Goal: Task Accomplishment & Management: Use online tool/utility

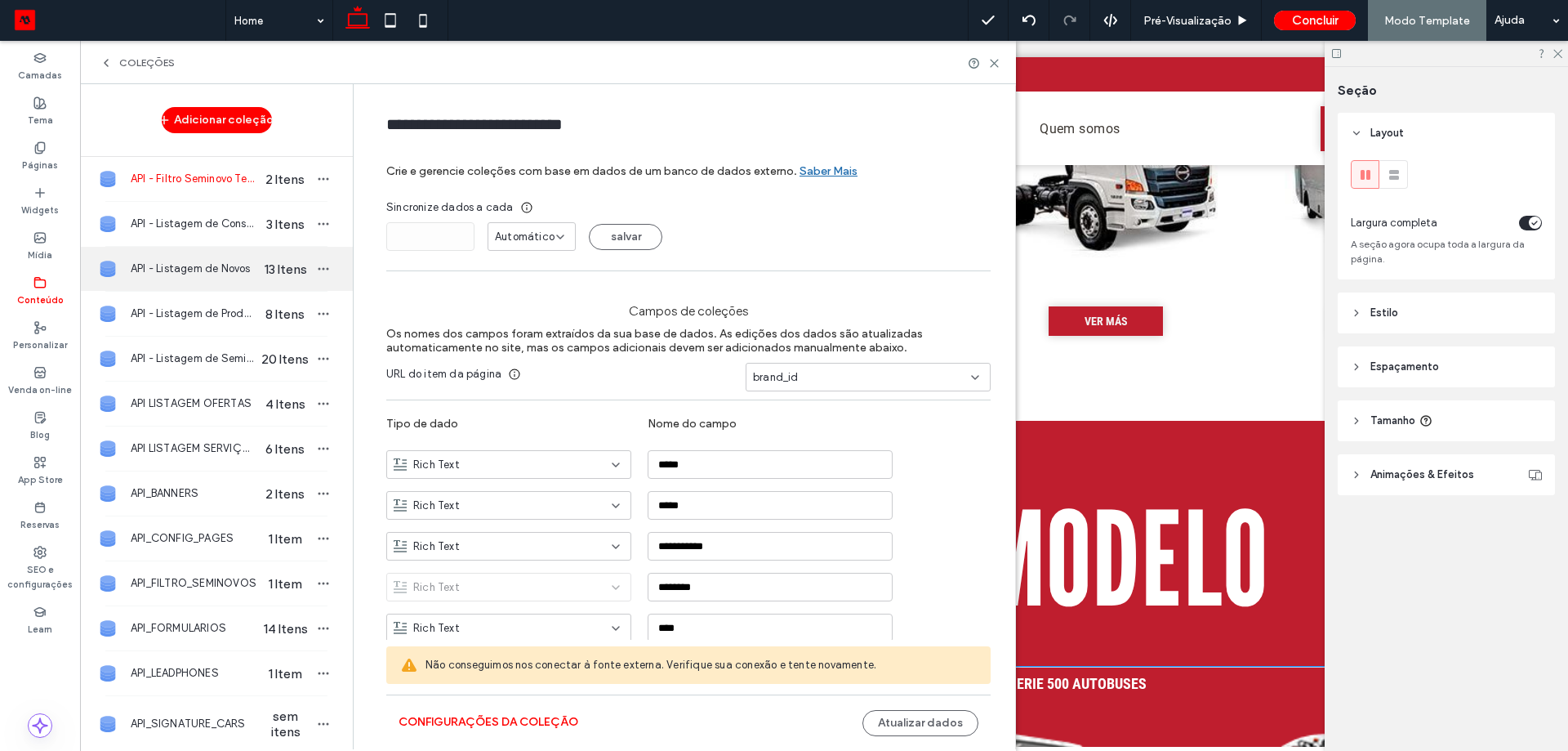
scroll to position [5, 0]
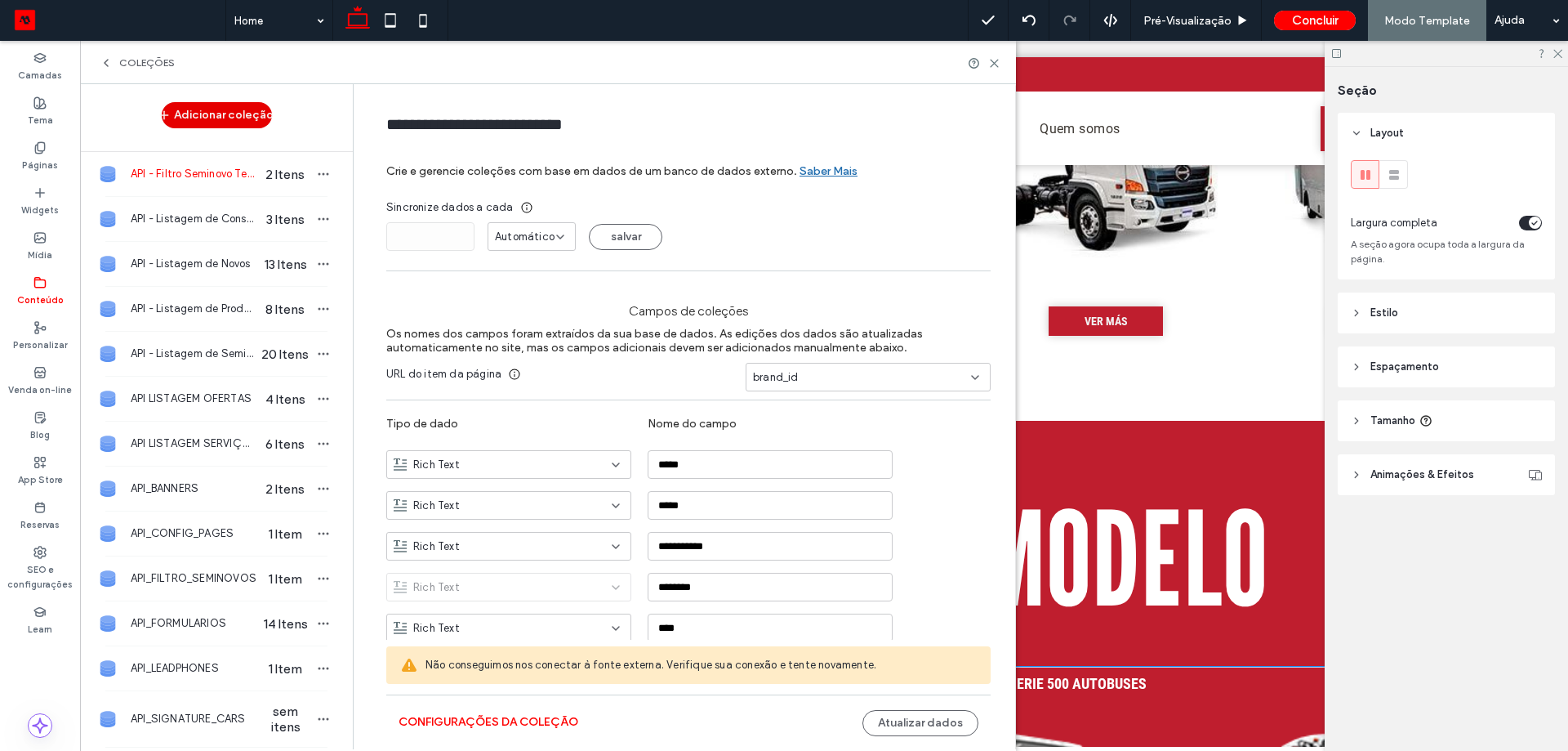
click at [171, 115] on button "Adicionar coleção" at bounding box center [216, 115] width 110 height 26
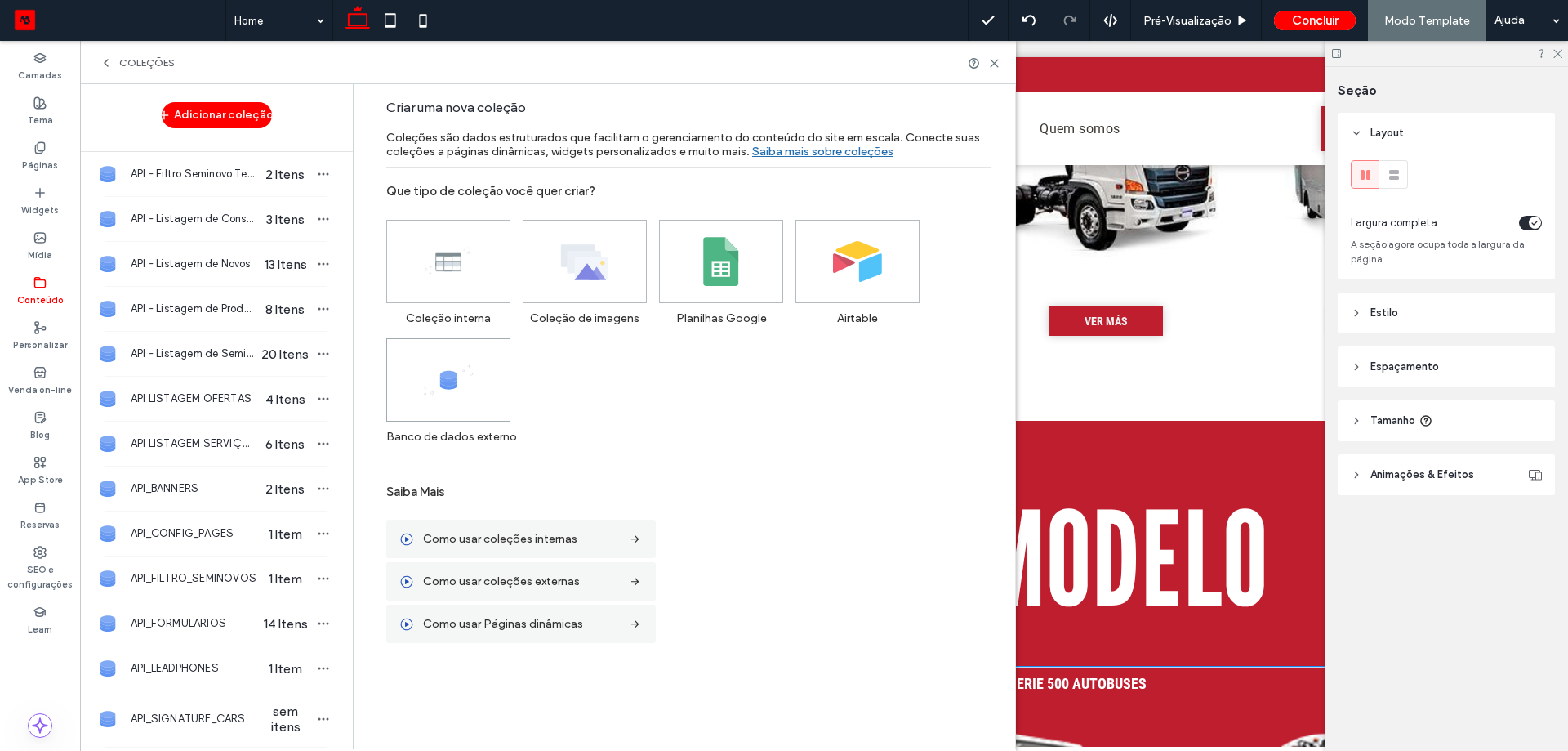
click at [478, 386] on span at bounding box center [448, 380] width 123 height 82
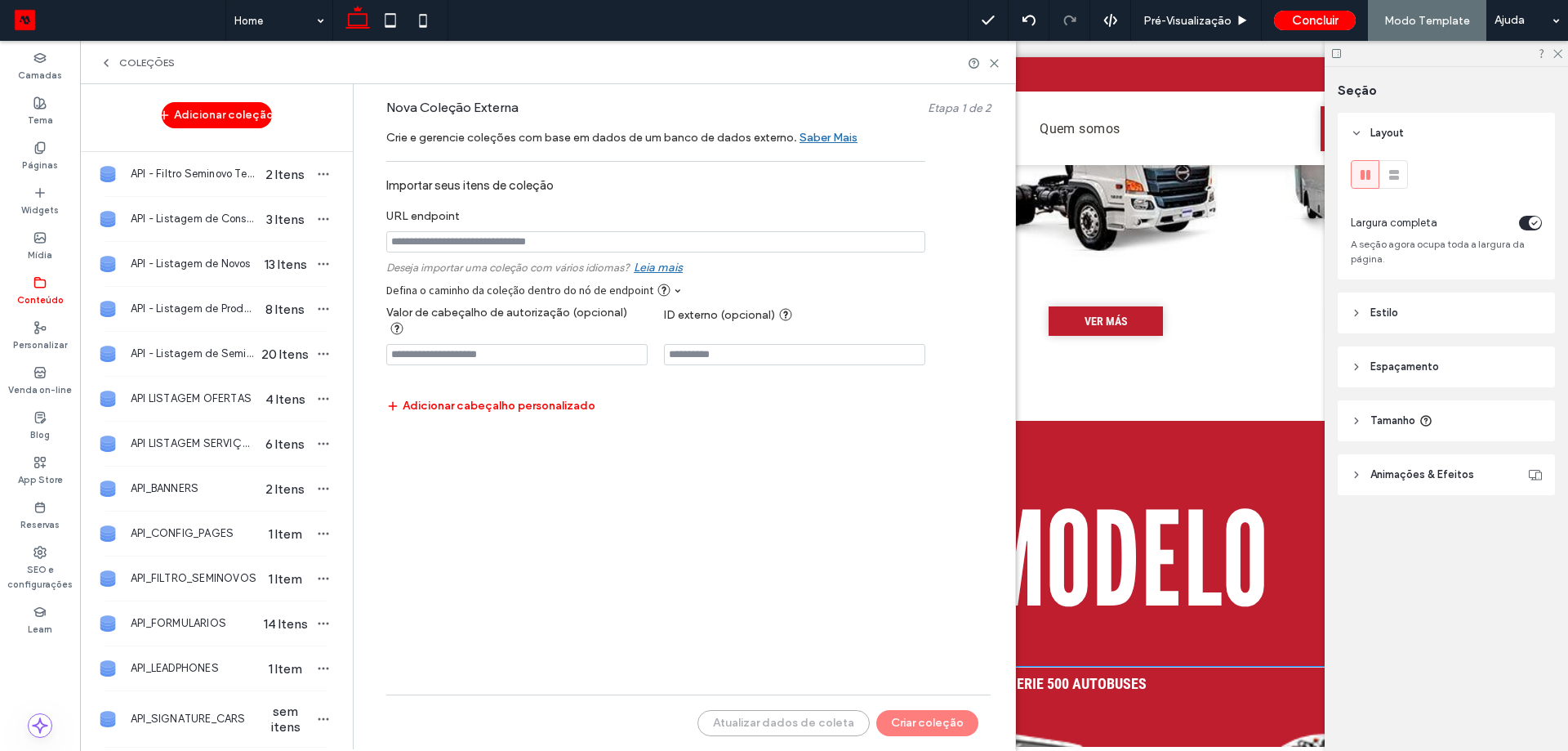
click at [767, 250] on input "notEmpty" at bounding box center [655, 241] width 539 height 21
click at [994, 67] on icon at bounding box center [994, 63] width 13 height 13
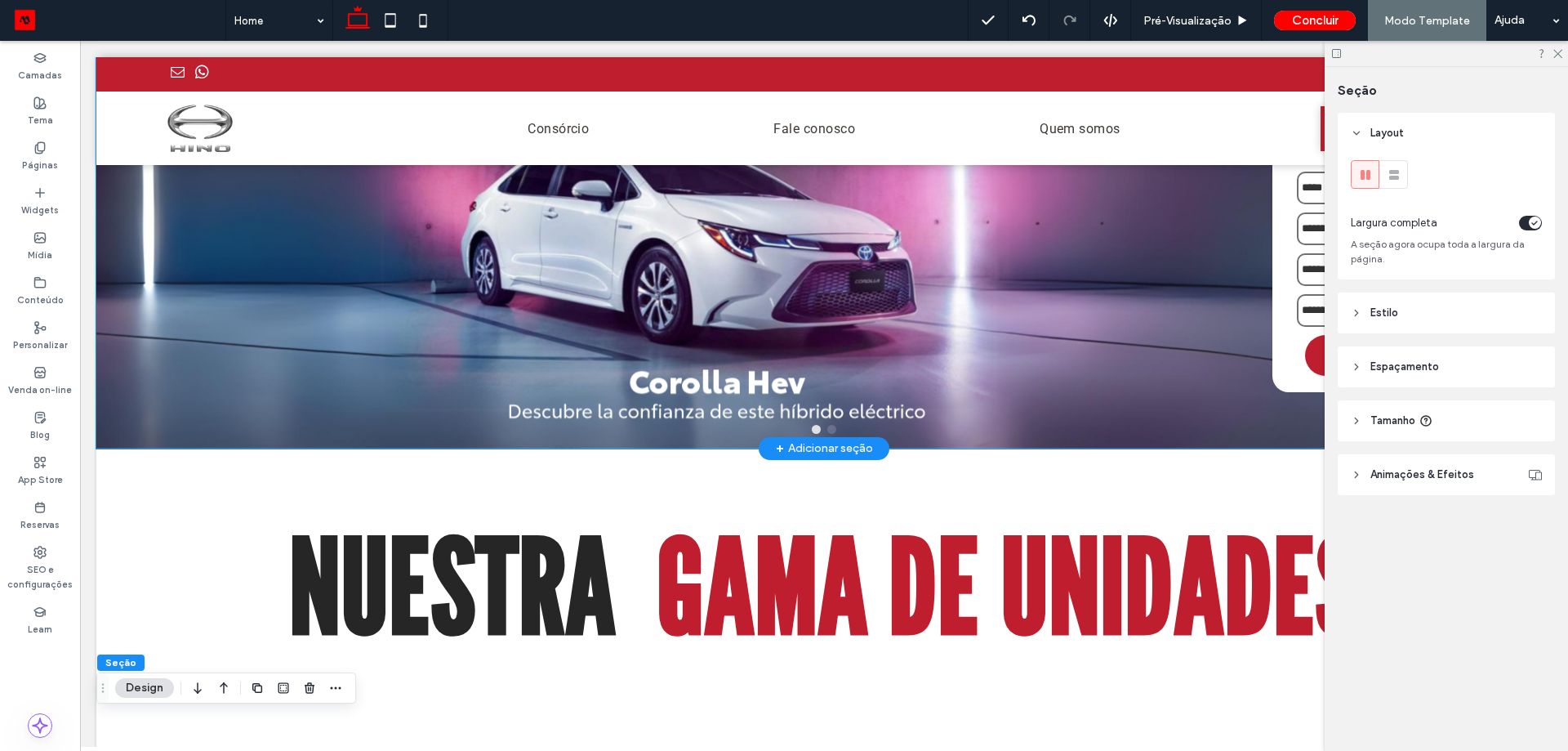
scroll to position [0, 0]
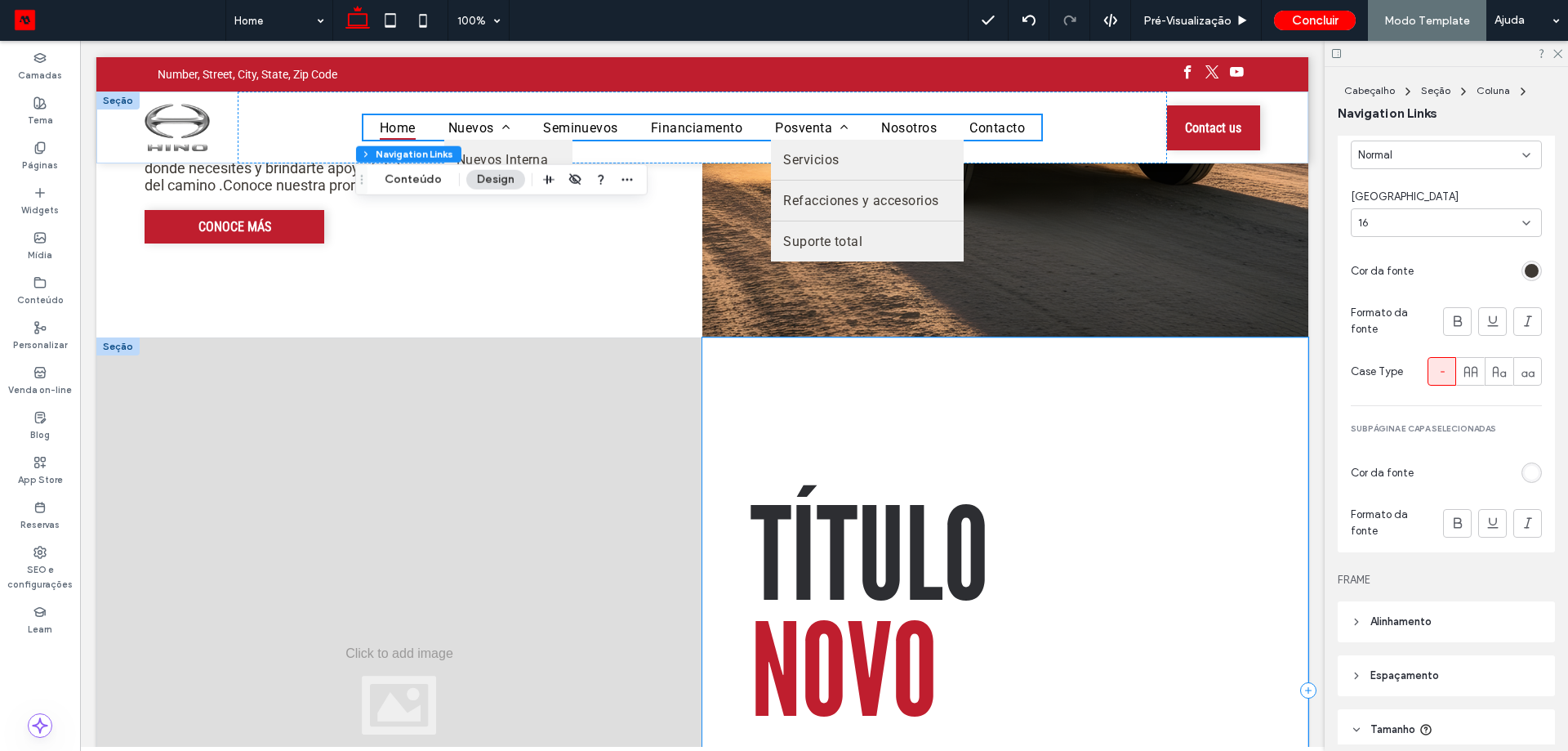
scroll to position [1961, 0]
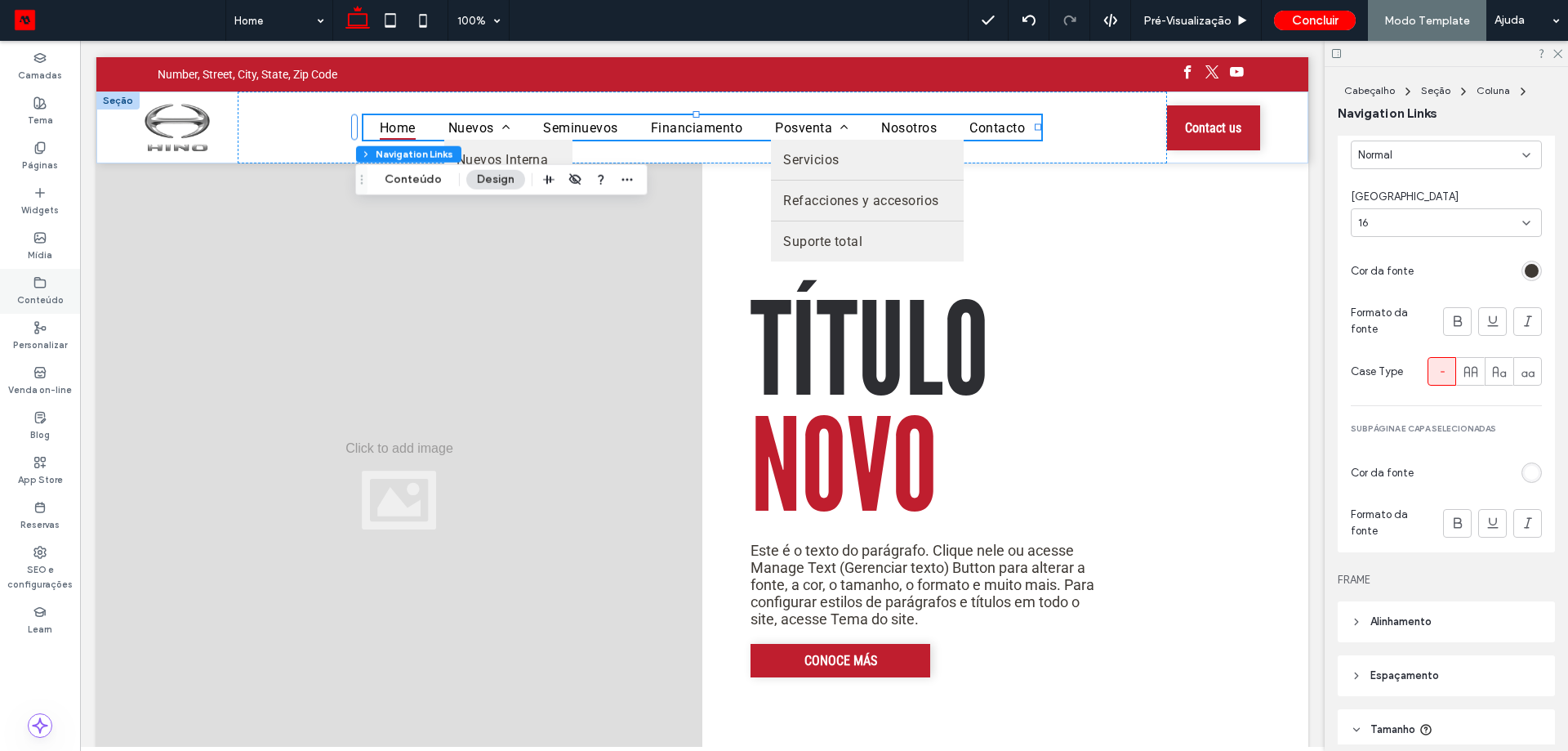
click at [48, 301] on label "Conteúdo" at bounding box center [41, 298] width 47 height 18
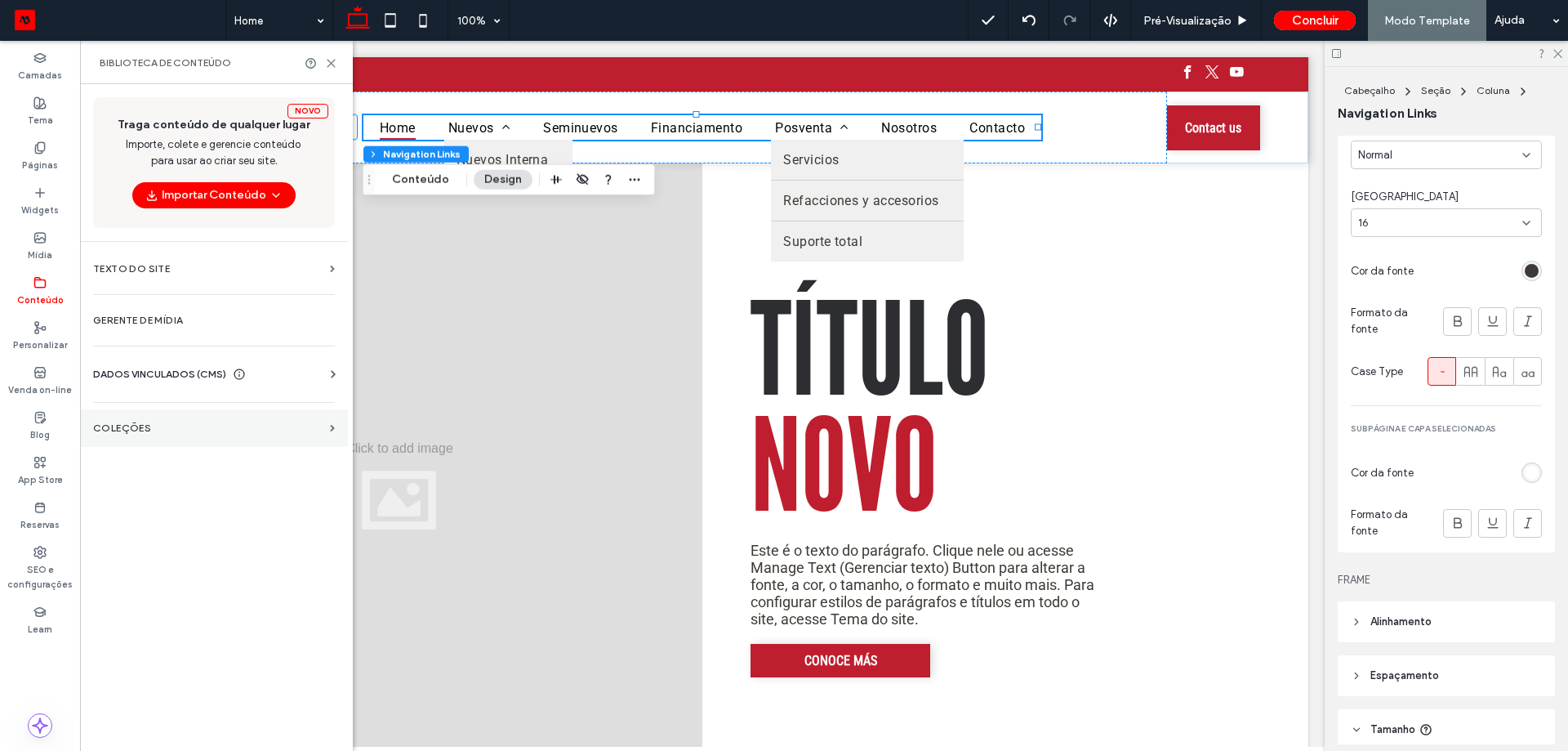
click at [199, 421] on section "COLEÇÕES" at bounding box center [214, 427] width 267 height 38
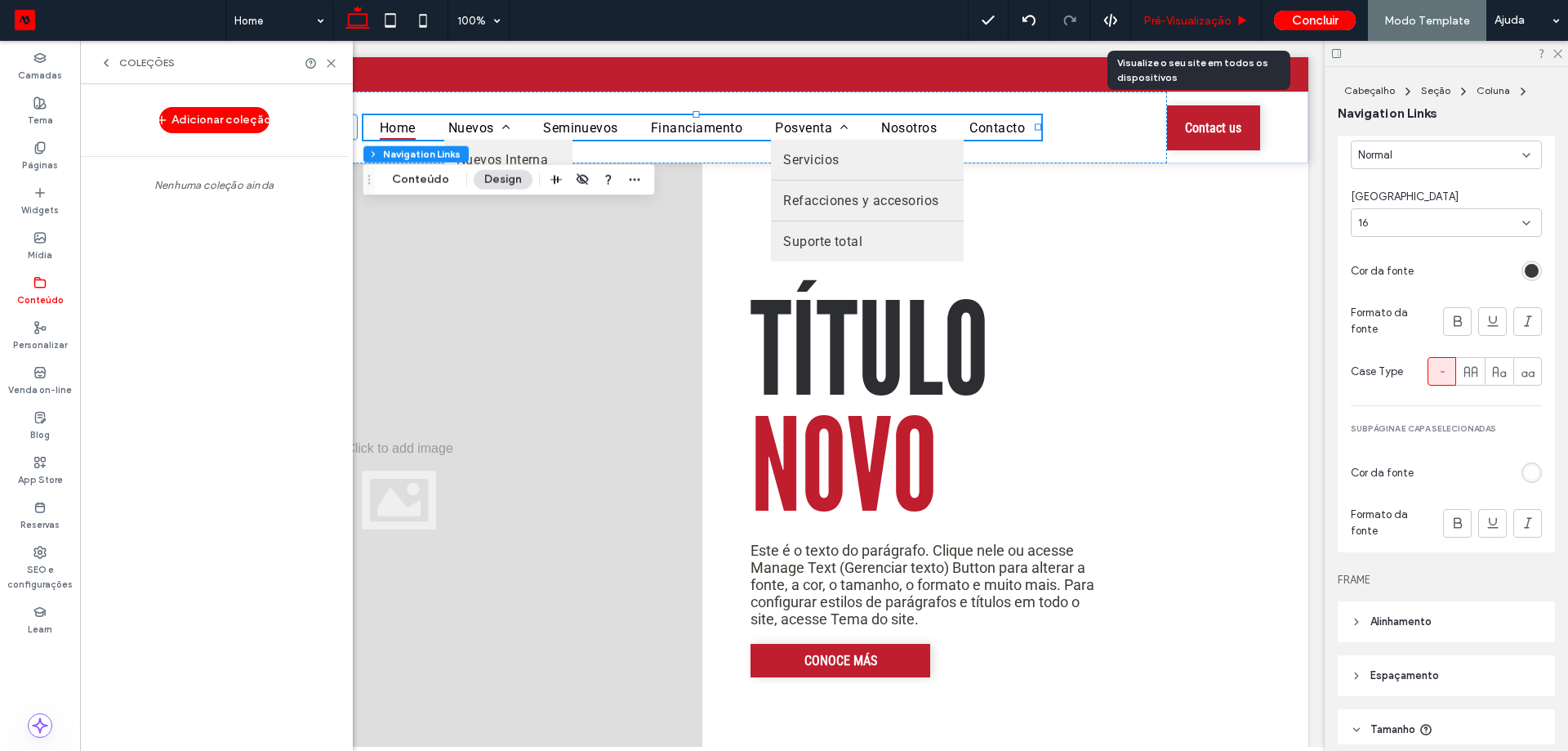
click at [1217, 24] on span "Pré-Visualizaçāo" at bounding box center [1188, 21] width 89 height 14
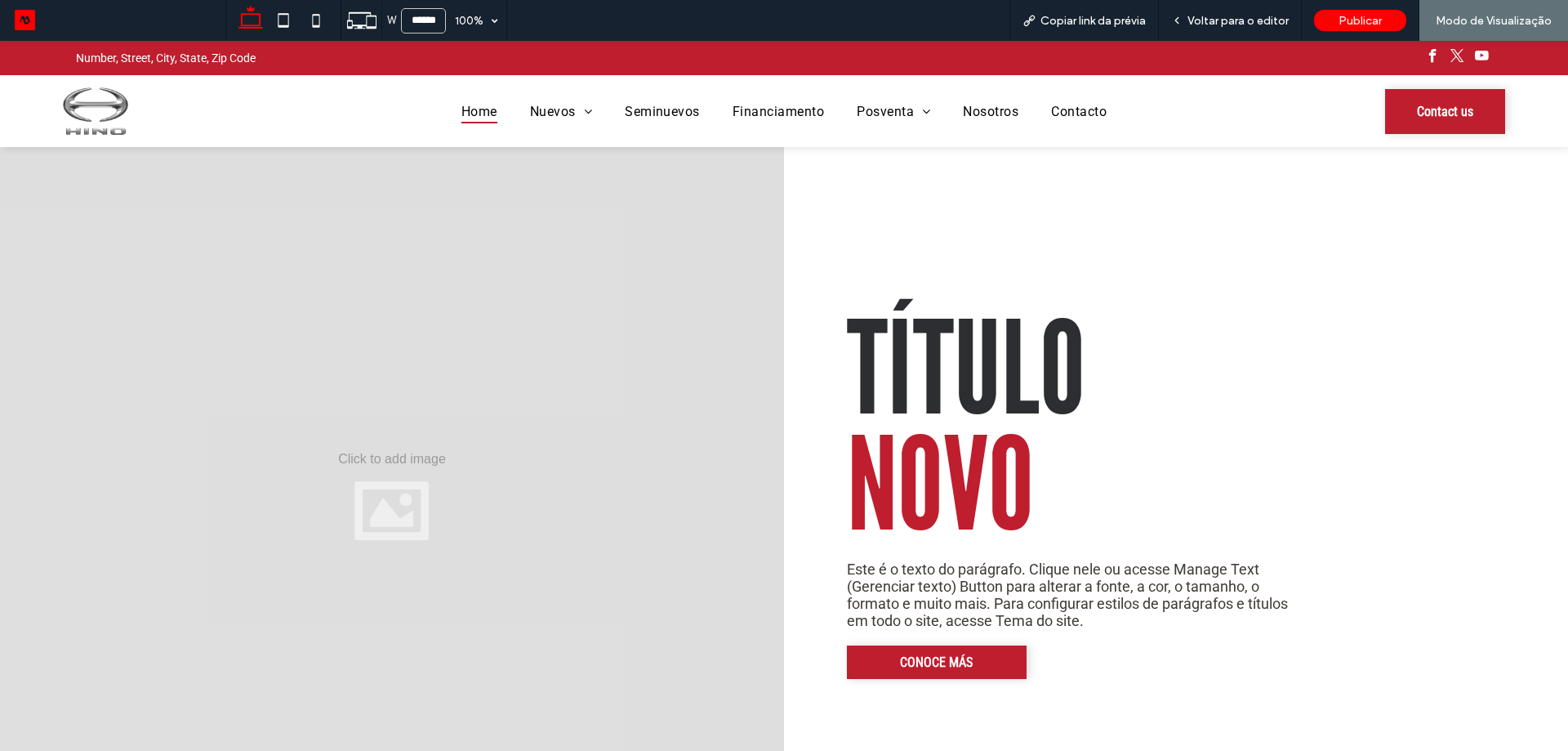
scroll to position [2034, 0]
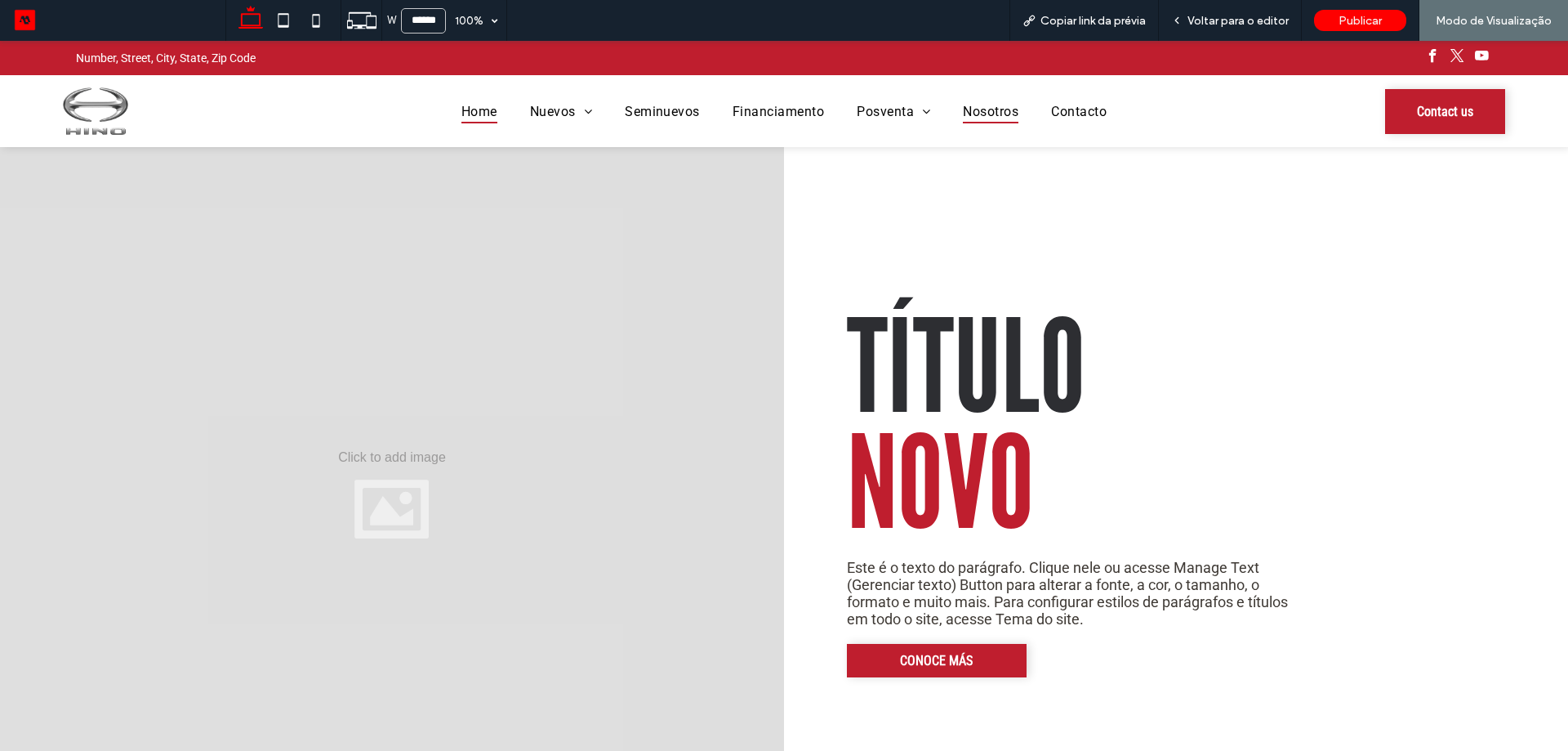
click at [981, 112] on span "Nosotros" at bounding box center [990, 110] width 55 height 23
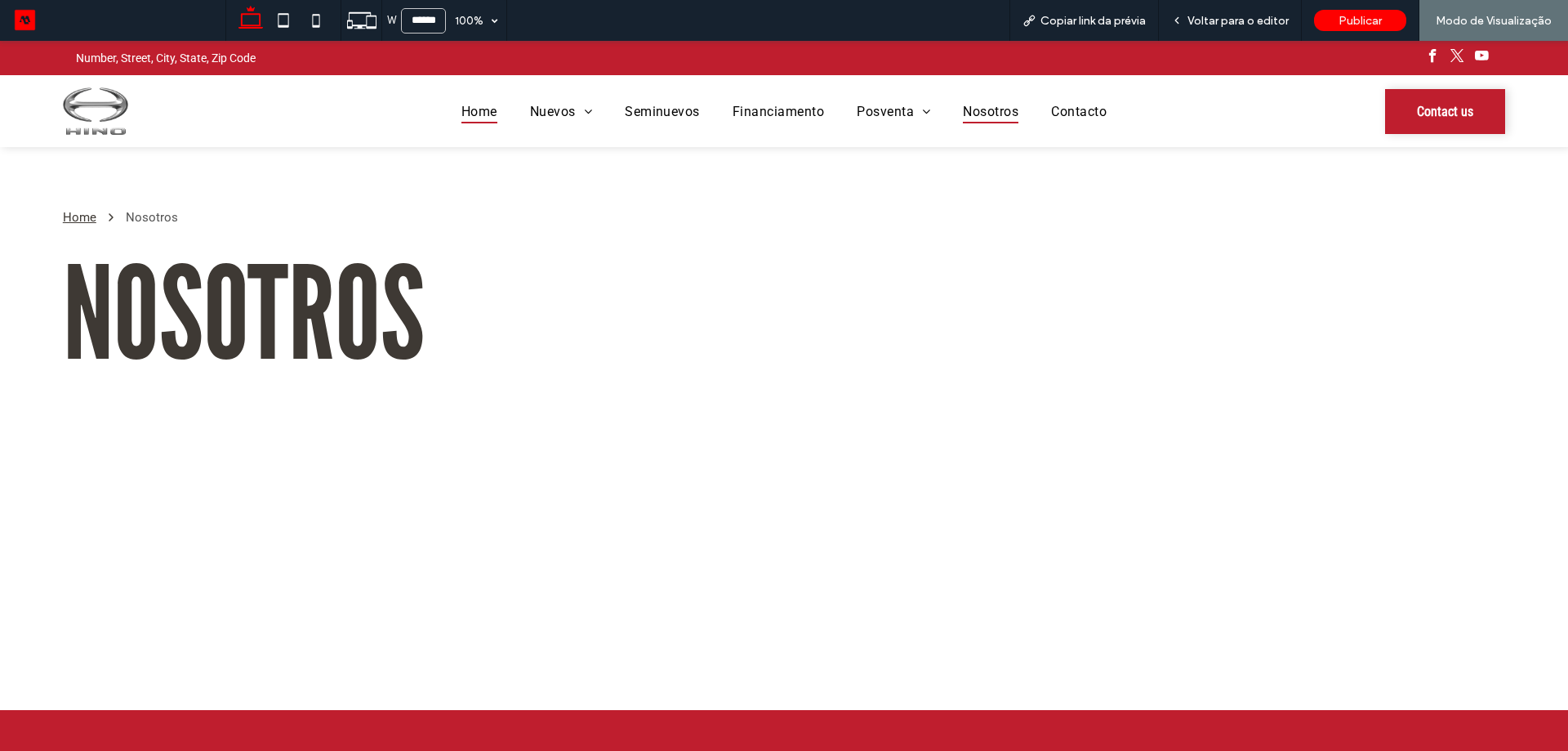
drag, startPoint x: 475, startPoint y: 124, endPoint x: 480, endPoint y: 116, distance: 9.4
click at [479, 121] on div "Home Nuevos Nuevos Interna Seminuevos Financiamento Posventa Servicios Refaccio…" at bounding box center [784, 111] width 1202 height 72
click at [481, 115] on span "Home" at bounding box center [479, 110] width 36 height 23
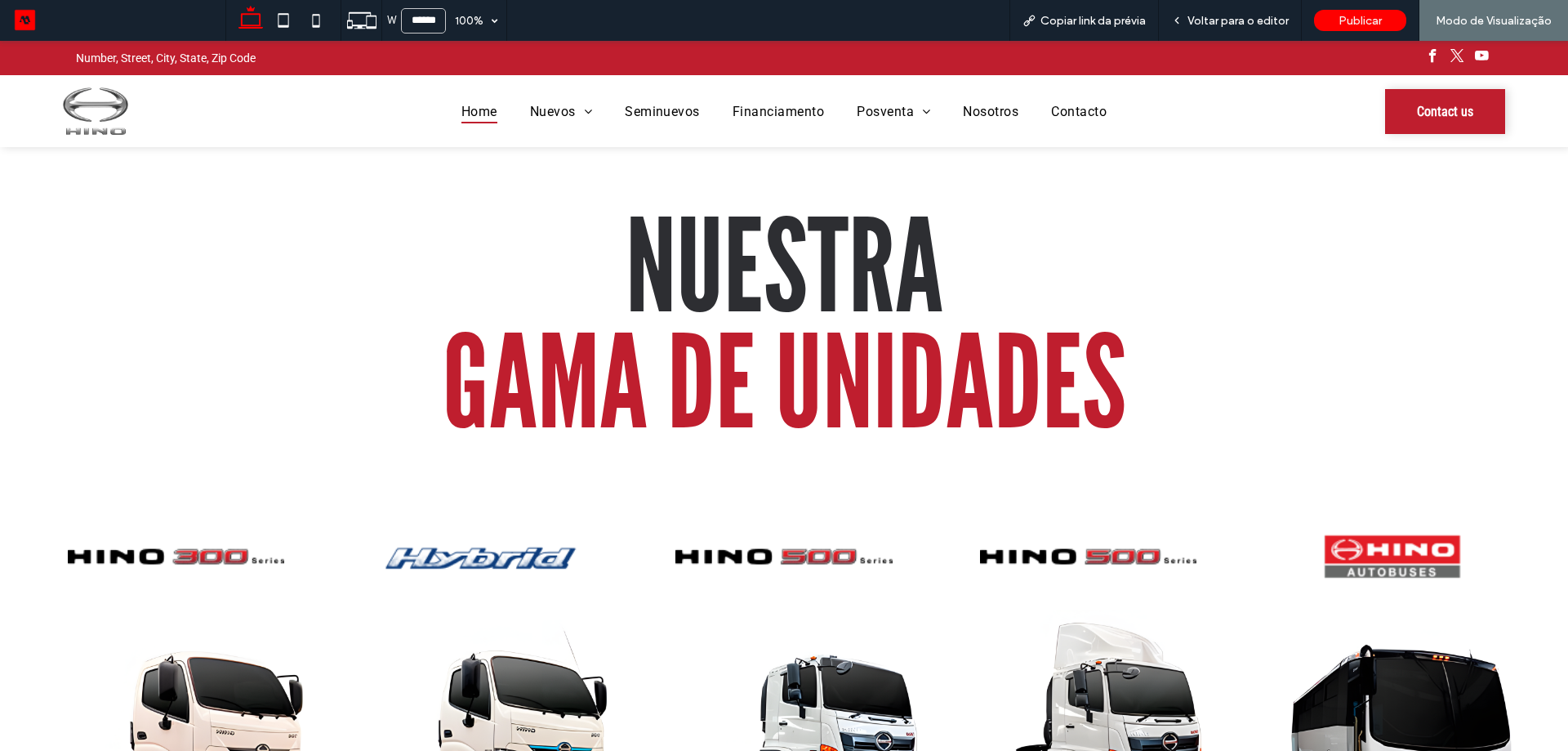
click at [660, 124] on div "Home Nuevos Nuevos Interna Seminuevos Financiamento Posventa Servicios Refaccio…" at bounding box center [784, 111] width 1202 height 72
click at [684, 125] on div "Home Nuevos Nuevos Interna Seminuevos Financiamento Posventa Servicios Refaccio…" at bounding box center [784, 111] width 1202 height 72
click at [685, 119] on span "Seminuevos" at bounding box center [662, 110] width 75 height 23
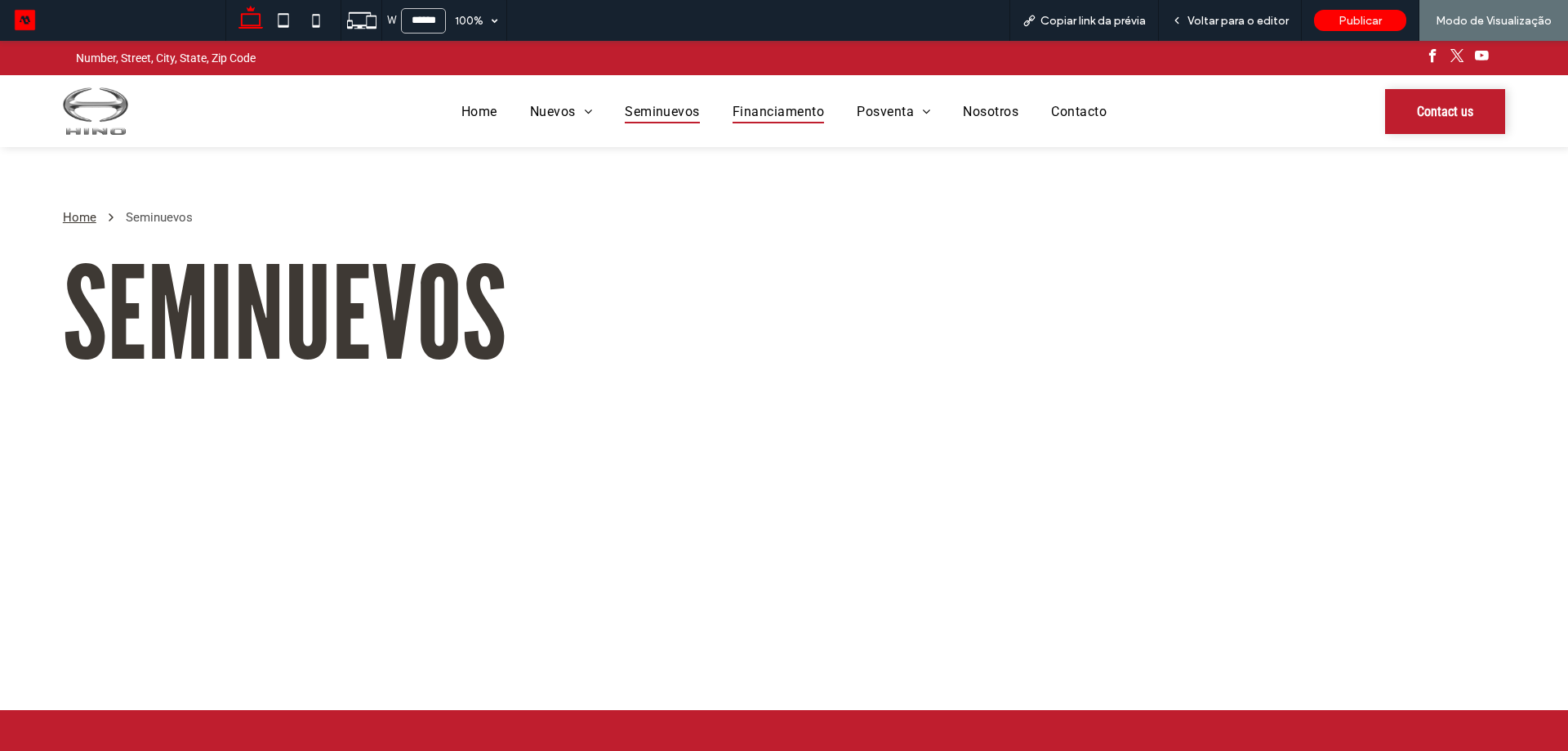
click at [792, 120] on span "Financiamento" at bounding box center [777, 110] width 91 height 23
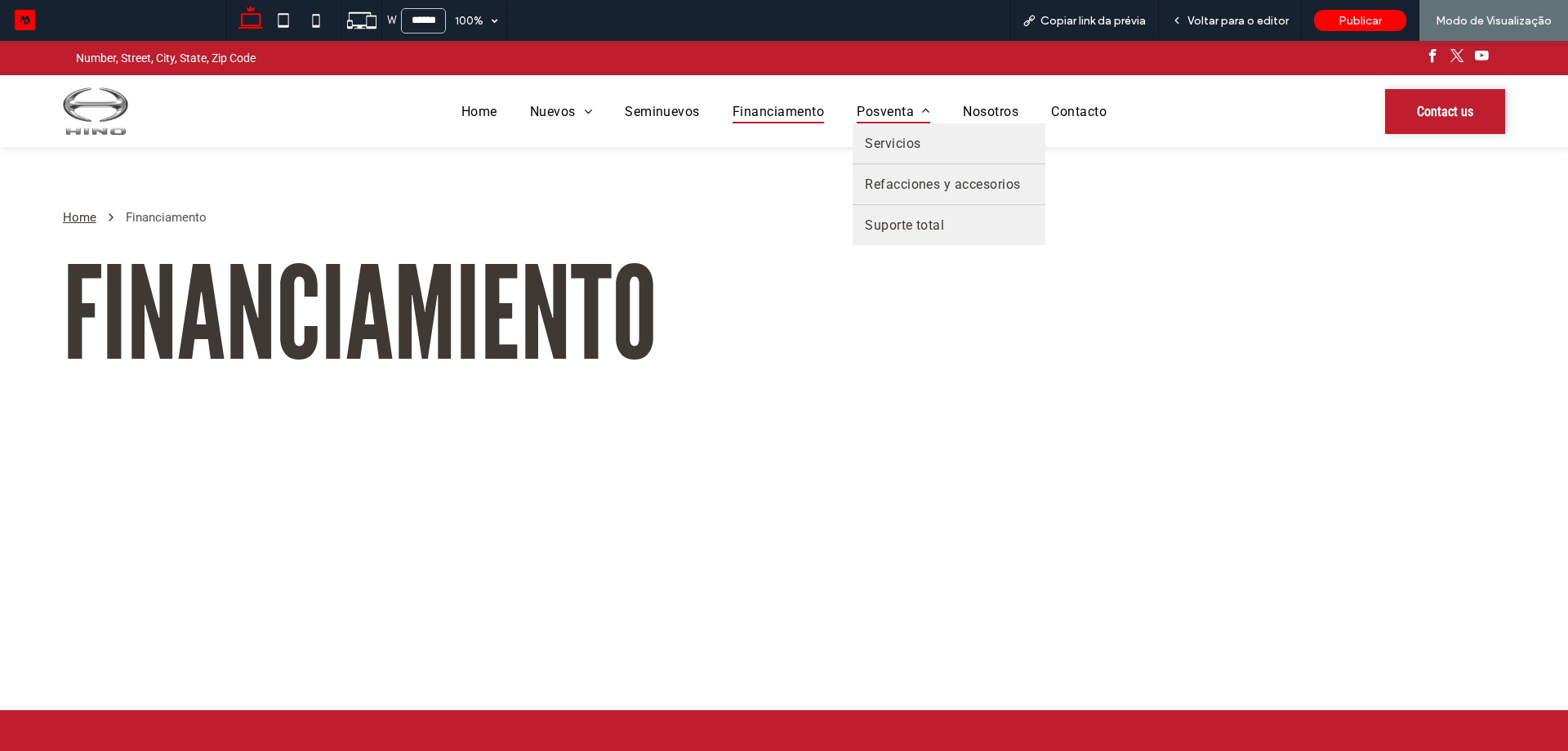
click at [891, 111] on span "Posventa" at bounding box center [893, 110] width 74 height 23
click at [883, 138] on span "Servicios" at bounding box center [893, 143] width 55 height 16
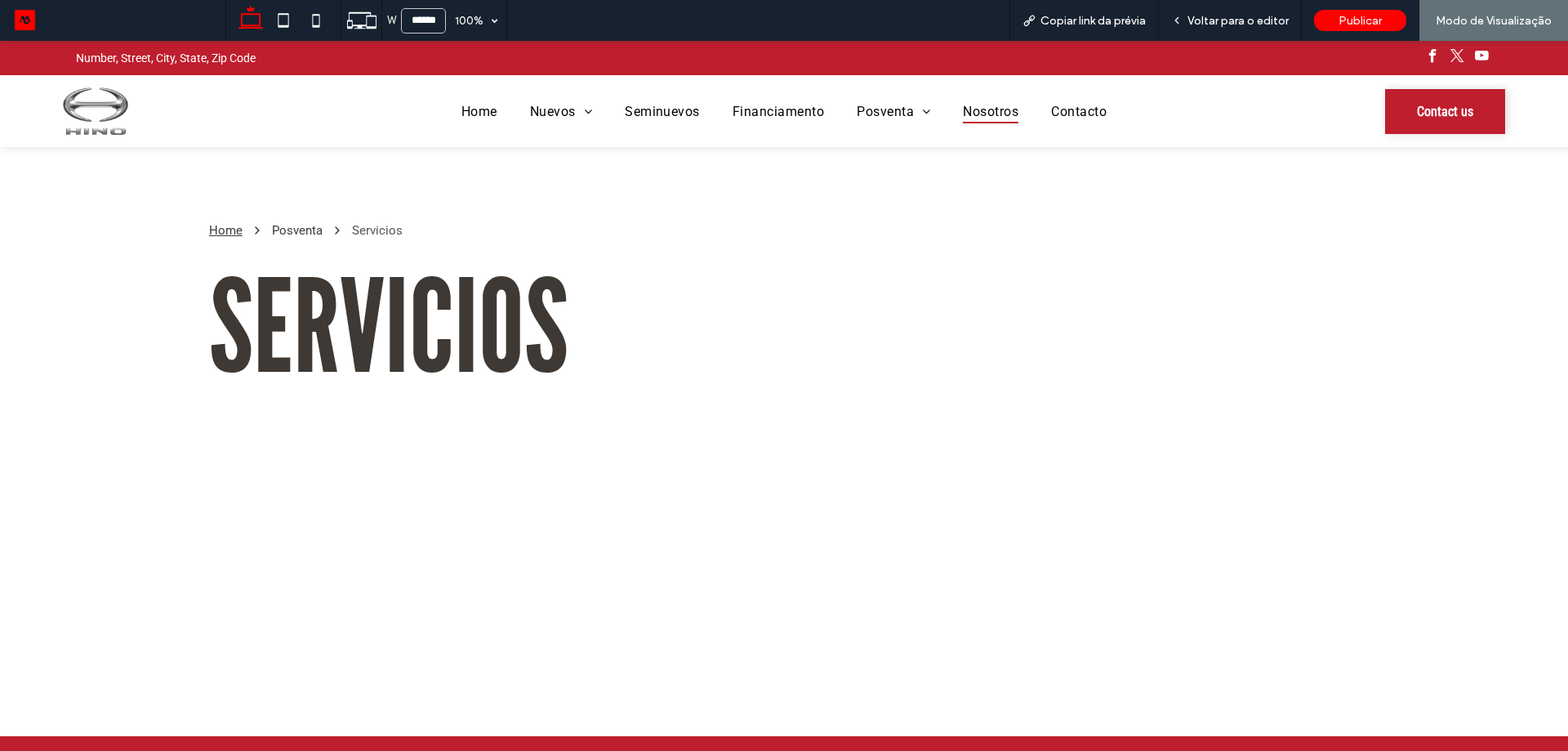
click at [1005, 119] on span "Nosotros" at bounding box center [990, 110] width 55 height 23
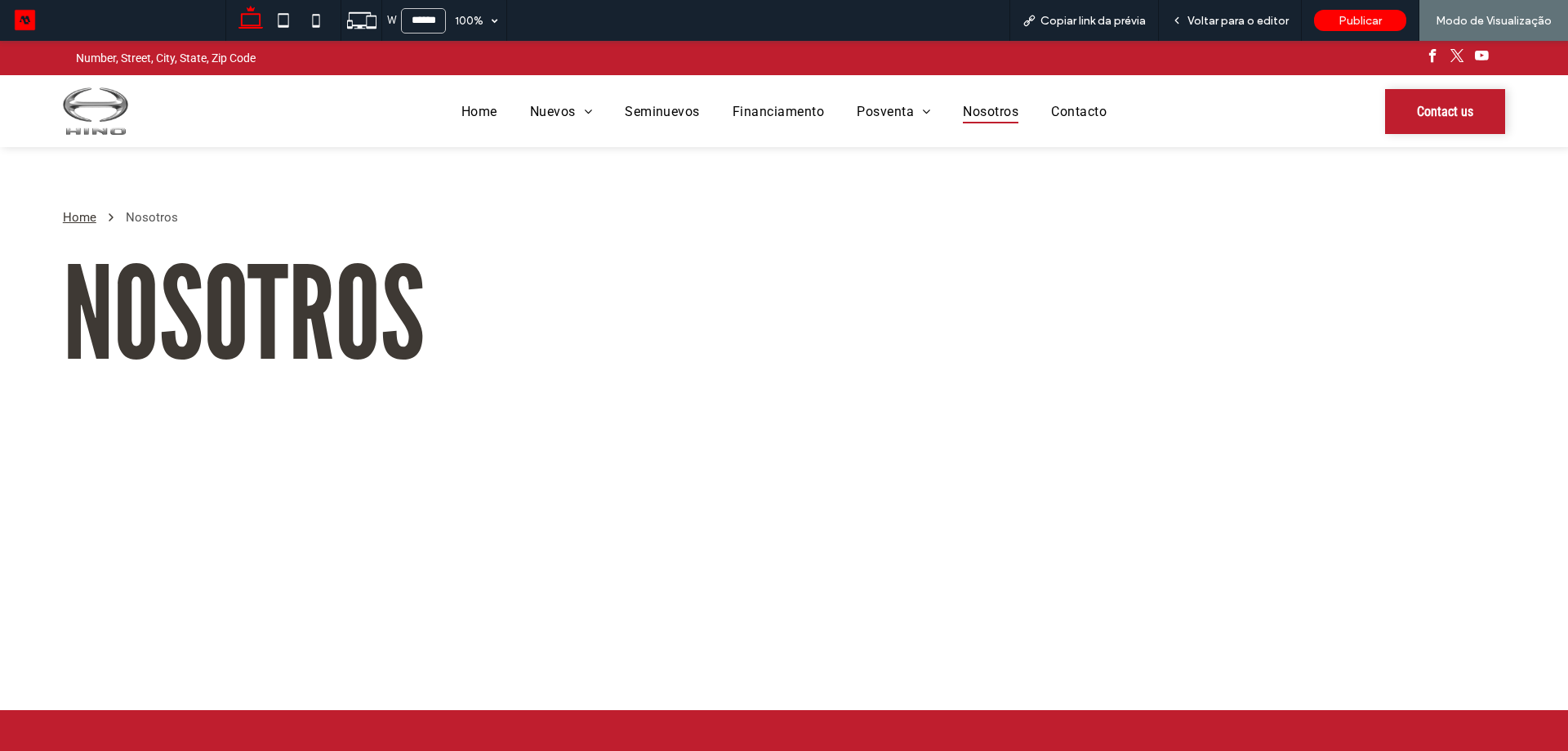
drag, startPoint x: 1069, startPoint y: 127, endPoint x: 1079, endPoint y: 130, distance: 10.4
click at [1071, 127] on div "Home Nuevos Nuevos Interna Seminuevos Financiamento Posventa Servicios Refaccio…" at bounding box center [784, 111] width 1202 height 72
click at [1095, 111] on span "Contacto" at bounding box center [1078, 110] width 55 height 23
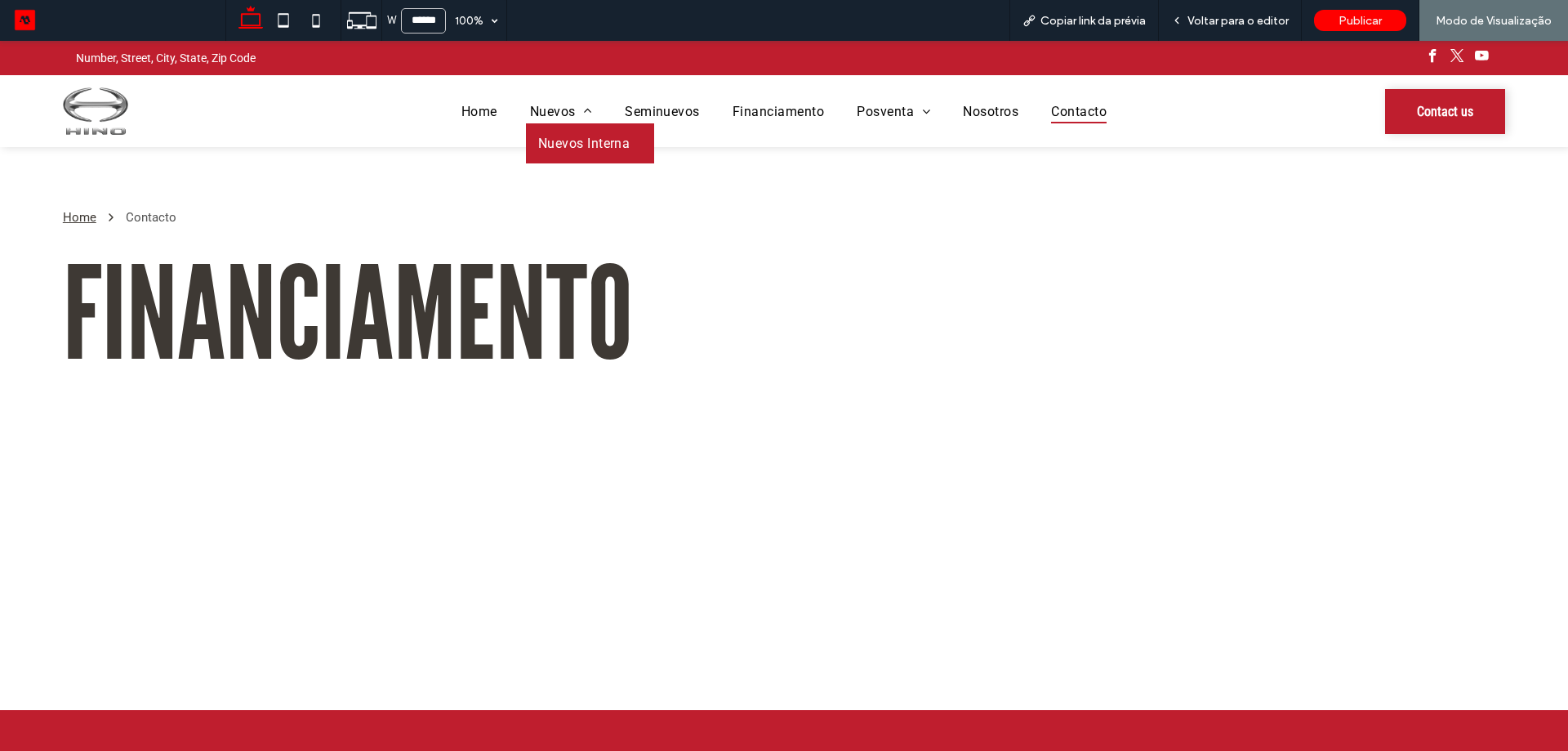
click at [570, 135] on span "Nuevos Interna" at bounding box center [584, 143] width 92 height 16
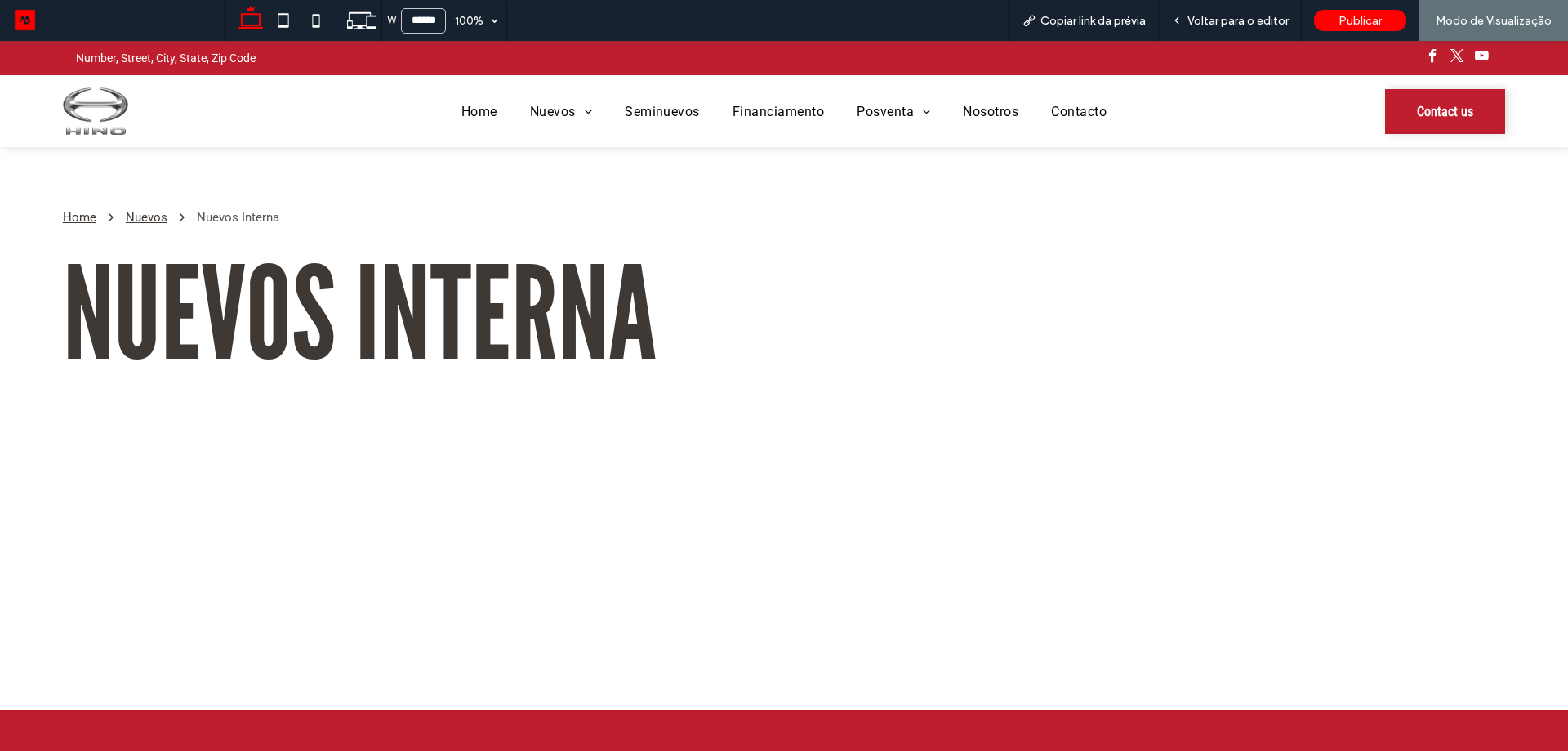
click at [104, 124] on img at bounding box center [95, 111] width 65 height 48
click at [466, 107] on span "Home" at bounding box center [479, 110] width 36 height 23
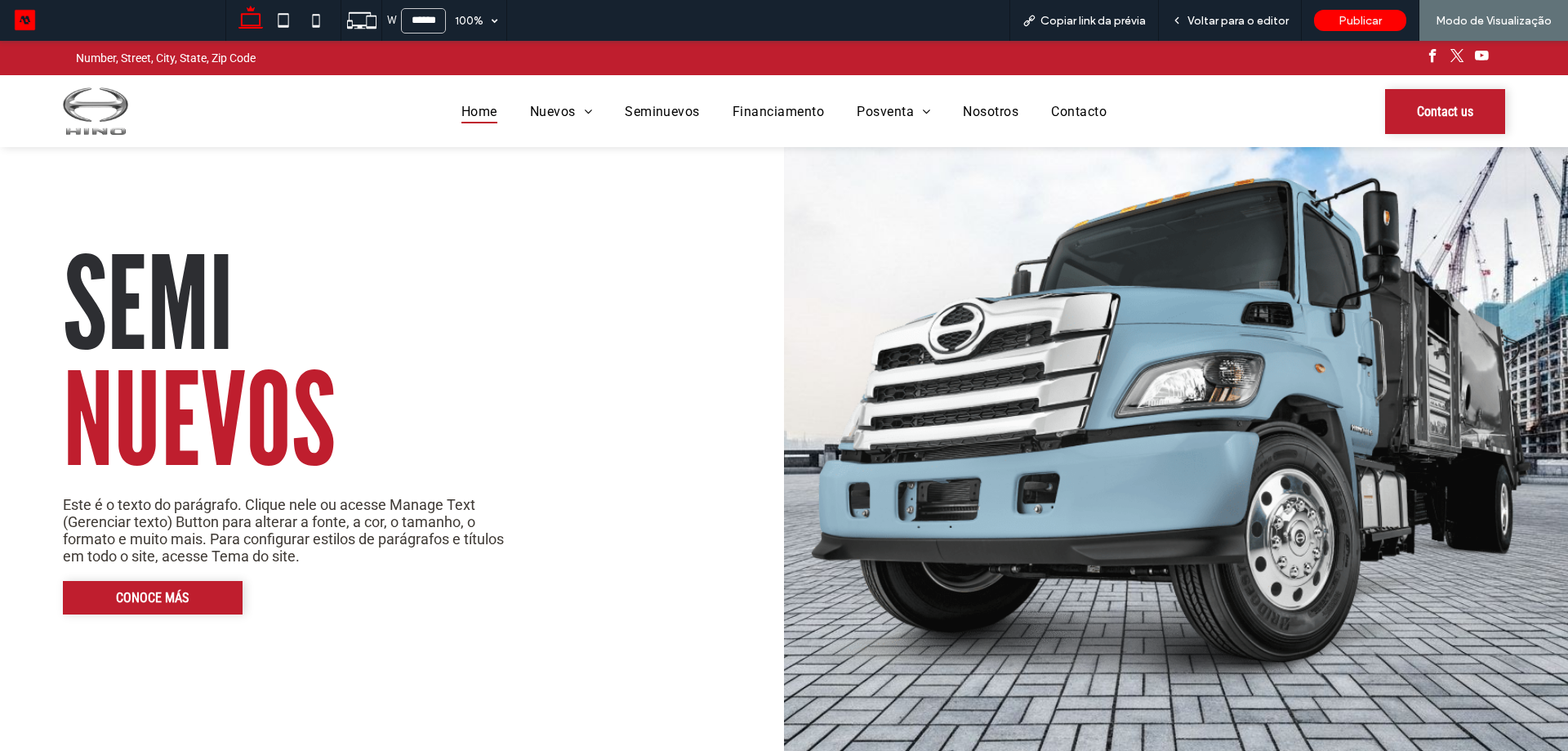
scroll to position [2778, 0]
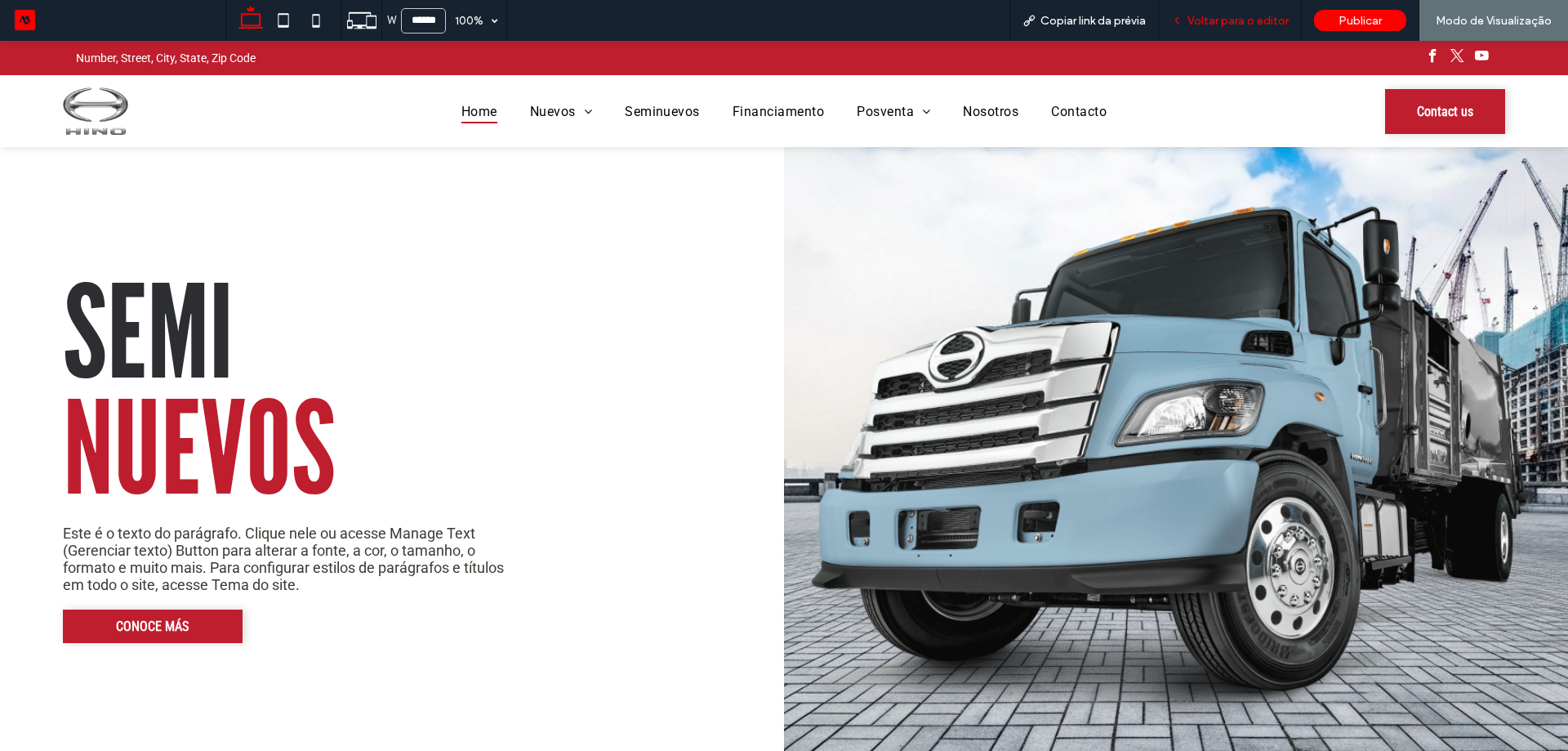
click at [1270, 7] on div "Voltar para o editor" at bounding box center [1229, 20] width 143 height 41
click at [1264, 19] on span "Voltar para o editor" at bounding box center [1238, 21] width 101 height 14
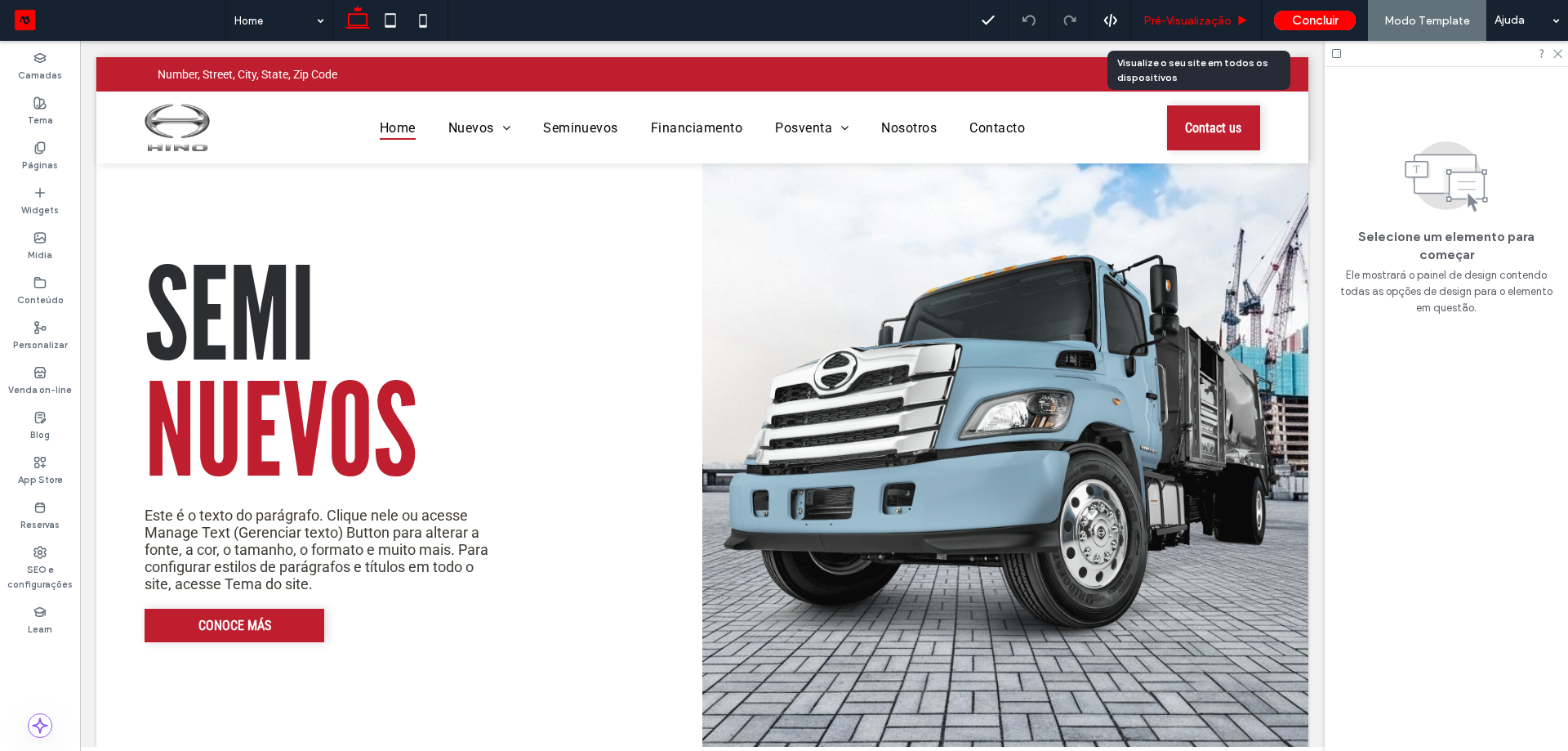
scroll to position [2701, 0]
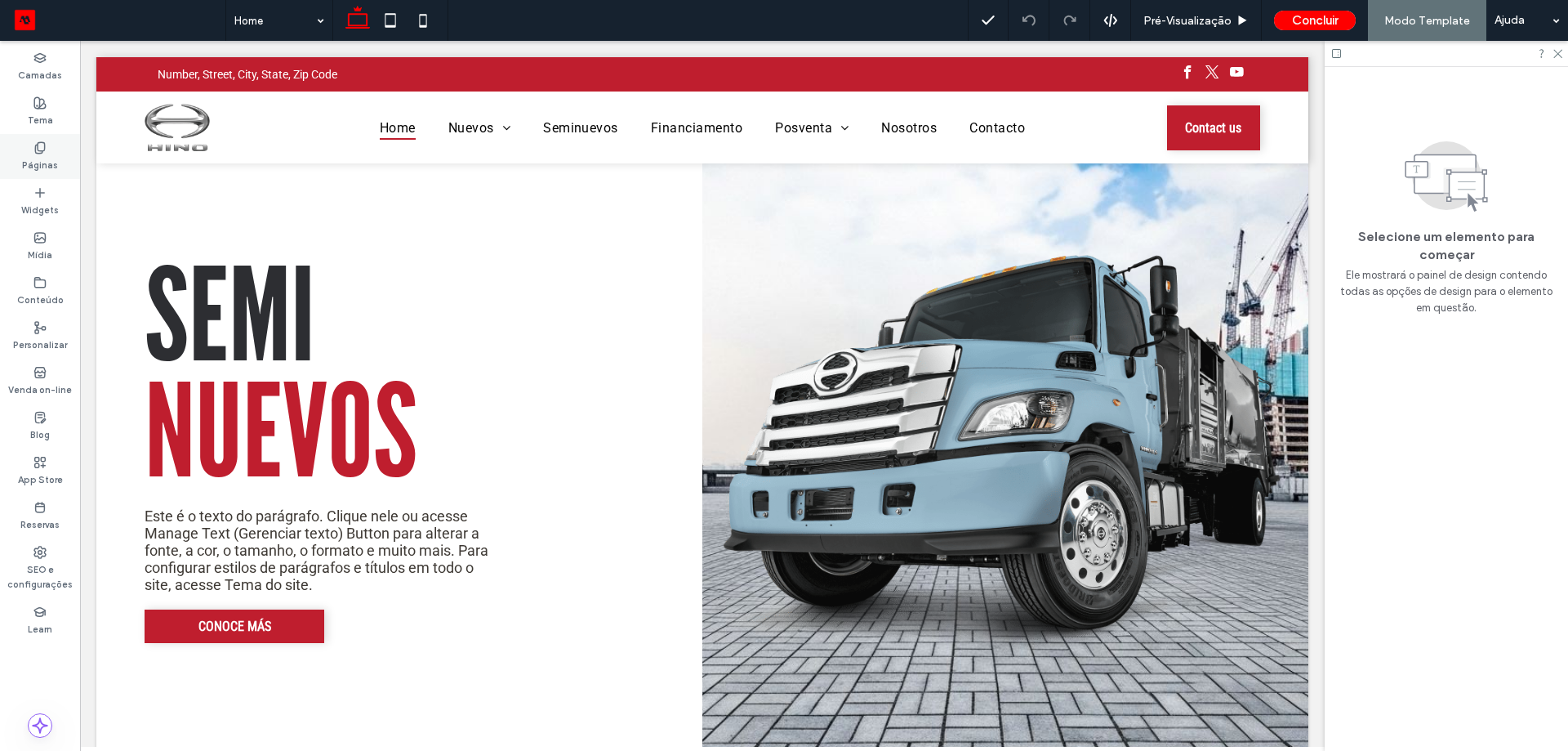
click at [52, 154] on div "Páginas" at bounding box center [40, 156] width 80 height 45
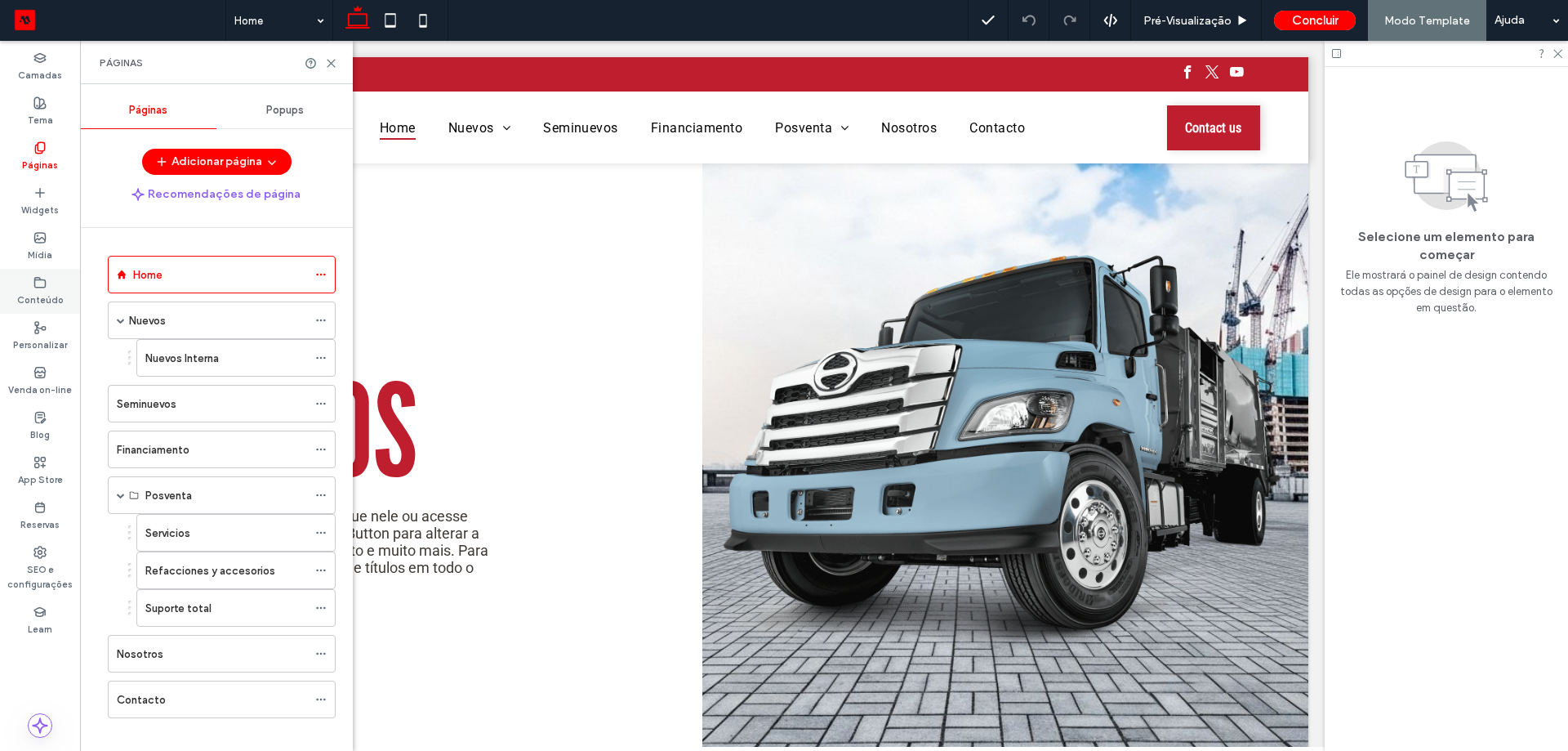
click at [59, 311] on div "Conteúdo" at bounding box center [40, 291] width 80 height 45
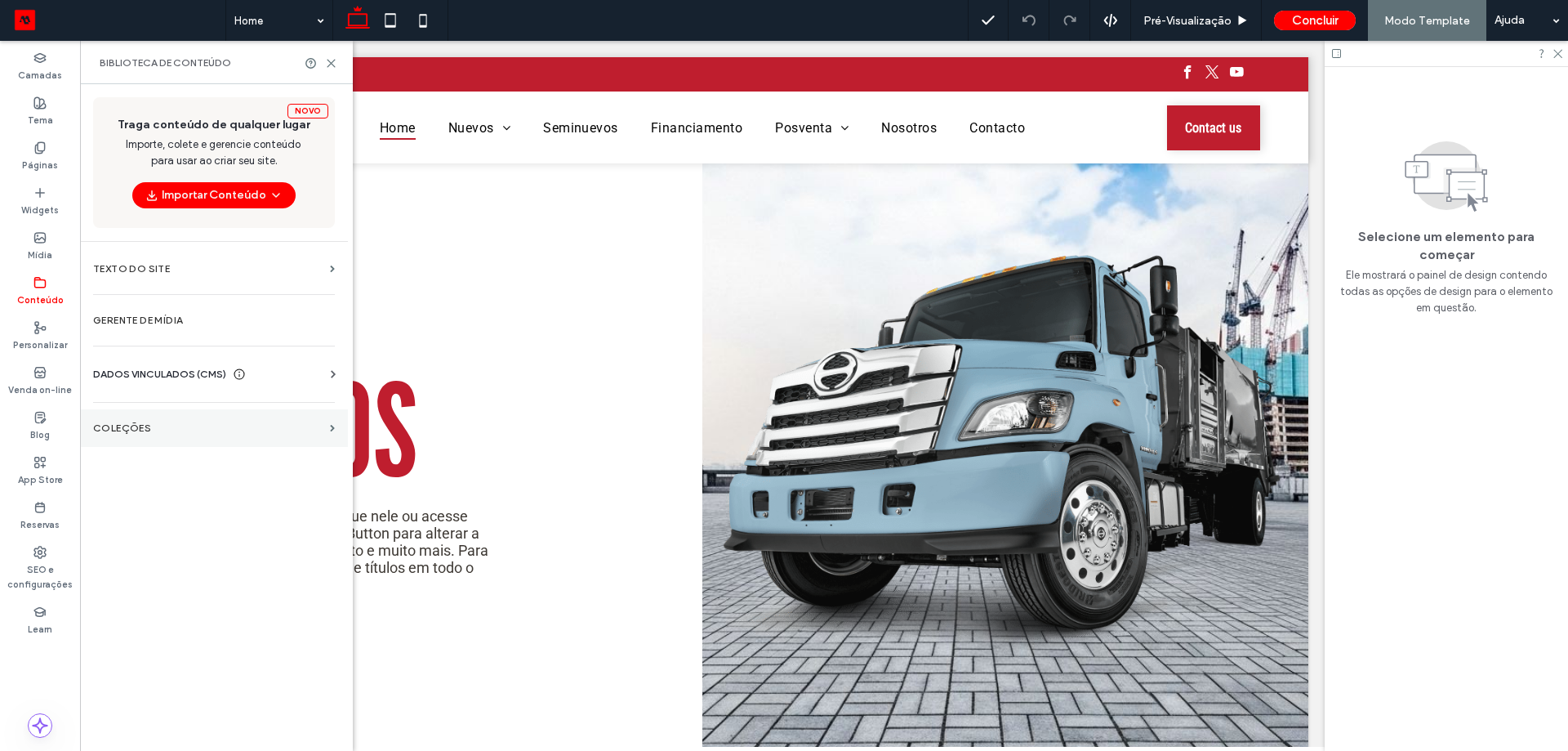
click at [150, 442] on section "COLEÇÕES" at bounding box center [214, 427] width 267 height 38
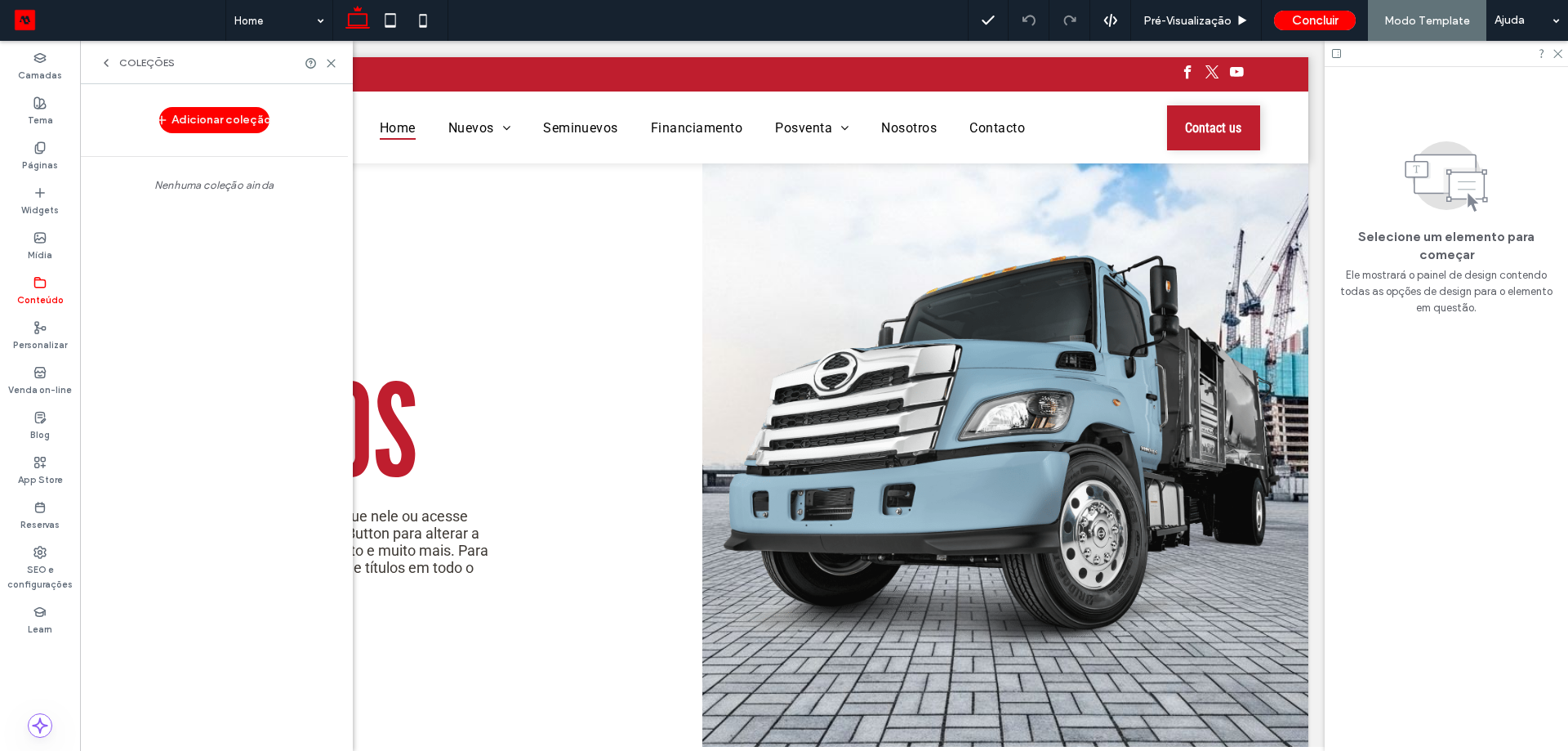
click at [252, 104] on div "Adicionar coleção" at bounding box center [214, 120] width 267 height 33
click at [251, 117] on button "Adicionar coleção" at bounding box center [215, 120] width 110 height 26
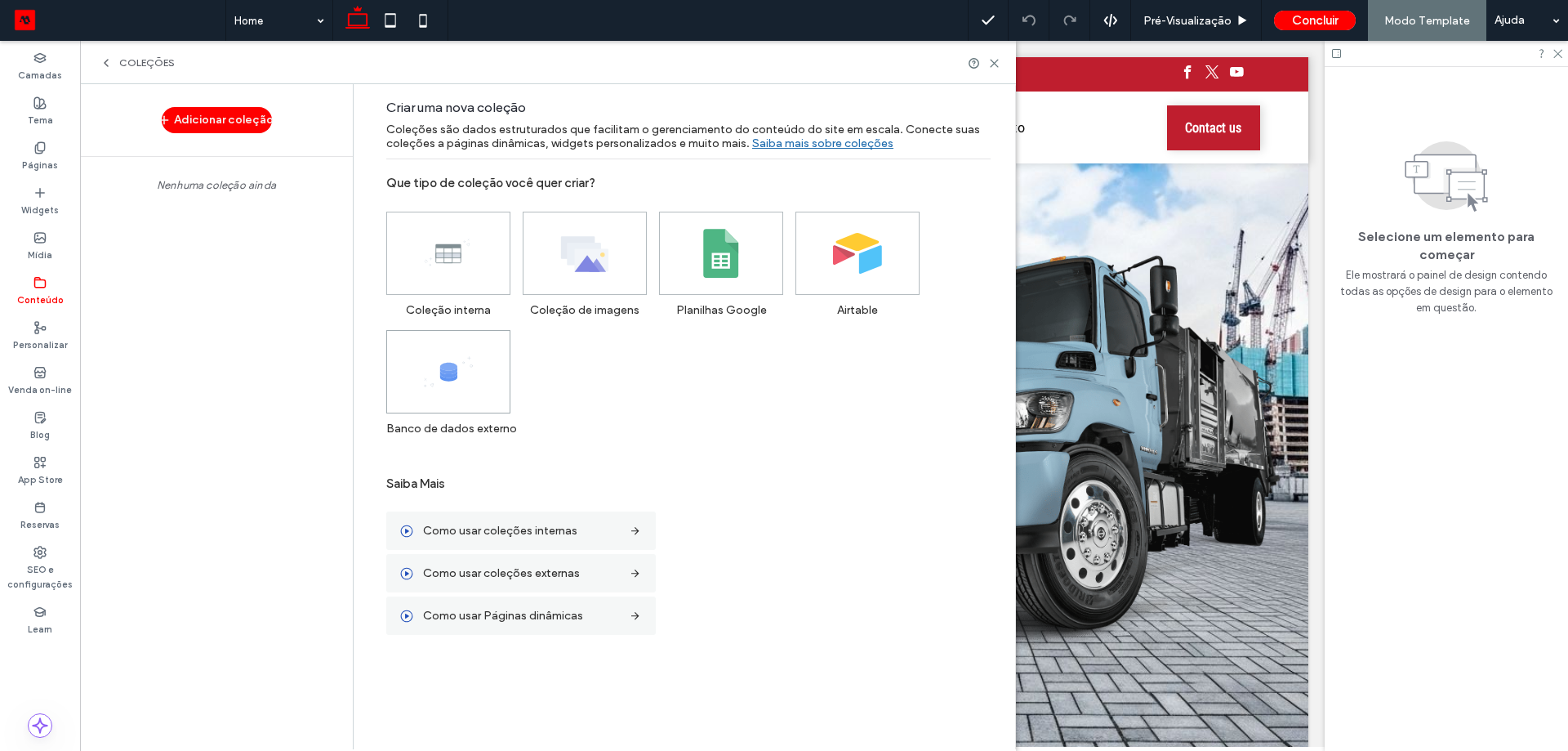
click at [493, 400] on span at bounding box center [448, 372] width 123 height 82
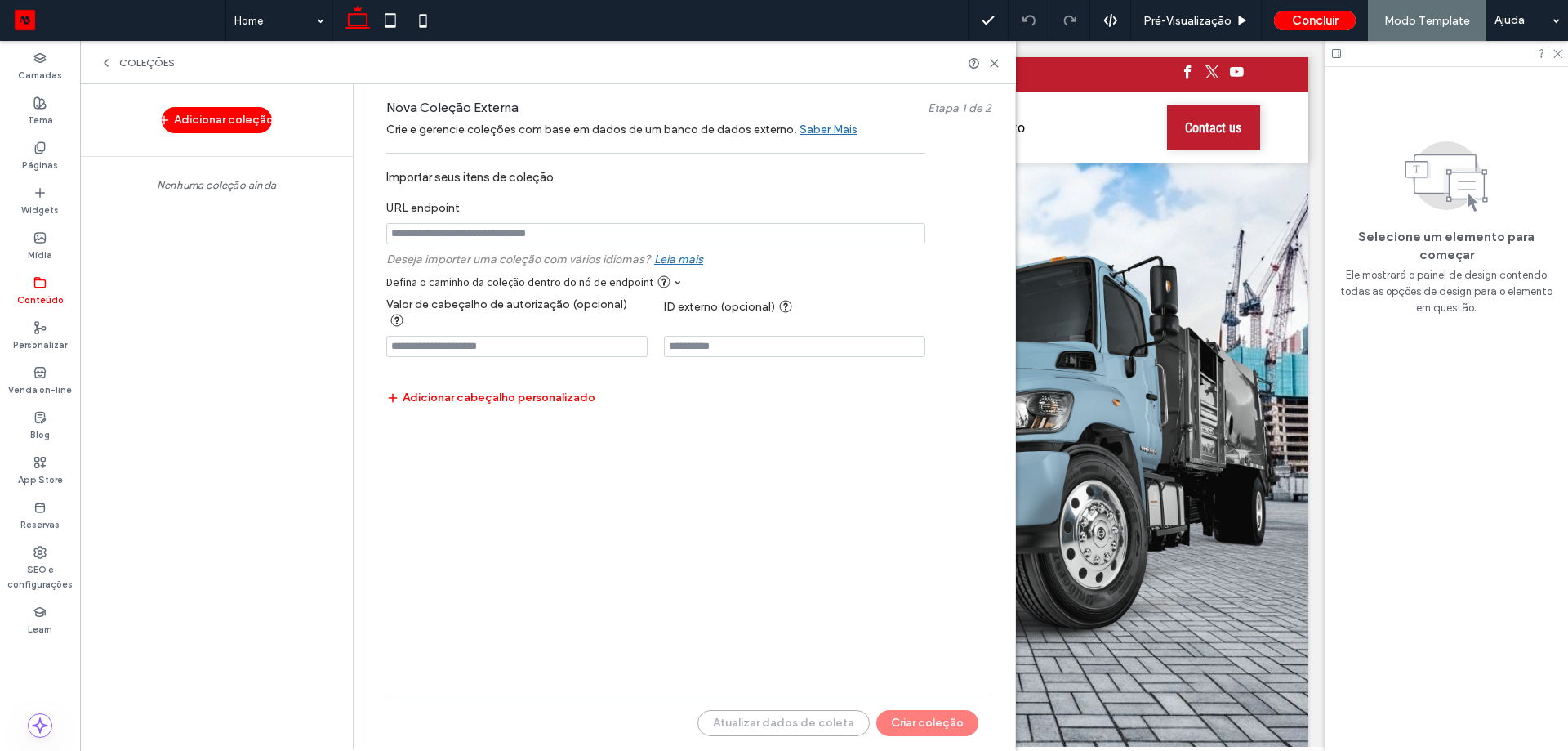
click at [473, 226] on input "notEmpty" at bounding box center [655, 233] width 539 height 21
click at [52, 147] on div "Páginas" at bounding box center [40, 156] width 80 height 45
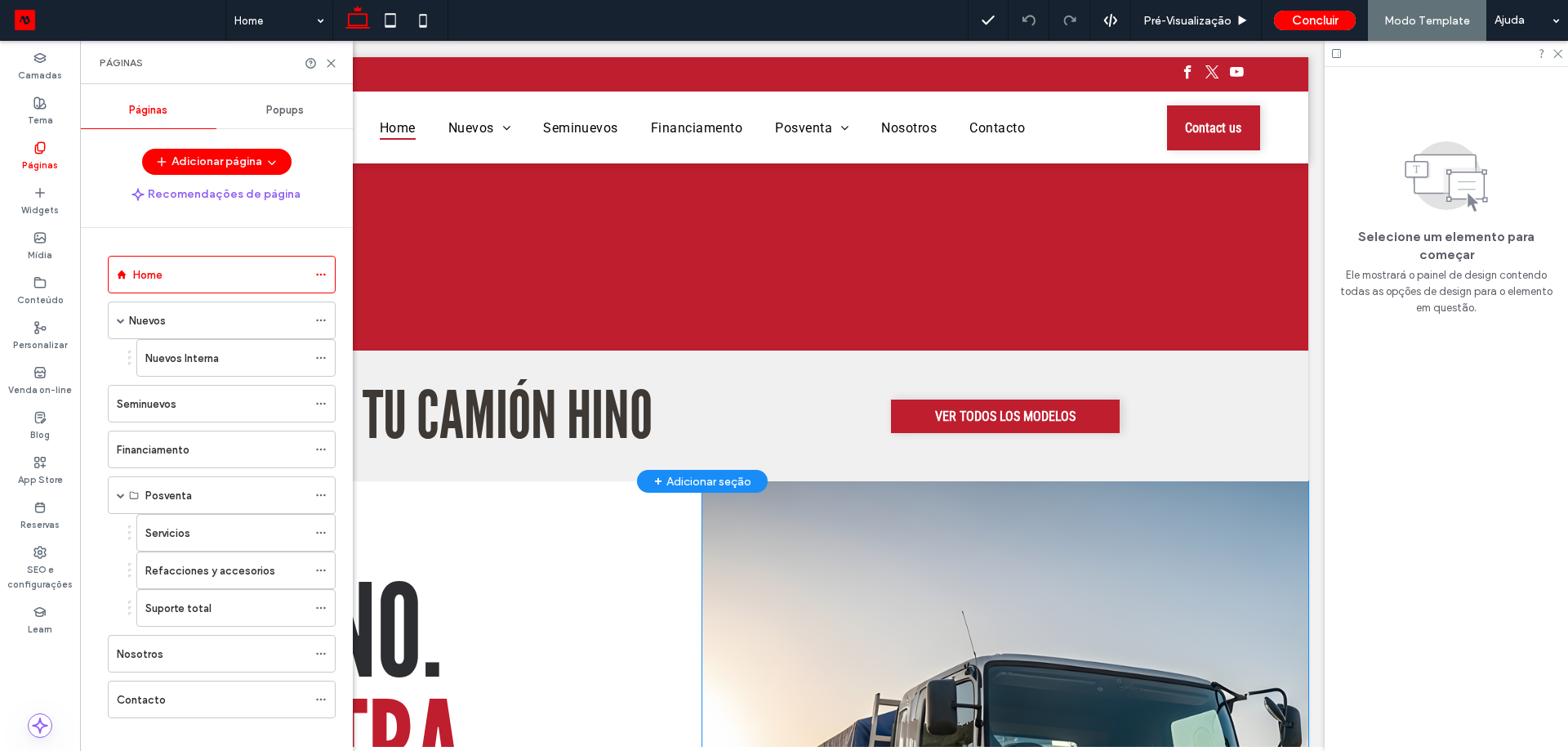
scroll to position [904, 0]
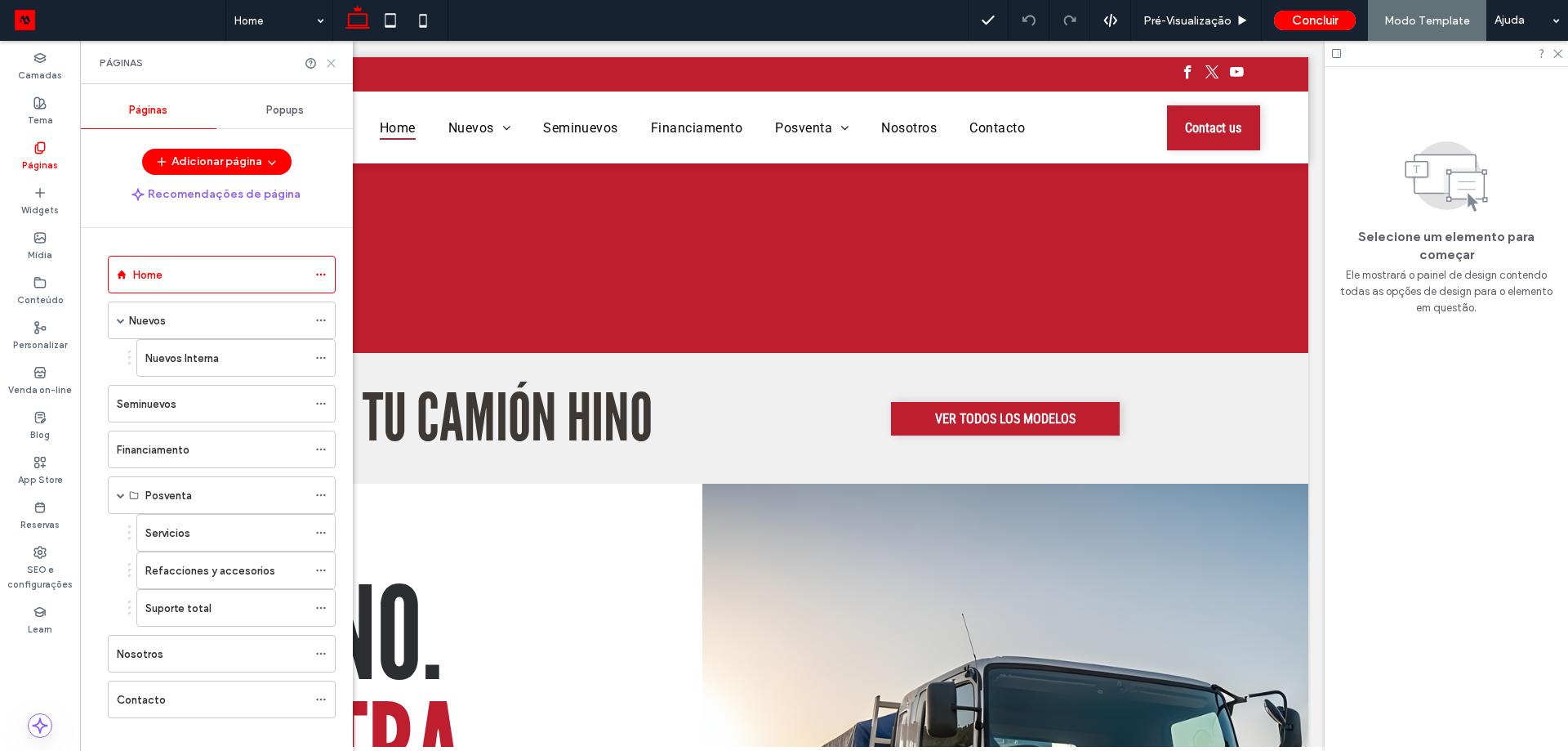
click at [329, 64] on icon at bounding box center [331, 63] width 13 height 13
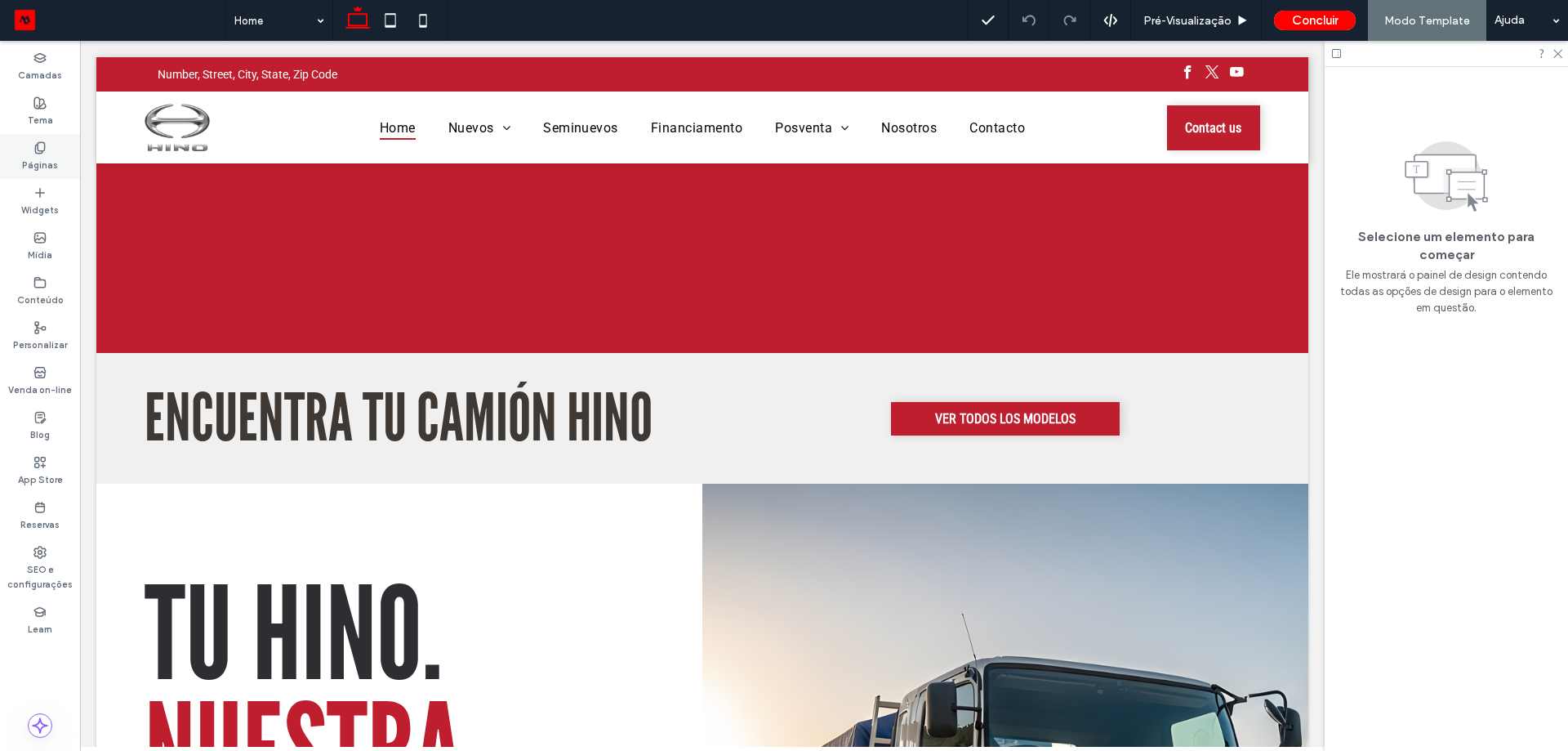
click at [65, 152] on div "Páginas" at bounding box center [40, 156] width 80 height 45
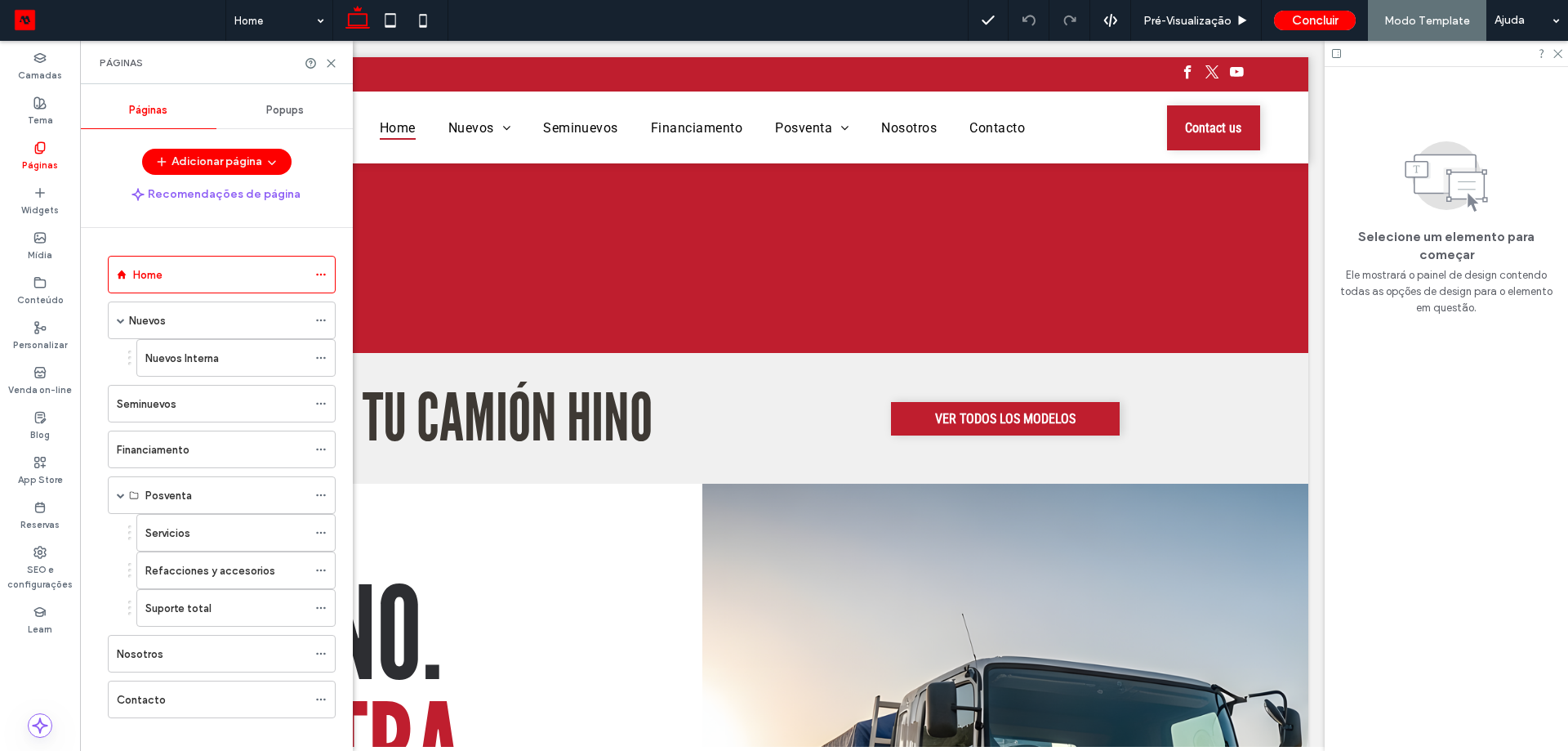
click at [207, 358] on label "Nuevos Interna" at bounding box center [182, 358] width 74 height 28
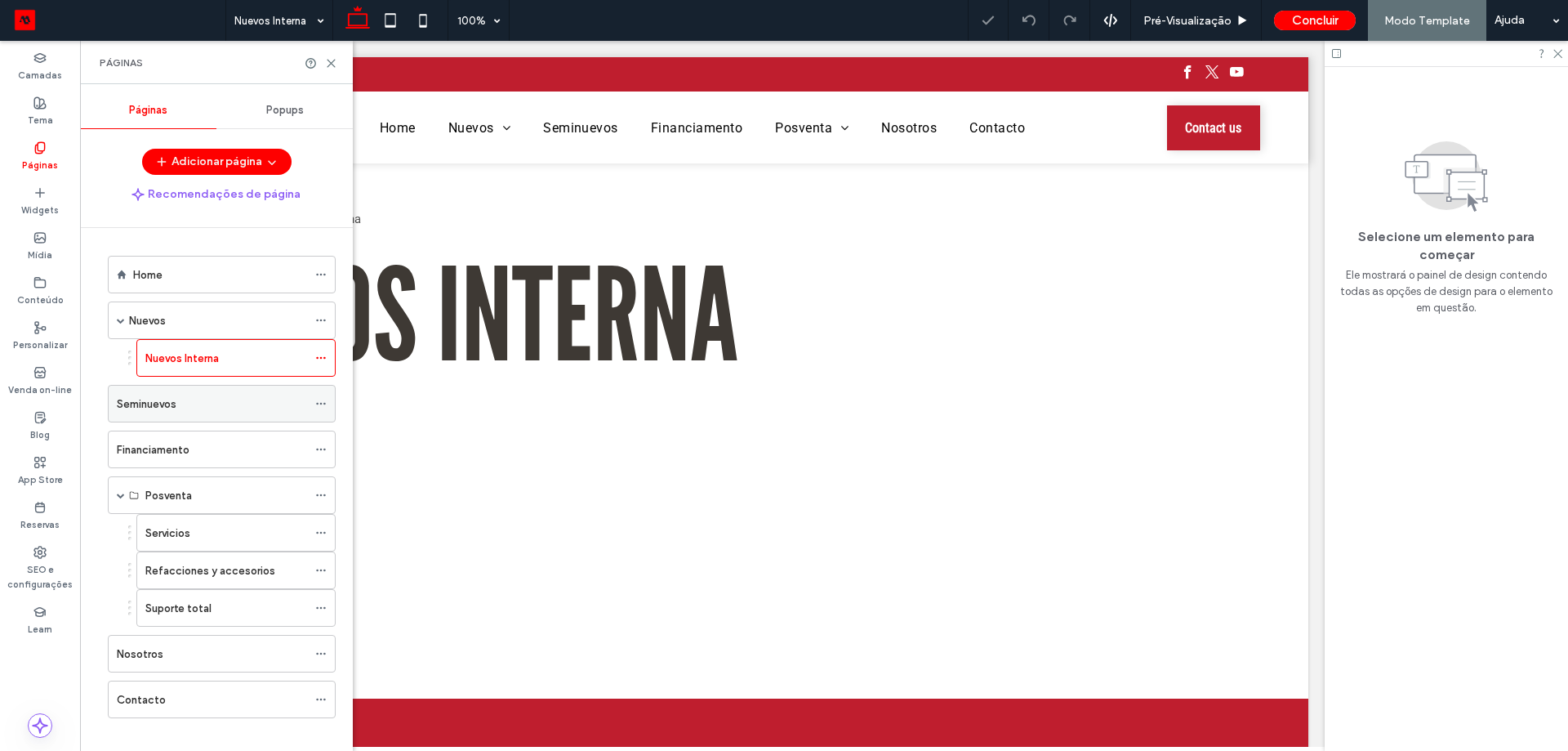
click at [274, 414] on div "Seminuevos" at bounding box center [212, 403] width 191 height 36
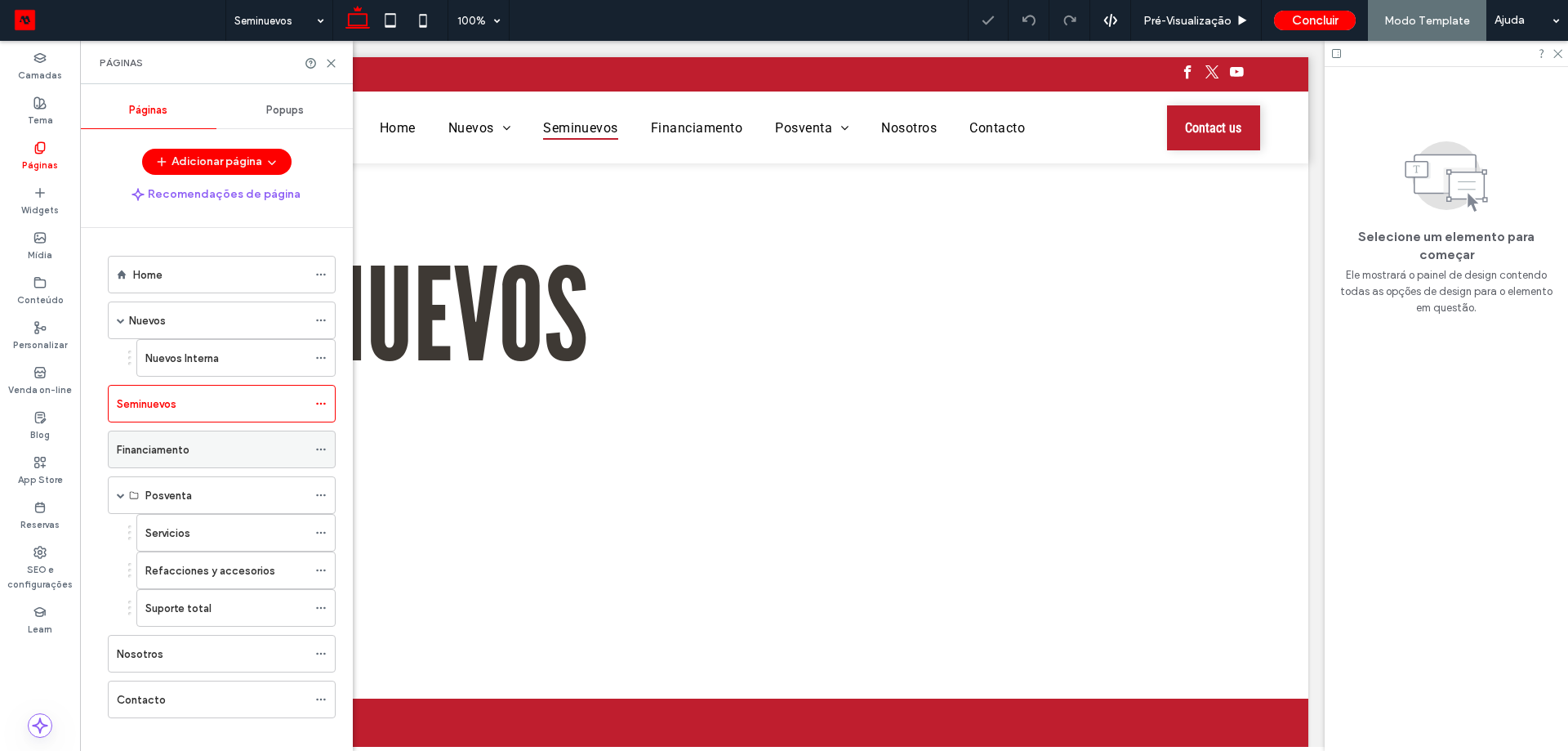
click at [270, 464] on div "Financiamento" at bounding box center [212, 449] width 191 height 36
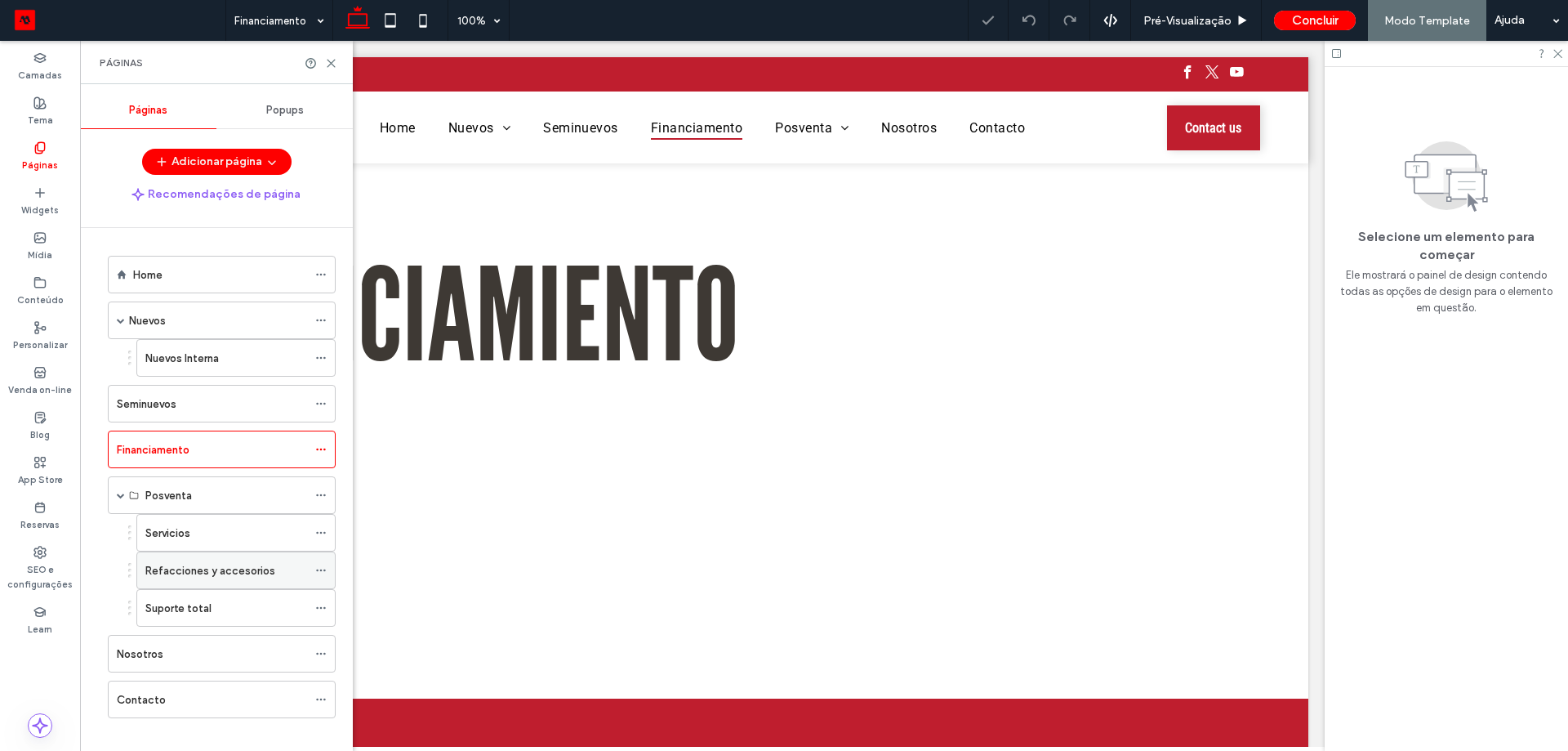
click at [247, 559] on div "Refacciones y accesorios" at bounding box center [226, 570] width 161 height 36
click at [227, 534] on div at bounding box center [784, 376] width 1568 height 751
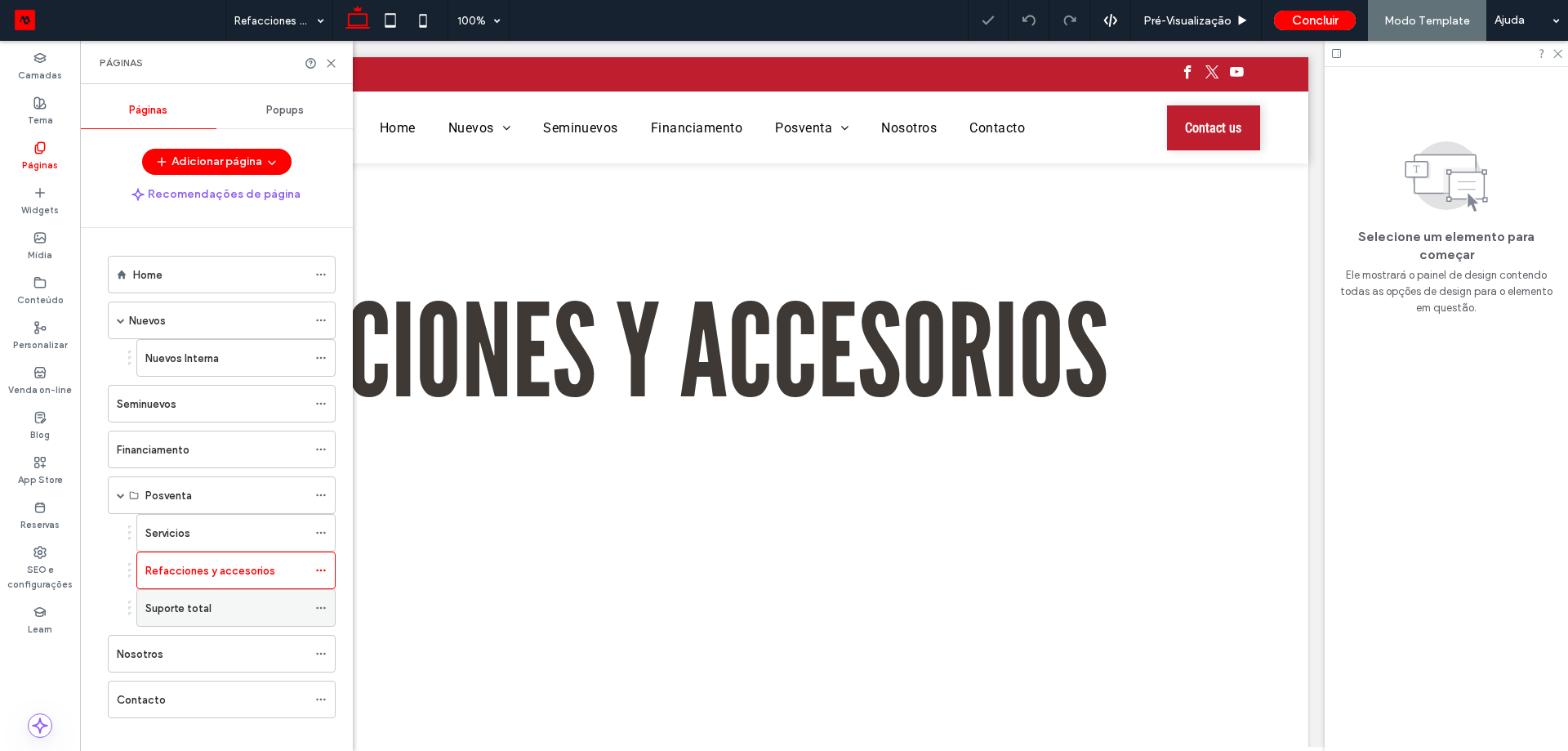
click at [224, 597] on div "Suporte total" at bounding box center [226, 607] width 161 height 36
click at [206, 656] on div at bounding box center [784, 376] width 1568 height 751
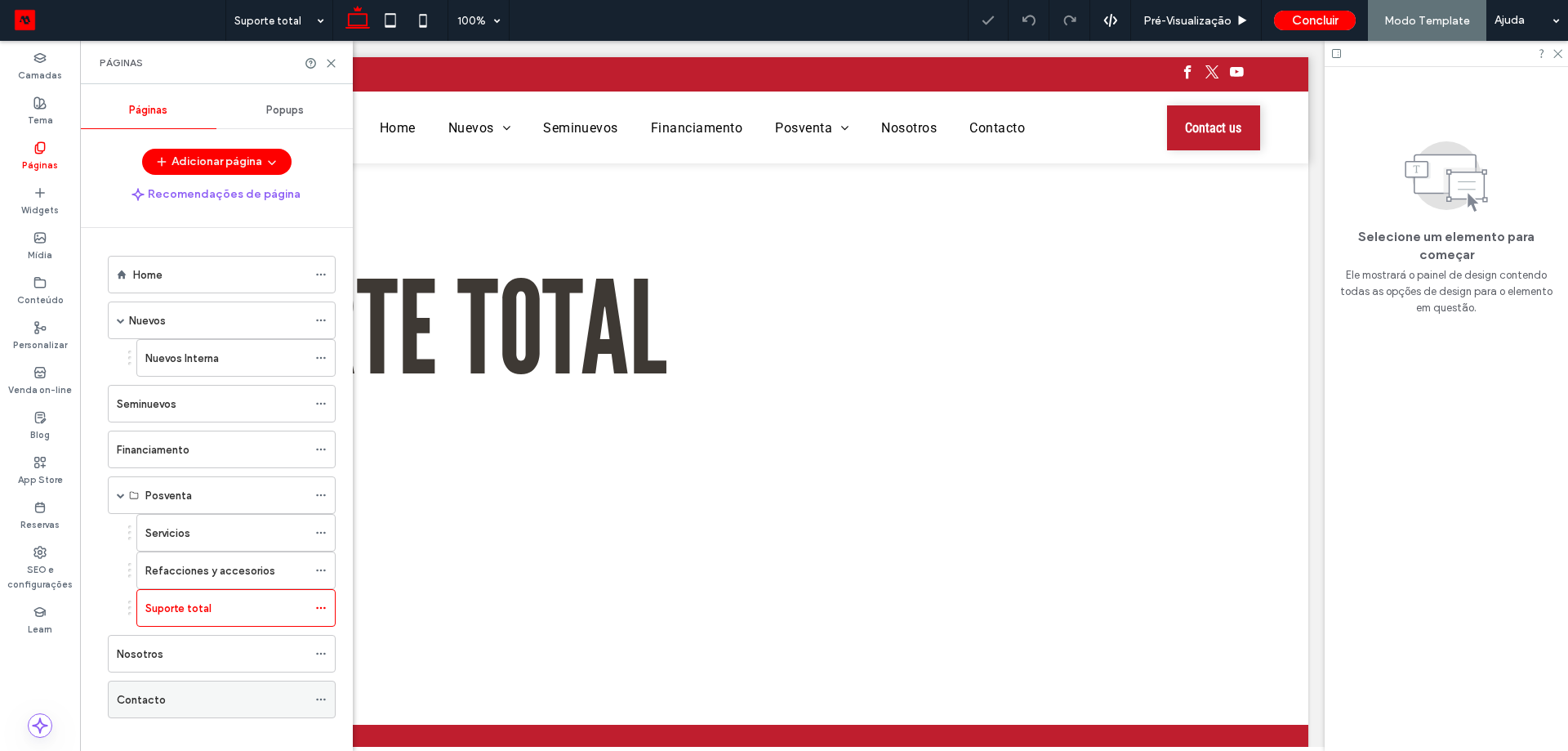
click at [201, 713] on div "Contacto" at bounding box center [212, 699] width 191 height 36
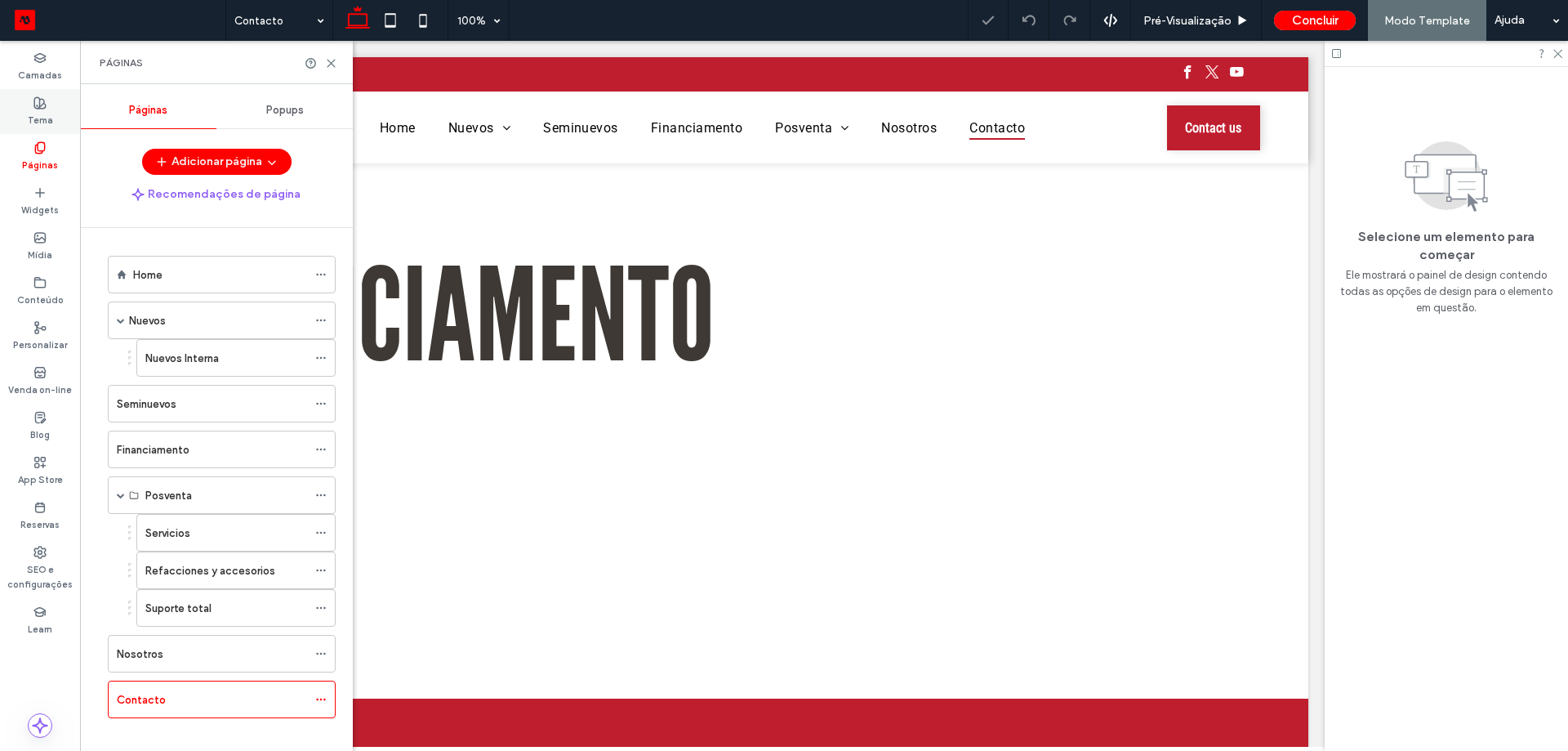
click at [43, 106] on icon at bounding box center [40, 103] width 13 height 13
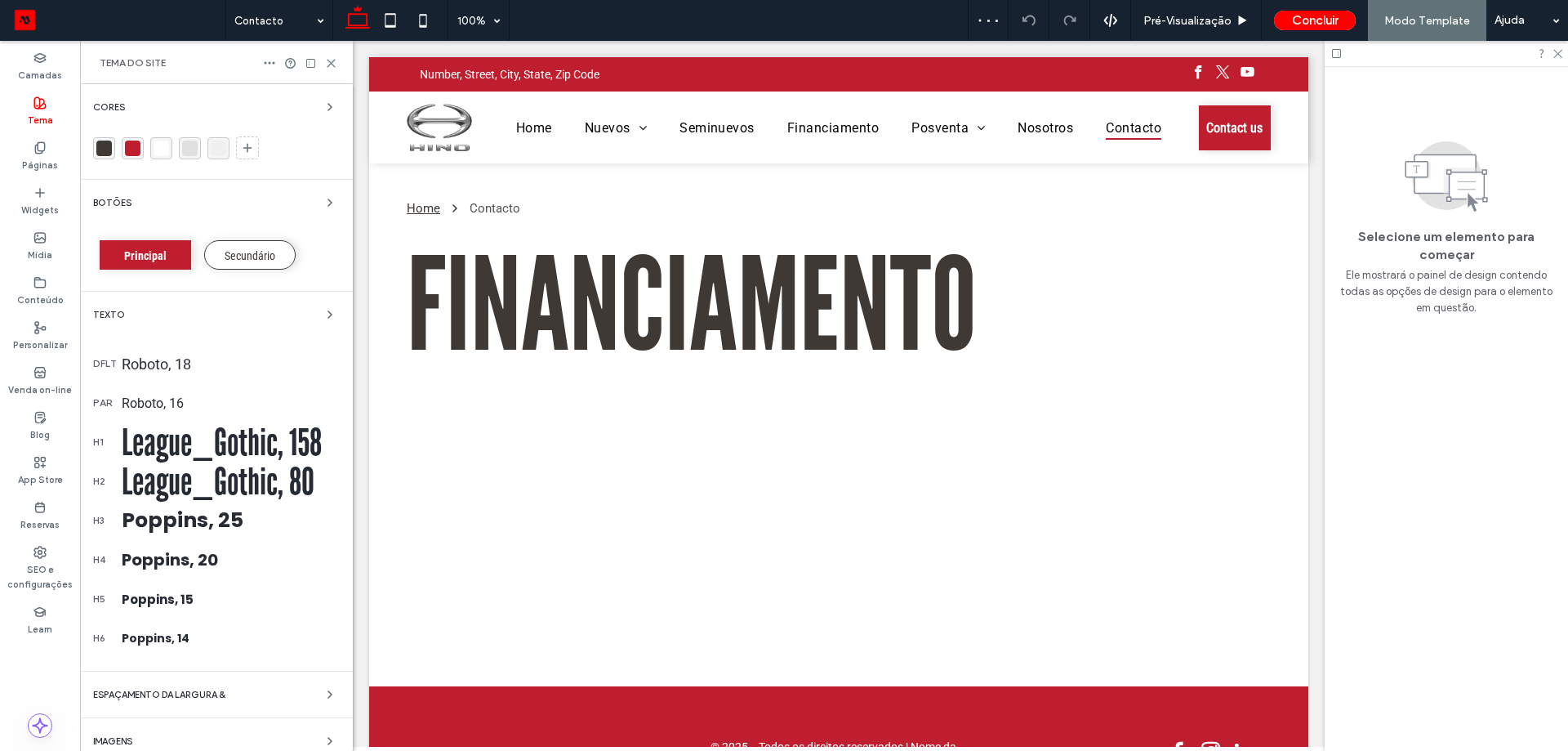
click at [184, 524] on div "Poppins, 25" at bounding box center [231, 520] width 218 height 31
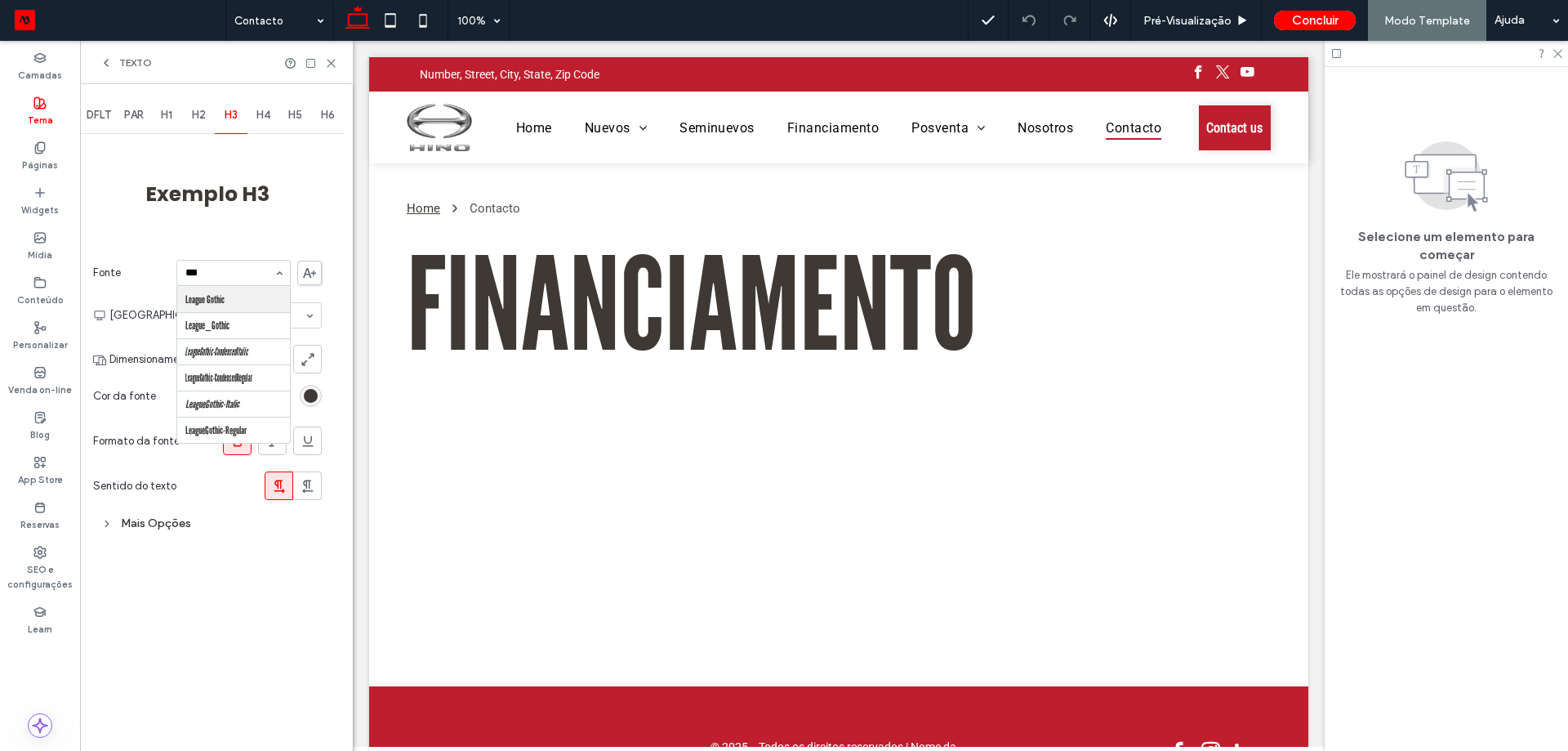
type input "****"
click at [197, 115] on span "H2" at bounding box center [199, 115] width 14 height 13
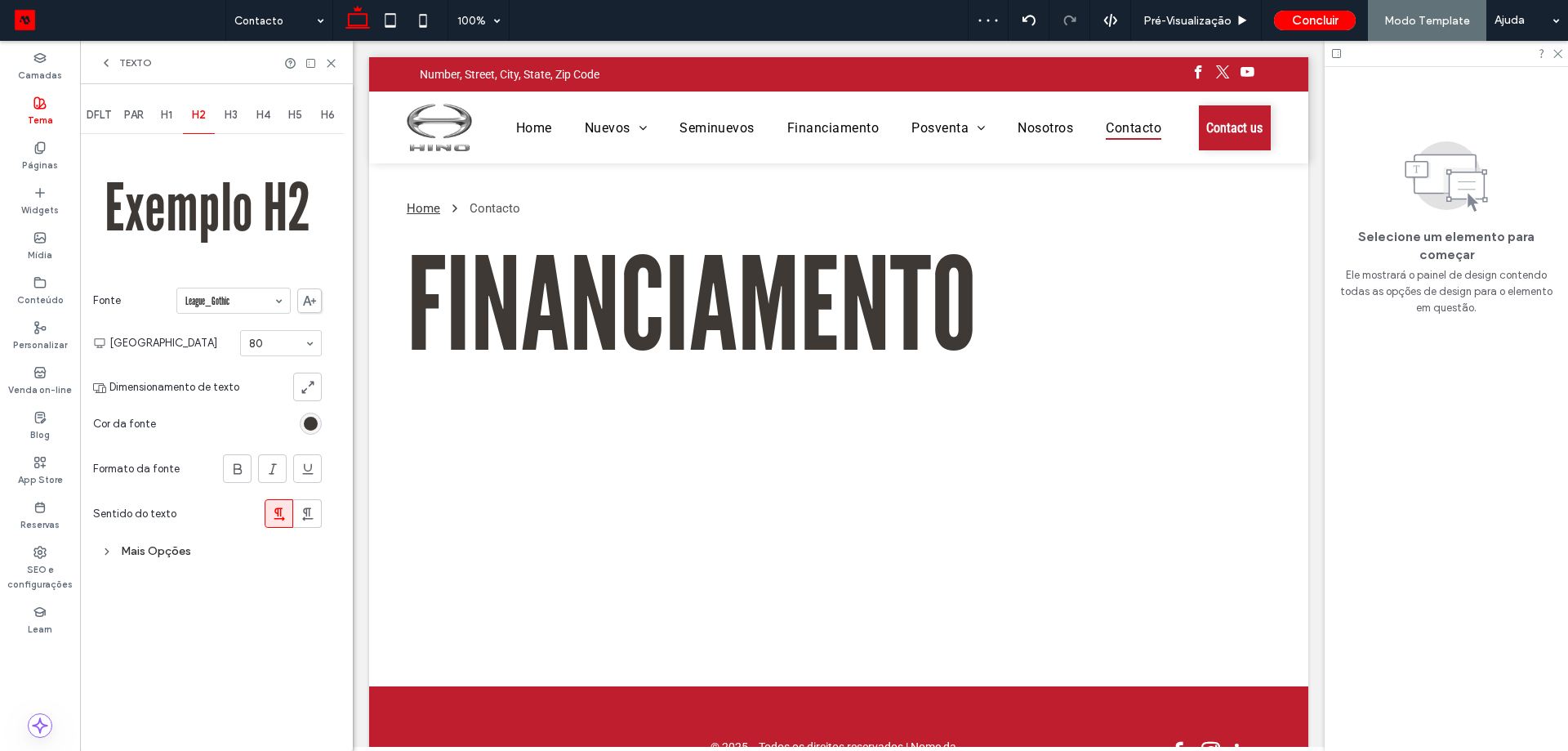
click at [229, 115] on span "H3" at bounding box center [232, 115] width 13 height 13
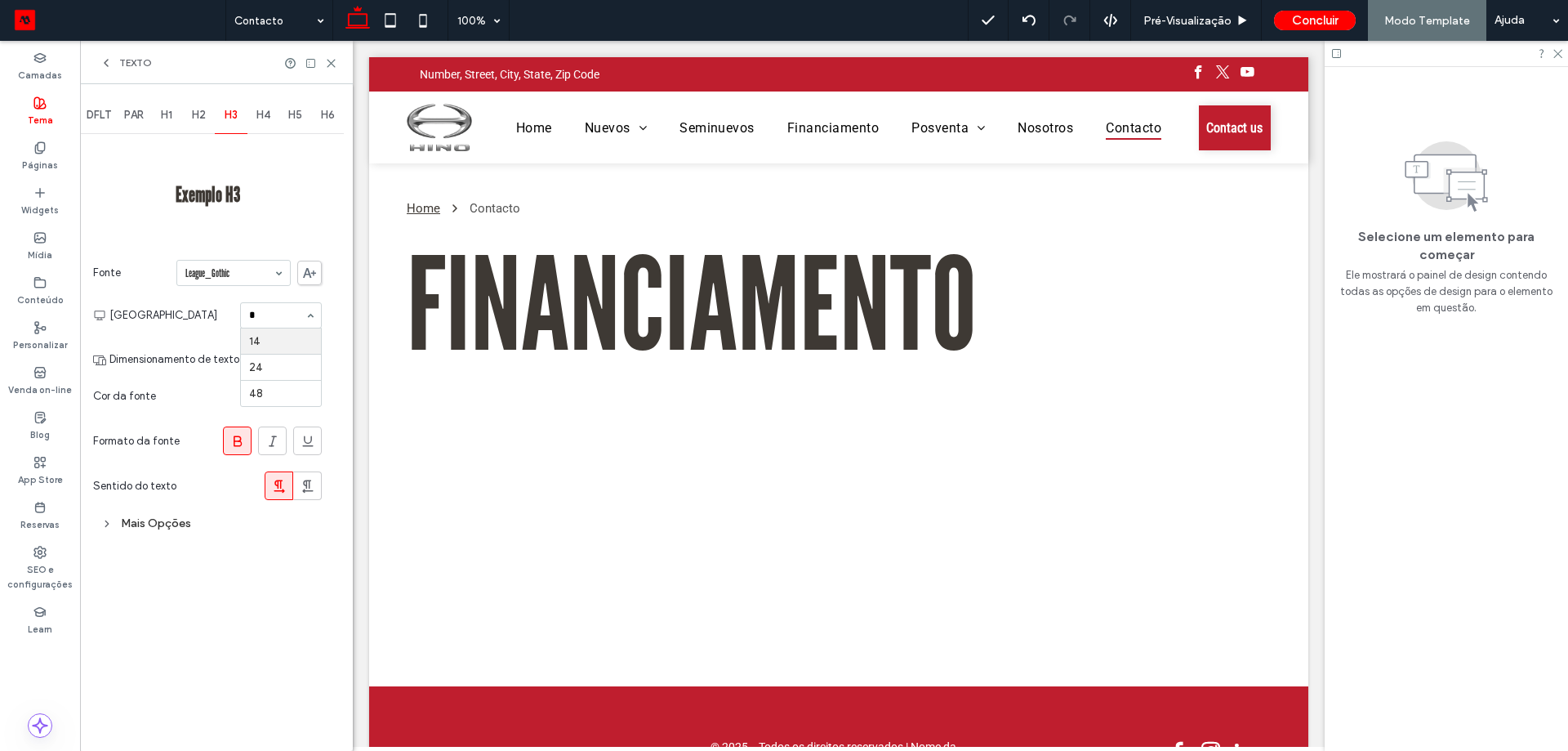
type input "**"
click at [266, 119] on span "H4" at bounding box center [263, 115] width 14 height 13
type input "*"
type input "****"
type input "**"
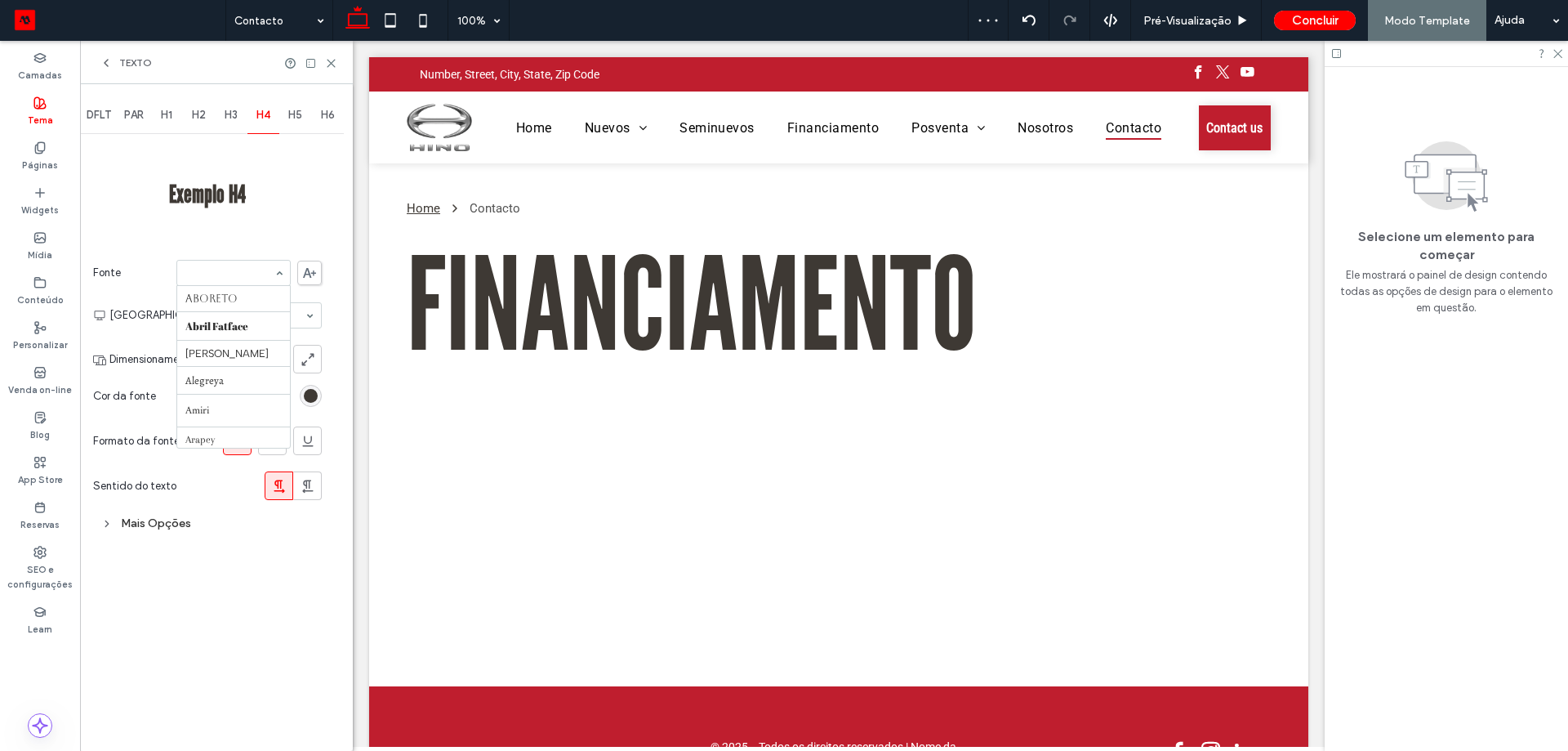
scroll to position [793, 0]
click at [300, 118] on span "H5" at bounding box center [295, 115] width 14 height 13
click at [297, 133] on div at bounding box center [295, 133] width 33 height 1
drag, startPoint x: 213, startPoint y: 267, endPoint x: 189, endPoint y: 280, distance: 27.3
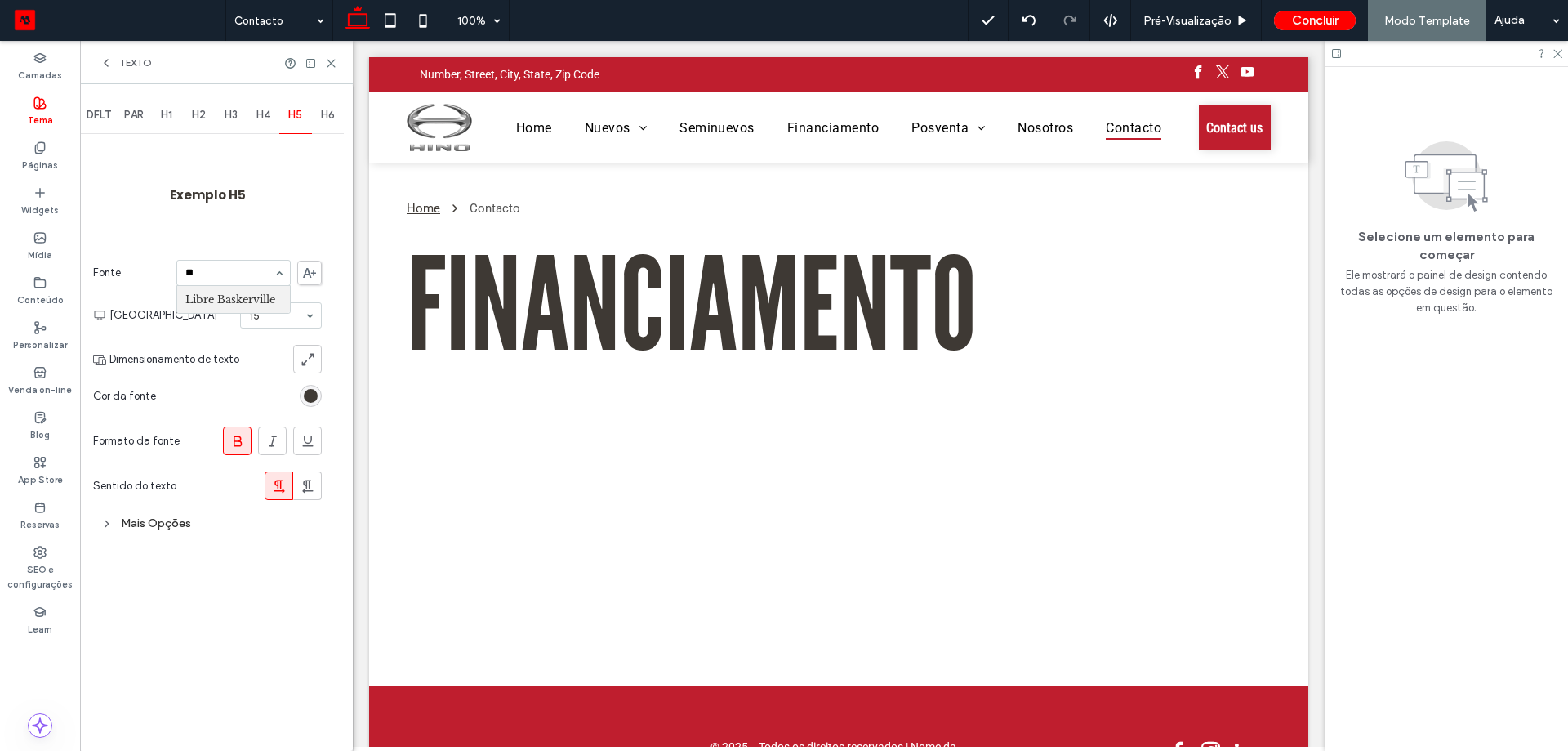
type input "*"
type input "****"
click at [283, 333] on section "Tamanho da Fonte 15" at bounding box center [216, 315] width 212 height 43
type input "**"
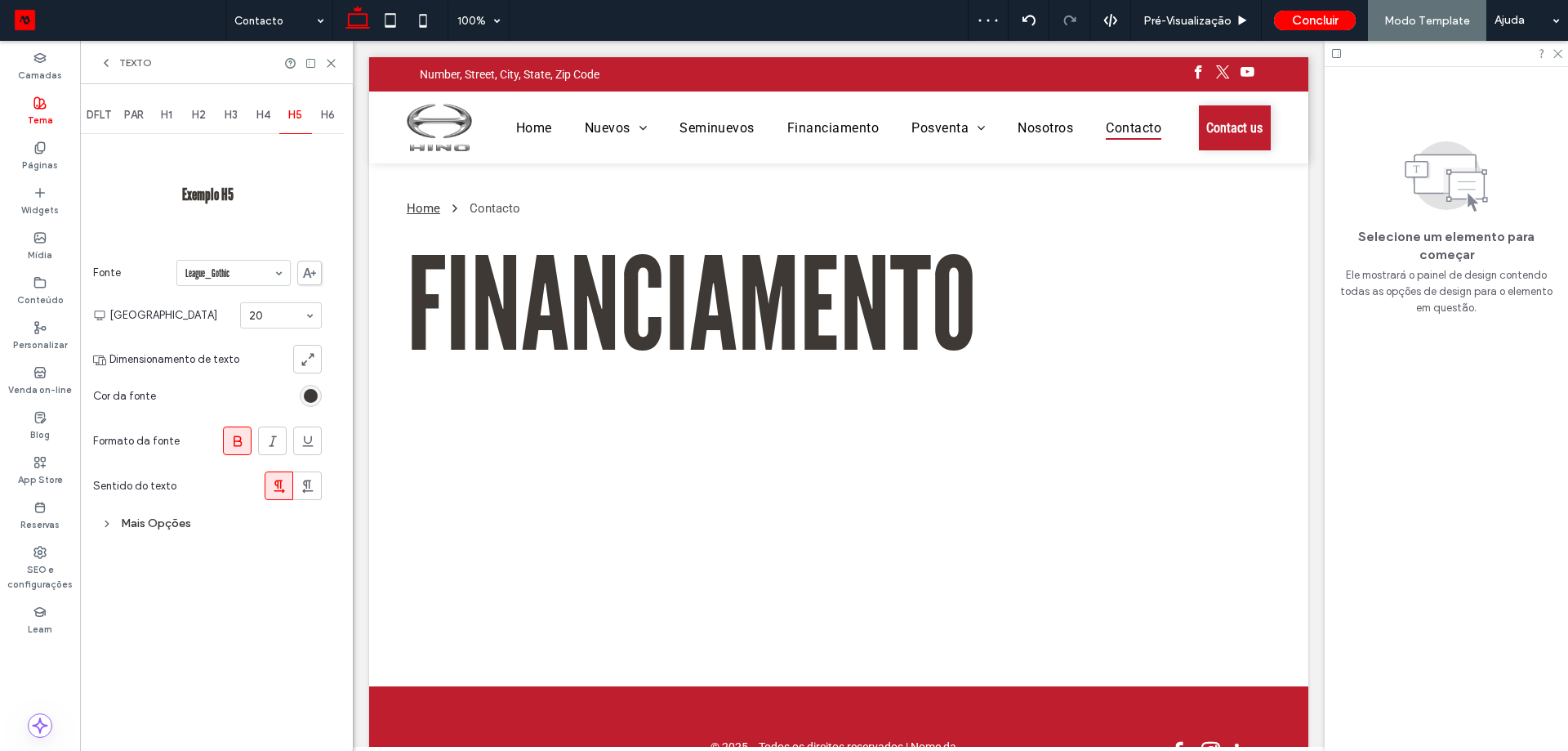
click at [330, 109] on span "H6" at bounding box center [328, 115] width 14 height 13
type input "******"
type input "**"
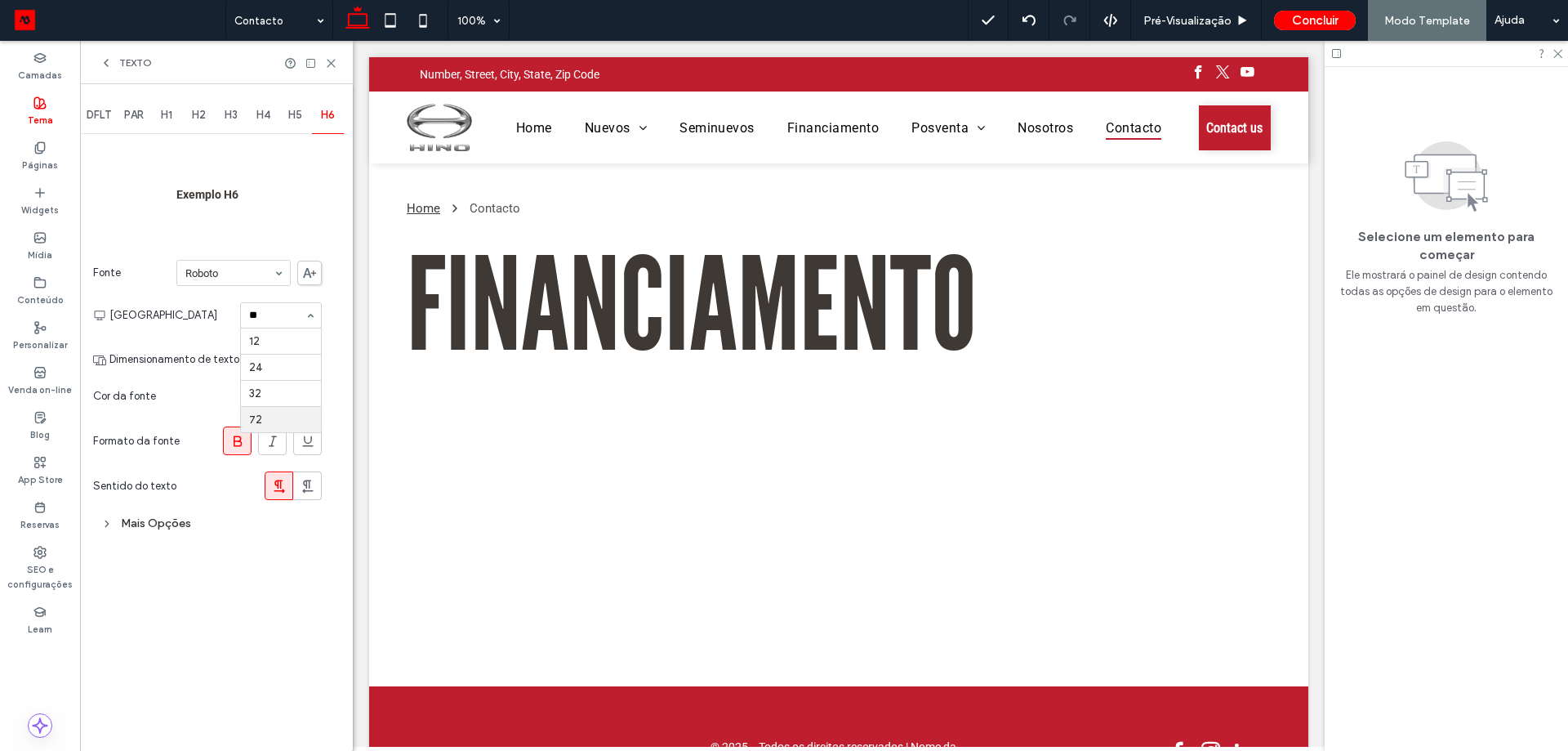
scroll to position [0, 0]
click at [120, 110] on div "PAR" at bounding box center [134, 115] width 33 height 36
click at [100, 110] on span "DFLT" at bounding box center [99, 115] width 24 height 13
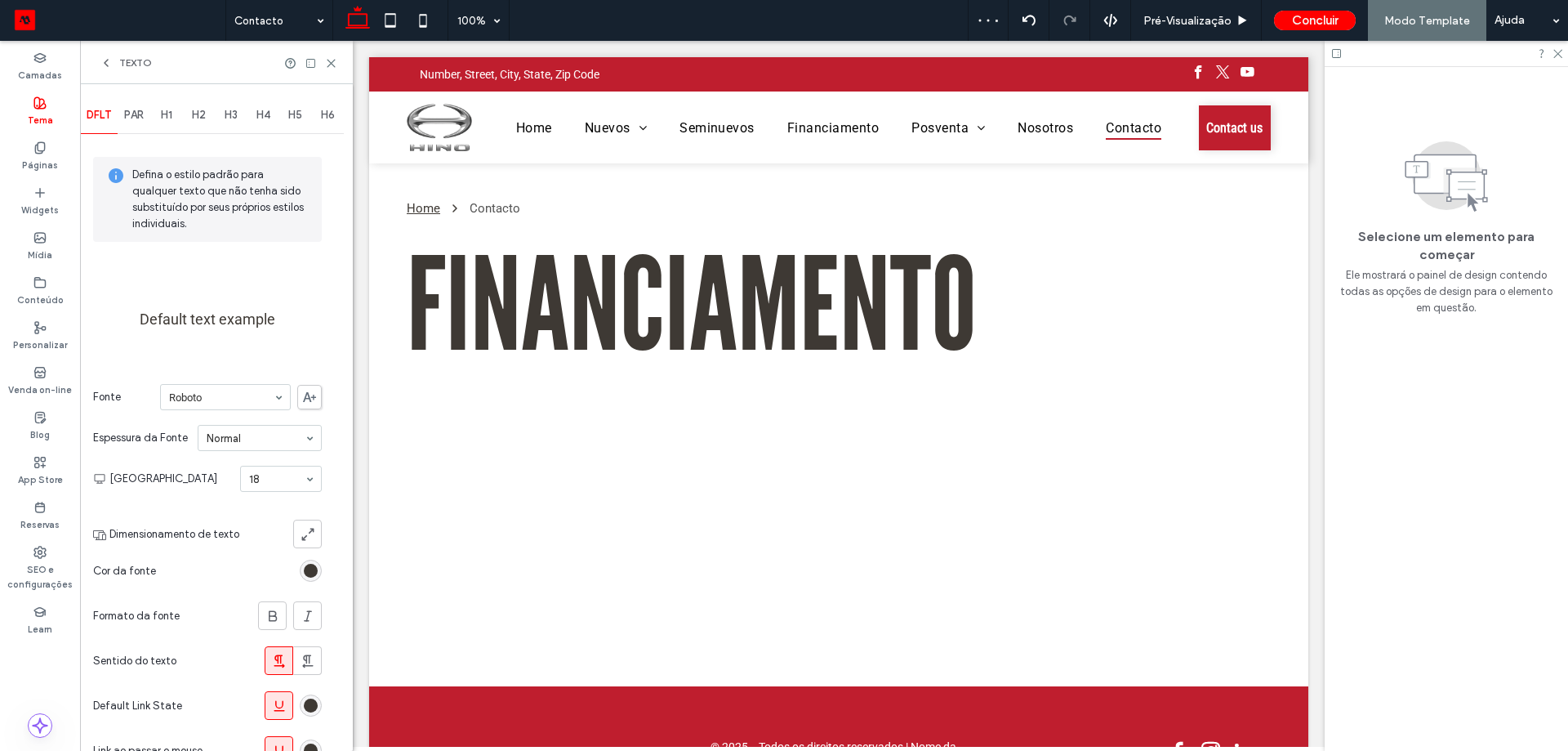
click at [132, 115] on span "PAR" at bounding box center [134, 115] width 19 height 13
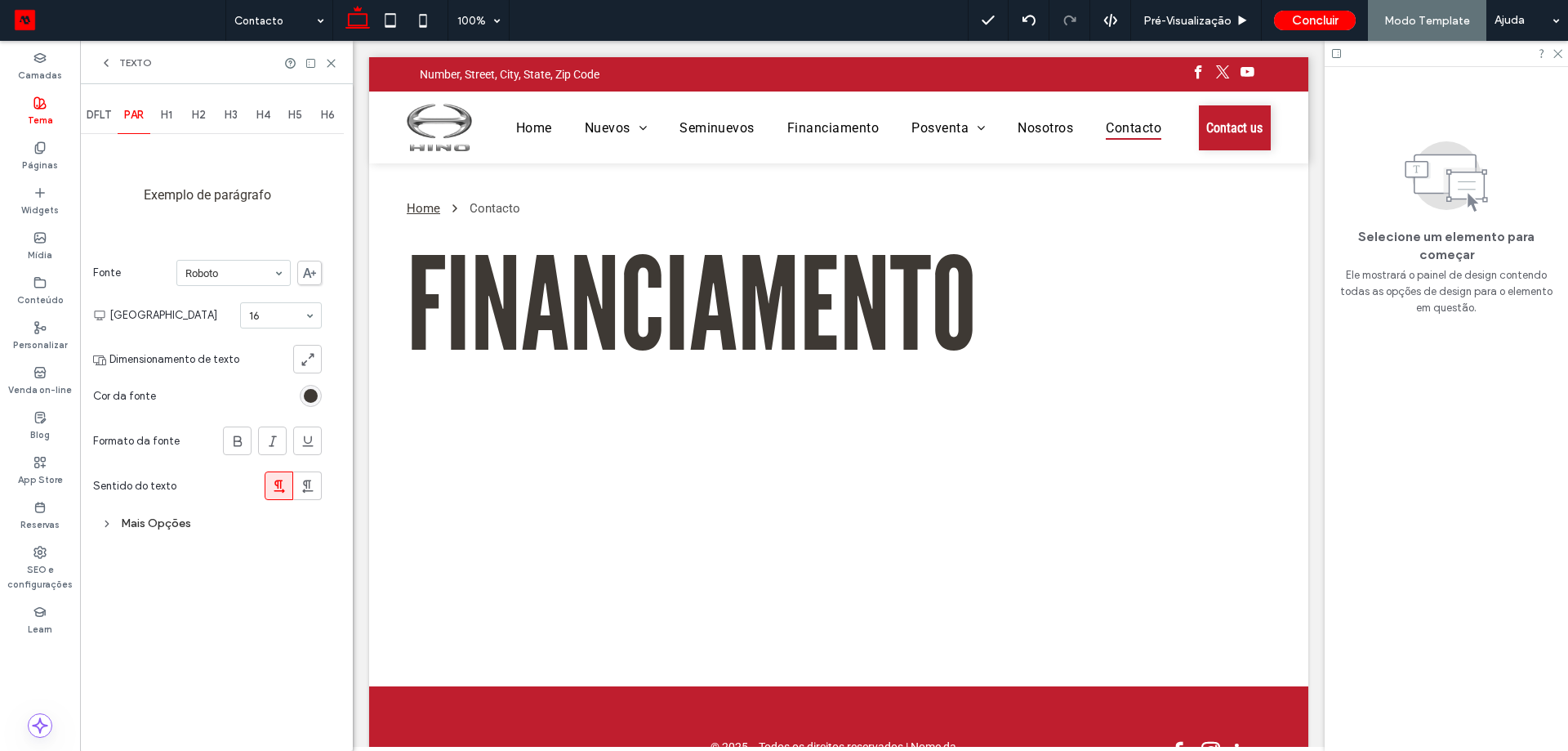
click at [132, 115] on span "PAR" at bounding box center [134, 115] width 19 height 13
click at [321, 112] on span "H6" at bounding box center [328, 115] width 14 height 13
click at [33, 142] on div "Páginas" at bounding box center [40, 156] width 80 height 45
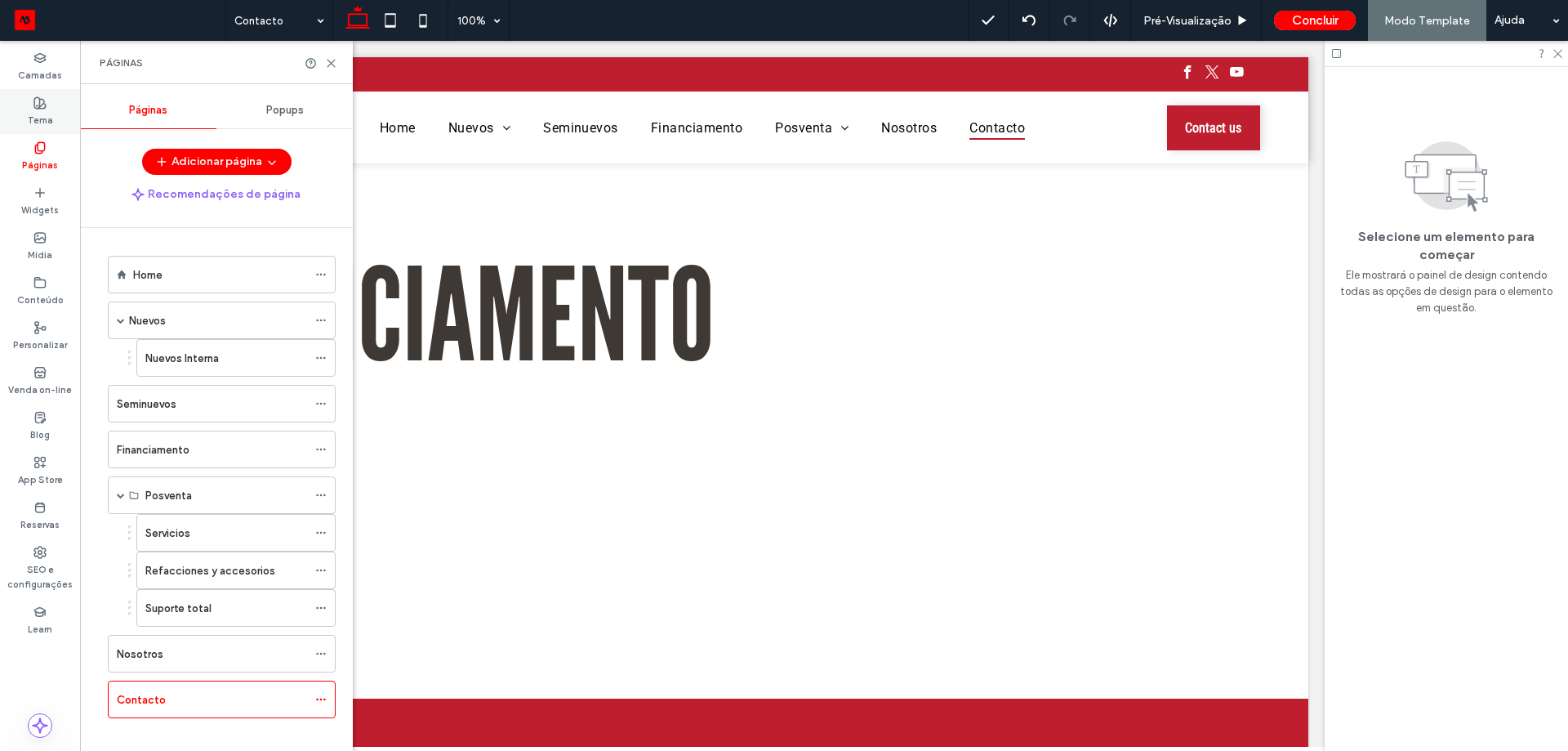
click at [31, 109] on div "Tema" at bounding box center [40, 111] width 80 height 45
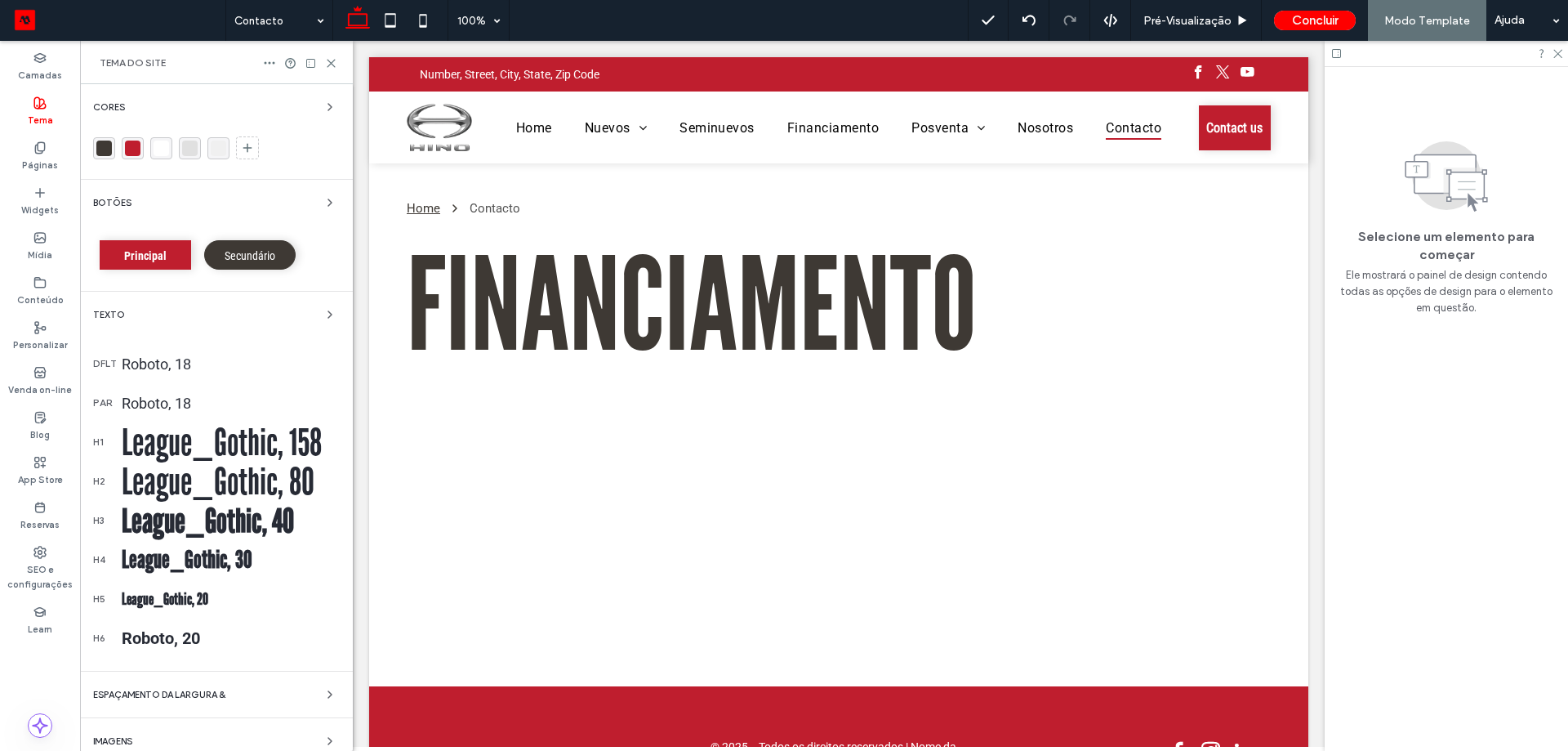
click at [222, 250] on div "Secundário" at bounding box center [249, 254] width 91 height 29
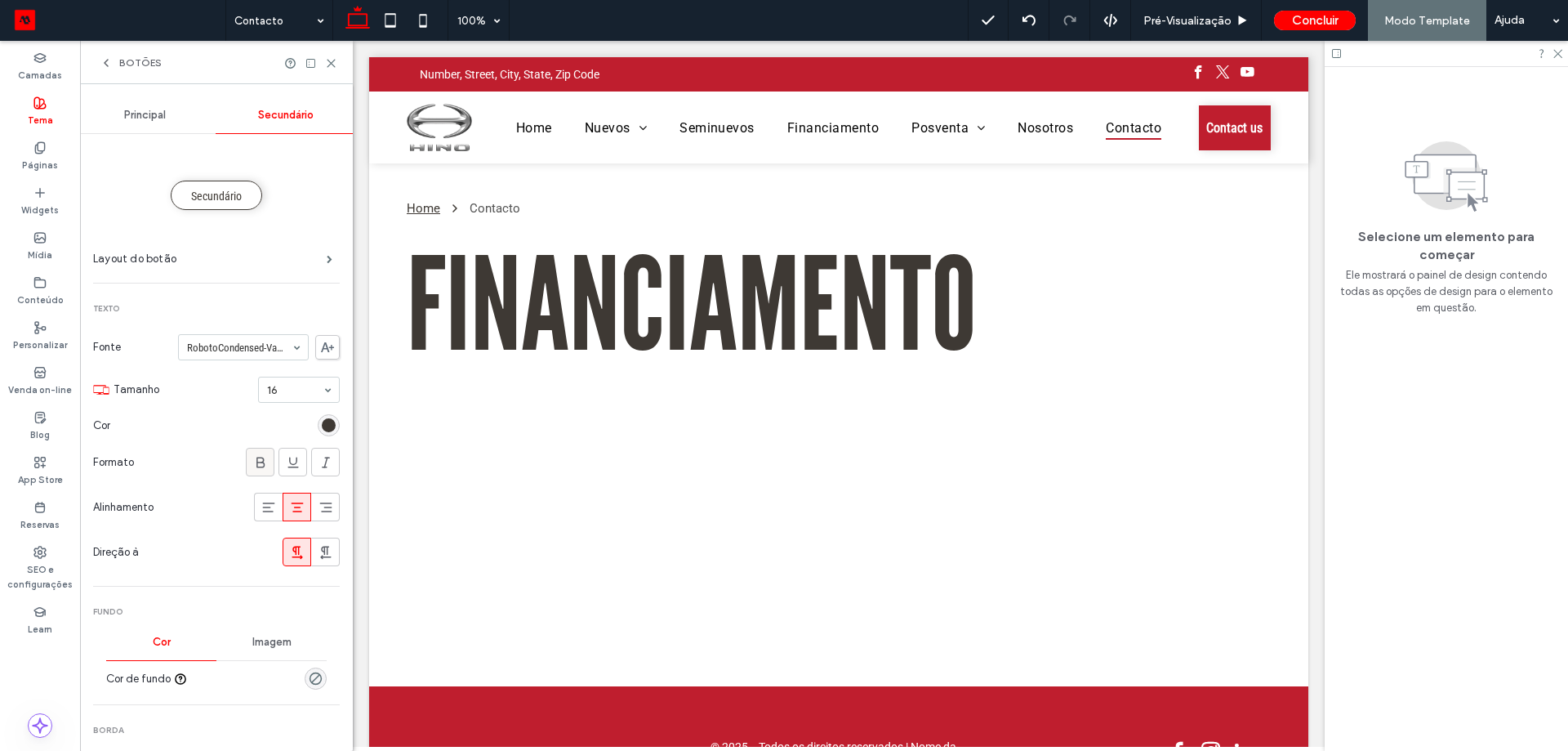
click at [256, 475] on span at bounding box center [261, 462] width 17 height 27
click at [152, 127] on div "Principal" at bounding box center [145, 115] width 141 height 36
click at [134, 62] on span "Botões" at bounding box center [140, 63] width 43 height 13
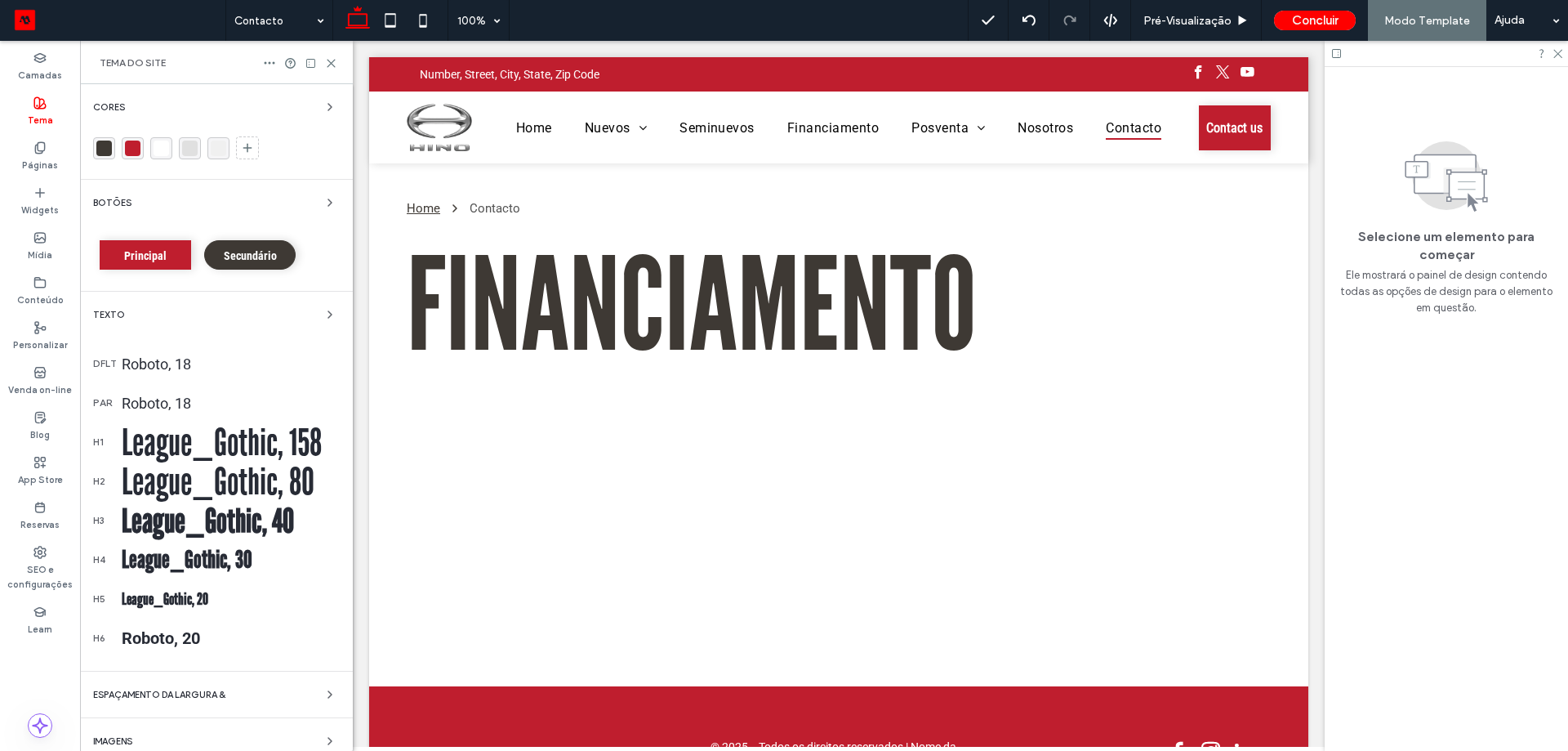
click at [264, 254] on span "Secundário" at bounding box center [251, 256] width 53 height 13
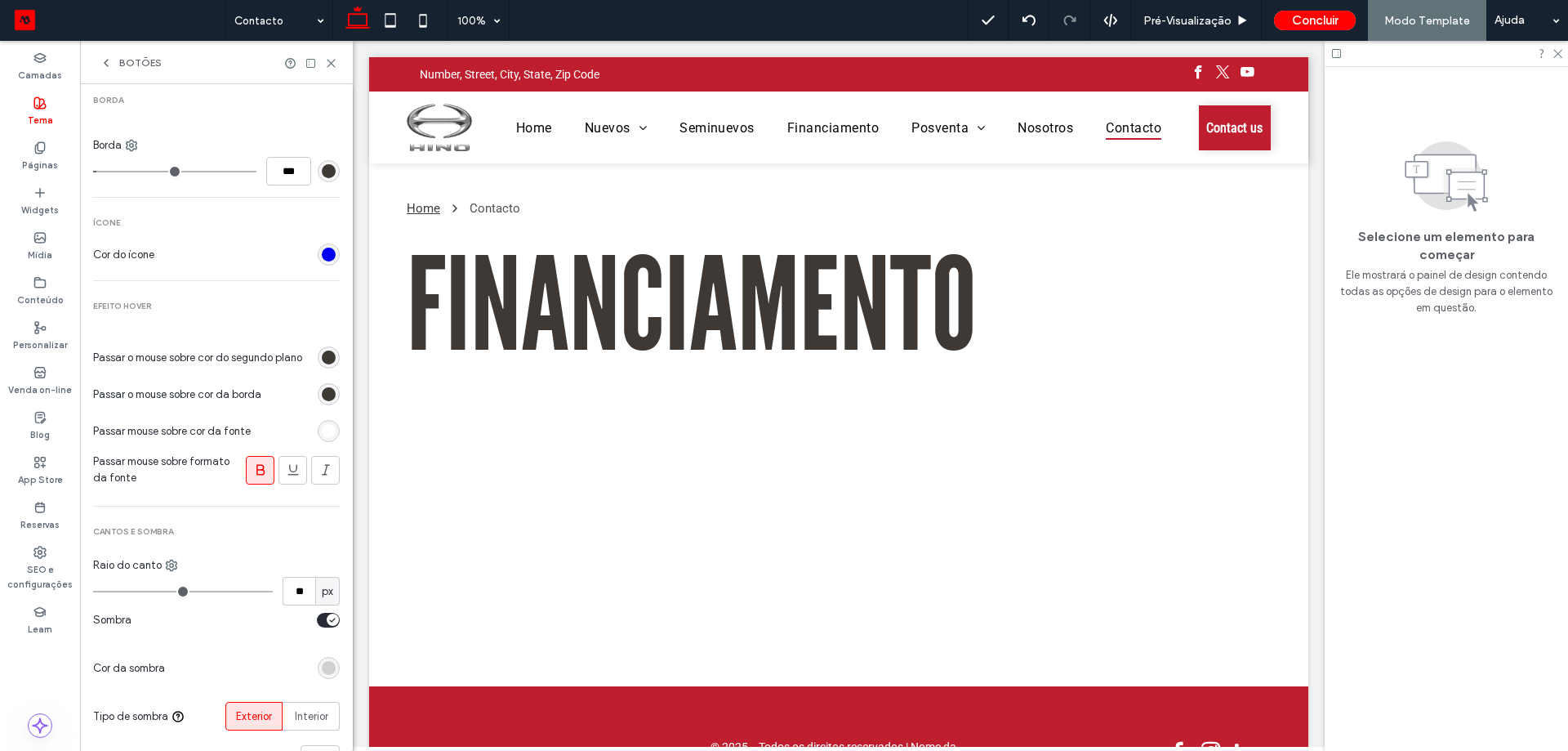
scroll to position [702, 0]
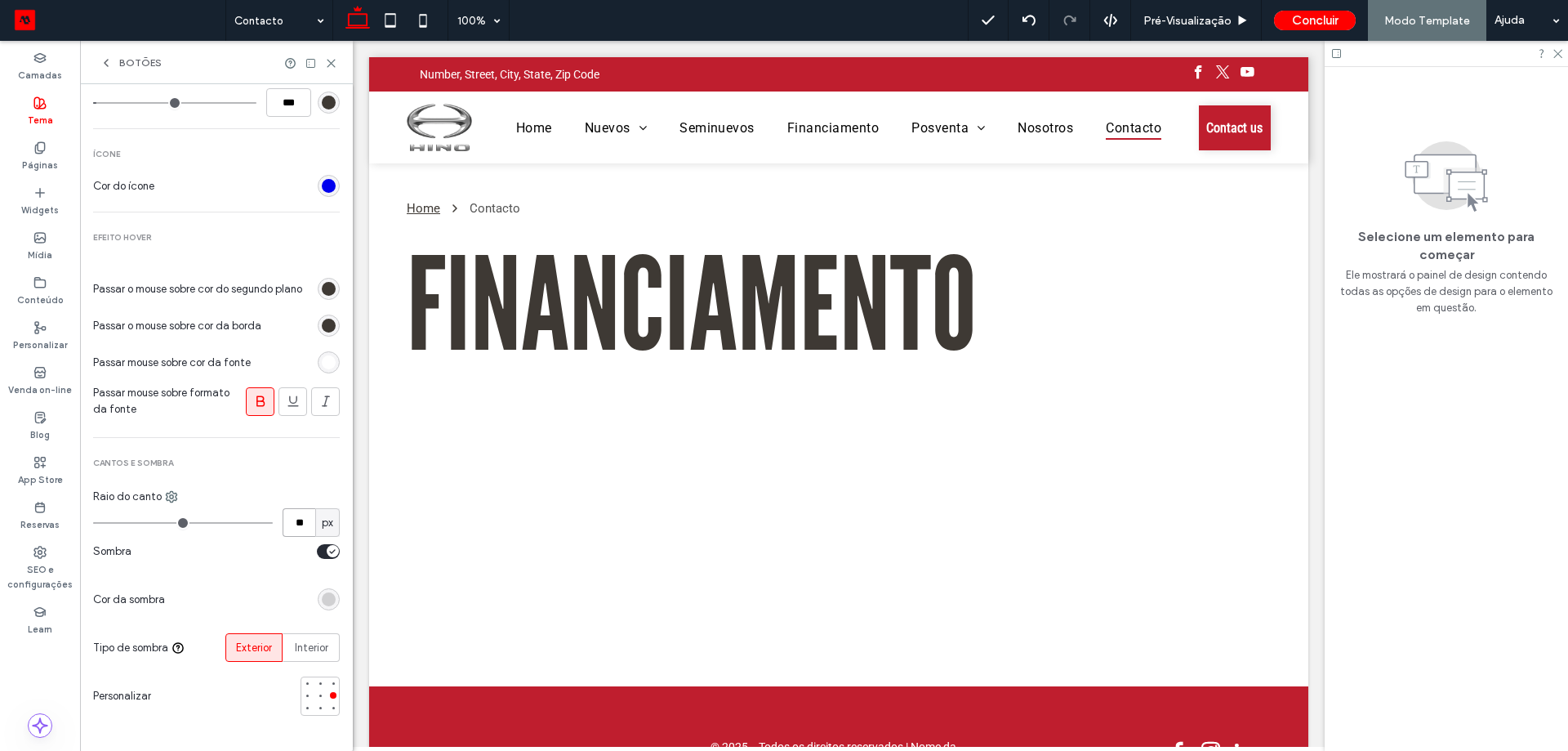
click at [298, 519] on input "**" at bounding box center [298, 523] width 33 height 28
type input "*"
click at [317, 689] on div at bounding box center [320, 696] width 39 height 39
click at [314, 692] on div at bounding box center [320, 696] width 12 height 12
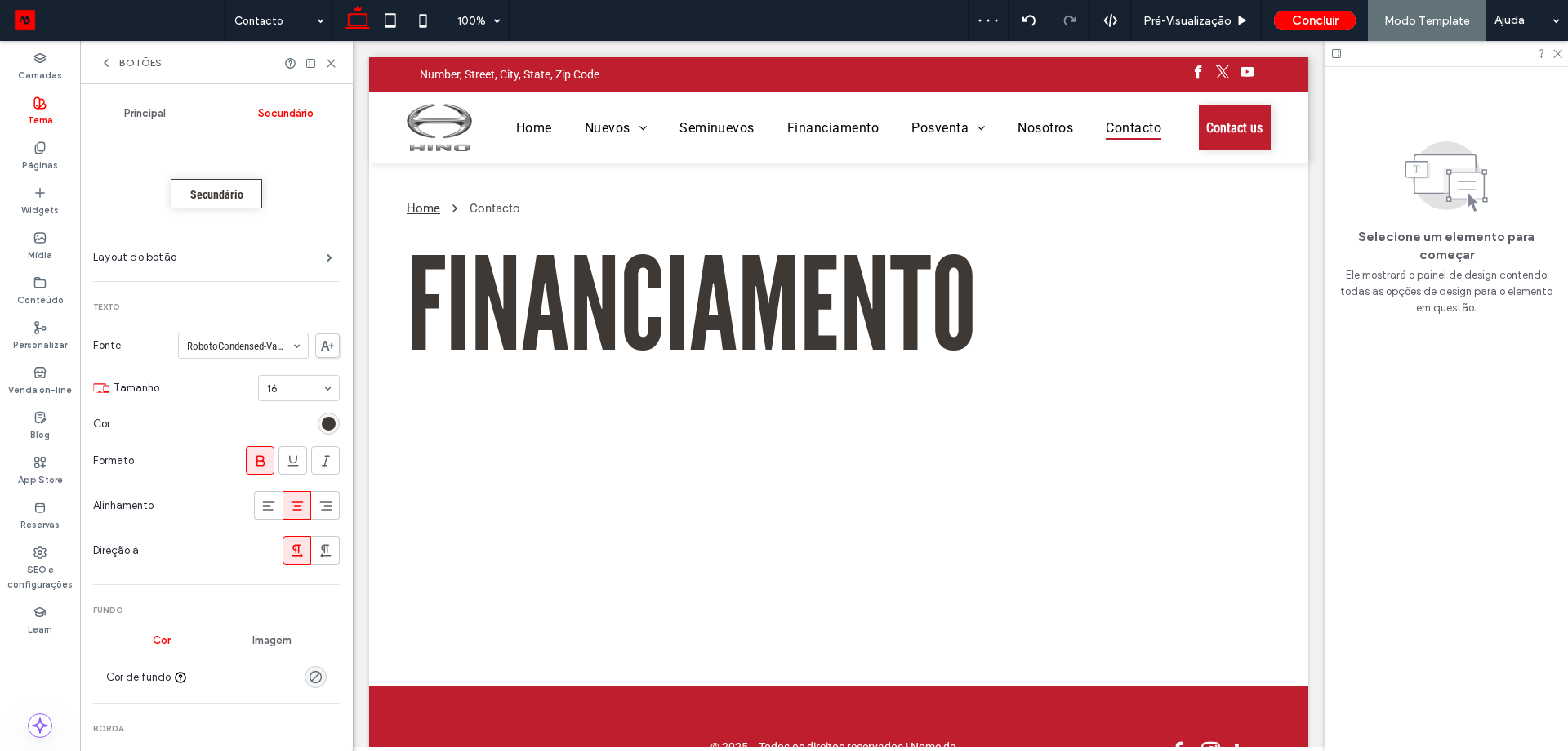
scroll to position [0, 0]
click at [140, 111] on span "Principal" at bounding box center [145, 115] width 42 height 13
click at [150, 59] on span "Botões" at bounding box center [140, 63] width 43 height 13
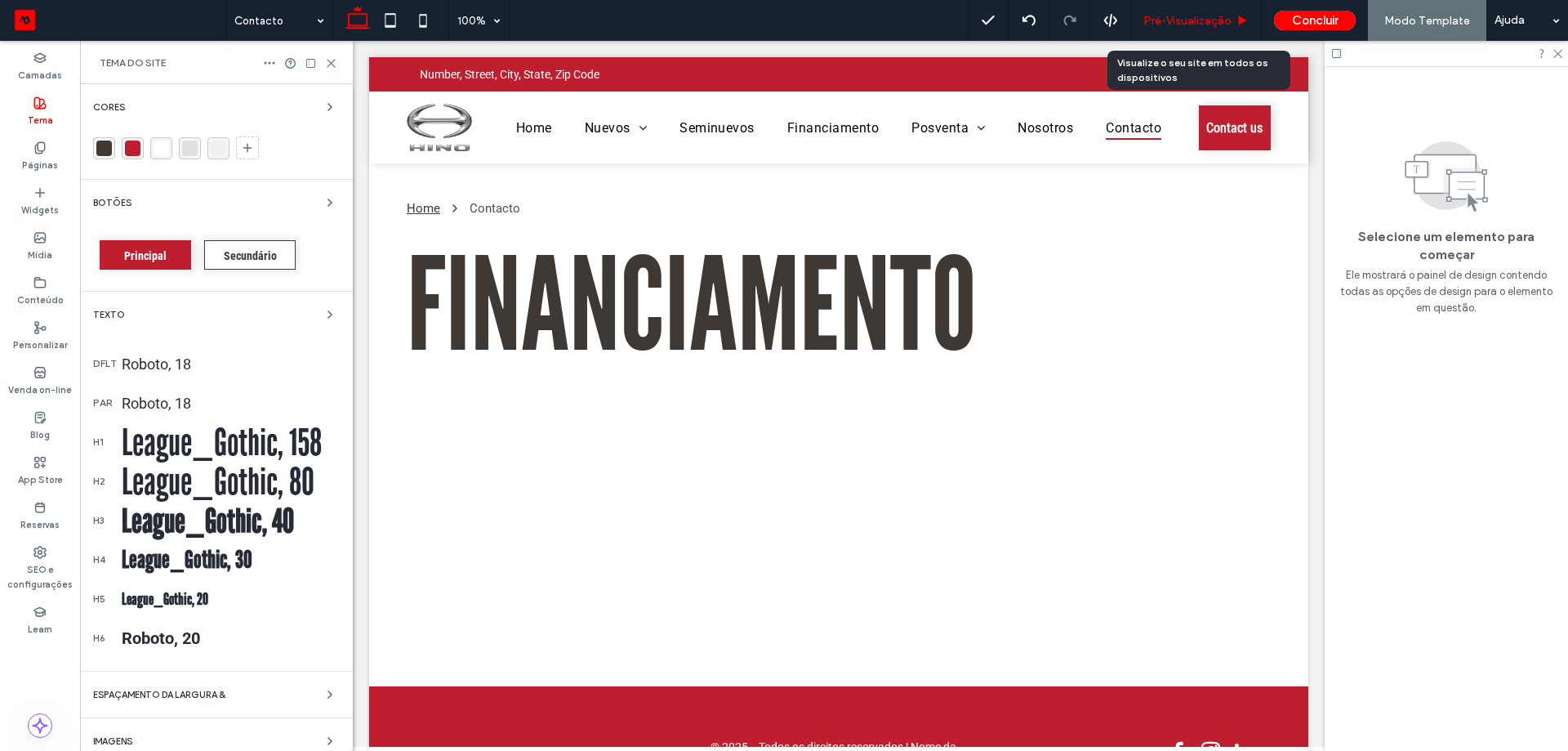
click at [1212, 13] on div "Pré-Visualizaçāo" at bounding box center [1196, 20] width 130 height 41
click at [1217, 23] on span "Pré-Visualizaçāo" at bounding box center [1188, 21] width 89 height 14
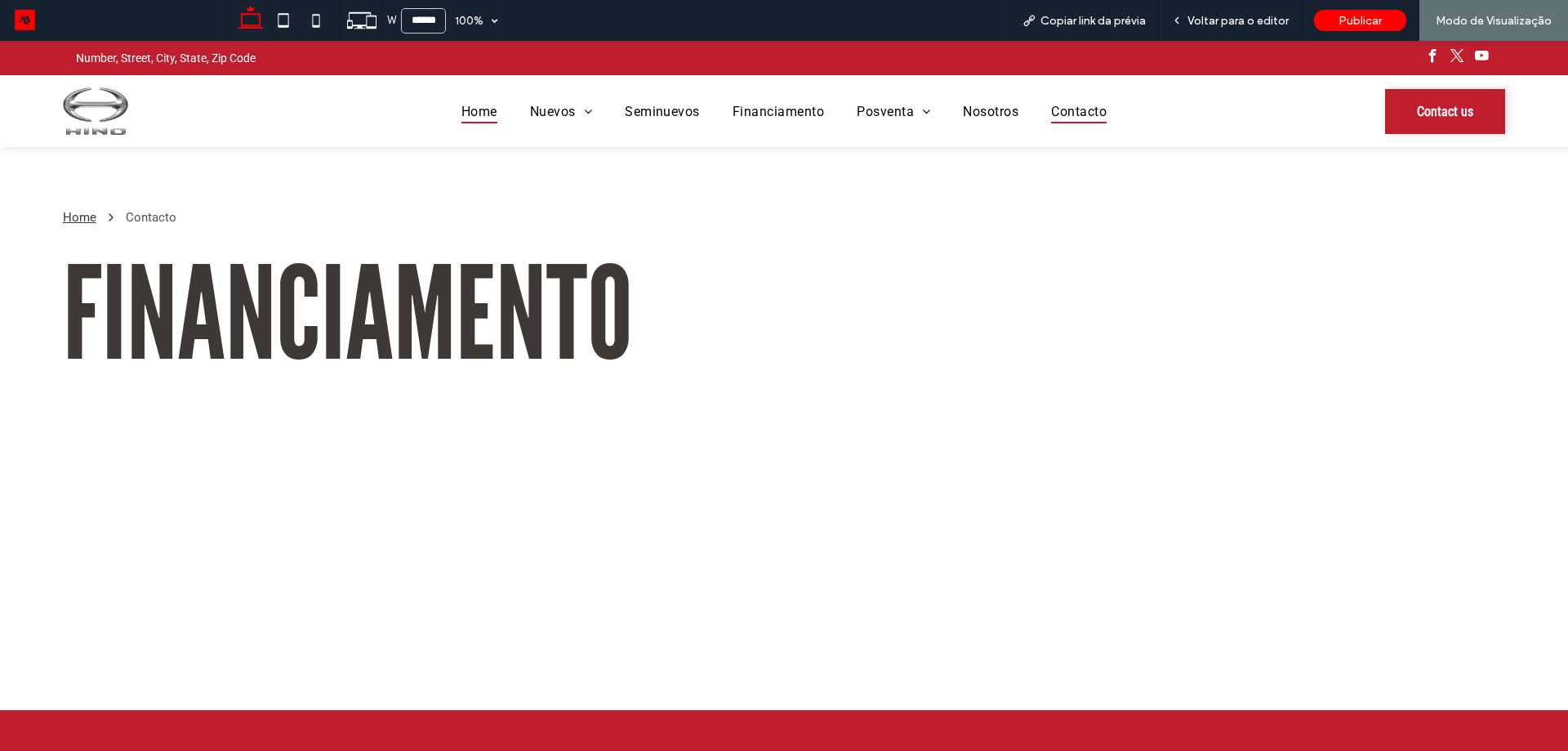
click at [461, 120] on span "Home" at bounding box center [479, 110] width 36 height 23
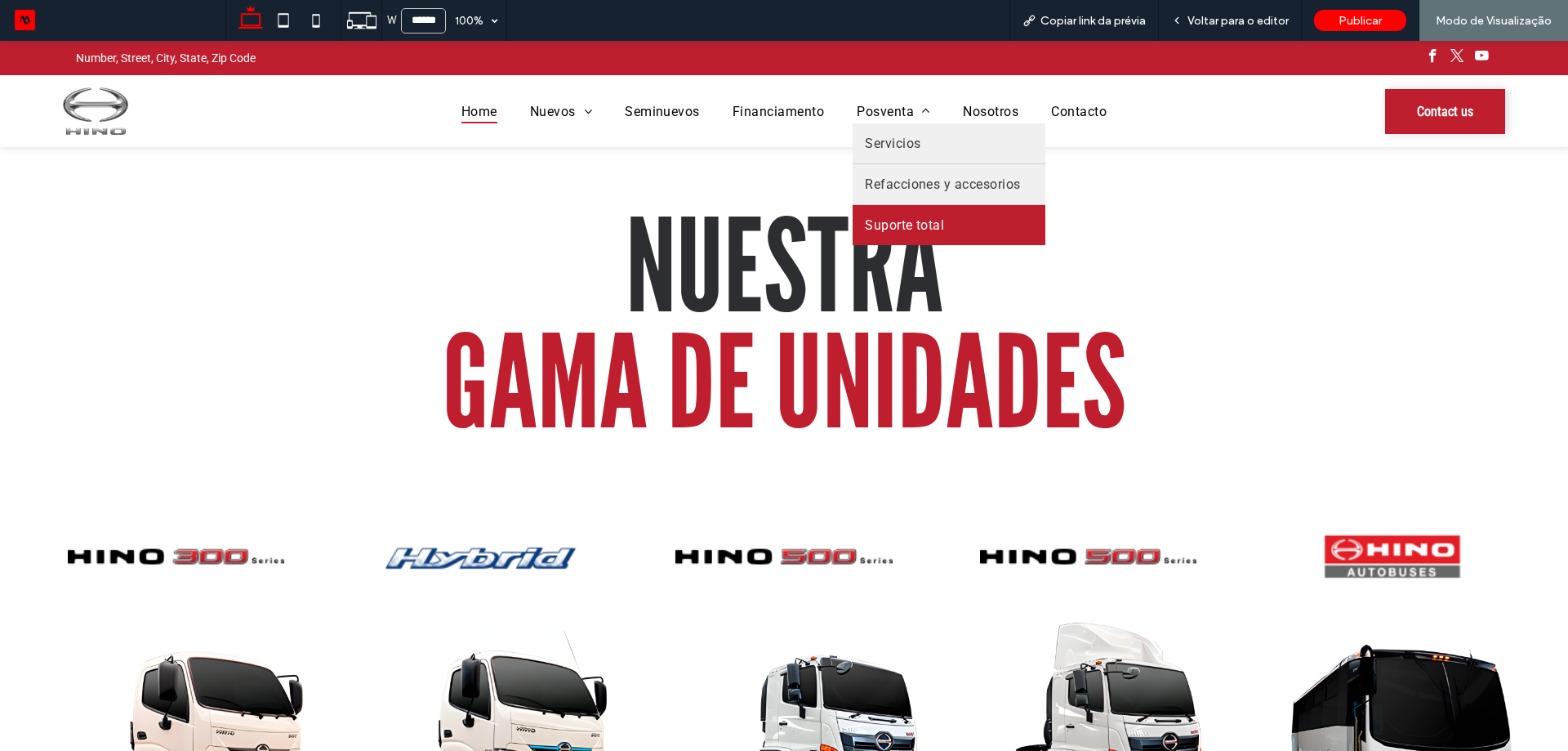
click at [937, 222] on span "Suporte total" at bounding box center [904, 225] width 79 height 16
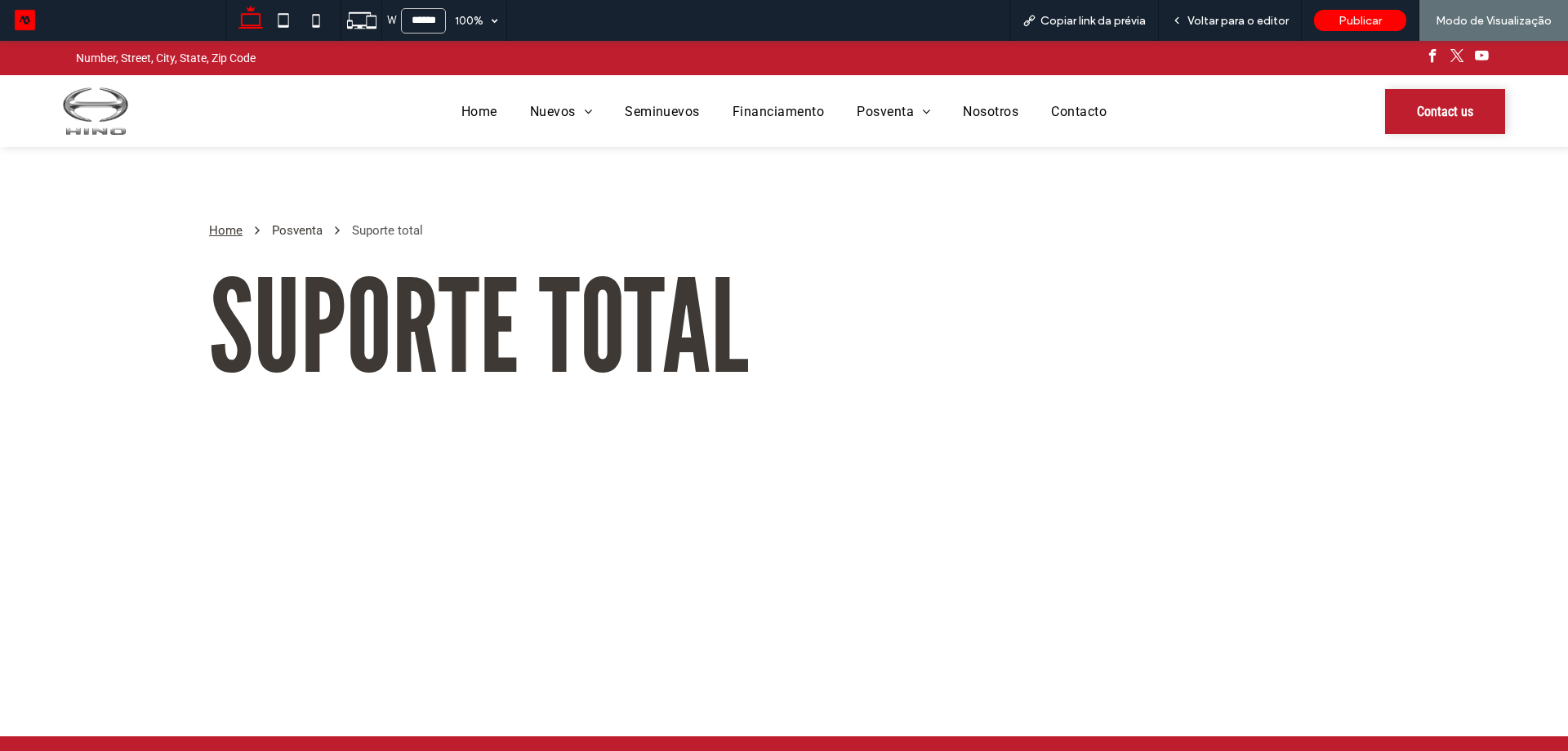
click at [914, 125] on div "Home Nuevos Nuevos Interna Seminuevos Financiamento Posventa Servicios Refaccio…" at bounding box center [784, 111] width 1202 height 72
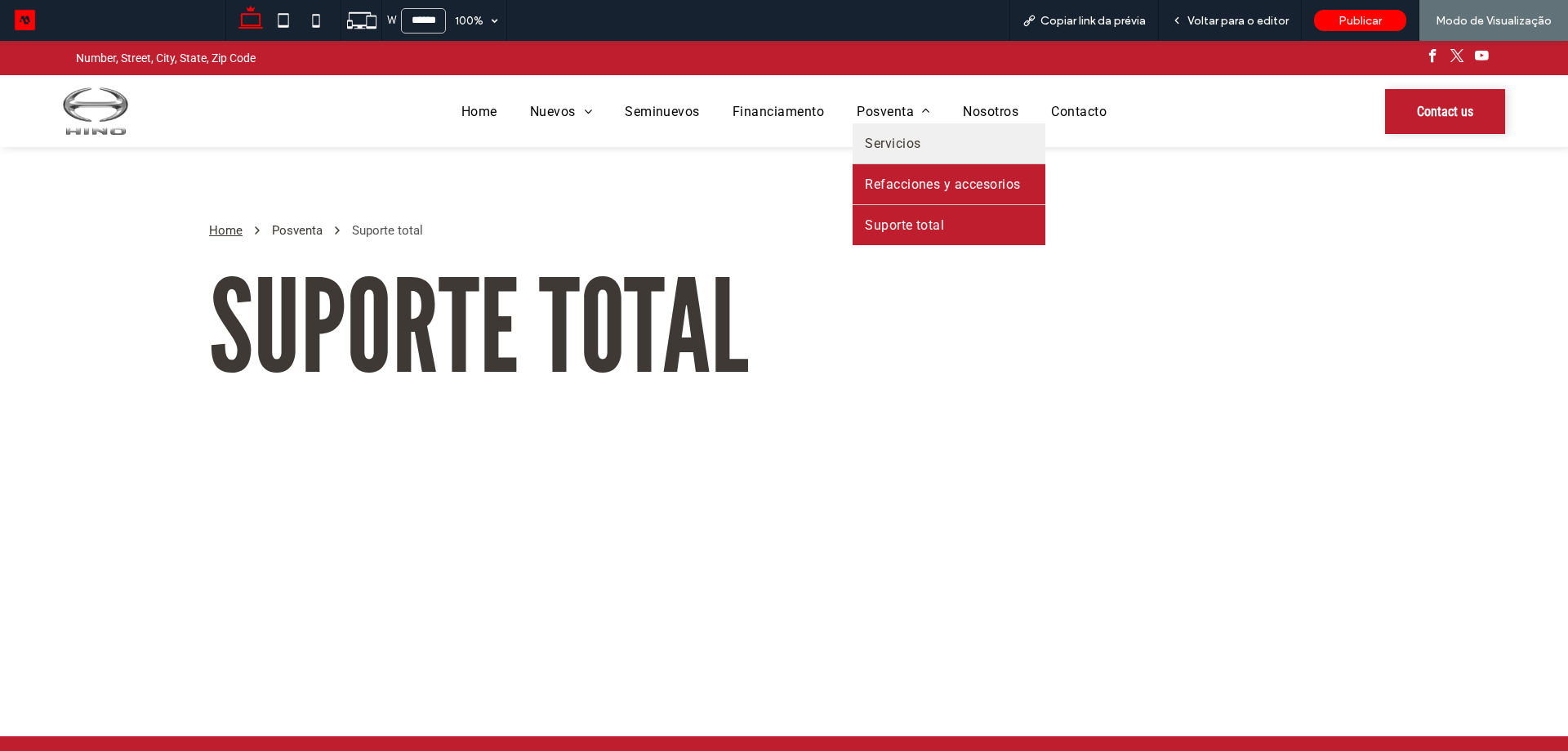
click at [918, 181] on span "Refacciones y accesorios" at bounding box center [943, 184] width 156 height 16
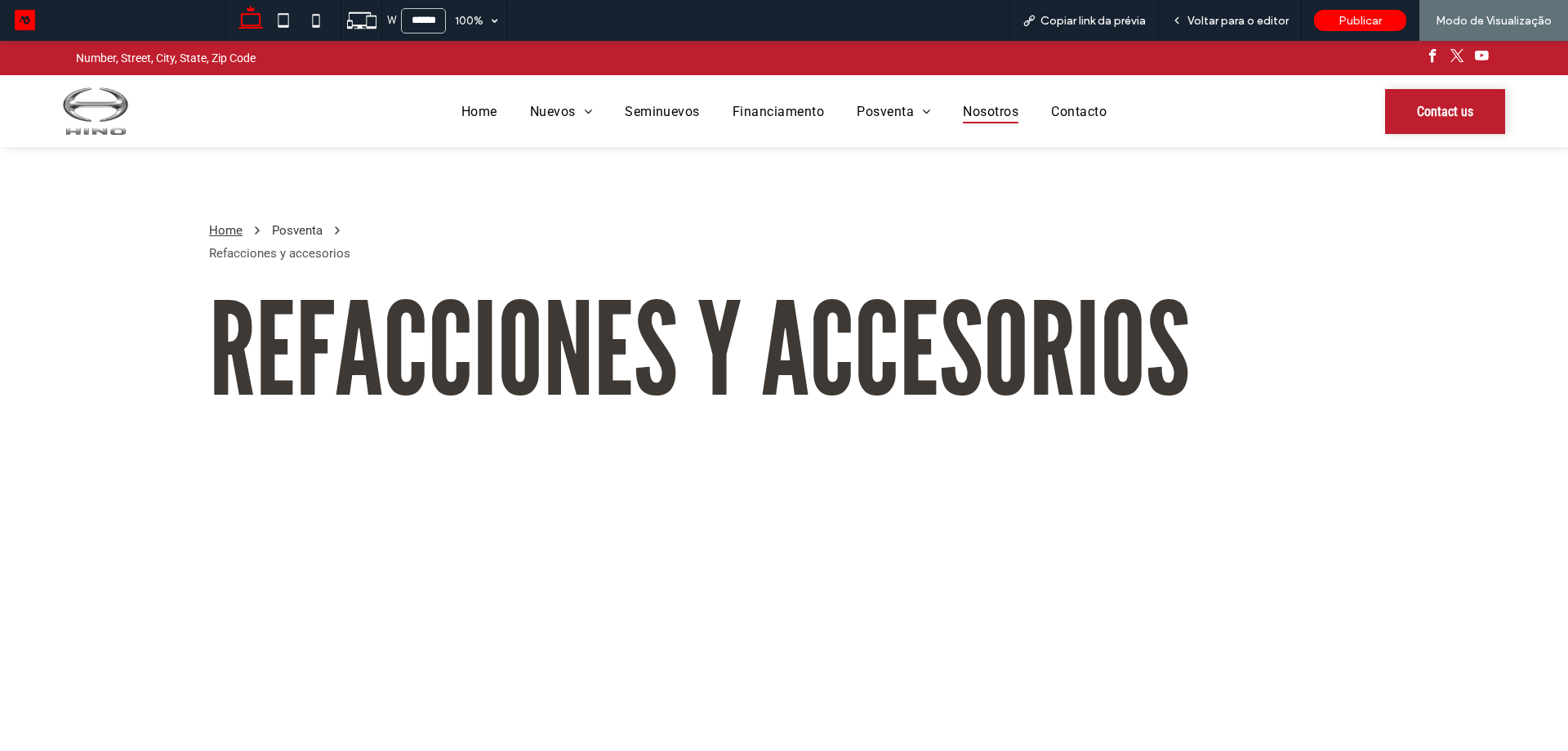
click at [991, 121] on span "Nosotros" at bounding box center [990, 110] width 55 height 23
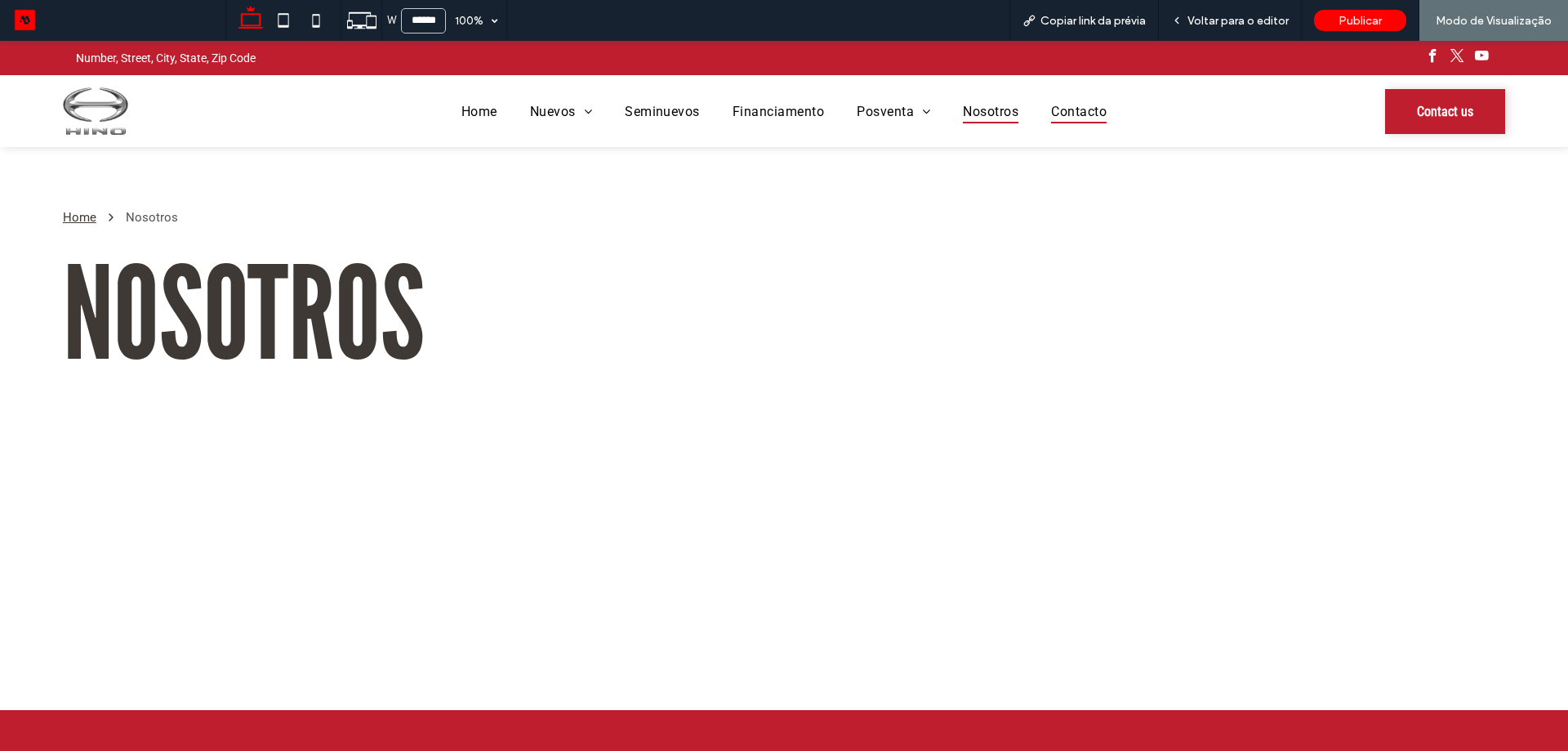
click at [1055, 113] on span "Contacto" at bounding box center [1078, 110] width 55 height 23
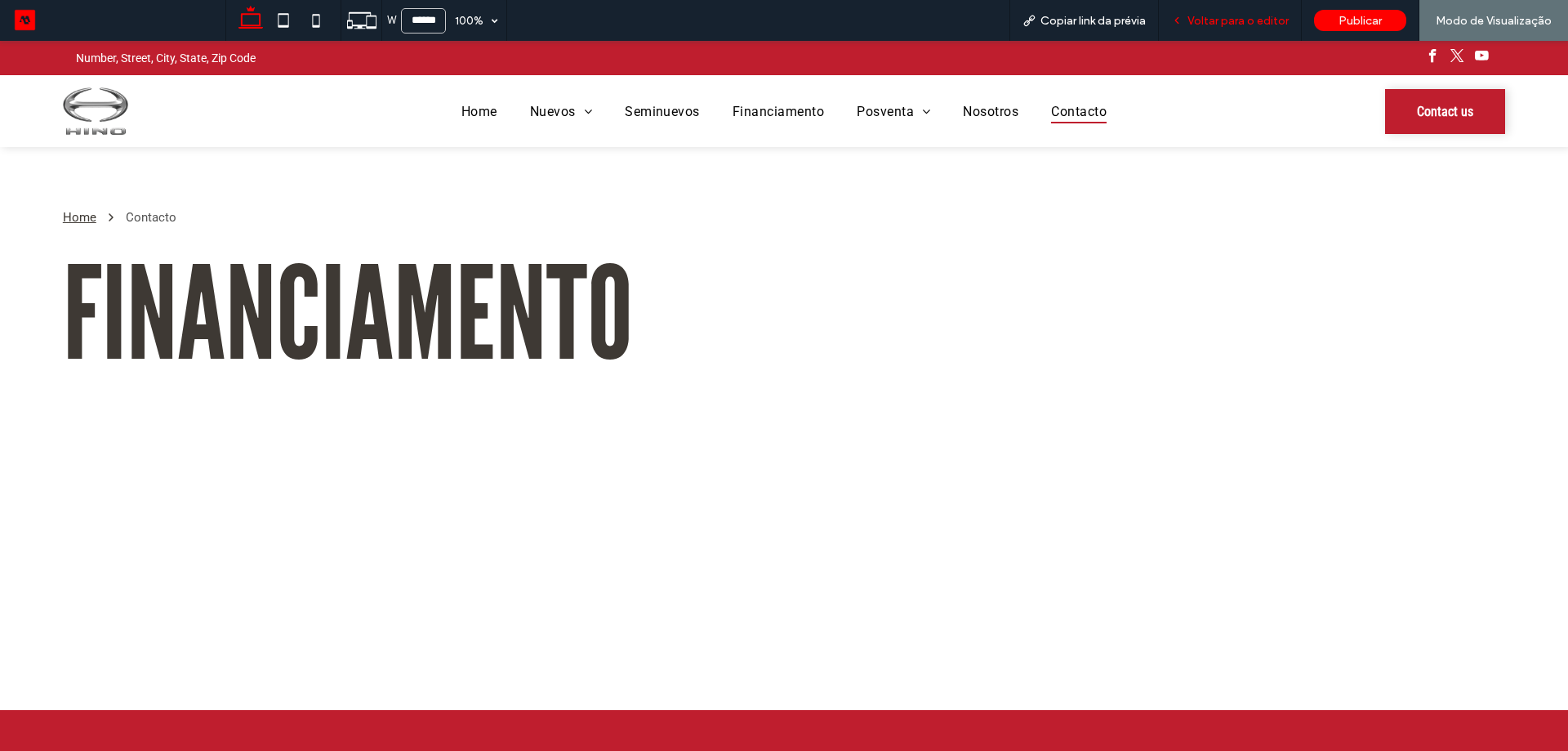
click at [1266, 21] on span "Voltar para o editor" at bounding box center [1238, 21] width 101 height 14
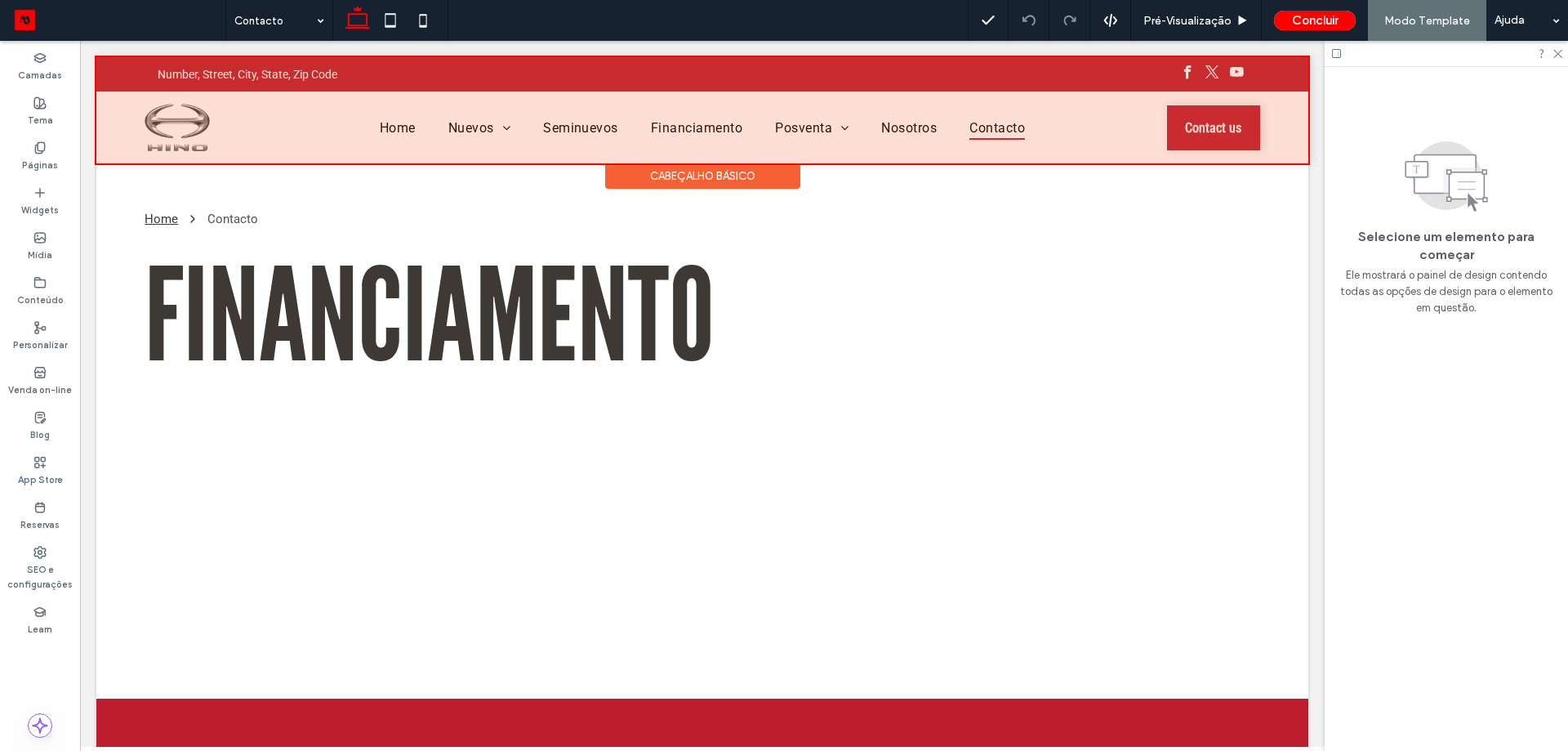
click at [1219, 124] on div at bounding box center [702, 110] width 1212 height 106
click at [1219, 124] on span "Contact us" at bounding box center [1213, 128] width 56 height 16
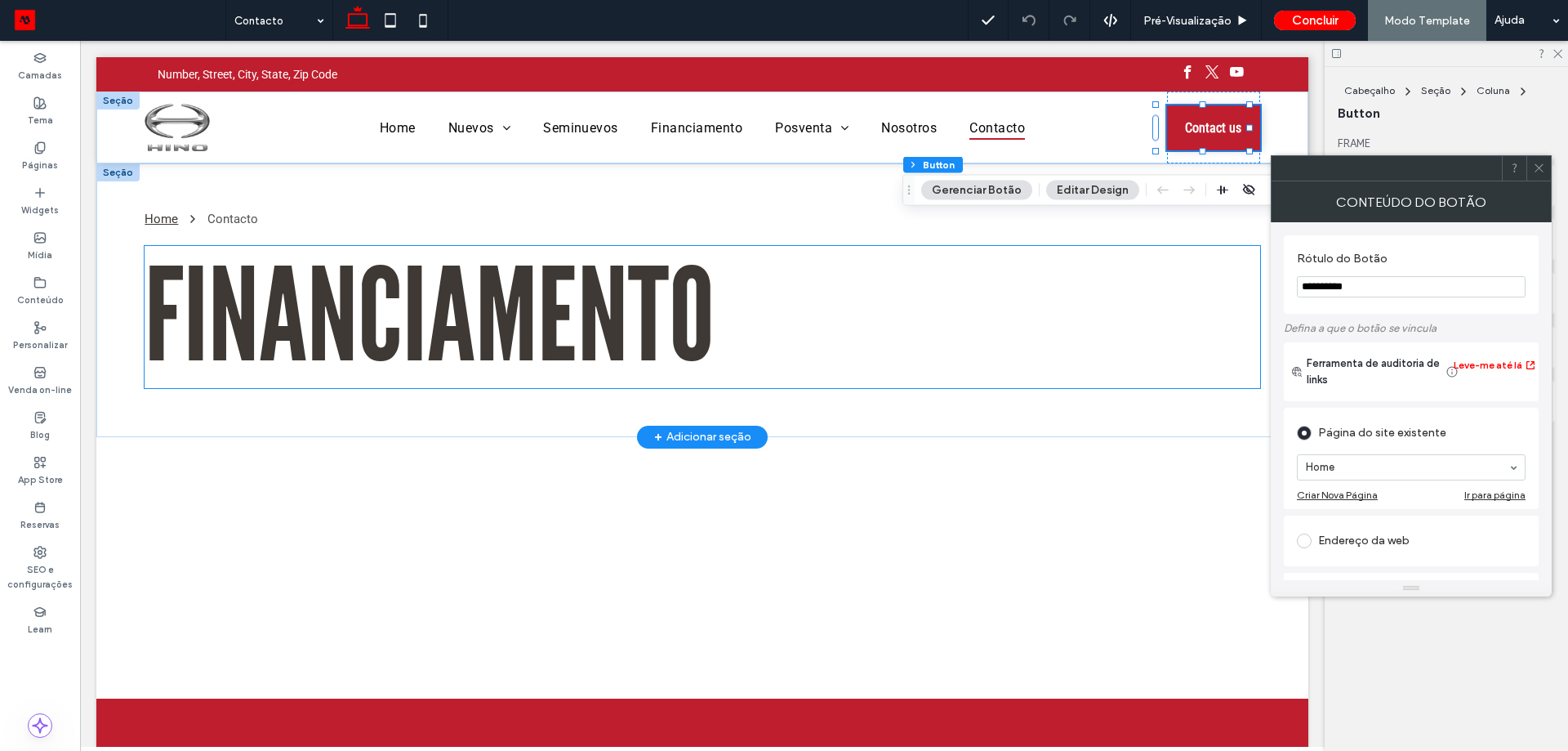
drag, startPoint x: 1382, startPoint y: 328, endPoint x: 1070, endPoint y: 297, distance: 313.5
type input "**********"
click at [1055, 325] on h1 "FINANCIAMENTO" at bounding box center [702, 317] width 1115 height 142
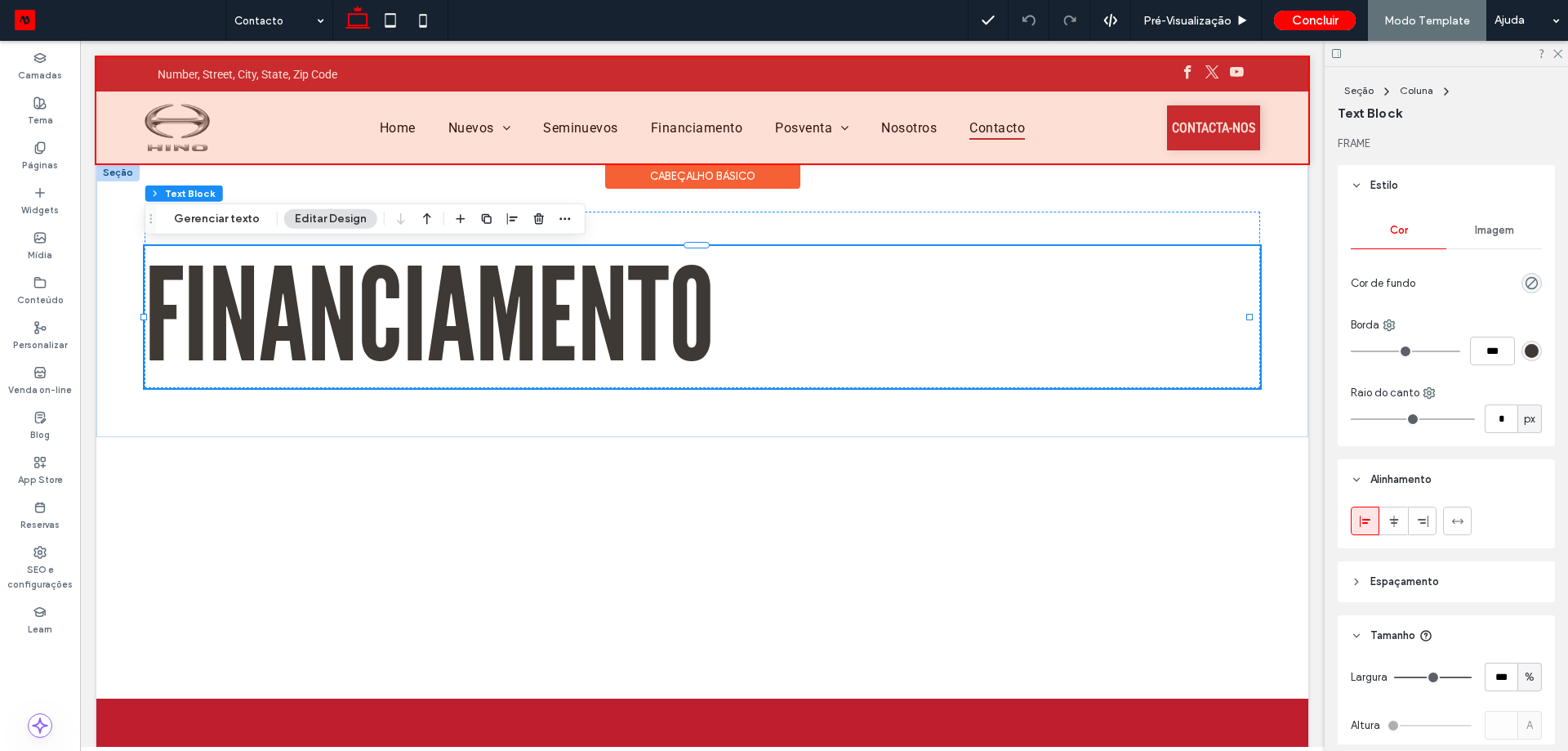
click at [1224, 124] on div at bounding box center [702, 110] width 1212 height 106
click at [1224, 124] on span "CONTACTA-NOS" at bounding box center [1214, 128] width 84 height 16
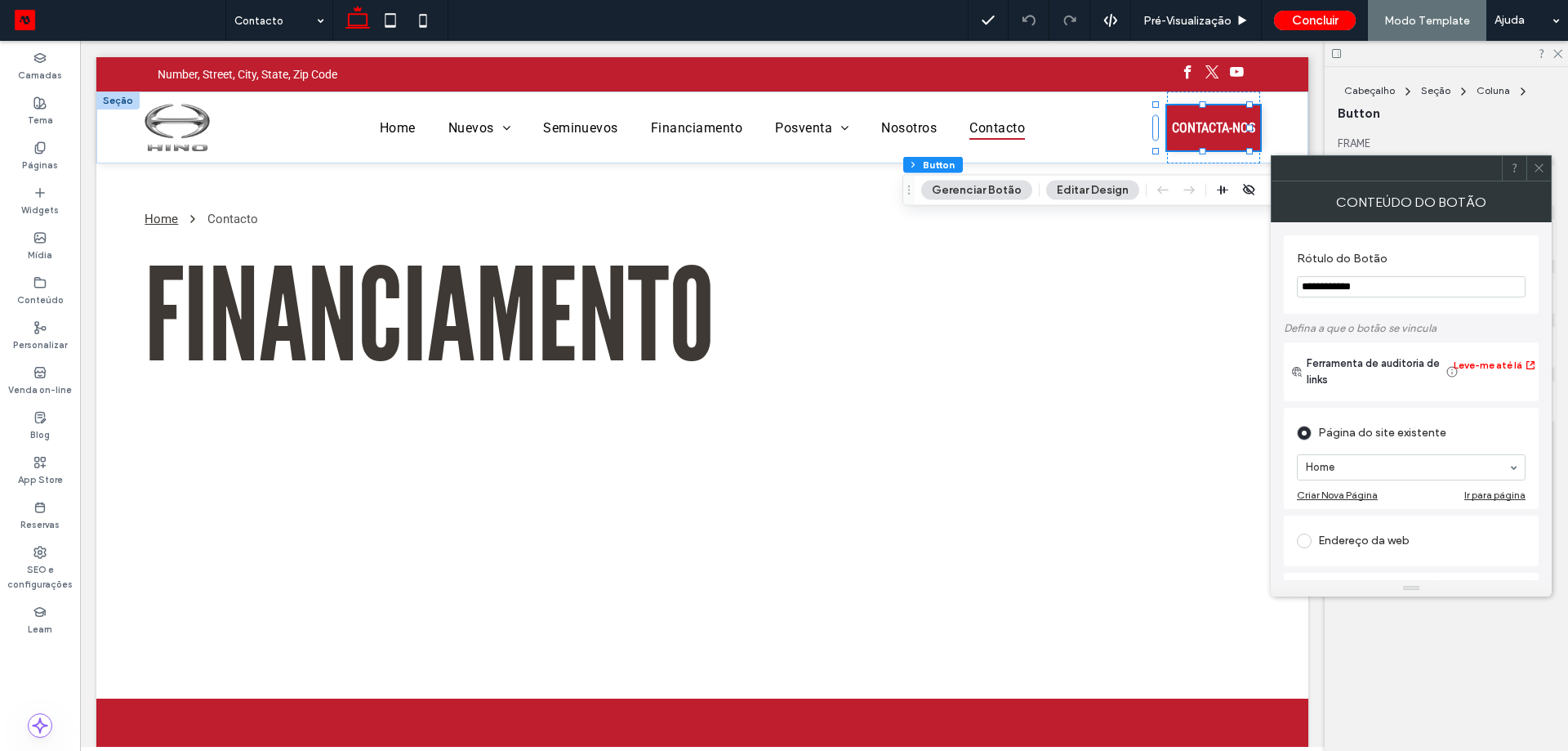
drag, startPoint x: 1332, startPoint y: 282, endPoint x: 1292, endPoint y: 287, distance: 40.3
click at [1292, 287] on div "**********" at bounding box center [1411, 274] width 255 height 79
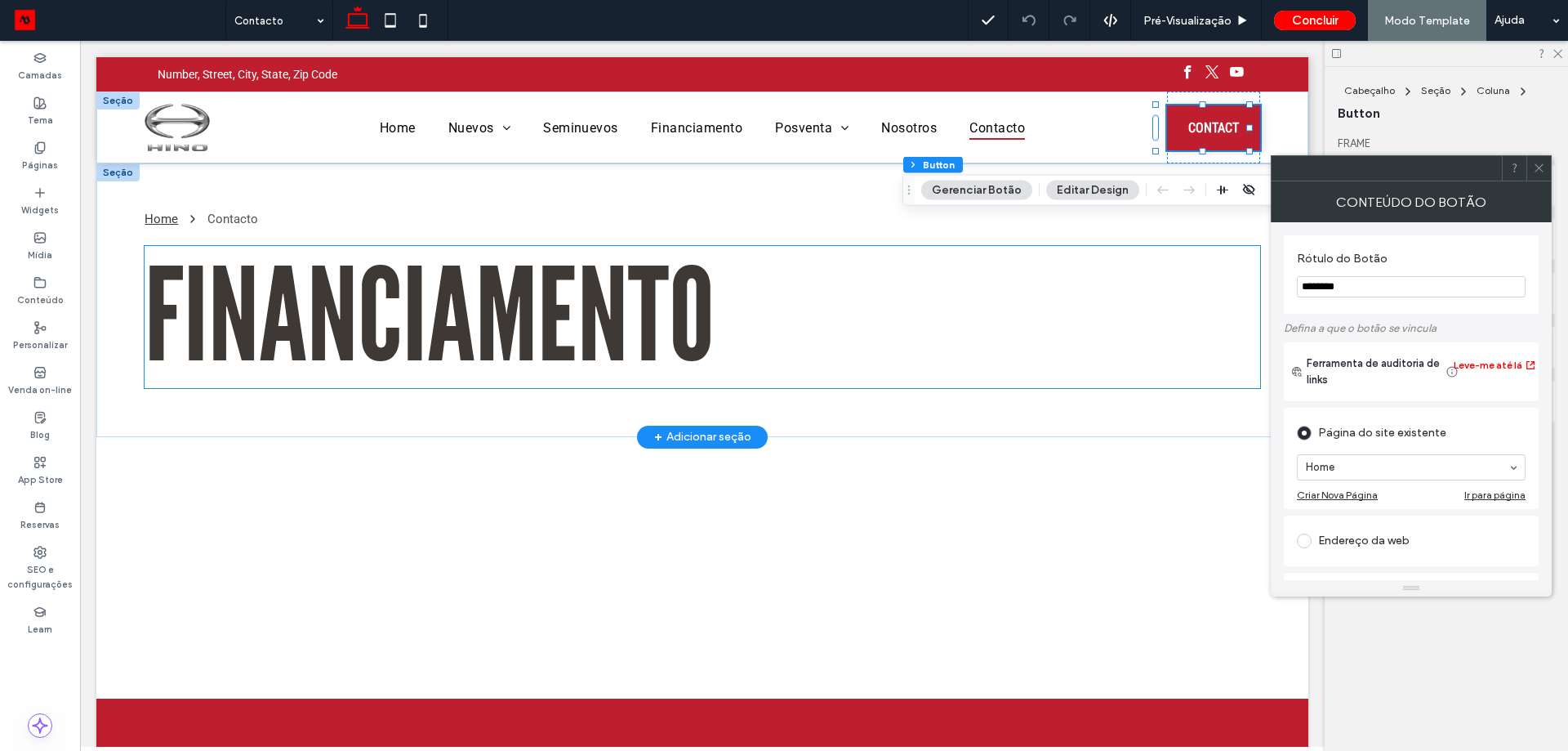
type input "********"
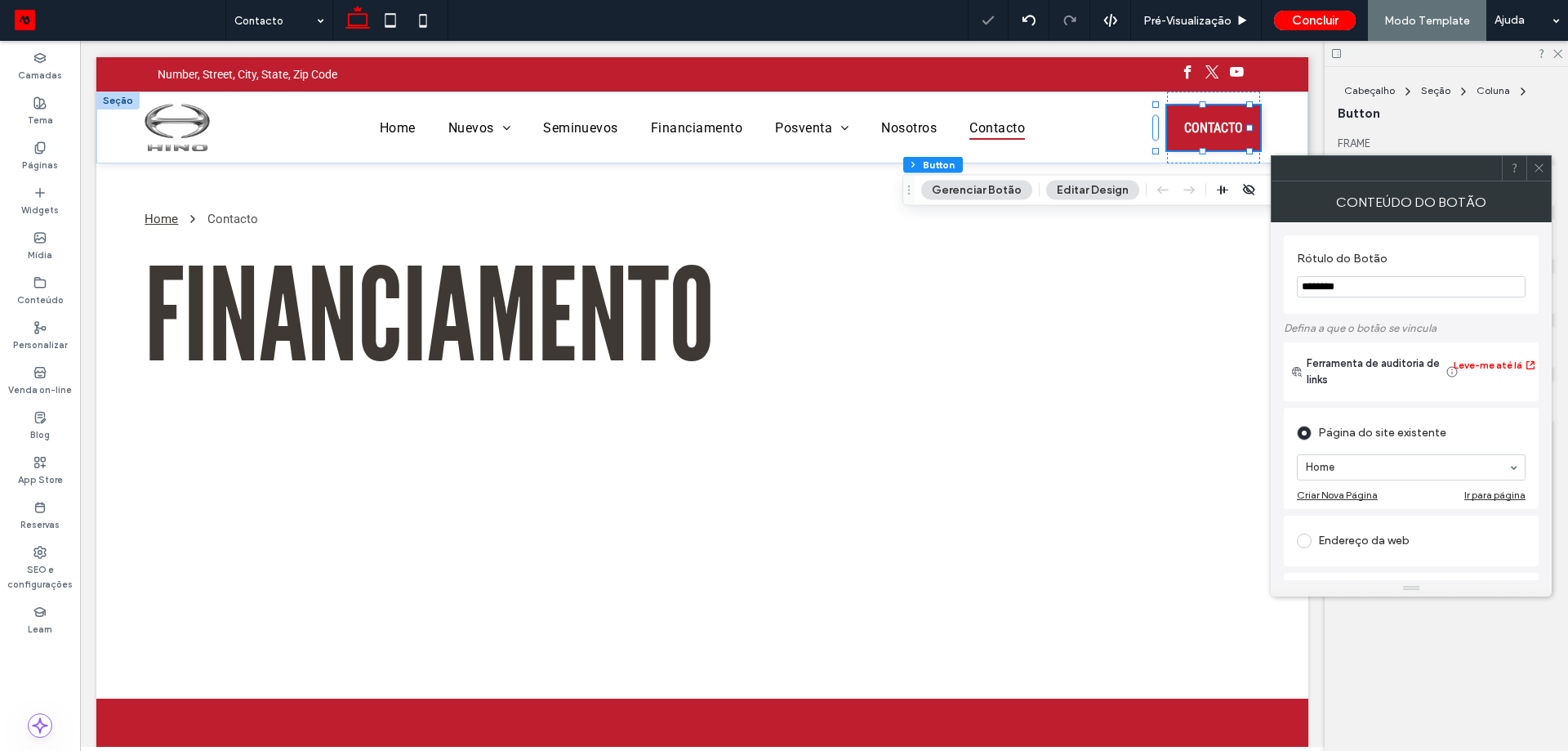
click at [1539, 173] on icon at bounding box center [1539, 167] width 13 height 13
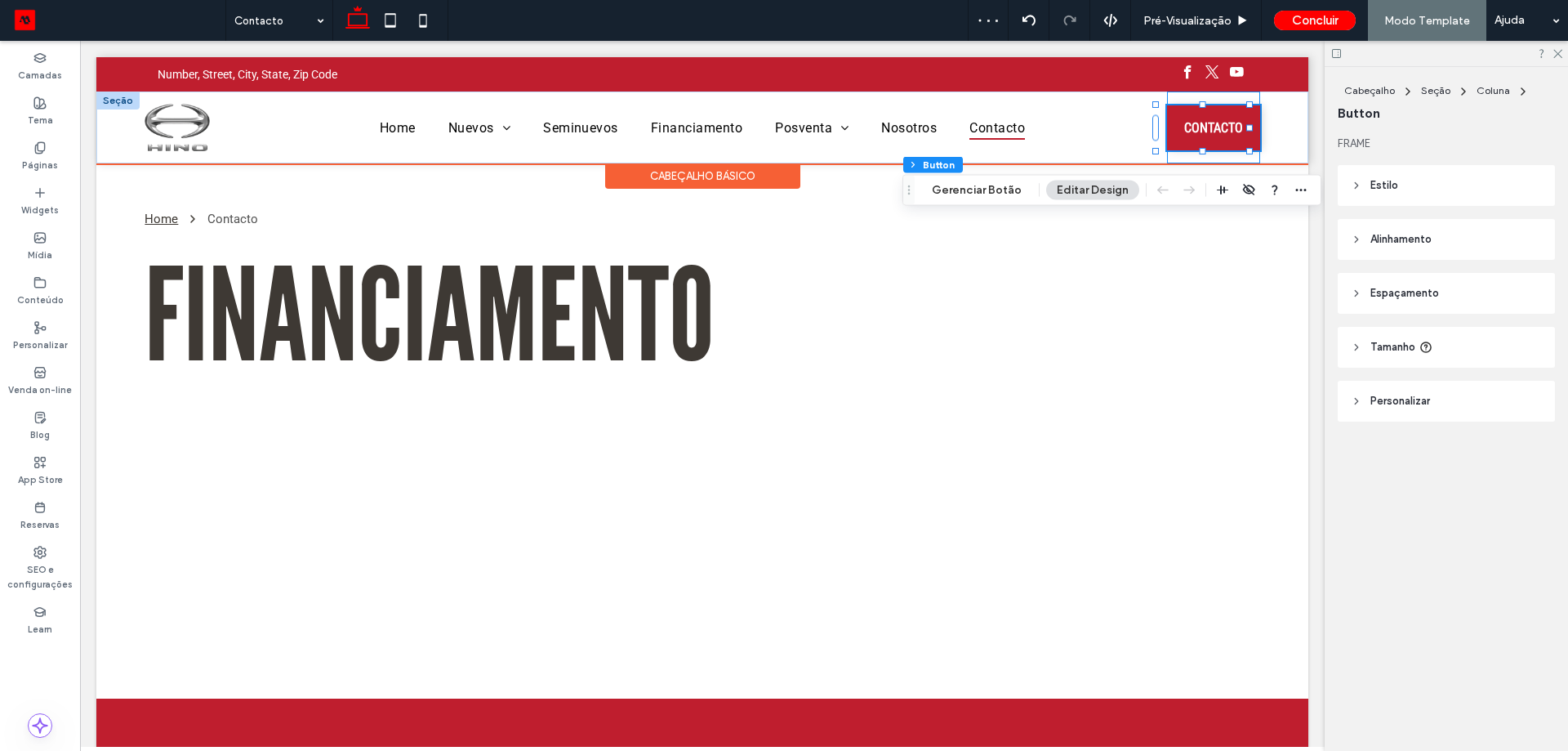
click at [1227, 97] on div "CONTACTO" at bounding box center [1213, 127] width 93 height 72
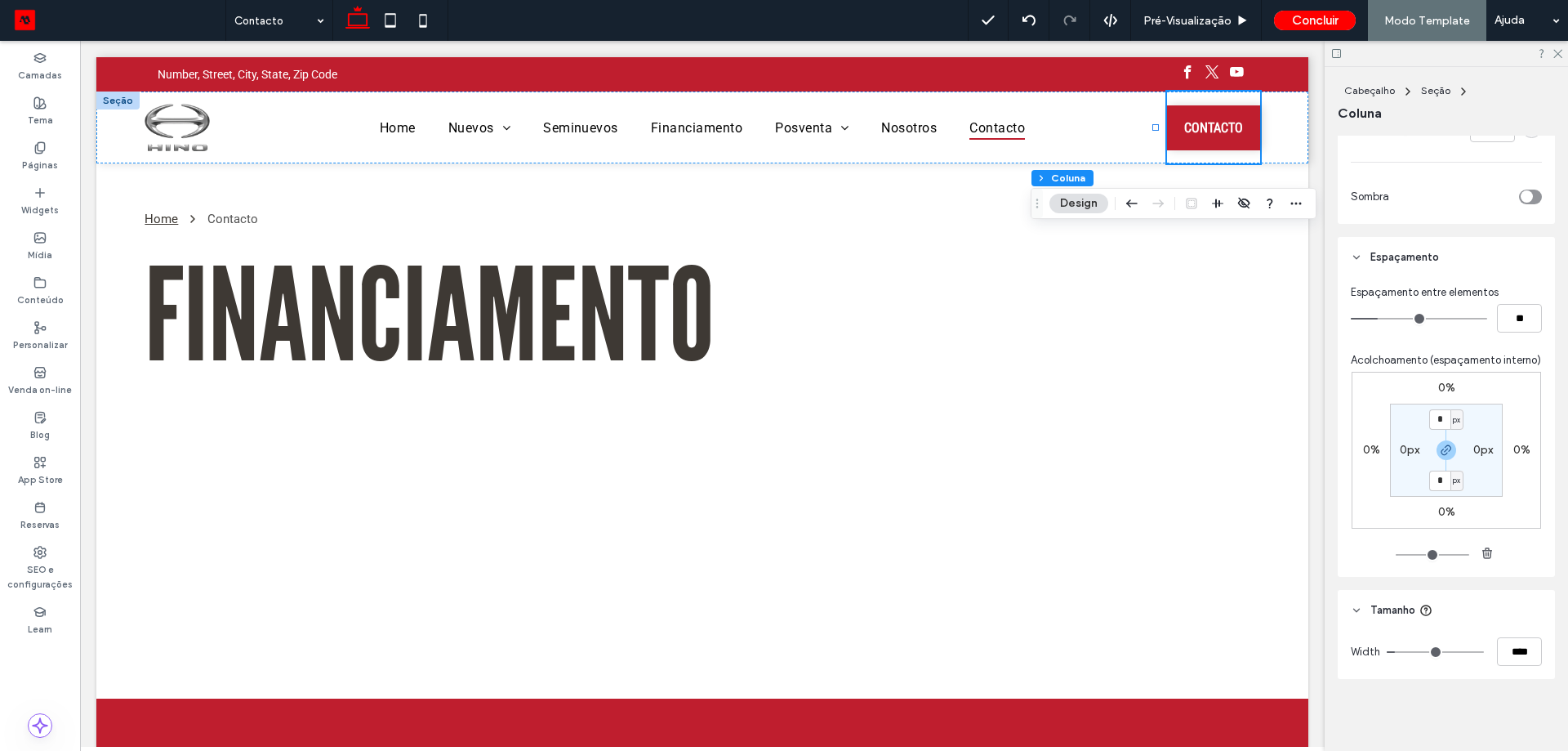
scroll to position [662, 0]
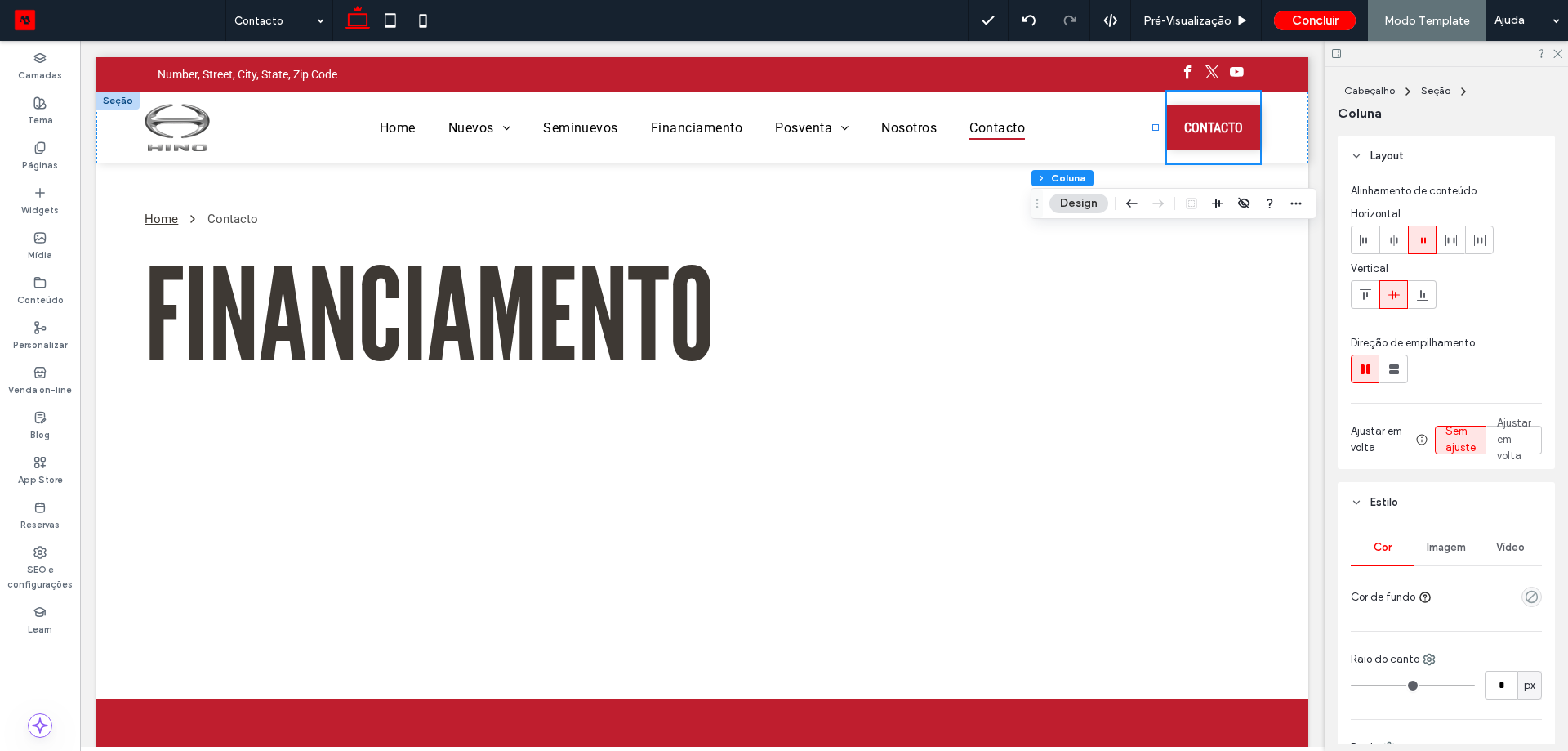
scroll to position [662, 0]
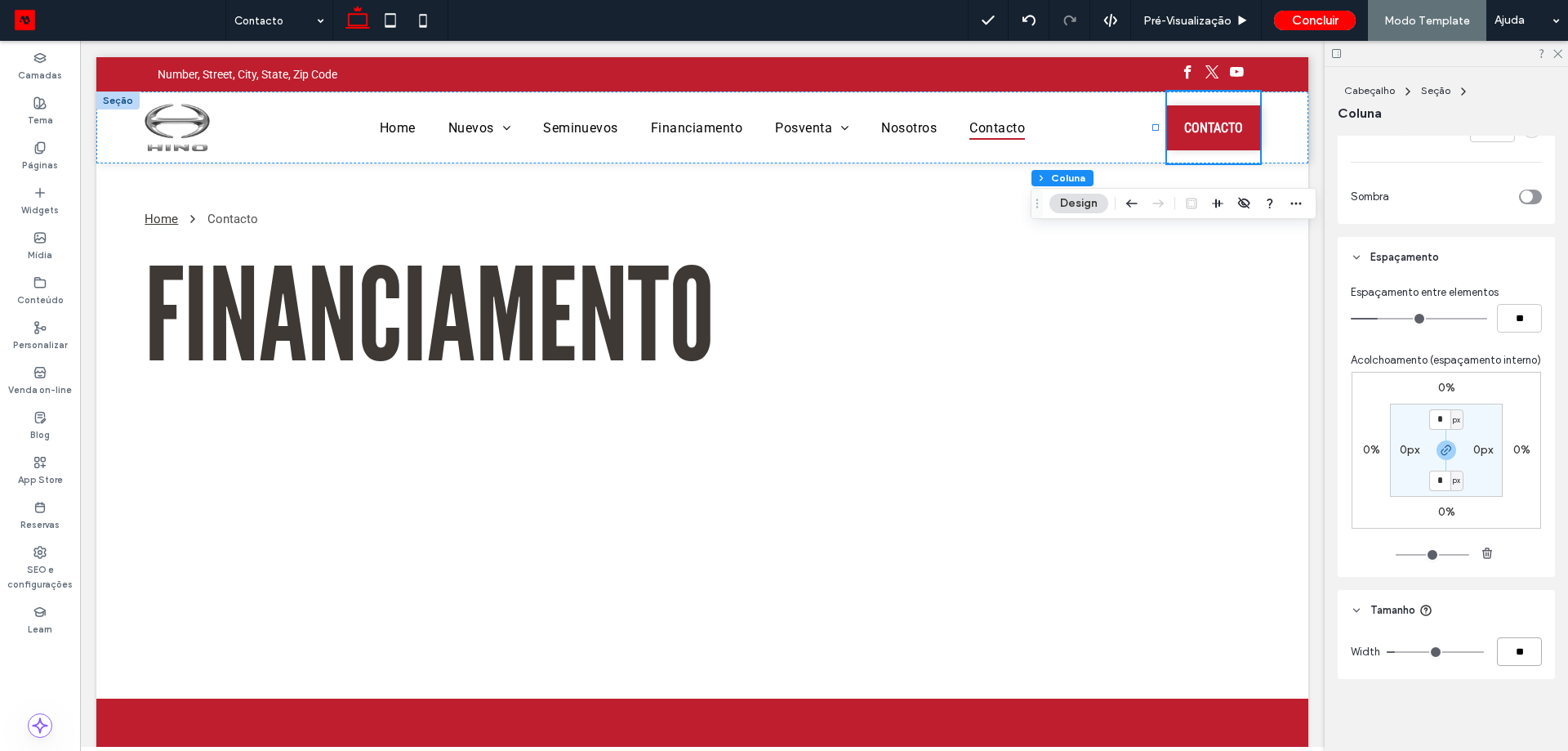
type input "**"
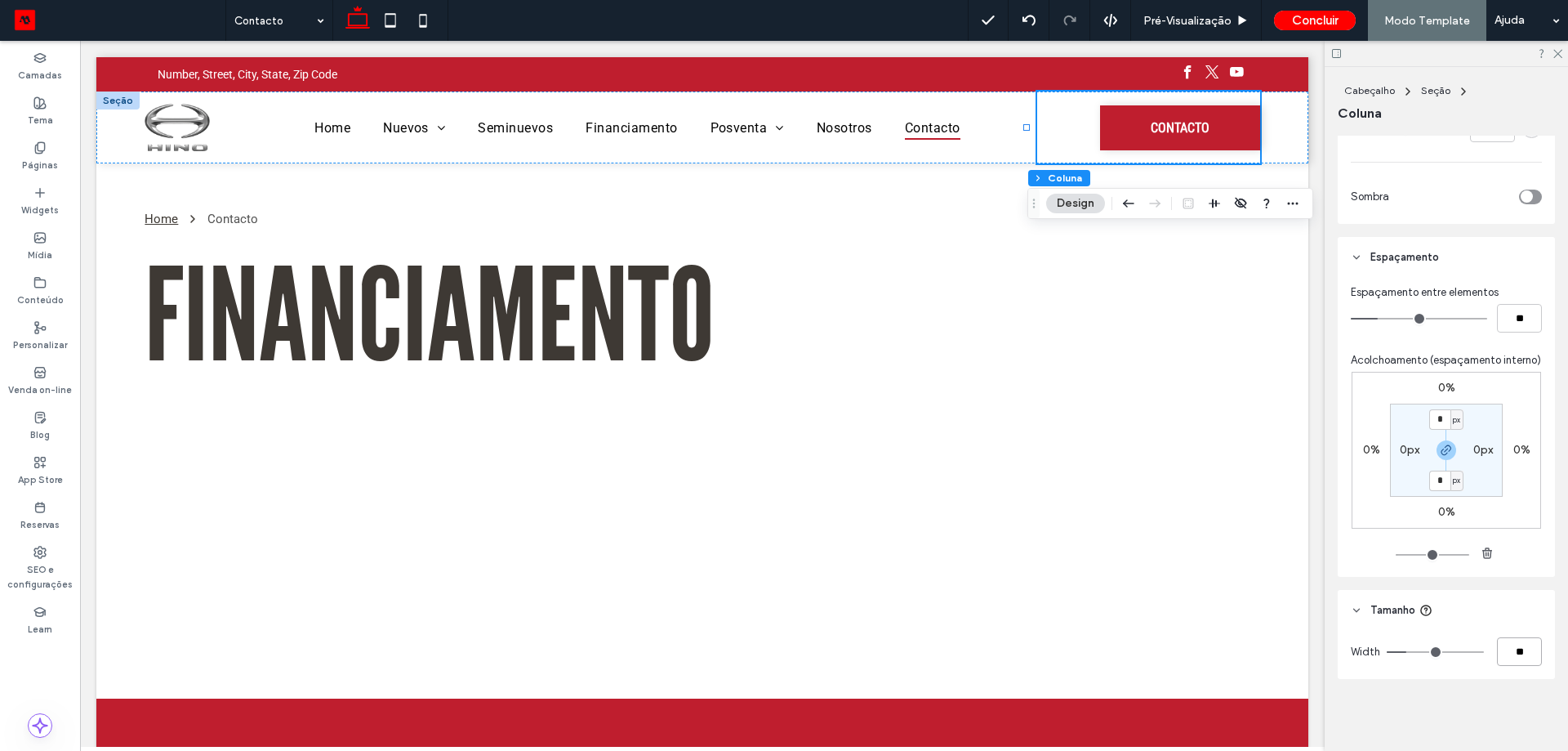
type input "**"
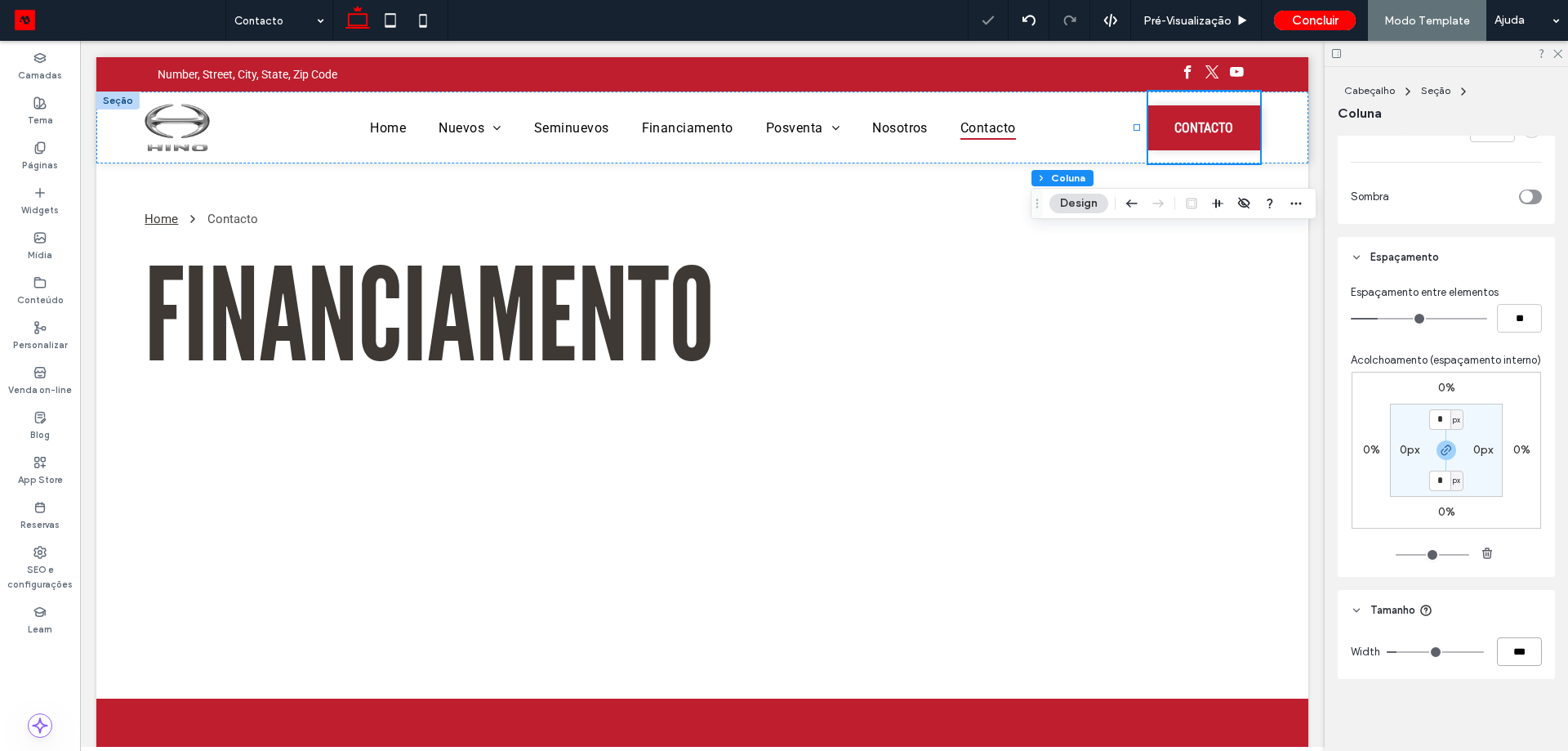
drag, startPoint x: 1525, startPoint y: 657, endPoint x: 1337, endPoint y: 626, distance: 190.5
click at [1438, 644] on div "Width ***" at bounding box center [1446, 651] width 191 height 28
type input "**"
type input "***"
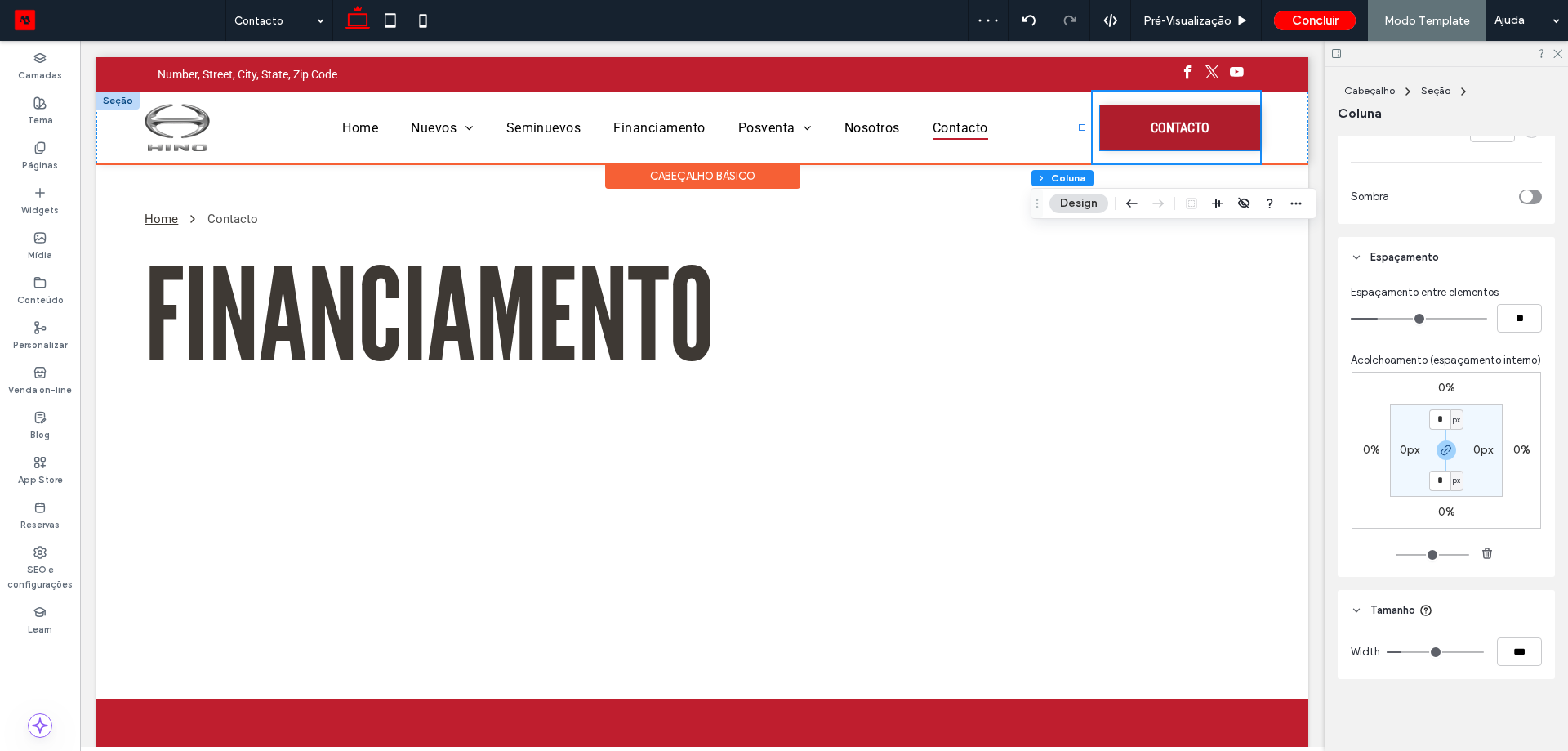
click at [1133, 110] on link "CONTACTO" at bounding box center [1179, 128] width 160 height 45
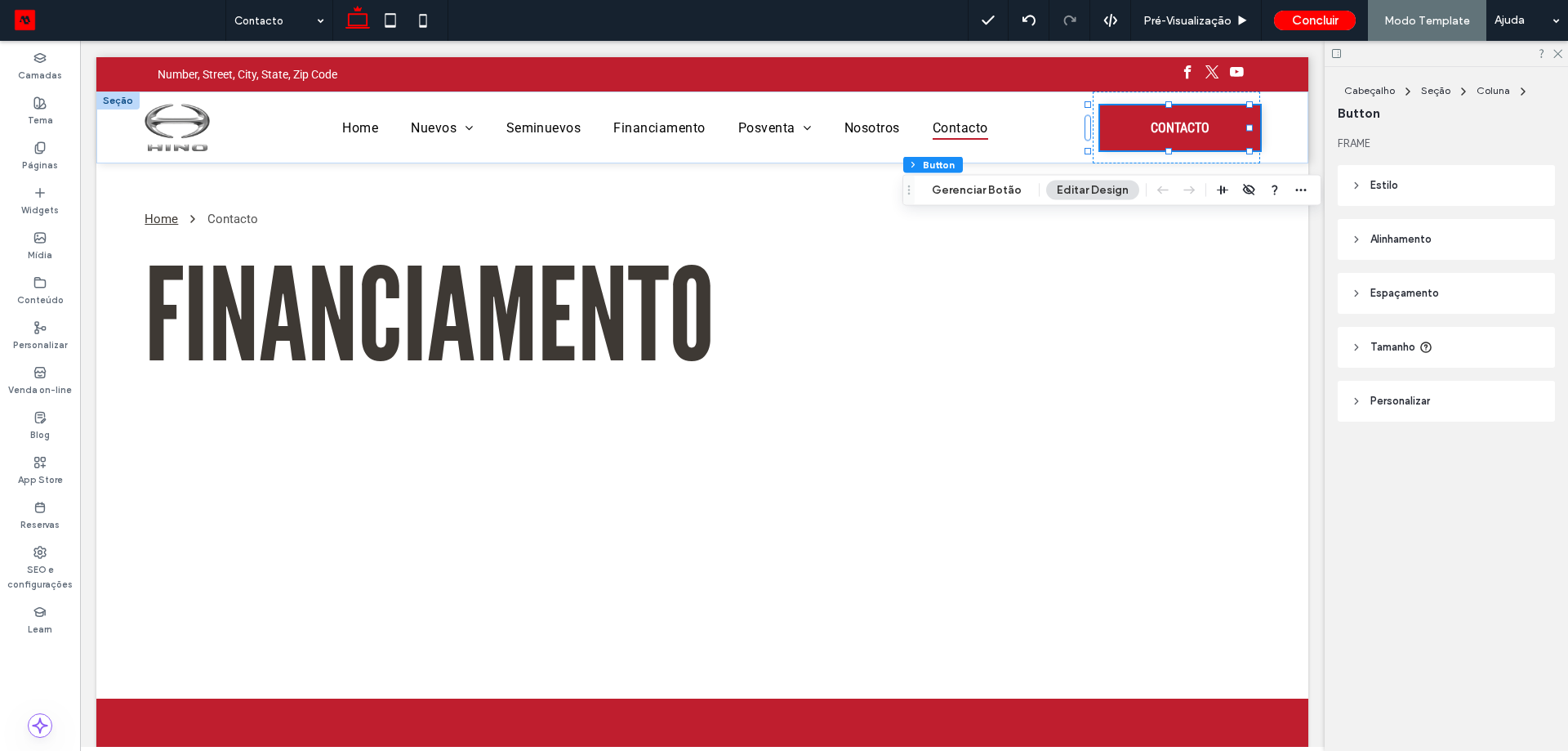
click at [1441, 334] on header "Tamanho" at bounding box center [1446, 347] width 217 height 41
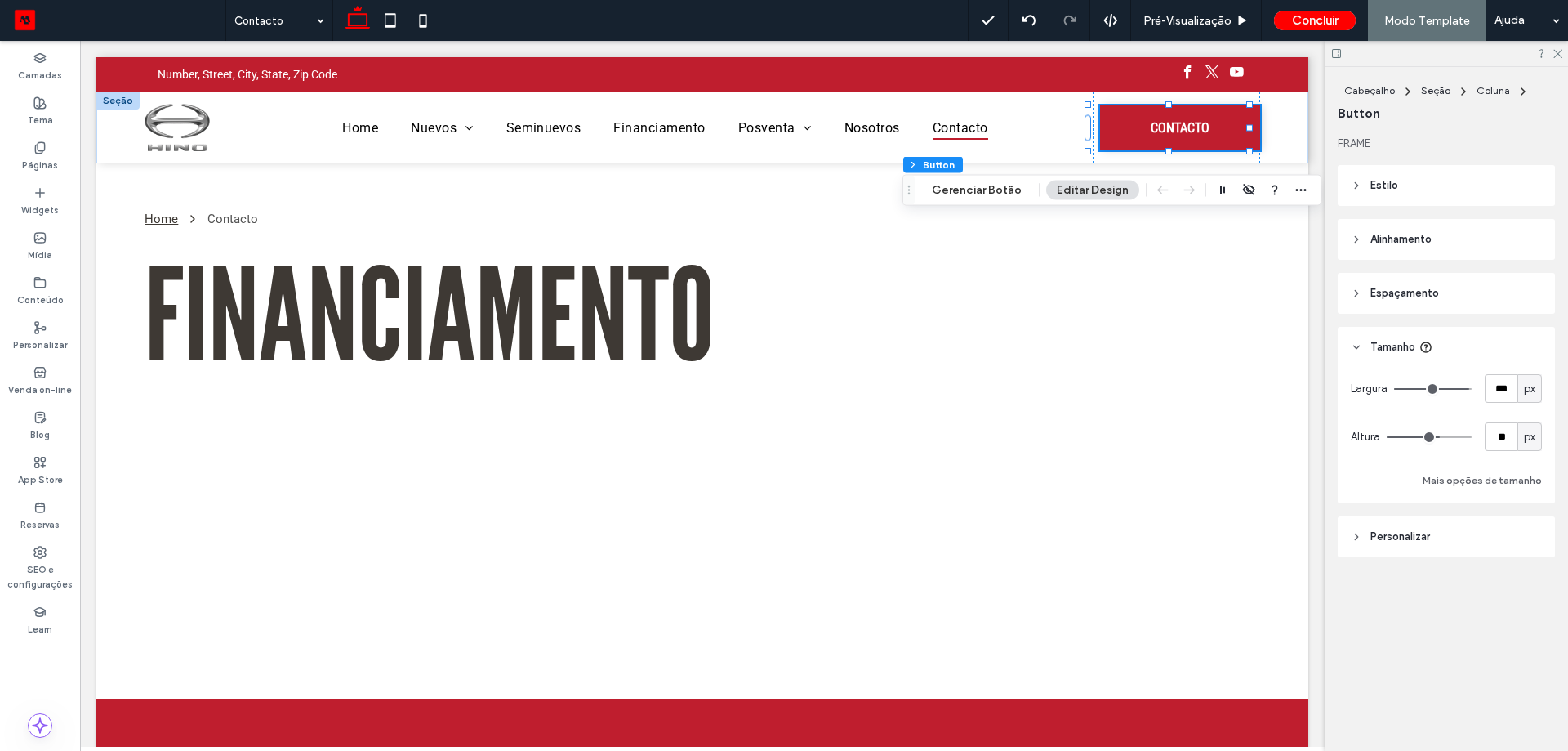
click at [1535, 381] on span "px" at bounding box center [1530, 389] width 12 height 17
click at [1534, 447] on span "%" at bounding box center [1530, 447] width 10 height 17
type input "**"
type input "****"
type input "**"
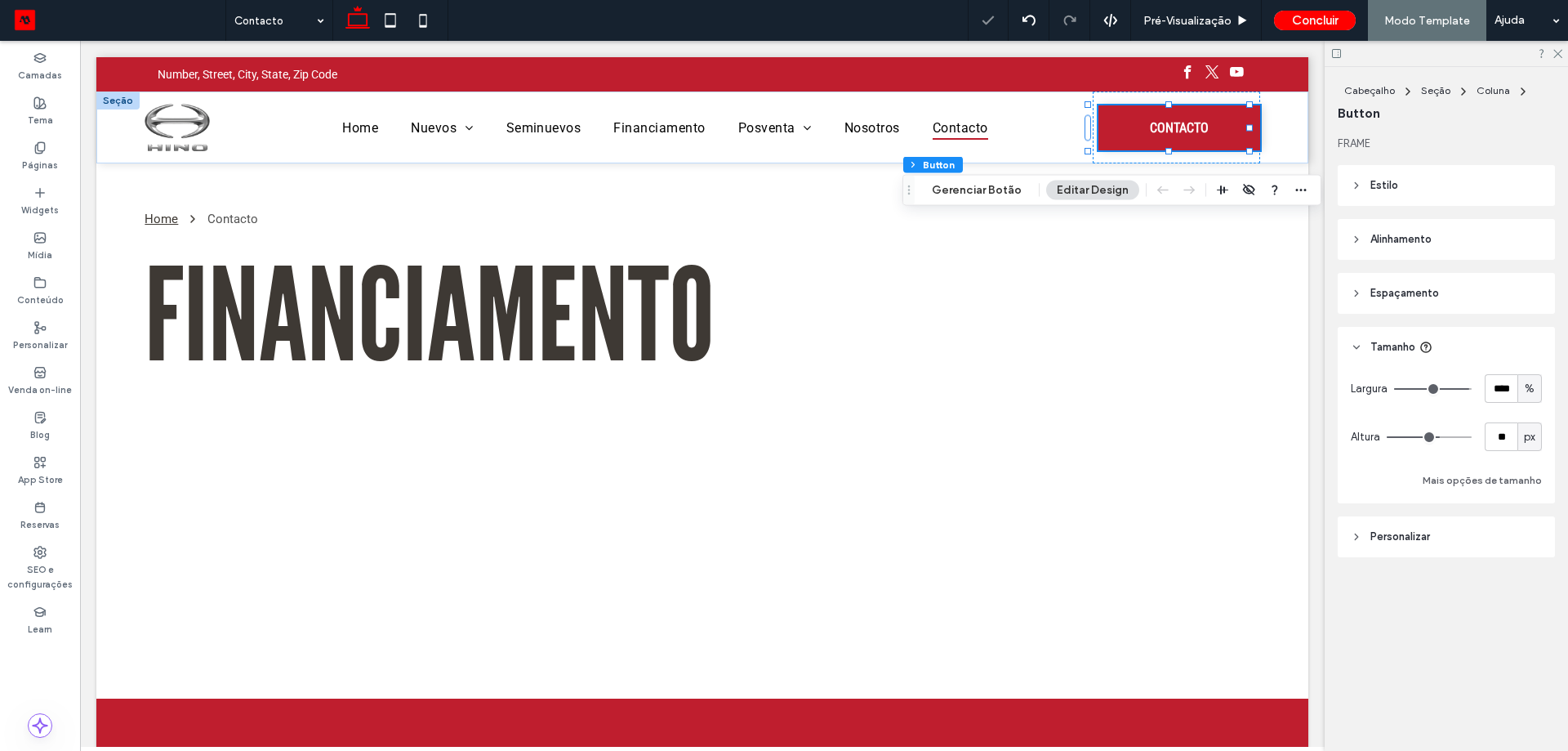
type input "**"
type input "***"
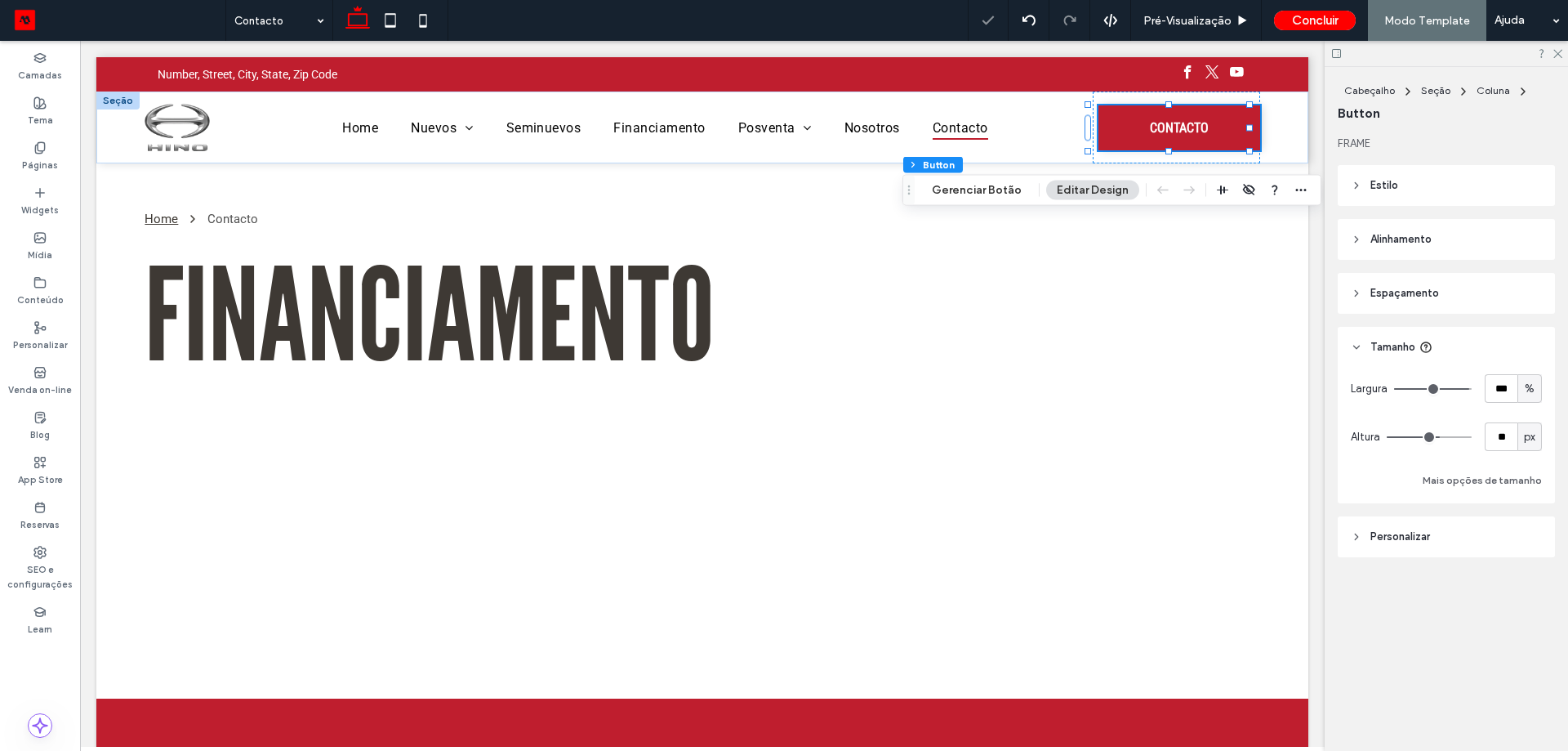
drag, startPoint x: 1466, startPoint y: 391, endPoint x: 1567, endPoint y: 382, distance: 101.4
type input "***"
click at [1472, 388] on input "range" at bounding box center [1433, 389] width 78 height 2
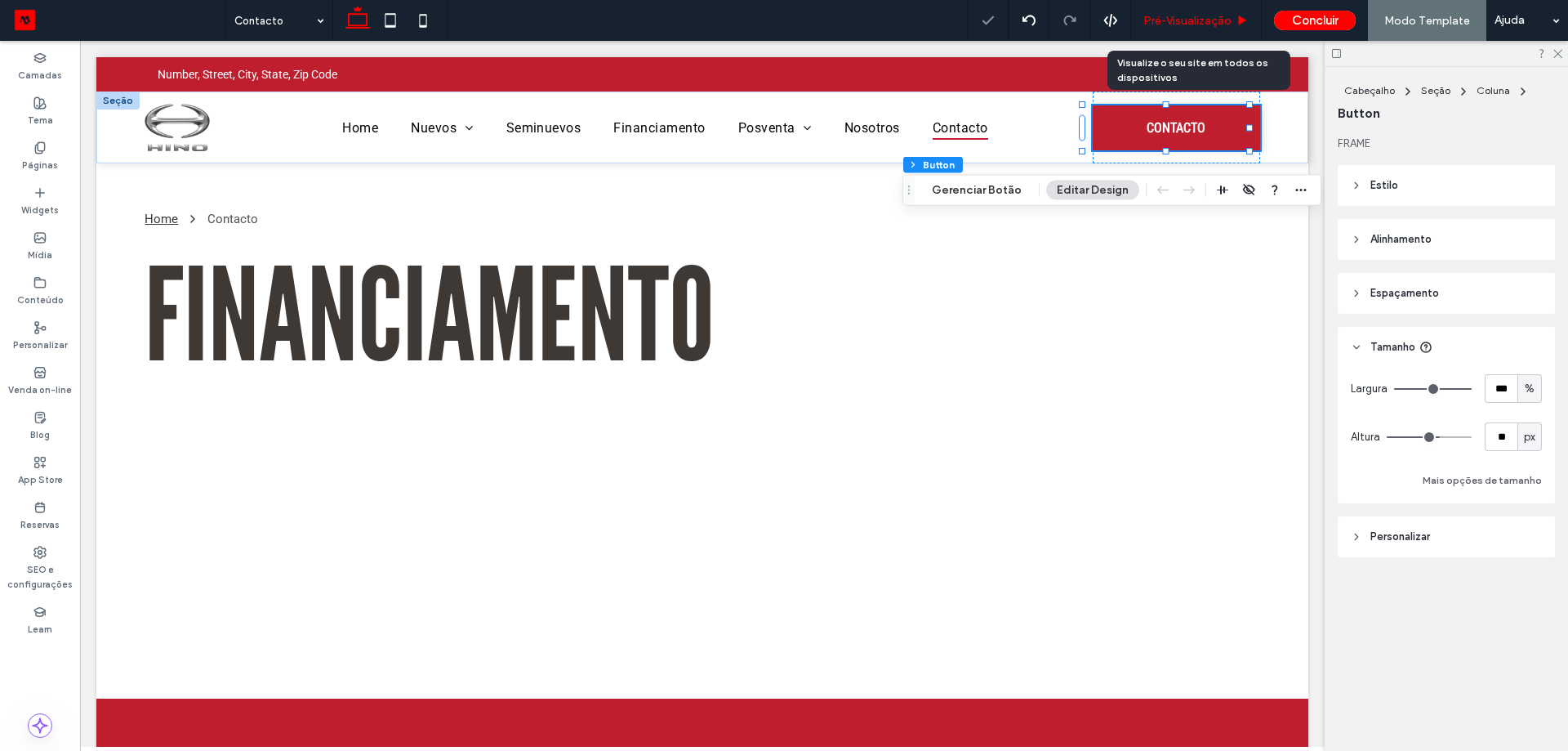
click at [1204, 20] on span "Pré-Visualizaçāo" at bounding box center [1188, 21] width 89 height 14
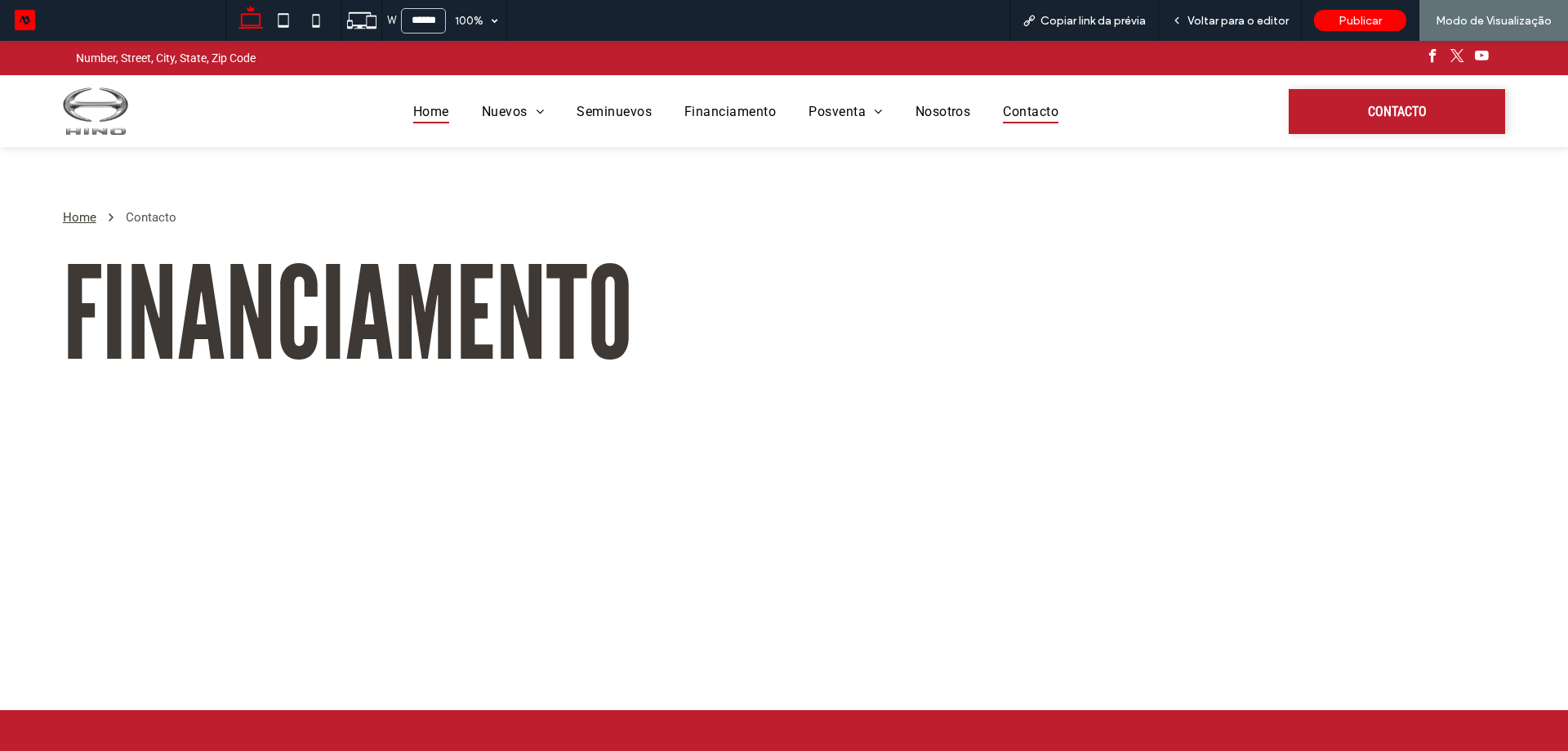
click at [418, 114] on span "Home" at bounding box center [430, 110] width 36 height 23
click at [1219, 23] on span "Voltar para o editor" at bounding box center [1238, 21] width 101 height 14
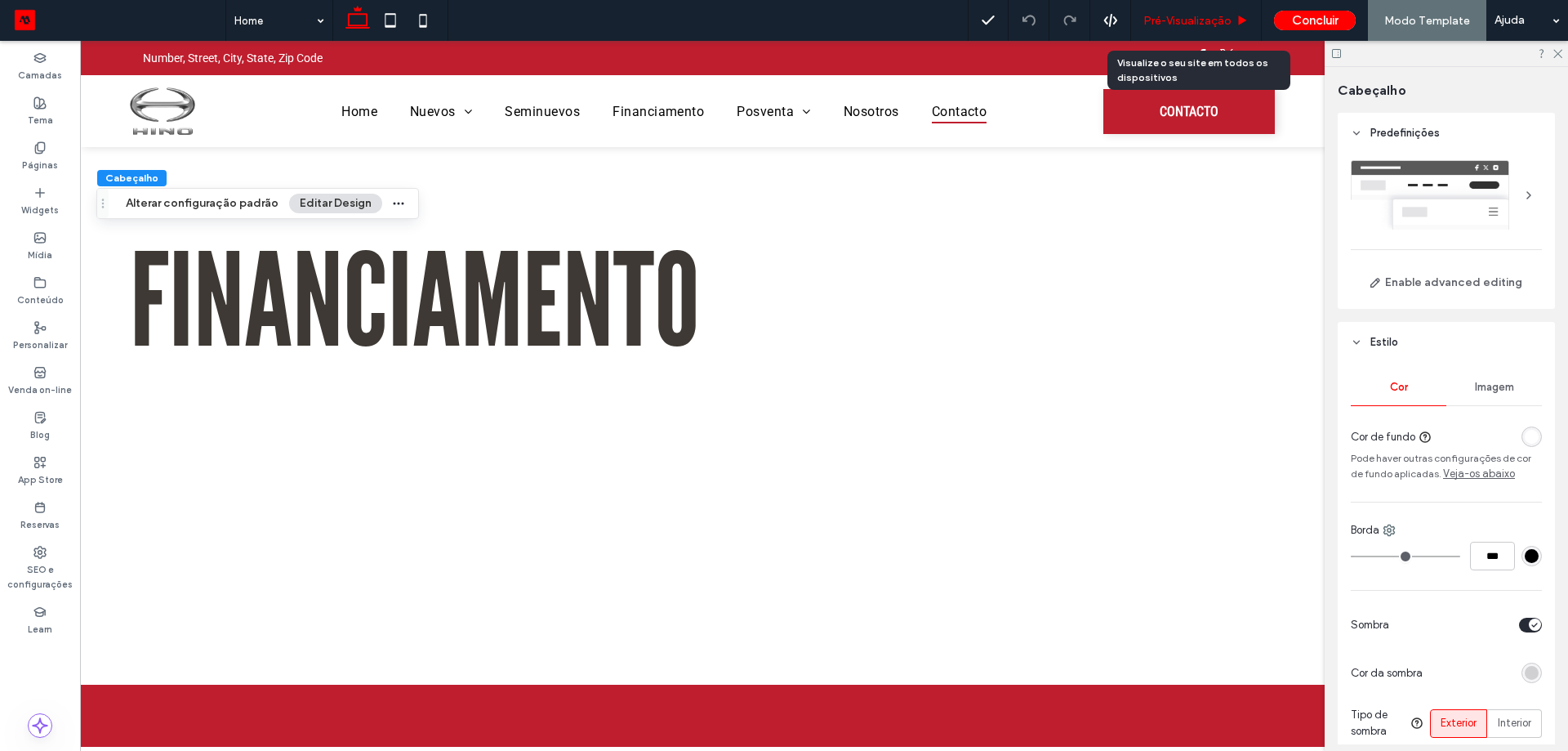
click at [1165, 18] on span "Pré-Visualizaçāo" at bounding box center [1188, 21] width 89 height 14
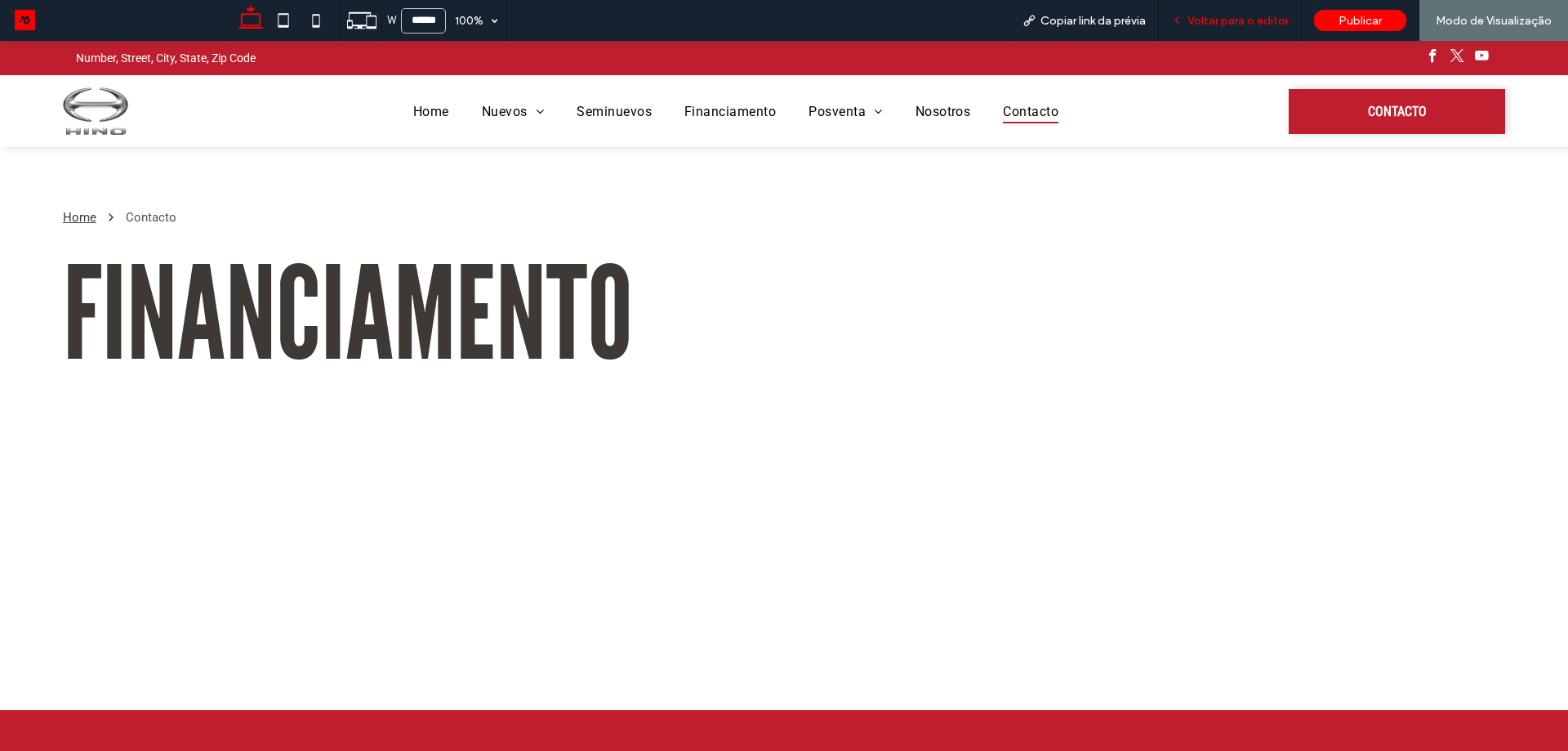
click at [1215, 24] on span "Voltar para o editor" at bounding box center [1238, 21] width 101 height 14
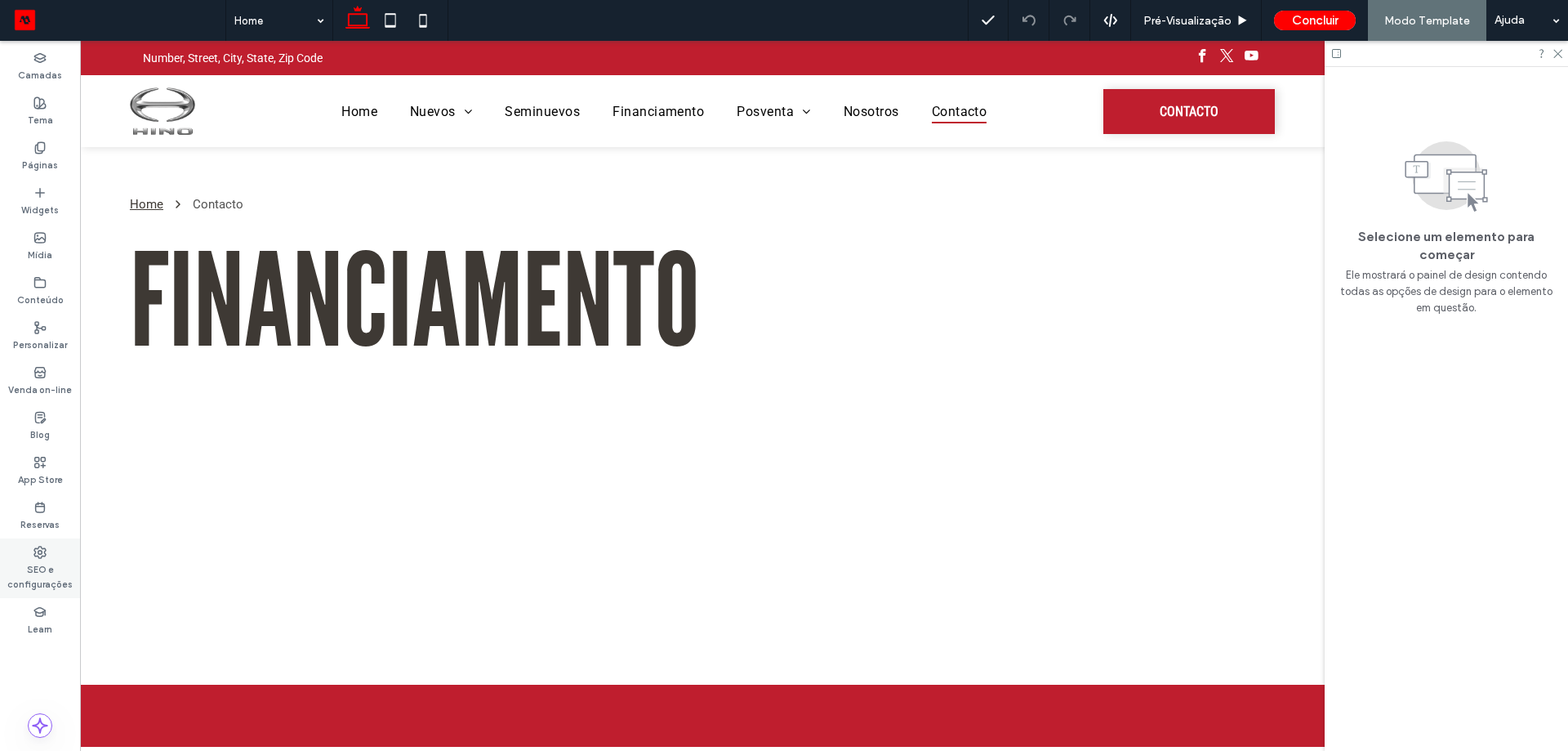
click at [34, 581] on label "SEO e configurações" at bounding box center [40, 575] width 80 height 33
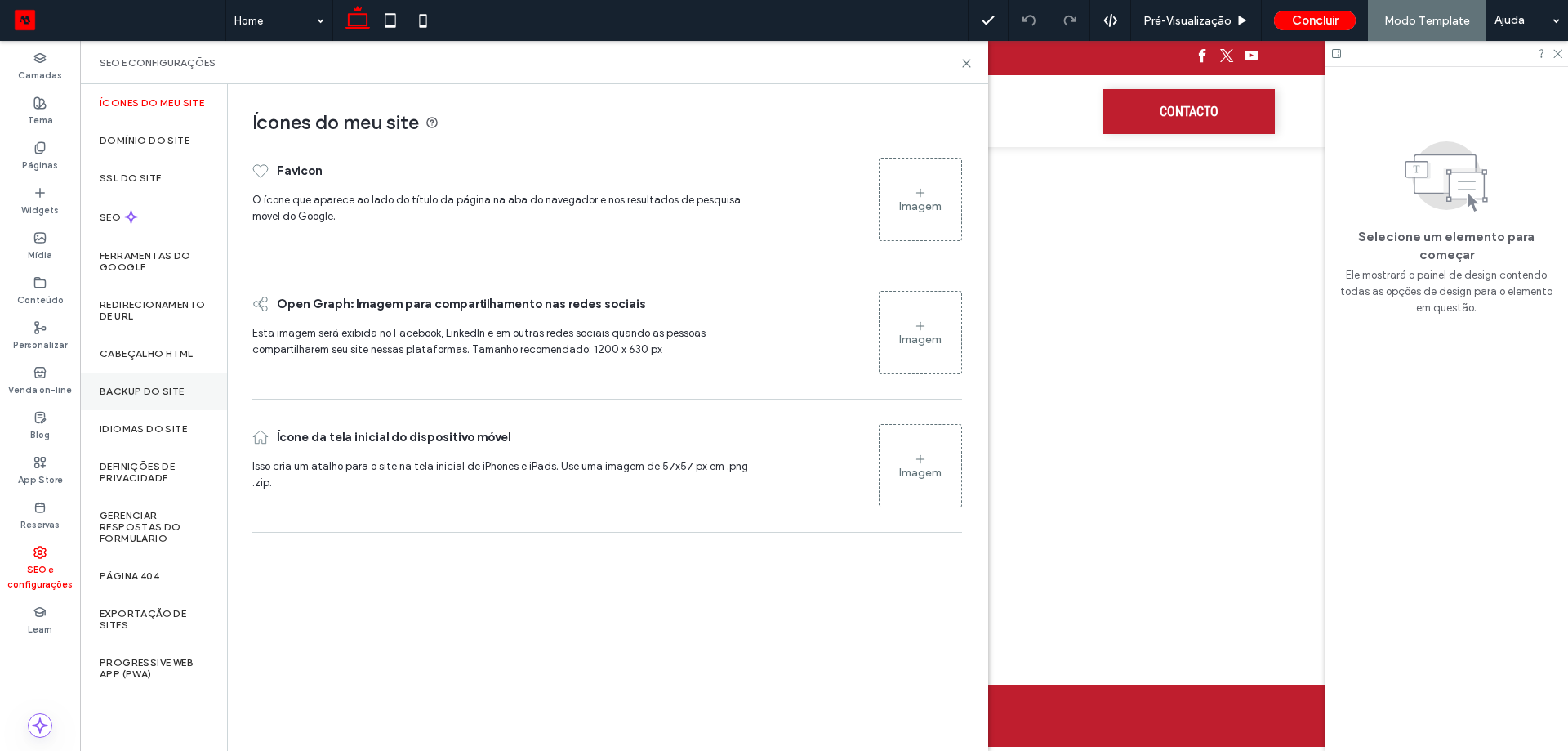
click at [149, 384] on div "Backup do Site" at bounding box center [154, 391] width 147 height 38
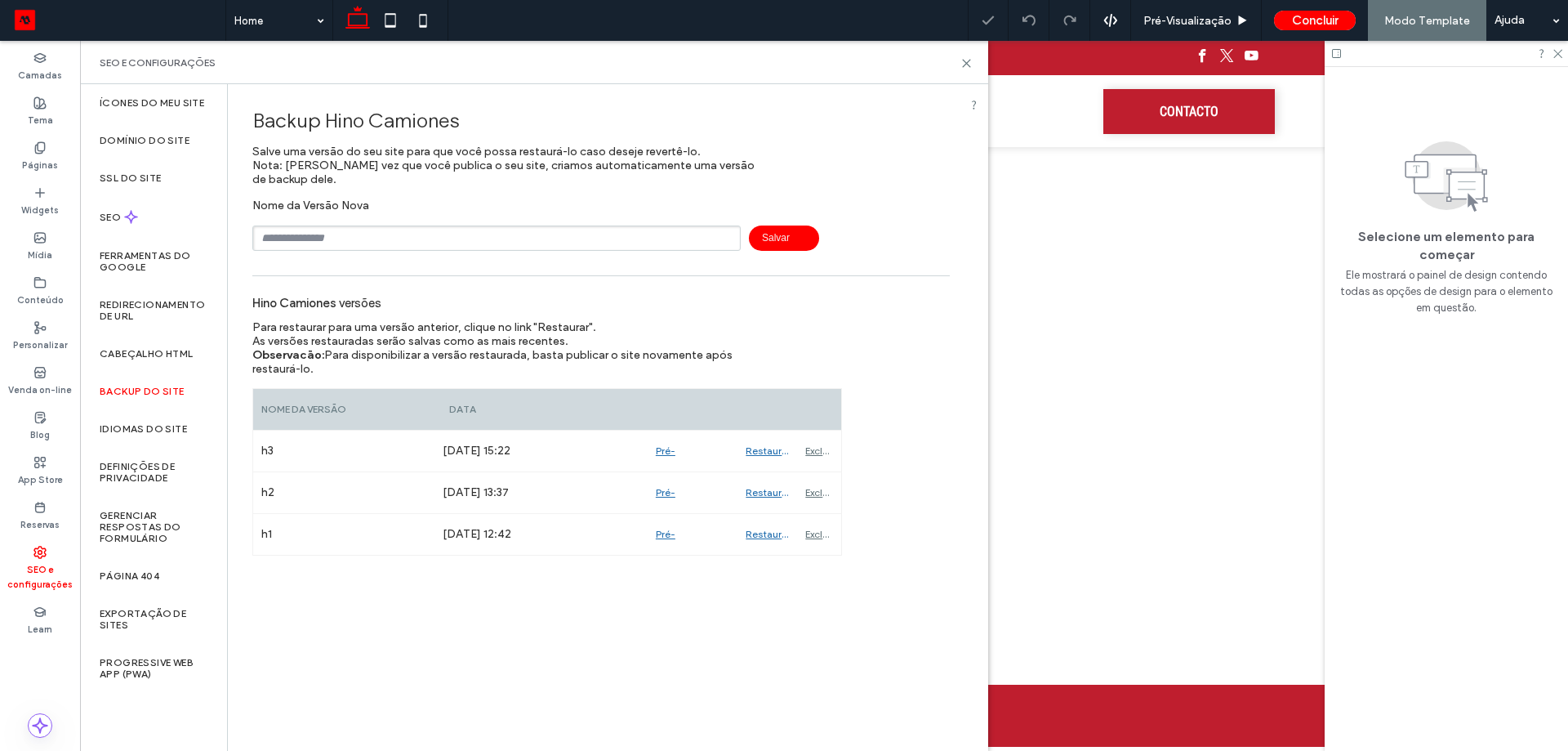
click at [374, 248] on input "text" at bounding box center [496, 238] width 488 height 25
type input "**"
click at [965, 64] on use at bounding box center [966, 63] width 8 height 8
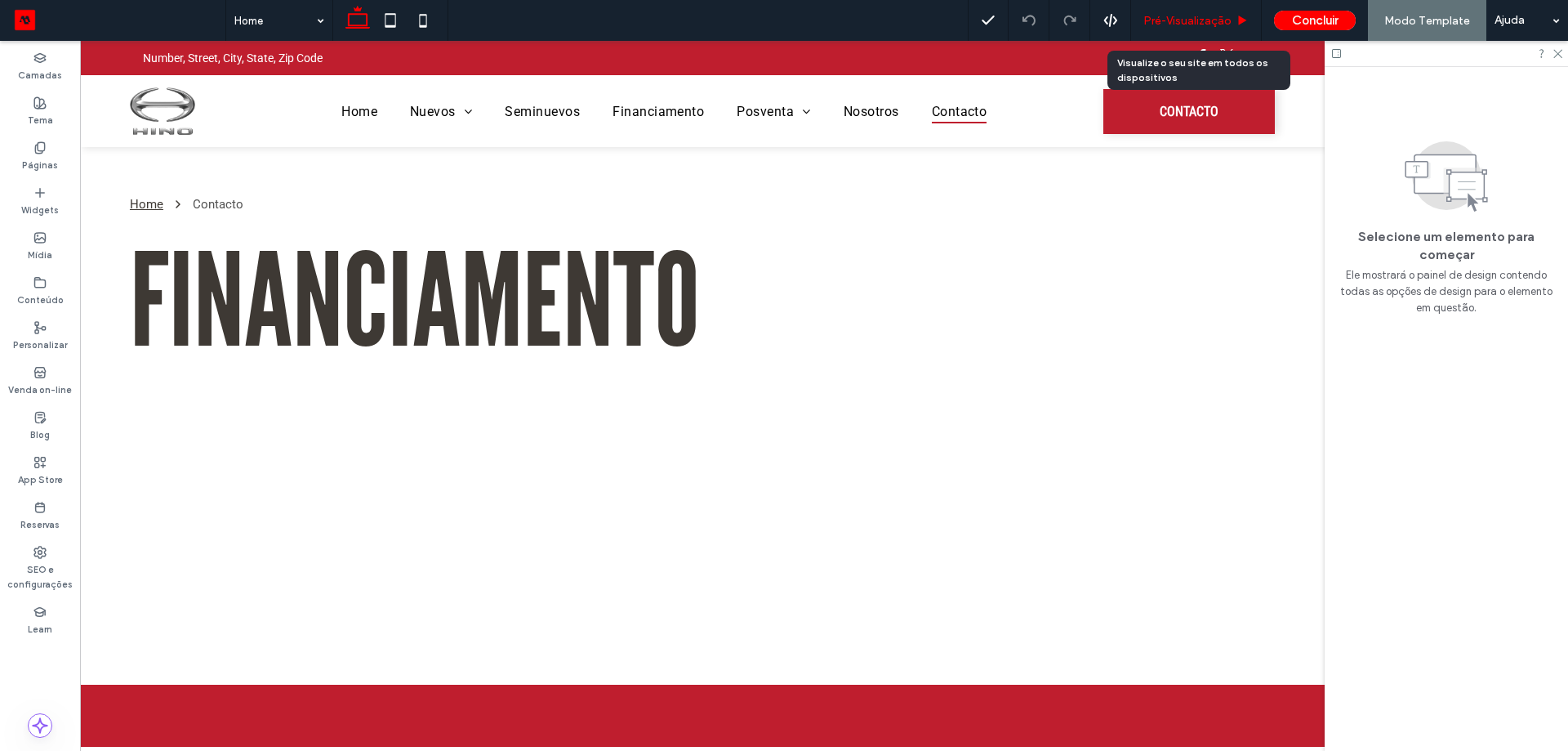
click at [1217, 19] on span "Pré-Visualizaçāo" at bounding box center [1188, 21] width 89 height 14
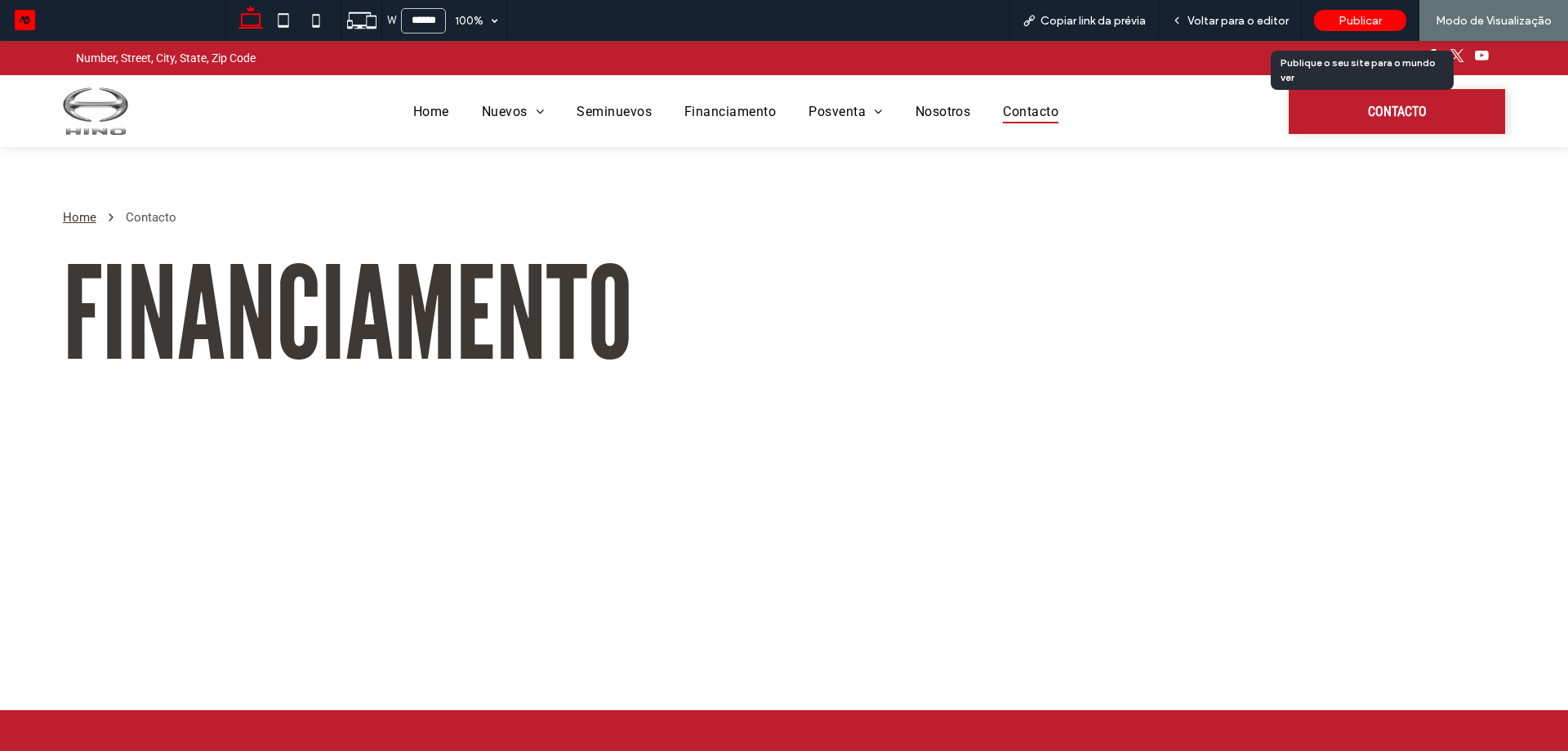
click at [1339, 17] on div "Publicar" at bounding box center [1360, 20] width 92 height 21
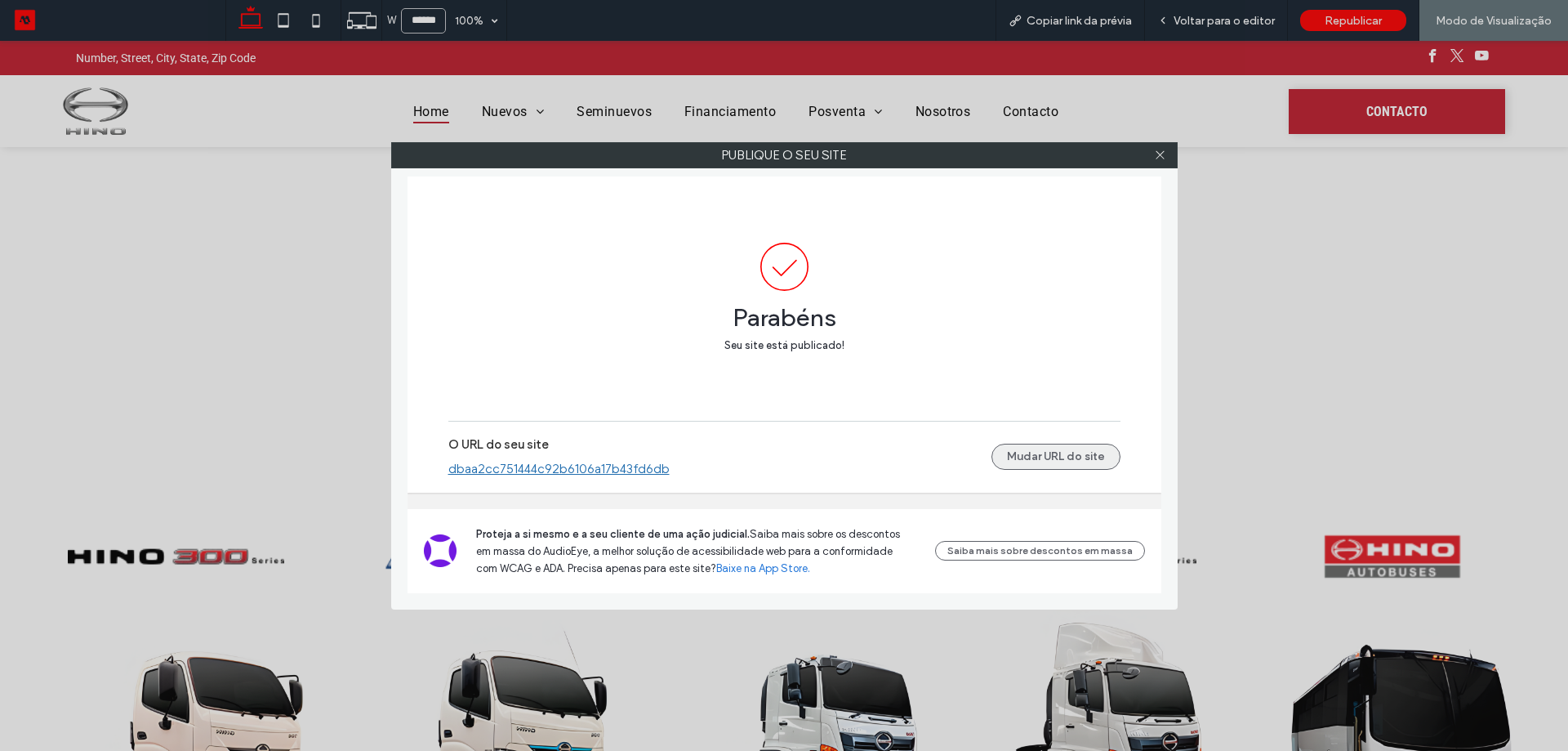
click at [1074, 449] on button "Mudar URL do site" at bounding box center [1056, 457] width 129 height 26
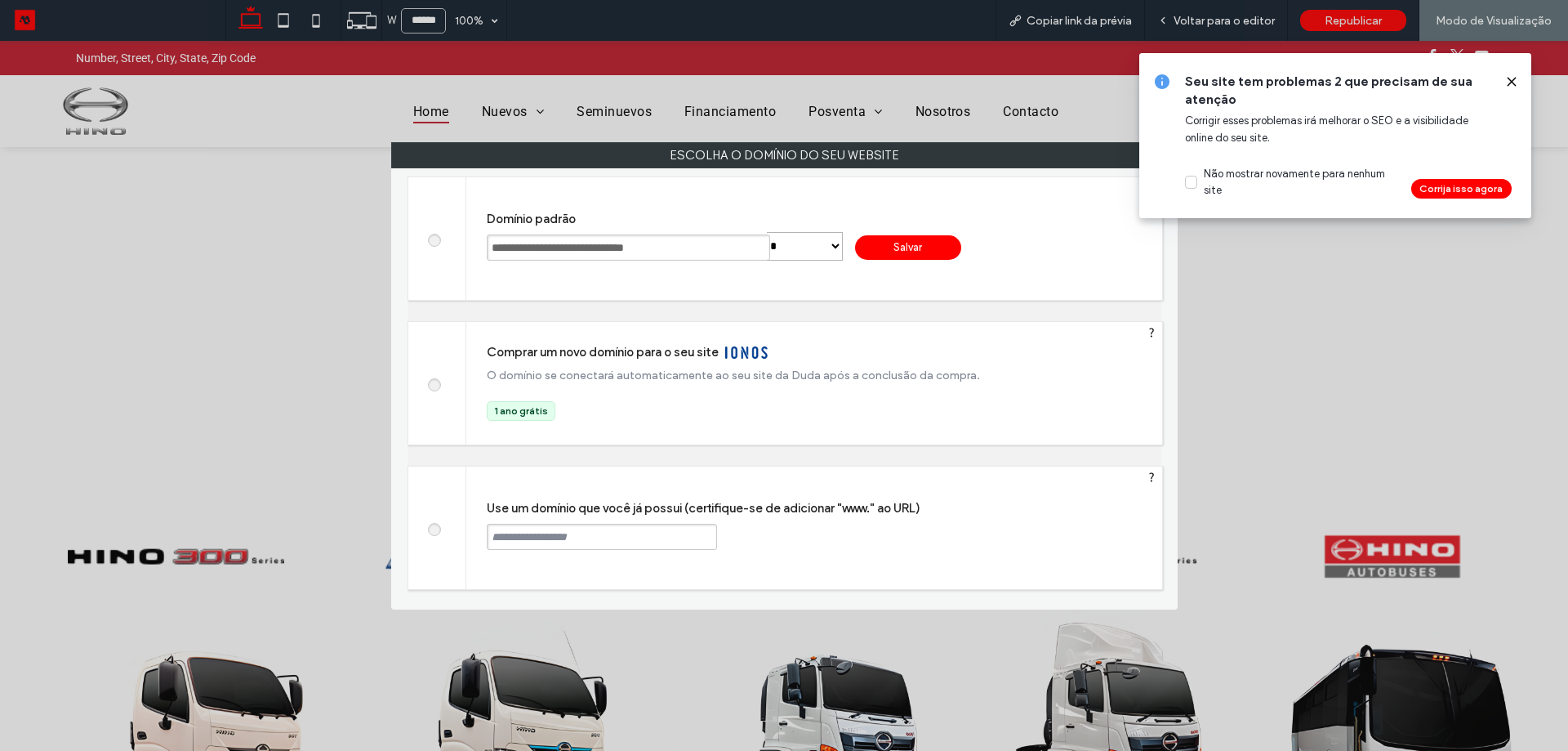
drag, startPoint x: 831, startPoint y: 248, endPoint x: 836, endPoint y: 255, distance: 8.6
click at [831, 247] on select "**********" at bounding box center [804, 246] width 76 height 28
select select "*"
click at [766, 232] on select "**********" at bounding box center [804, 246] width 76 height 28
click at [659, 261] on div "**********" at bounding box center [628, 248] width 283 height 34
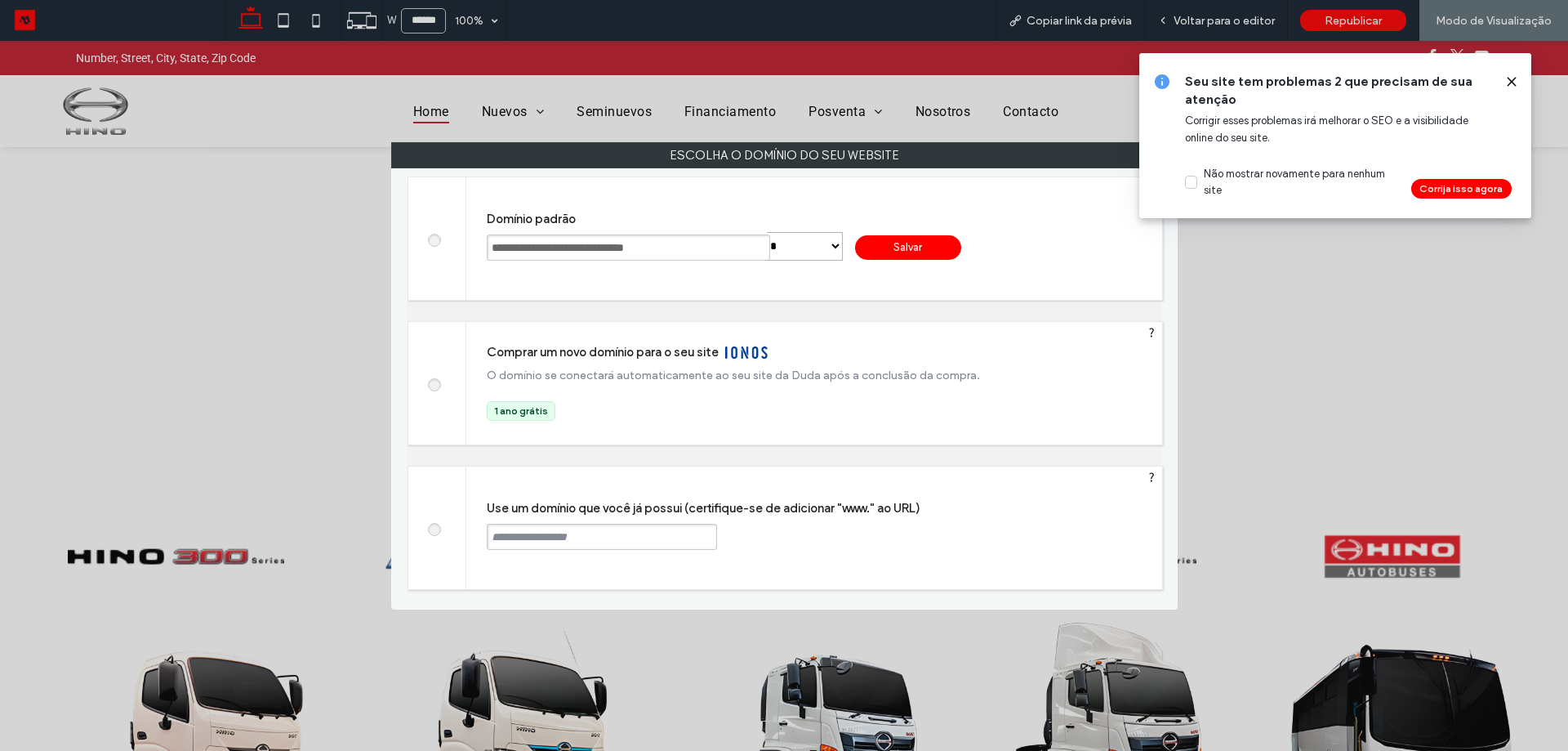
drag, startPoint x: 720, startPoint y: 243, endPoint x: 1, endPoint y: 220, distance: 719.4
click at [0, 211] on div "**********" at bounding box center [784, 376] width 1568 height 751
type input "**********"
click at [952, 247] on div "Salvar" at bounding box center [908, 247] width 106 height 24
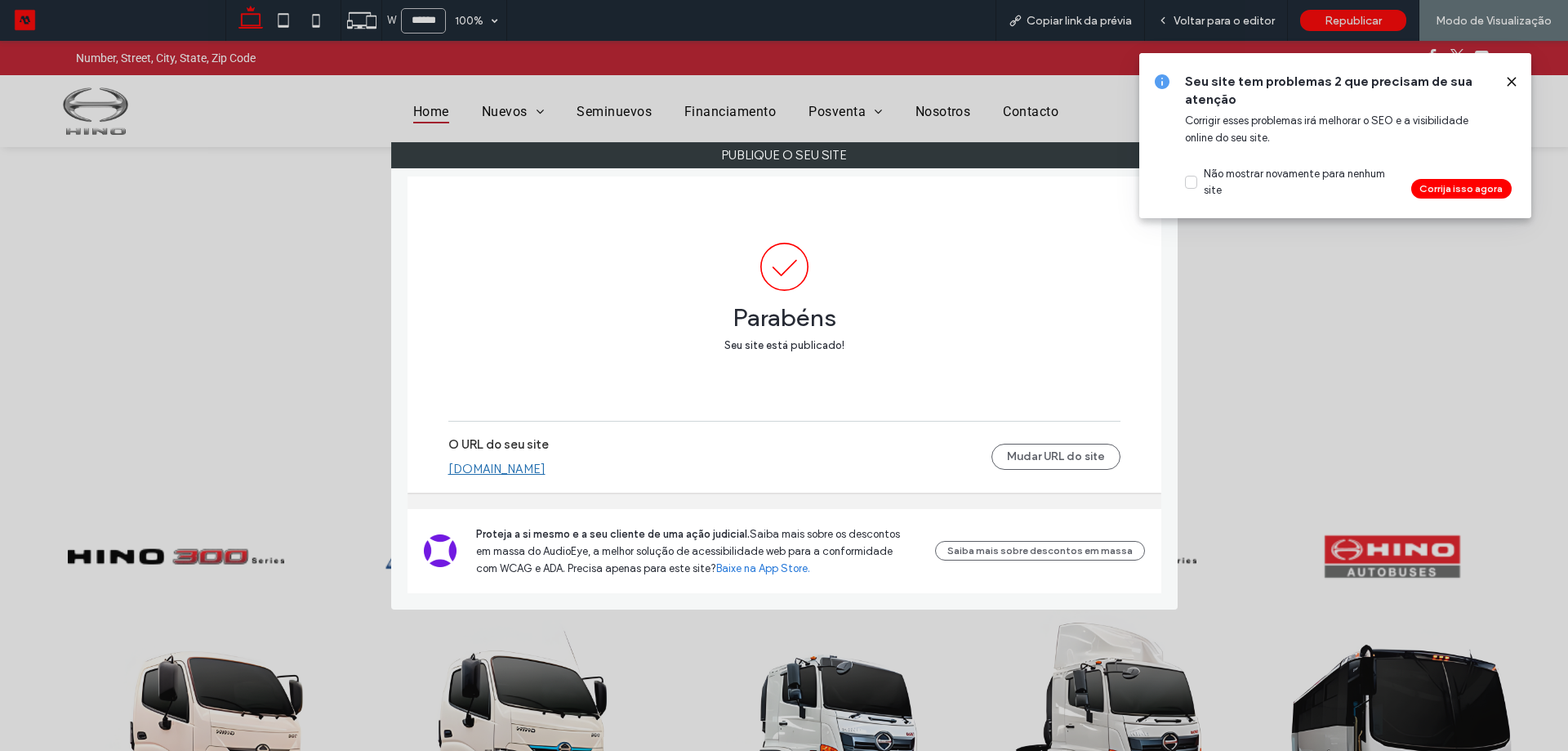
click at [1515, 75] on icon at bounding box center [1512, 82] width 13 height 13
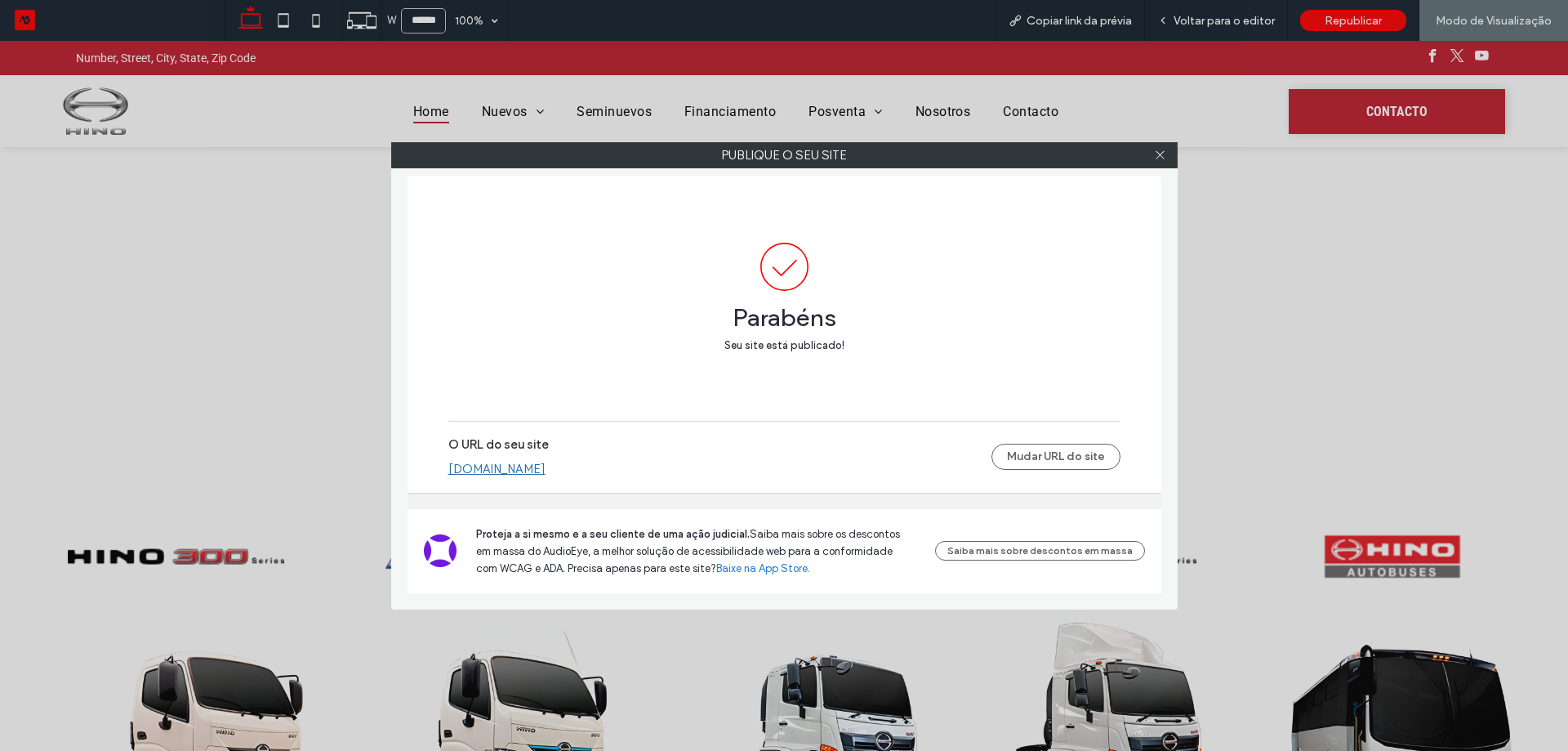
click at [546, 462] on link "[DOMAIN_NAME]" at bounding box center [496, 469] width 97 height 15
click at [1160, 146] on span at bounding box center [1160, 155] width 13 height 24
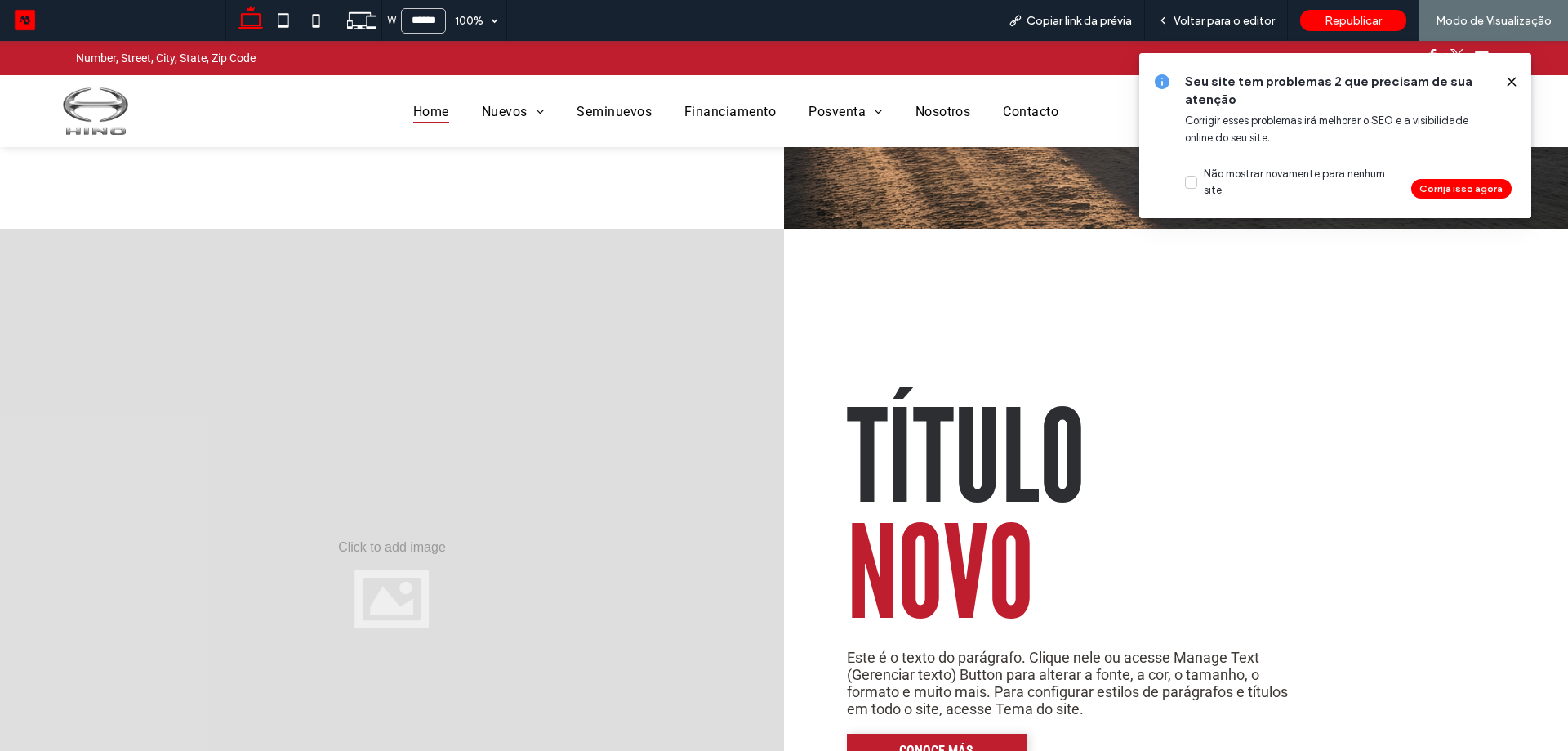
scroll to position [2124, 0]
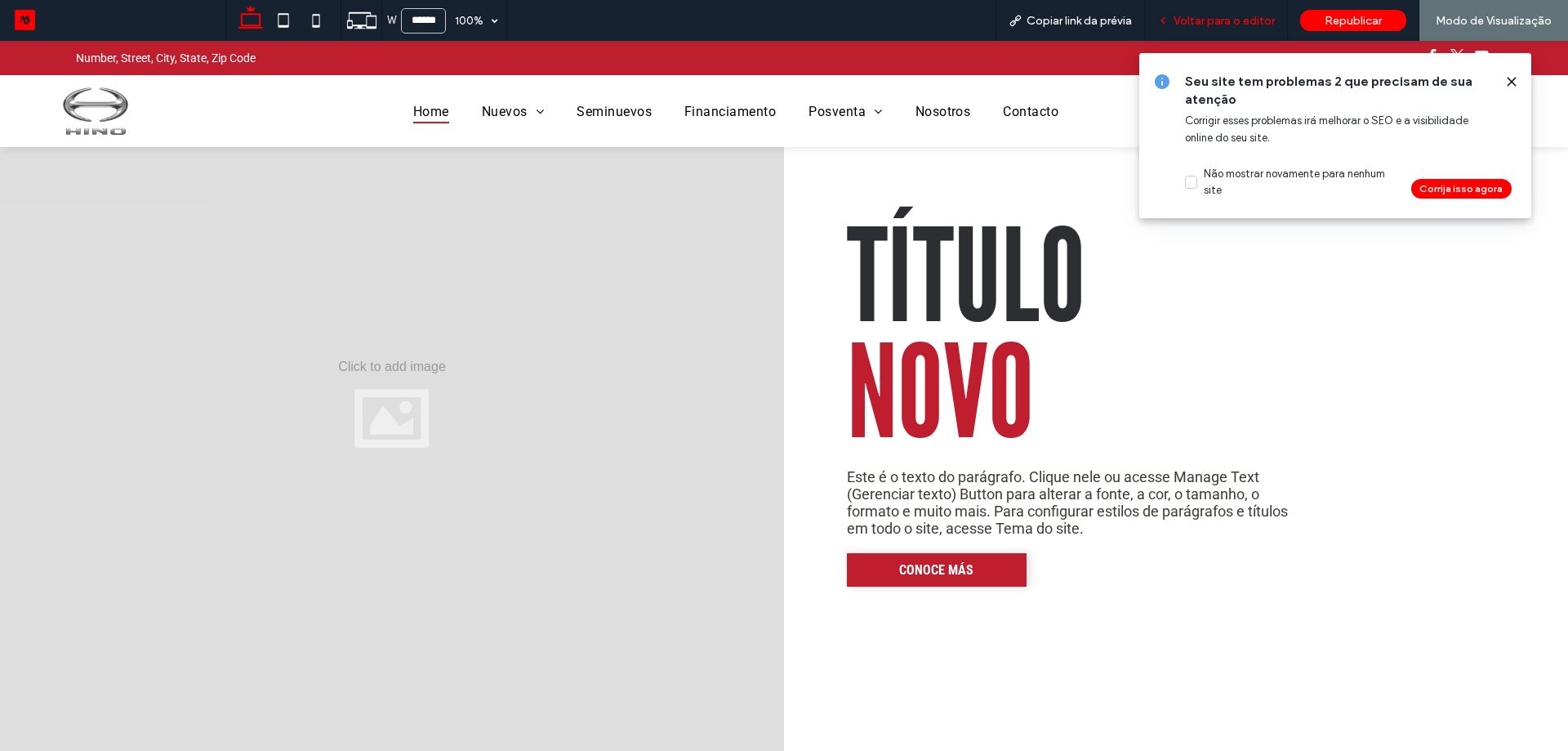
click at [1245, 16] on span "Voltar para o editor" at bounding box center [1224, 21] width 101 height 14
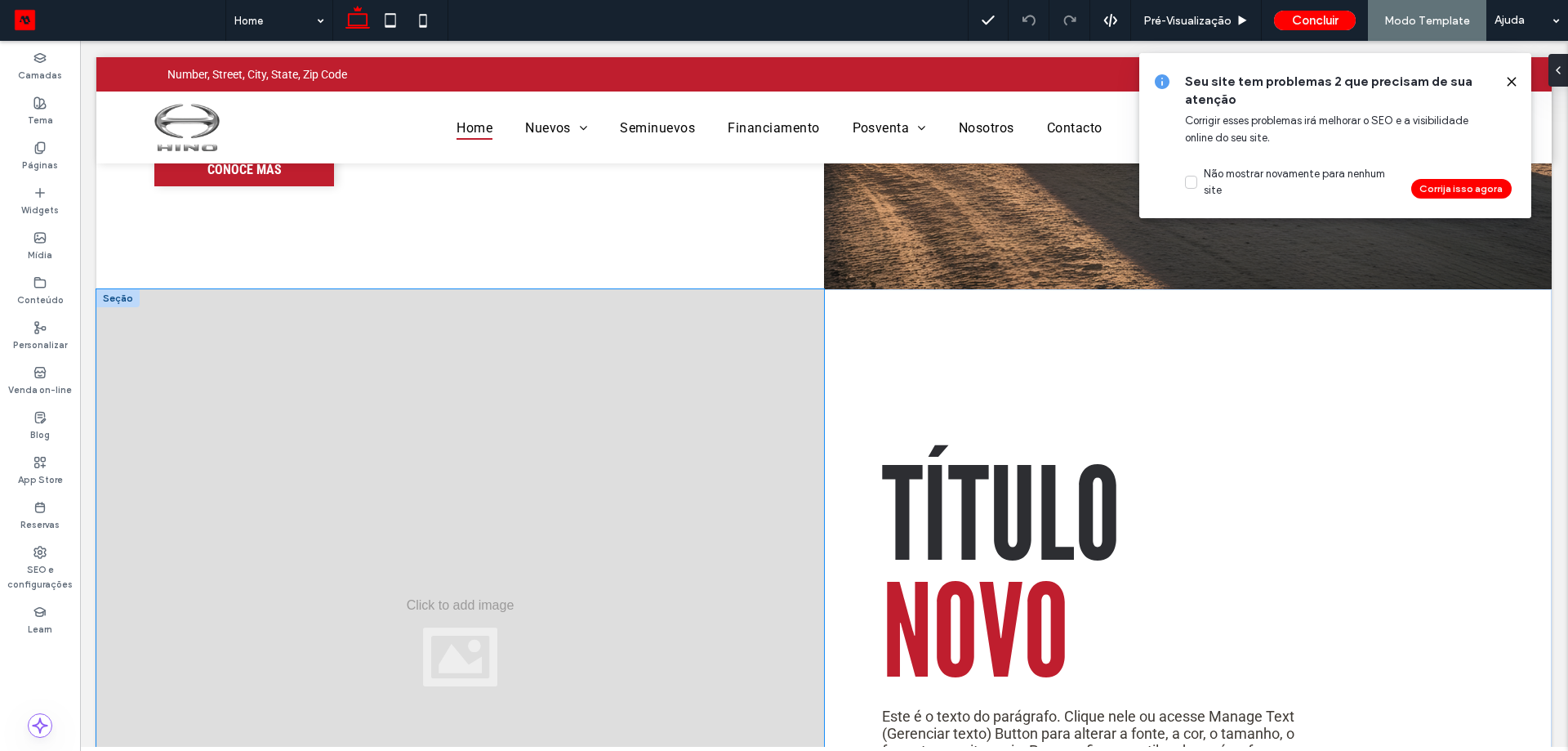
click at [715, 518] on div at bounding box center [460, 642] width 728 height 706
click at [715, 518] on div "Título Novo Este é o texto do parágrafo. Clique nele ou acesse Manage Text (Ger…" at bounding box center [823, 642] width 1455 height 706
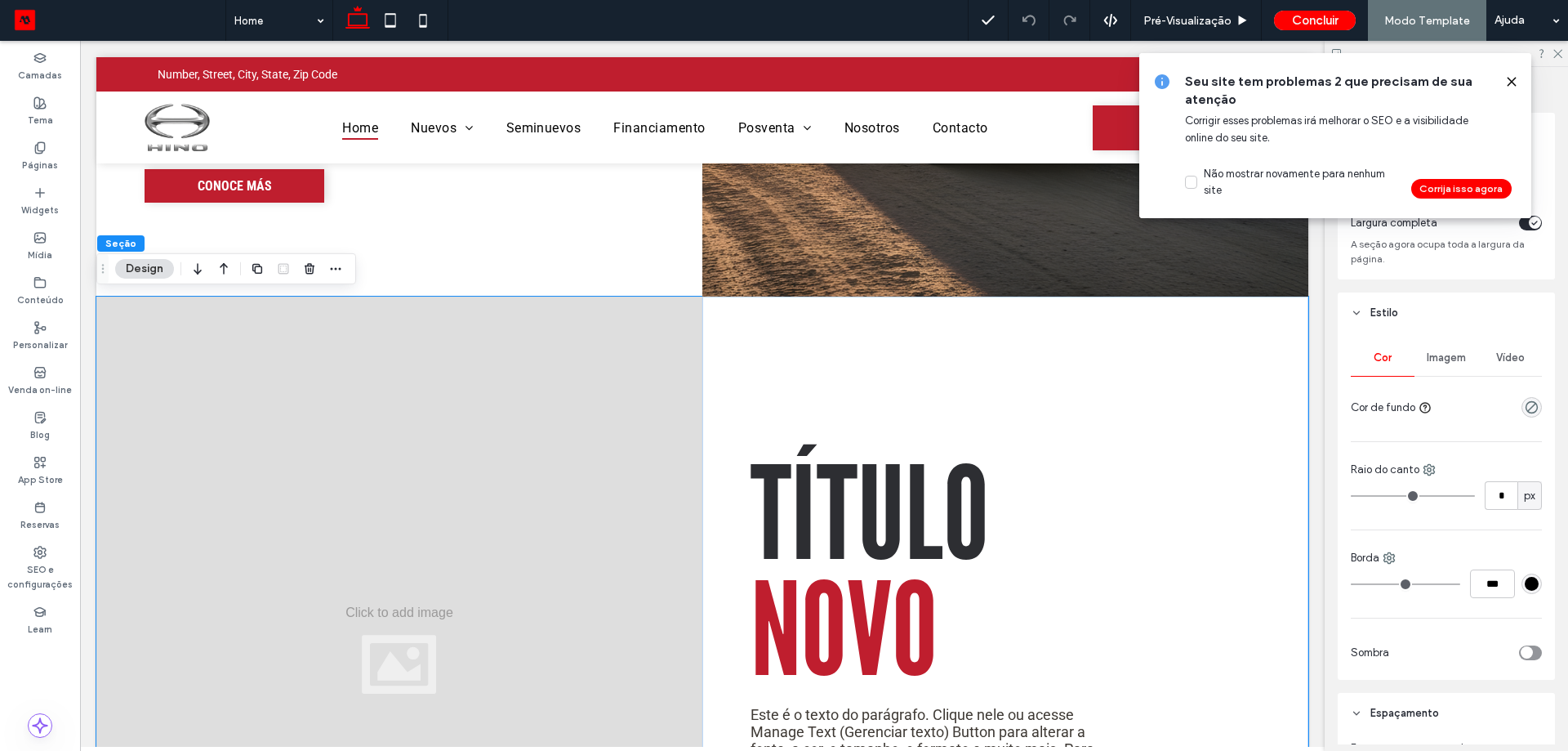
click at [1427, 360] on span "Imagem" at bounding box center [1446, 358] width 39 height 13
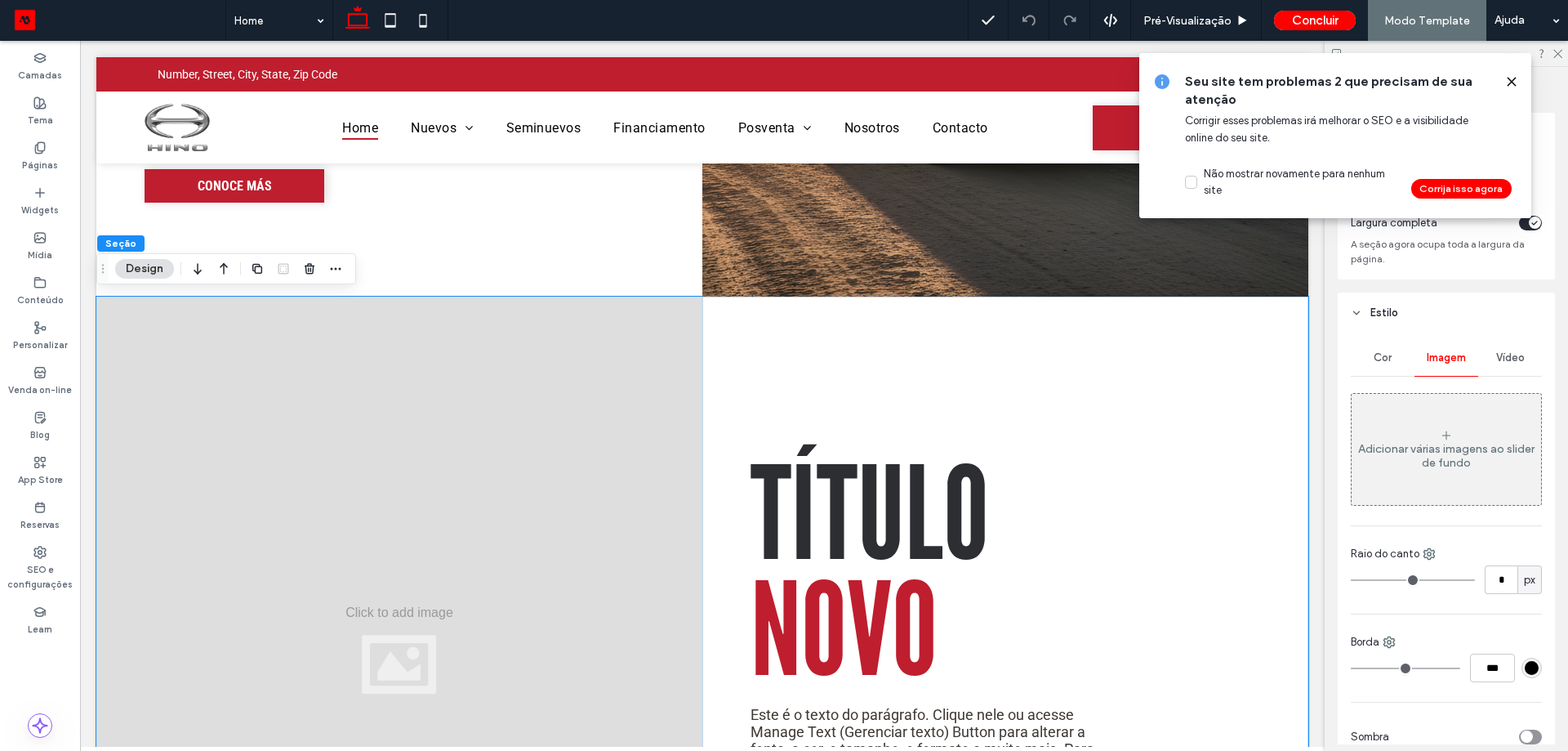
click at [1435, 446] on div "Adicionar várias imagens ao slider de fundo" at bounding box center [1446, 456] width 190 height 28
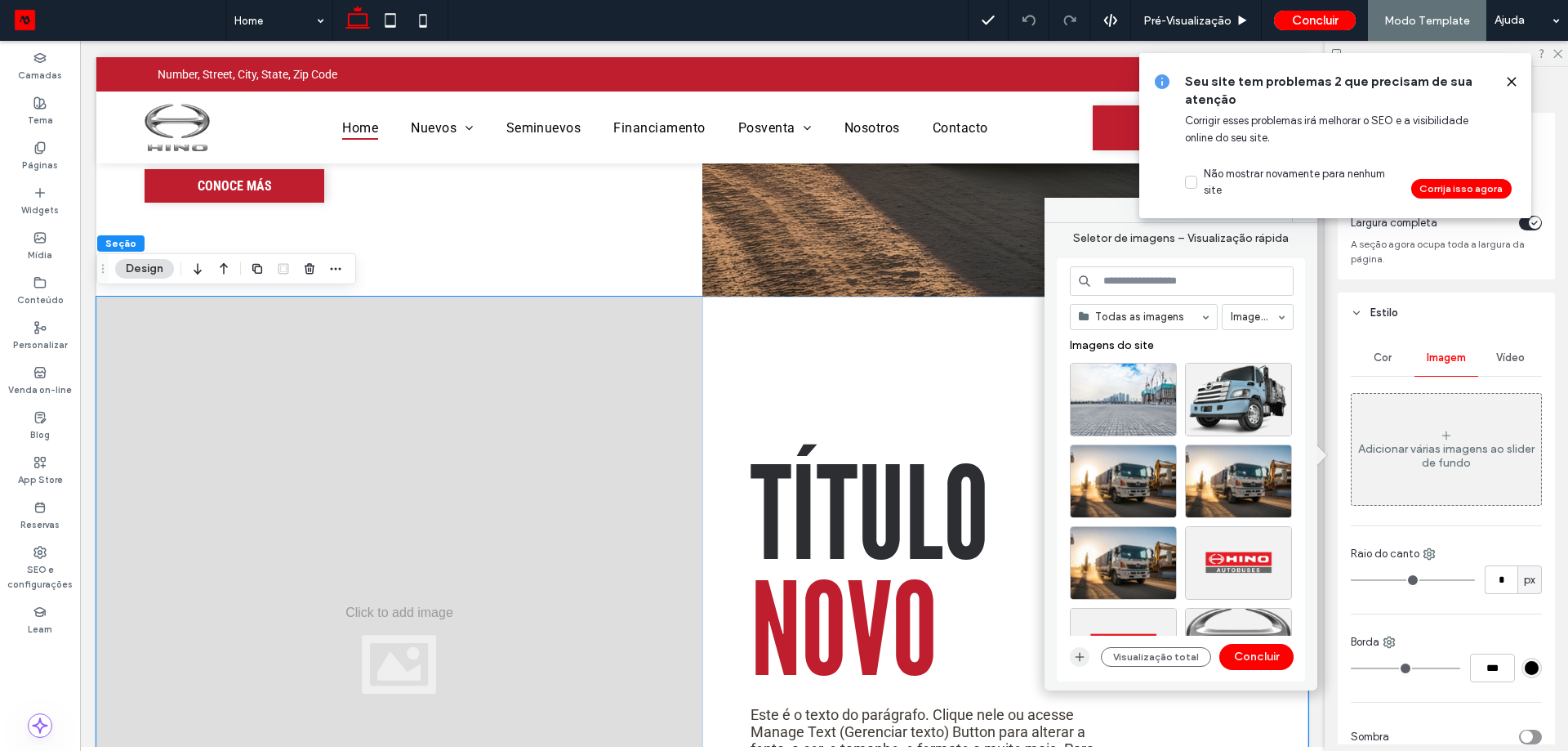
click at [1083, 655] on icon "button" at bounding box center [1080, 657] width 13 height 13
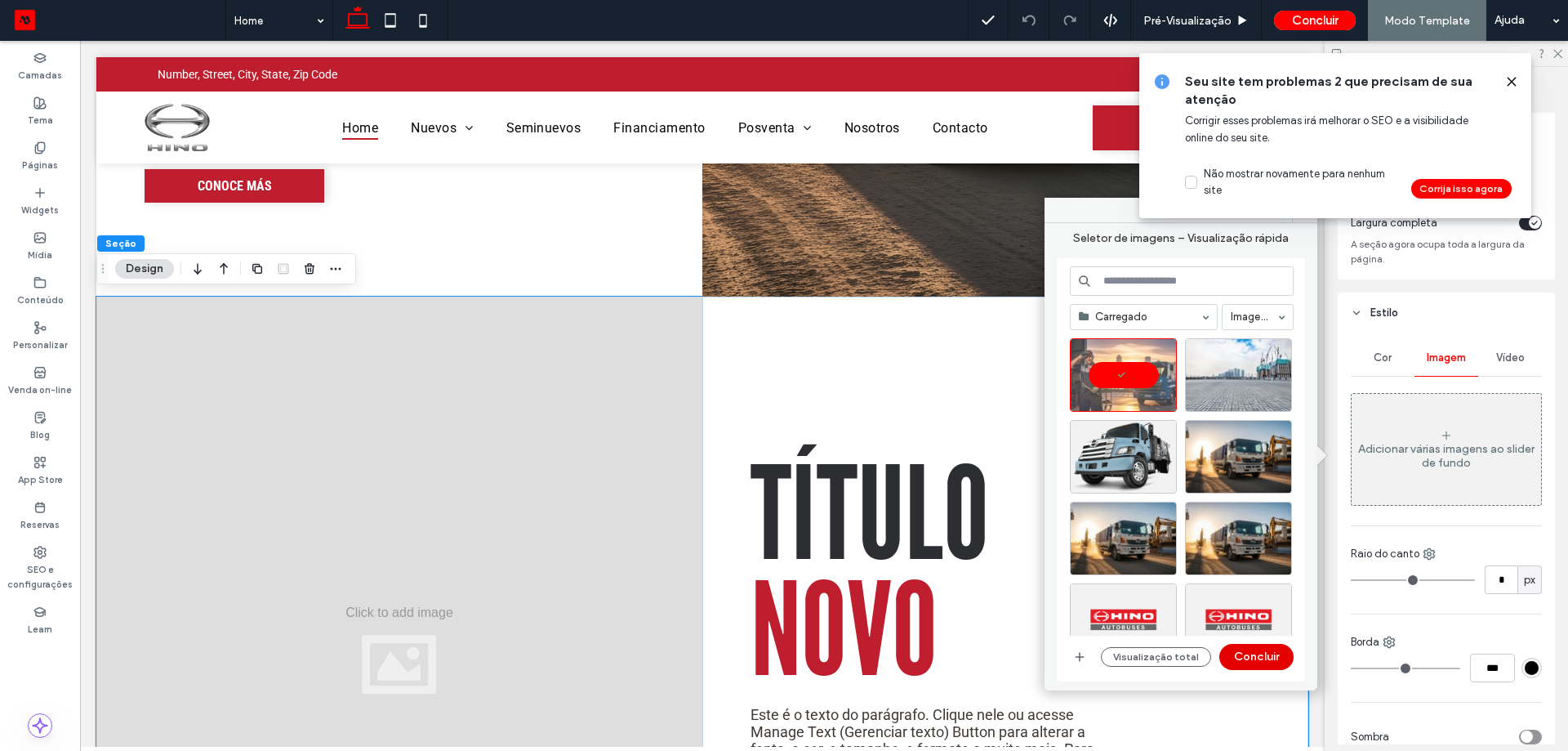
drag, startPoint x: 1277, startPoint y: 653, endPoint x: 1184, endPoint y: 611, distance: 102.0
click at [1278, 653] on button "Concluir" at bounding box center [1256, 656] width 74 height 26
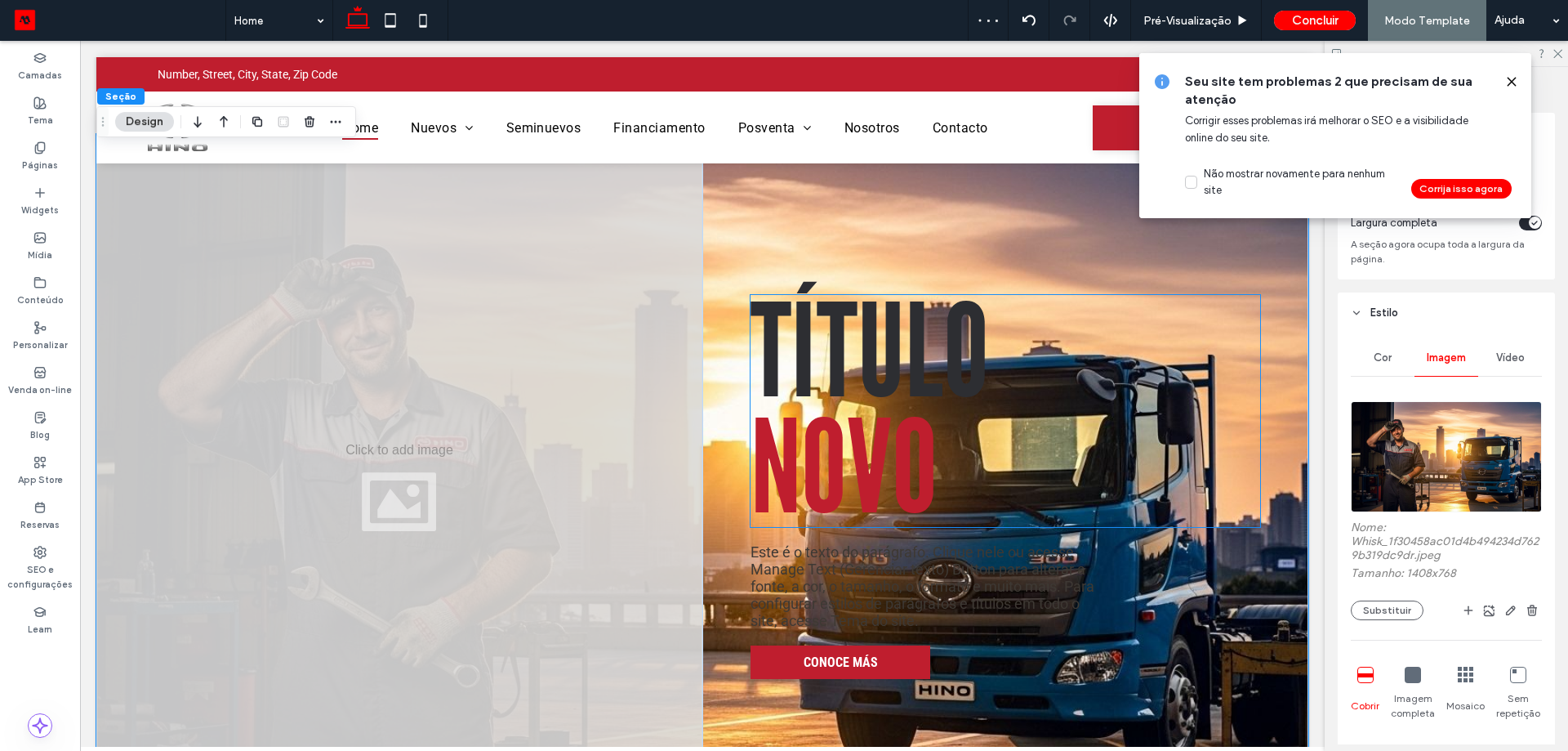
scroll to position [1960, 0]
drag, startPoint x: 1524, startPoint y: 616, endPoint x: 1461, endPoint y: 619, distance: 63.1
click at [1527, 616] on use "button" at bounding box center [1532, 610] width 10 height 11
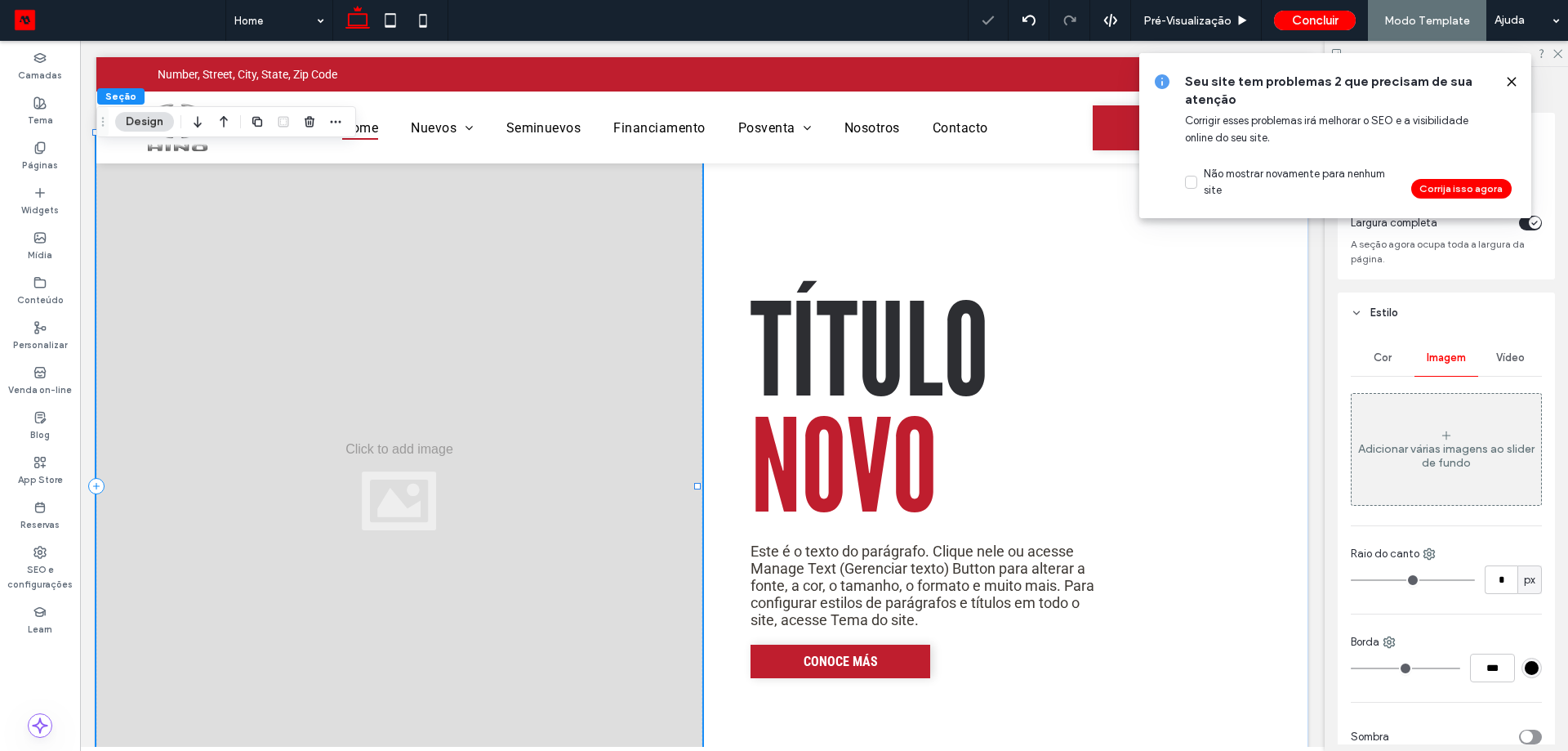
click at [315, 397] on div at bounding box center [399, 486] width 606 height 706
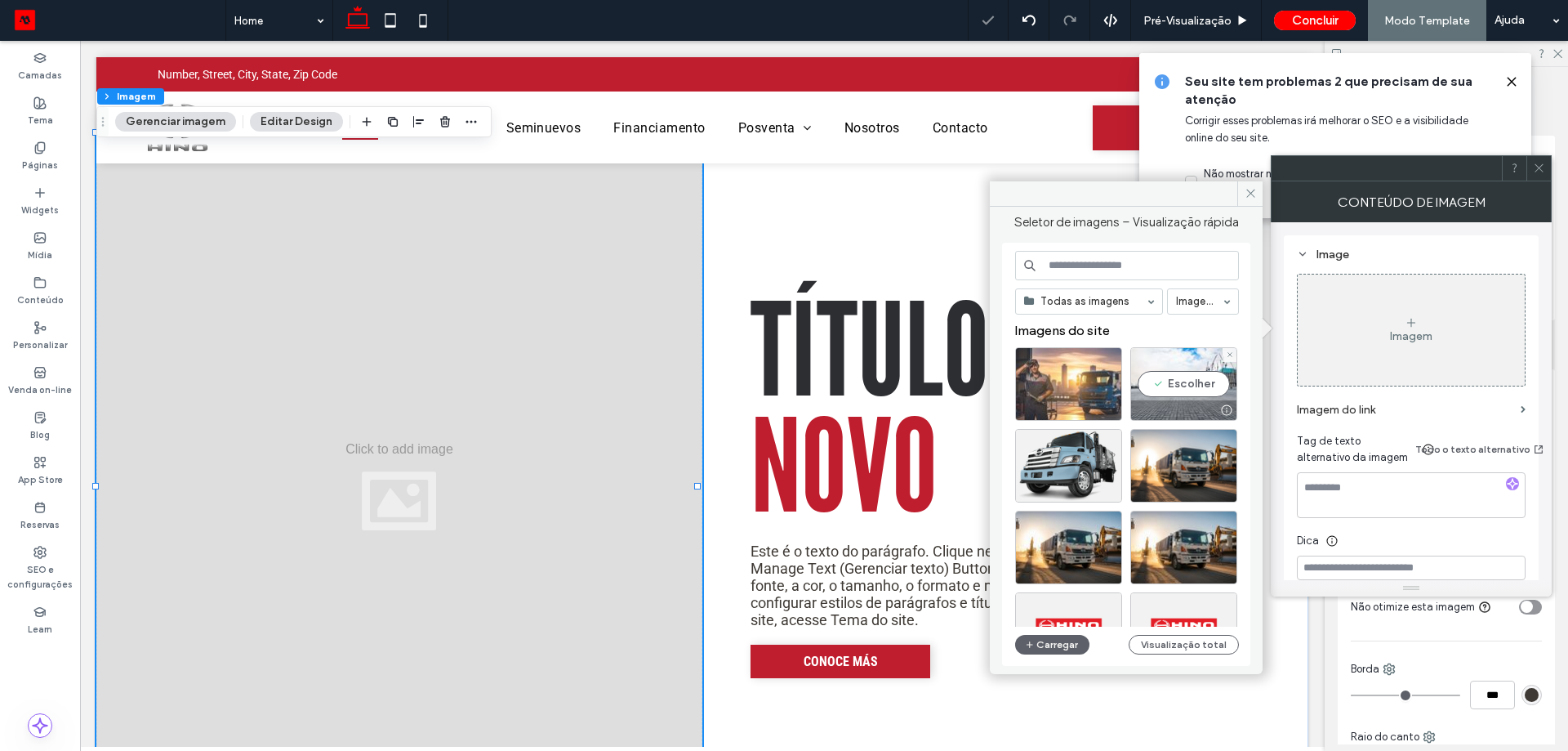
click at [1062, 393] on div at bounding box center [1068, 384] width 107 height 74
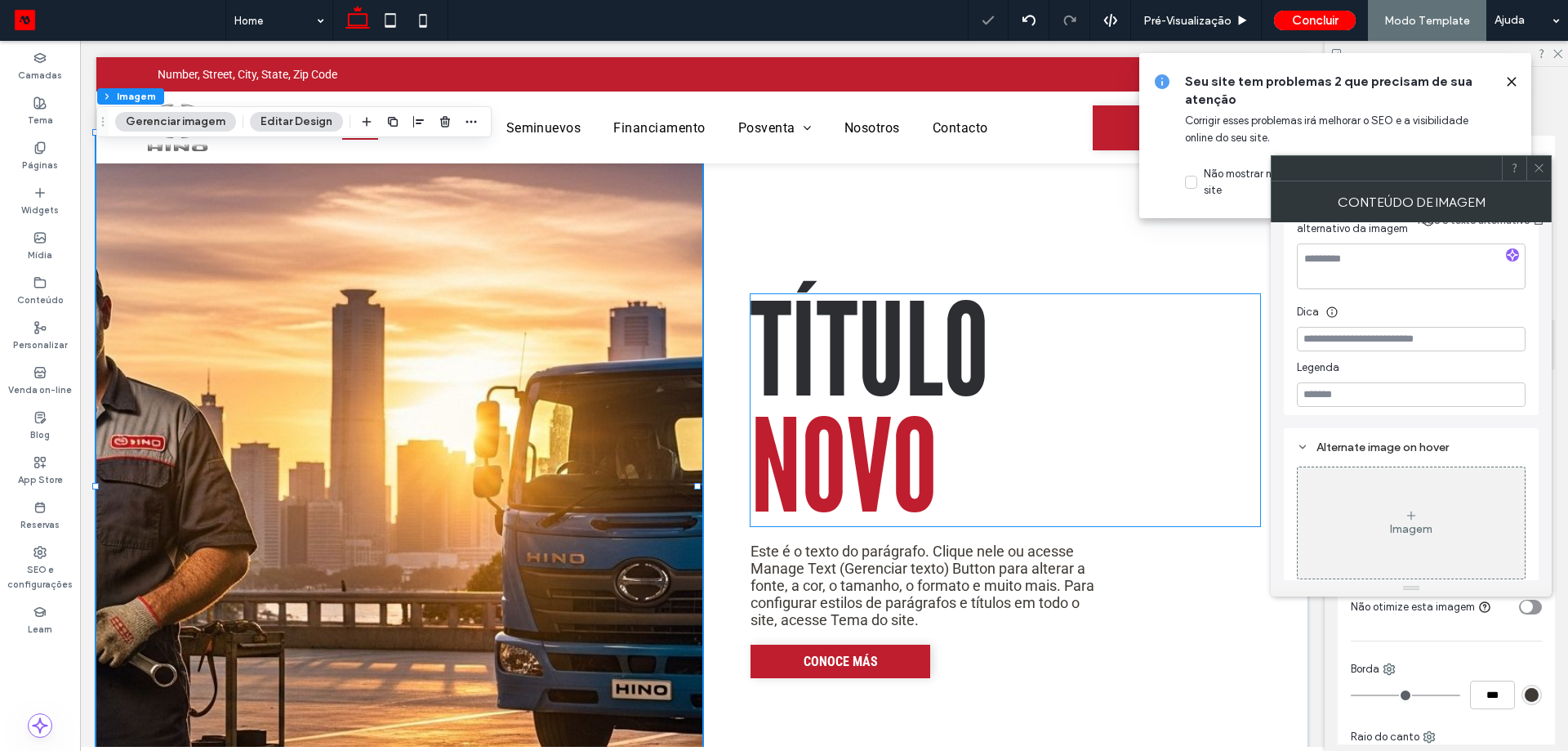
scroll to position [345, 0]
click at [1535, 163] on icon at bounding box center [1539, 167] width 13 height 13
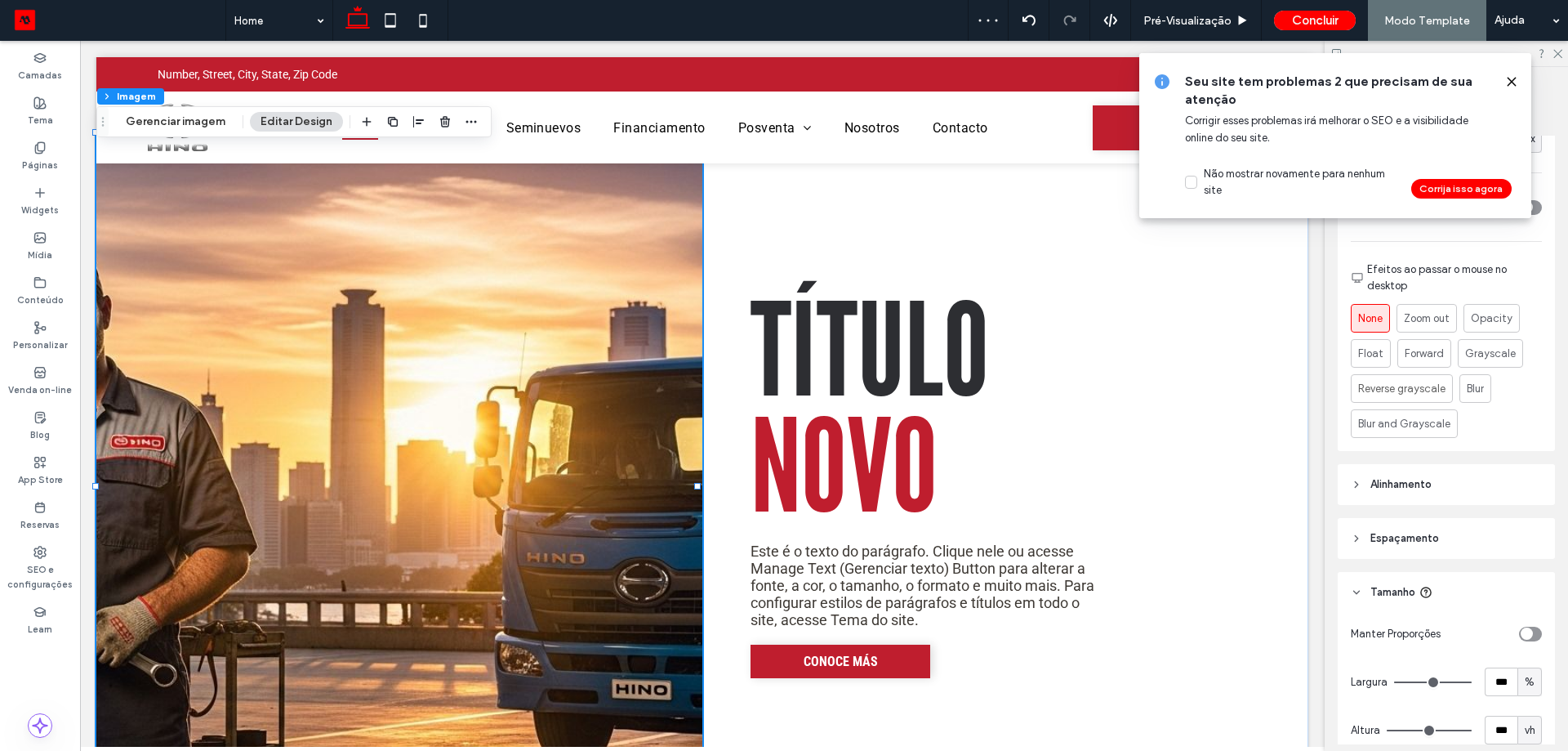
scroll to position [654, 0]
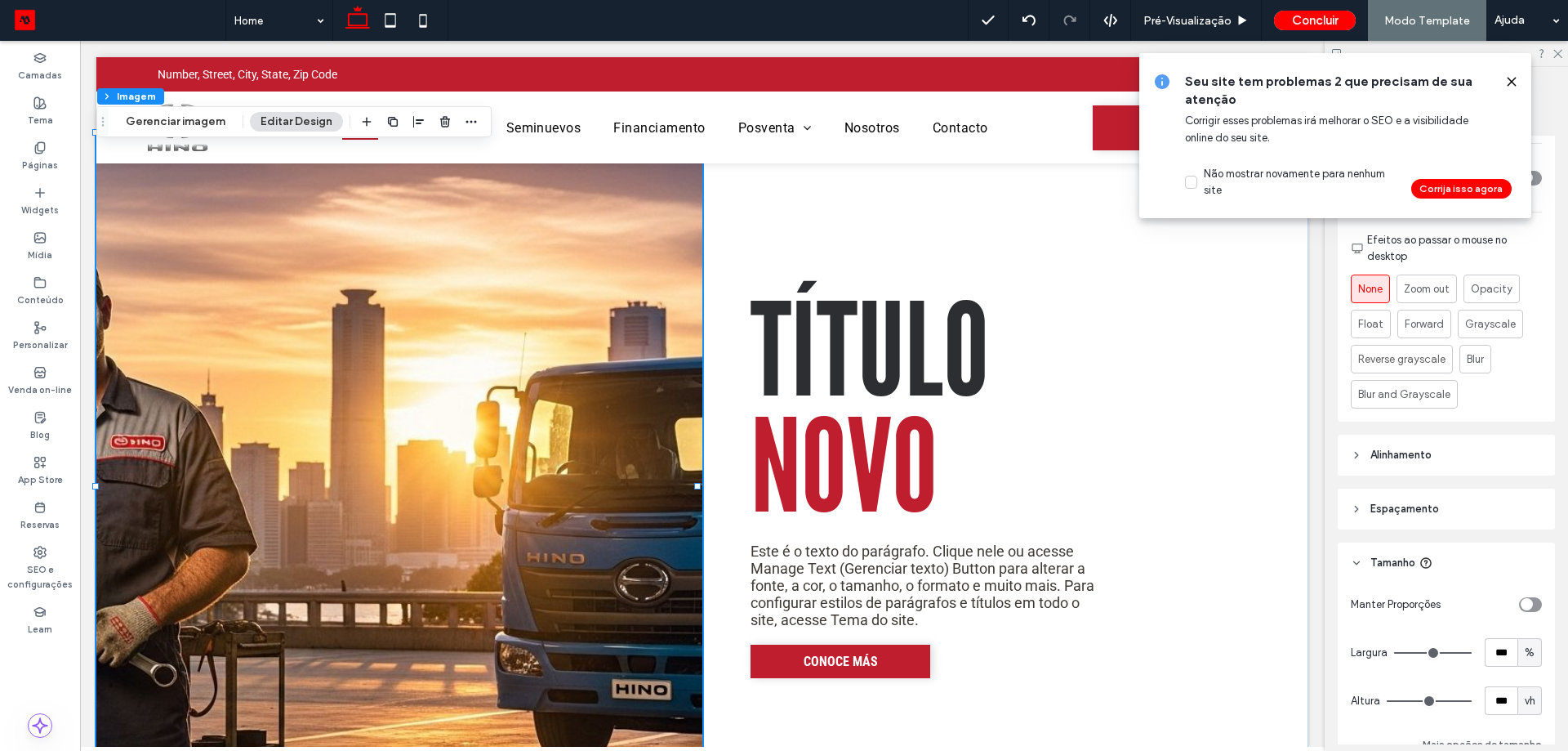
click at [1530, 597] on div "toggle" at bounding box center [1530, 605] width 23 height 15
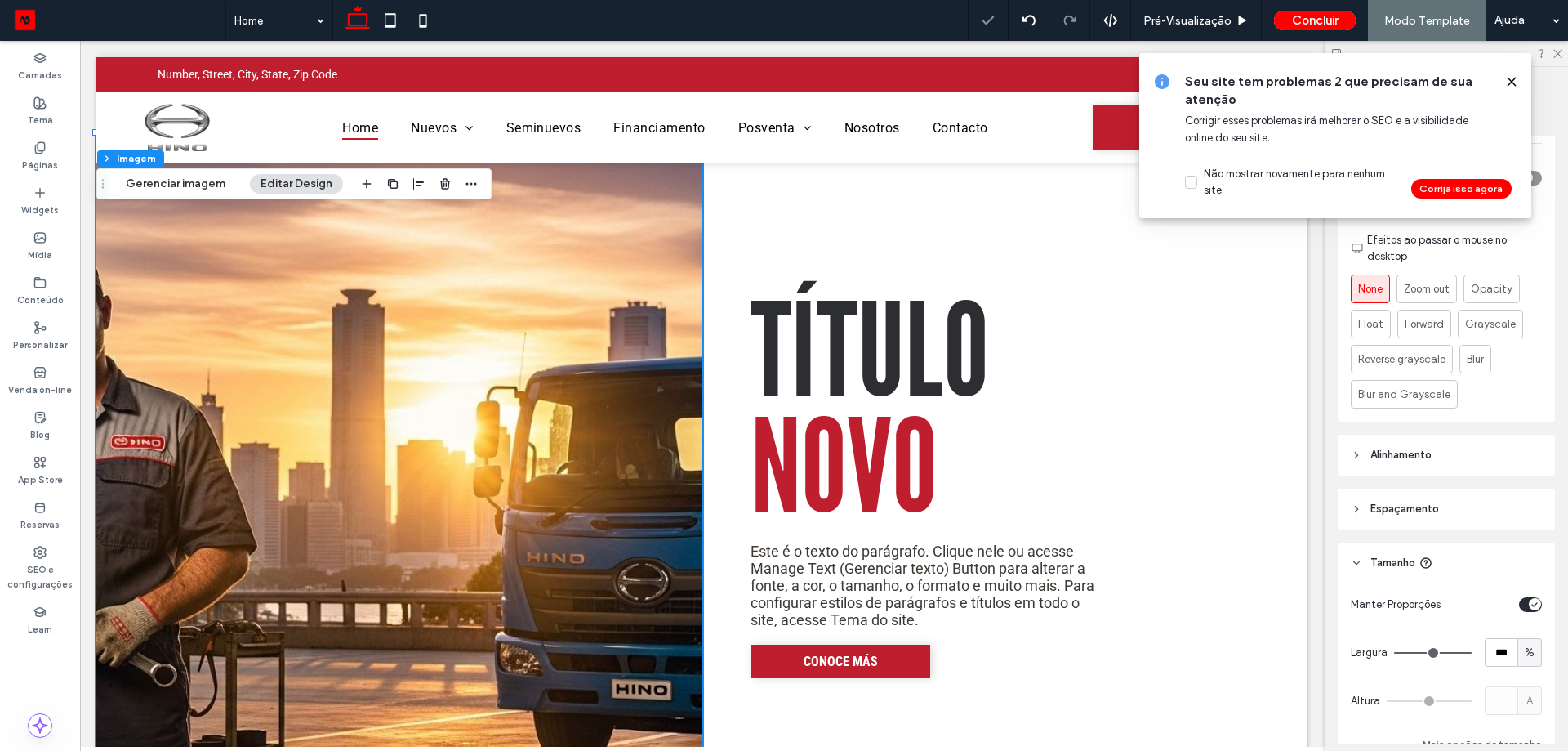
type input "*"
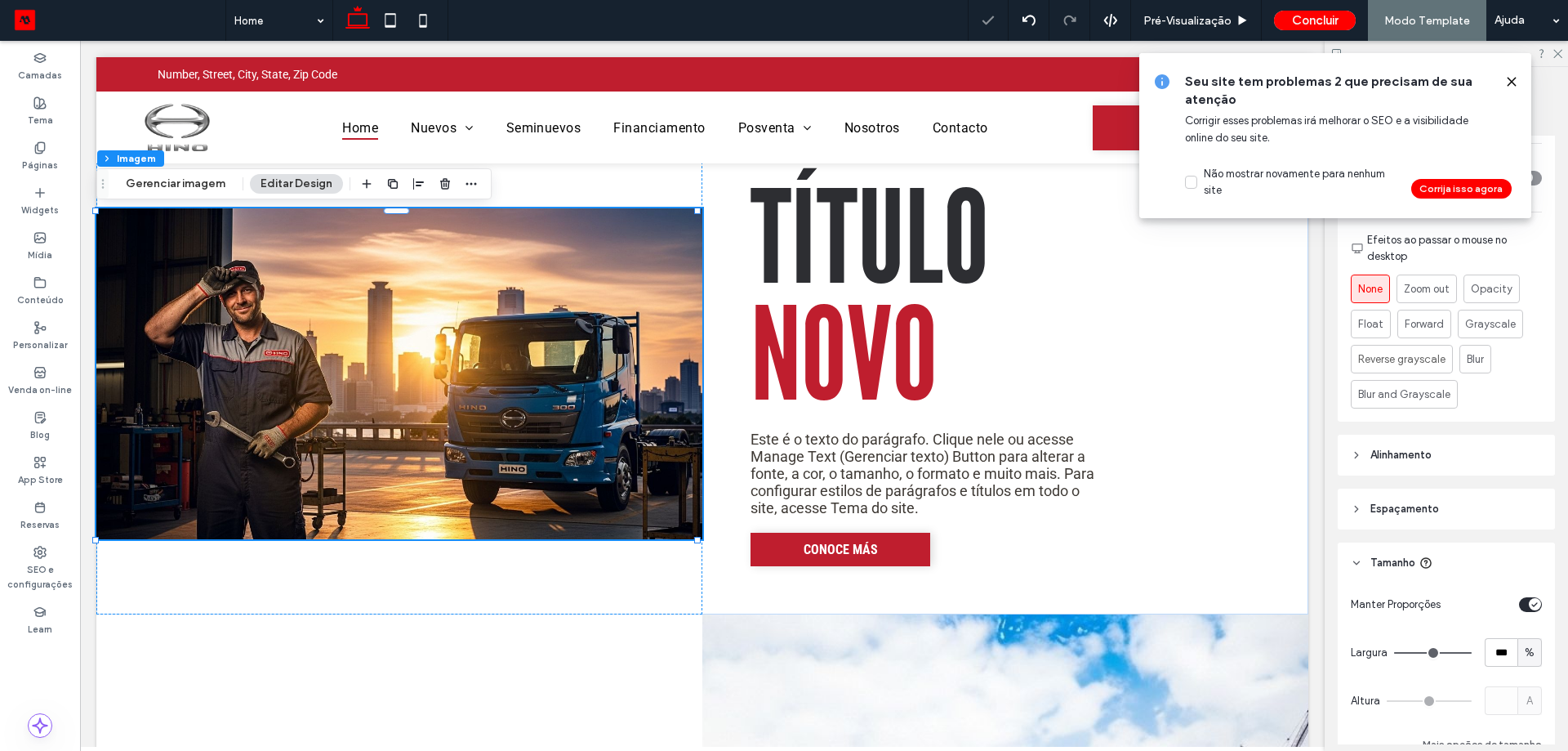
click at [1530, 597] on div "toggle" at bounding box center [1530, 605] width 23 height 15
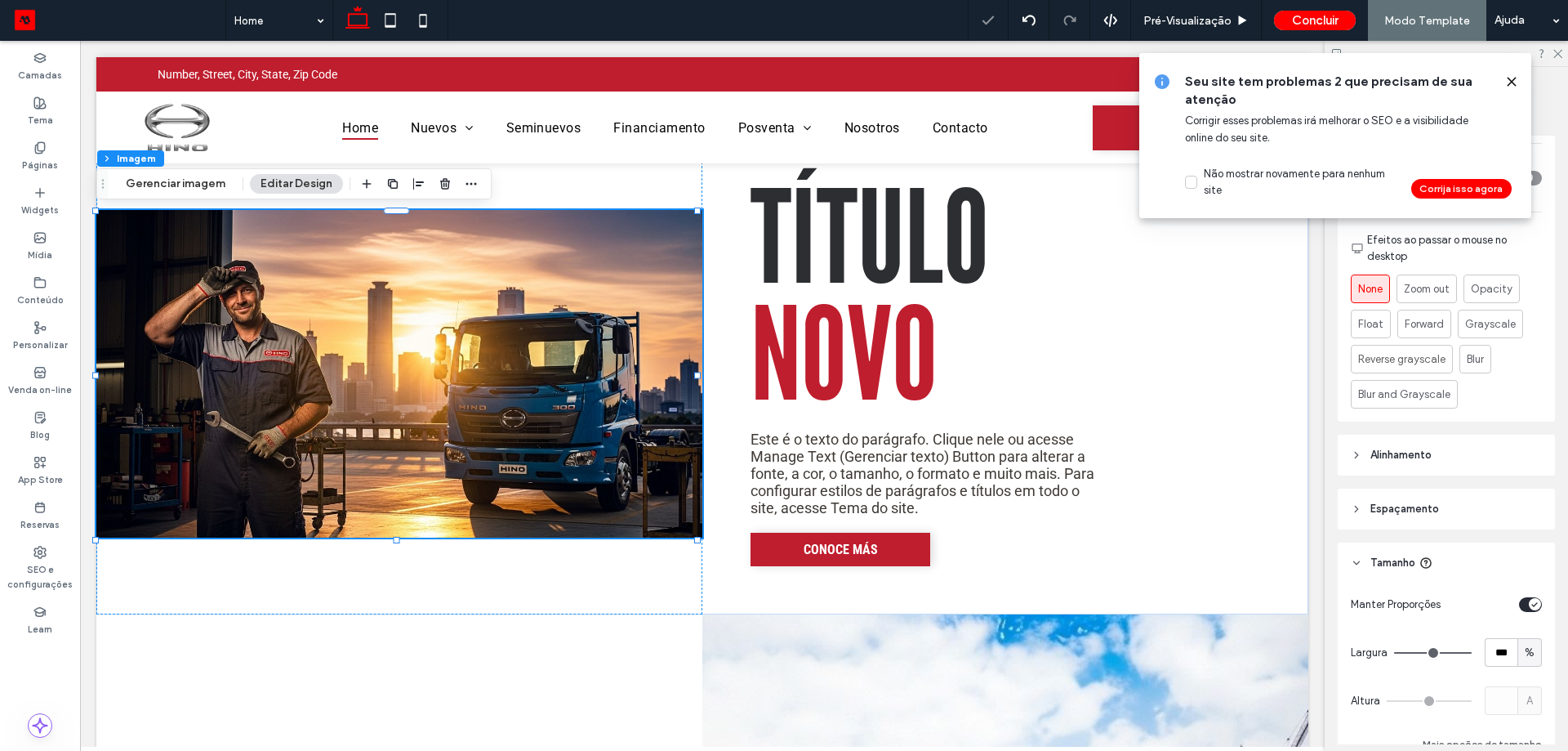
type input "***"
type input "*****"
drag, startPoint x: 1531, startPoint y: 696, endPoint x: 1525, endPoint y: 702, distance: 8.5
click at [1530, 696] on div "px" at bounding box center [1529, 701] width 24 height 28
click at [1520, 621] on span "vh" at bounding box center [1521, 616] width 11 height 17
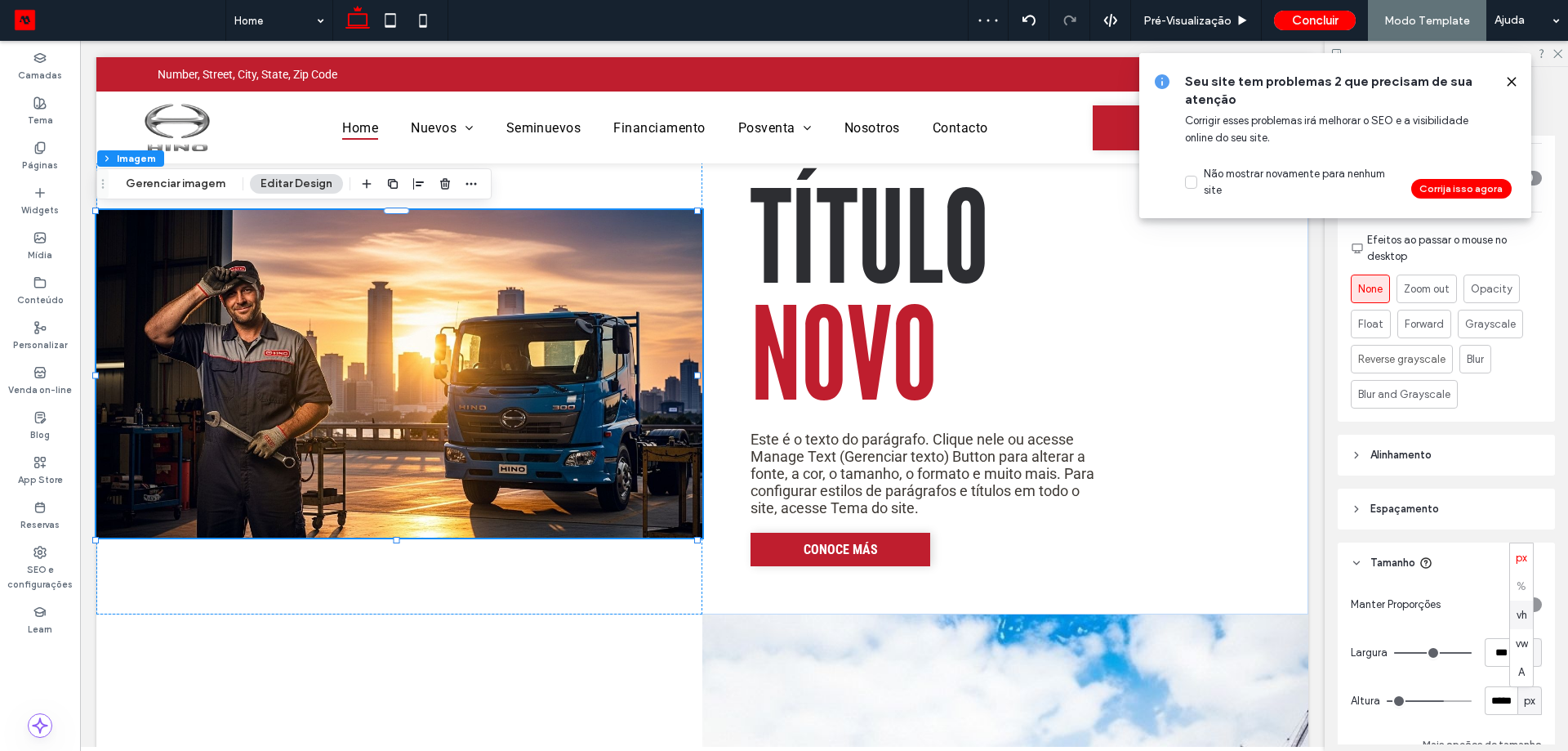
type input "**"
type input "****"
type input "**"
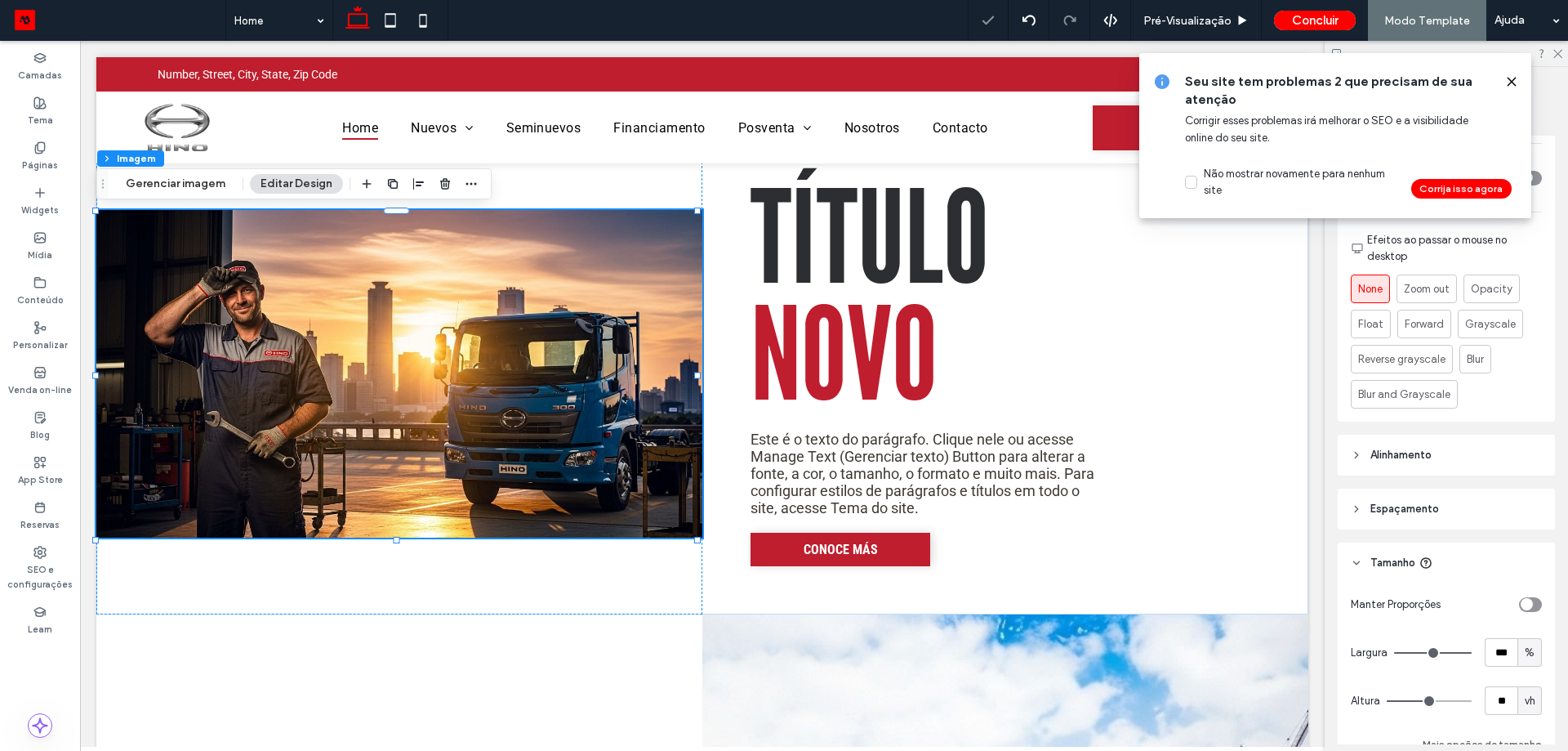
type input "**"
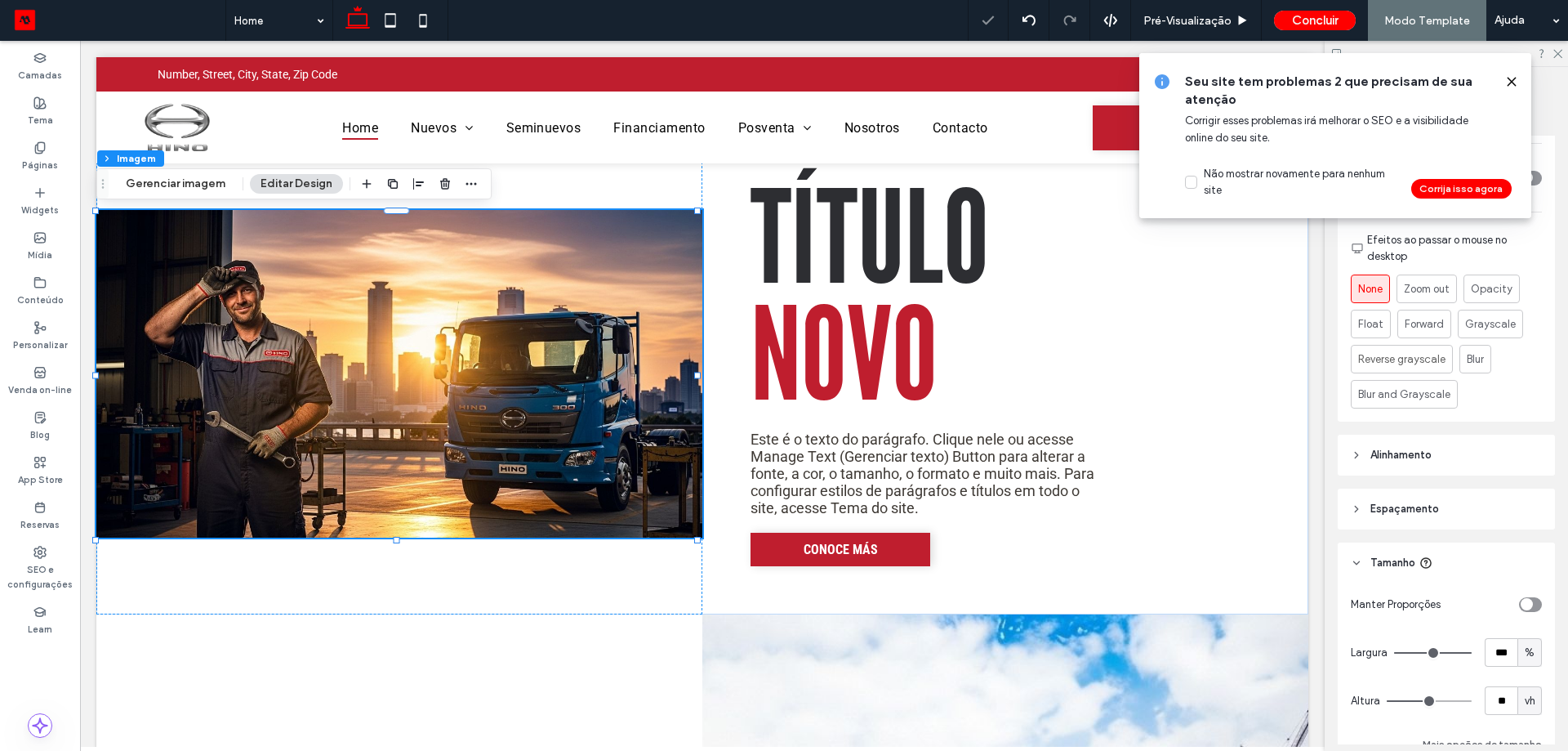
type input "**"
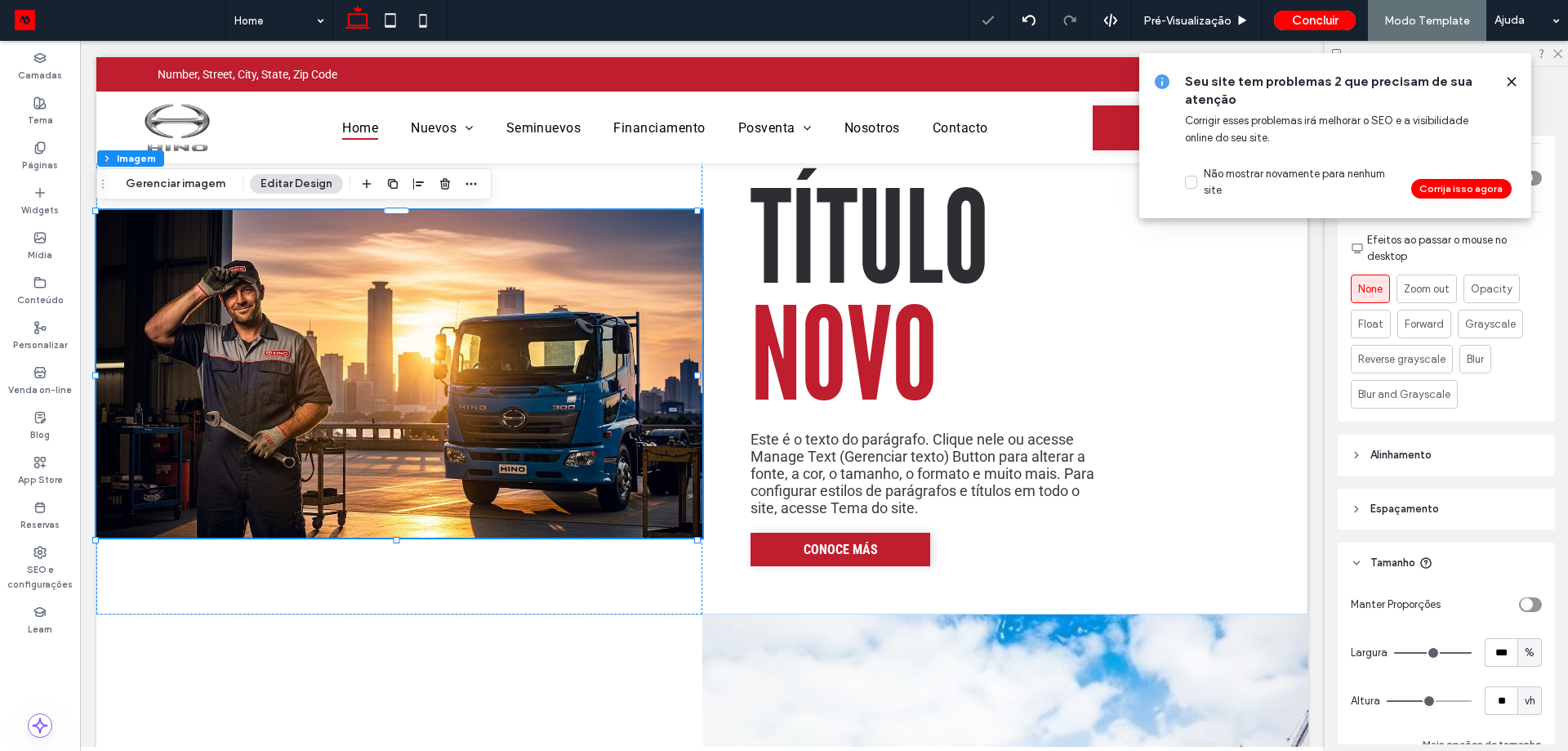
type input "**"
type input "***"
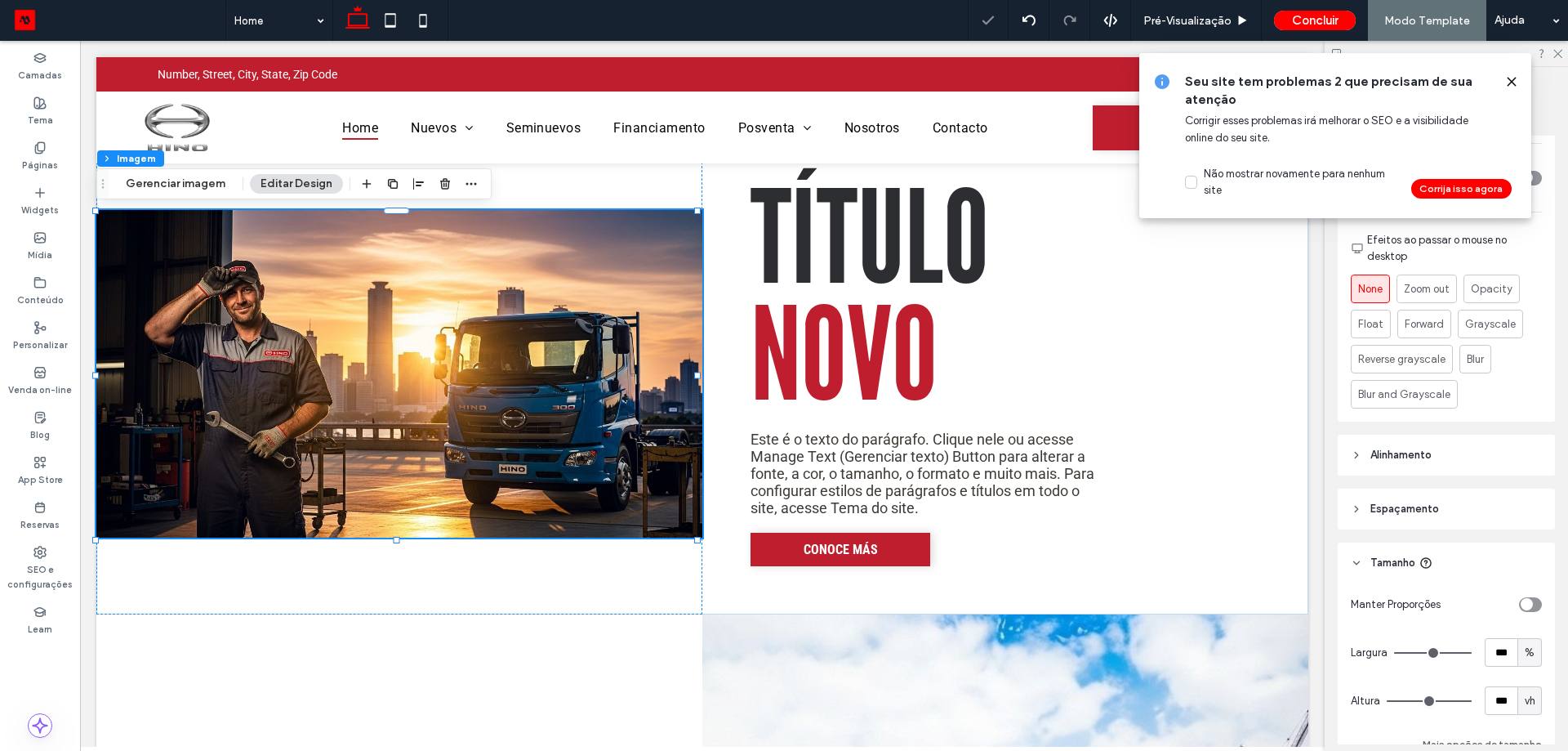
drag, startPoint x: 1433, startPoint y: 704, endPoint x: 1531, endPoint y: 712, distance: 98.3
type input "***"
click at [1472, 702] on input "range" at bounding box center [1429, 701] width 85 height 2
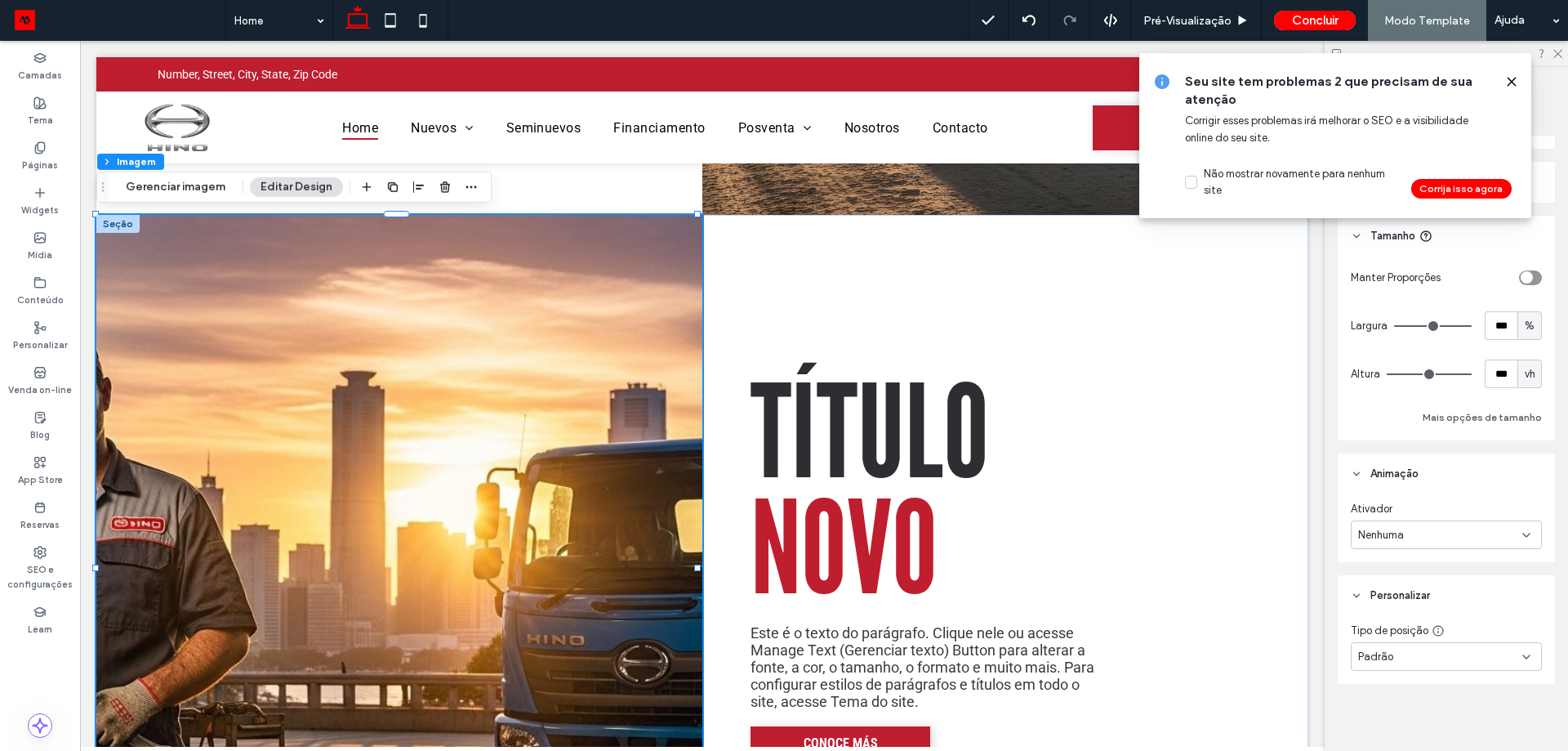
scroll to position [985, 0]
click at [315, 467] on img at bounding box center [399, 568] width 606 height 706
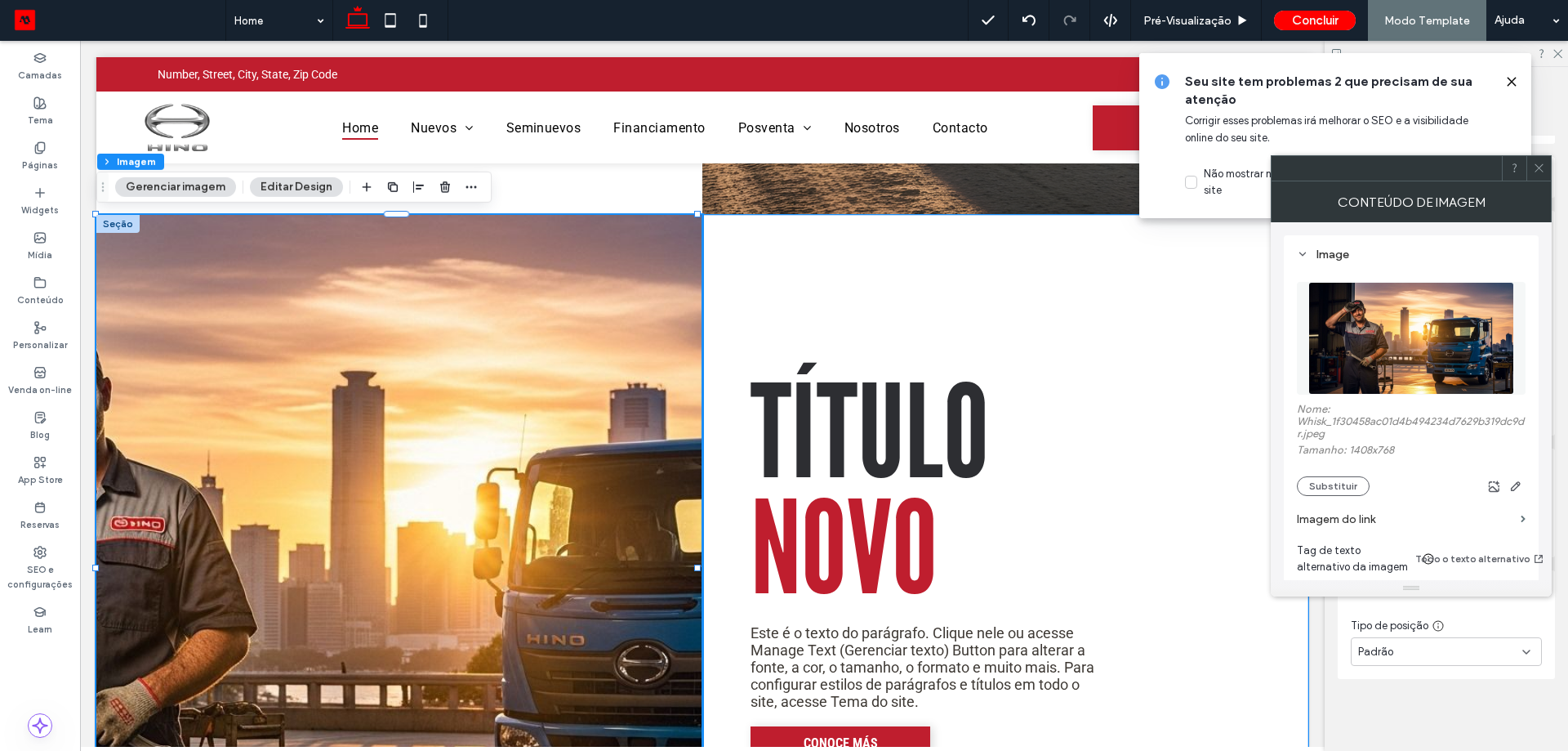
click at [1368, 350] on img at bounding box center [1410, 338] width 205 height 113
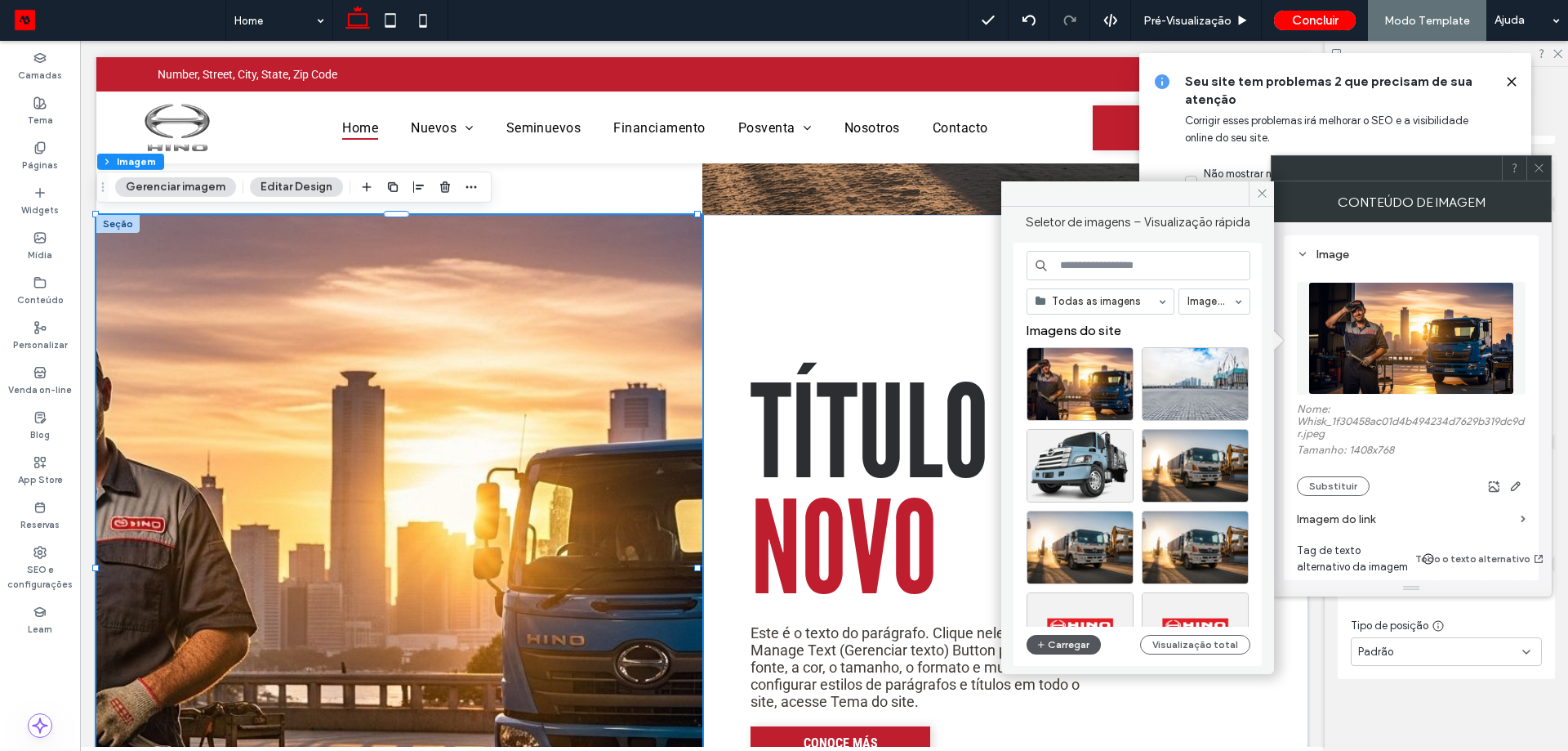
click at [1059, 648] on button "Carregar" at bounding box center [1063, 644] width 74 height 19
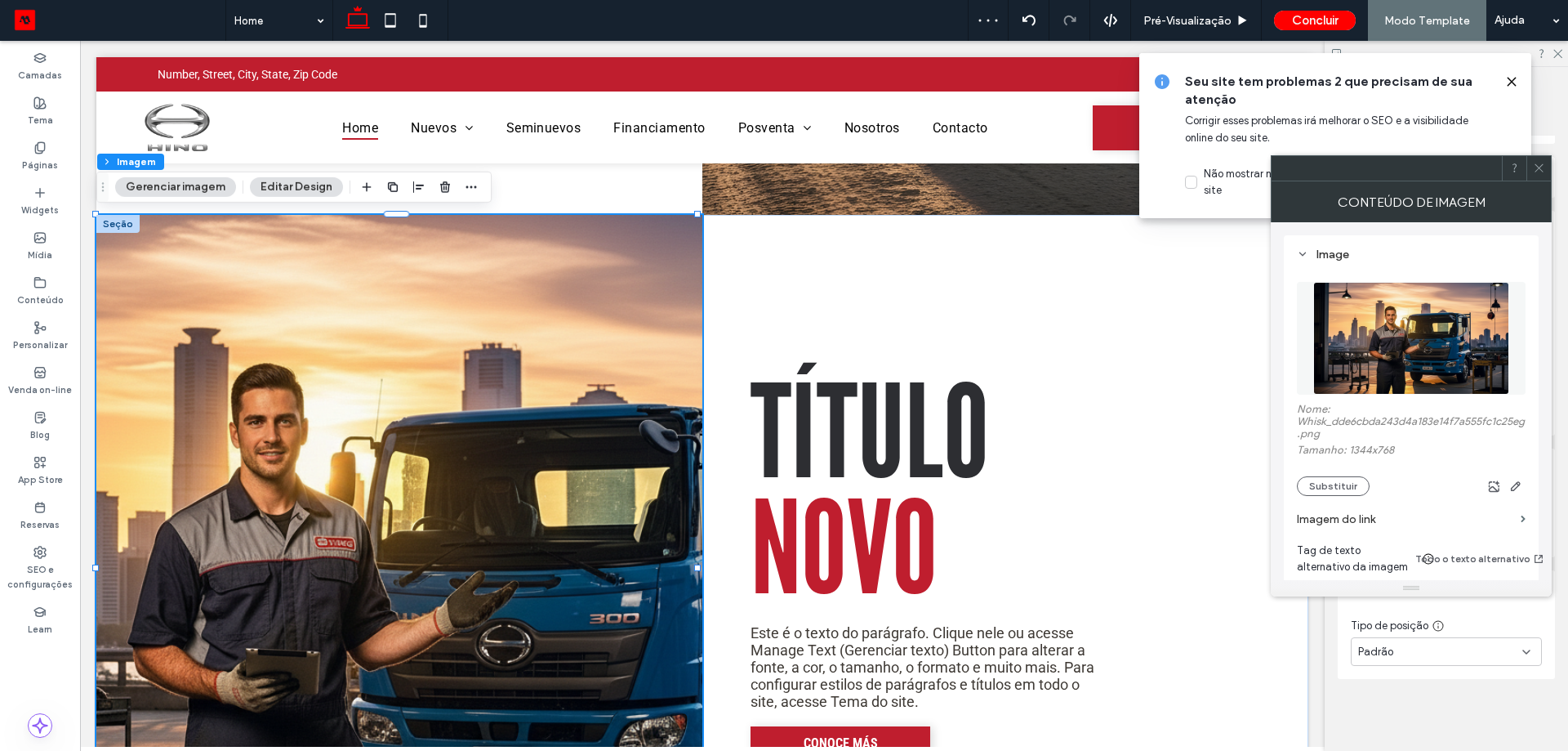
click at [1540, 166] on use at bounding box center [1539, 168] width 8 height 8
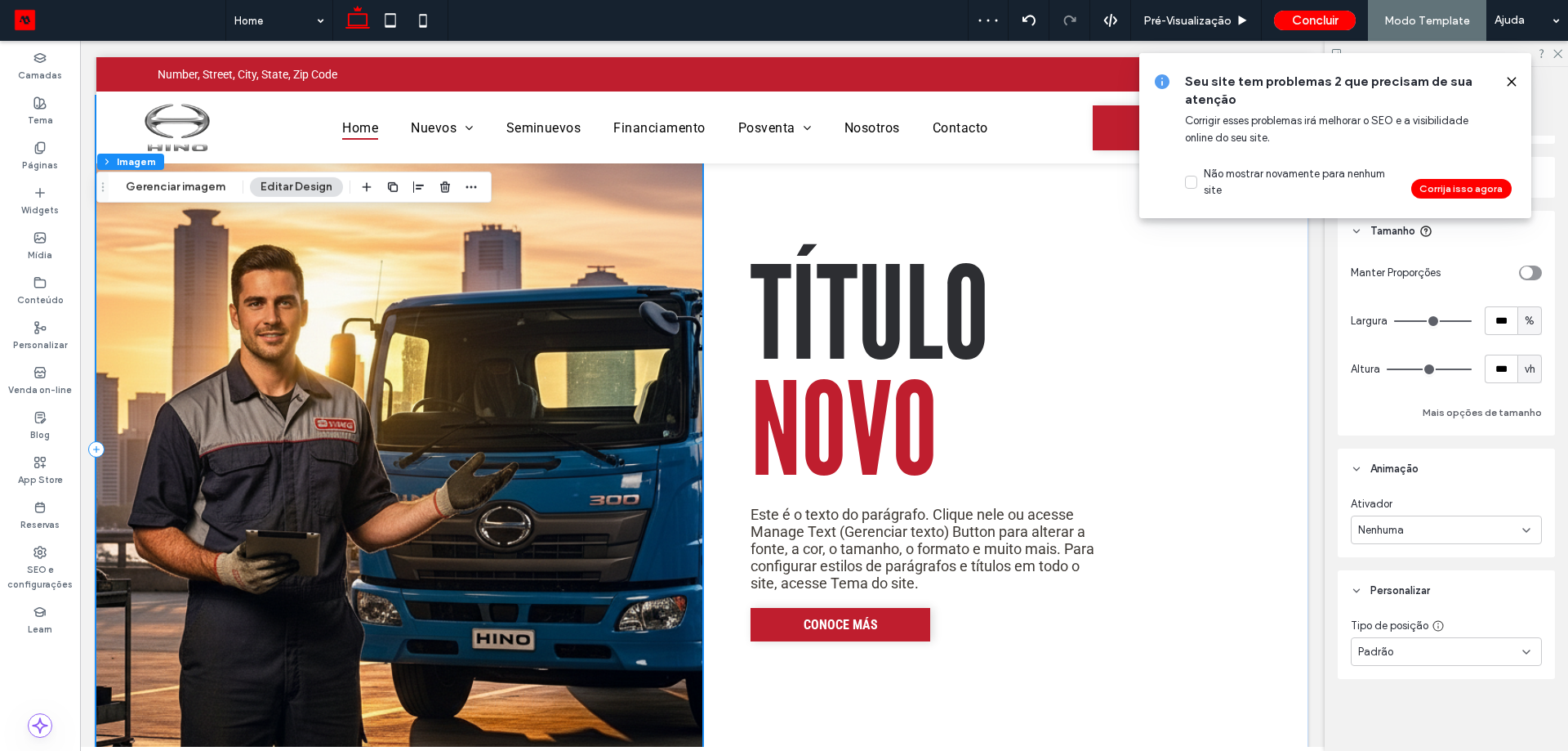
scroll to position [2205, 0]
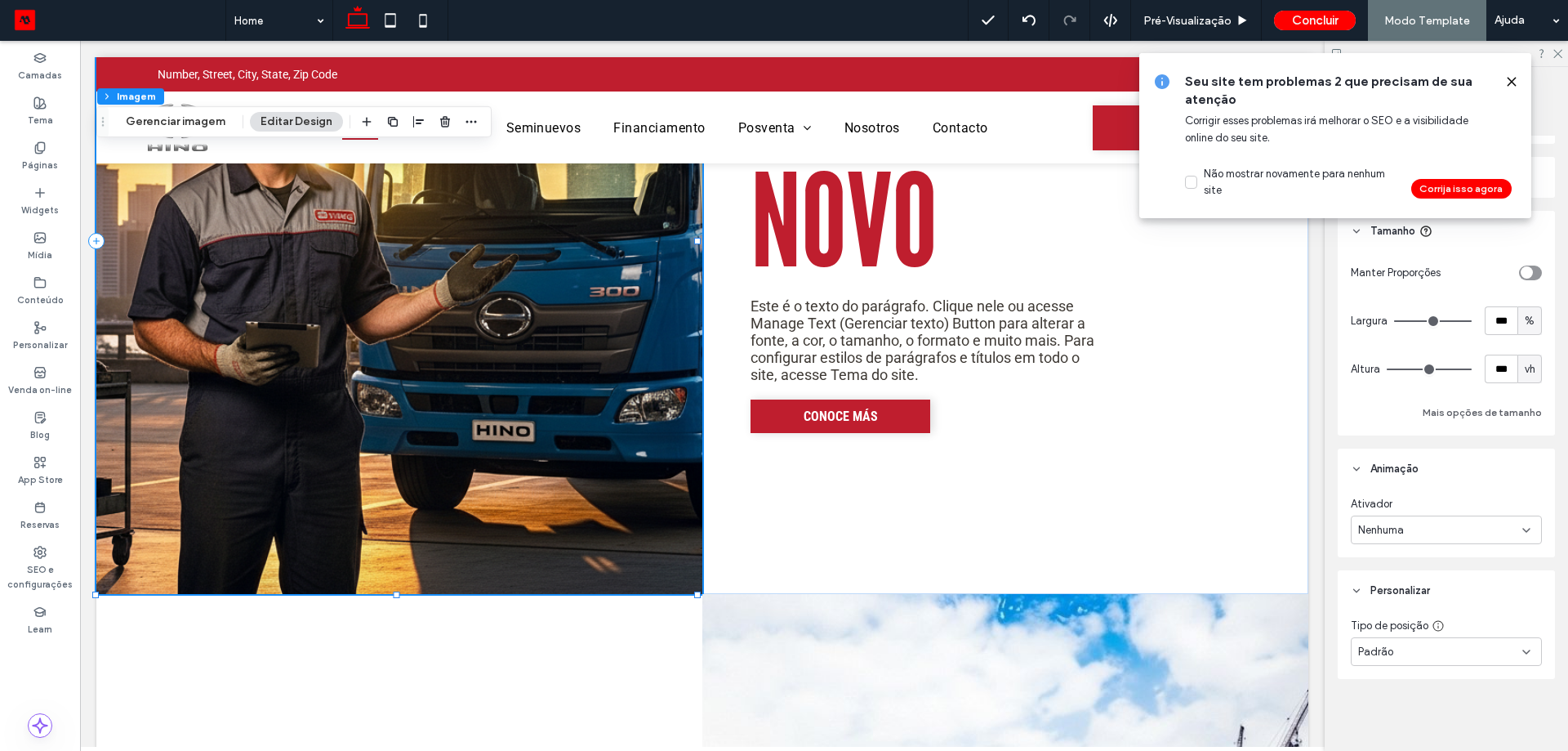
click at [293, 263] on img at bounding box center [399, 241] width 606 height 706
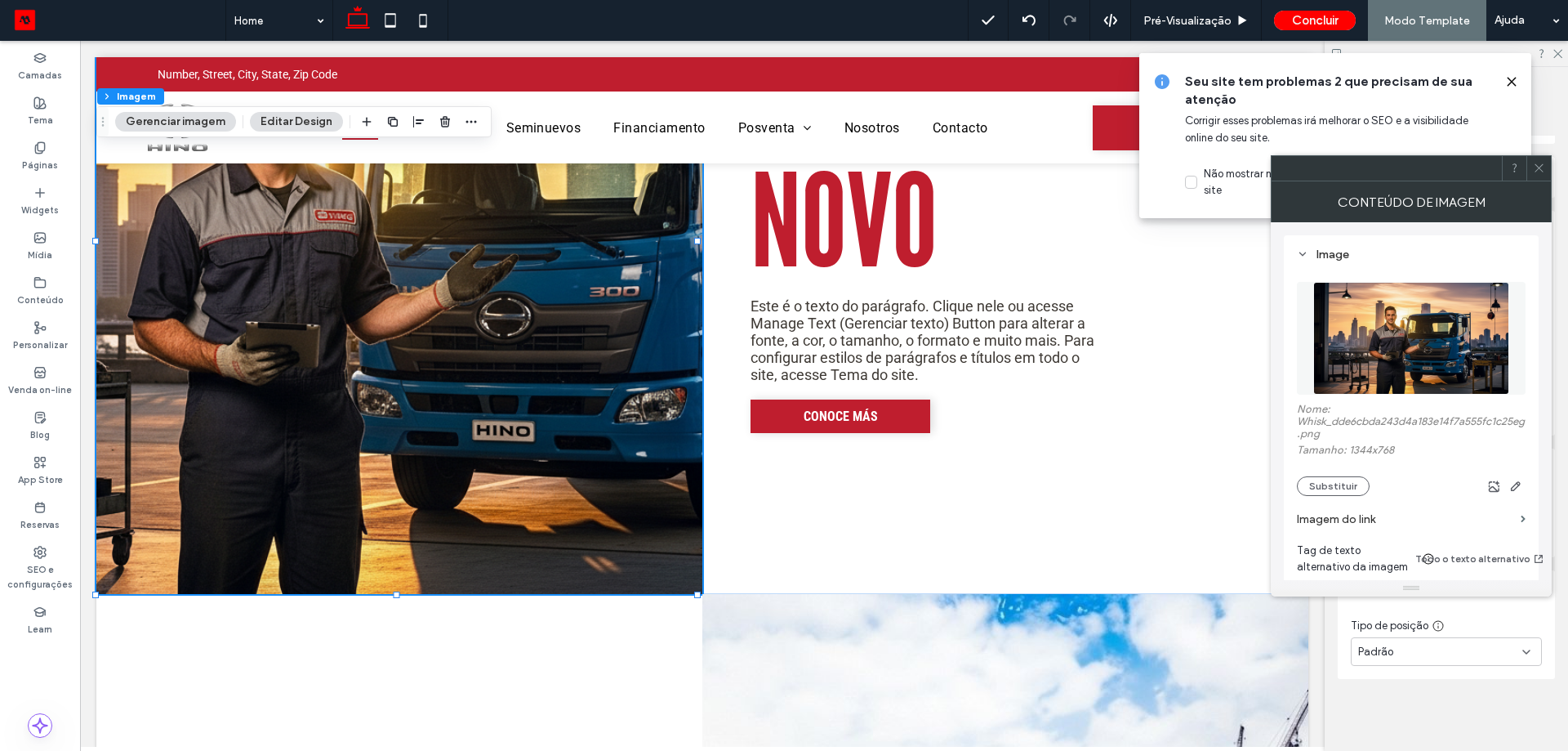
click at [1363, 318] on img at bounding box center [1411, 338] width 196 height 113
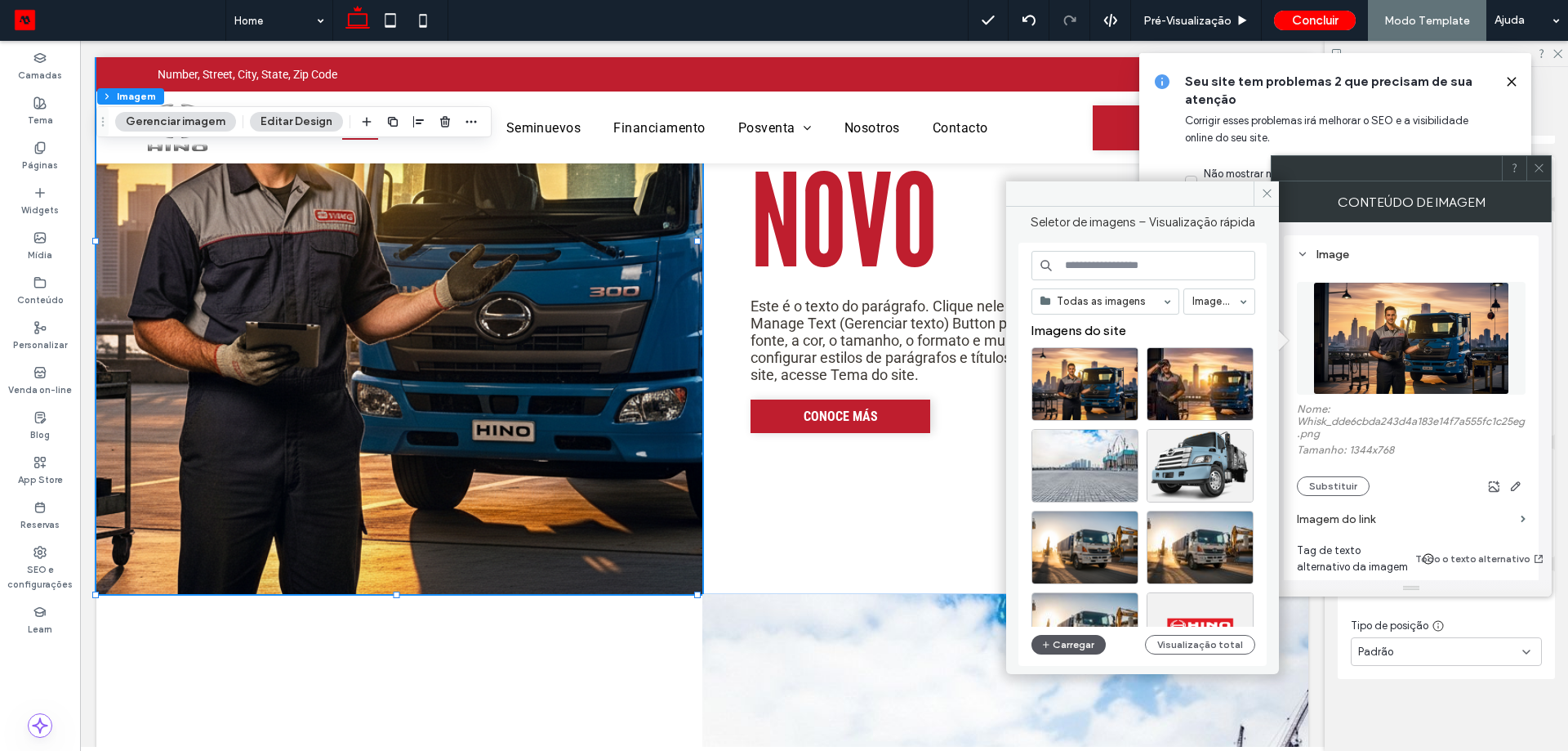
click at [1082, 650] on button "Carregar" at bounding box center [1068, 644] width 74 height 19
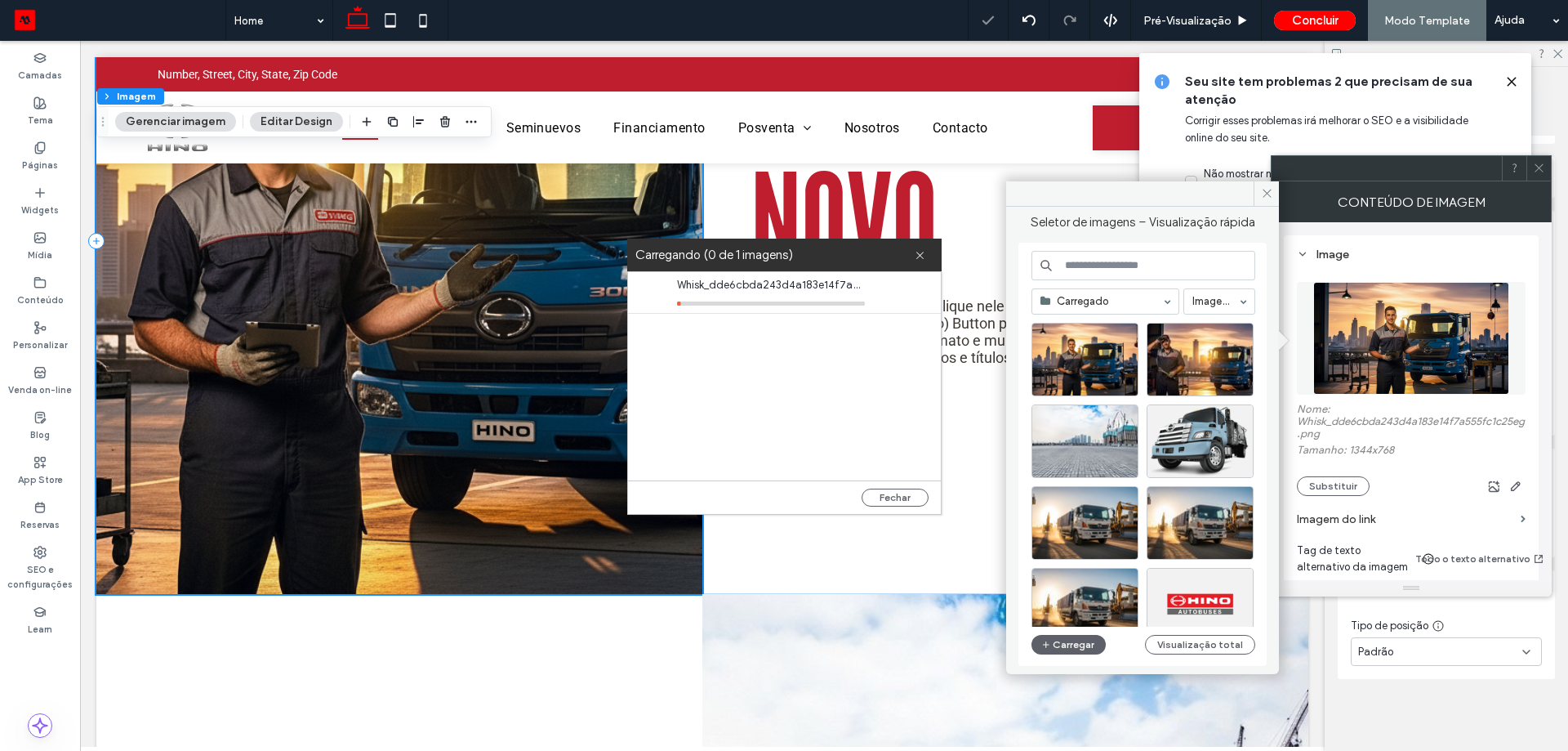
scroll to position [1878, 0]
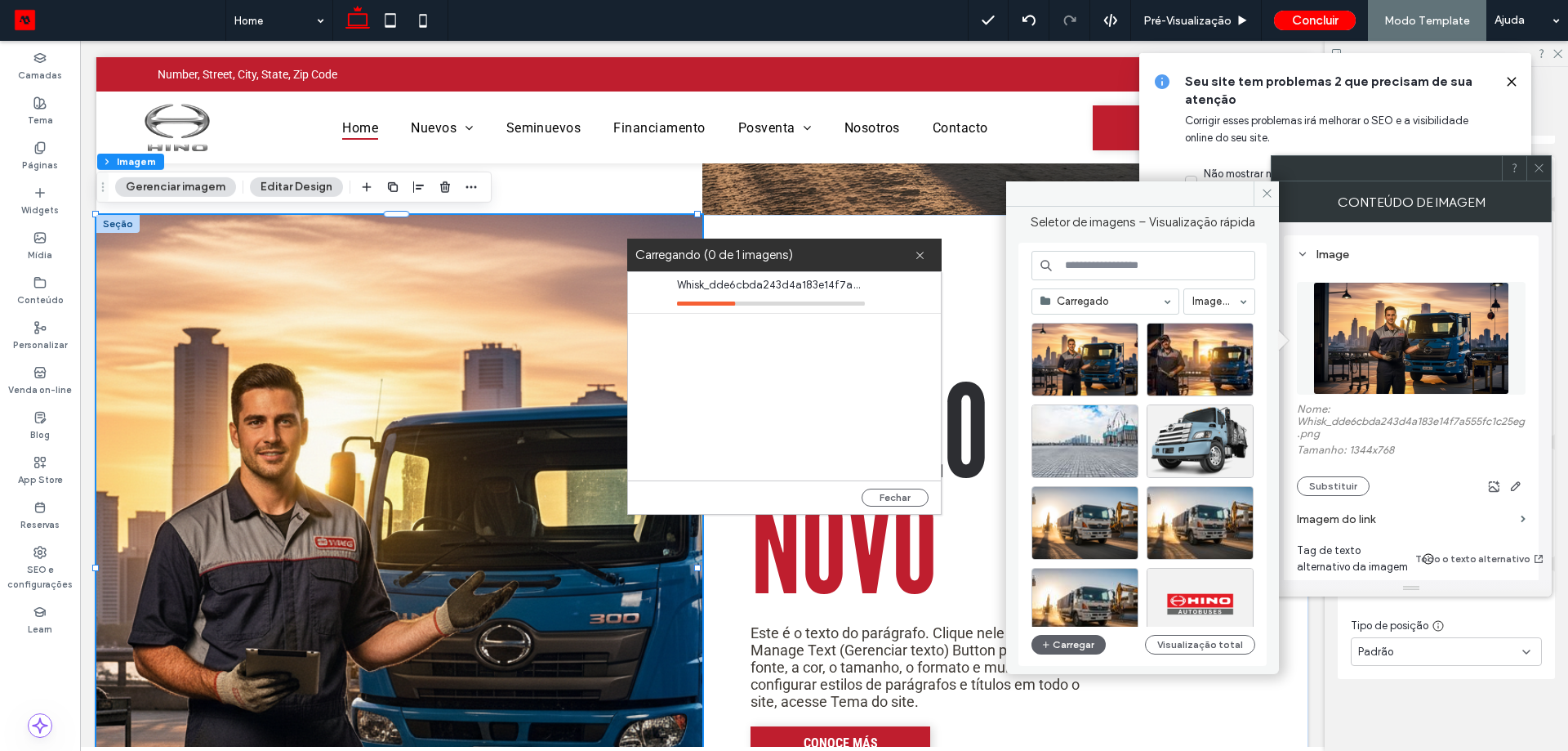
click at [1515, 84] on icon at bounding box center [1512, 82] width 13 height 13
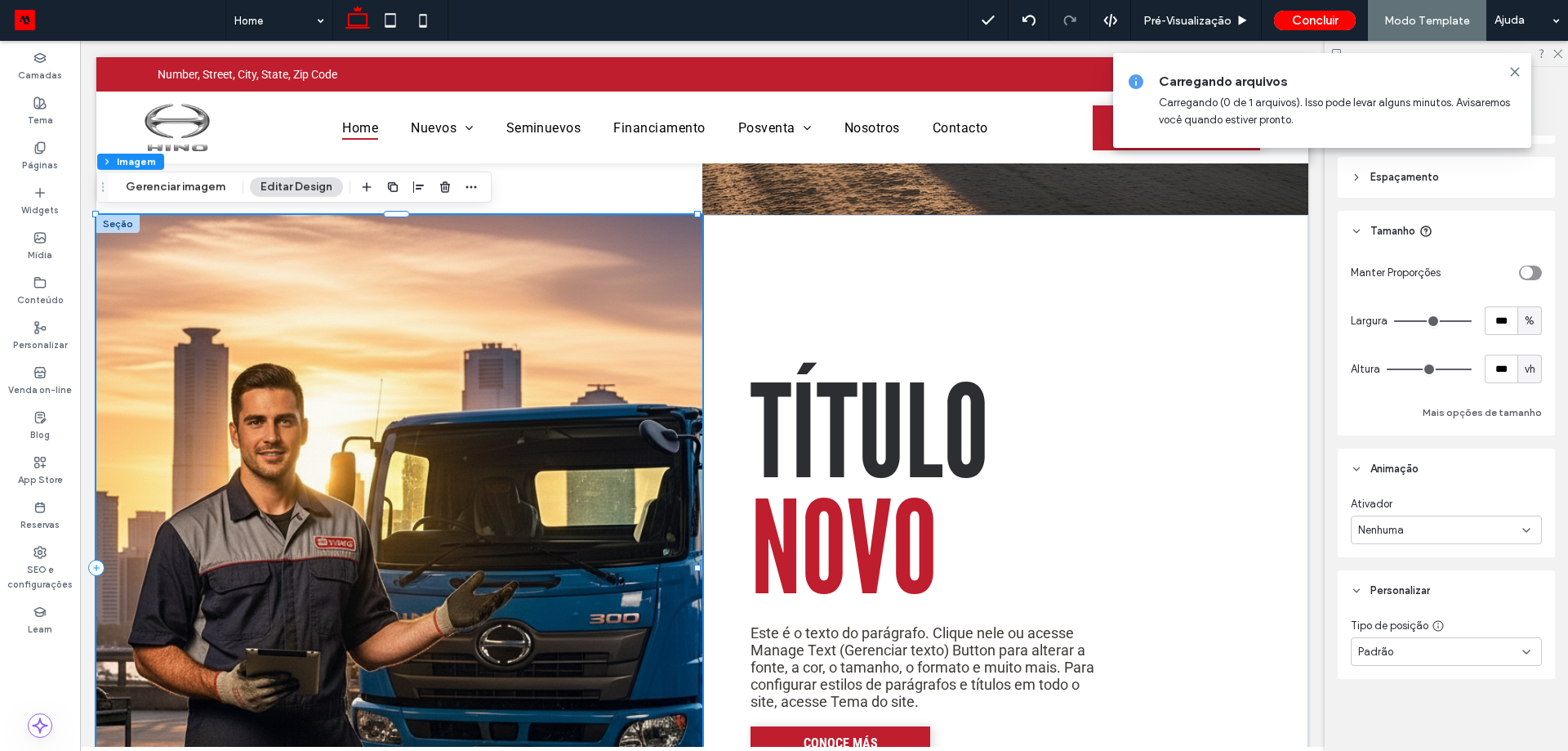
click at [563, 411] on img at bounding box center [399, 568] width 606 height 706
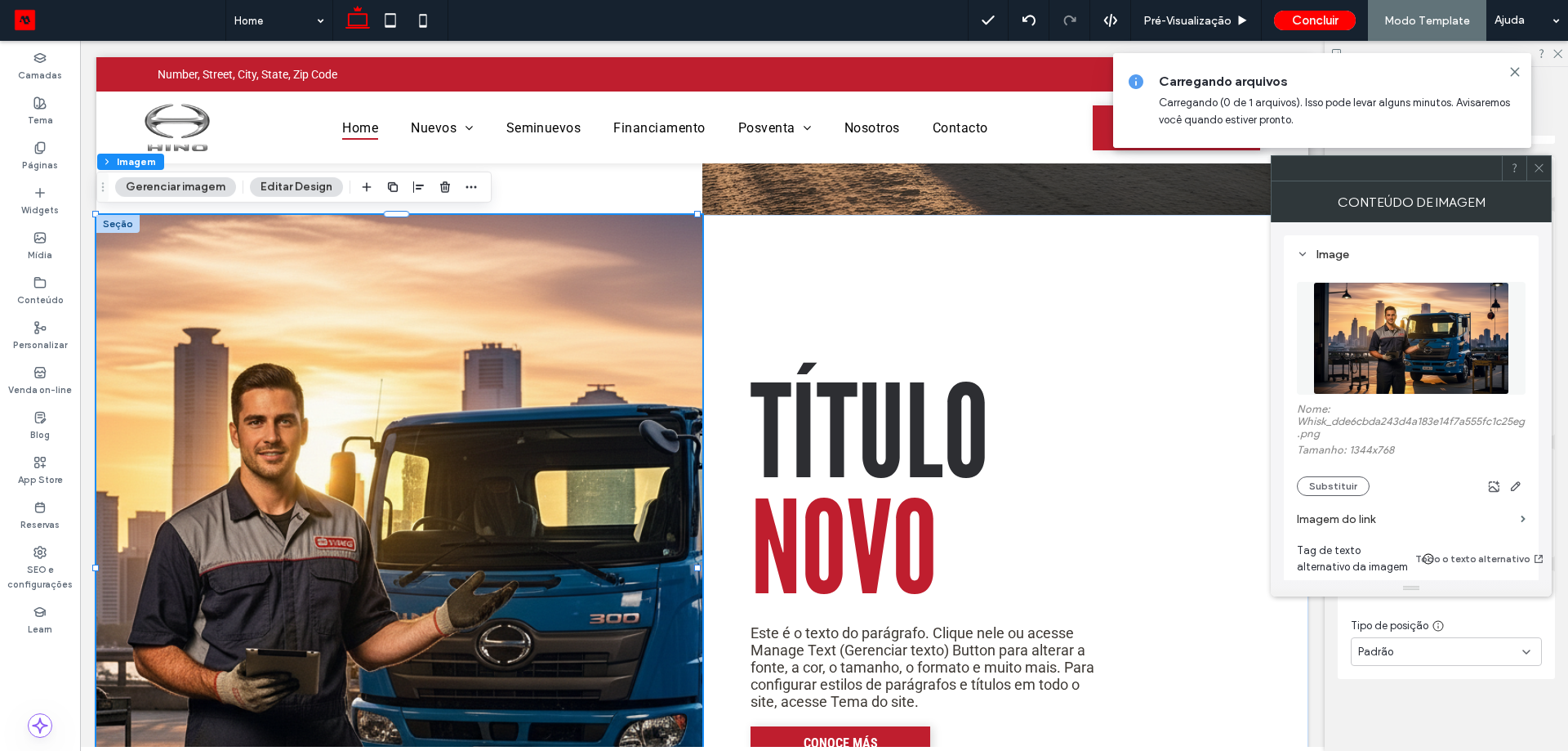
click at [1394, 350] on img at bounding box center [1411, 338] width 196 height 113
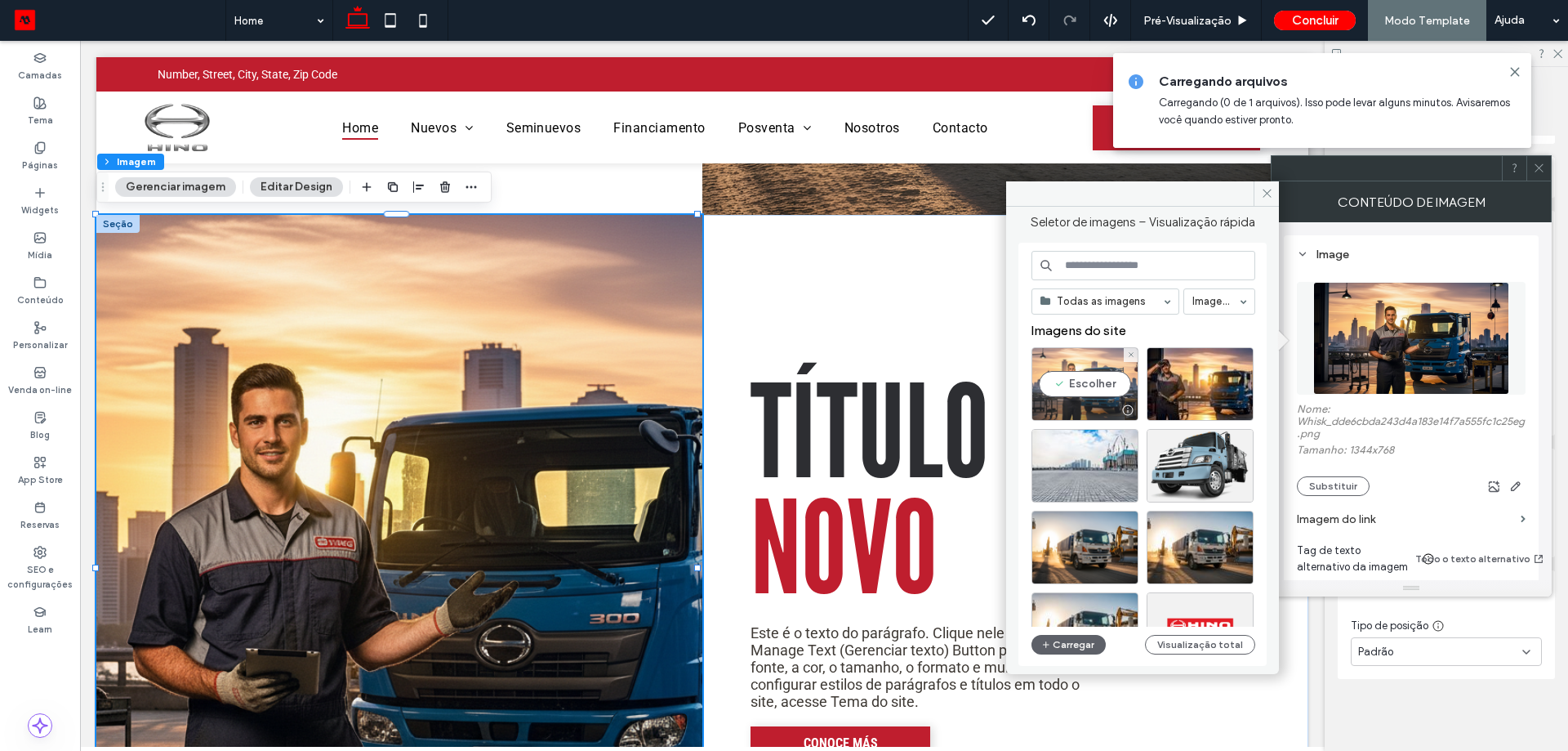
click at [1098, 381] on div "Escolher" at bounding box center [1085, 384] width 107 height 74
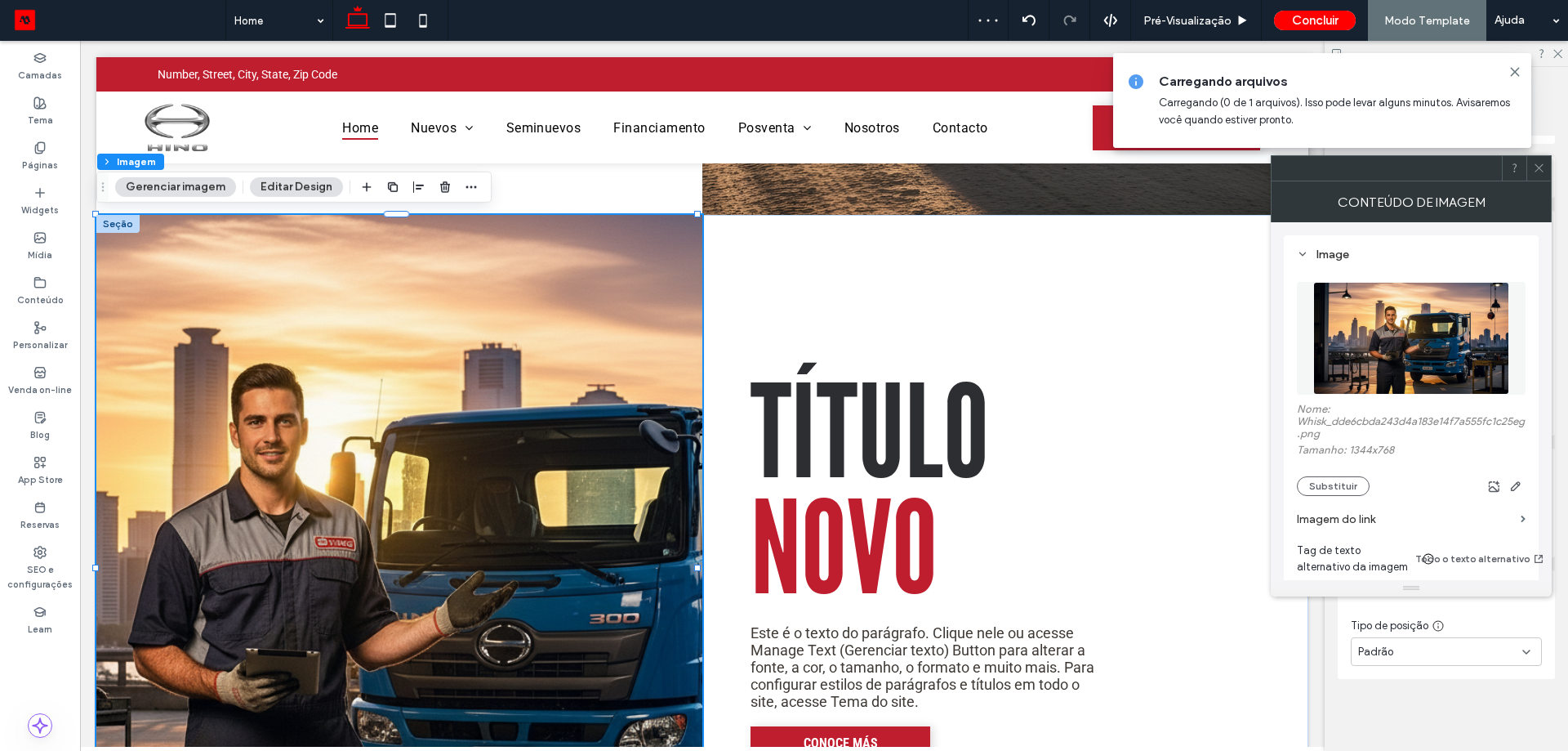
click at [1357, 352] on img at bounding box center [1411, 338] width 196 height 113
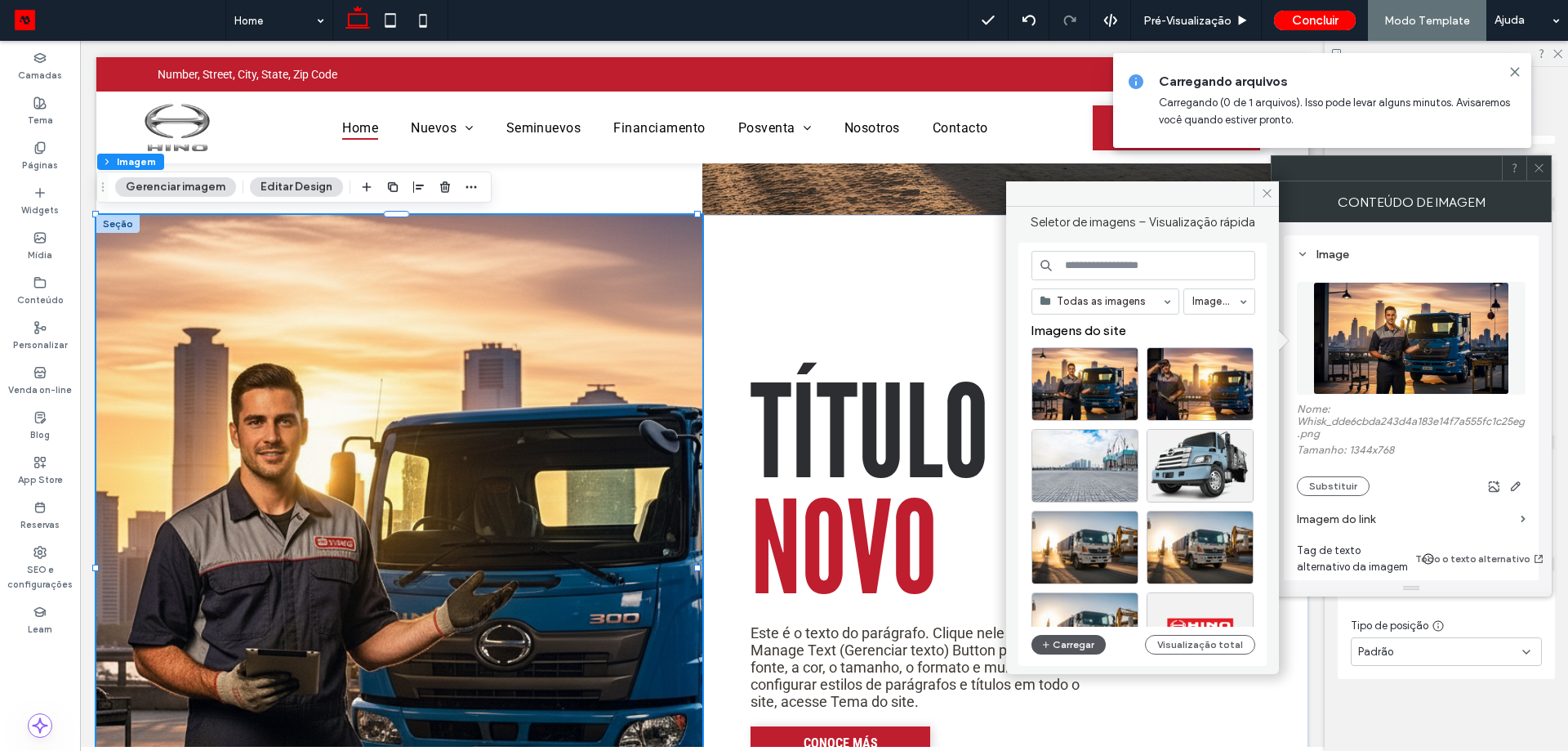
click at [1064, 641] on button "Carregar" at bounding box center [1068, 644] width 74 height 19
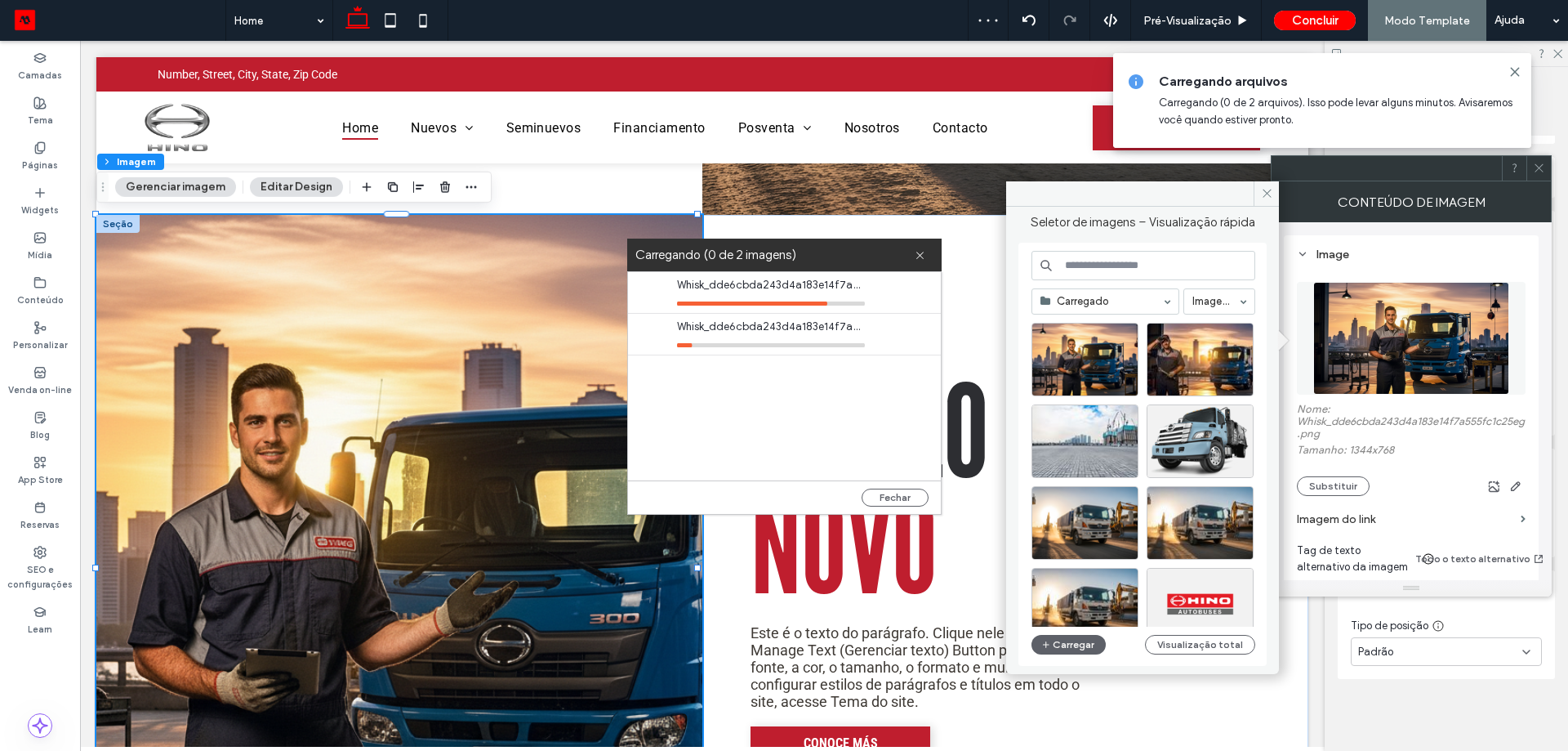
drag, startPoint x: 817, startPoint y: 330, endPoint x: 725, endPoint y: 381, distance: 105.2
click at [792, 329] on span "Whisk_dde6cbda243d4a183e14f7a555fc1c25eg_upscayl_4x_upscayl-standard-4x.png" at bounding box center [771, 327] width 188 height 17
click at [924, 253] on icon at bounding box center [919, 255] width 11 height 11
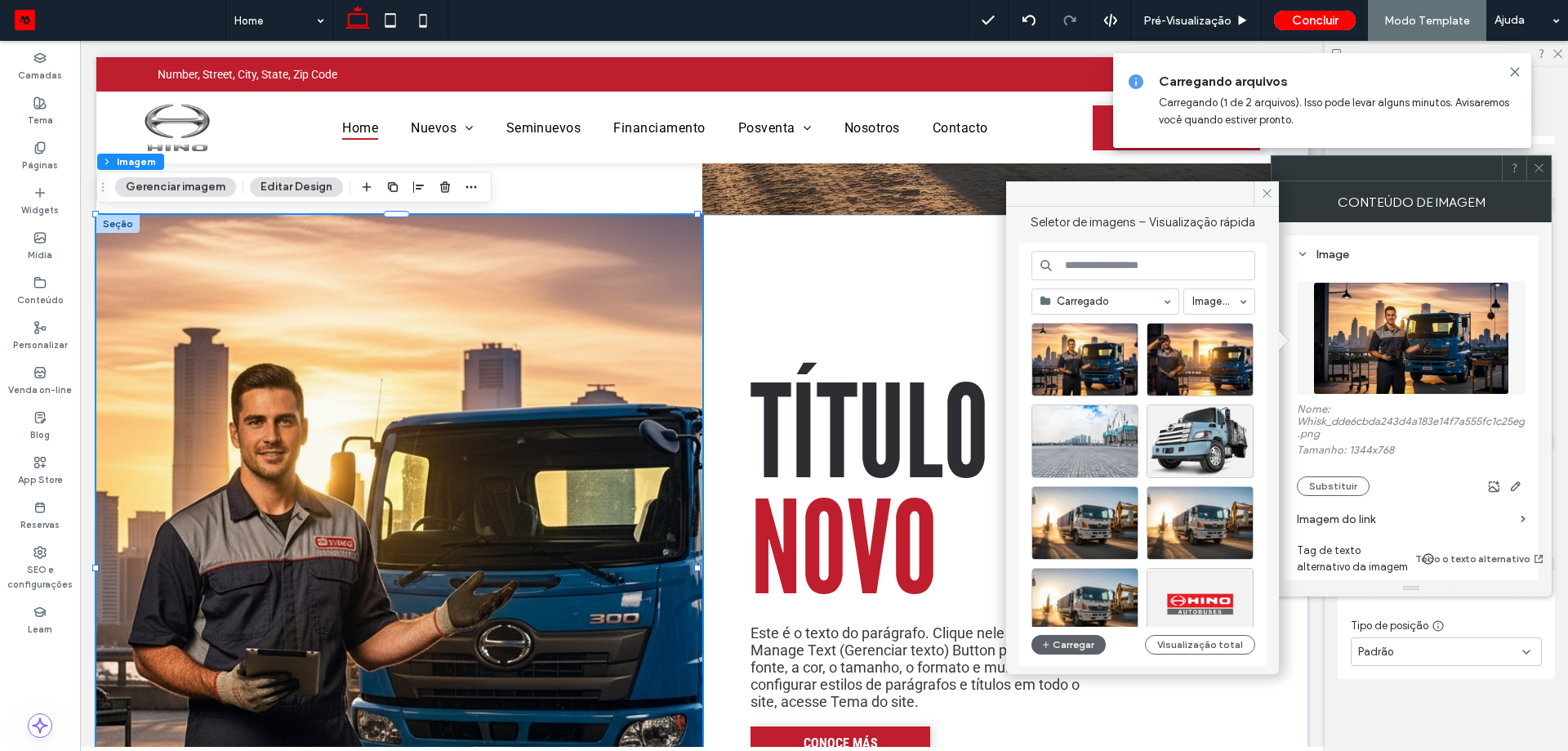
click at [1415, 326] on img at bounding box center [1411, 338] width 196 height 113
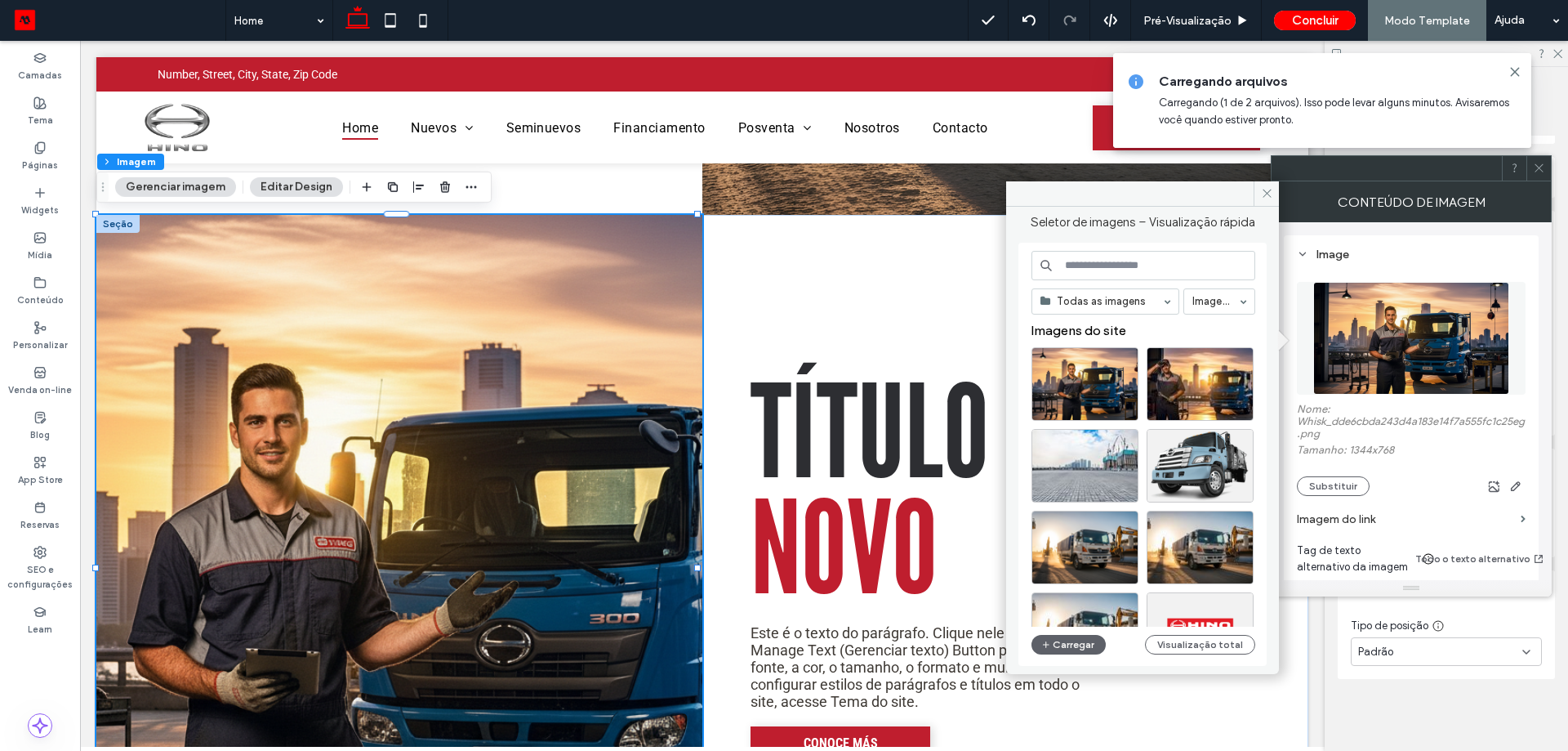
click at [1415, 329] on img at bounding box center [1411, 338] width 196 height 113
drag, startPoint x: 1264, startPoint y: 197, endPoint x: 1423, endPoint y: 125, distance: 174.5
click at [1266, 197] on icon at bounding box center [1267, 193] width 13 height 13
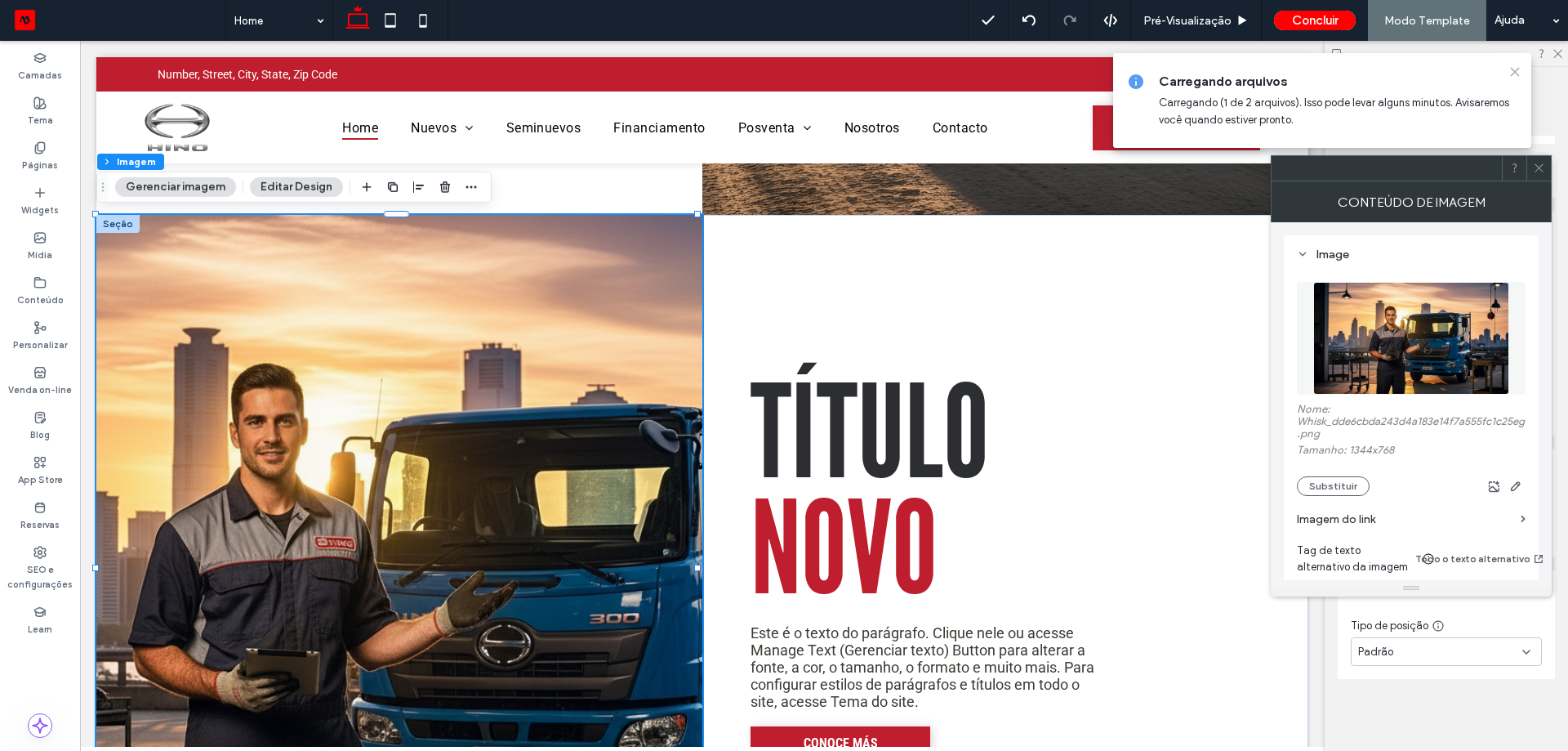
click at [1514, 71] on use at bounding box center [1514, 71] width 8 height 8
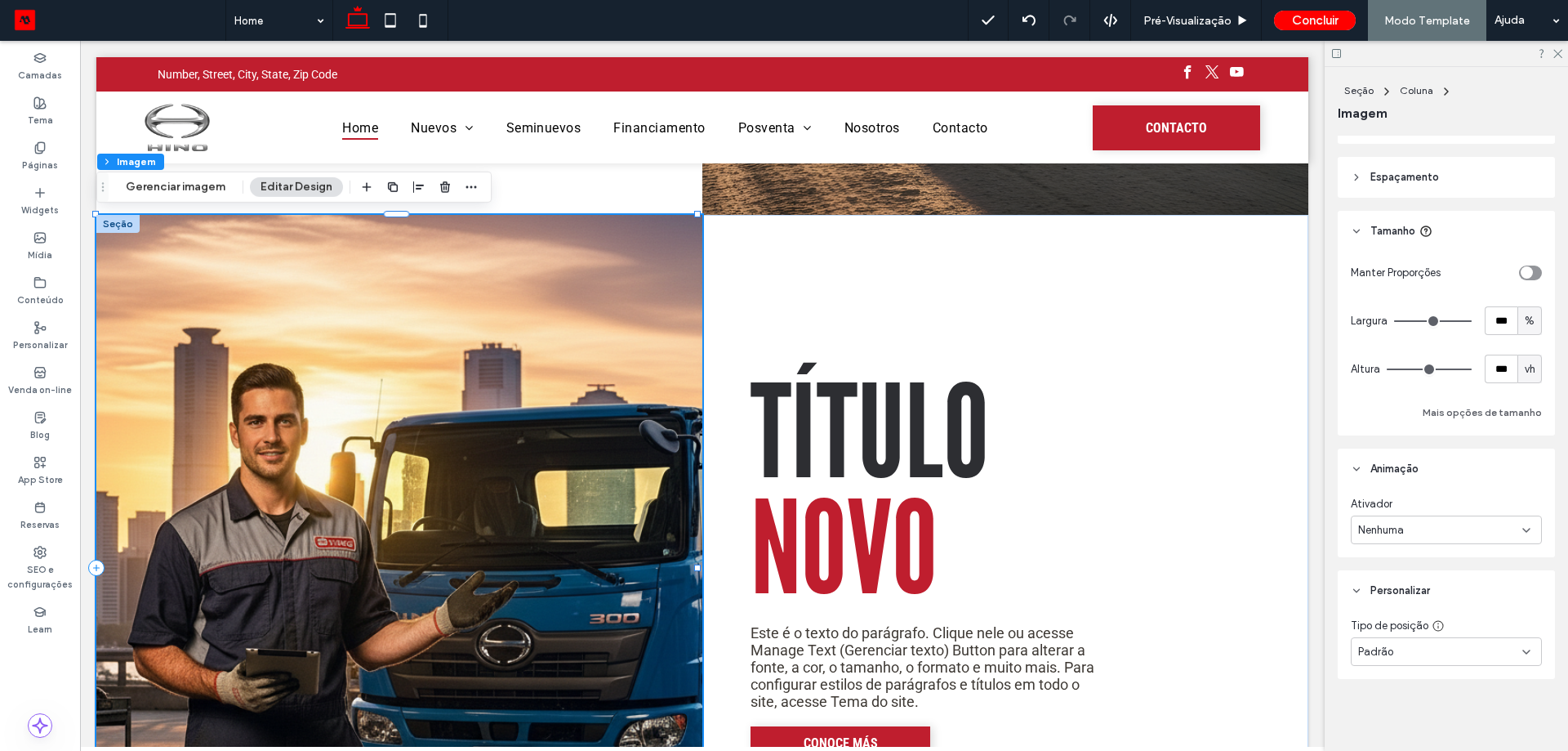
click at [578, 511] on img at bounding box center [399, 568] width 606 height 706
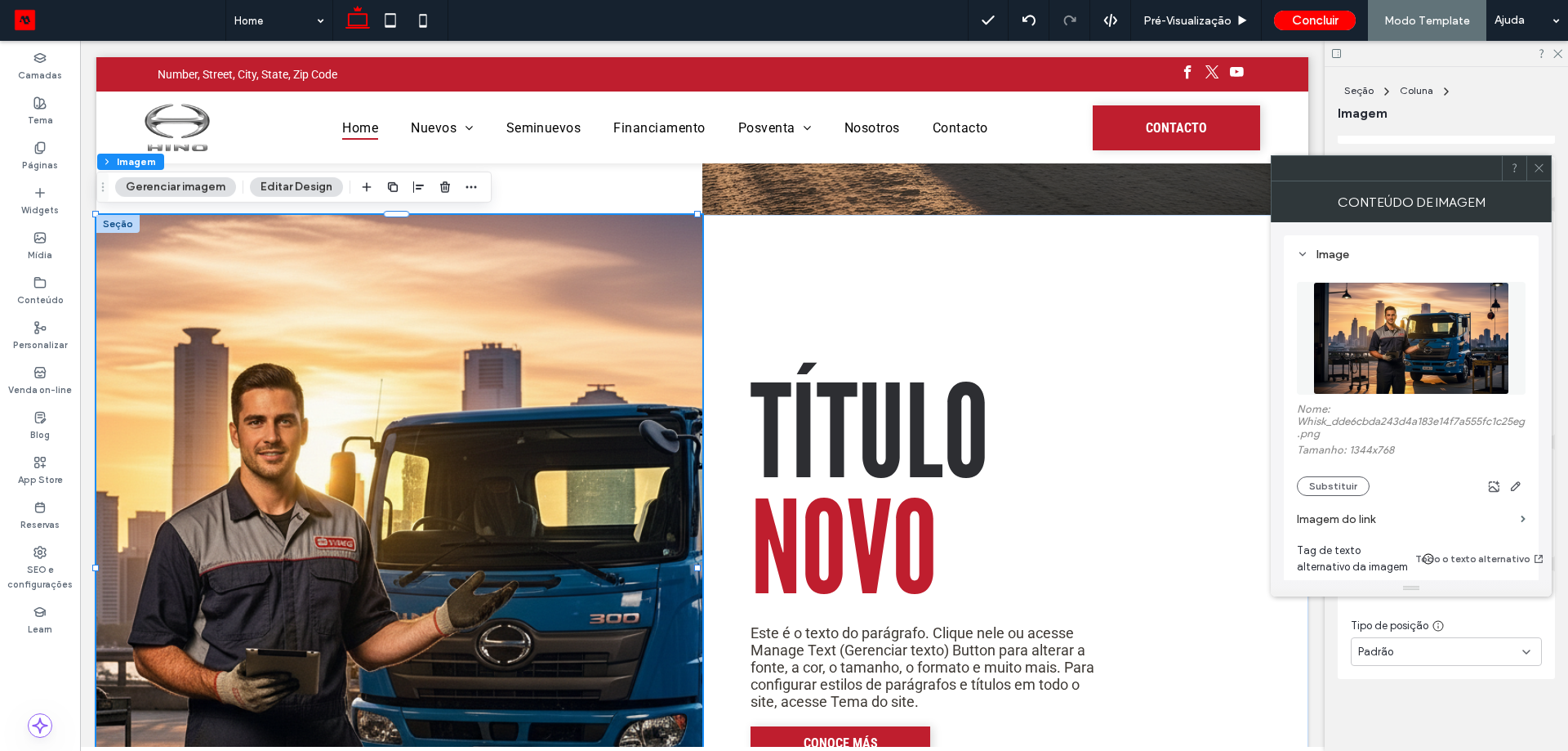
click at [1391, 364] on img at bounding box center [1411, 338] width 196 height 113
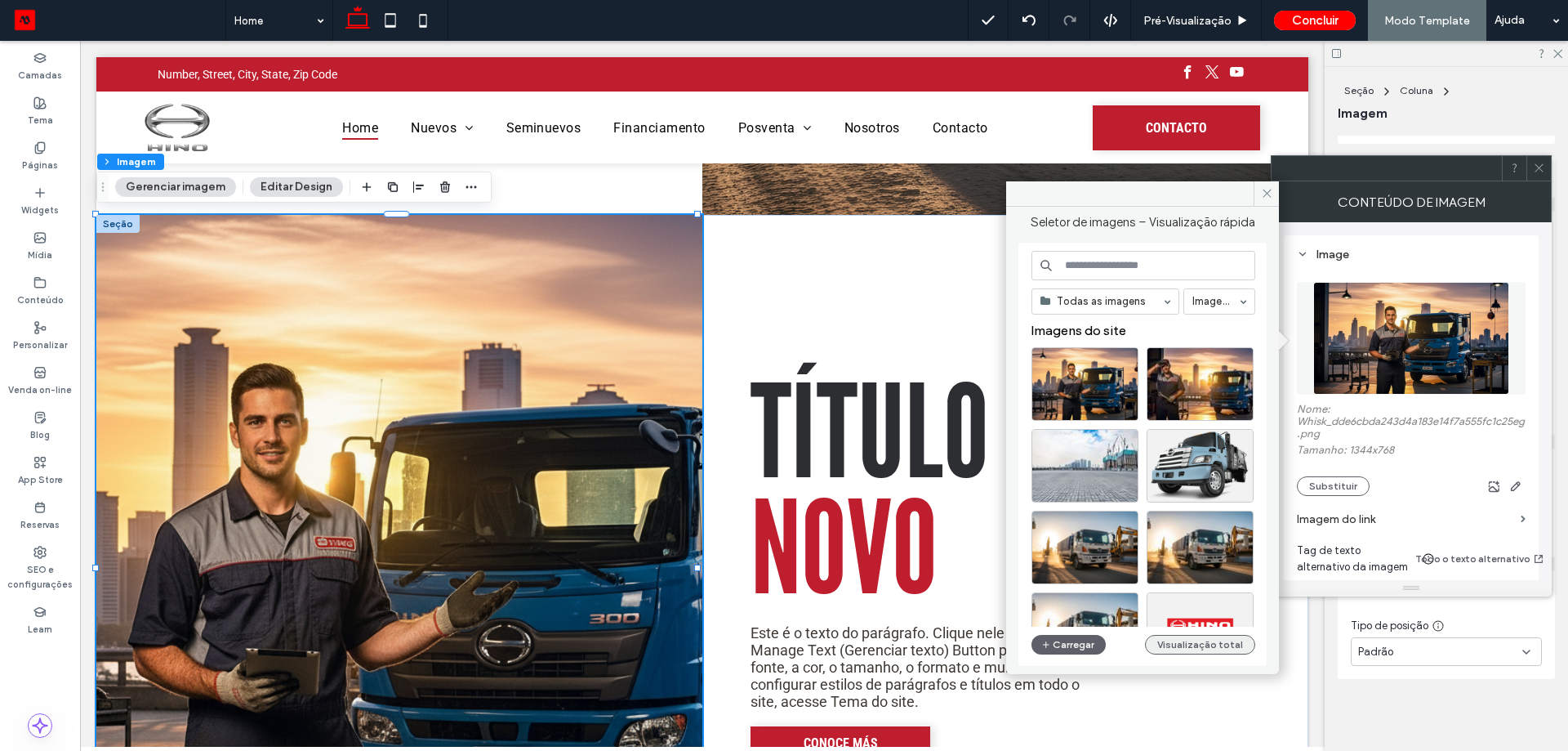
click at [1191, 641] on button "Visualização total" at bounding box center [1200, 644] width 110 height 19
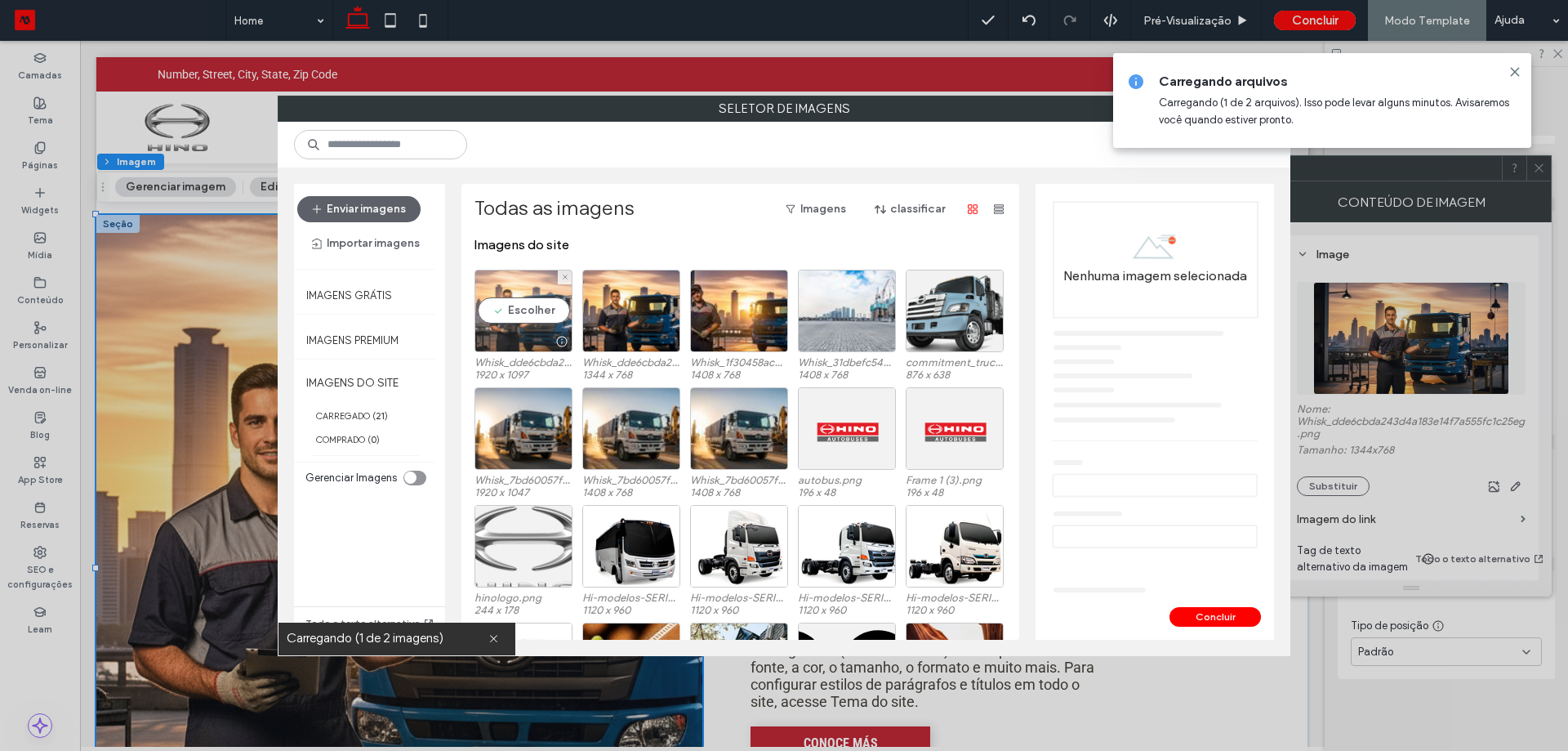
click at [497, 311] on div "Escolher" at bounding box center [523, 310] width 98 height 83
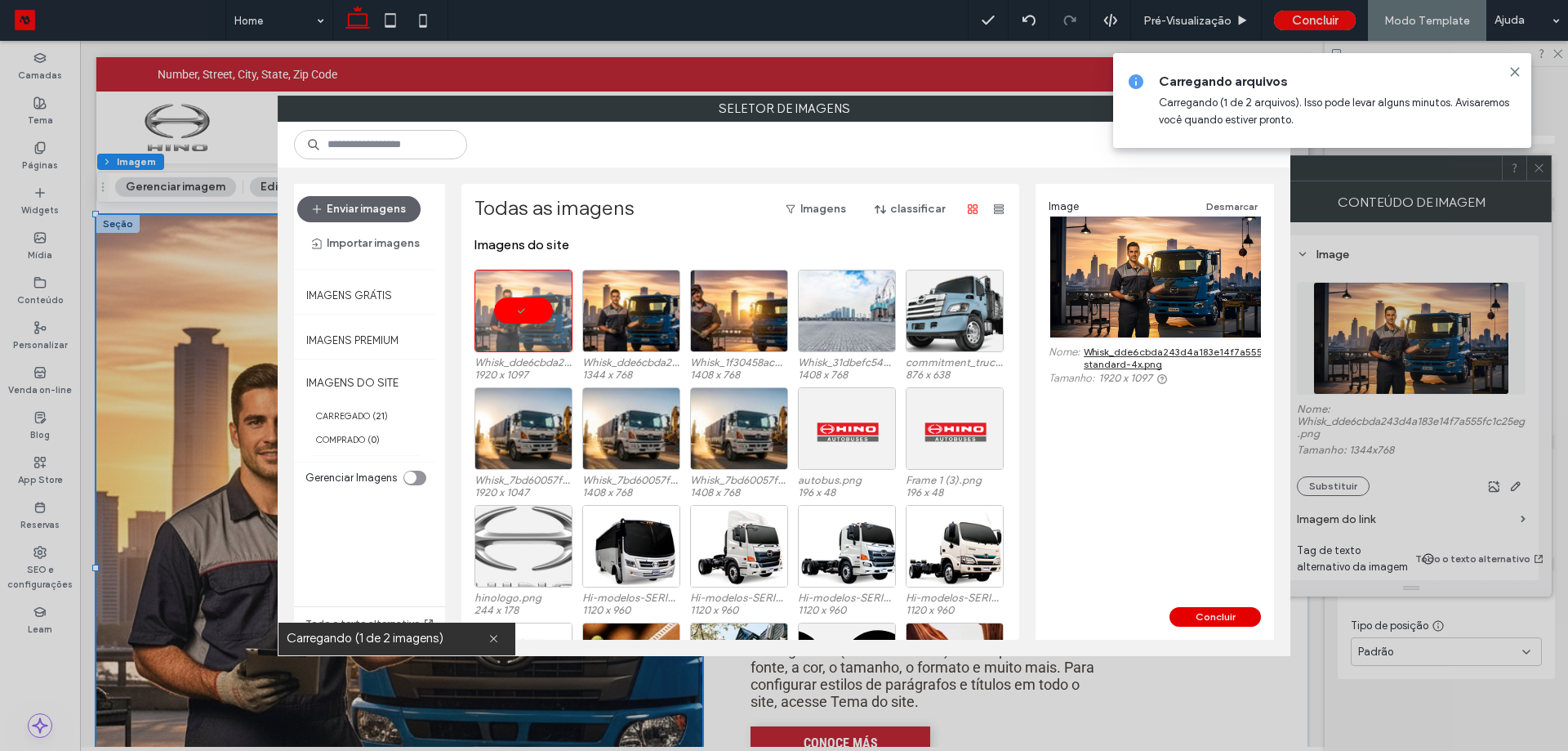
click at [1231, 621] on button "Concluir" at bounding box center [1214, 616] width 91 height 19
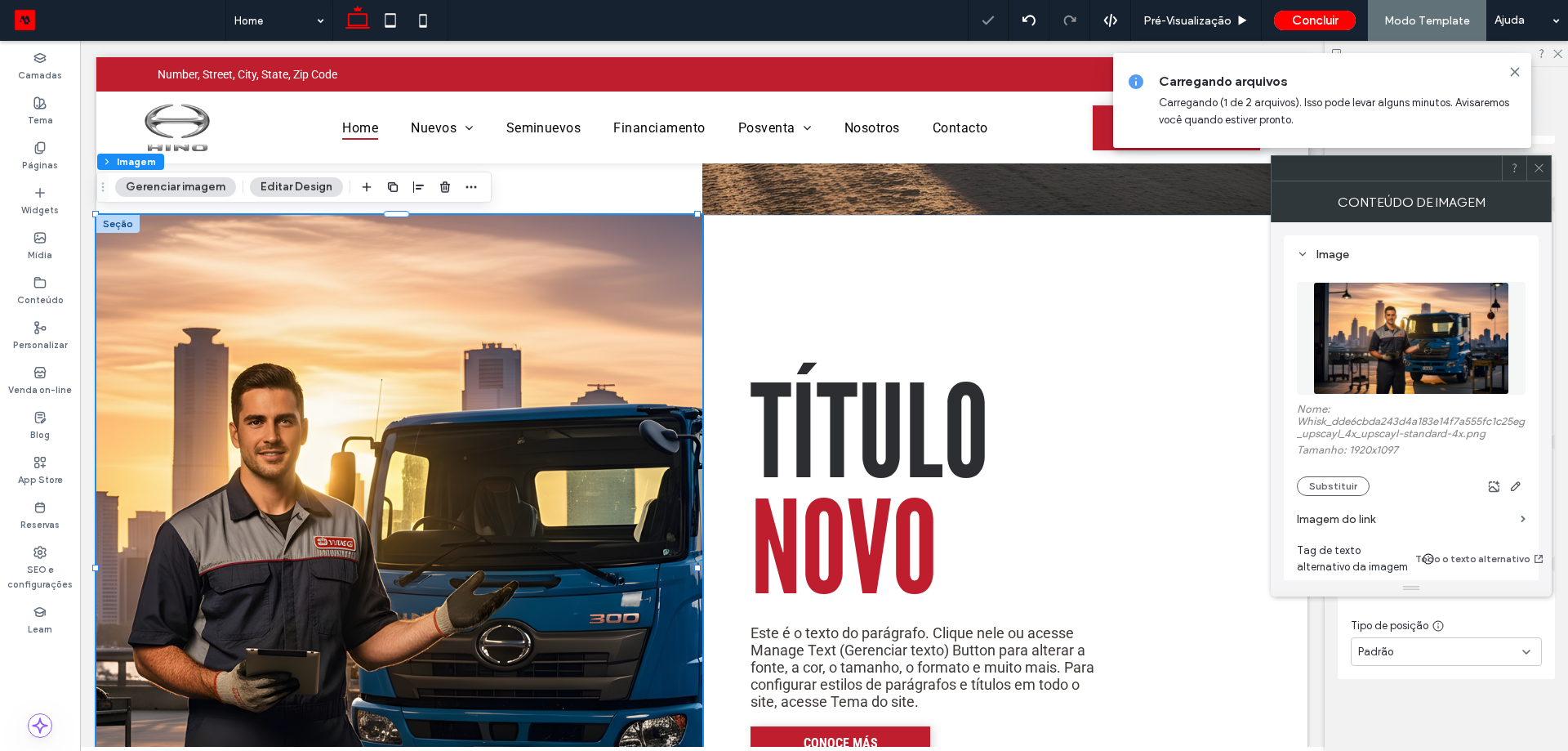
click at [1512, 65] on icon at bounding box center [1515, 72] width 13 height 13
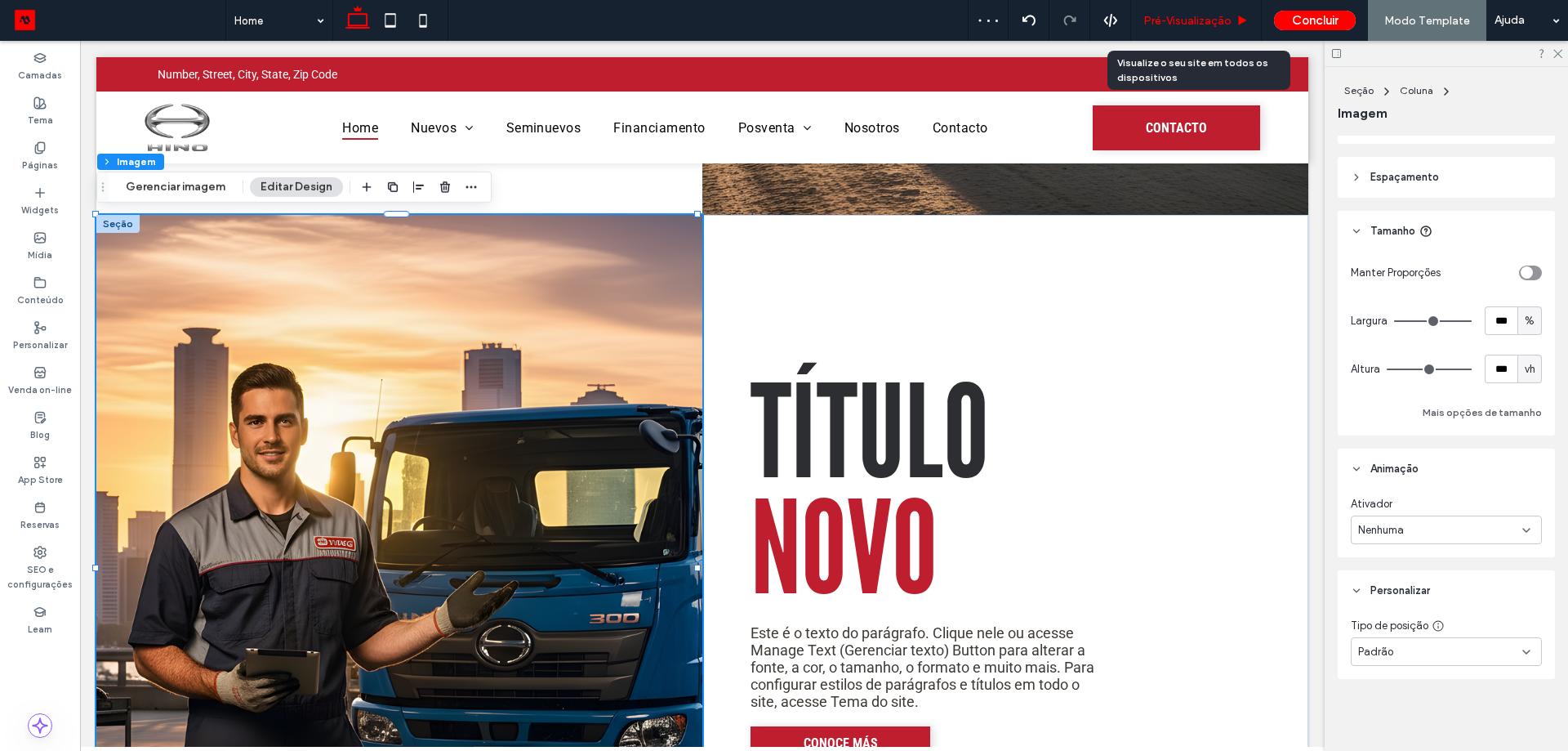
click at [1215, 13] on div "Pré-Visualizaçāo" at bounding box center [1196, 20] width 130 height 41
click at [1207, 20] on span "Pré-Visualizaçāo" at bounding box center [1188, 21] width 89 height 14
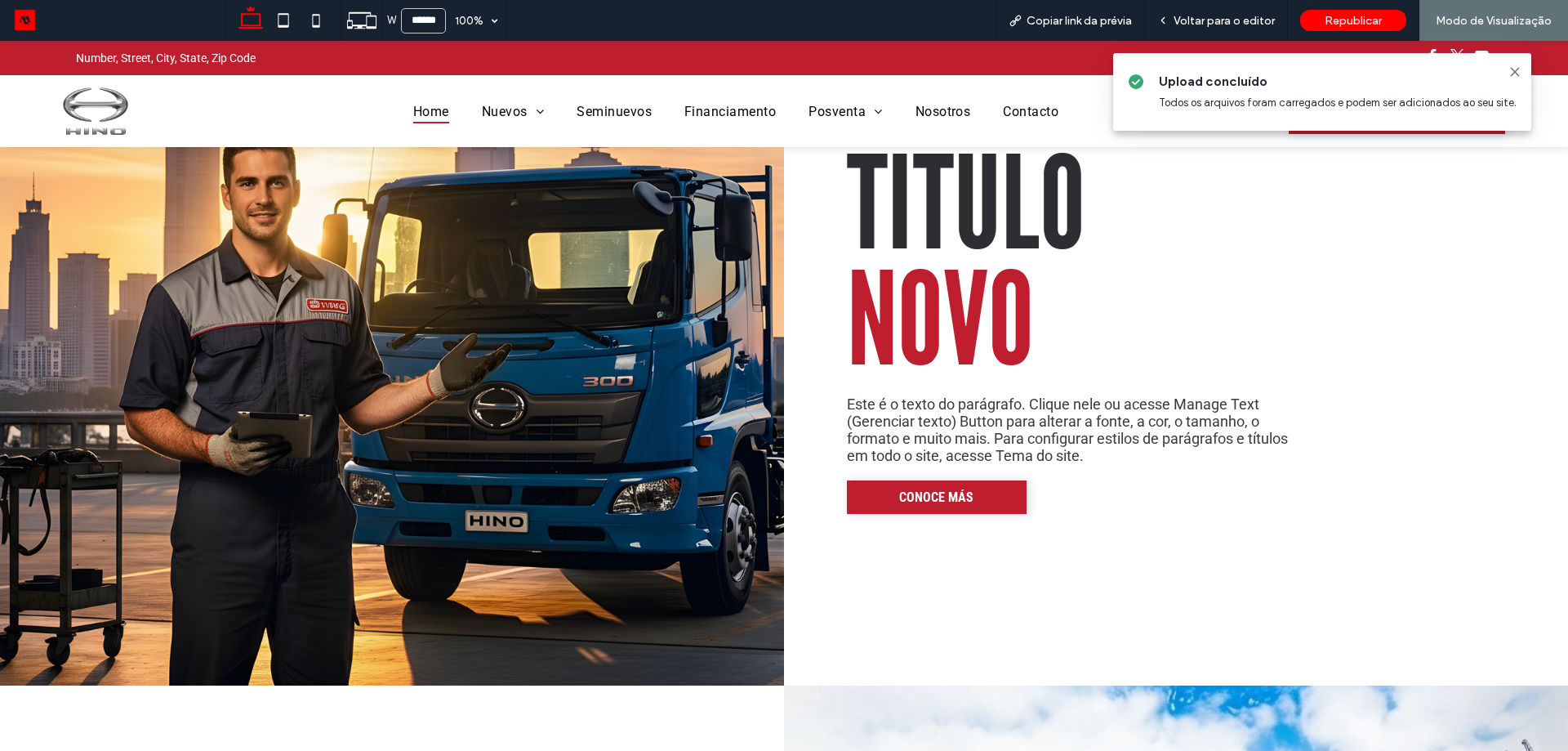
scroll to position [2126, 0]
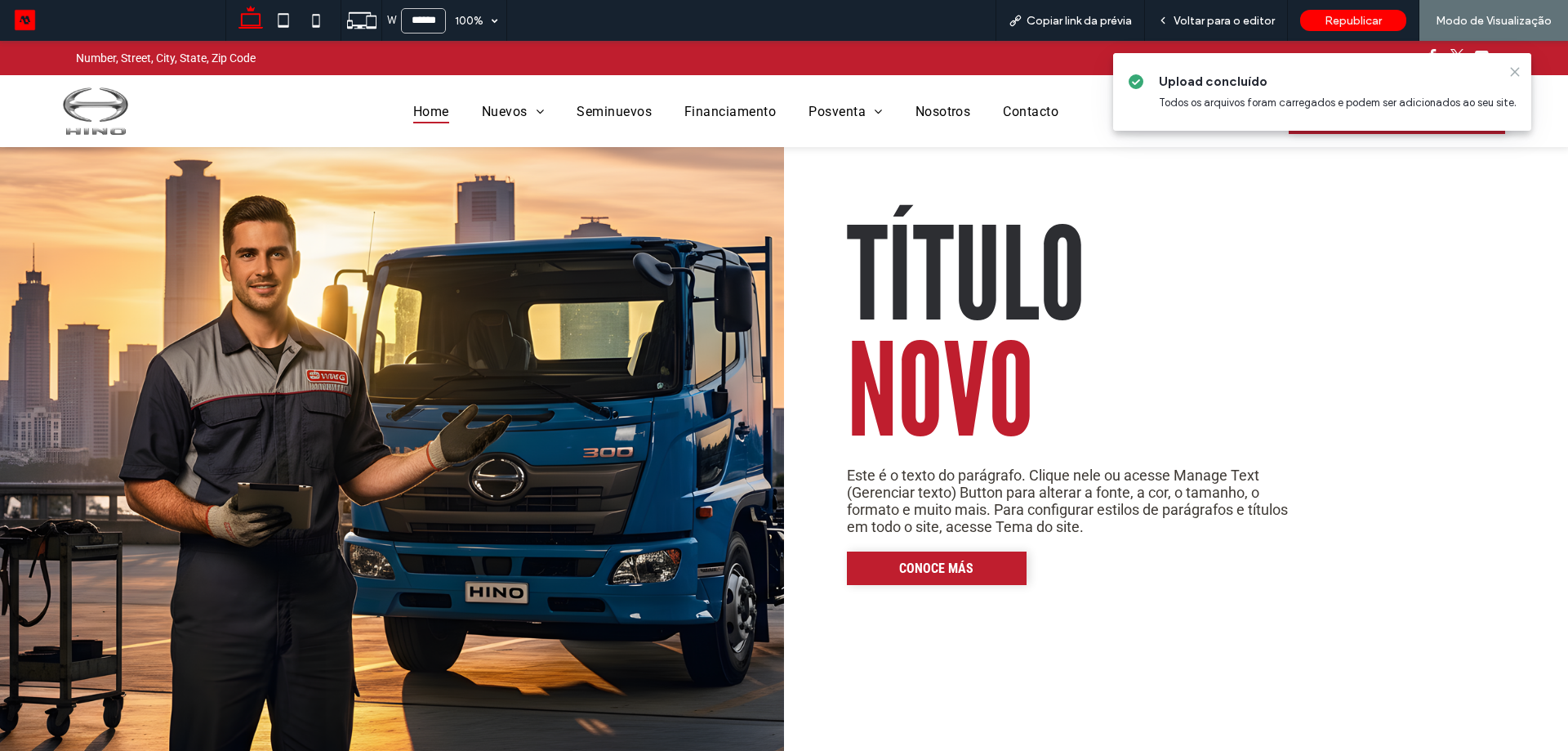
click at [1515, 74] on icon at bounding box center [1515, 72] width 13 height 13
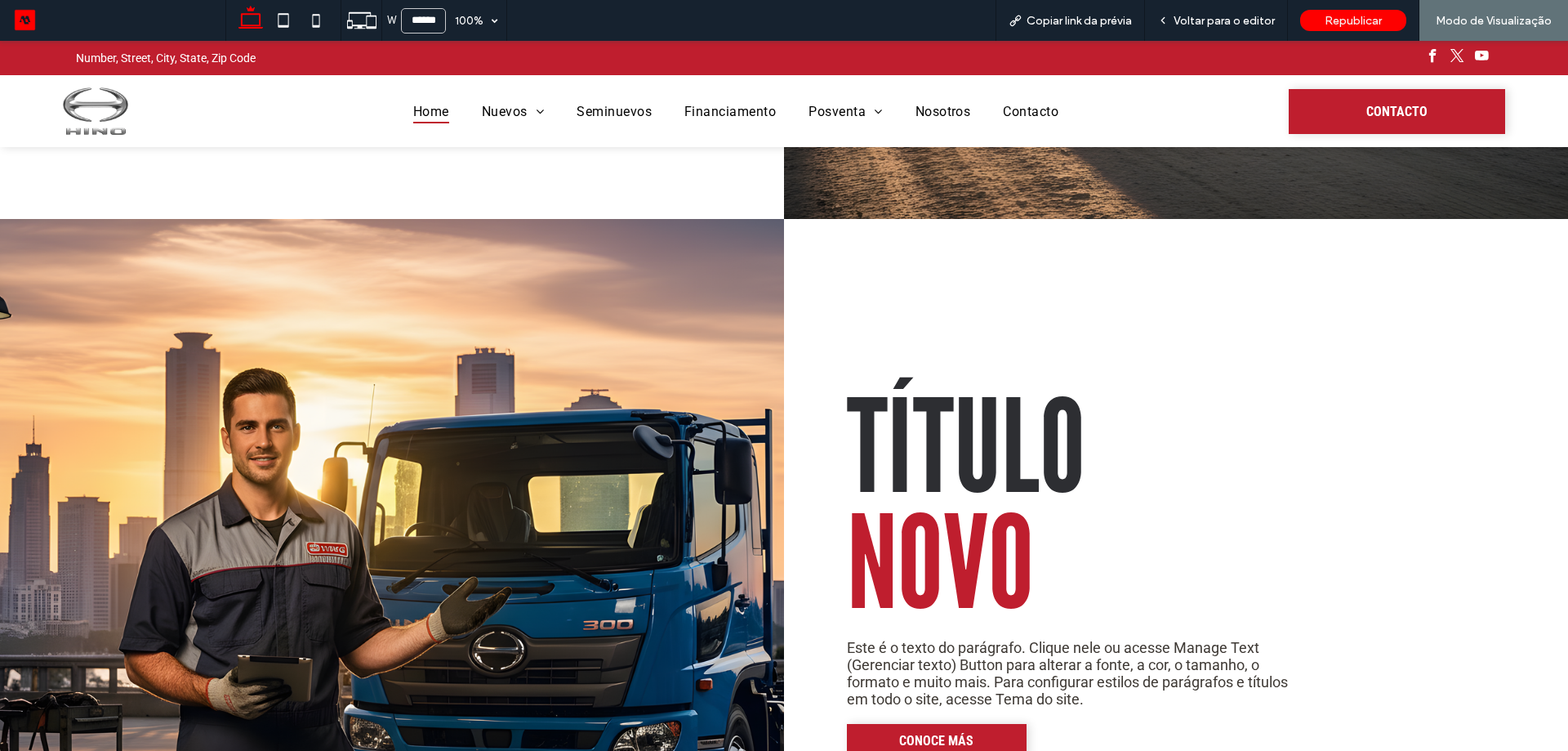
scroll to position [1963, 0]
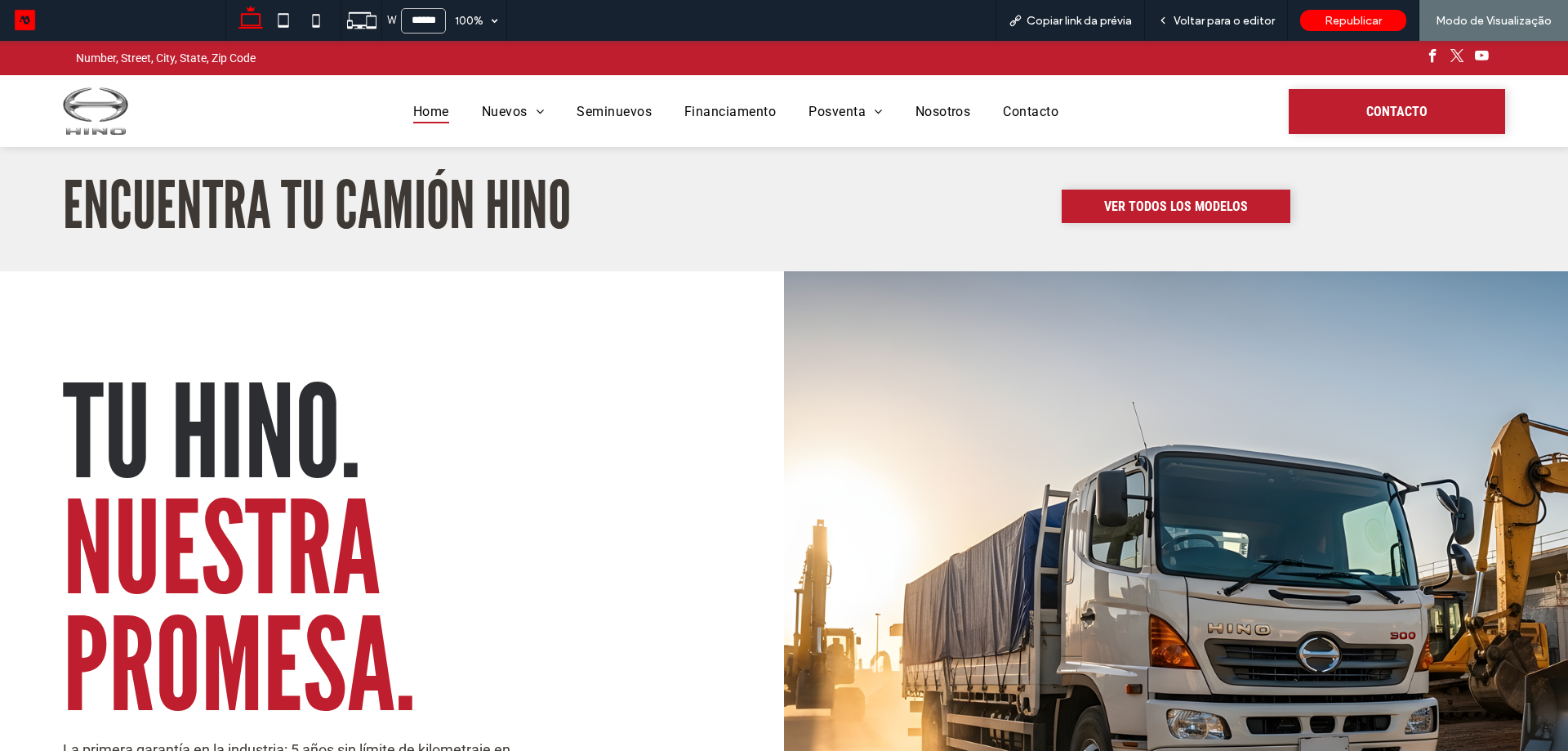
scroll to position [1064, 0]
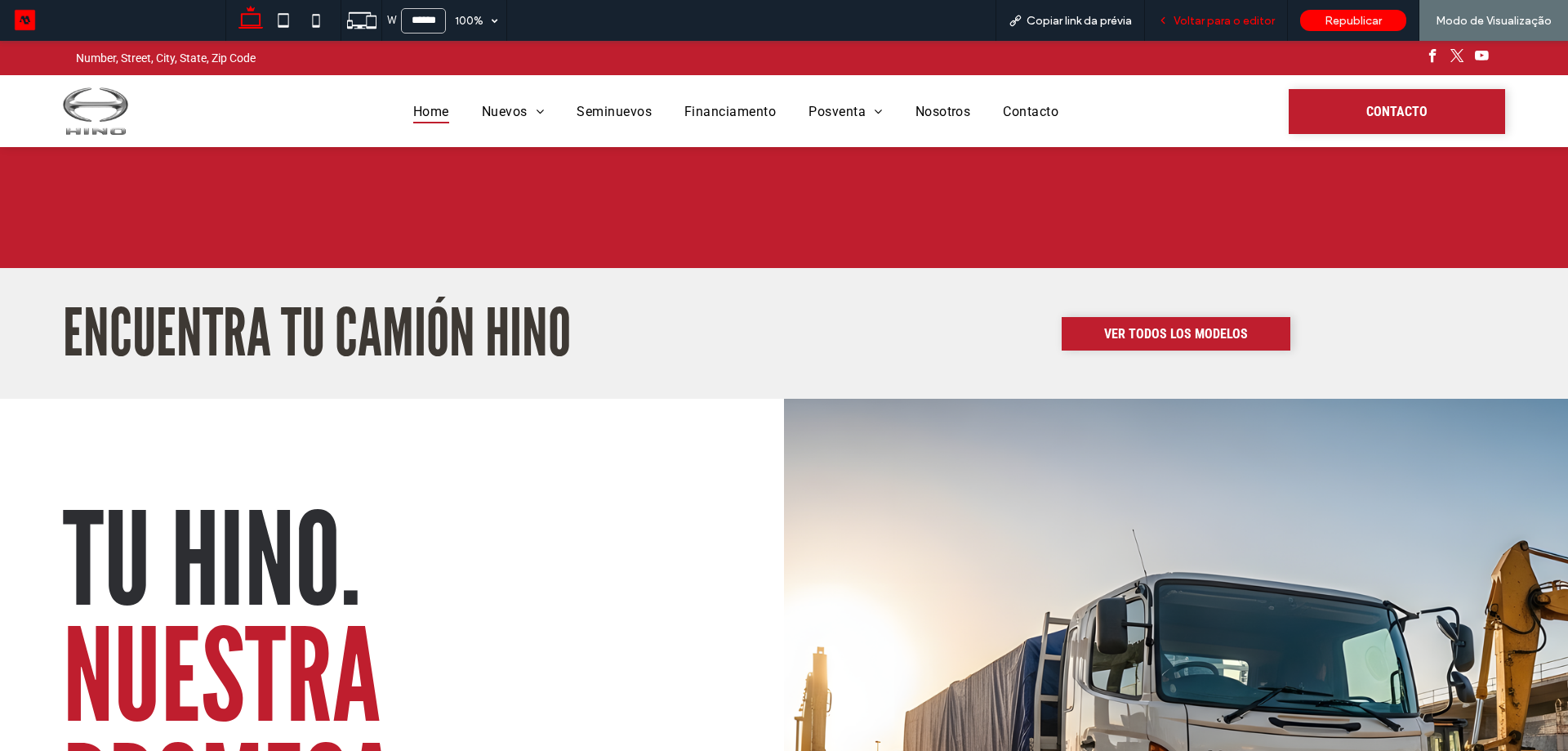
click at [1176, 18] on div "Voltar para o editor" at bounding box center [1216, 21] width 142 height 14
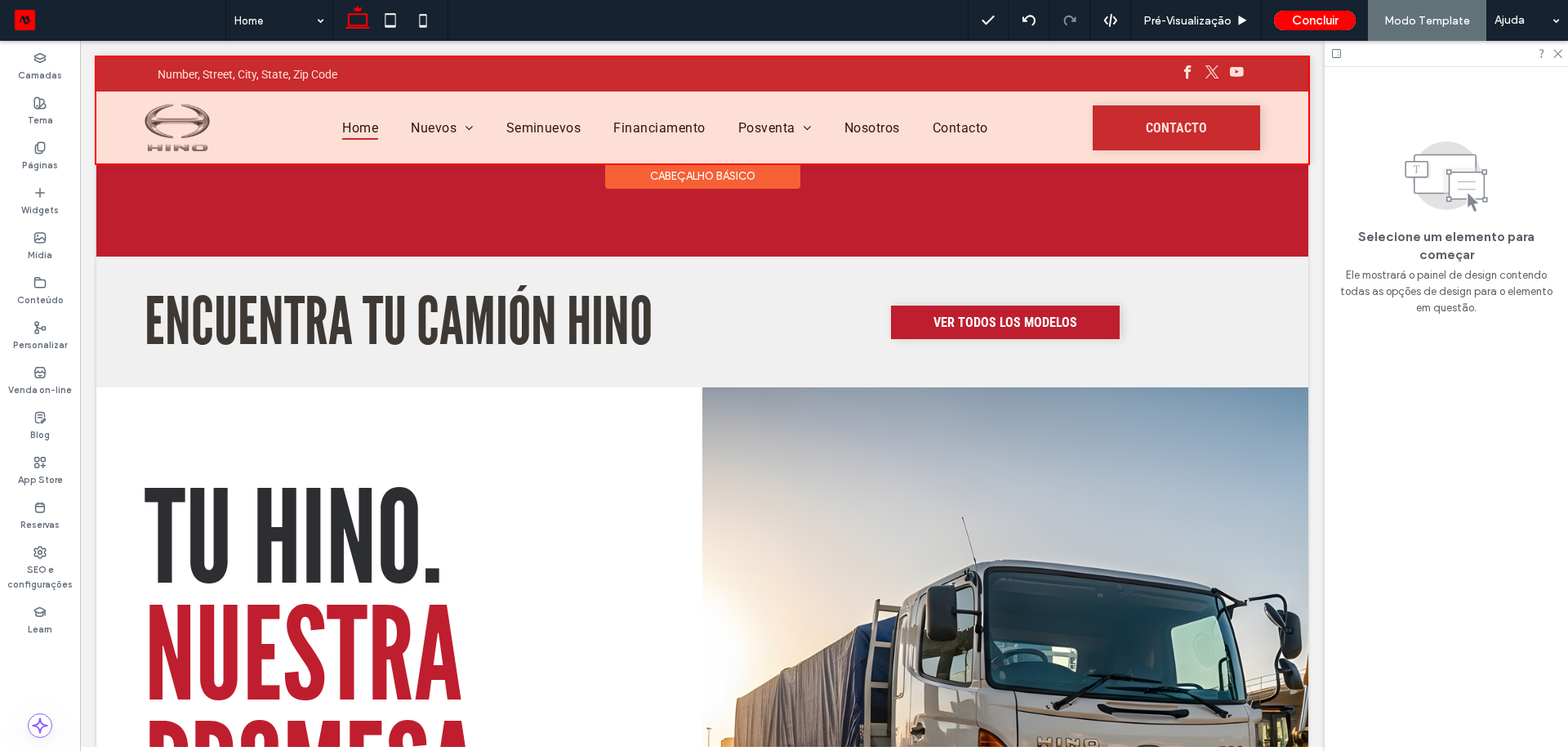
scroll to position [998, 0]
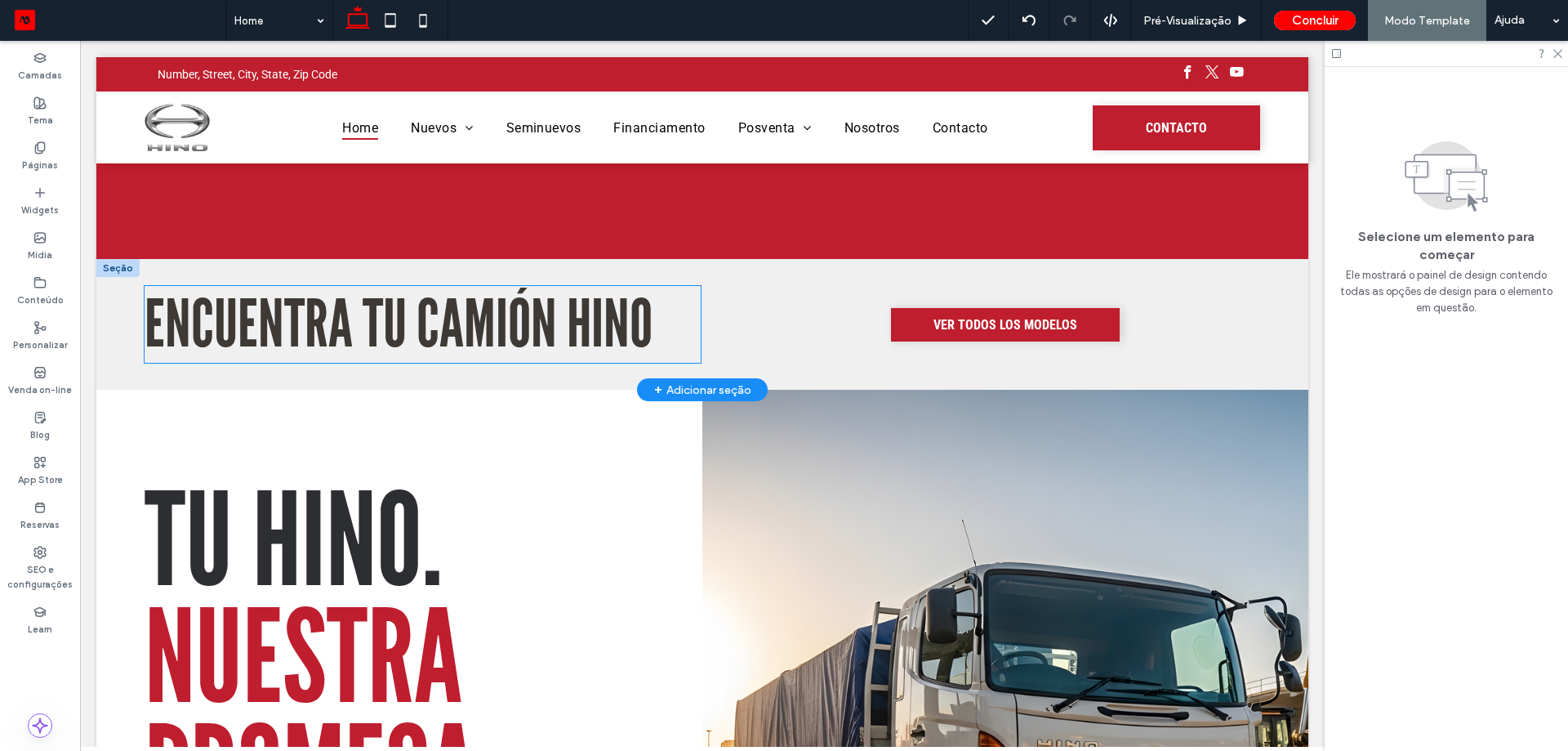
click at [587, 289] on span "ENCUENTRA TU CAMIÓN HINO" at bounding box center [399, 324] width 508 height 77
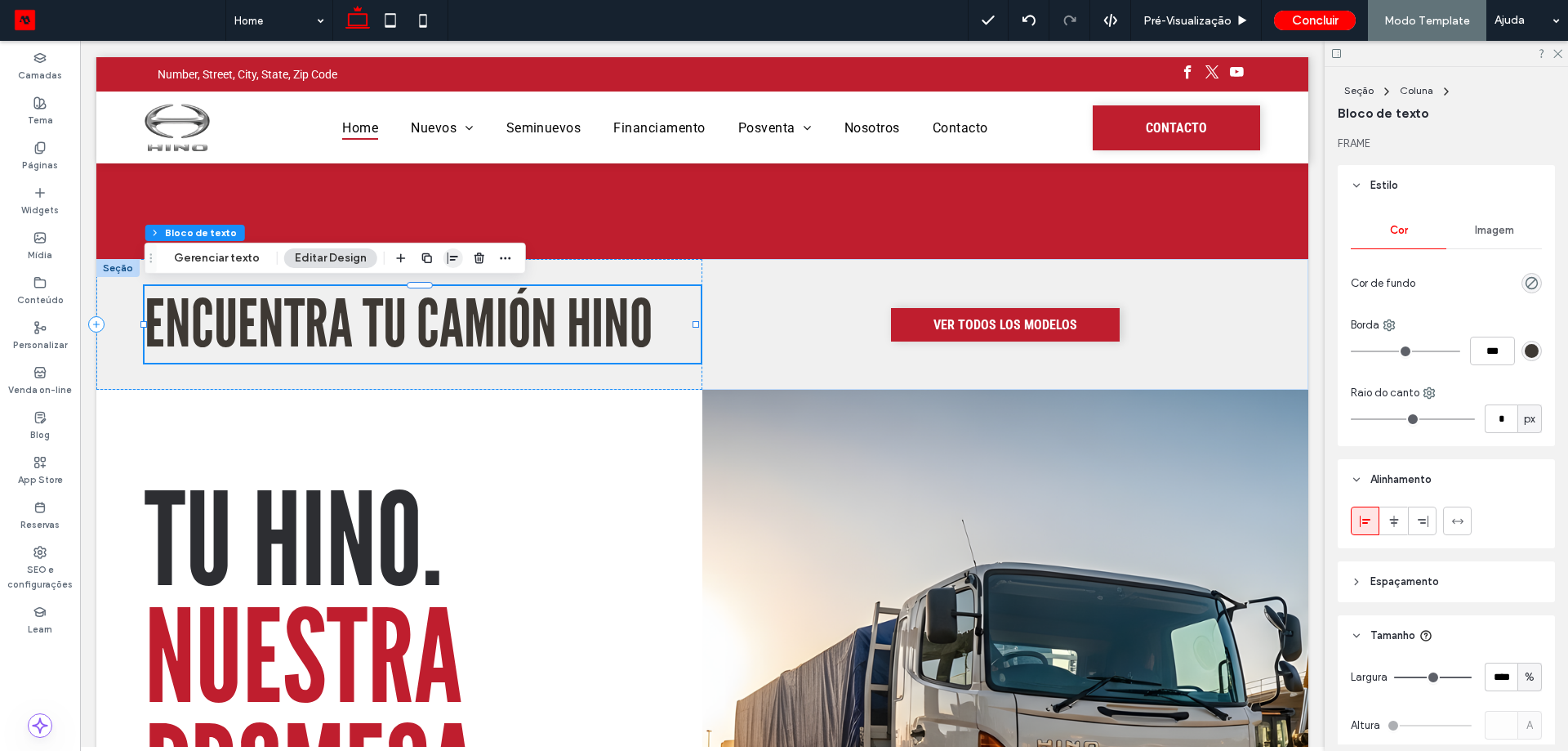
click at [446, 262] on icon "button" at bounding box center [453, 258] width 13 height 13
click at [426, 289] on span "center" at bounding box center [435, 289] width 19 height 19
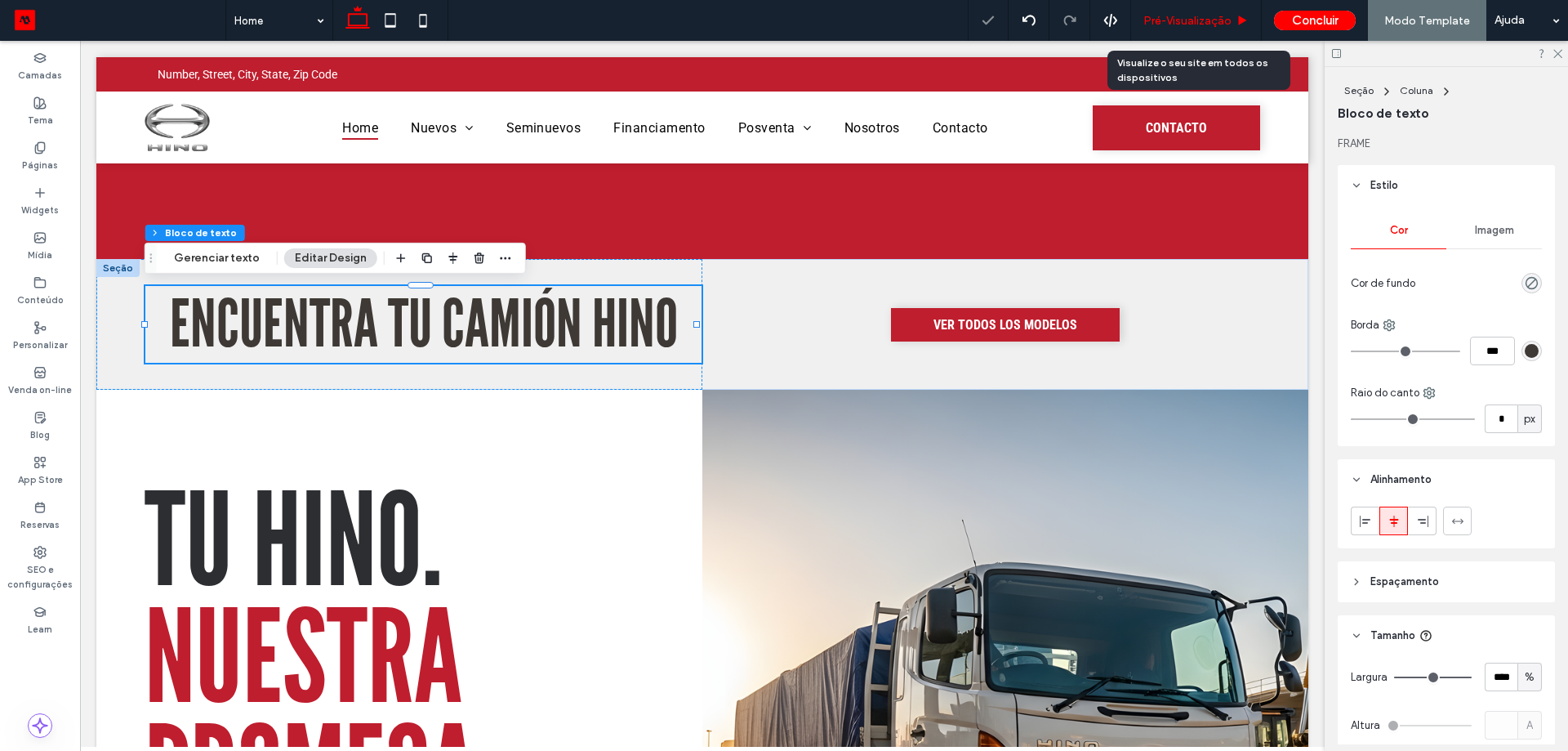
click at [1189, 20] on span "Pré-Visualizaçāo" at bounding box center [1188, 21] width 89 height 14
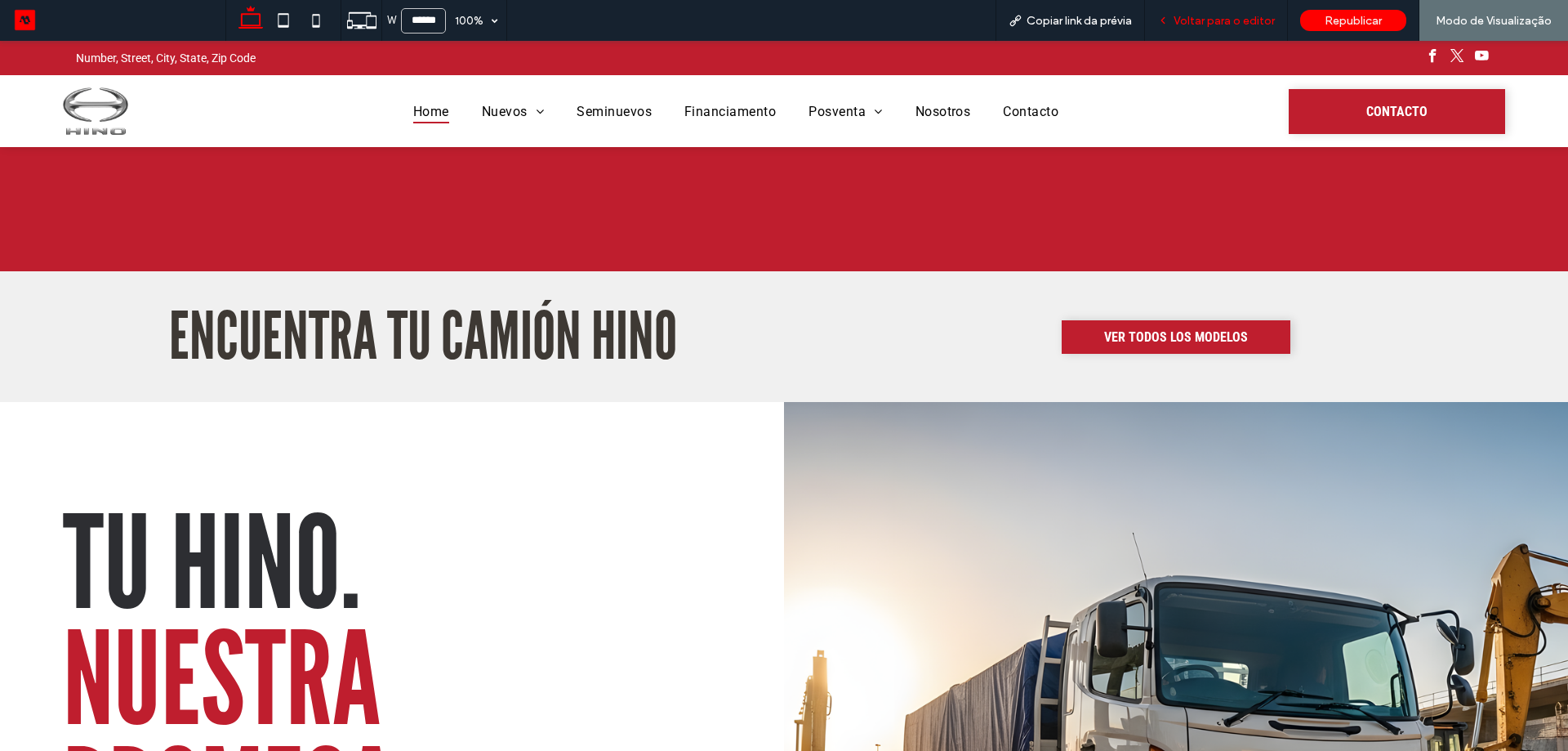
scroll to position [1064, 0]
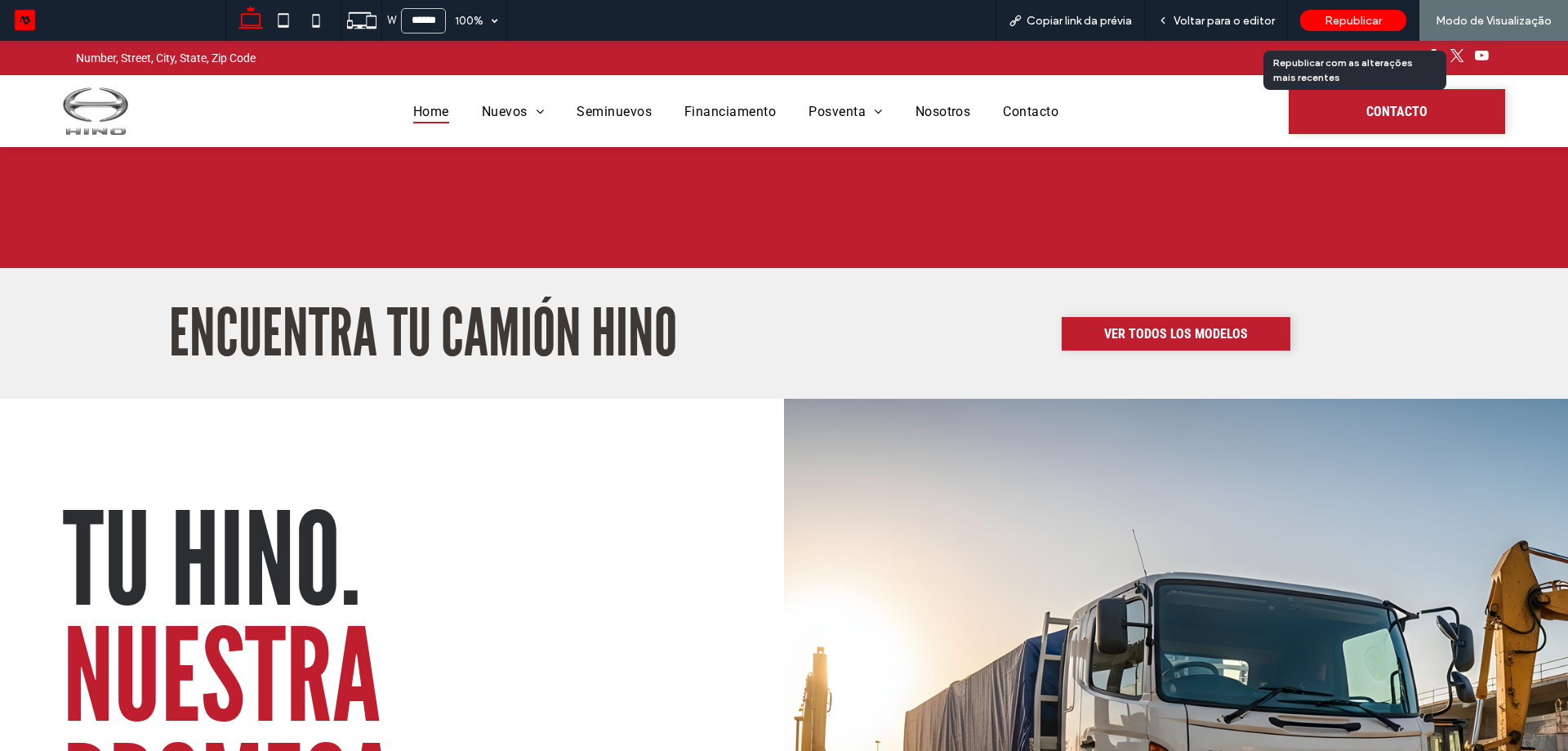
click at [1363, 27] on span "Republicar" at bounding box center [1353, 21] width 57 height 14
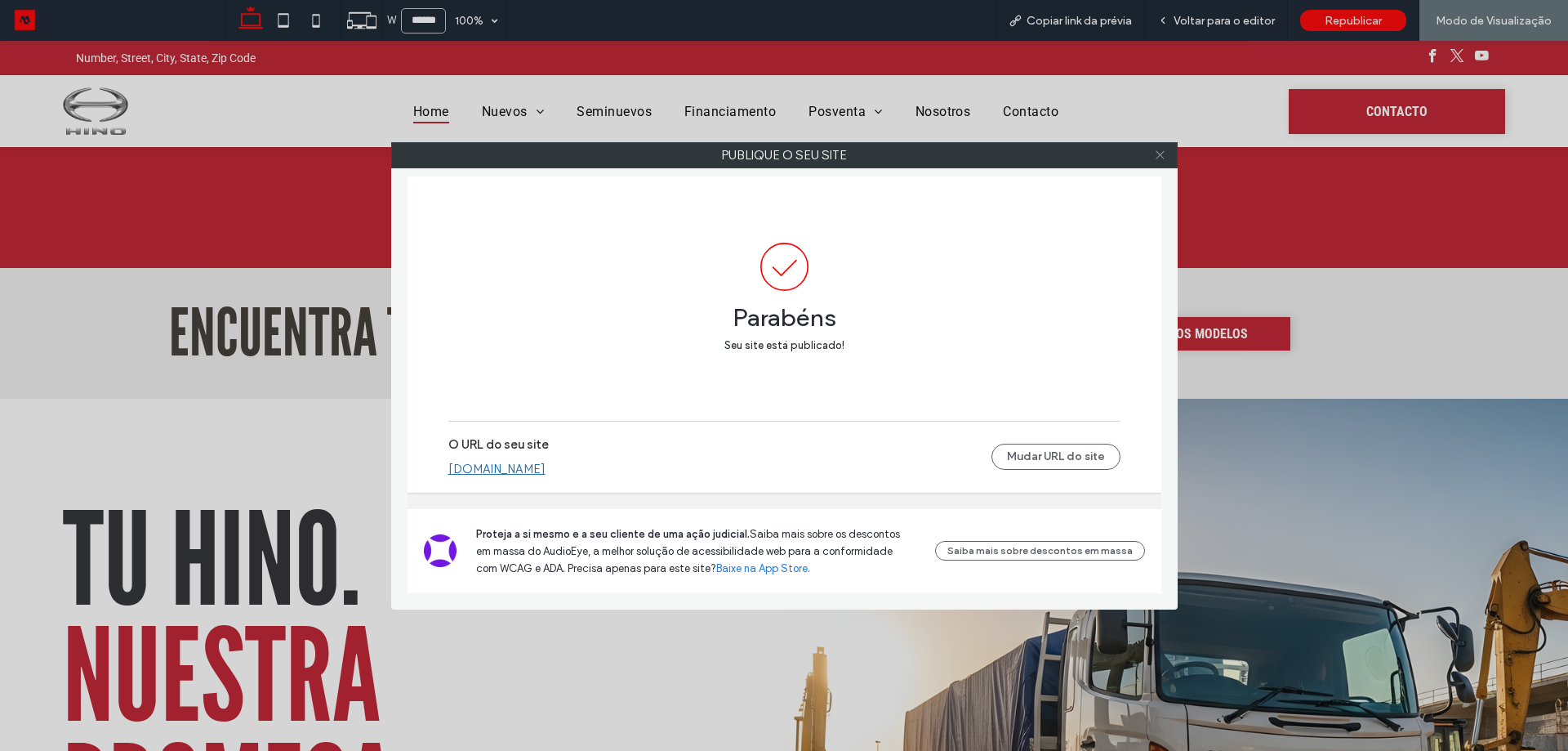
click at [1157, 149] on icon at bounding box center [1160, 155] width 13 height 13
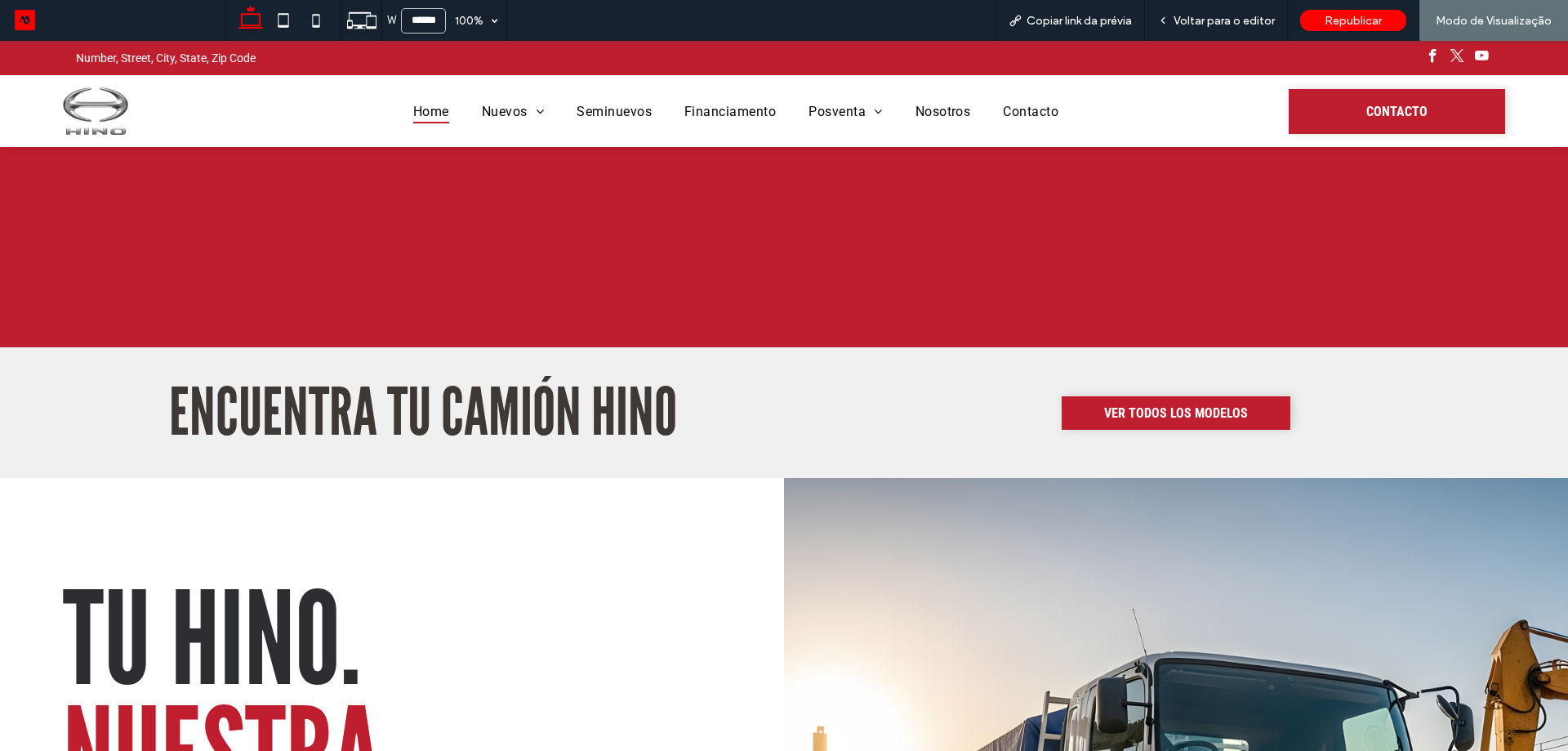
scroll to position [982, 0]
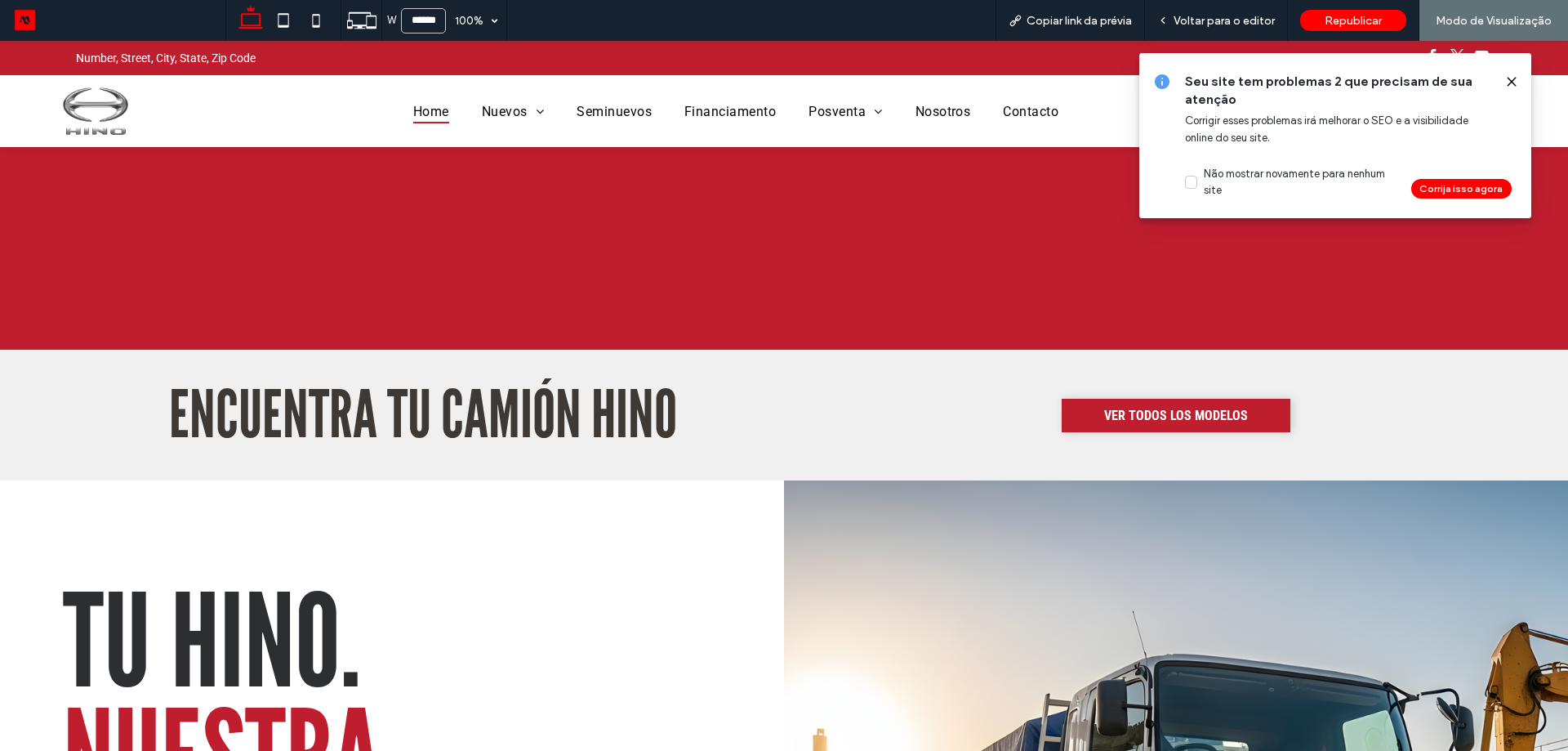
click at [1504, 81] on div at bounding box center [1504, 81] width 26 height 18
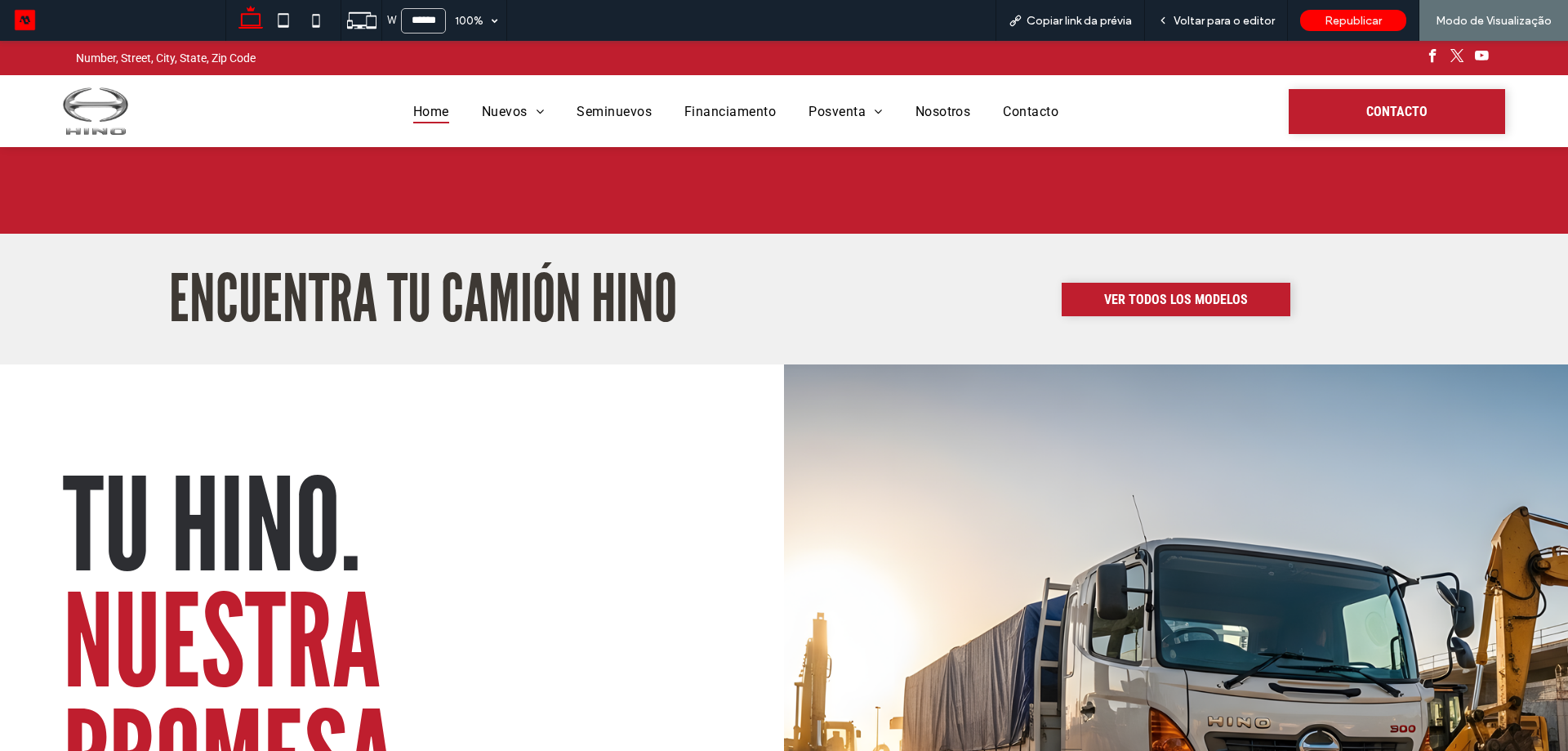
scroll to position [1226, 0]
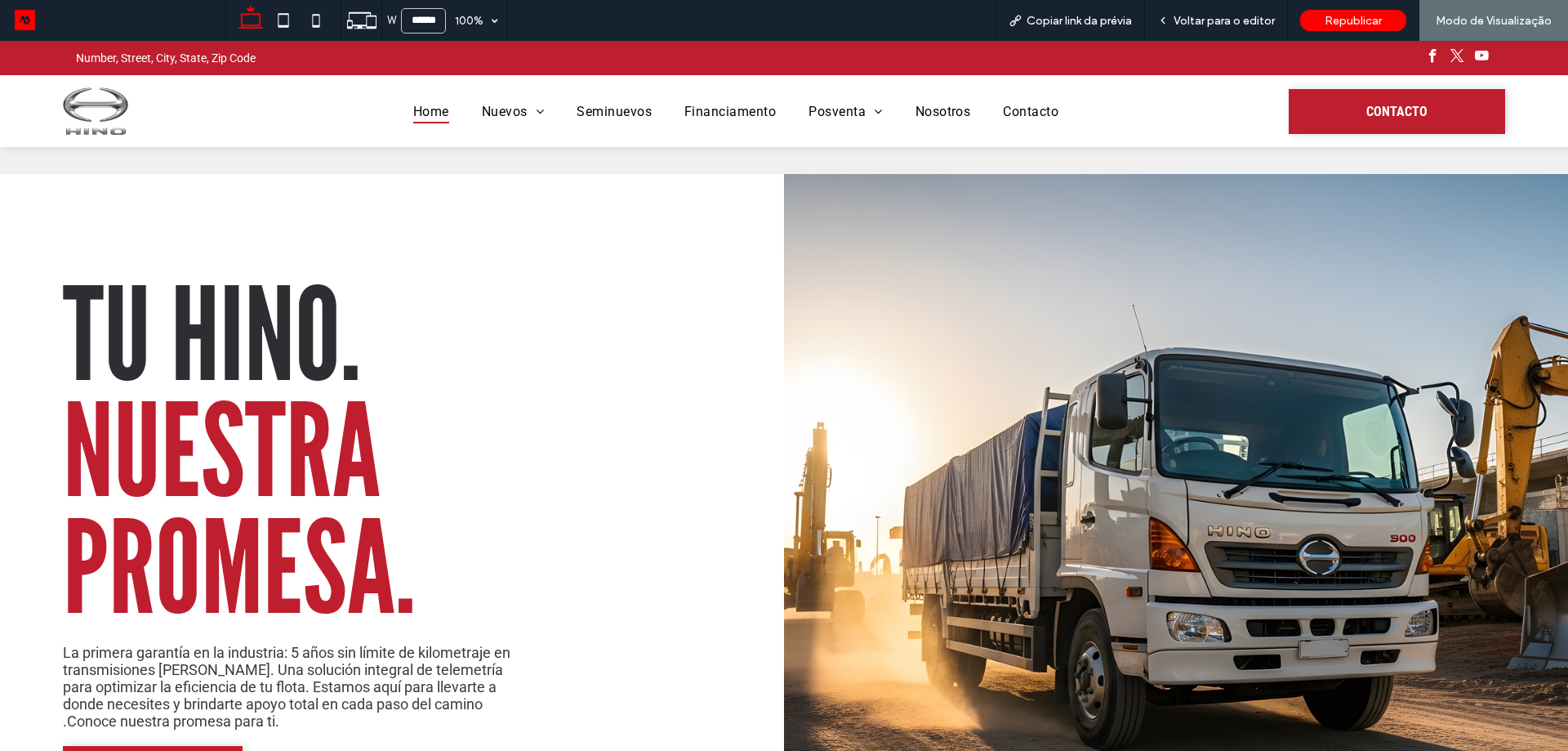
drag, startPoint x: 889, startPoint y: 551, endPoint x: 718, endPoint y: 396, distance: 230.8
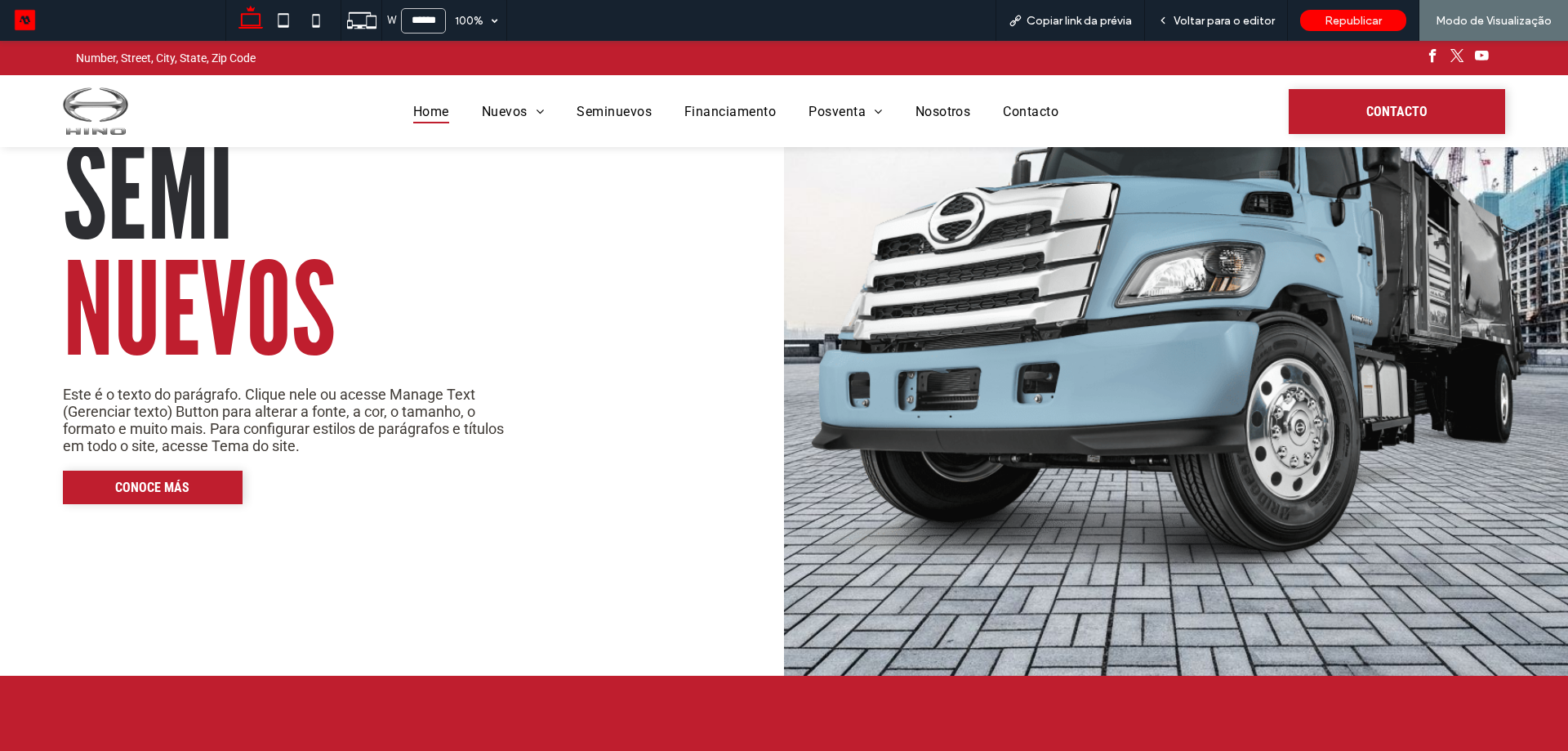
scroll to position [2941, 0]
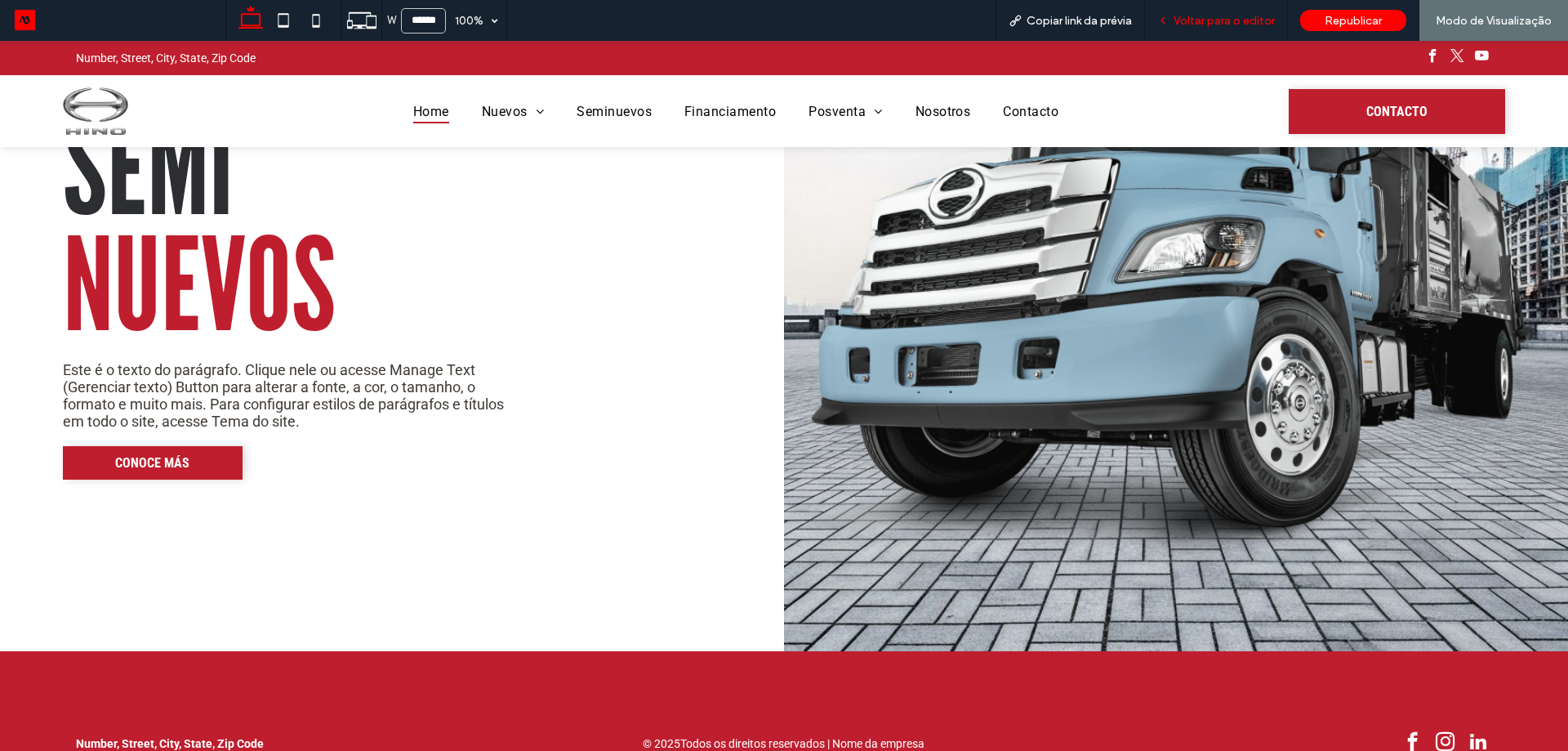
click at [1223, 26] on span "Voltar para o editor" at bounding box center [1224, 21] width 101 height 14
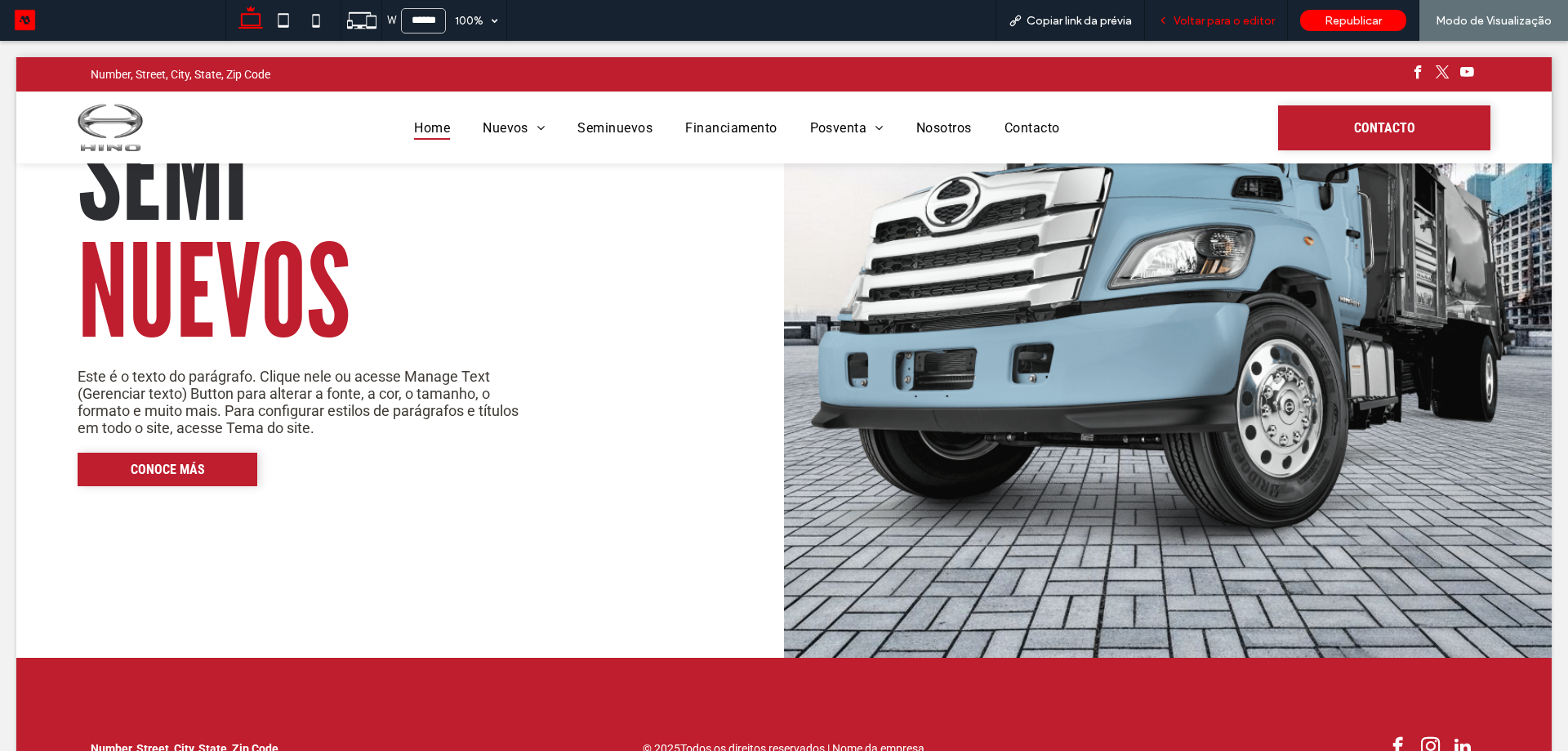
scroll to position [2849, 0]
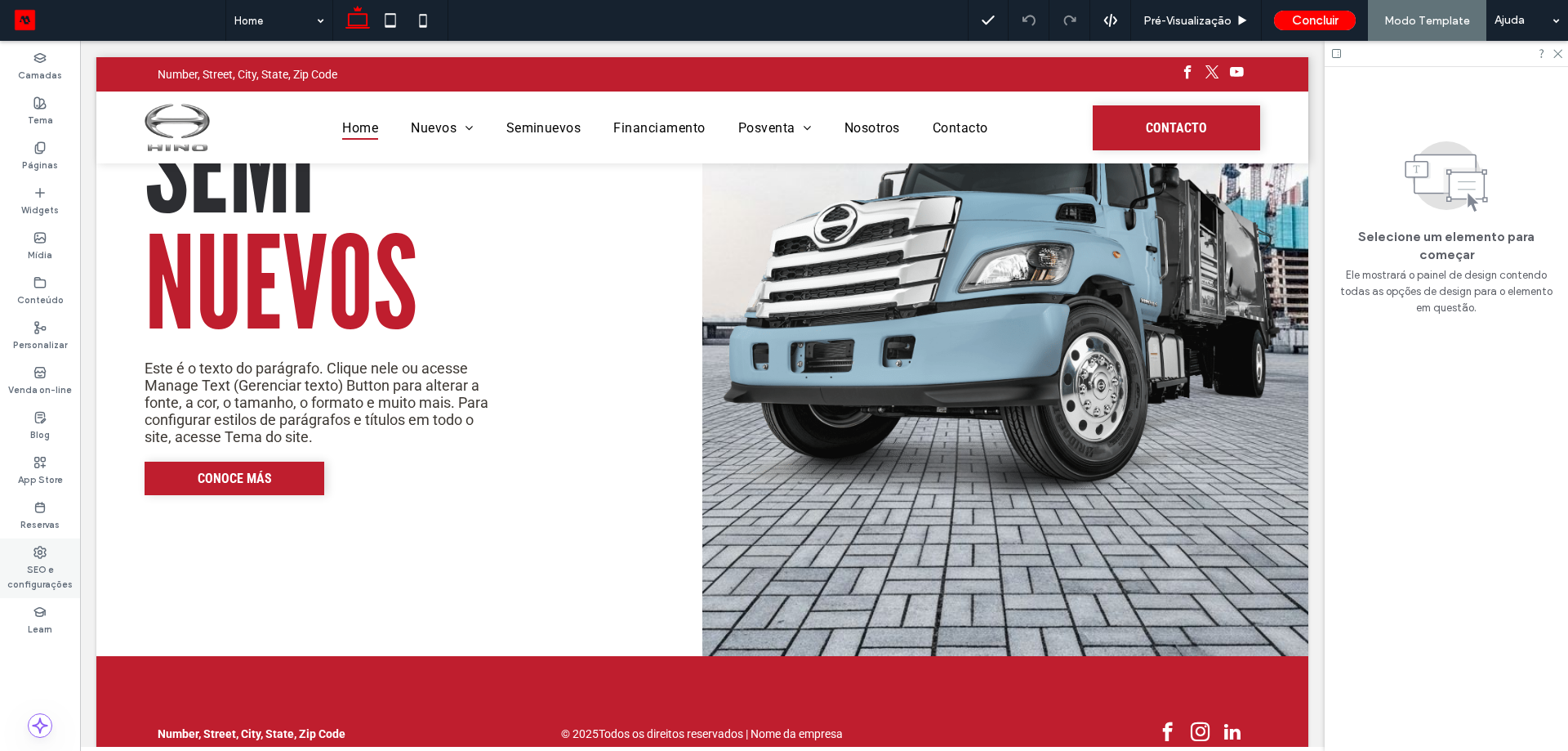
click at [34, 585] on label "SEO e configurações" at bounding box center [40, 575] width 80 height 33
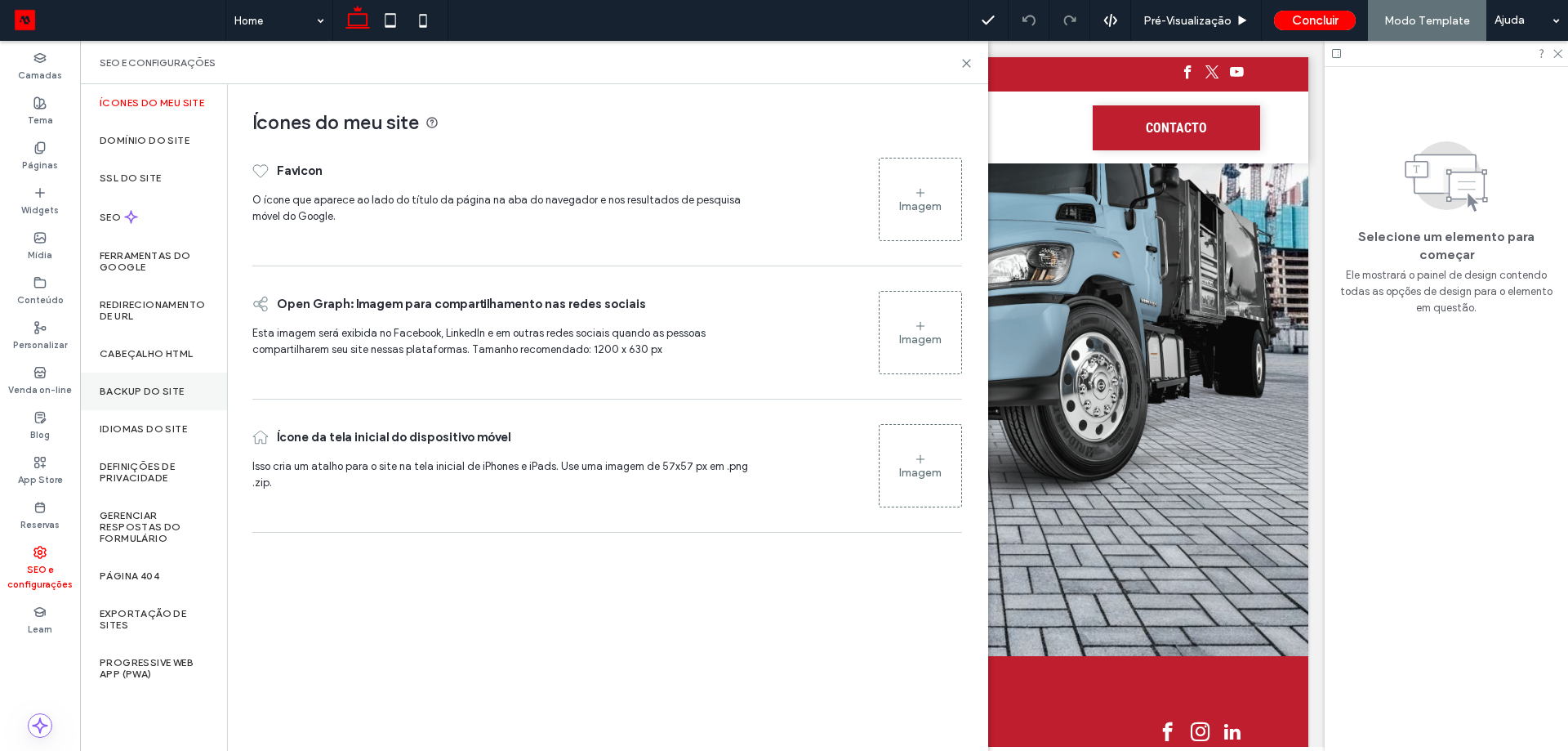
drag, startPoint x: 171, startPoint y: 405, endPoint x: 192, endPoint y: 399, distance: 21.8
click at [172, 403] on div "Backup do Site" at bounding box center [154, 391] width 147 height 38
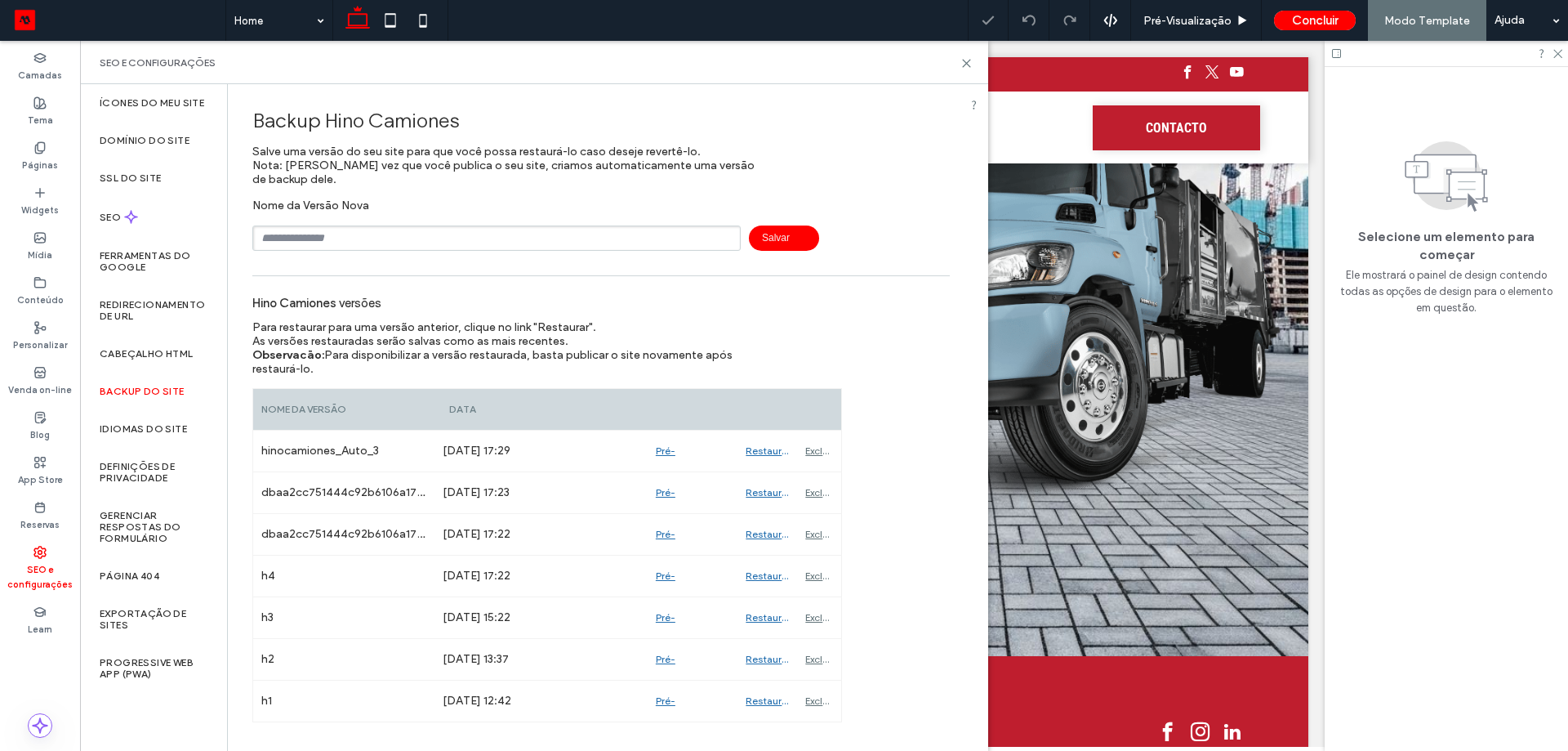
click at [456, 232] on input "text" at bounding box center [496, 238] width 488 height 25
type input "**"
click at [797, 226] on span "Salvar" at bounding box center [784, 238] width 70 height 25
click at [973, 48] on div "SEO e configurações" at bounding box center [534, 63] width 908 height 43
click at [969, 58] on icon at bounding box center [966, 63] width 13 height 13
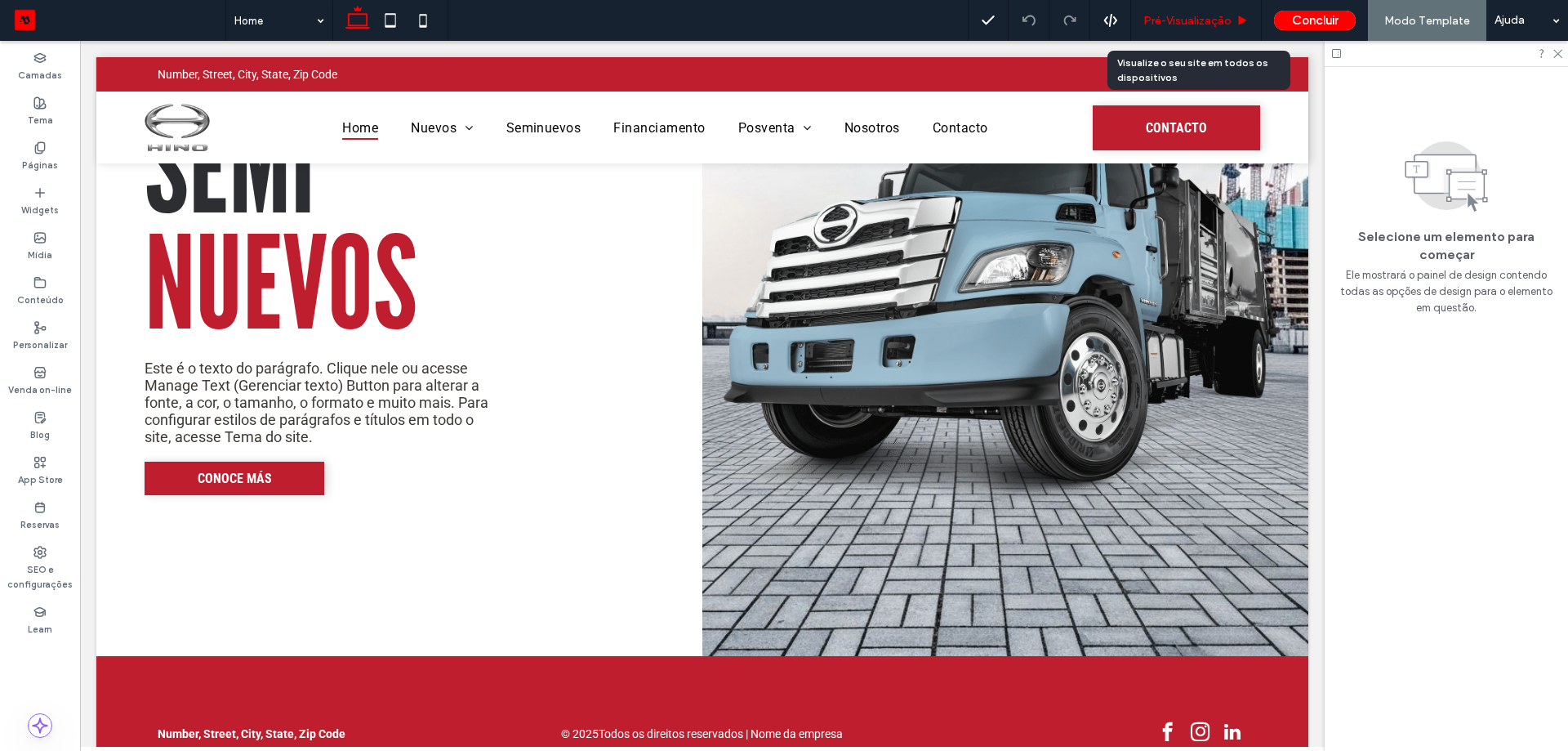
click at [1214, 18] on span "Pré-Visualizaçāo" at bounding box center [1188, 21] width 89 height 14
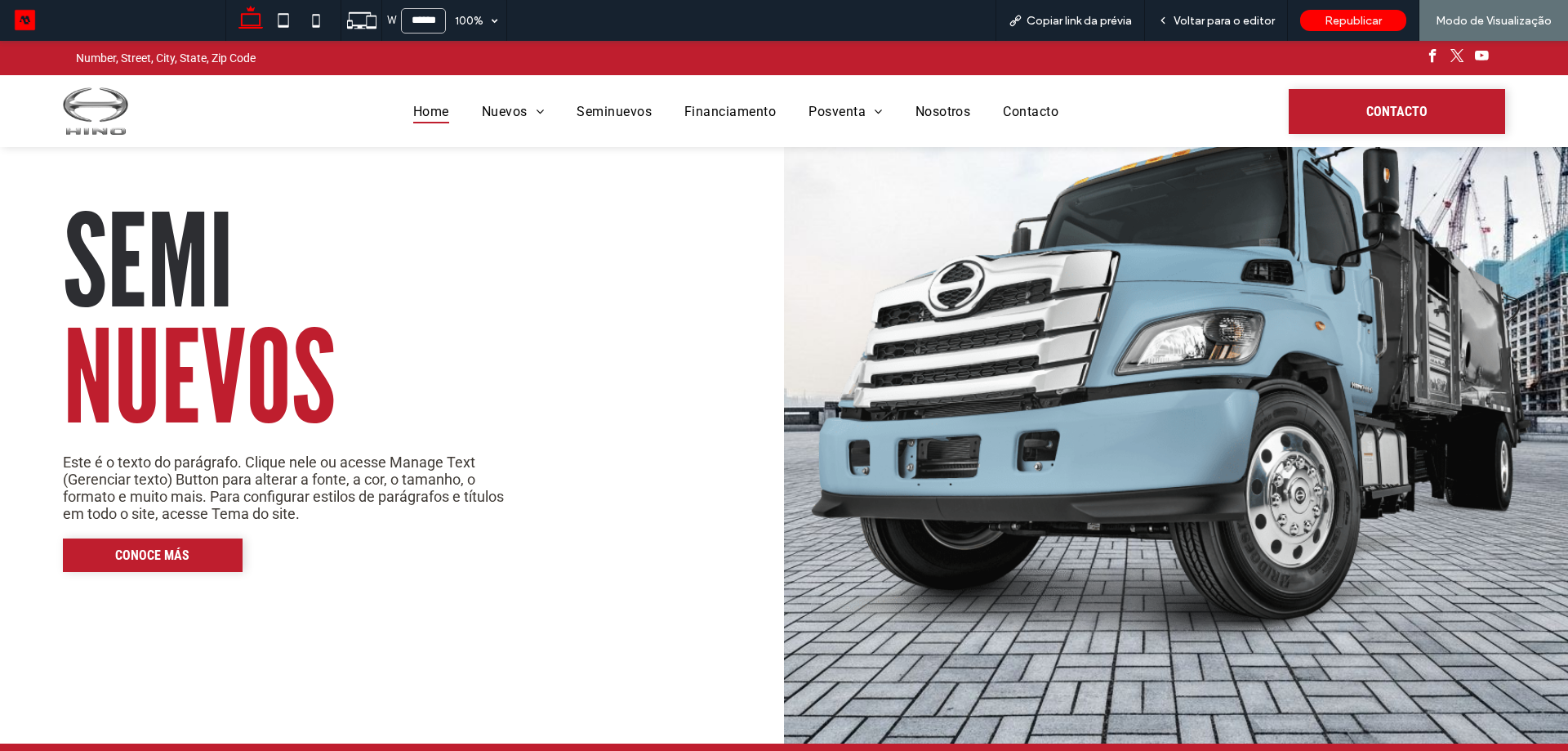
scroll to position [2941, 0]
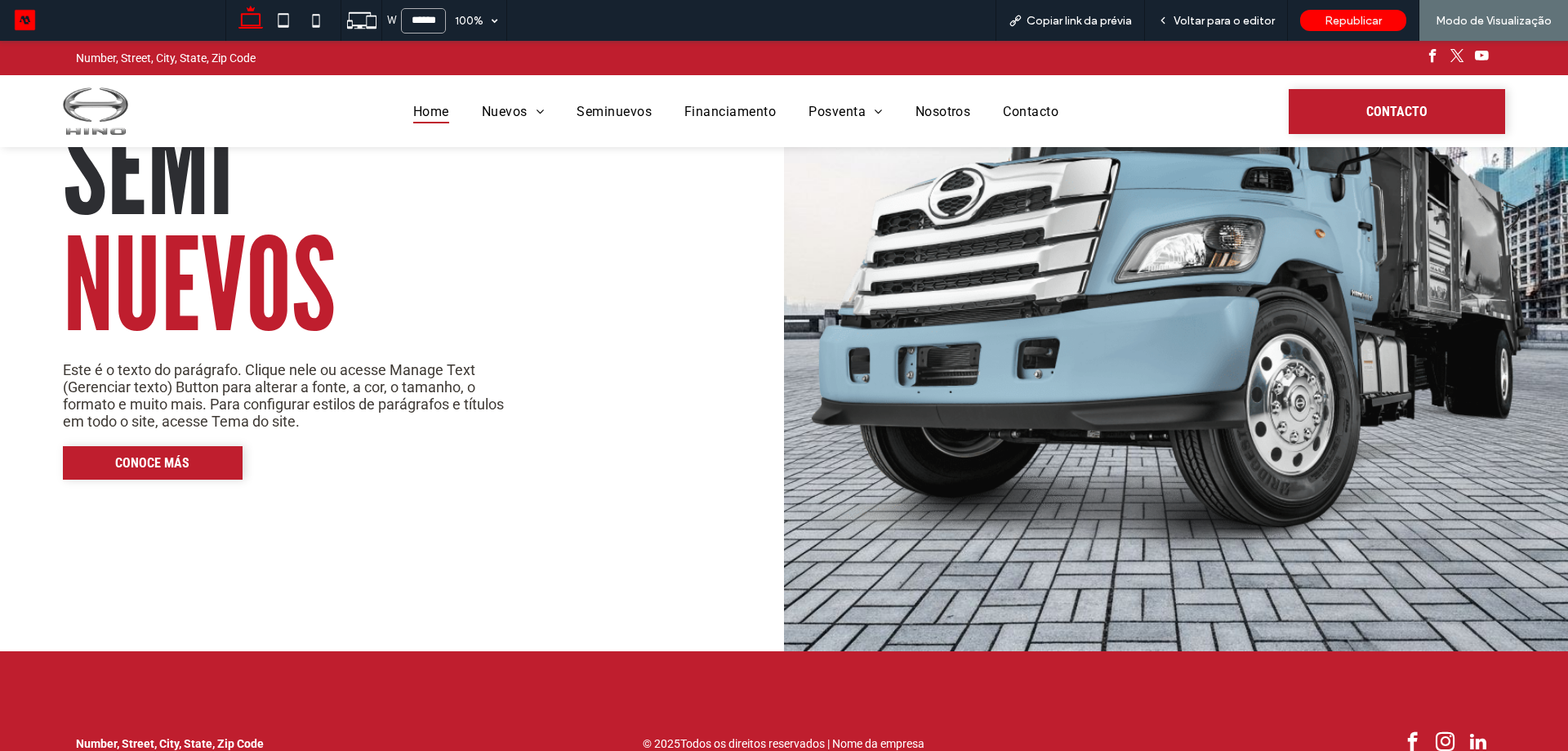
click at [430, 28] on input "******" at bounding box center [424, 21] width 45 height 25
click at [1225, 16] on span "Voltar para o editor" at bounding box center [1224, 21] width 101 height 14
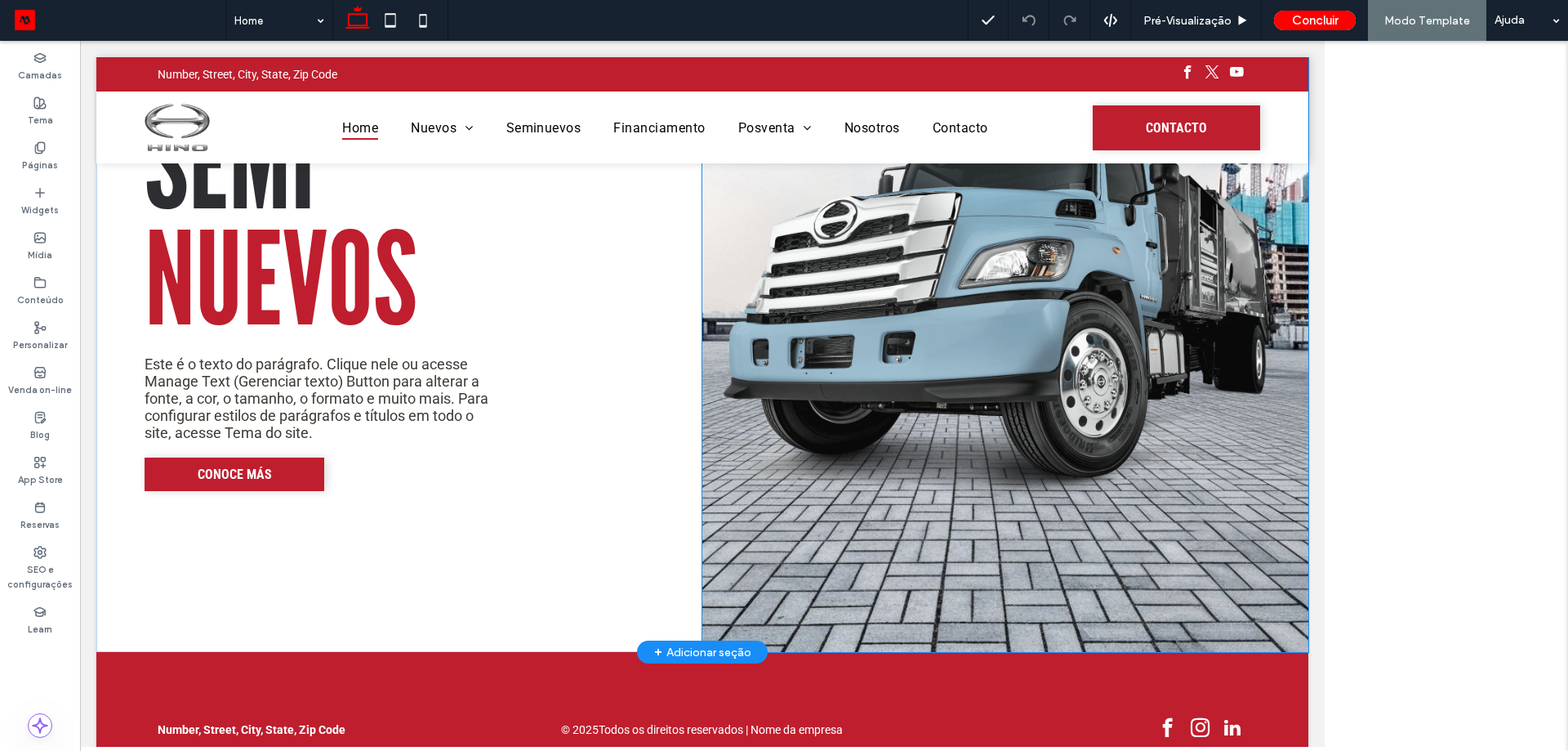
scroll to position [2849, 0]
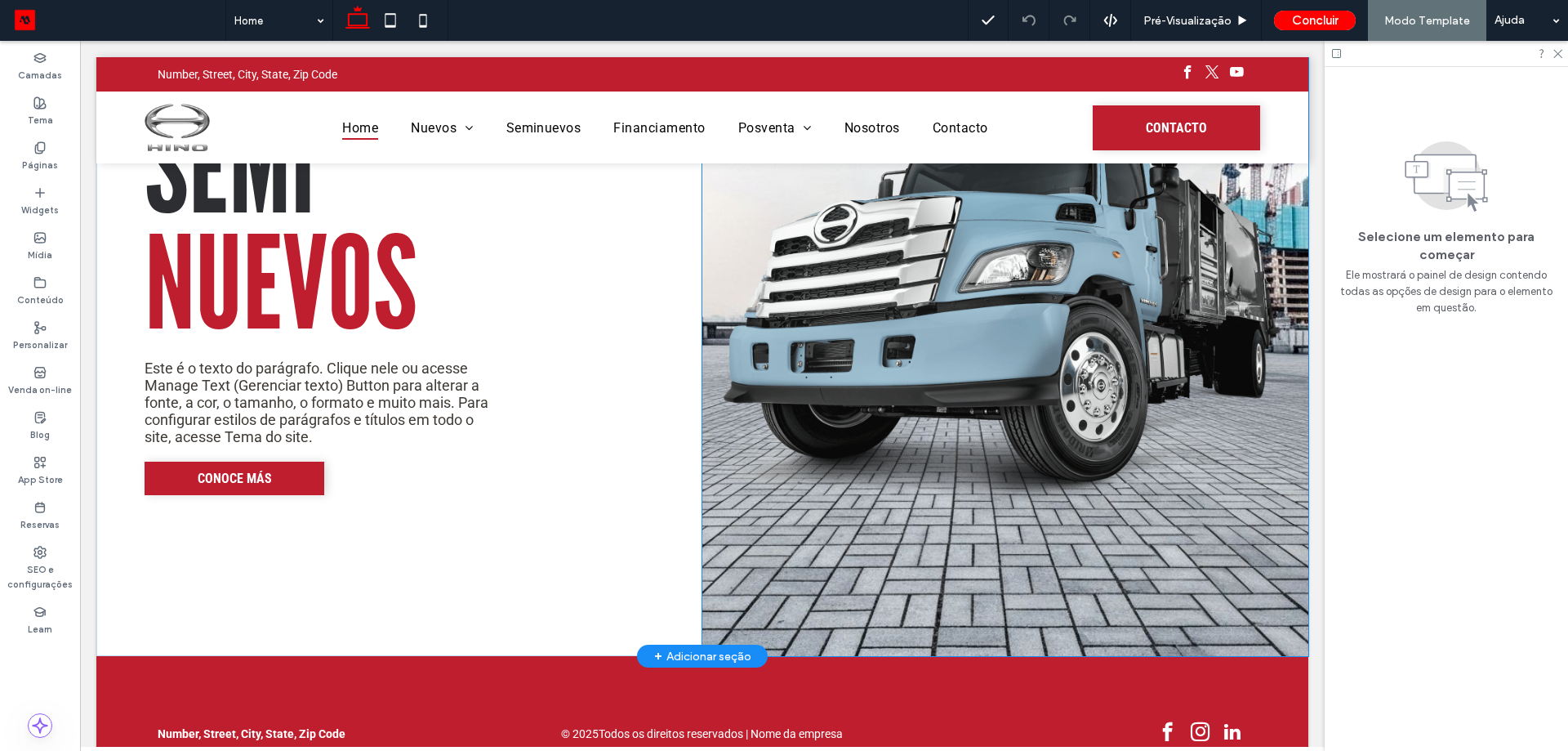
click at [1128, 277] on img at bounding box center [1005, 303] width 606 height 706
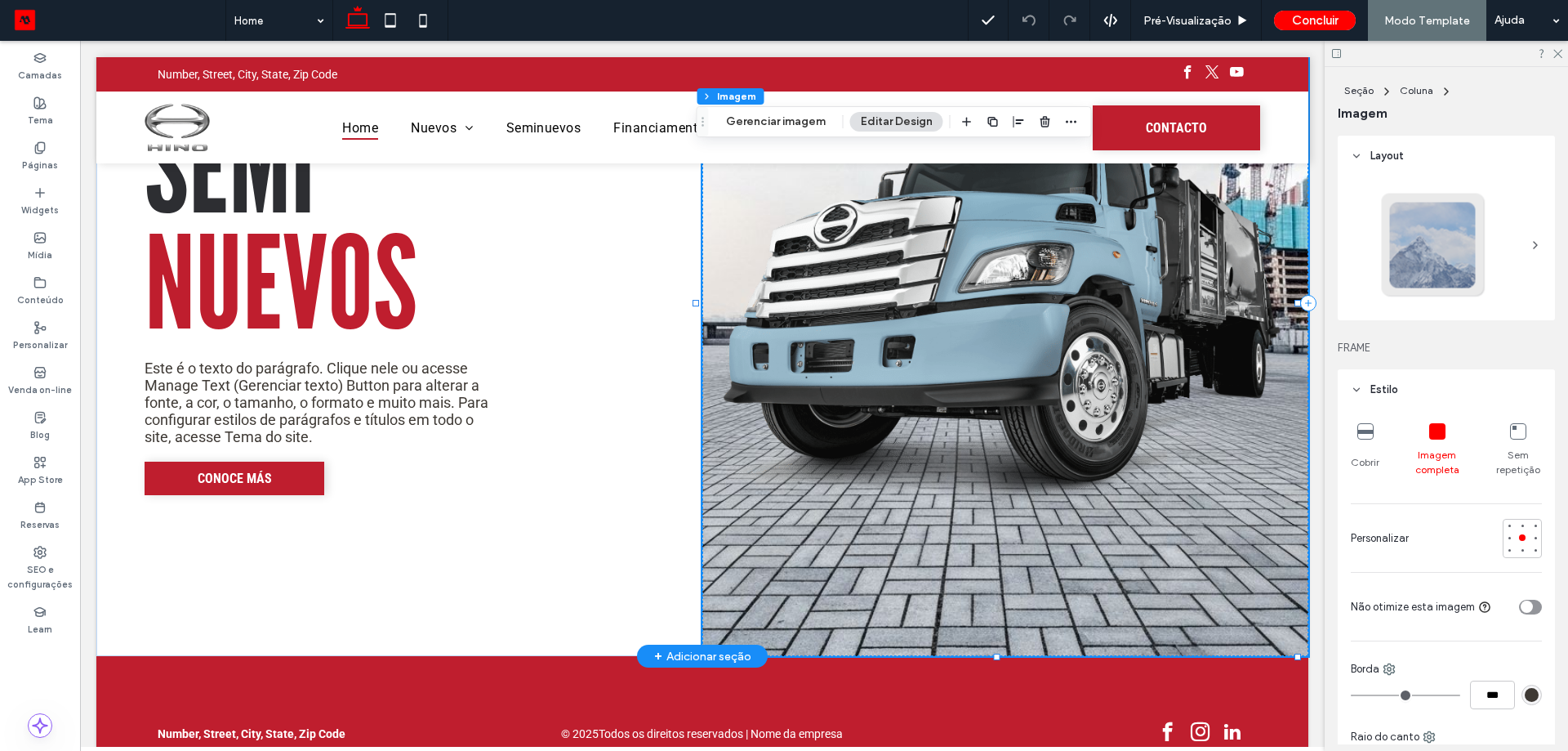
click at [1112, 287] on img at bounding box center [1005, 303] width 606 height 706
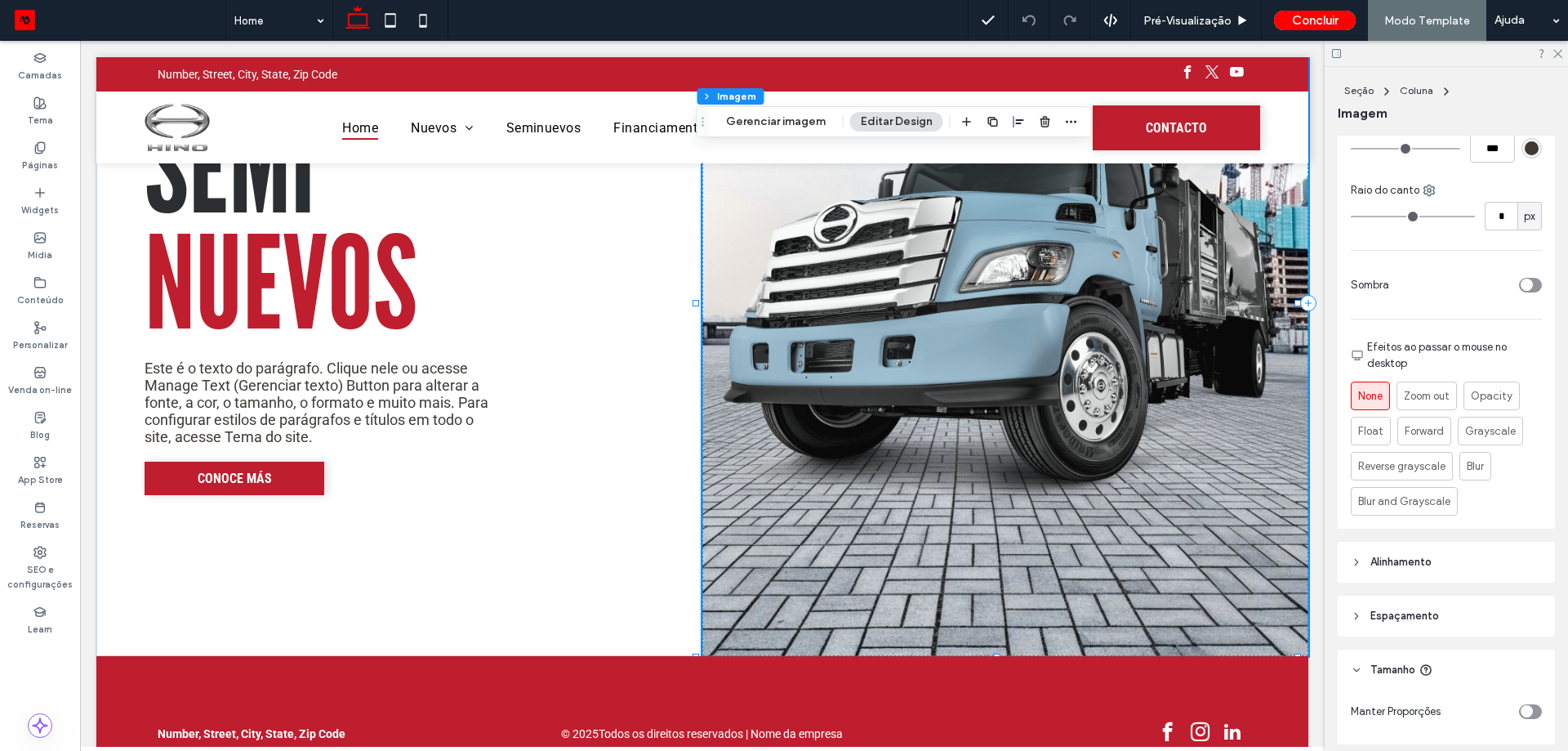
scroll to position [817, 0]
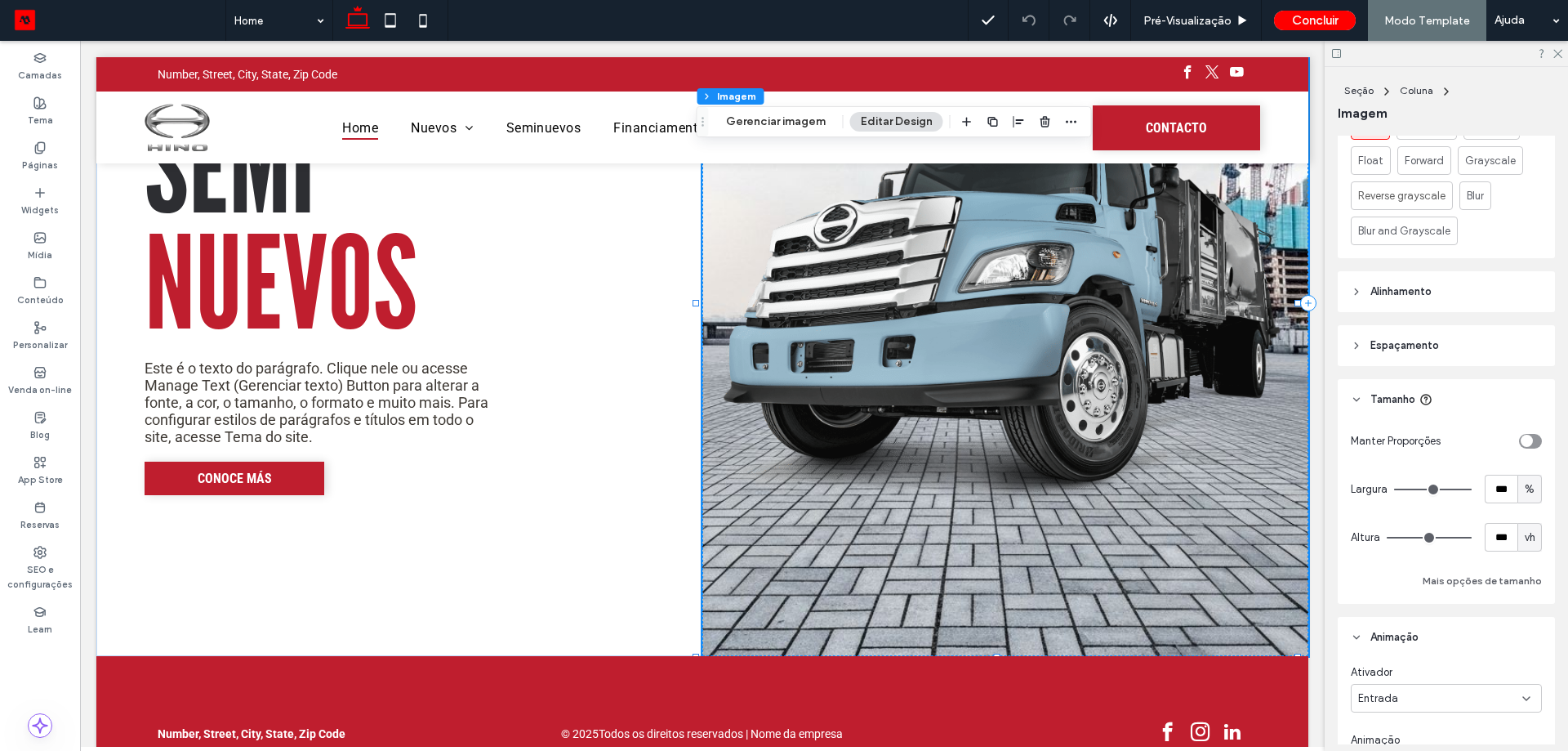
type input "**"
click at [1443, 488] on input "range" at bounding box center [1433, 489] width 78 height 2
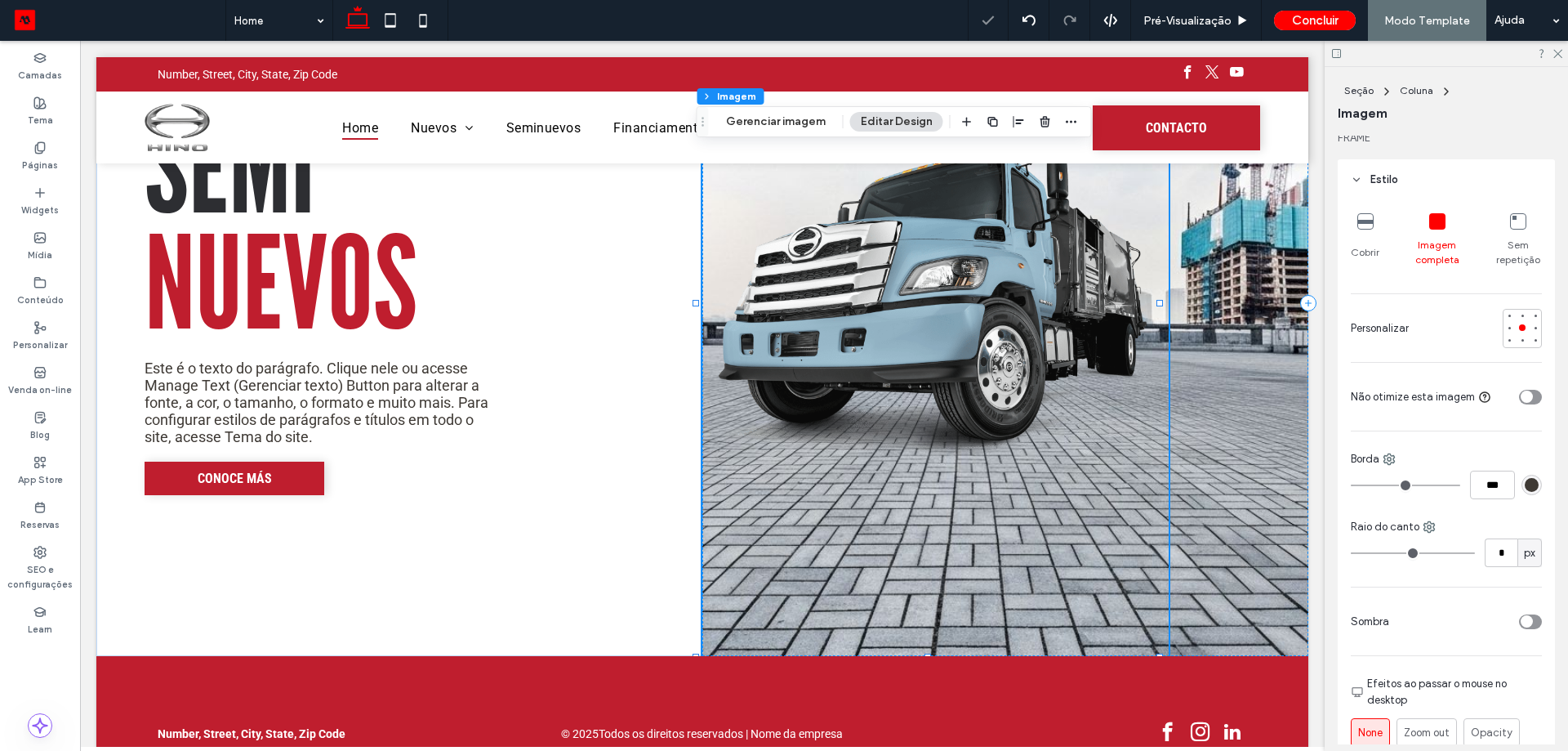
scroll to position [0, 0]
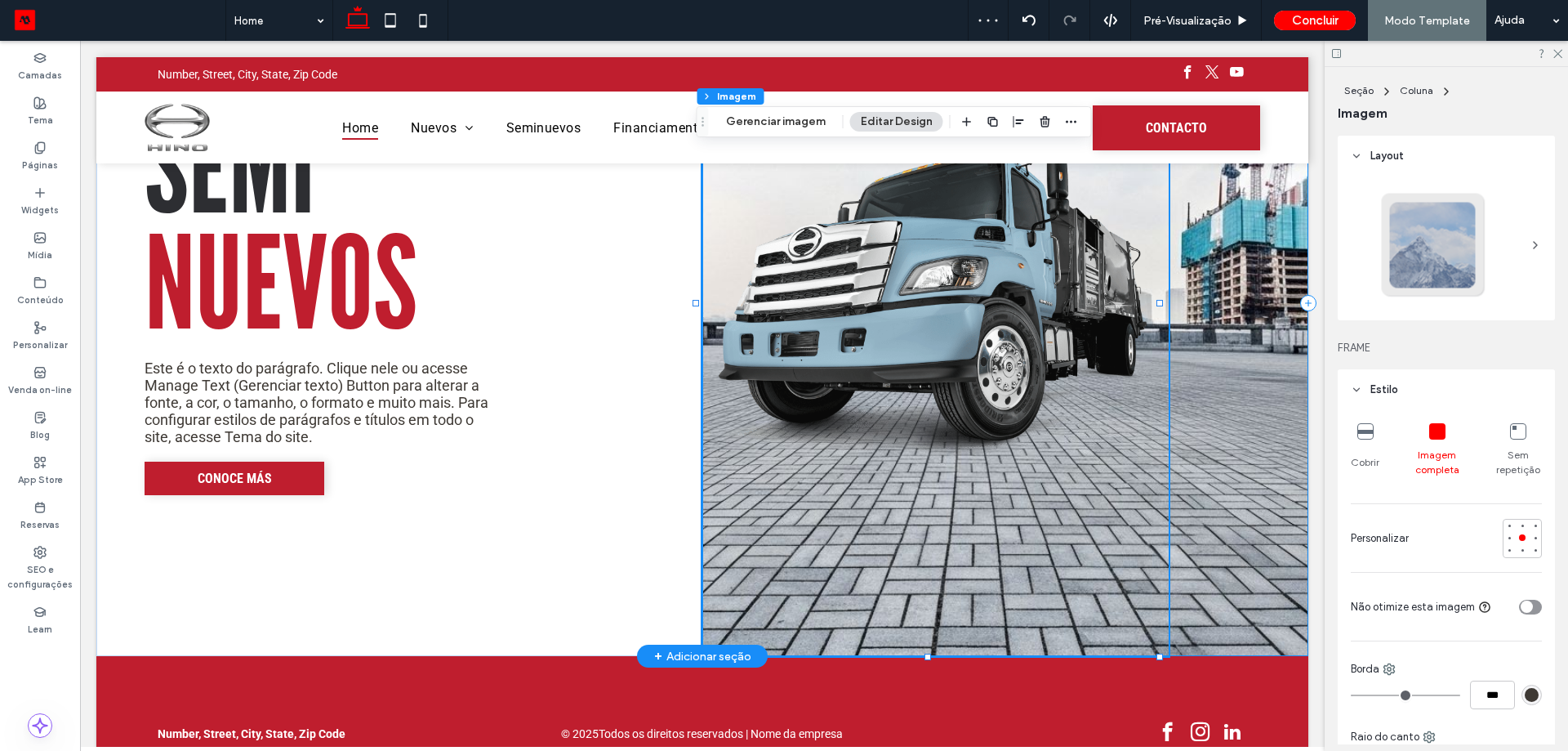
click at [1235, 300] on div at bounding box center [1005, 303] width 606 height 706
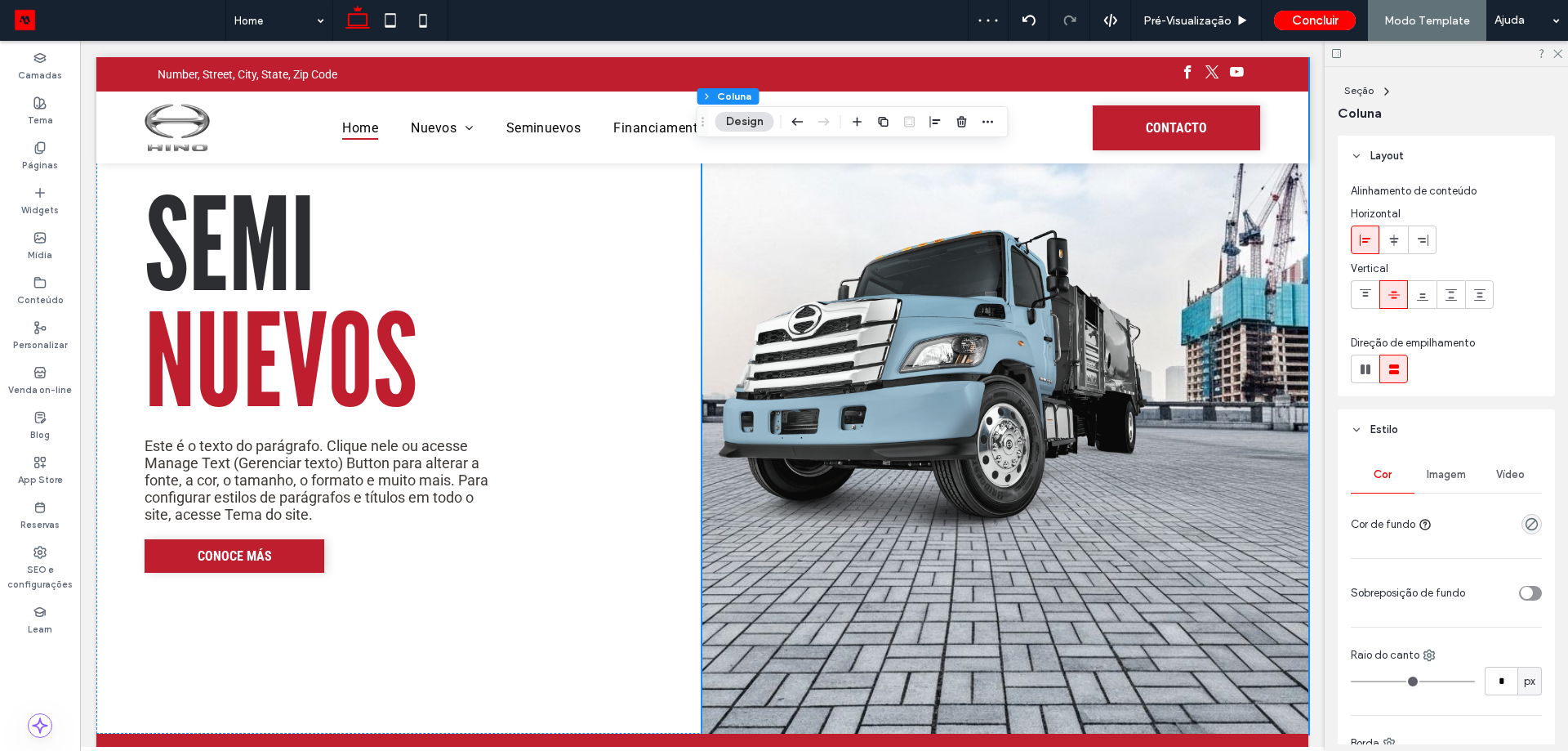
scroll to position [2767, 0]
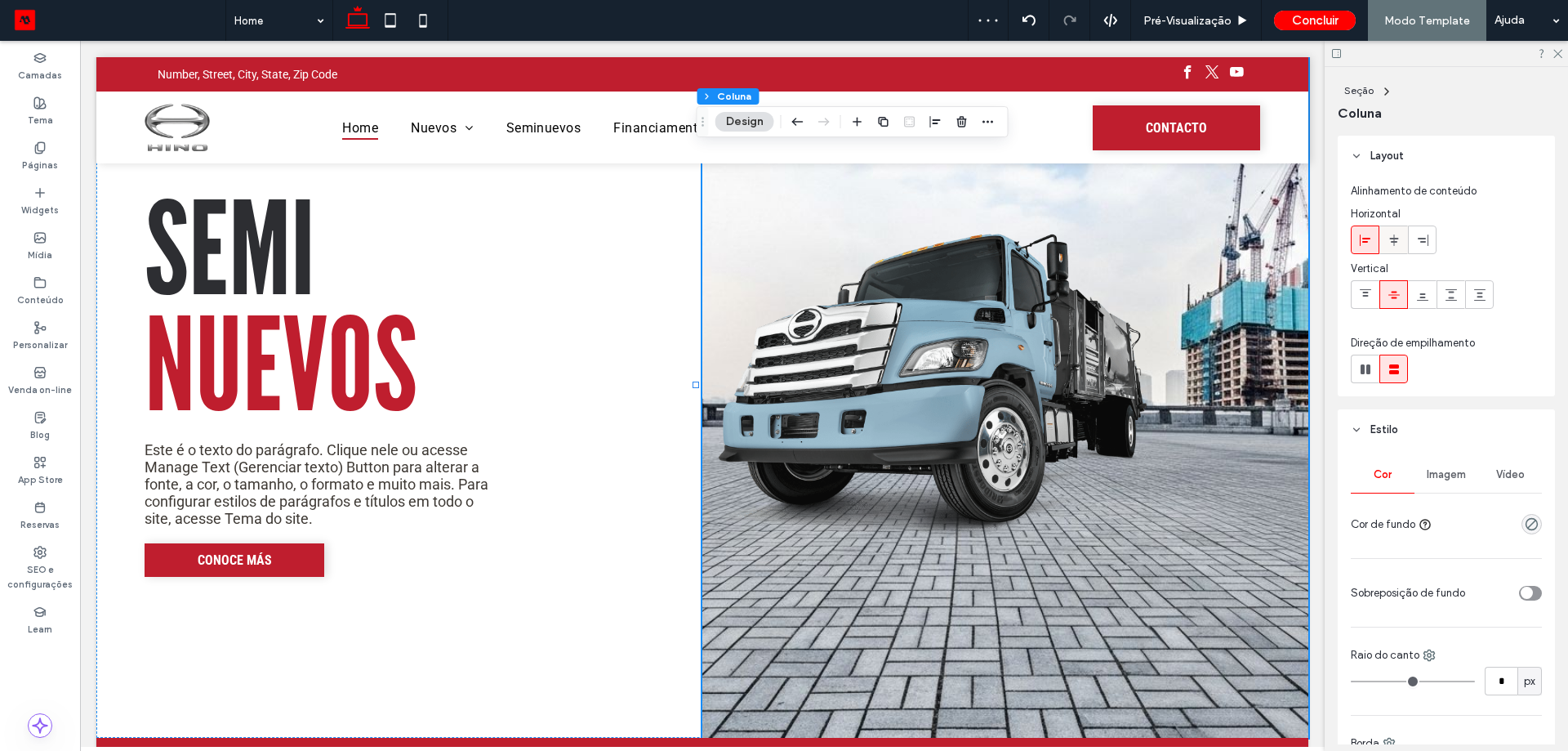
click at [1397, 245] on icon at bounding box center [1394, 240] width 13 height 13
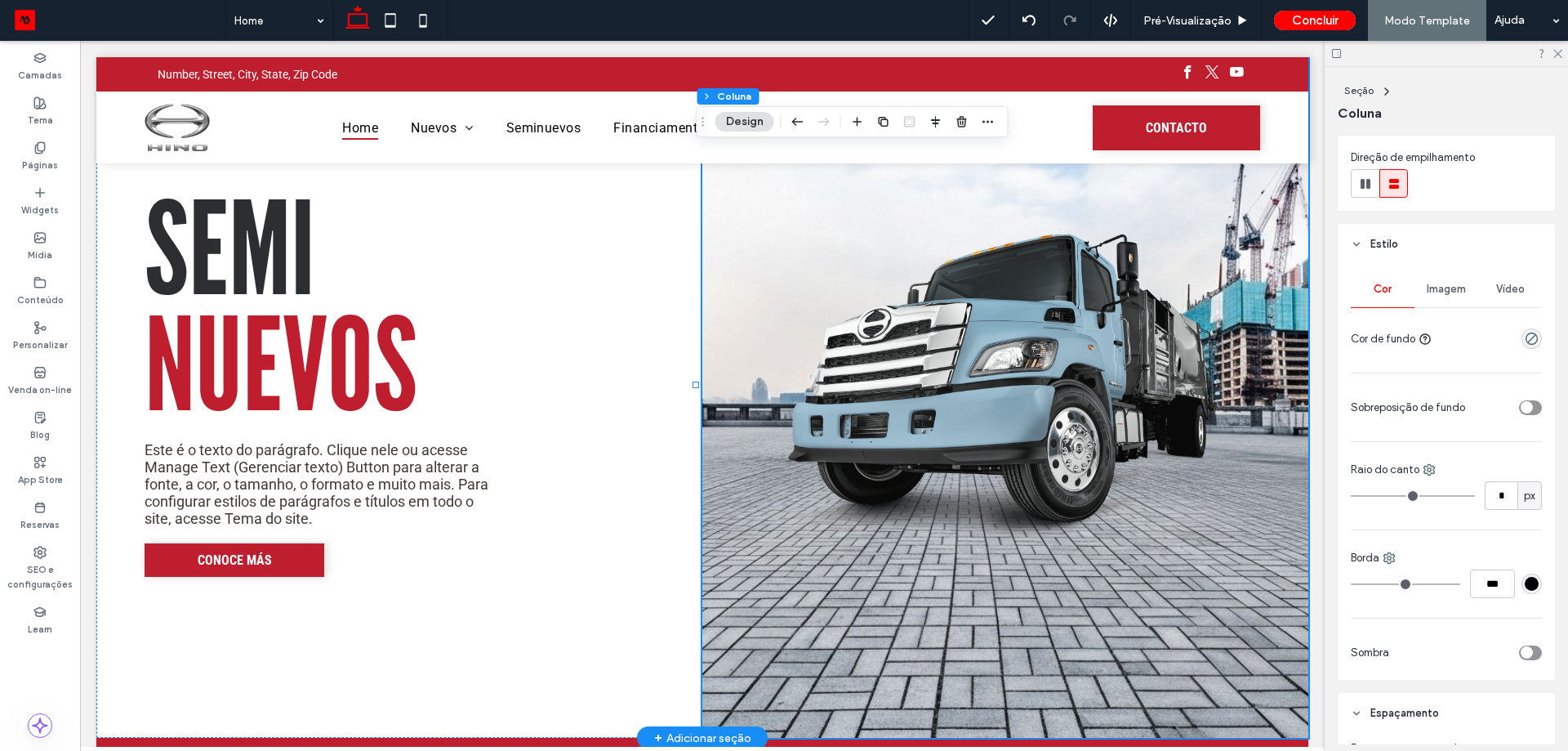
scroll to position [409, 0]
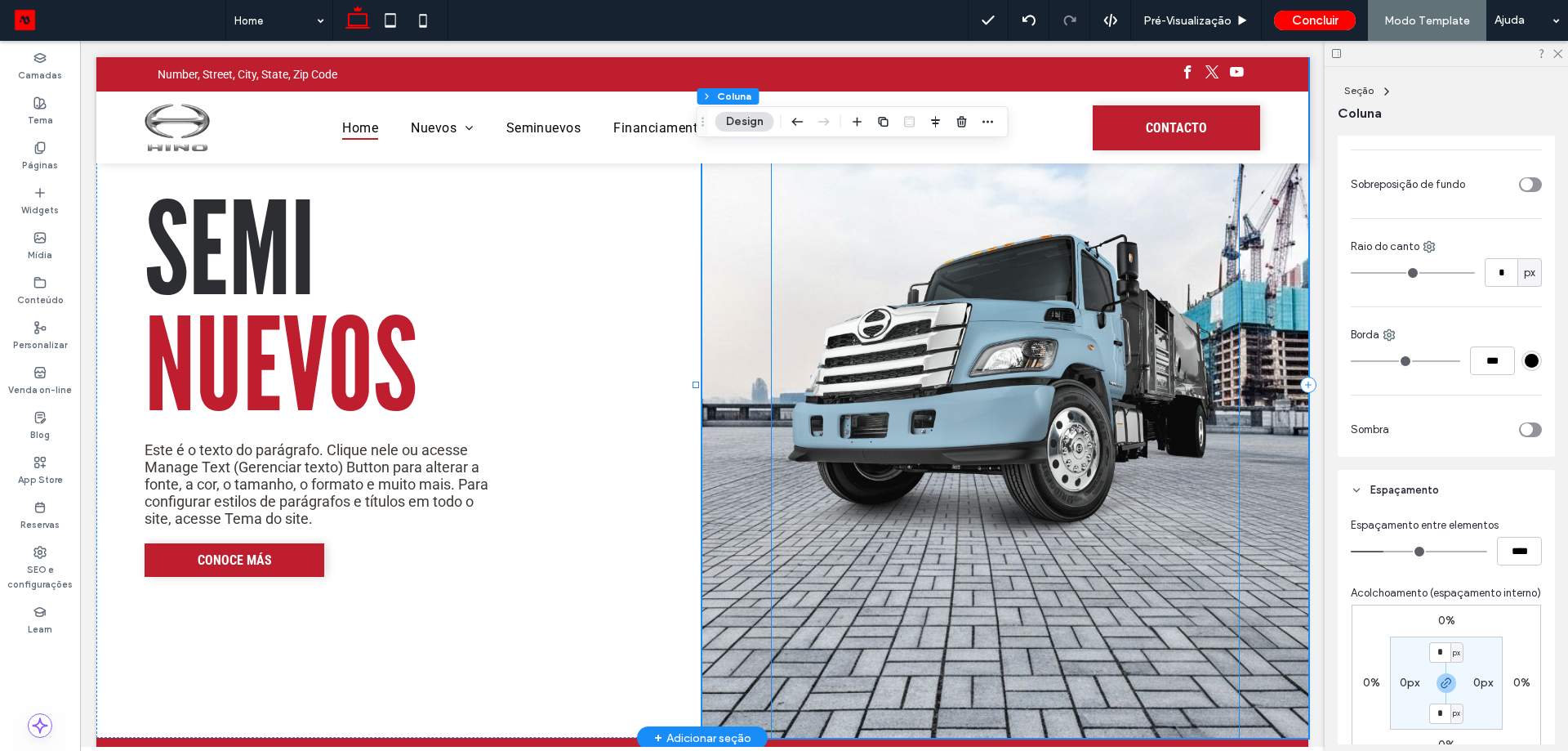
click at [1061, 414] on img at bounding box center [1005, 385] width 466 height 706
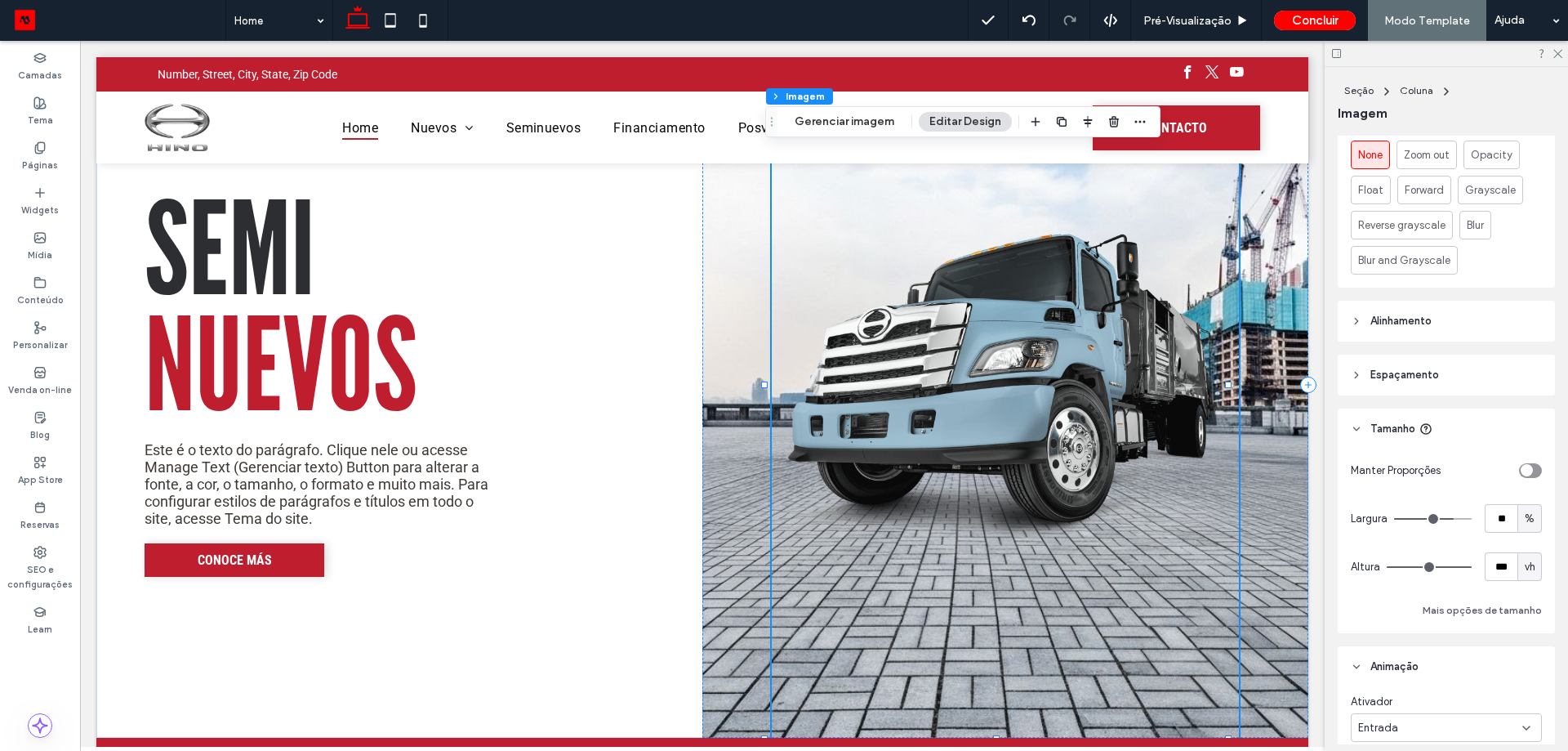
scroll to position [1062, 0]
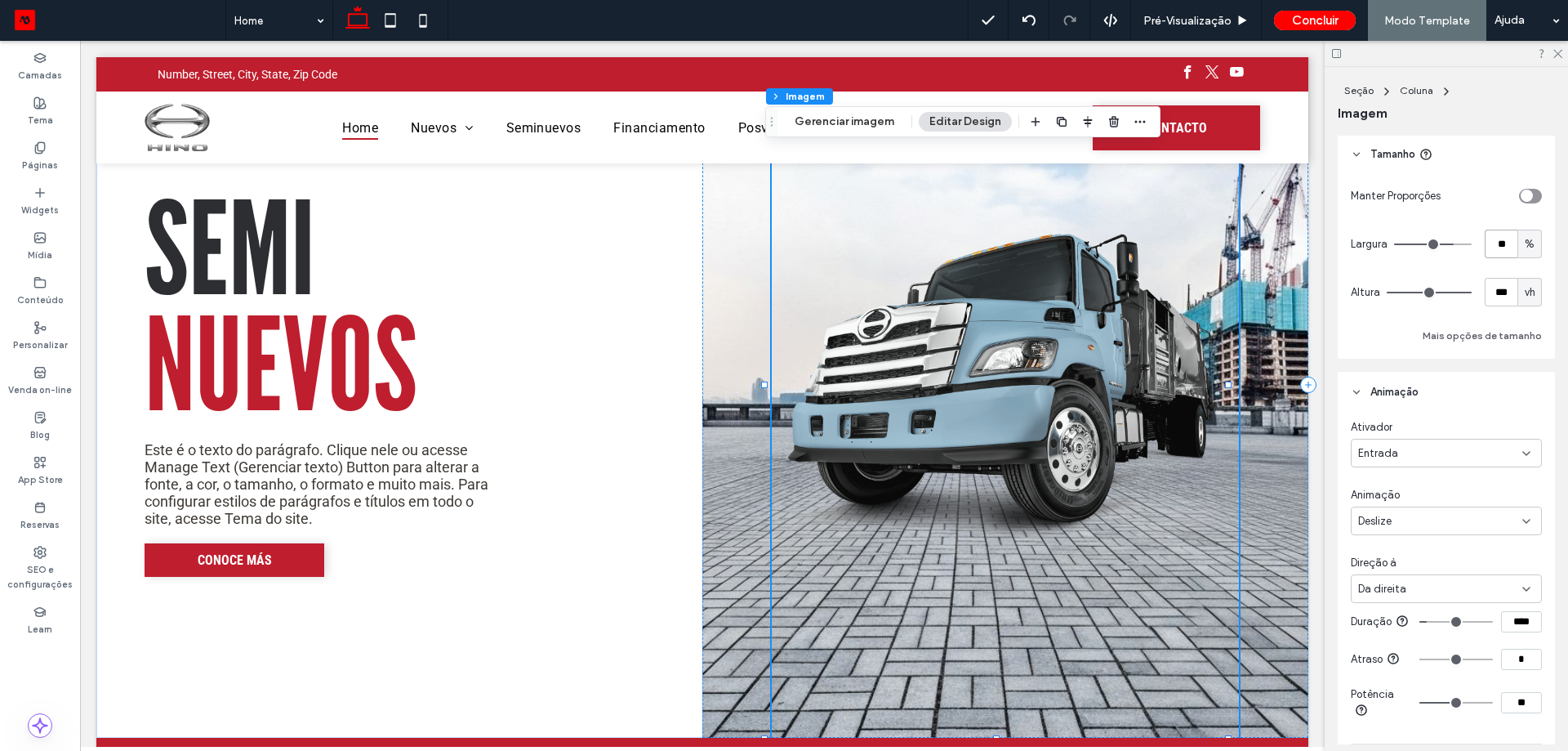
click at [1502, 249] on input "**" at bounding box center [1500, 244] width 33 height 28
type input "**"
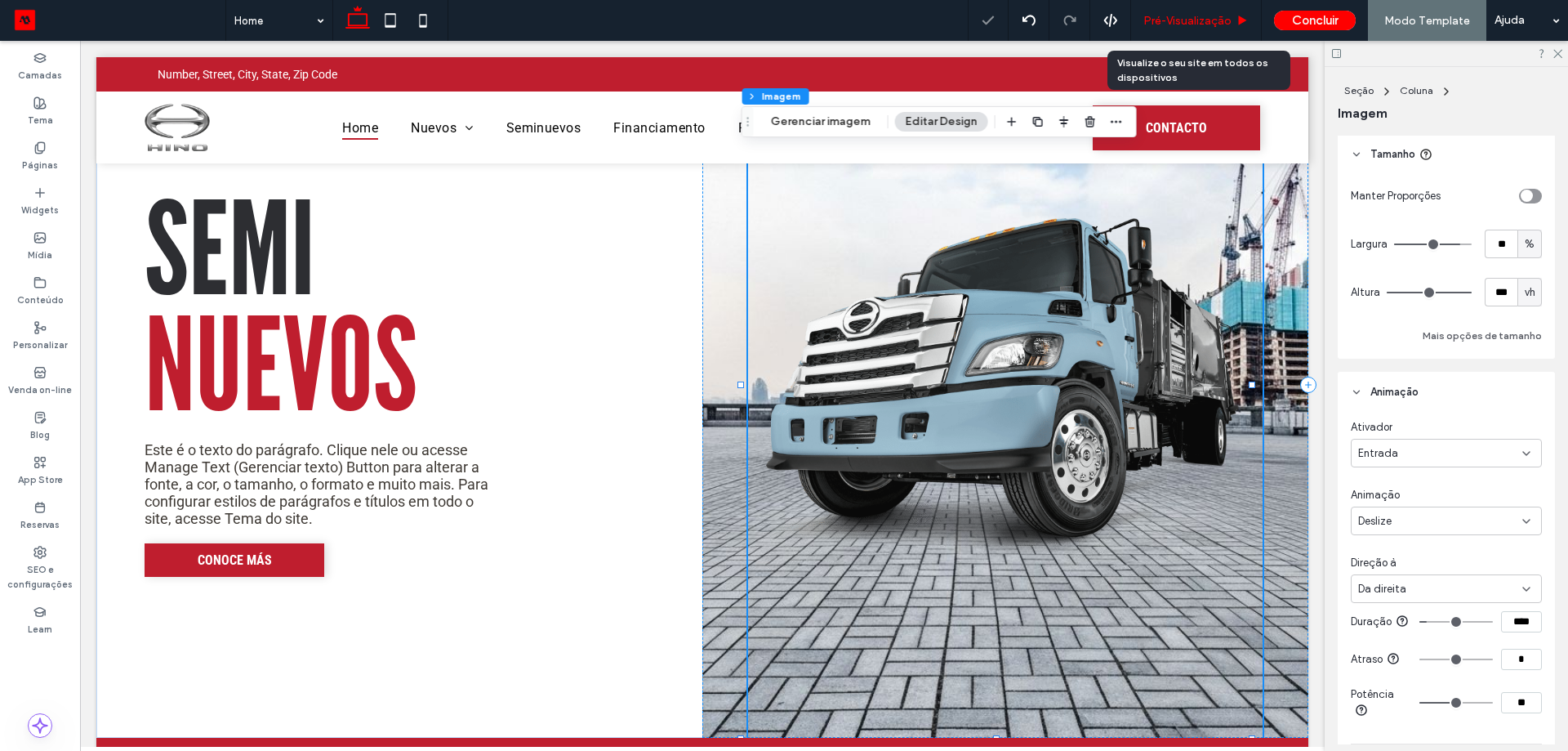
click at [1204, 27] on span "Pré-Visualizaçāo" at bounding box center [1188, 21] width 89 height 14
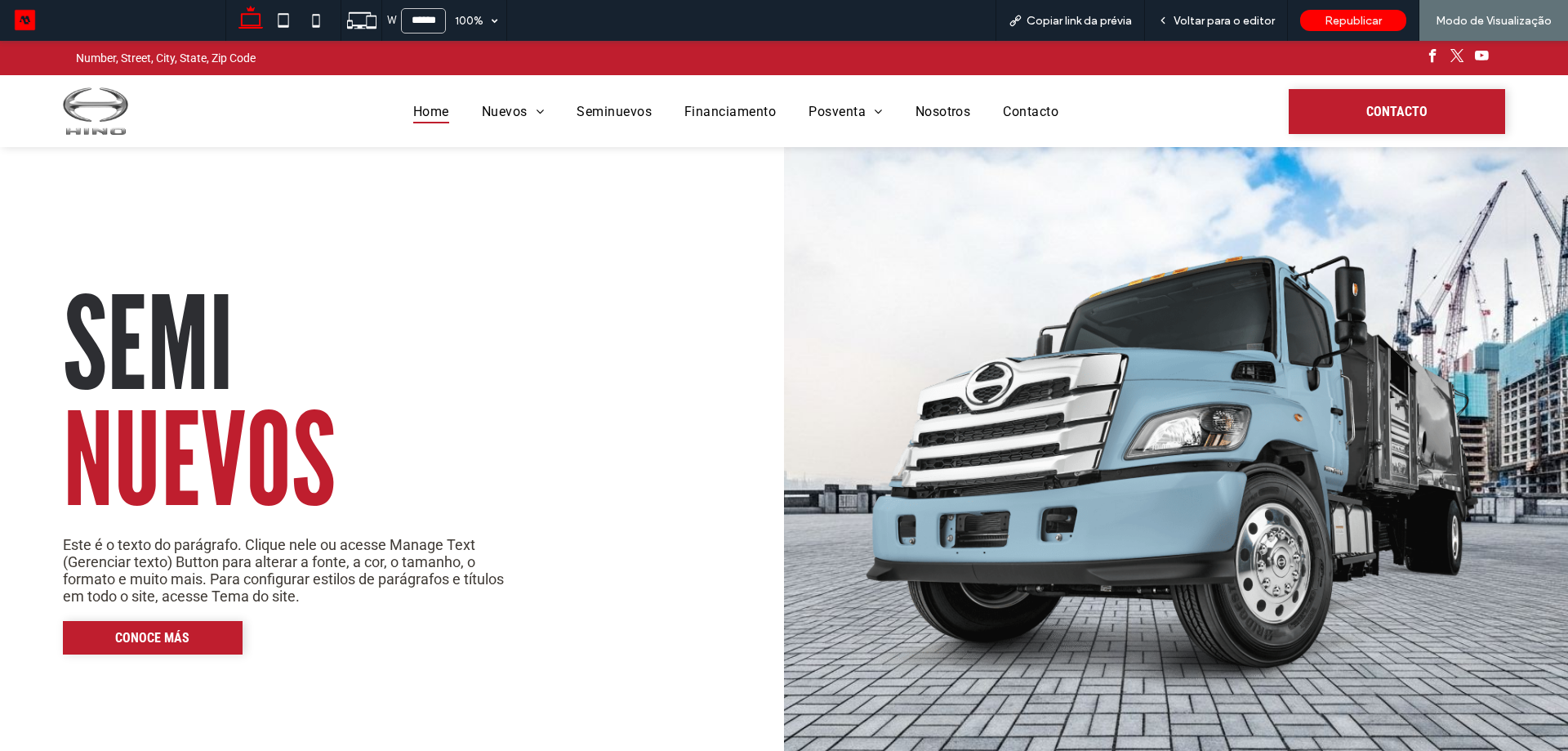
scroll to position [2685, 0]
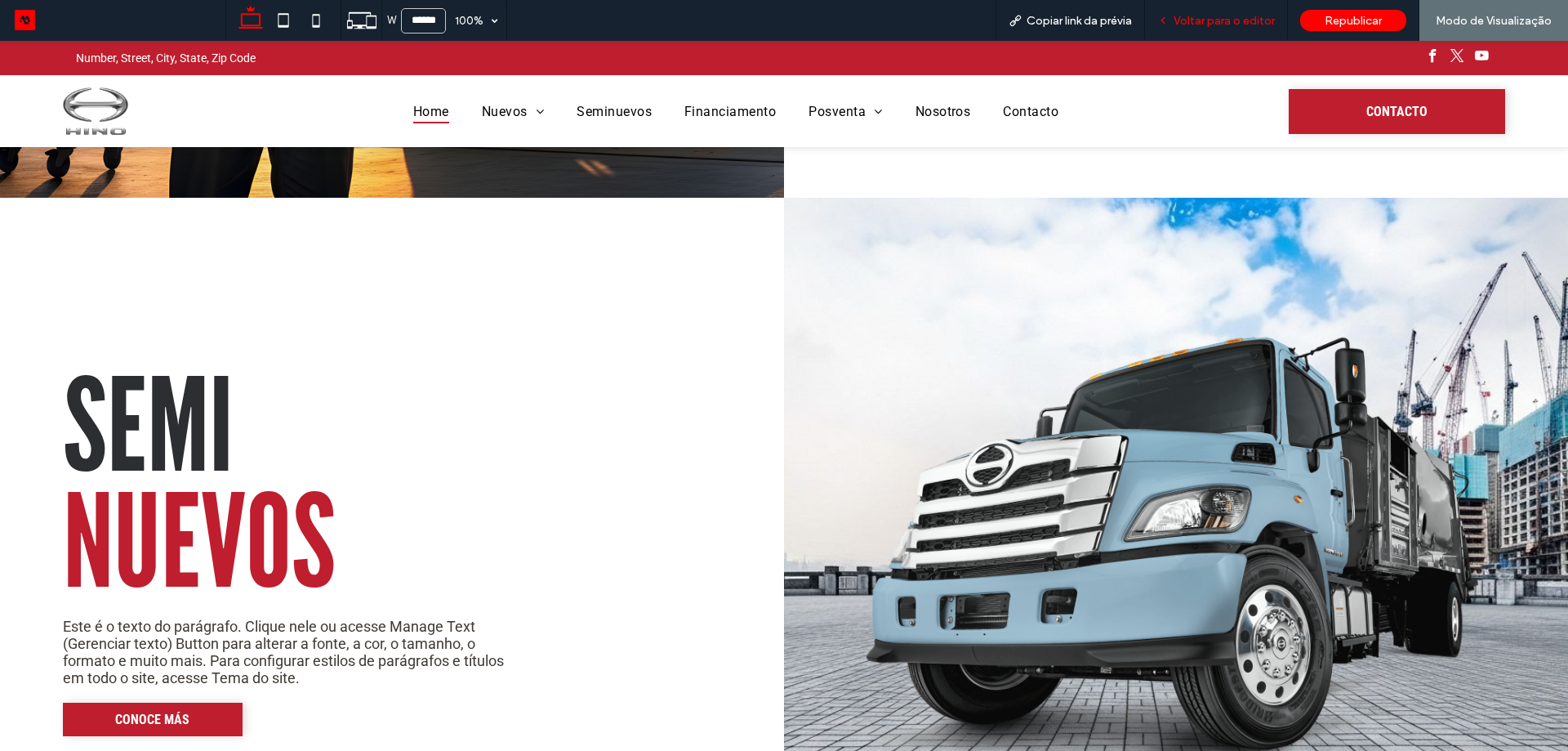
click at [1238, 18] on span "Voltar para o editor" at bounding box center [1224, 21] width 101 height 14
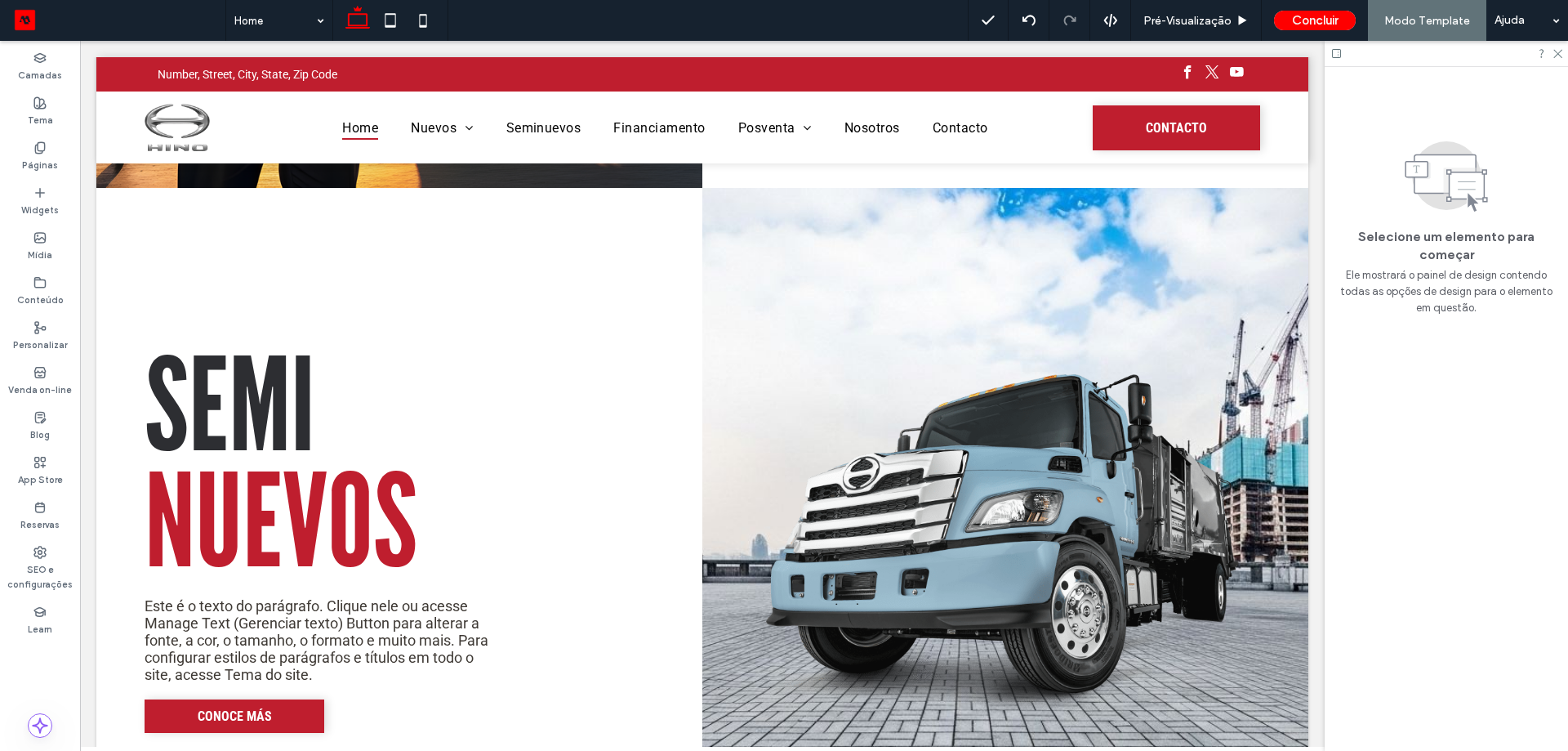
scroll to position [2608, 0]
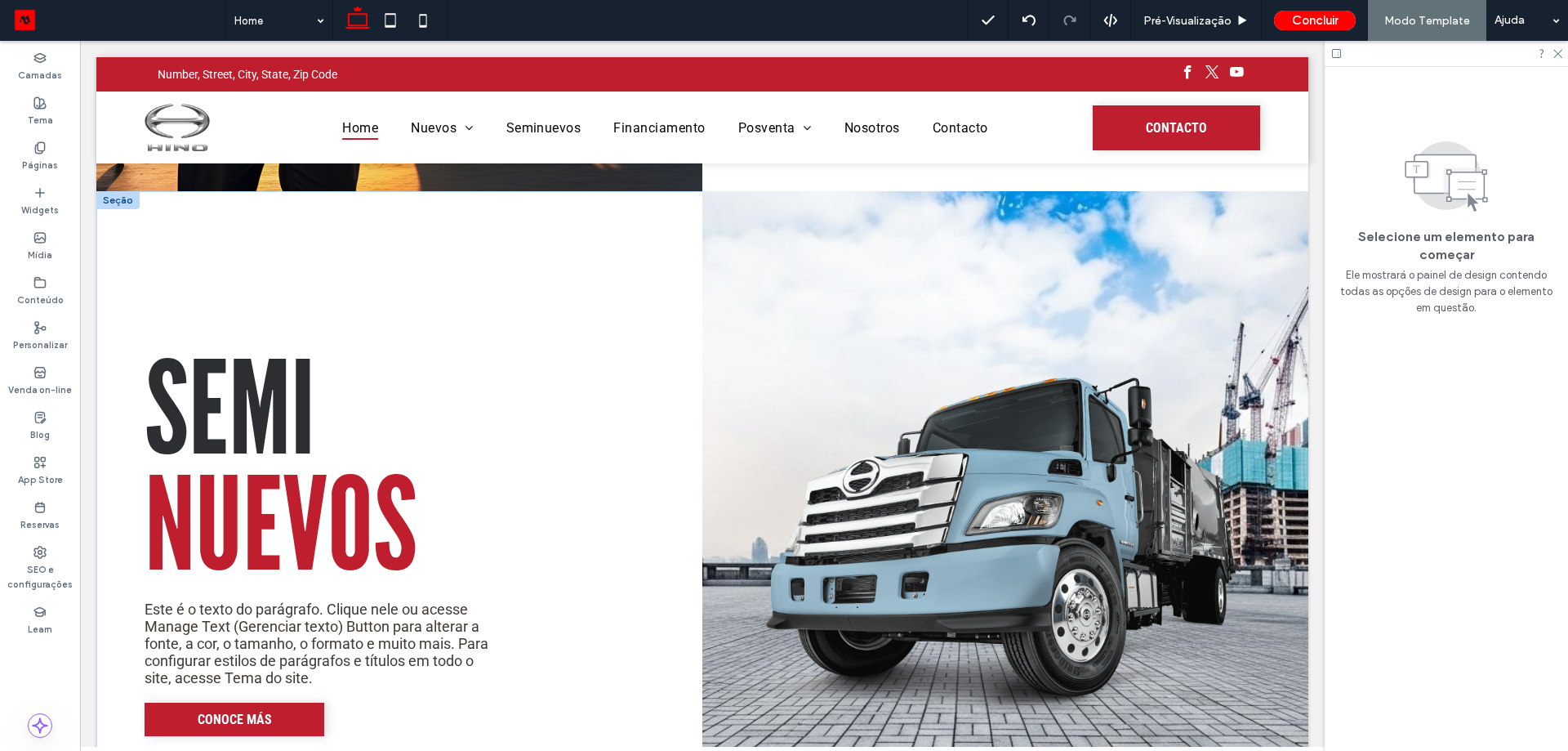
click at [1112, 483] on img at bounding box center [1005, 544] width 515 height 706
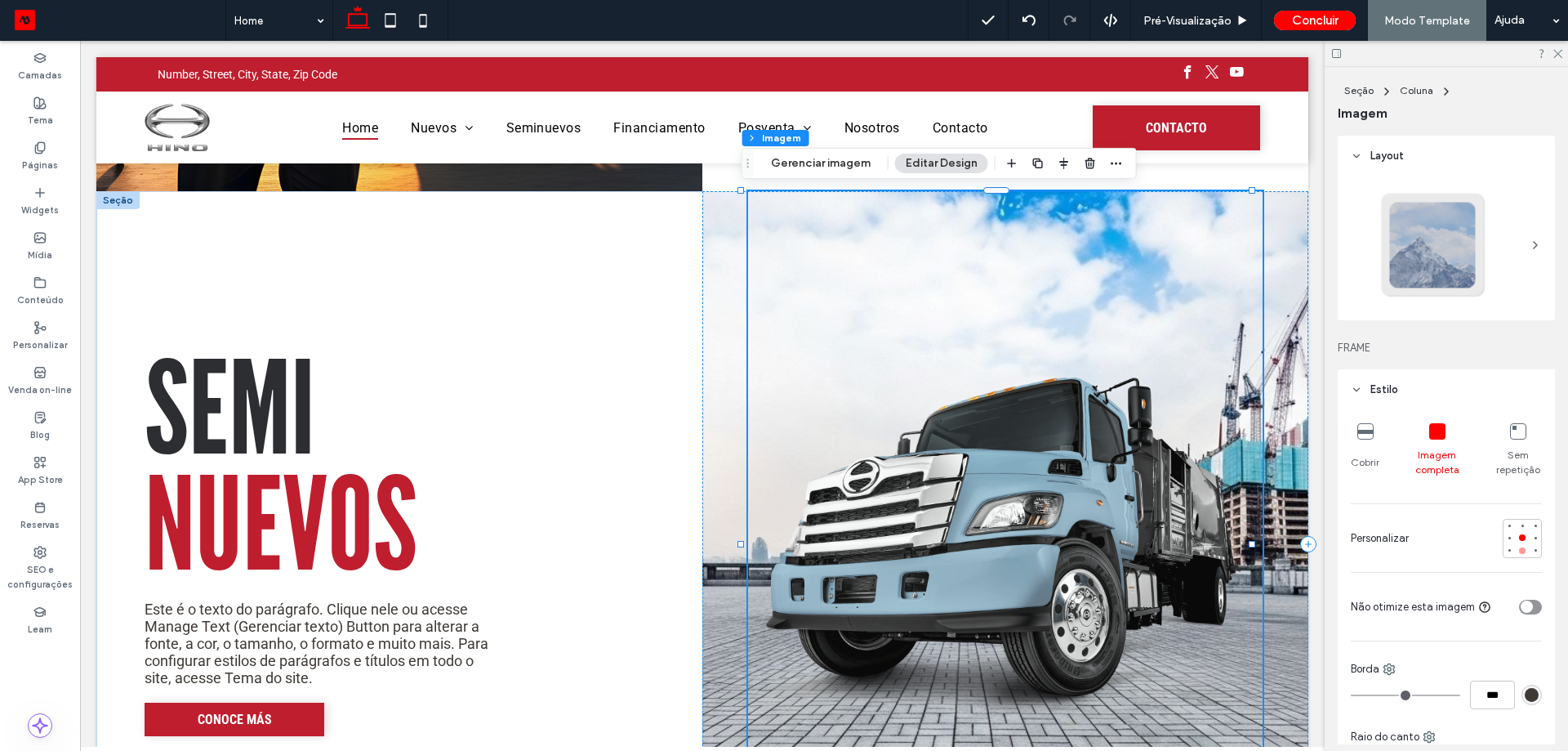
click at [1516, 547] on div at bounding box center [1522, 551] width 12 height 12
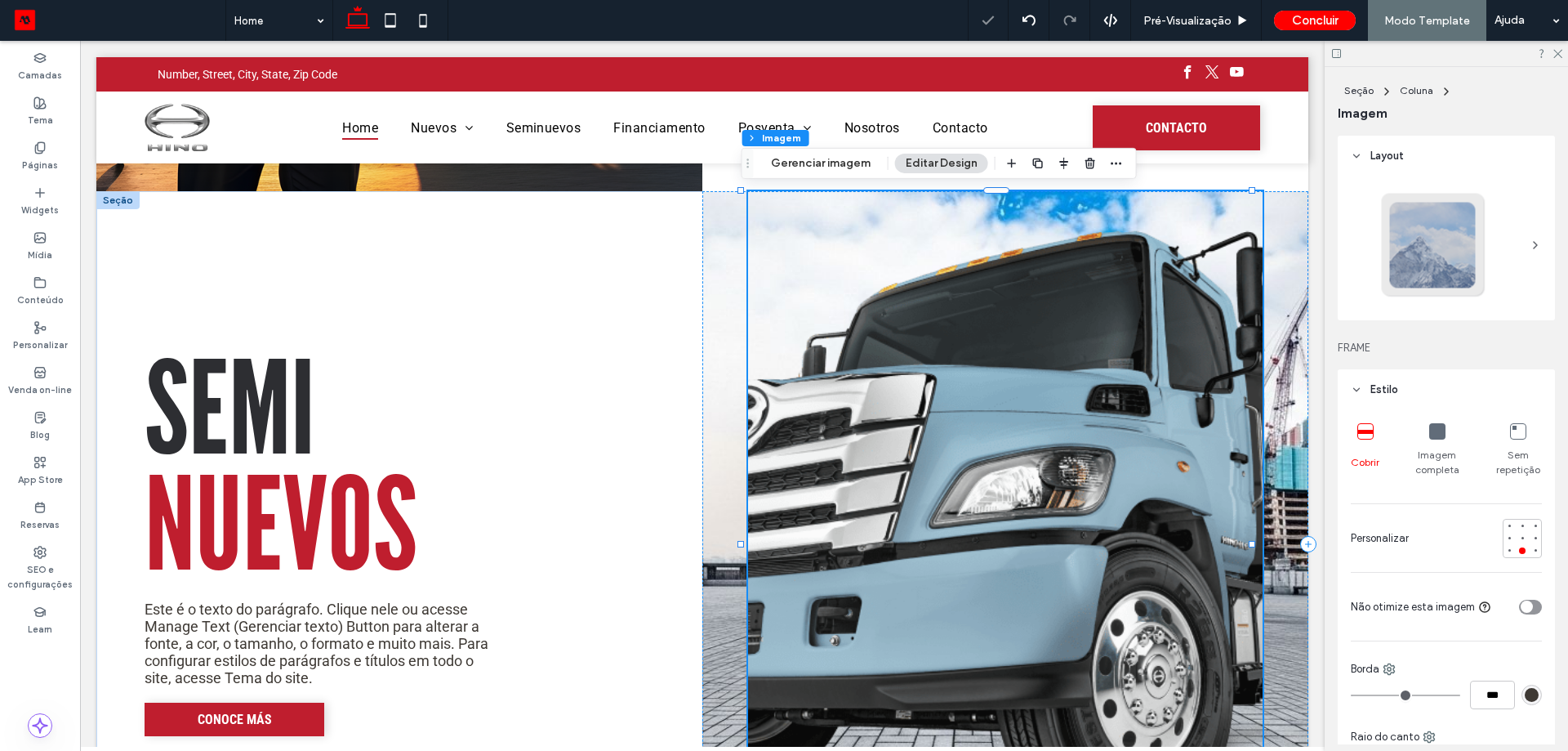
click at [1429, 433] on icon at bounding box center [1438, 432] width 17 height 17
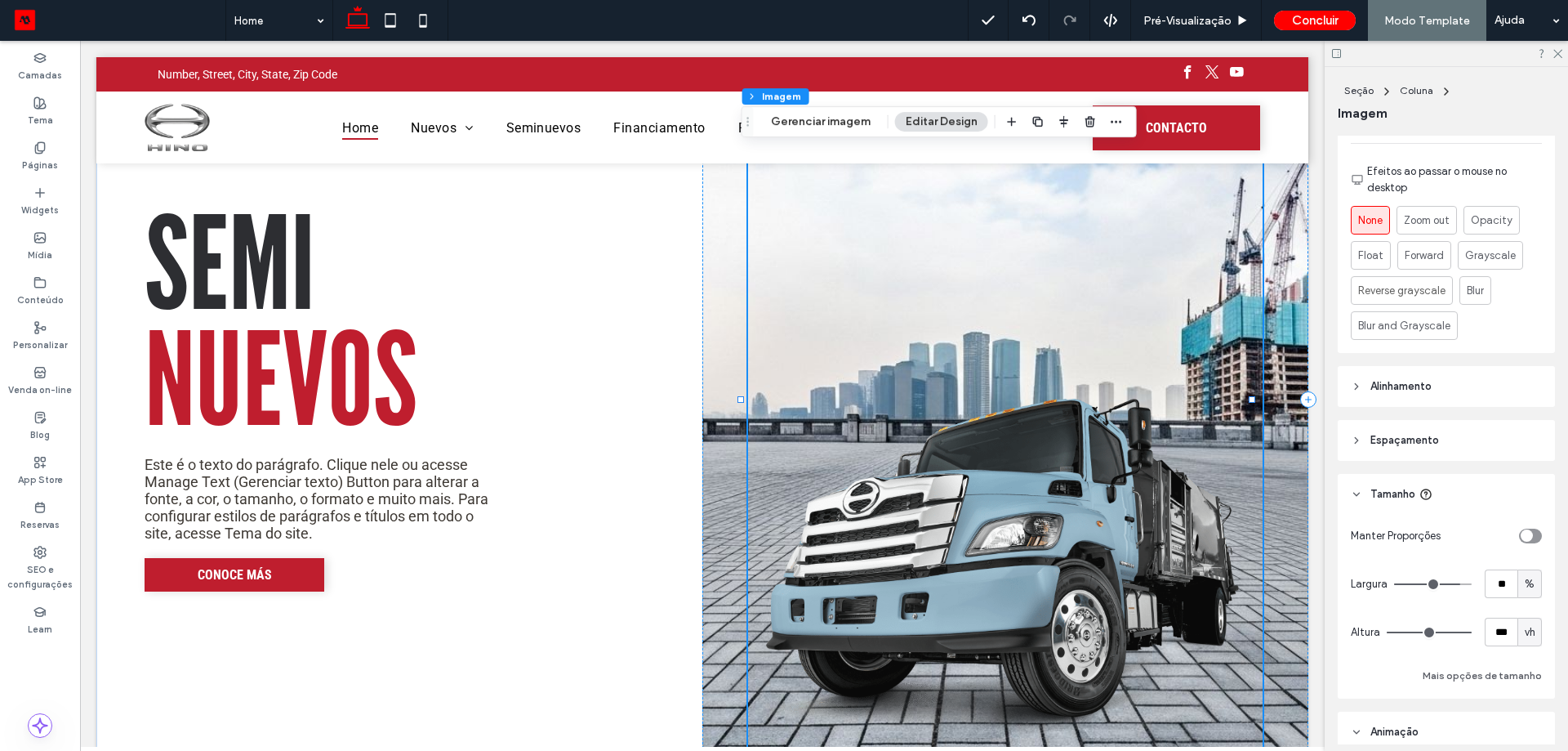
scroll to position [899, 0]
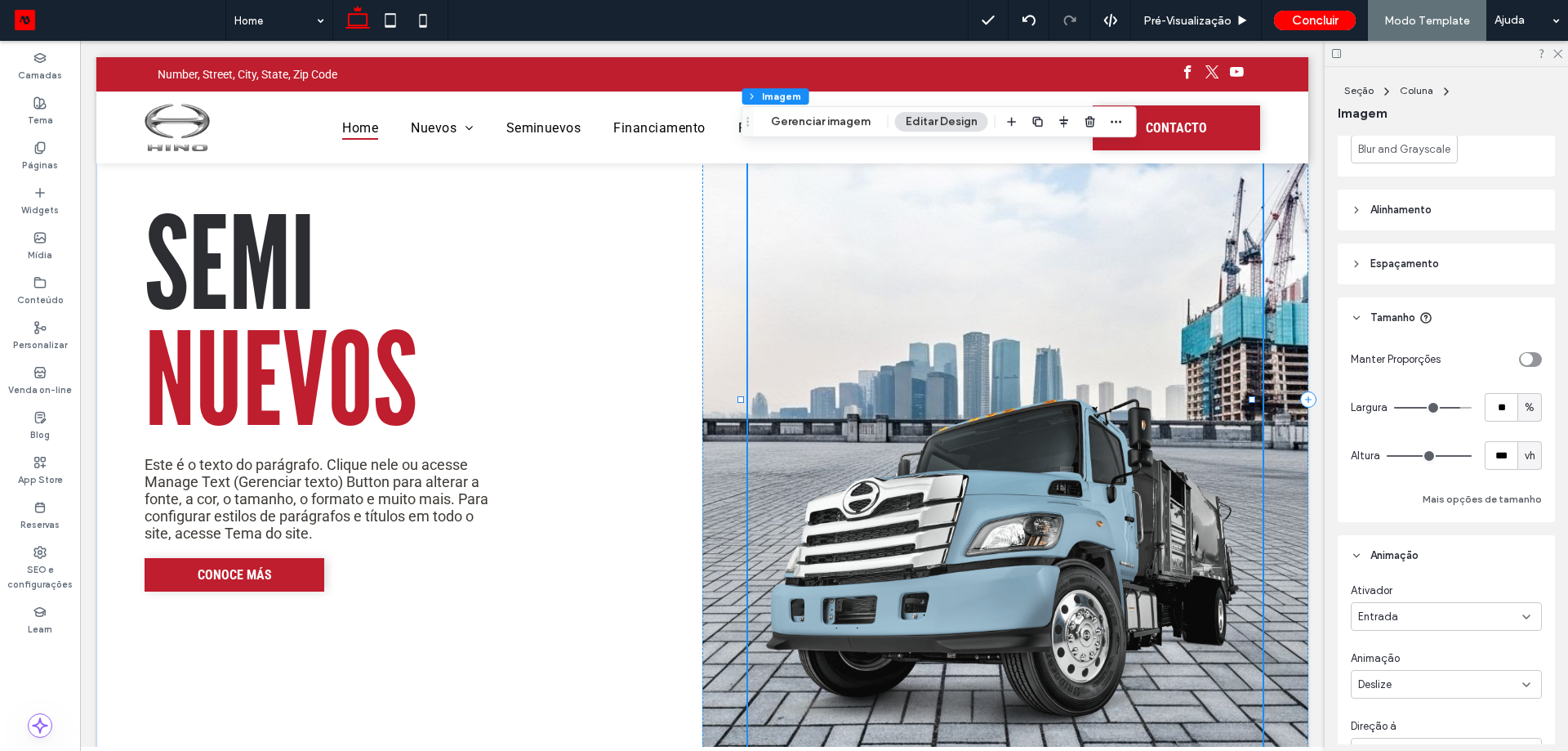
type input "***"
drag, startPoint x: 1454, startPoint y: 409, endPoint x: 1519, endPoint y: 411, distance: 65.0
type input "***"
click at [1472, 409] on input "range" at bounding box center [1433, 408] width 78 height 2
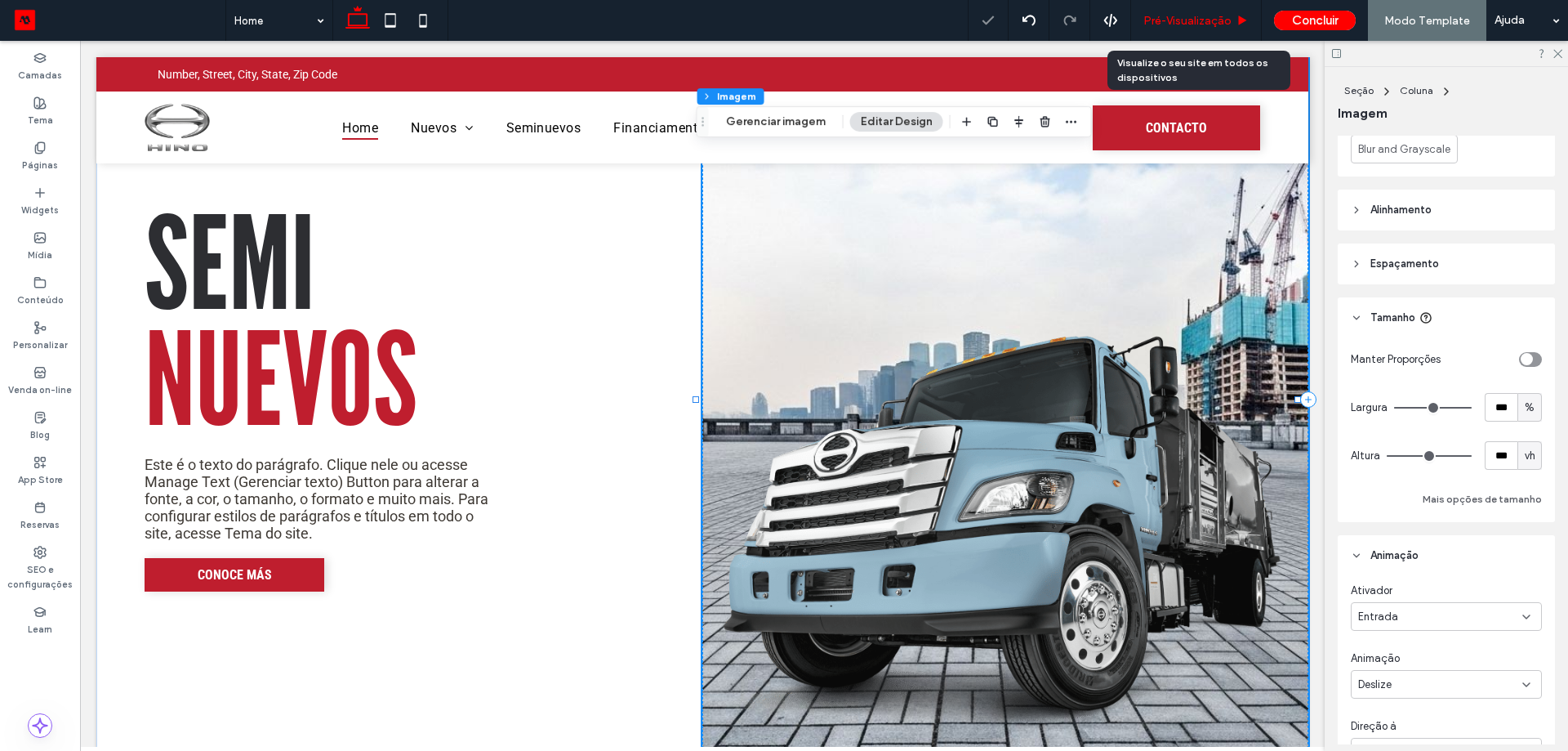
click at [1195, 16] on span "Pré-Visualizaçāo" at bounding box center [1188, 21] width 89 height 14
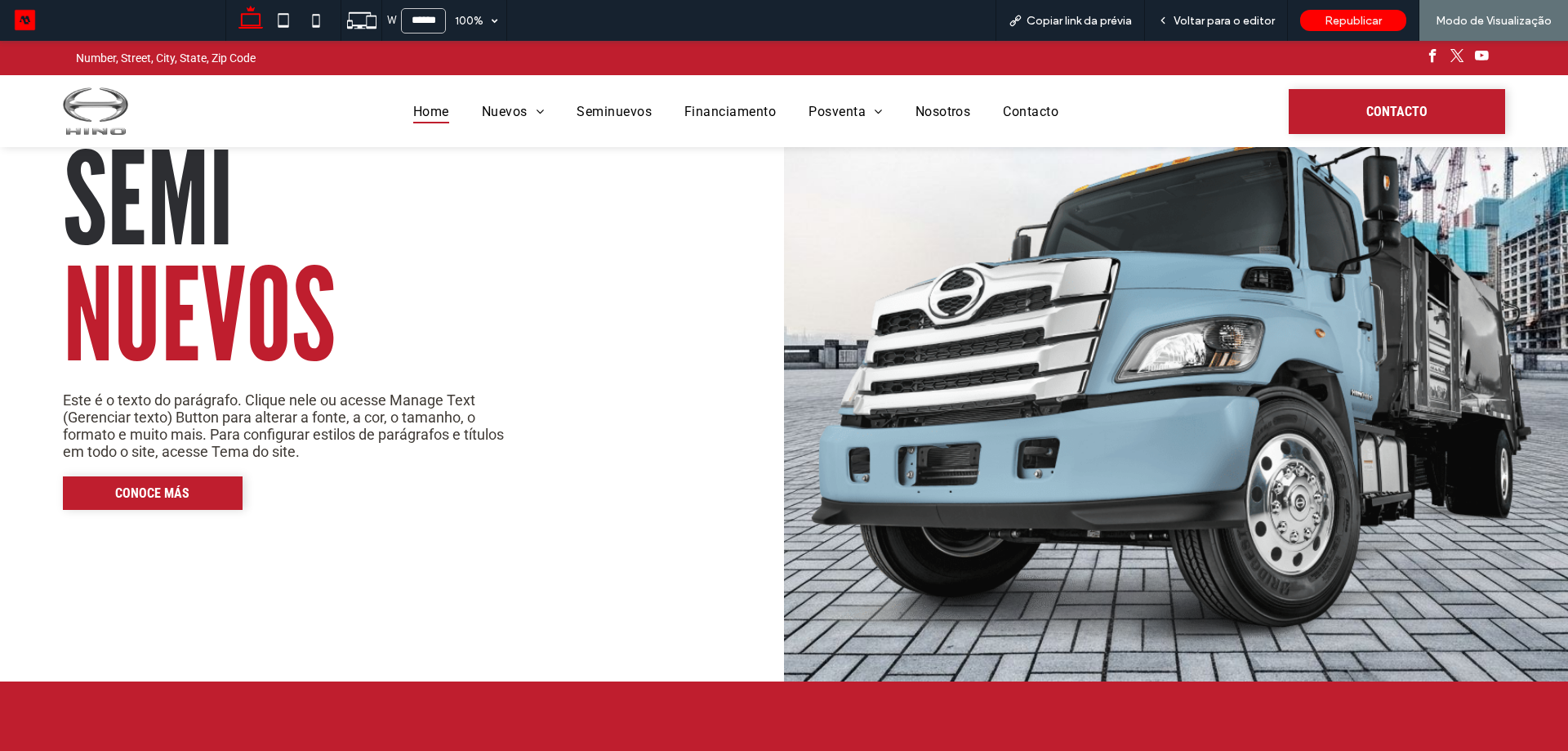
scroll to position [2829, 0]
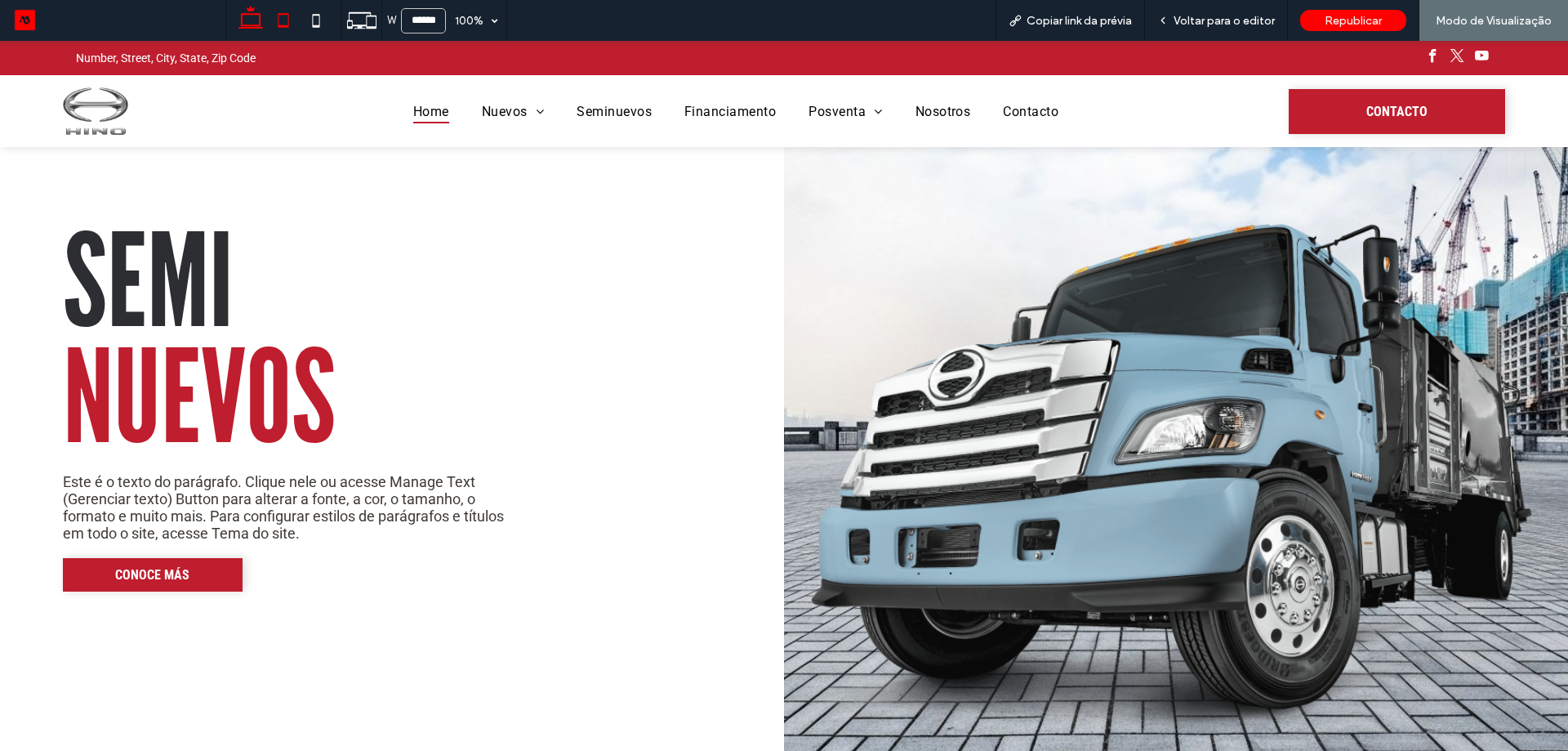
click at [284, 25] on use at bounding box center [283, 20] width 11 height 14
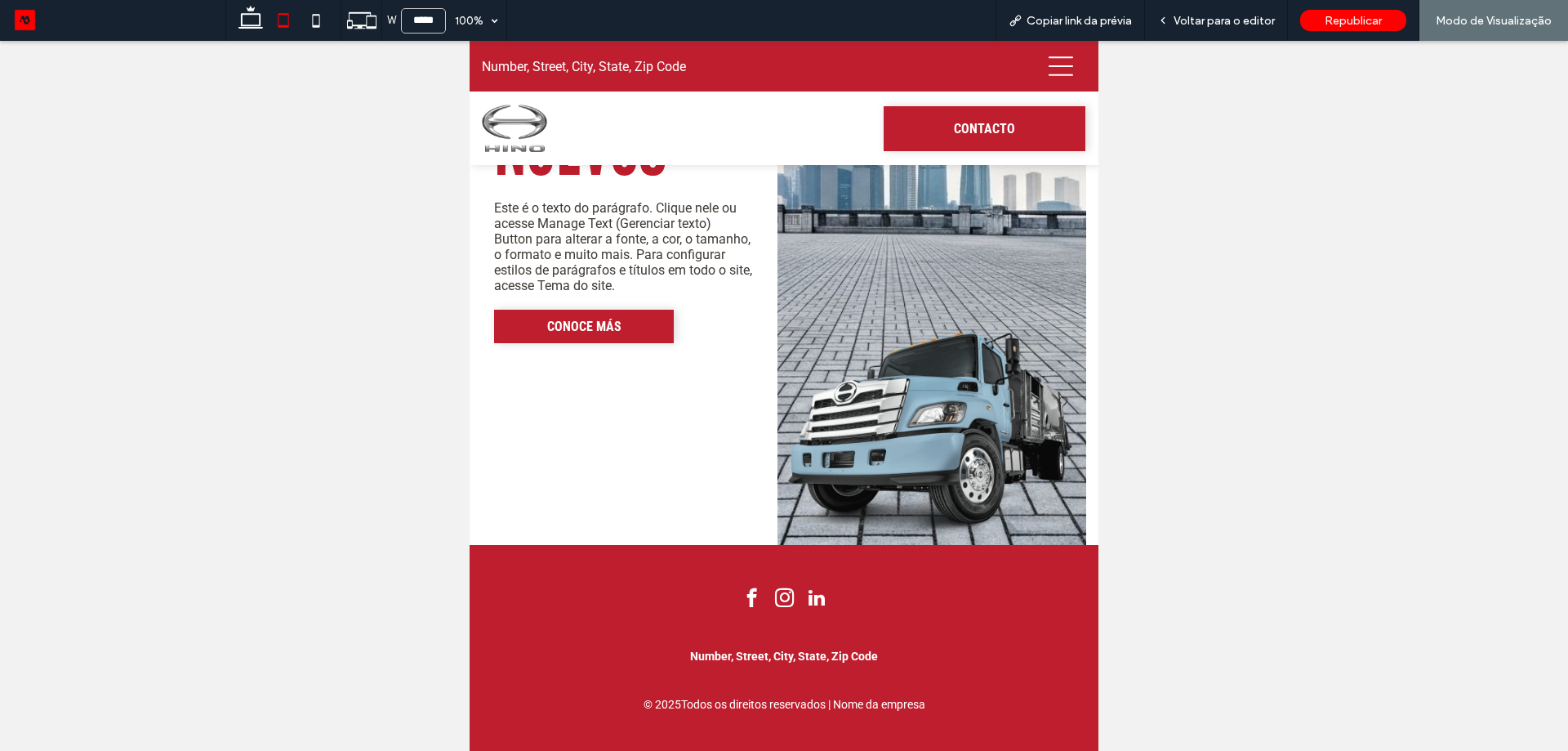
type input "*****"
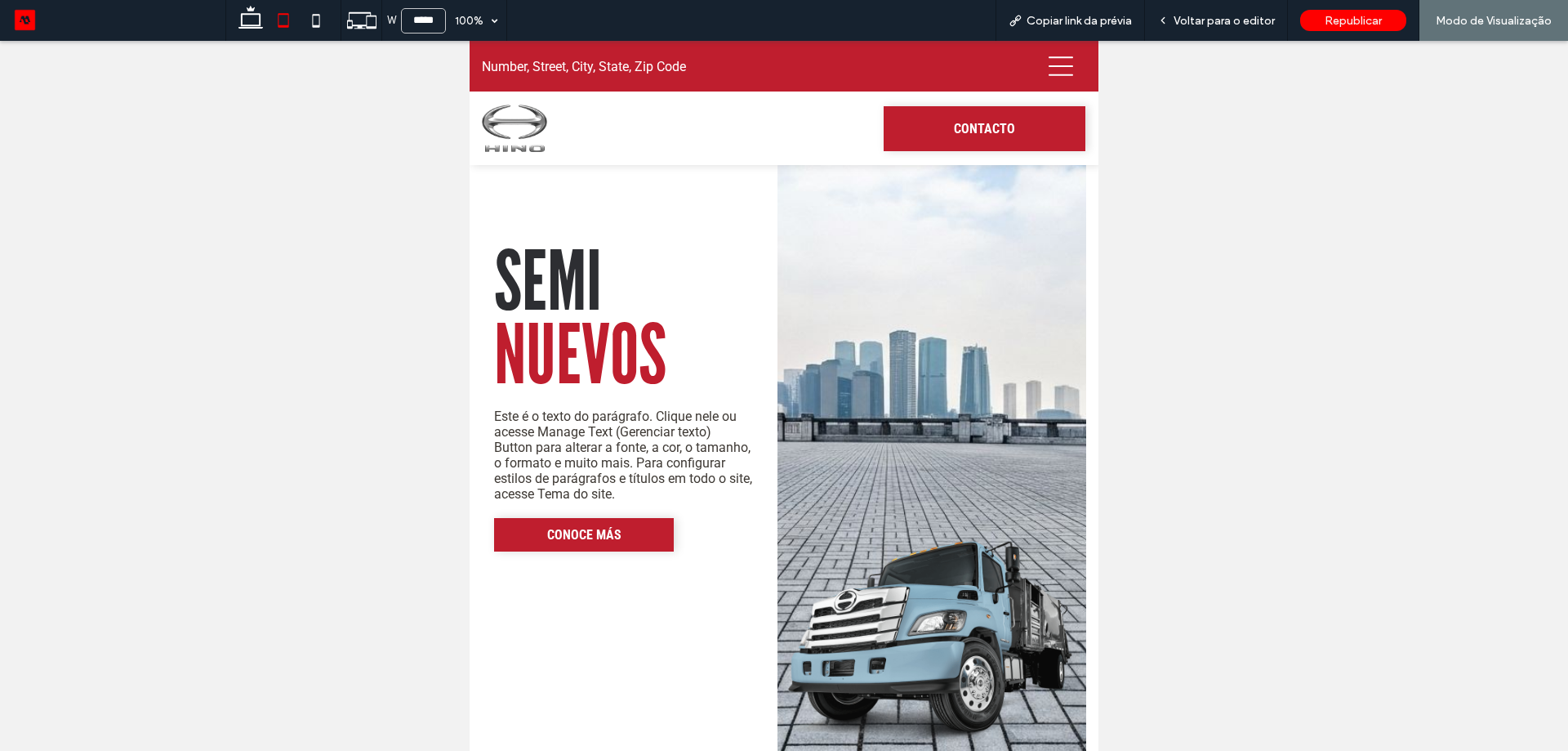
click at [949, 623] on img at bounding box center [931, 398] width 308 height 710
click at [1207, 14] on span "Voltar para o editor" at bounding box center [1224, 21] width 101 height 14
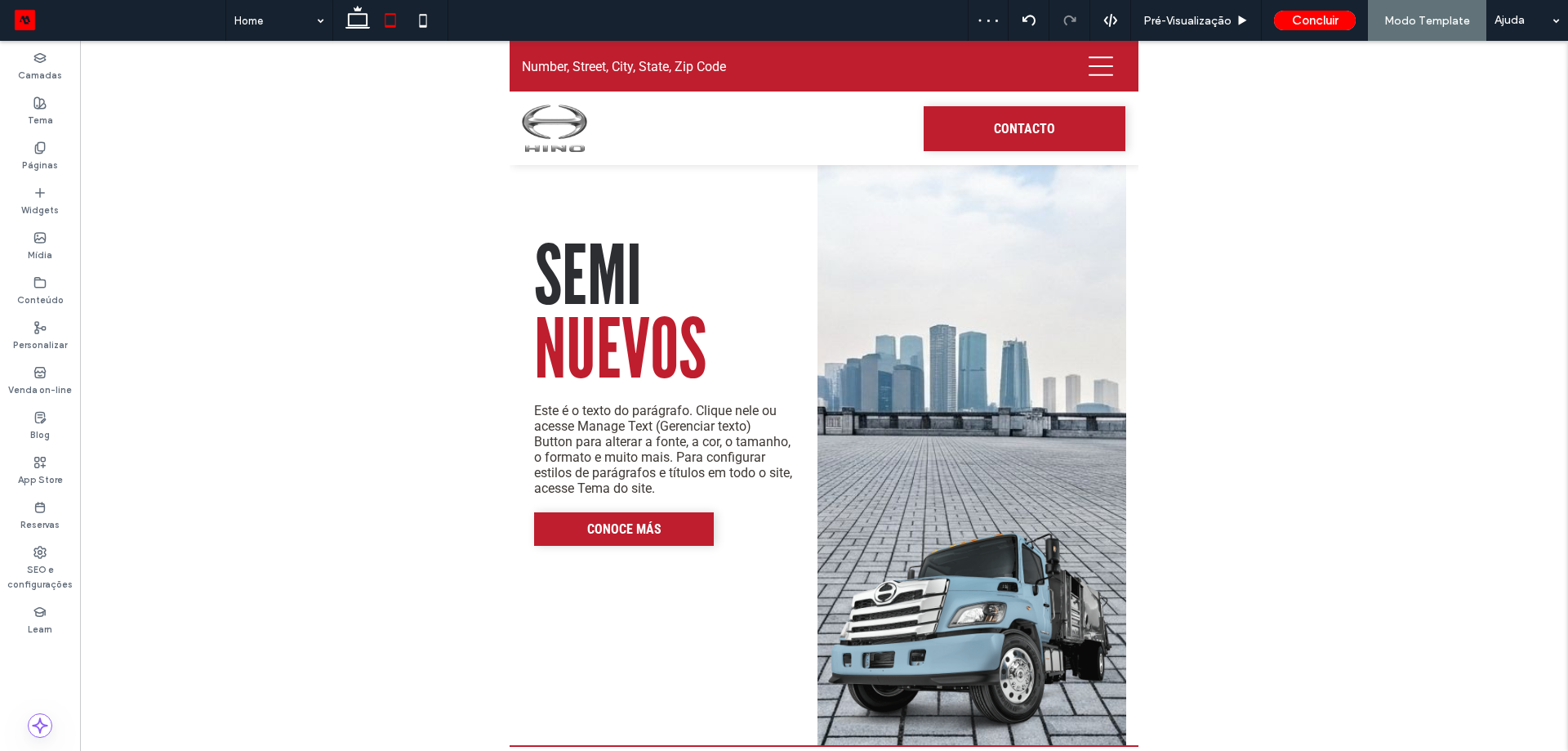
scroll to position [2043, 0]
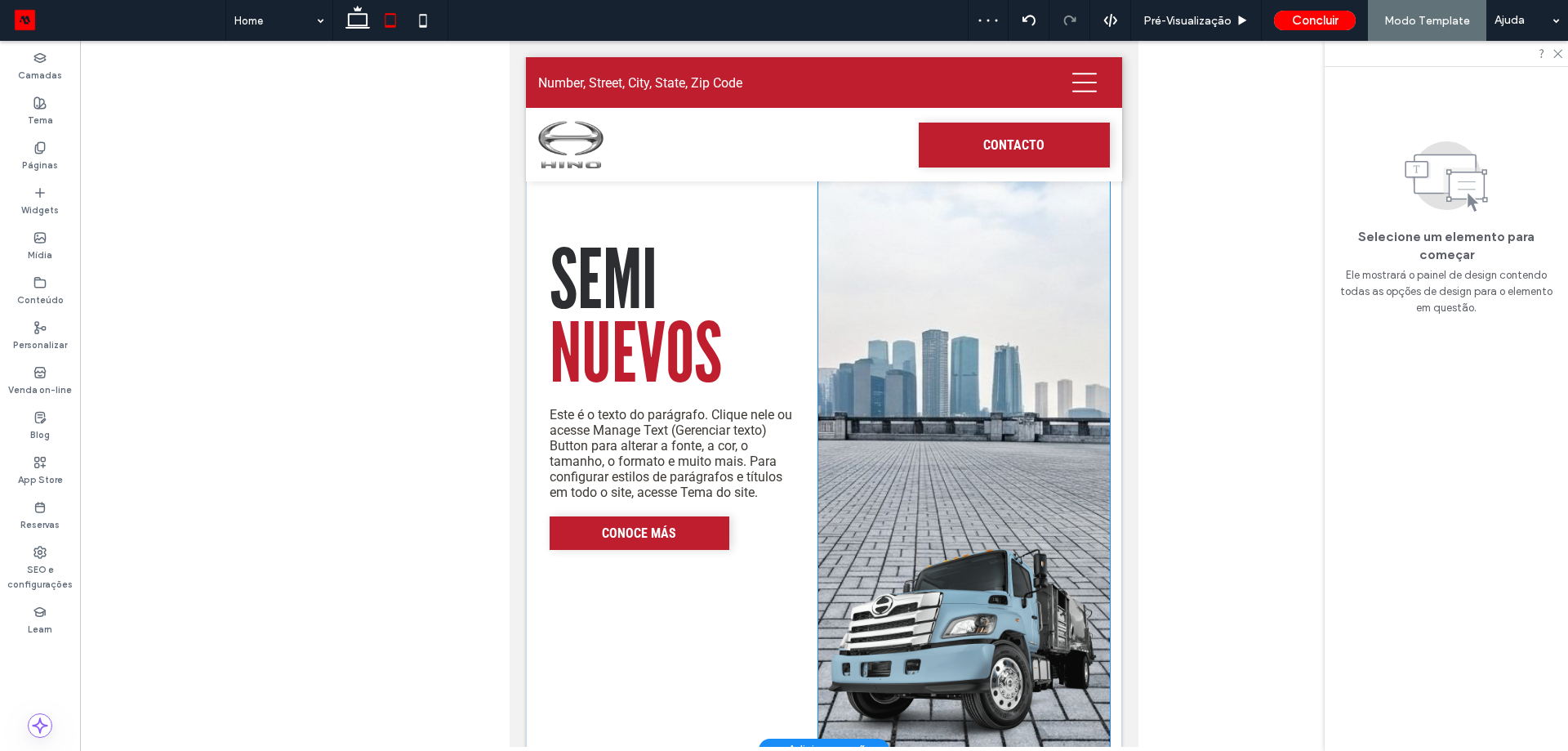
click at [1029, 628] on img at bounding box center [965, 397] width 293 height 706
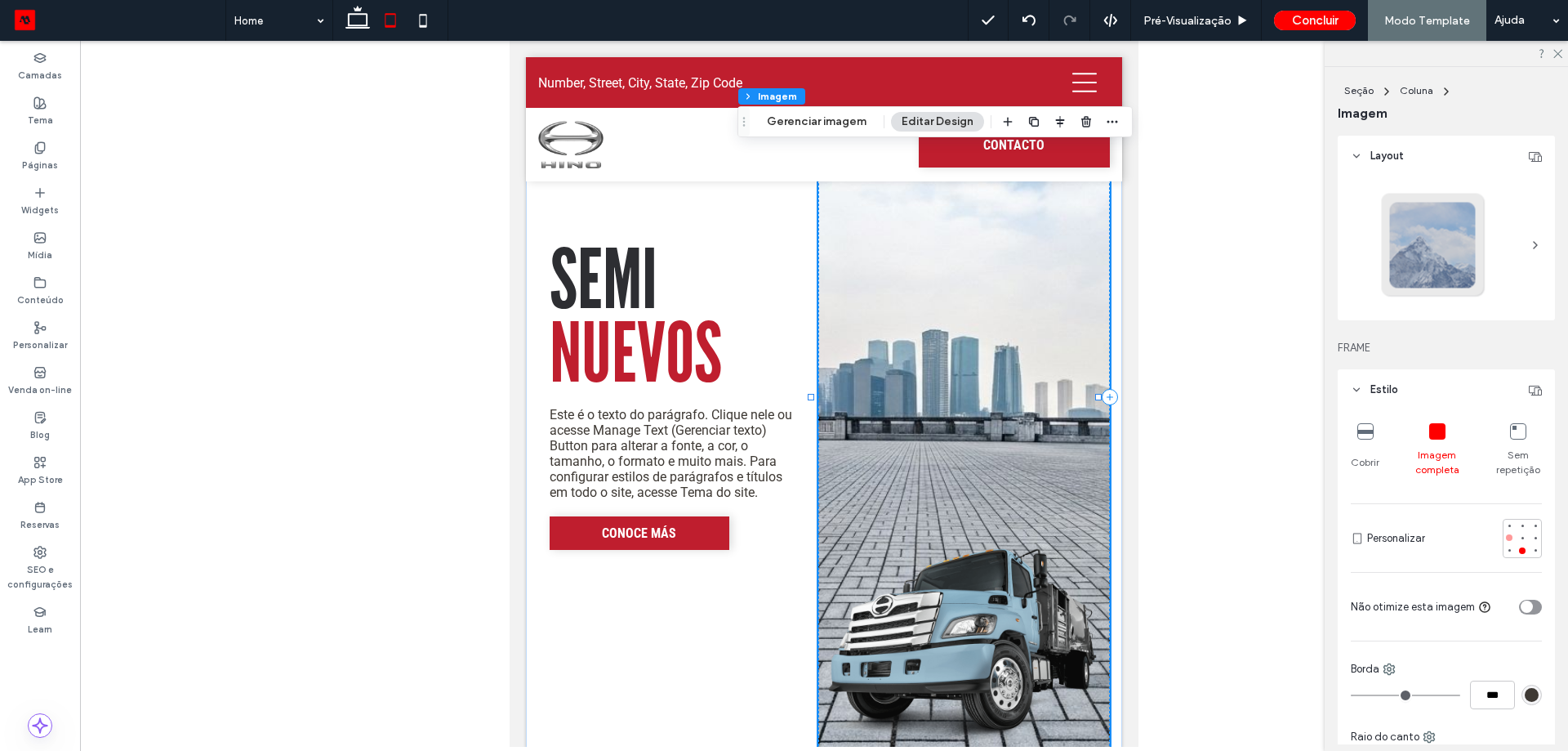
click at [1506, 537] on div at bounding box center [1509, 538] width 7 height 7
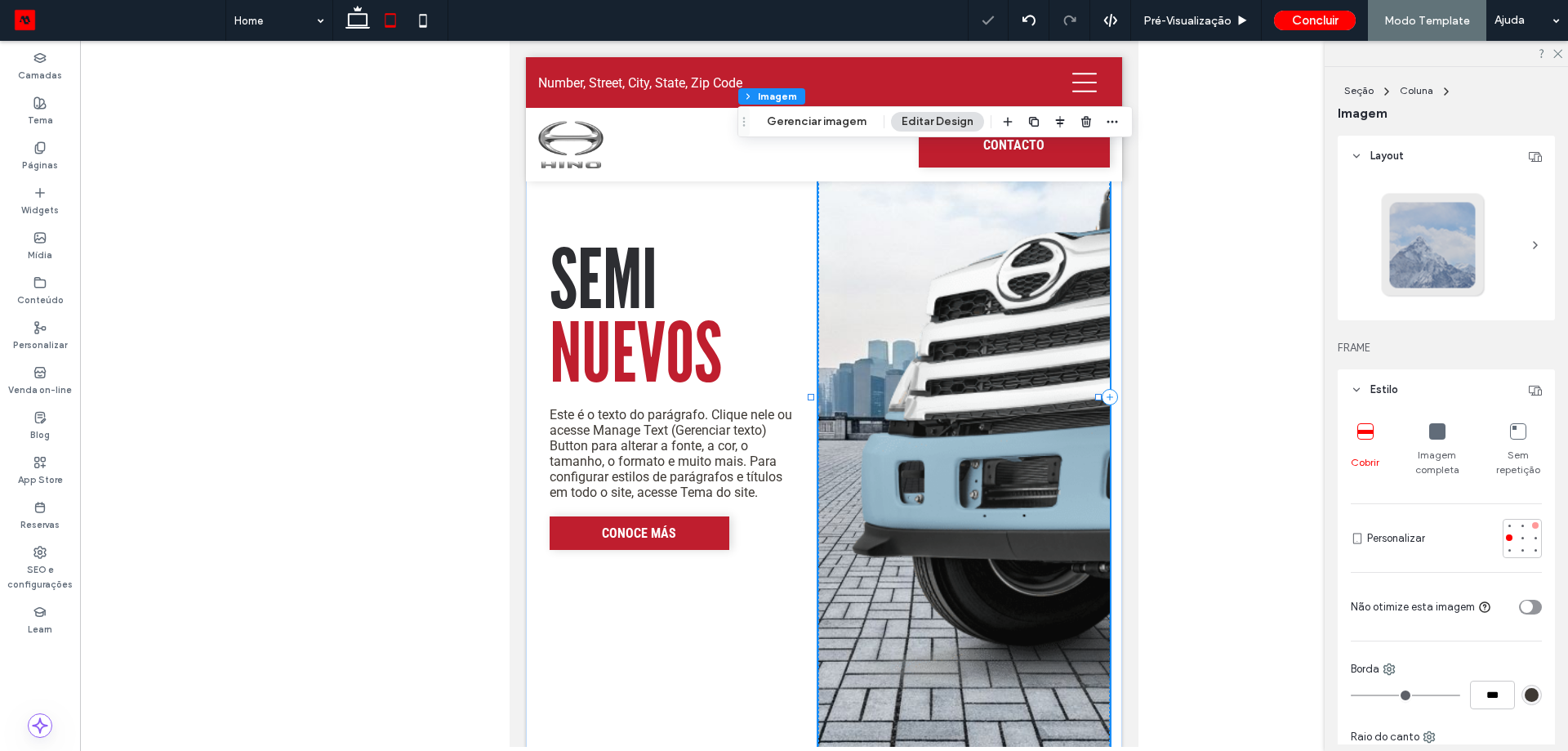
click at [1530, 529] on div at bounding box center [1535, 525] width 12 height 12
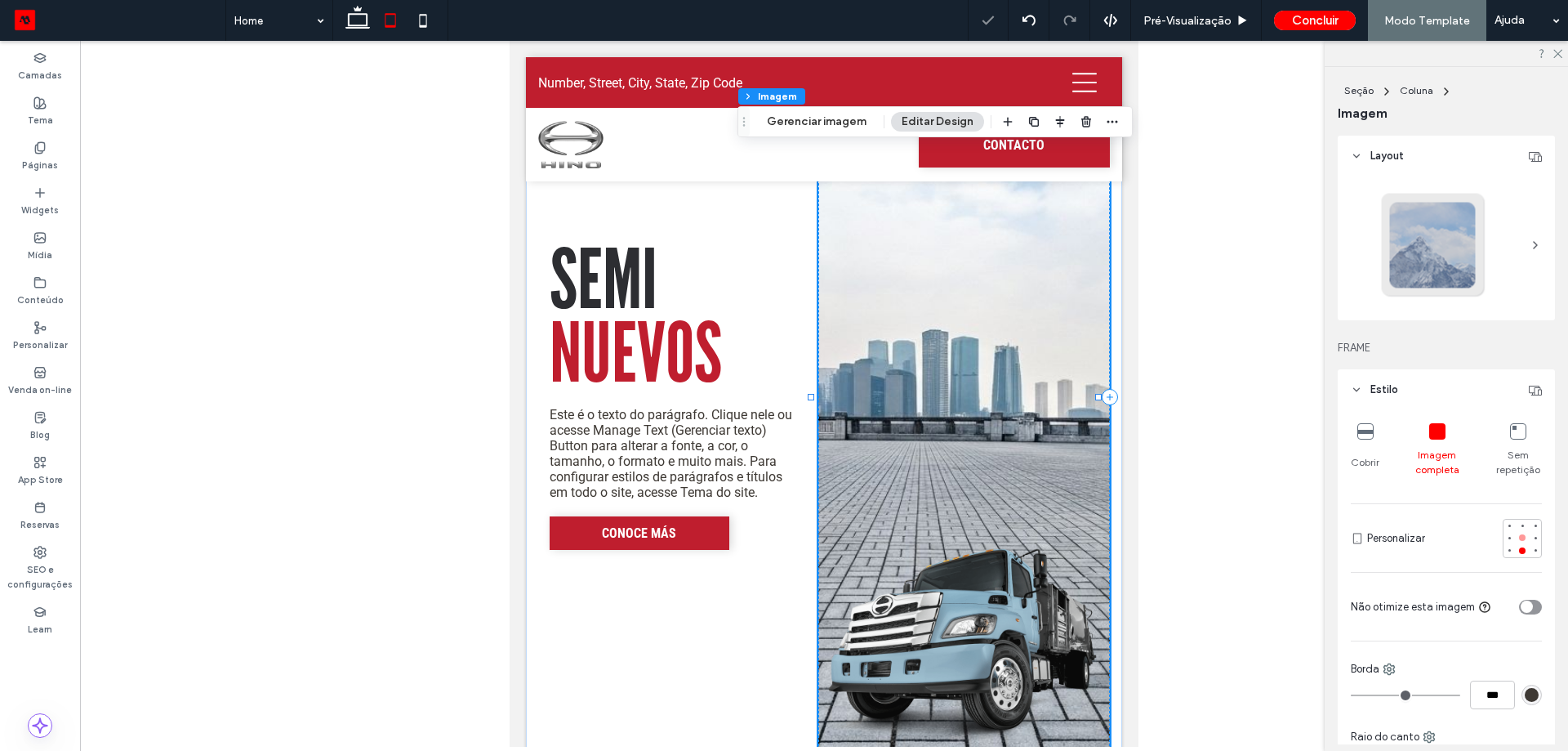
click at [1519, 534] on div at bounding box center [1522, 538] width 7 height 7
click at [1519, 535] on div at bounding box center [1522, 538] width 7 height 7
click at [360, 28] on icon at bounding box center [357, 20] width 33 height 33
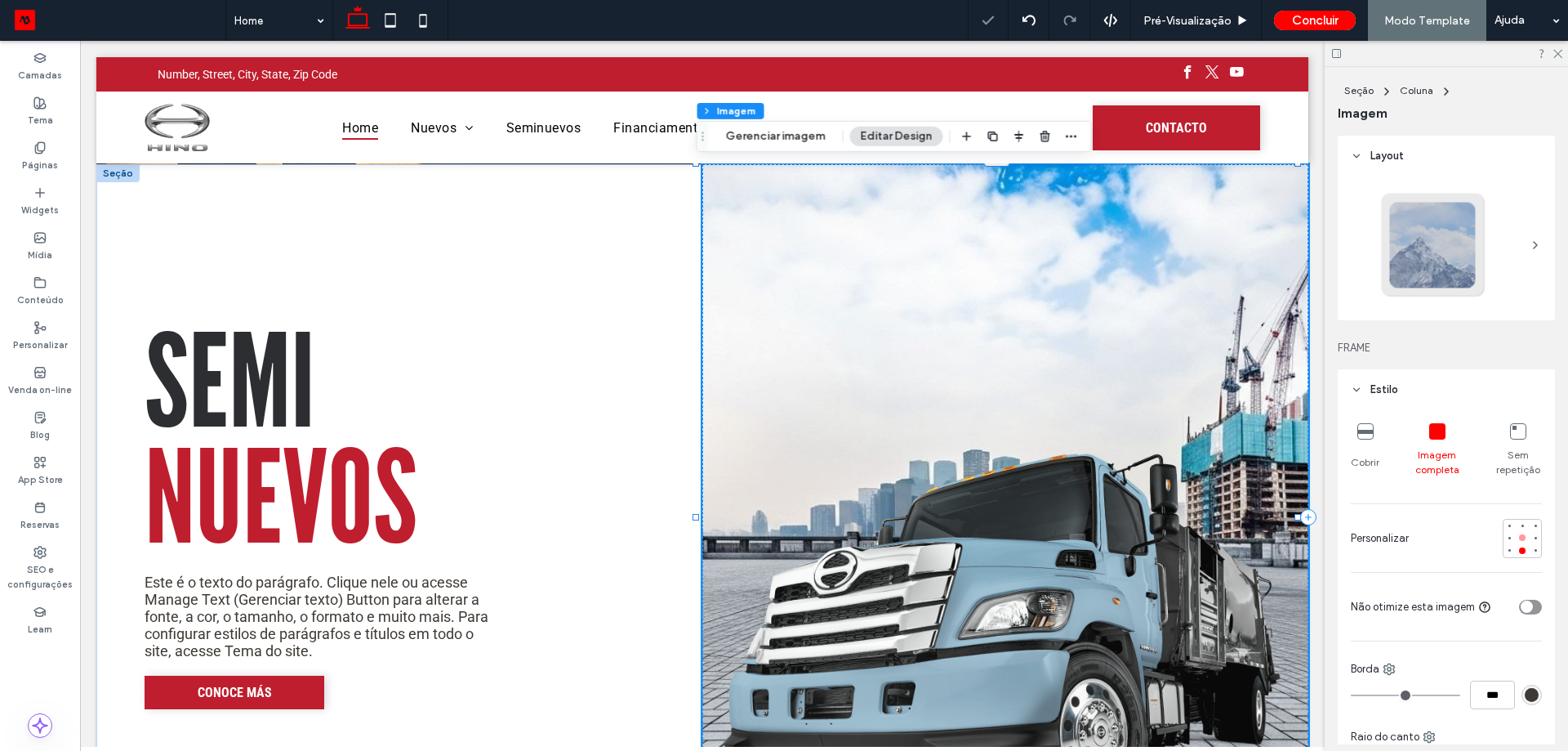
click at [1519, 534] on div at bounding box center [1522, 538] width 7 height 7
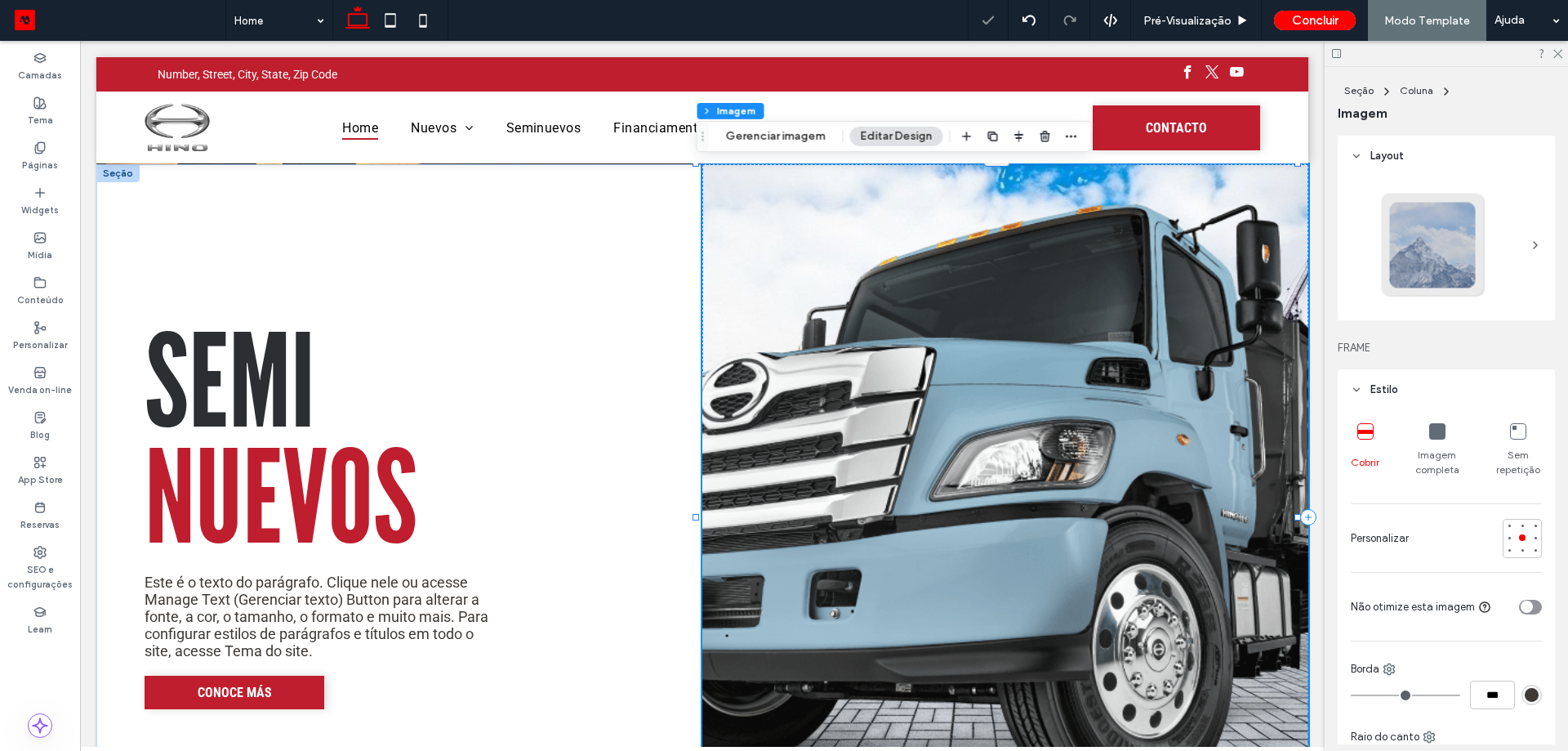
click at [1413, 443] on div "Imagem completa" at bounding box center [1437, 450] width 48 height 67
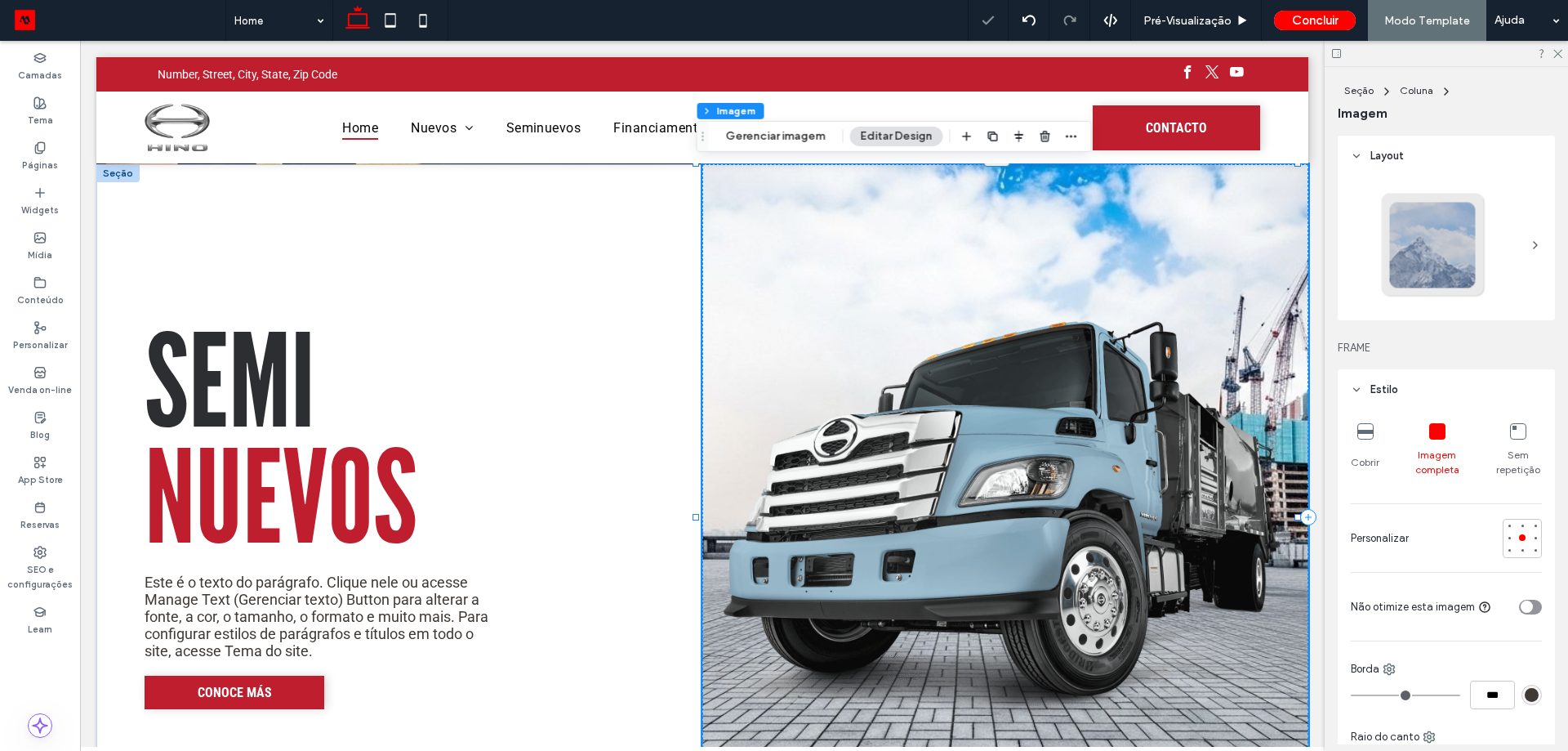
click at [1429, 437] on icon at bounding box center [1438, 432] width 17 height 17
click at [393, 32] on icon at bounding box center [389, 20] width 33 height 33
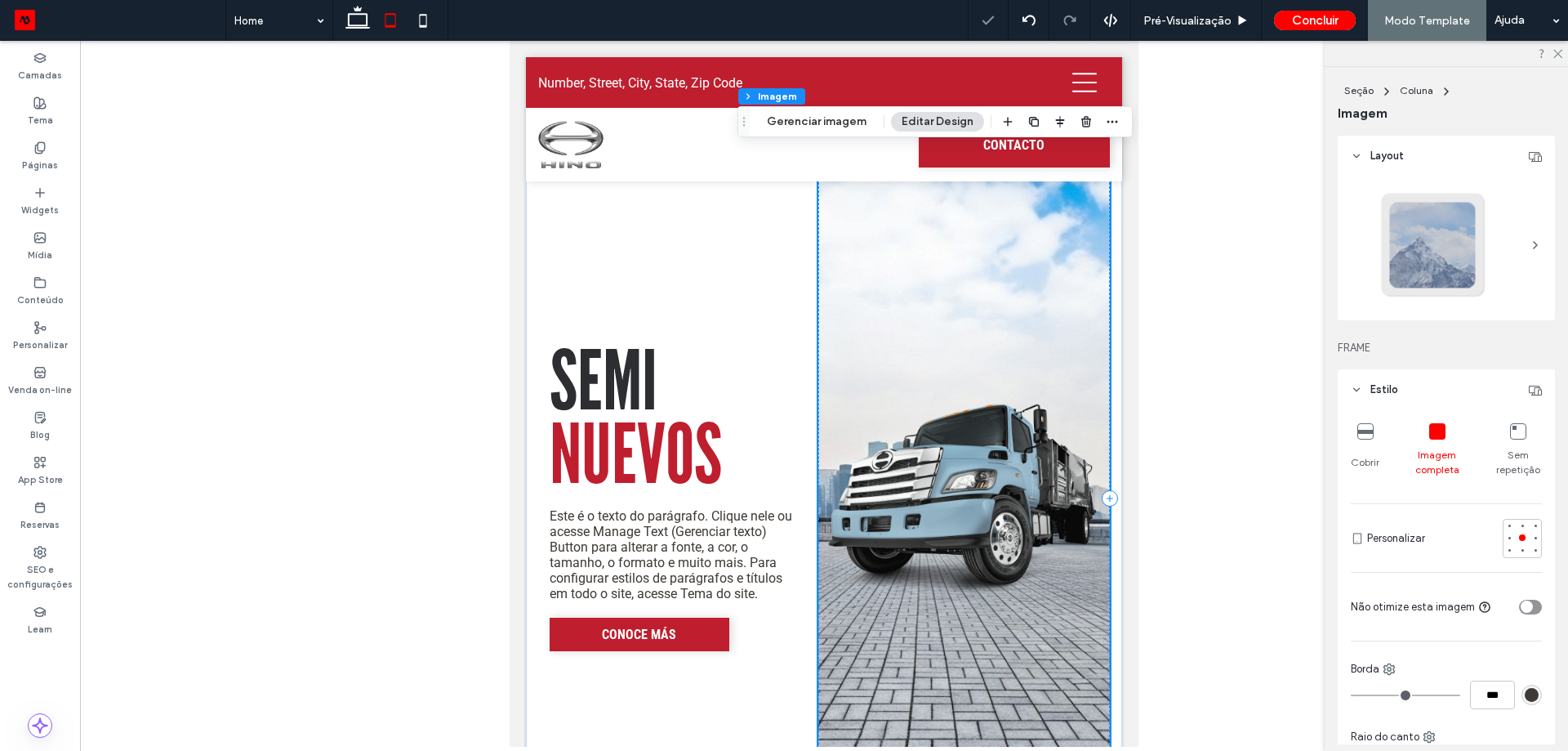
scroll to position [1804, 0]
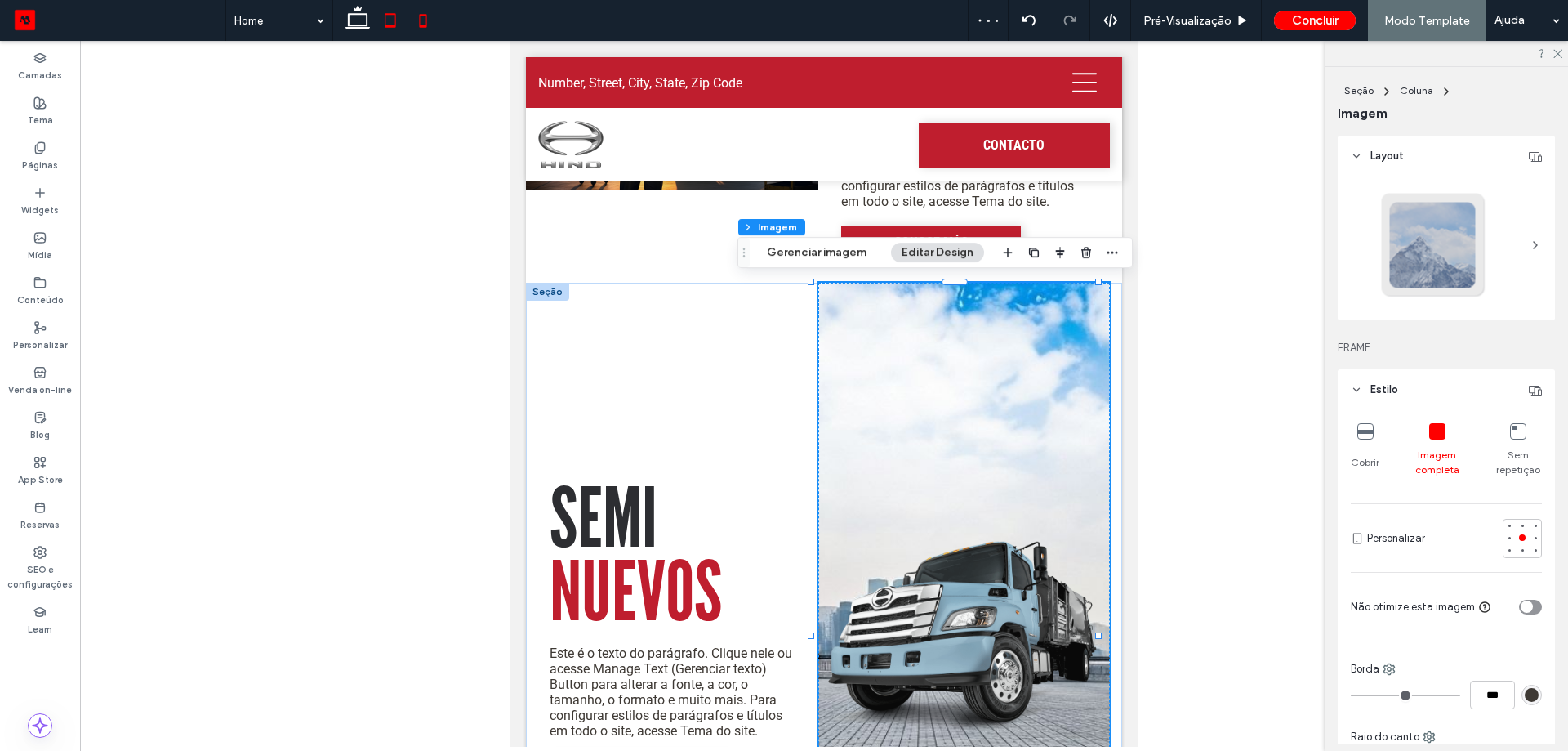
click at [422, 23] on icon at bounding box center [423, 20] width 33 height 33
type input "***"
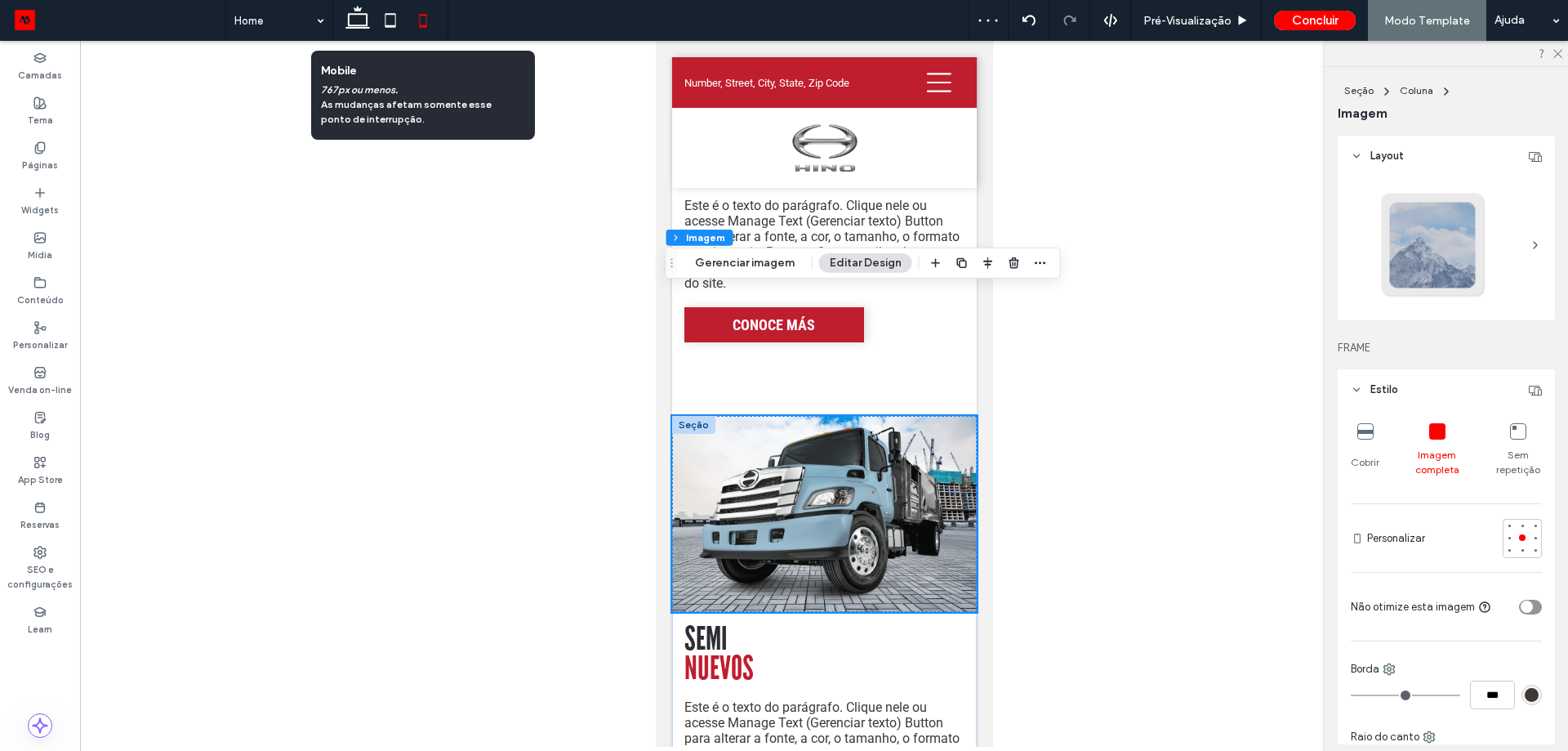
scroll to position [2659, 0]
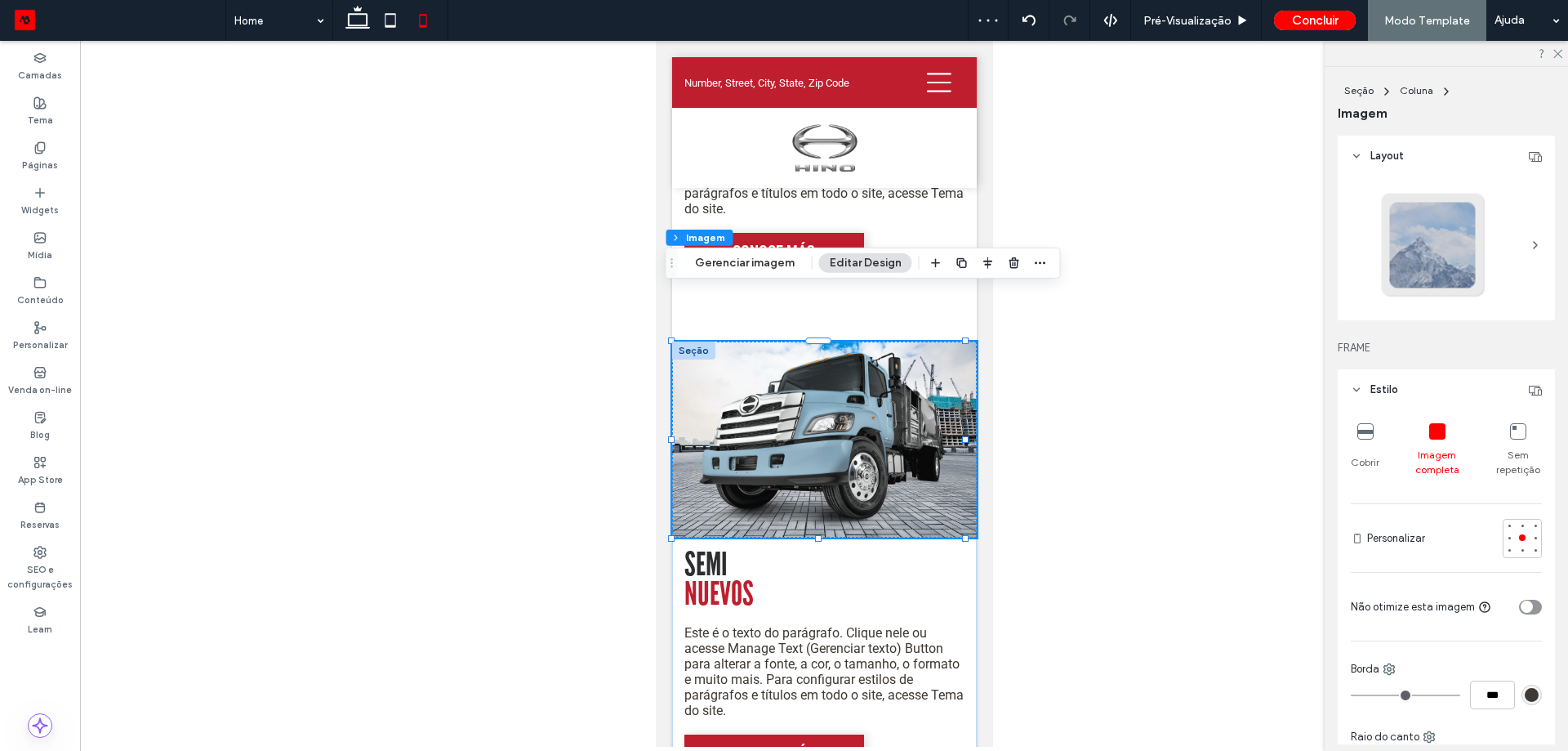
click at [409, 24] on icon at bounding box center [423, 20] width 33 height 33
click at [397, 26] on icon at bounding box center [389, 20] width 33 height 33
type input "***"
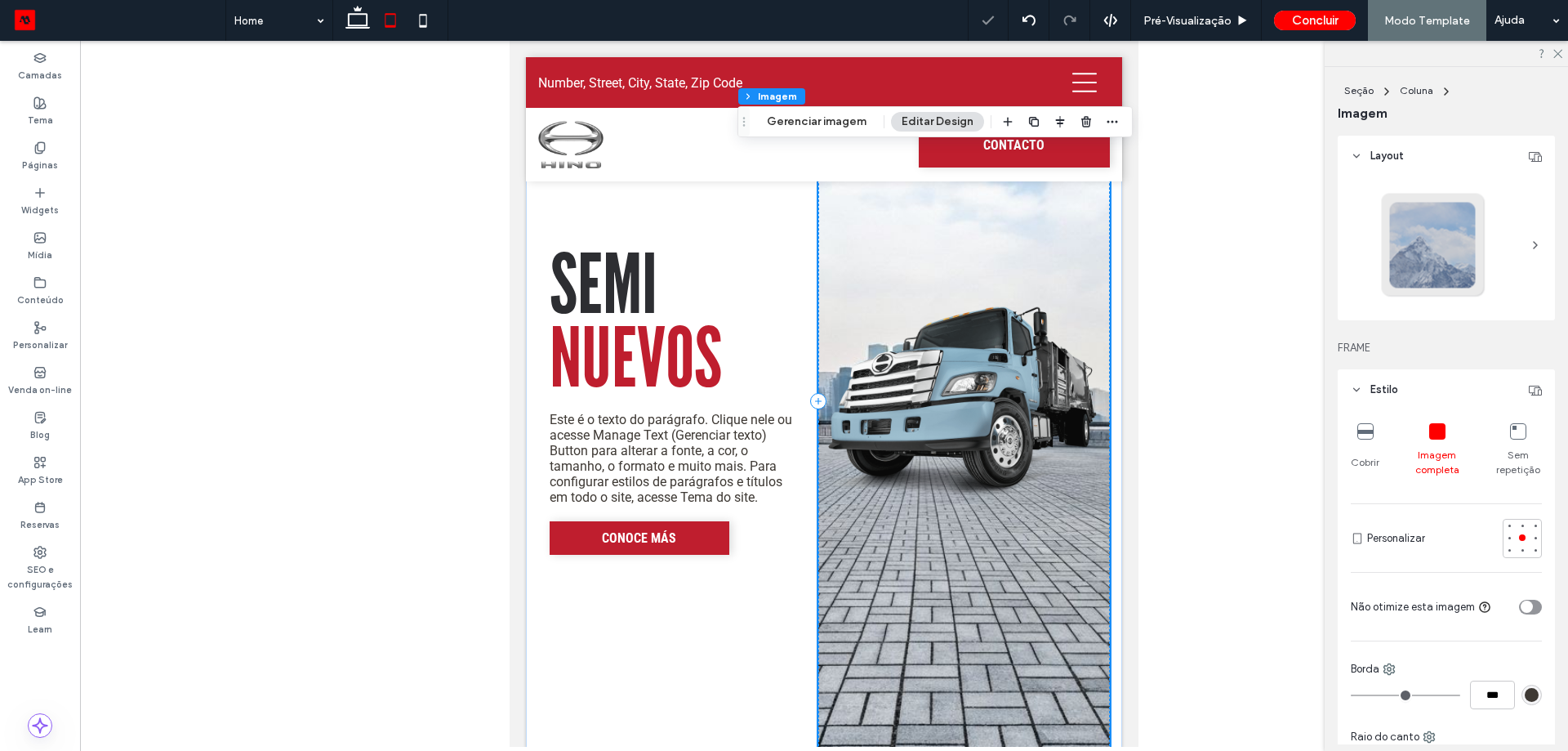
scroll to position [2043, 0]
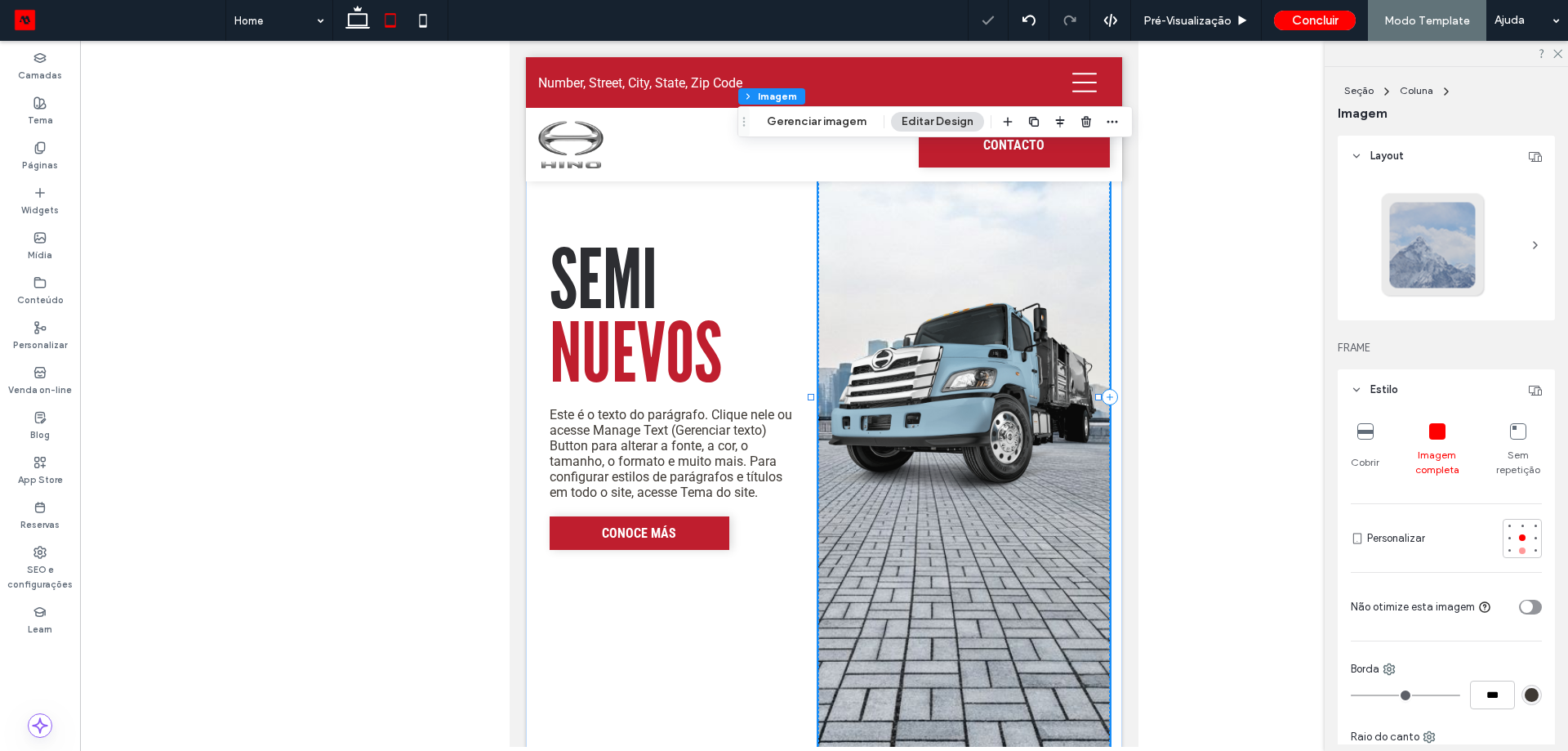
click at [1519, 549] on div at bounding box center [1522, 551] width 7 height 7
click at [823, 96] on button "Coluna" at bounding box center [812, 97] width 47 height 17
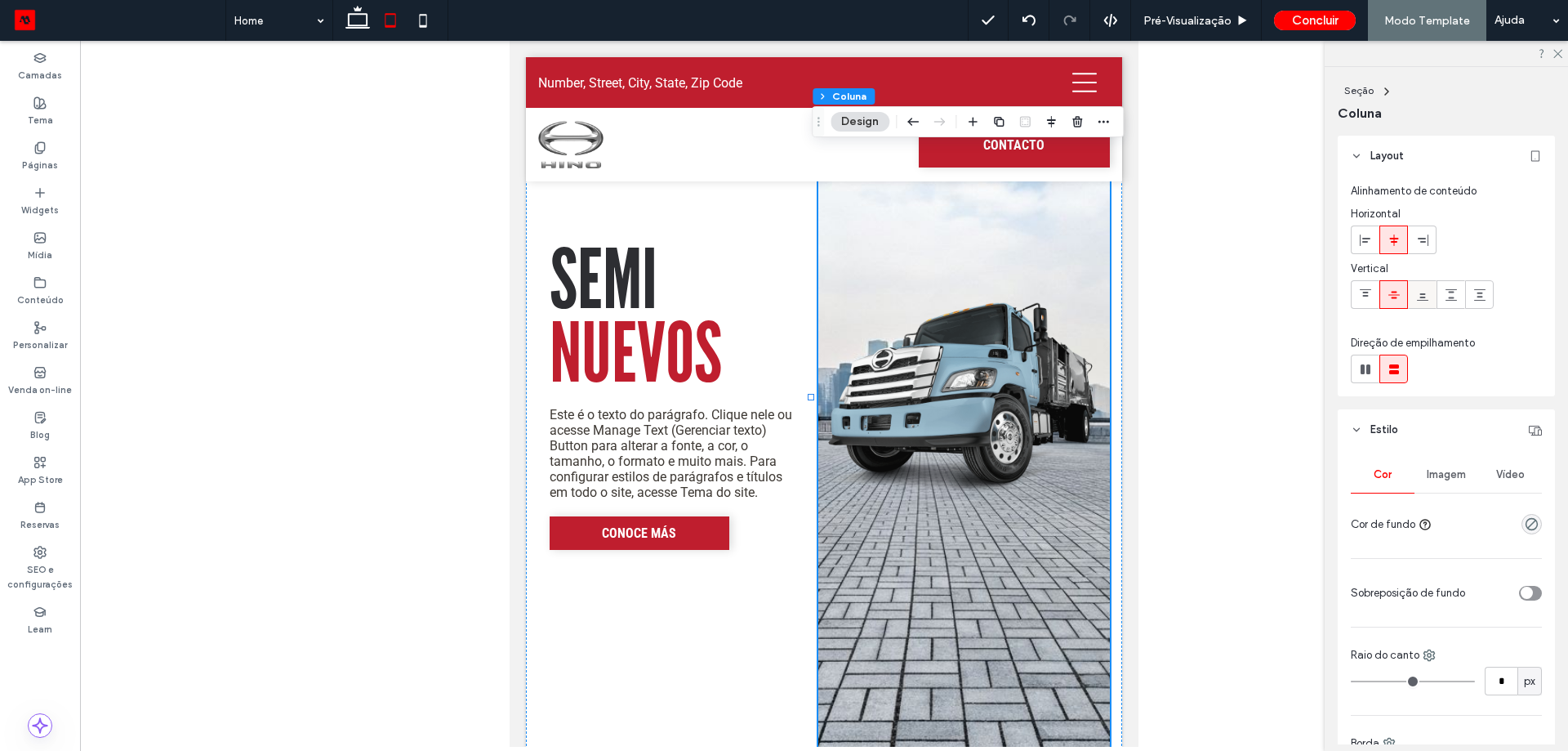
click at [1410, 294] on div at bounding box center [1422, 294] width 27 height 27
click at [1411, 294] on div at bounding box center [1422, 294] width 27 height 27
click at [1400, 289] on icon at bounding box center [1394, 295] width 13 height 13
click at [1004, 384] on img at bounding box center [965, 397] width 293 height 706
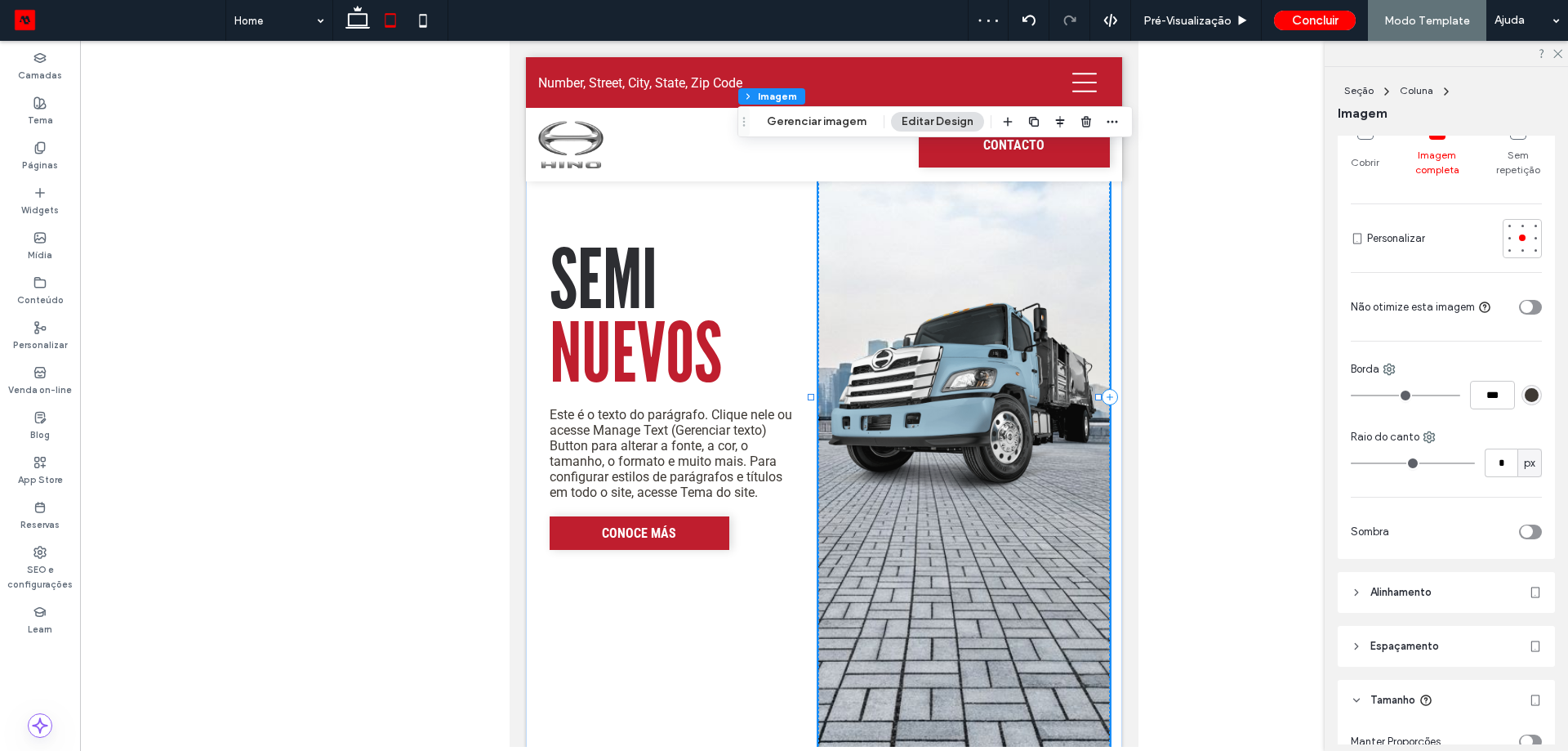
scroll to position [327, 0]
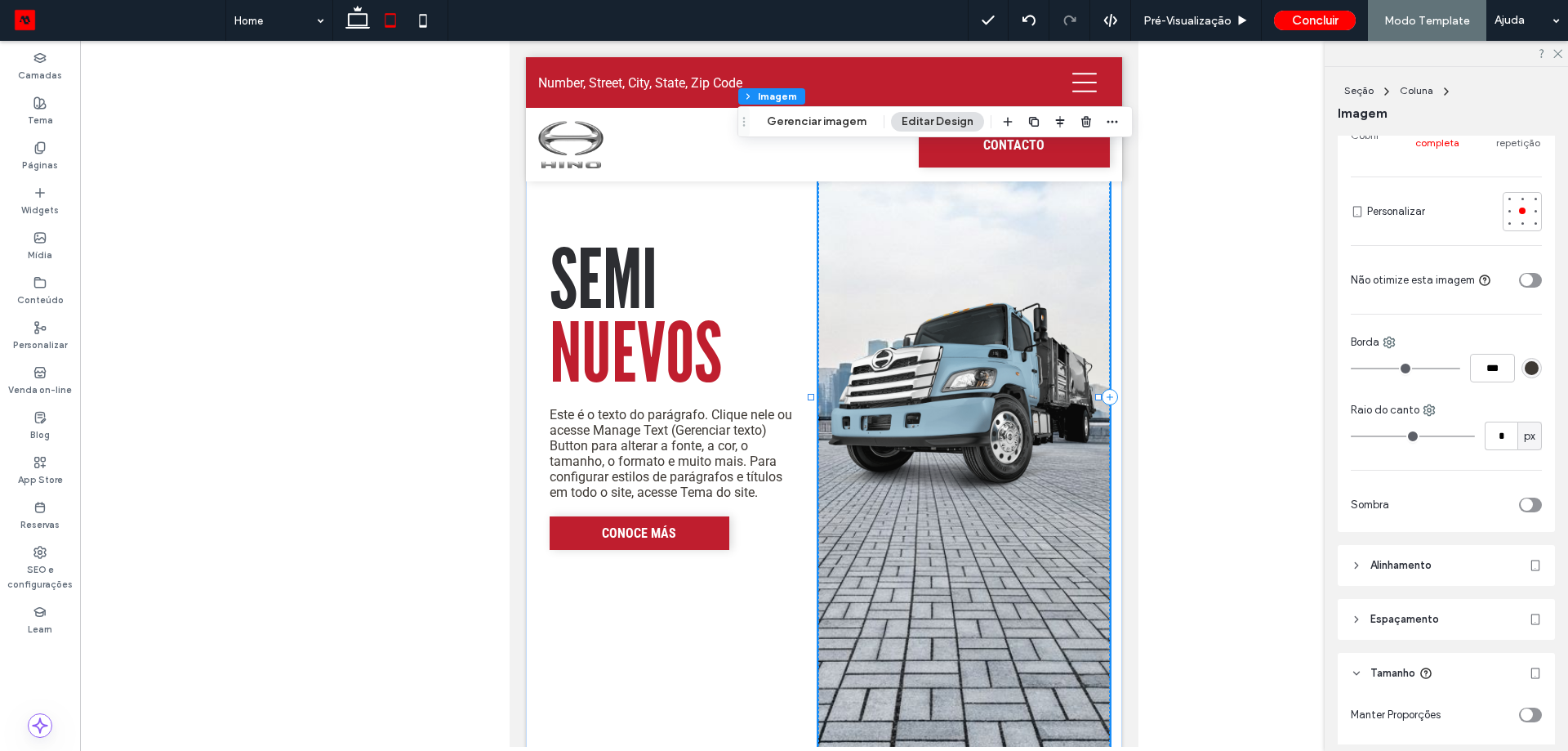
click at [1453, 596] on div "Layout FRAME Estilo Cobrir Imagem completa Sem repetição Personalizar Não otimi…" at bounding box center [1451, 440] width 228 height 609
click at [1453, 611] on header "Espaçamento" at bounding box center [1446, 619] width 217 height 41
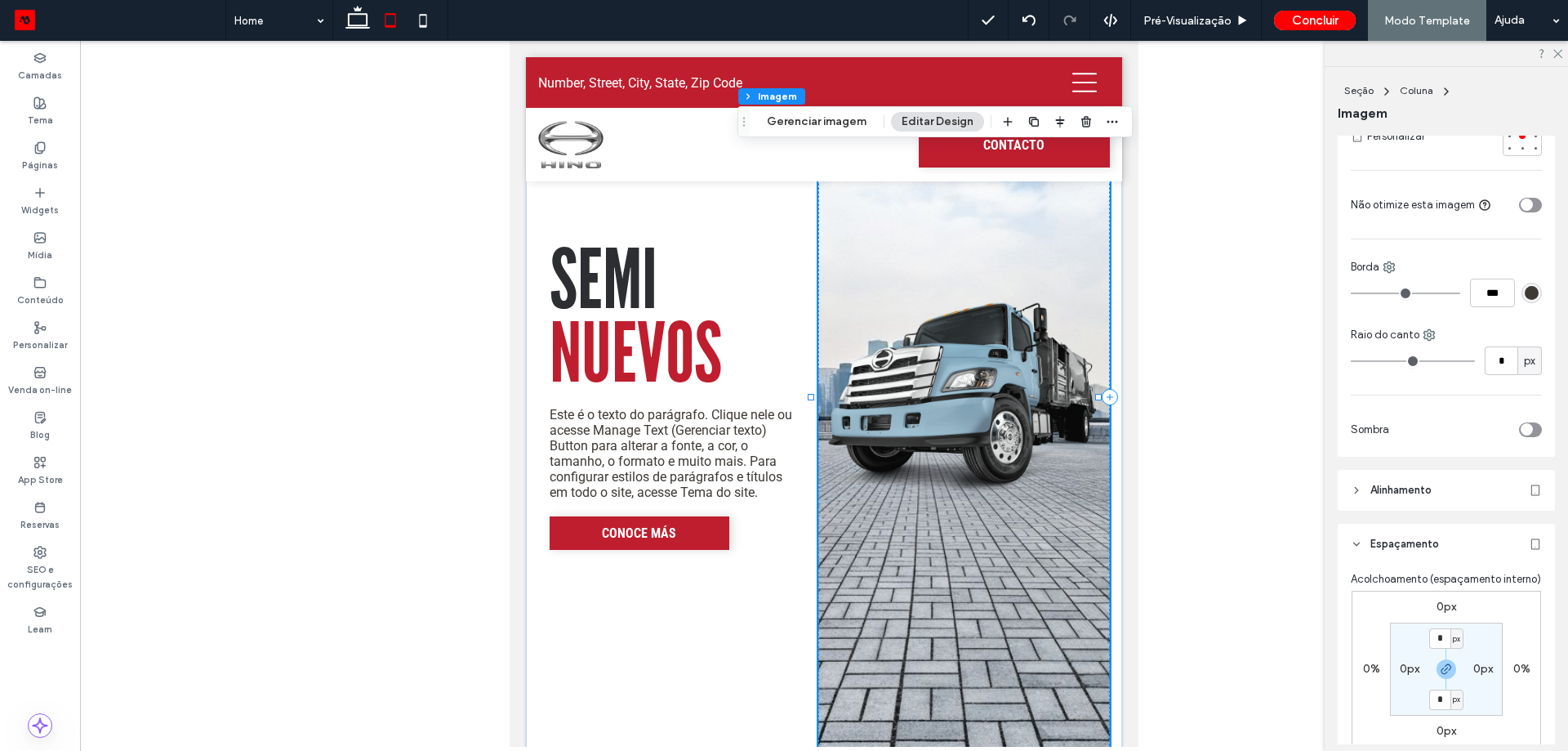
scroll to position [490, 0]
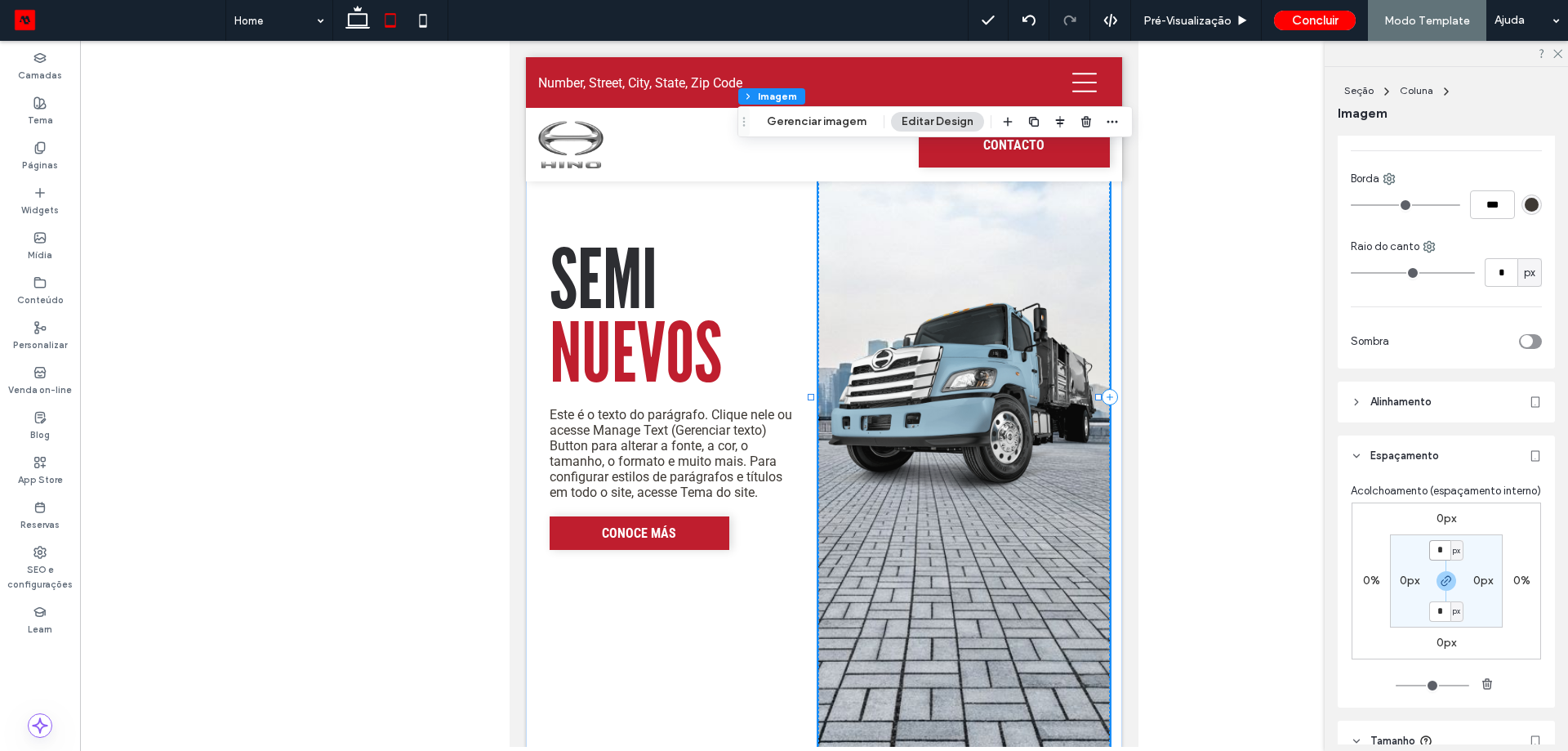
click at [1438, 560] on input "*" at bounding box center [1439, 550] width 21 height 20
type input "***"
click at [1438, 590] on span "button" at bounding box center [1446, 580] width 19 height 19
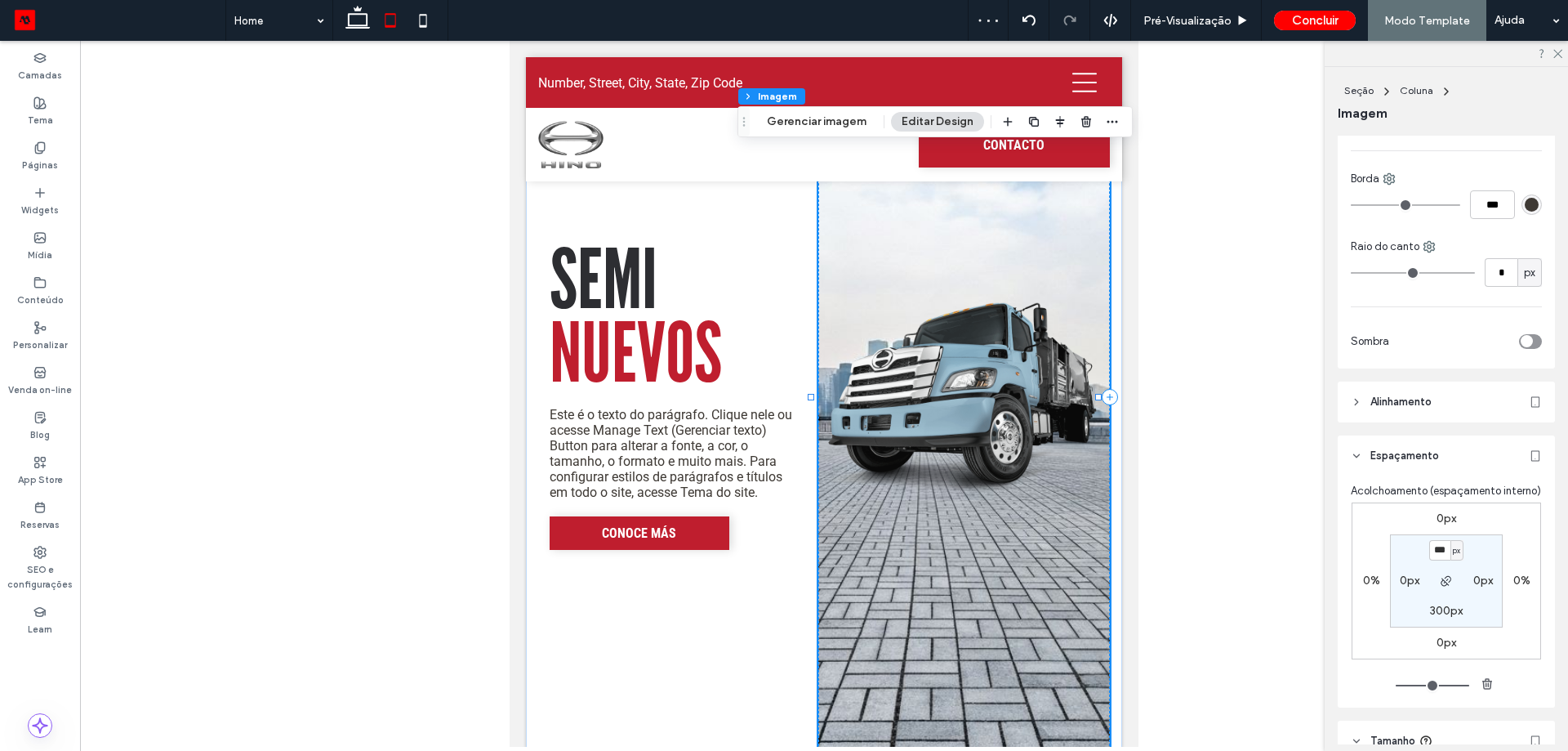
click at [1444, 618] on label "300px" at bounding box center [1446, 611] width 33 height 14
type input "*"
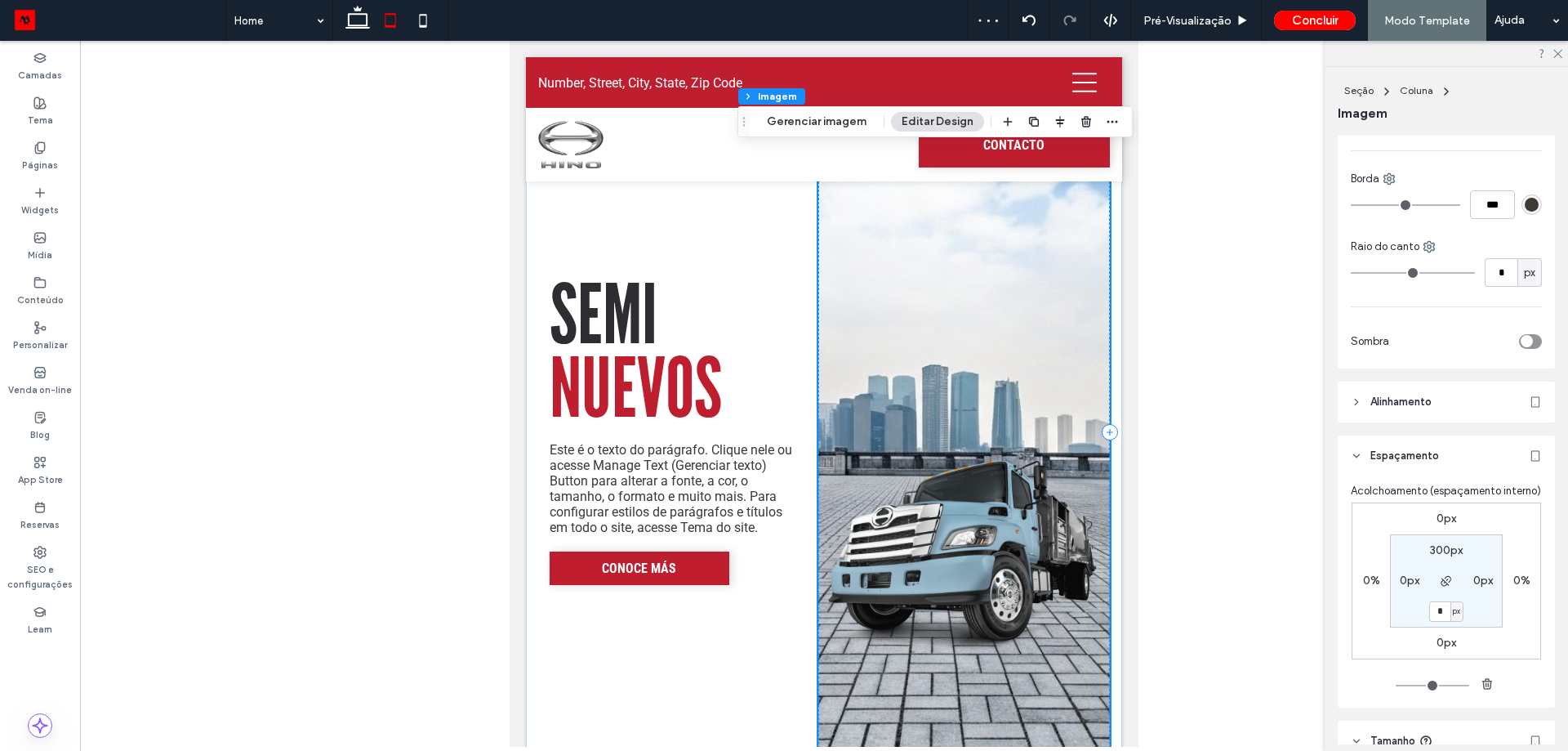
scroll to position [1922, 0]
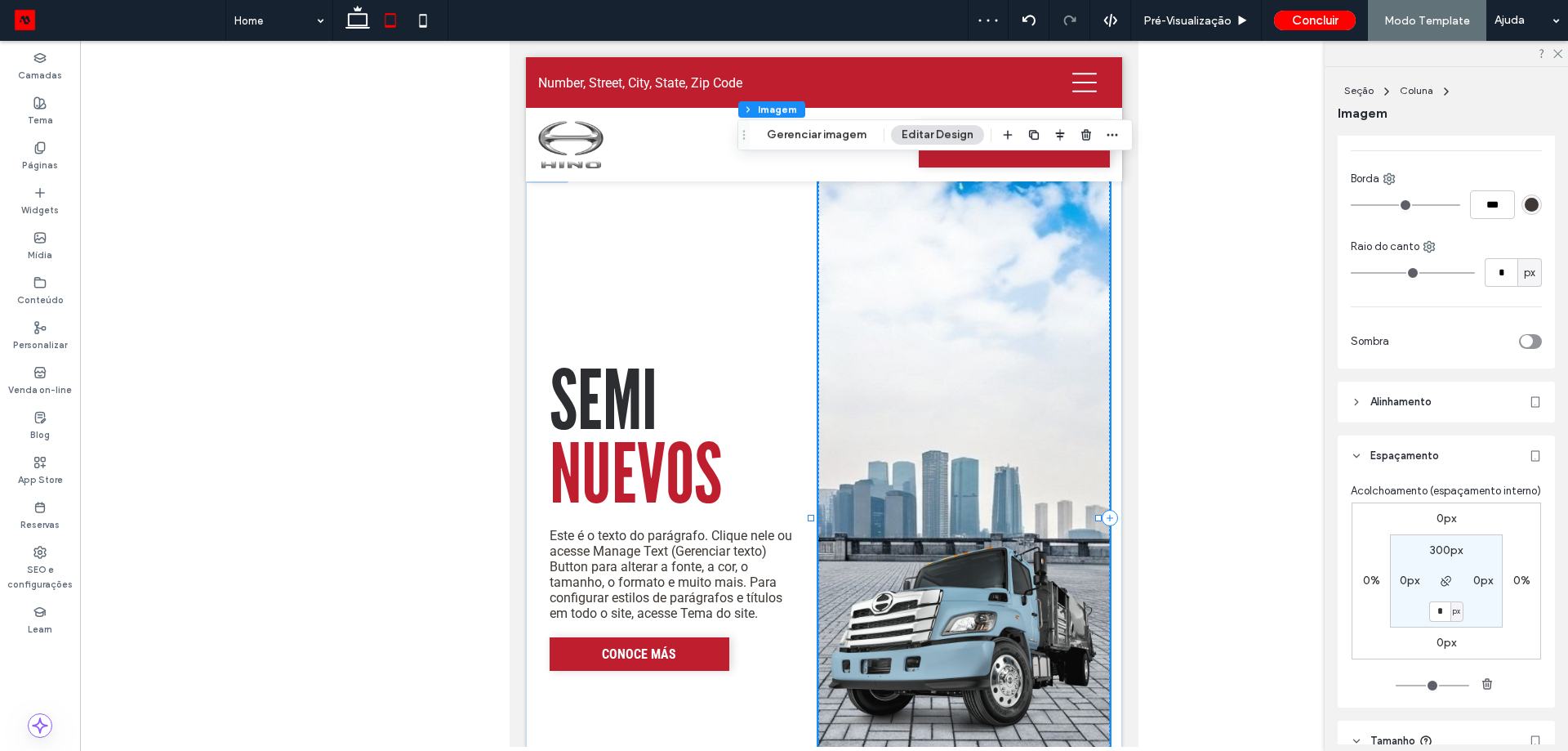
click at [1438, 557] on label "300px" at bounding box center [1446, 550] width 33 height 14
type input "***"
type input "*"
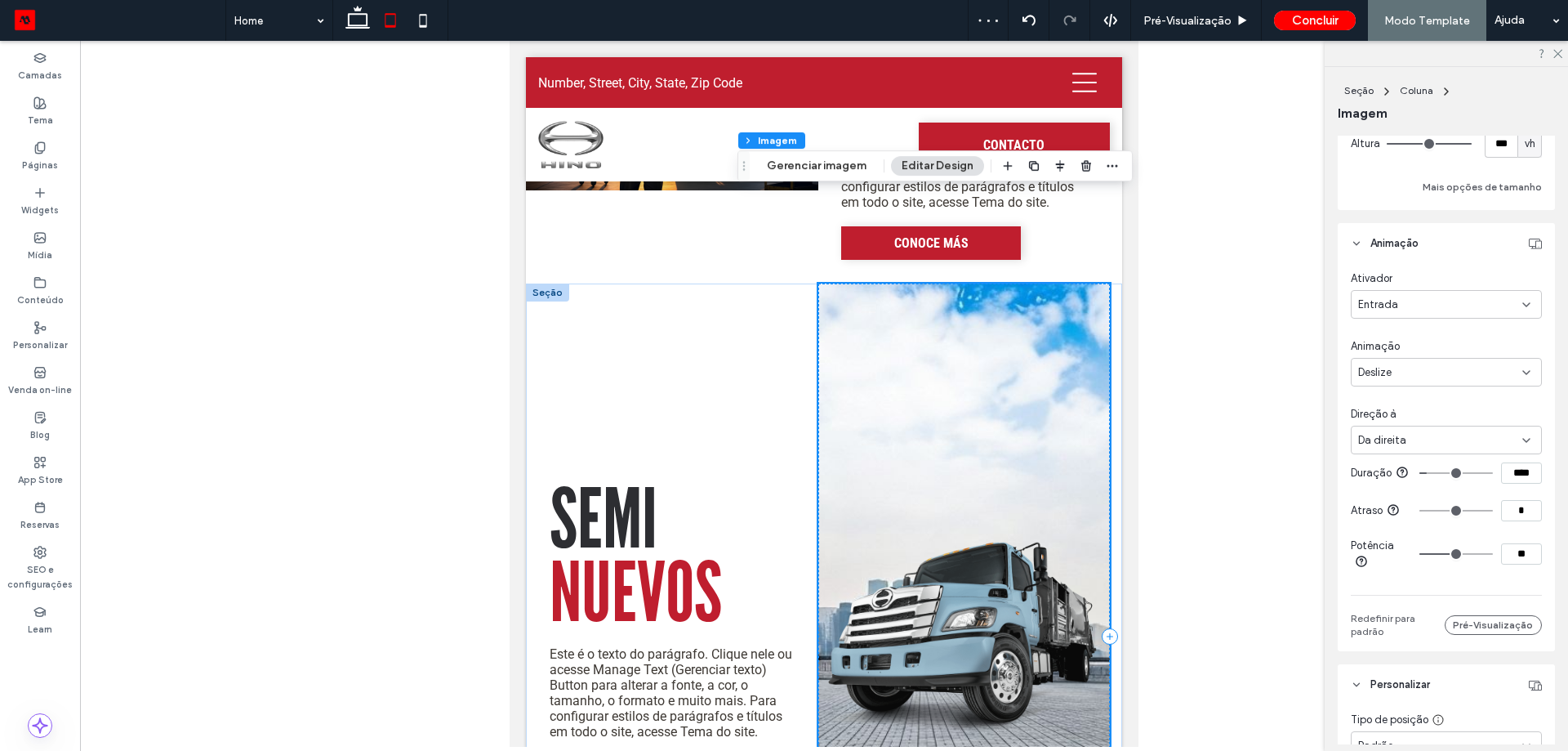
scroll to position [1677, 0]
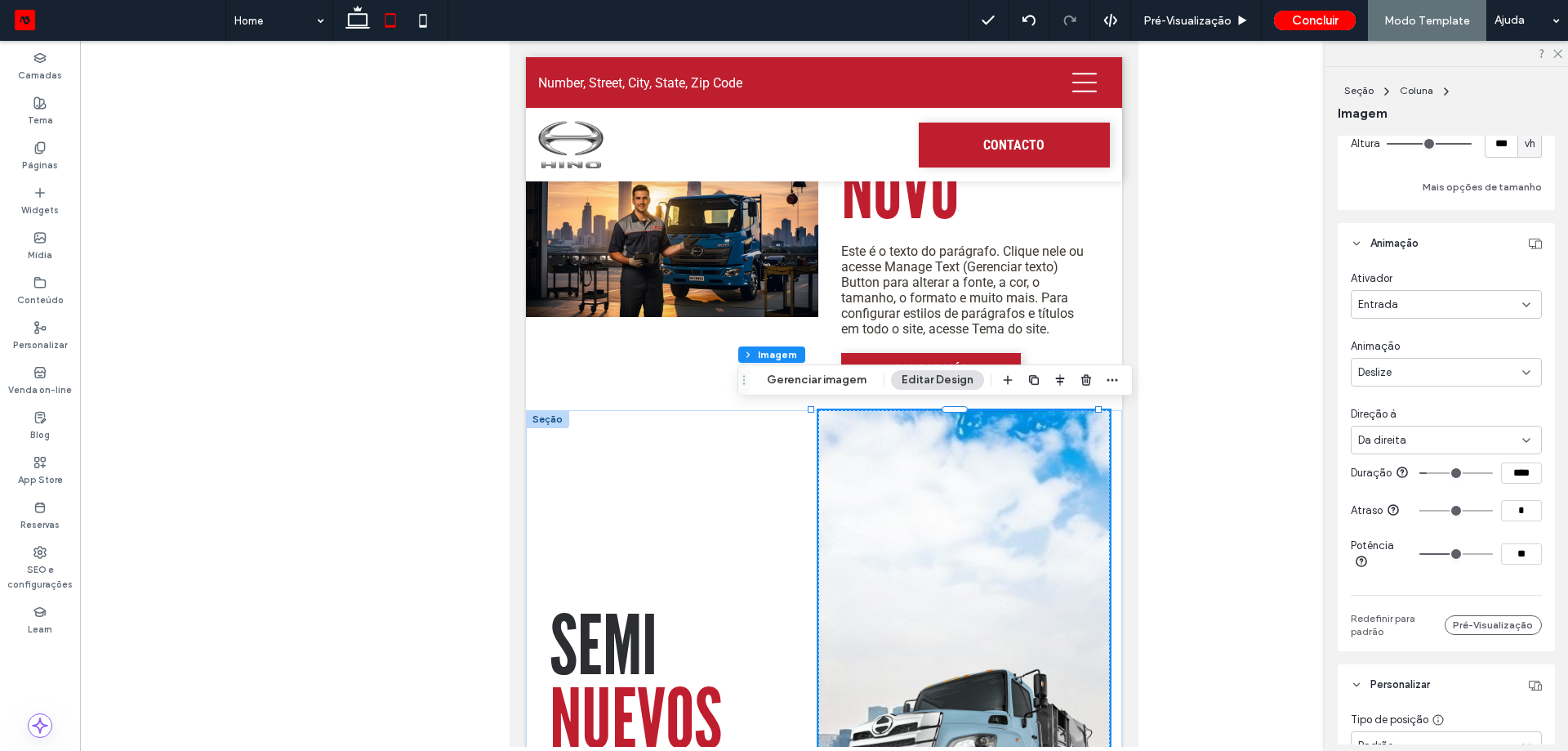
click at [389, 23] on icon at bounding box center [389, 20] width 33 height 33
click at [360, 28] on use at bounding box center [357, 17] width 24 height 23
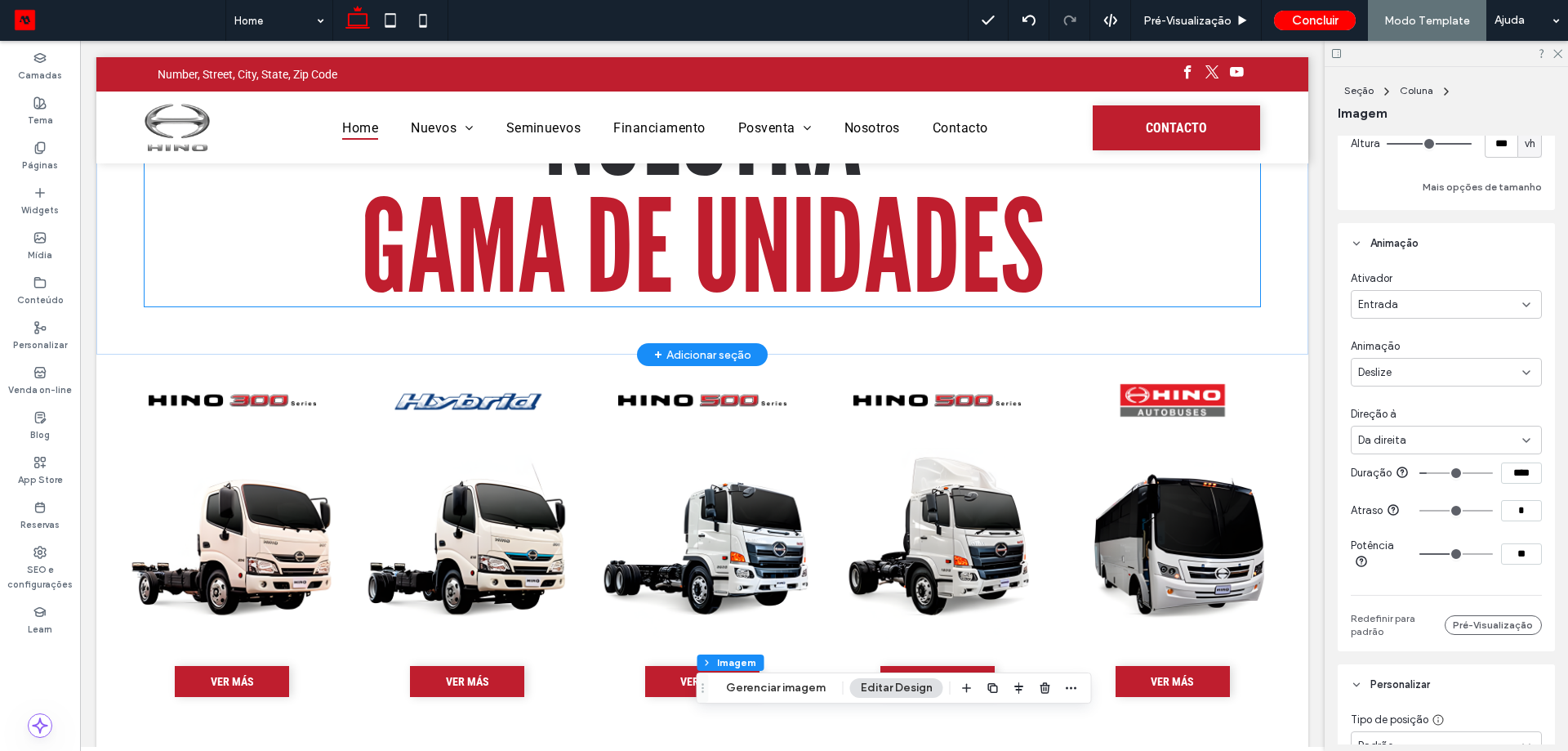
scroll to position [0, 0]
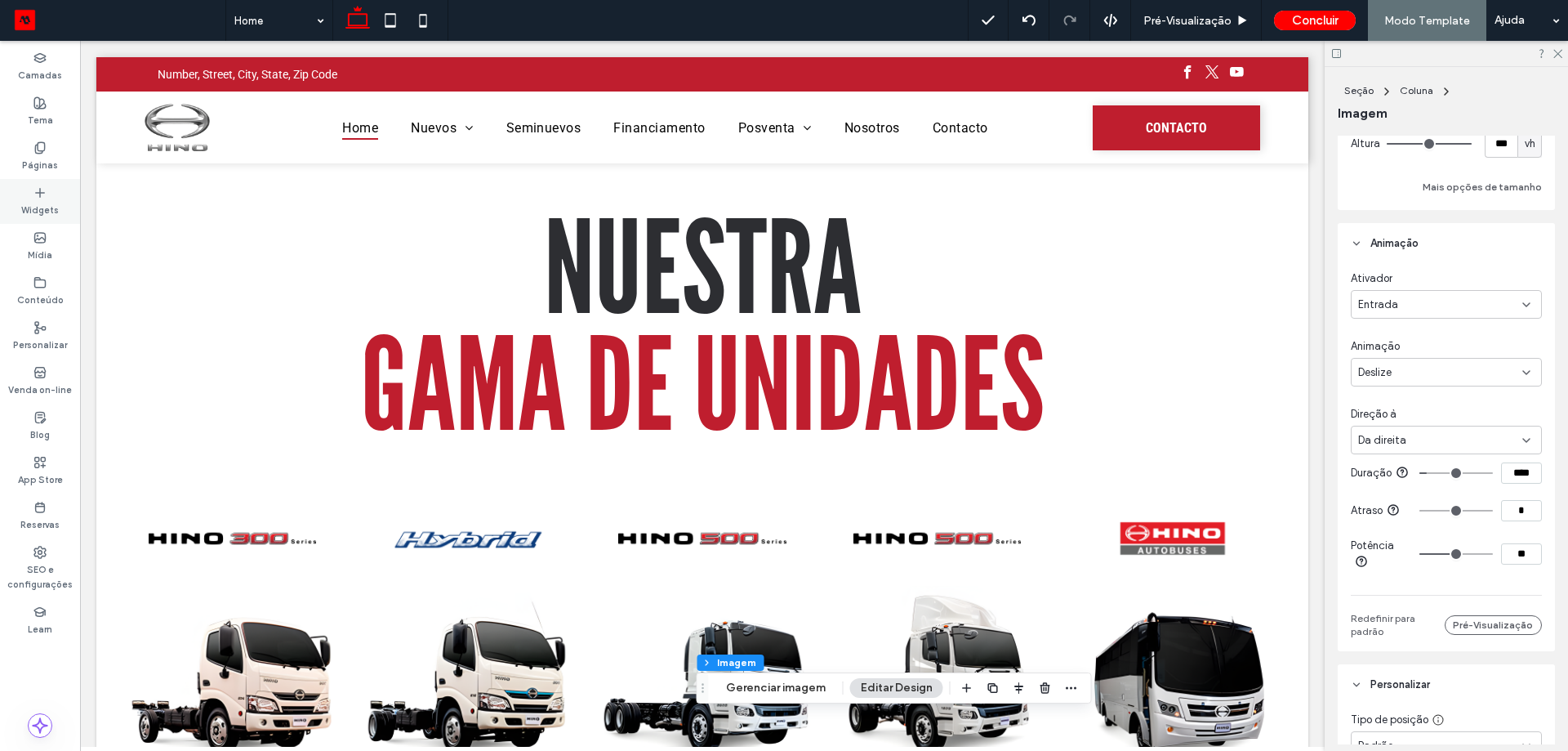
click at [38, 193] on use at bounding box center [40, 192] width 8 height 8
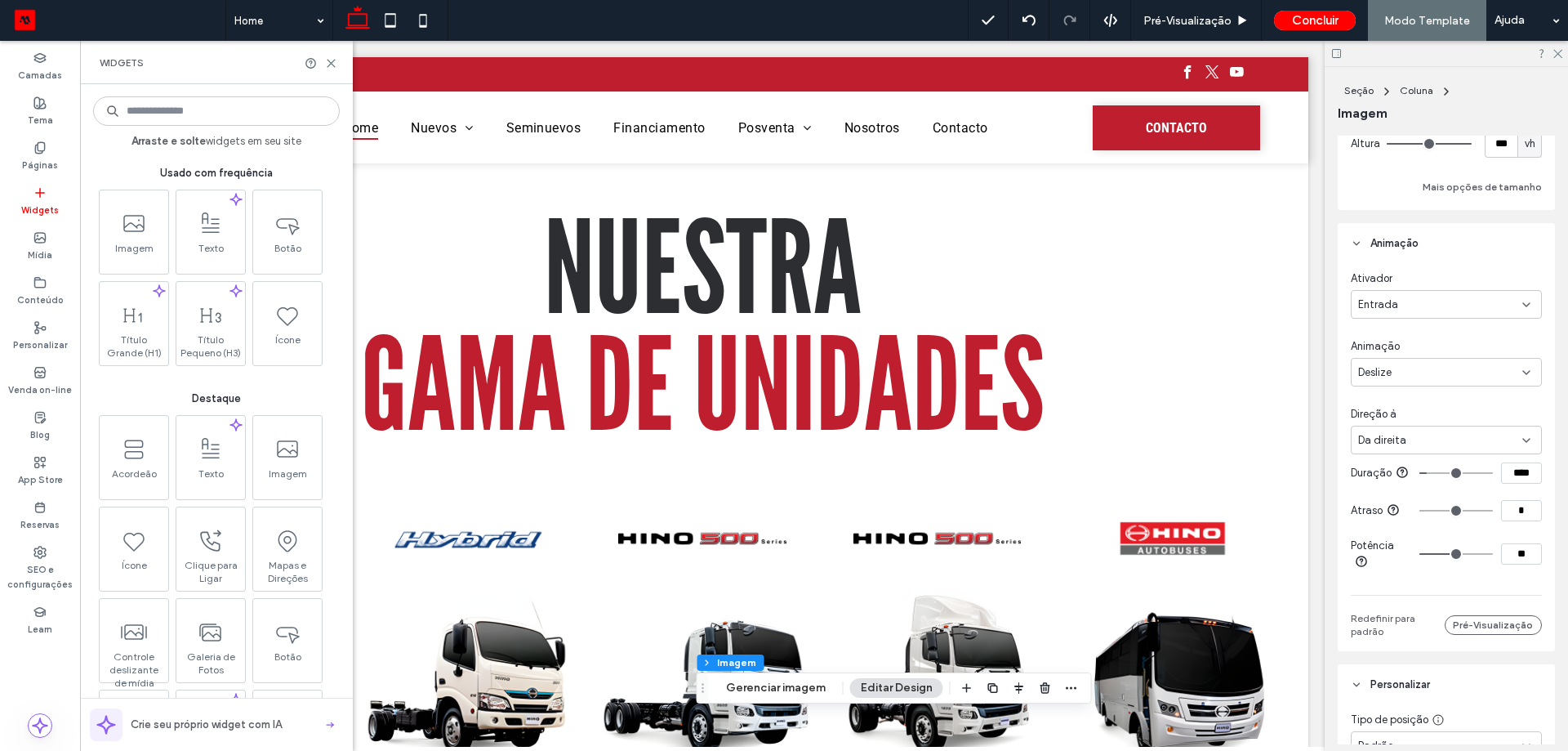
click at [321, 65] on div at bounding box center [320, 63] width 33 height 13
click at [325, 64] on icon at bounding box center [331, 63] width 13 height 13
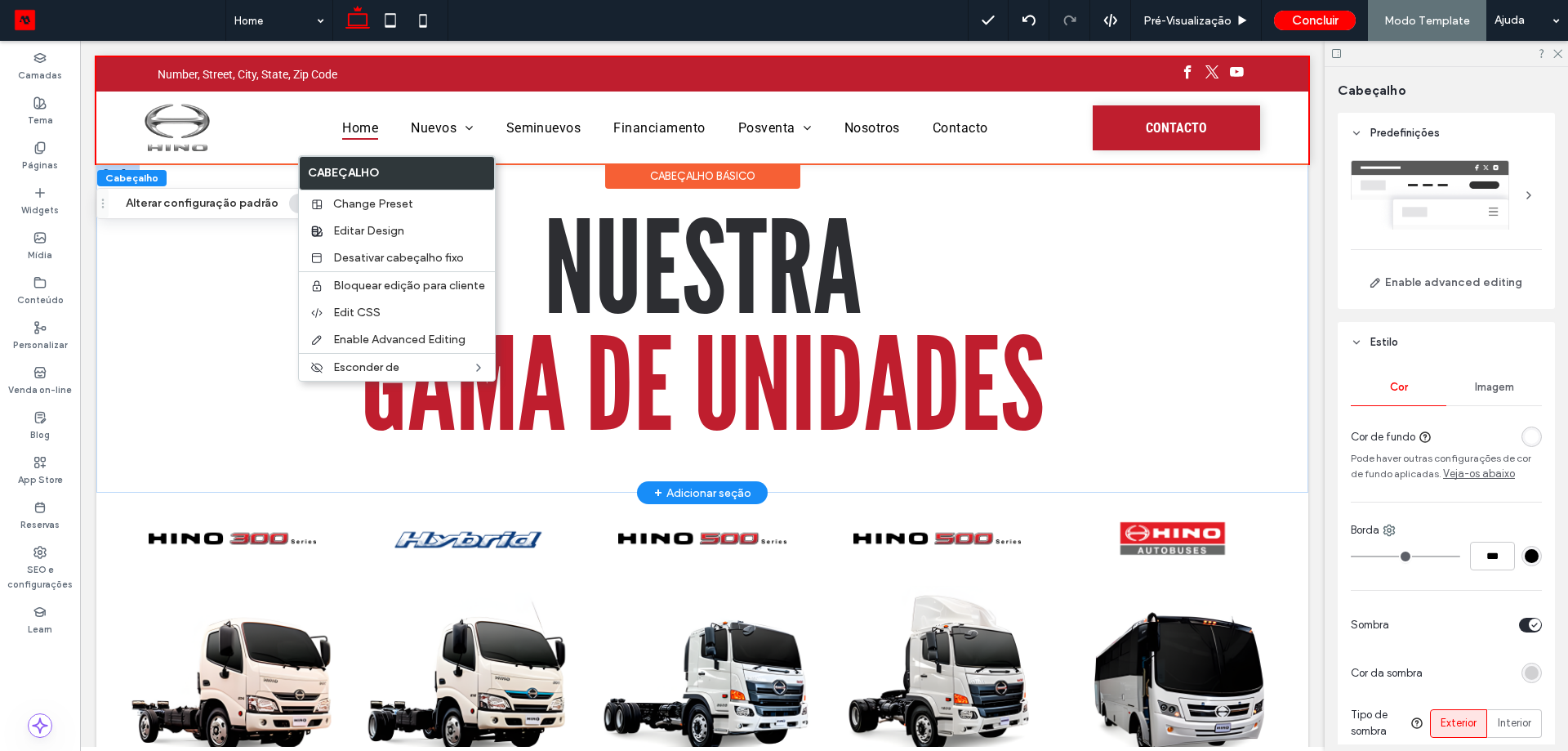
click at [205, 247] on h1 "NUESTRA" at bounding box center [702, 269] width 1115 height 116
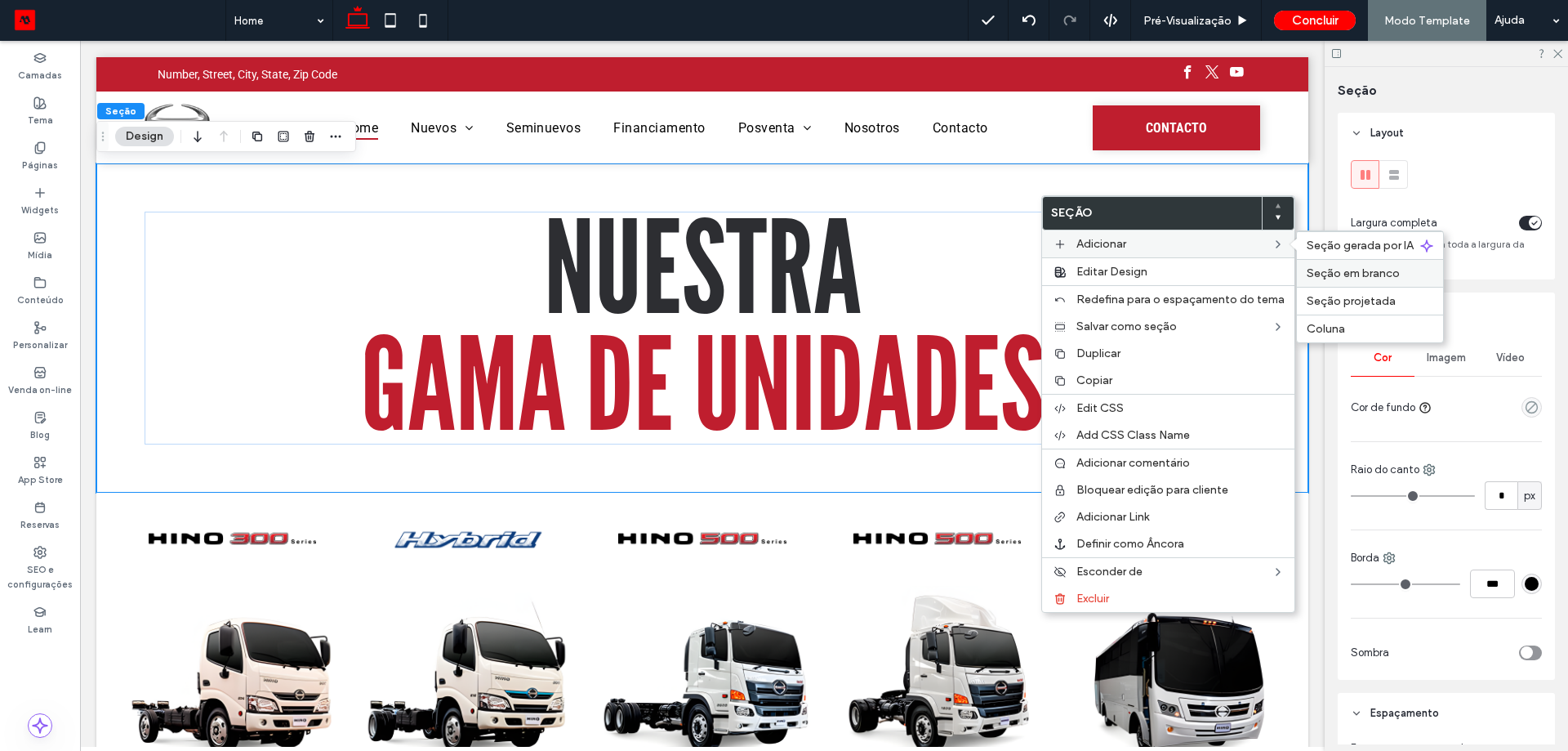
click at [1336, 274] on span "Seção em branco" at bounding box center [1352, 273] width 93 height 14
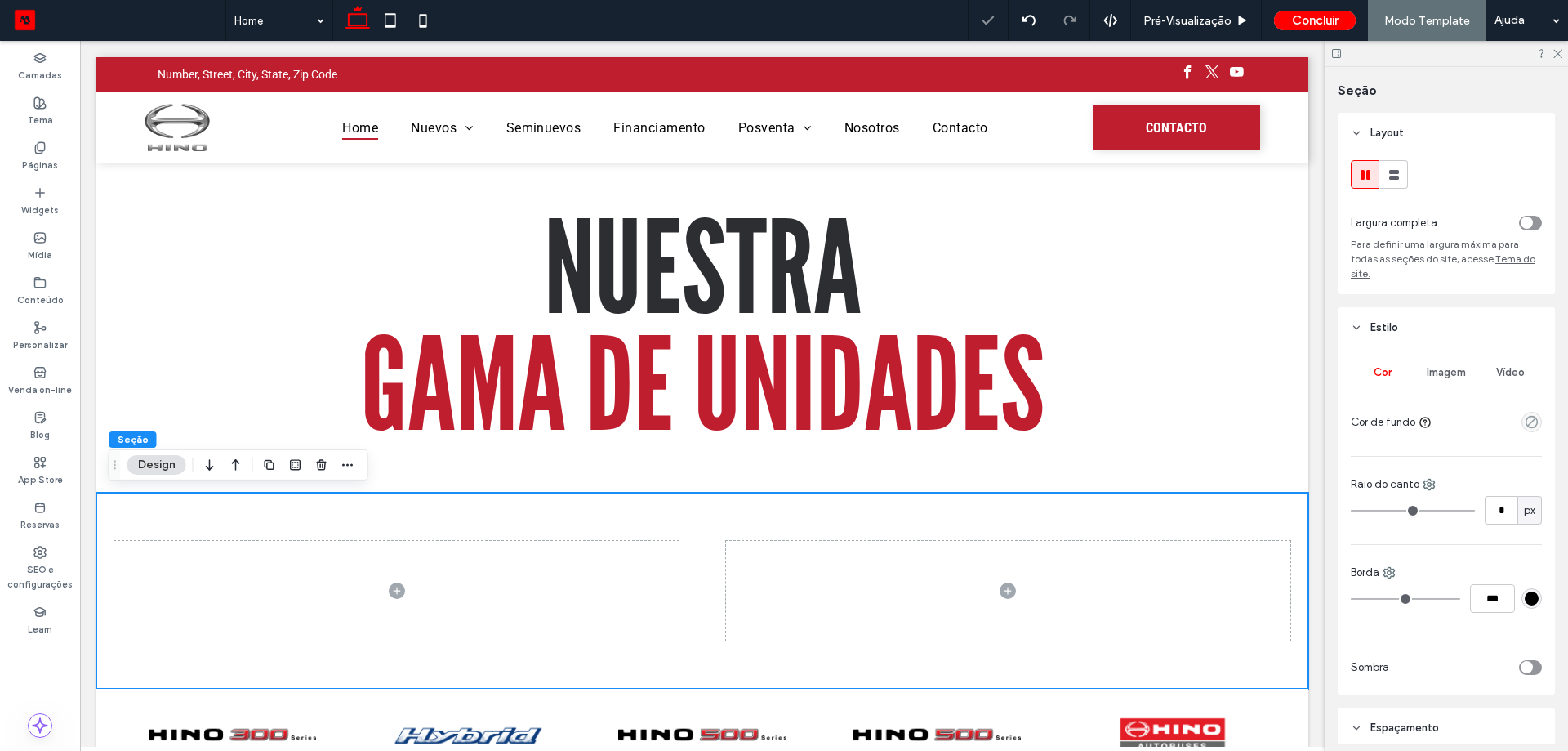
click at [237, 466] on icon "button" at bounding box center [236, 464] width 19 height 29
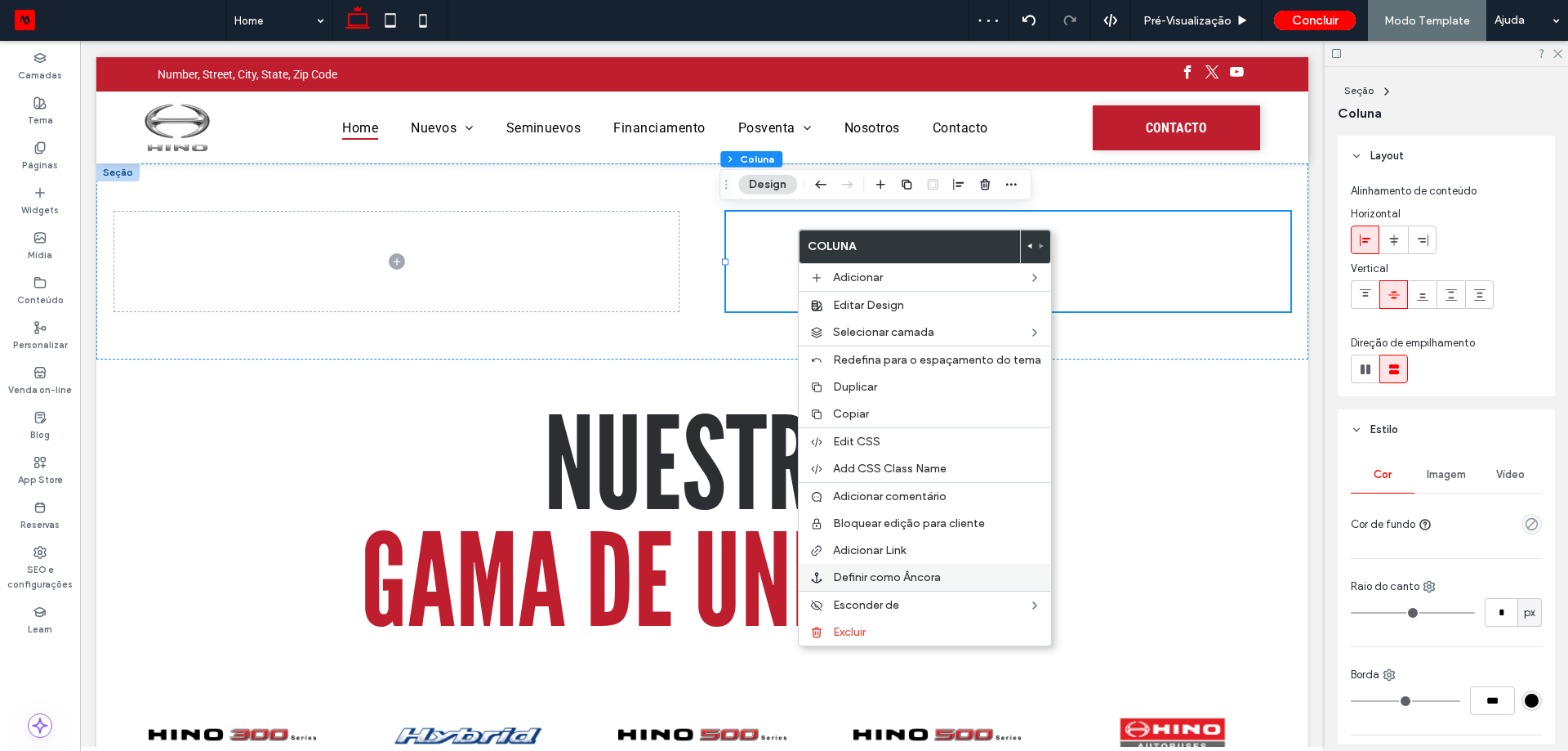
click at [850, 638] on span "Excluir" at bounding box center [849, 631] width 33 height 14
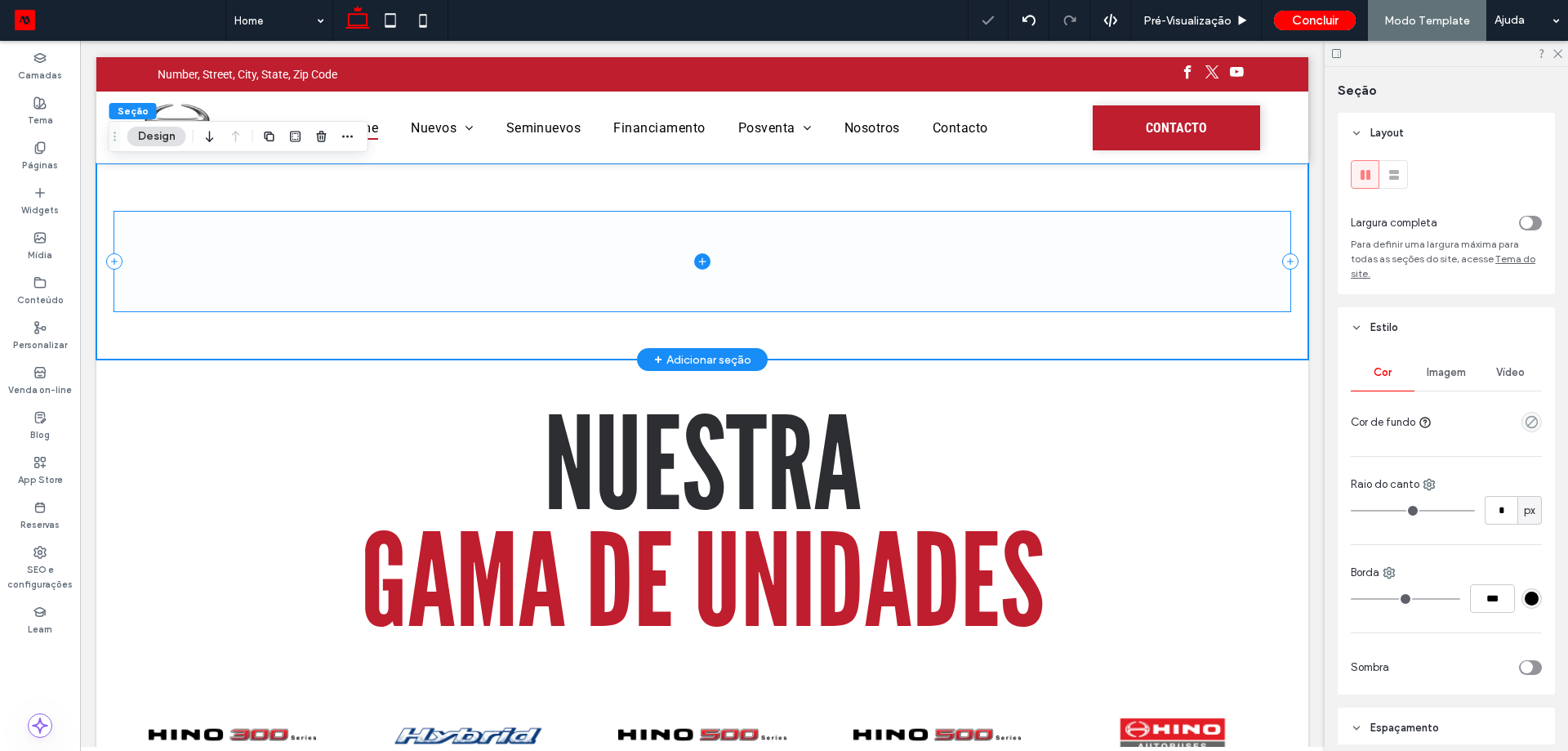
click at [779, 267] on span at bounding box center [702, 261] width 1176 height 99
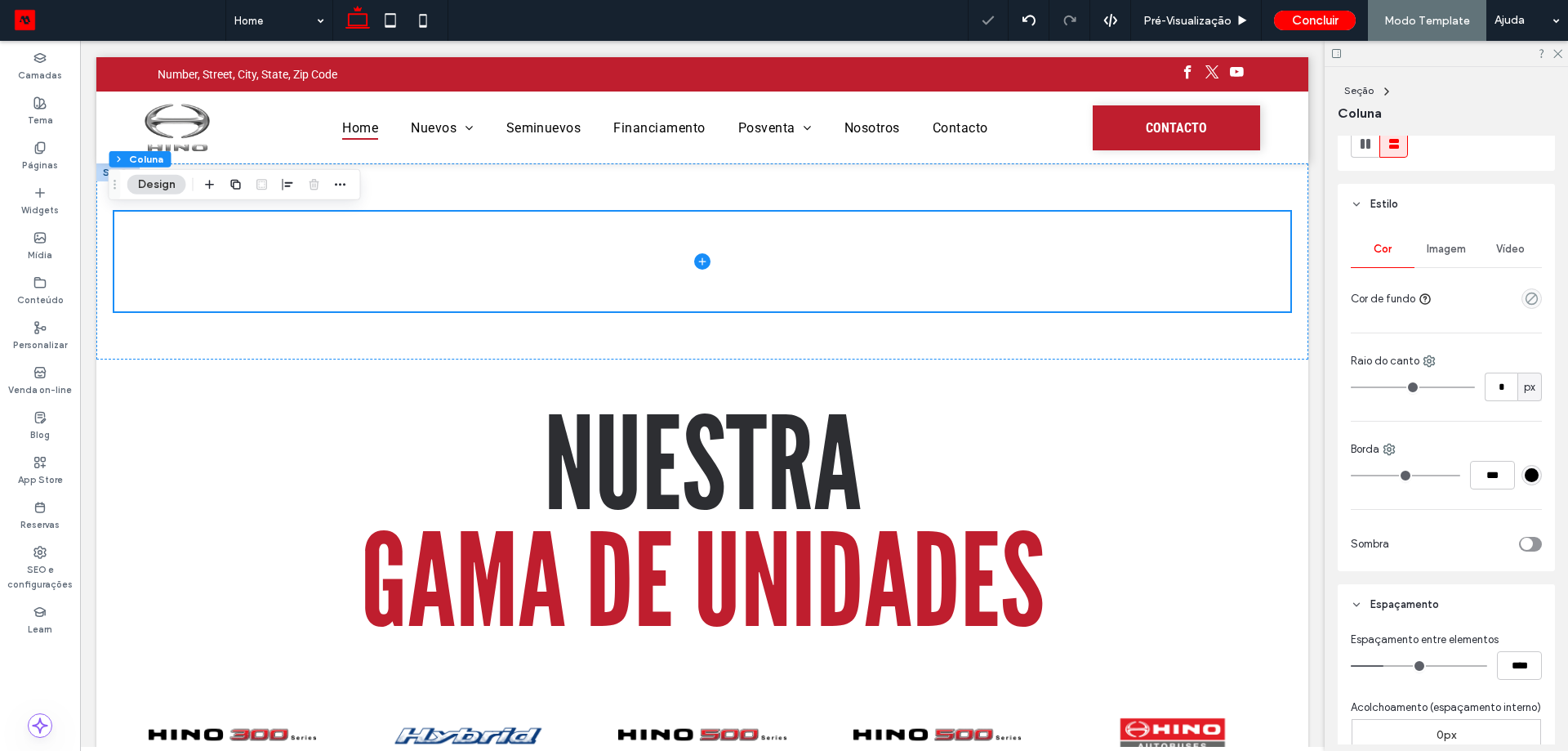
scroll to position [490, 0]
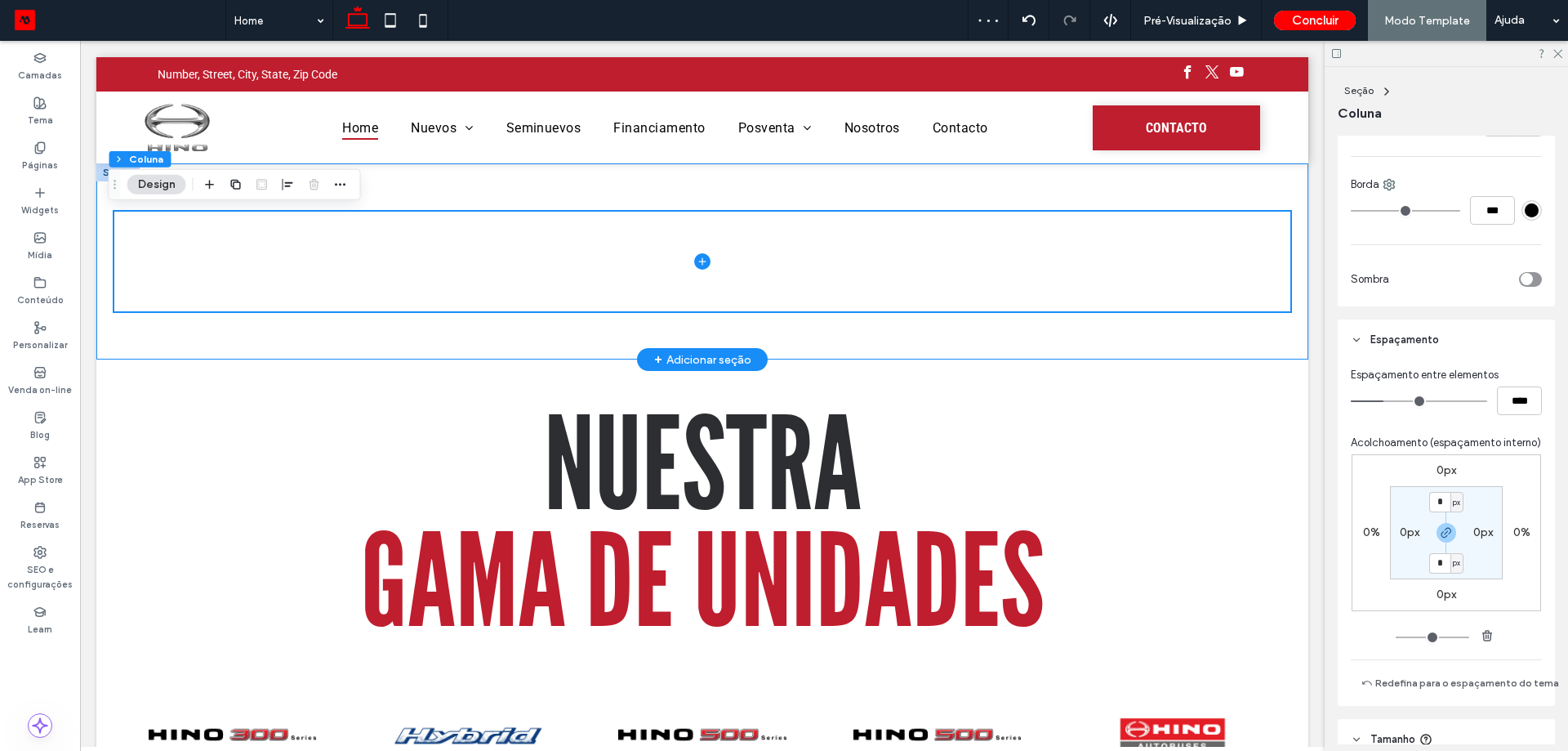
click at [1161, 190] on div at bounding box center [702, 261] width 1176 height 196
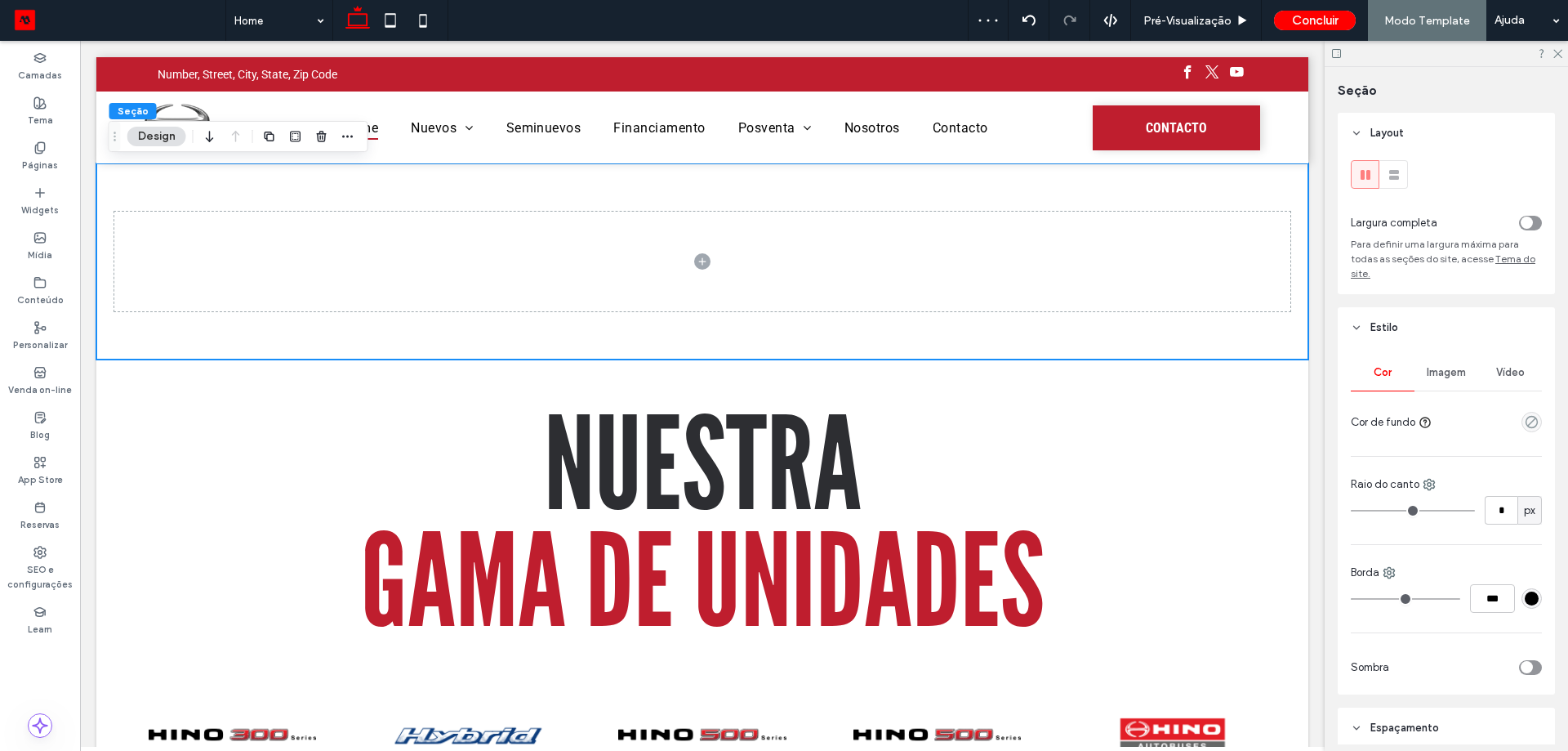
click at [1522, 223] on div "toggle" at bounding box center [1526, 222] width 13 height 13
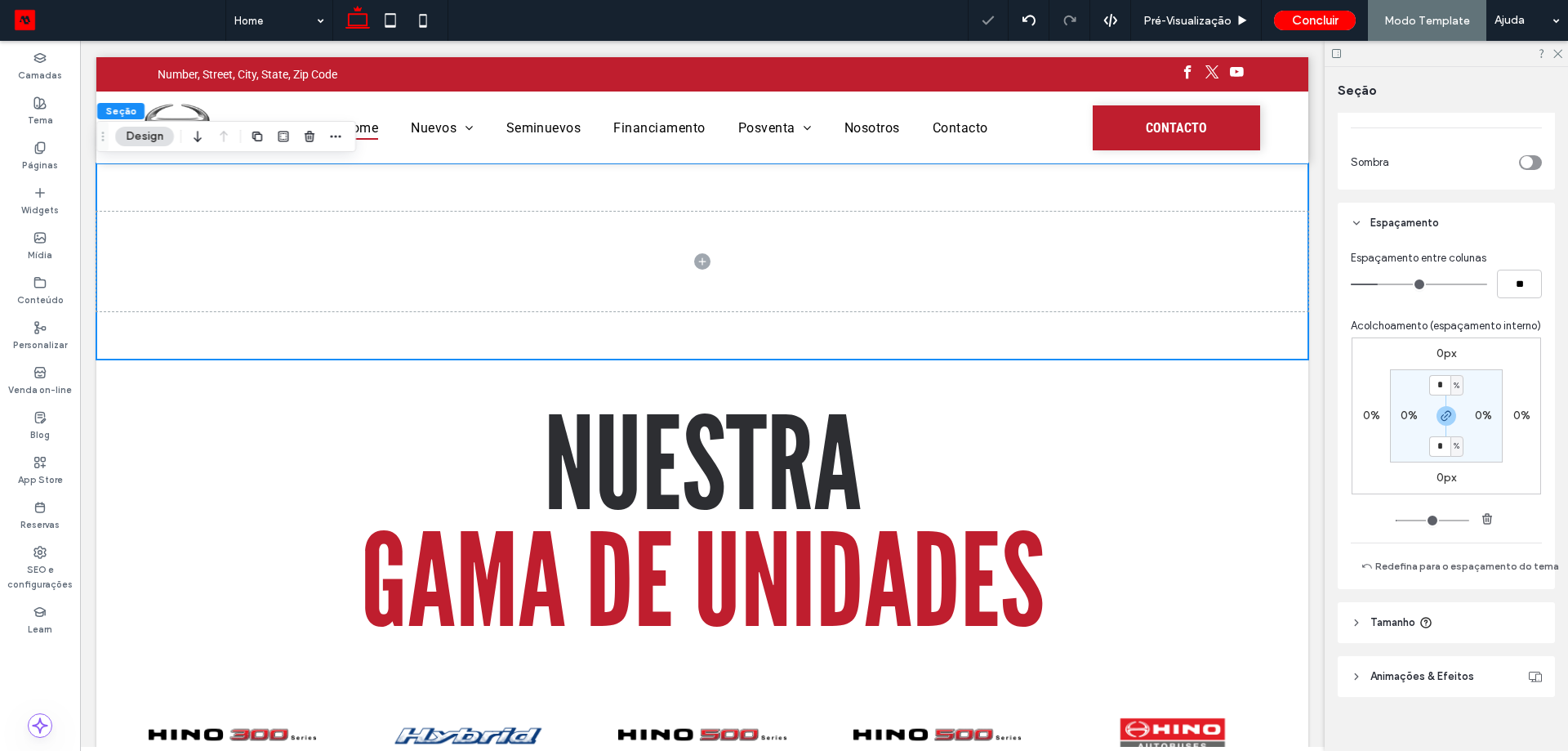
click at [1408, 422] on label "0%" at bounding box center [1409, 416] width 18 height 14
type input "*"
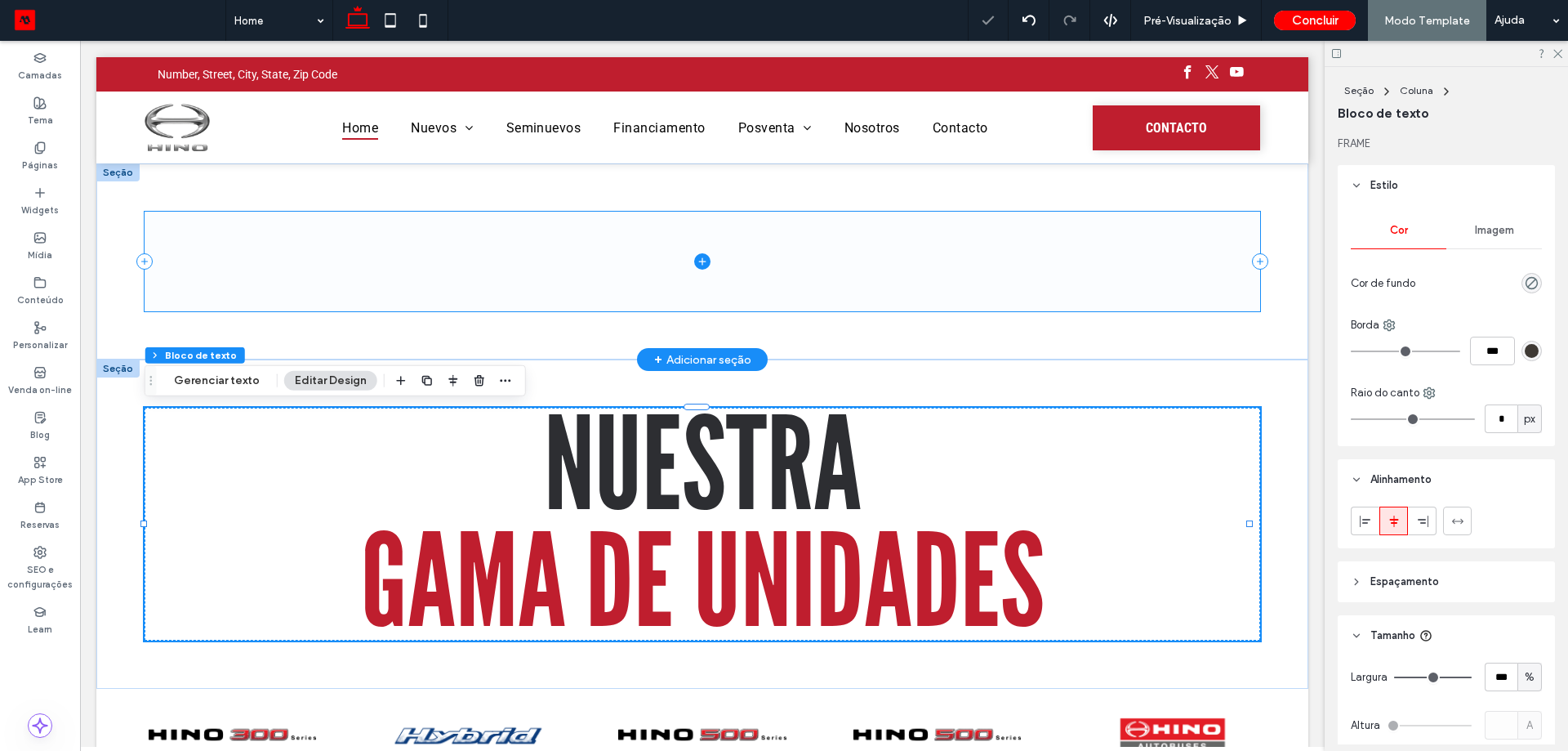
click at [756, 262] on span at bounding box center [702, 261] width 1115 height 99
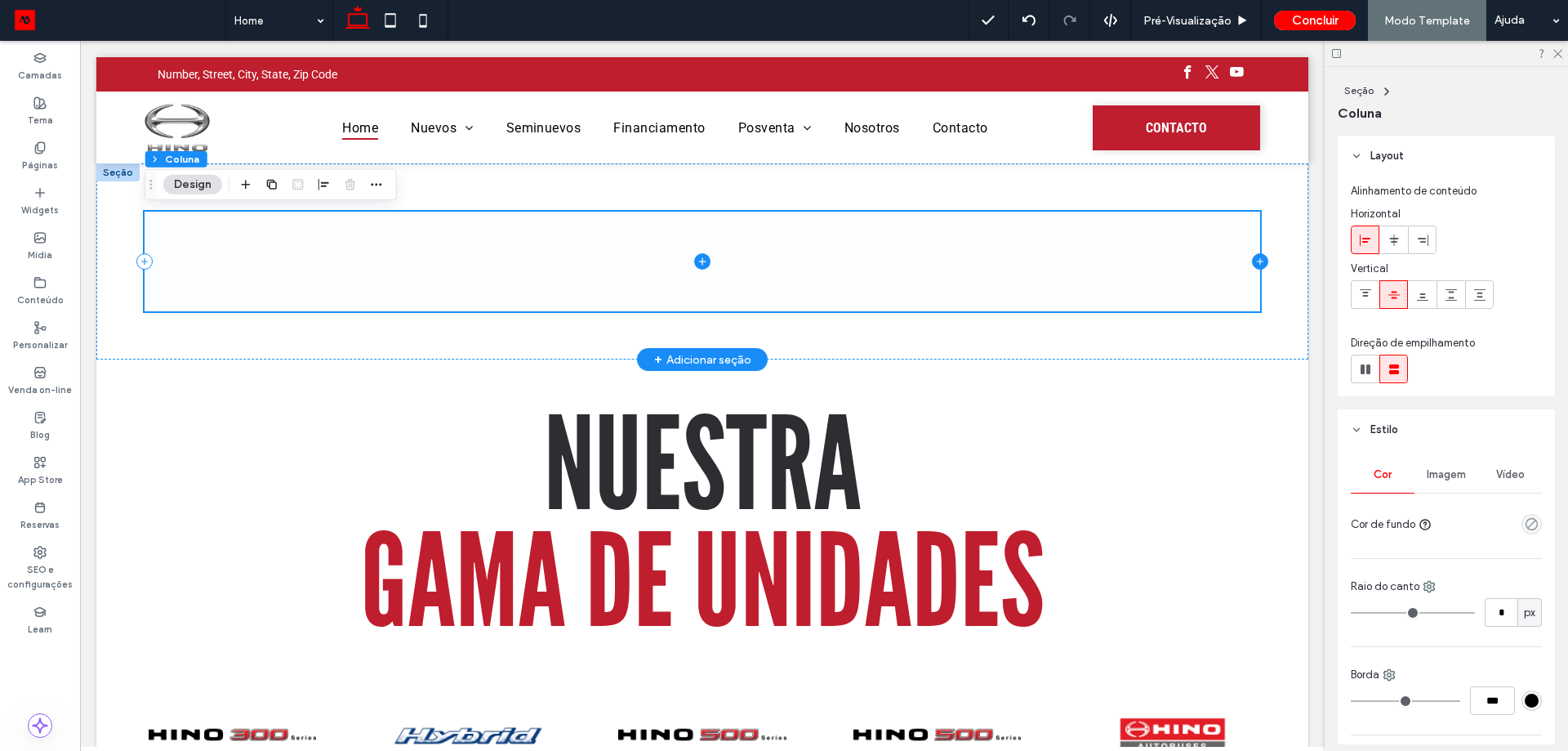
click at [1252, 258] on icon at bounding box center [1260, 262] width 17 height 17
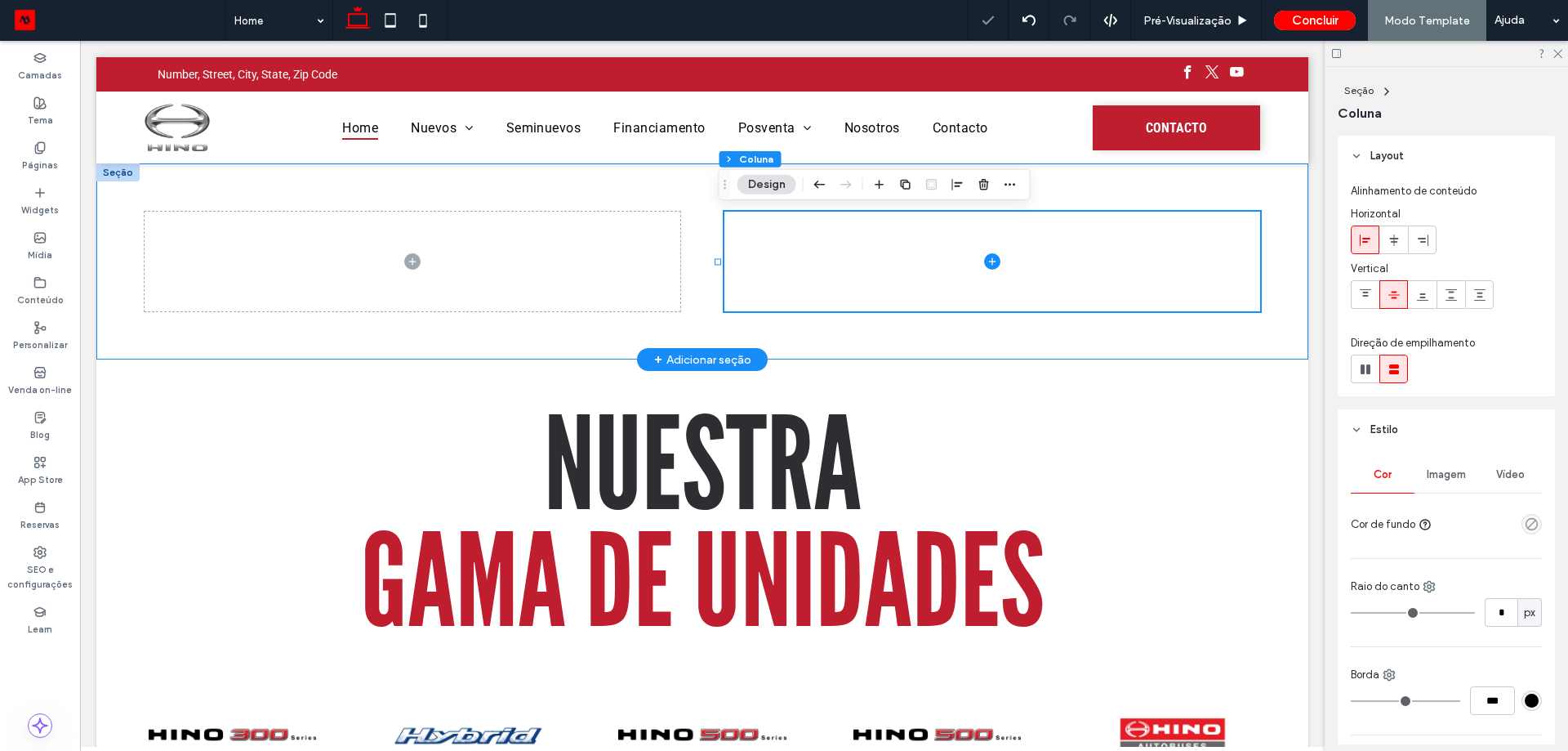
click at [1258, 259] on div at bounding box center [702, 261] width 1212 height 196
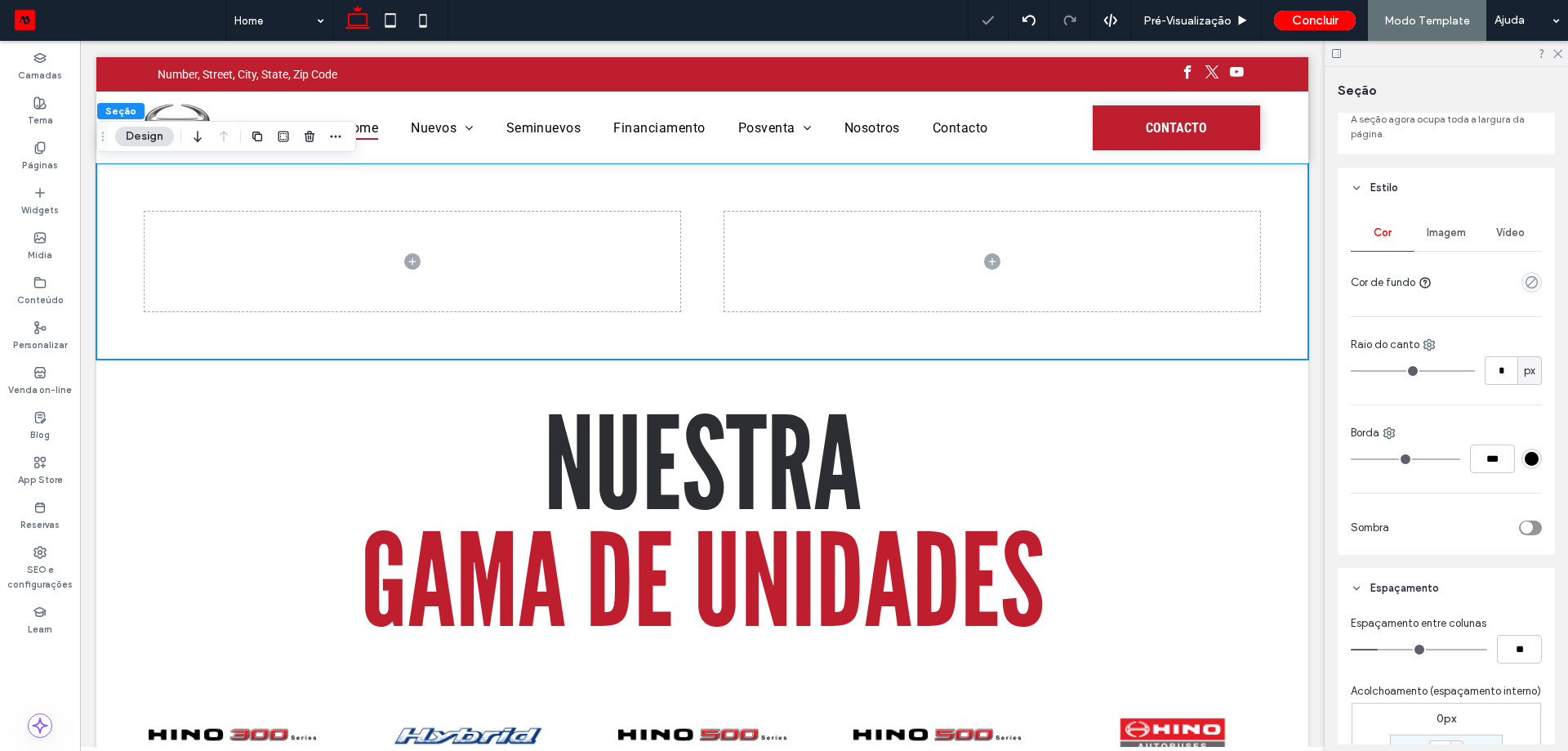
scroll to position [245, 0]
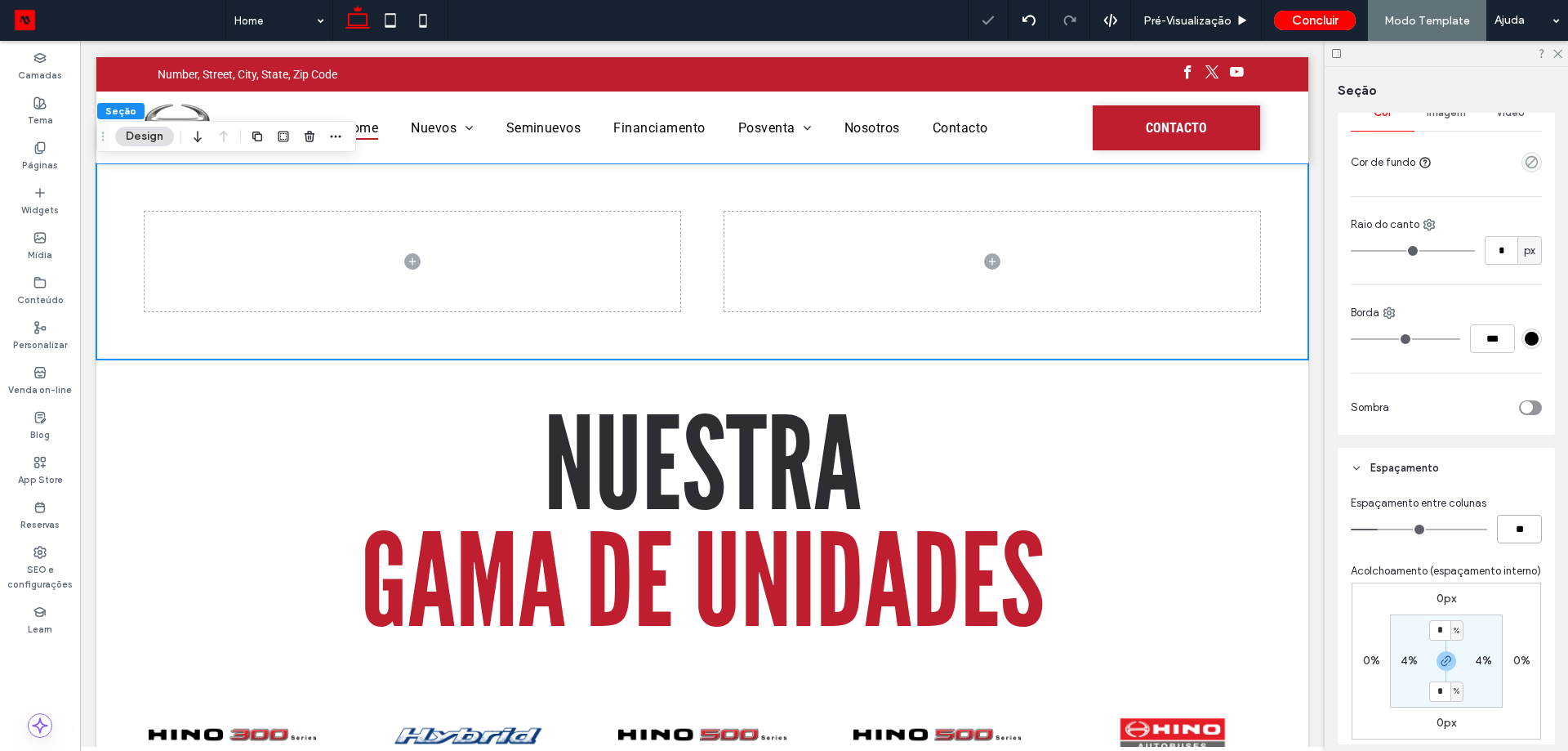
click at [1524, 534] on input "**" at bounding box center [1520, 529] width 45 height 28
type input "*"
type input "**"
click at [1084, 345] on div at bounding box center [702, 261] width 1212 height 196
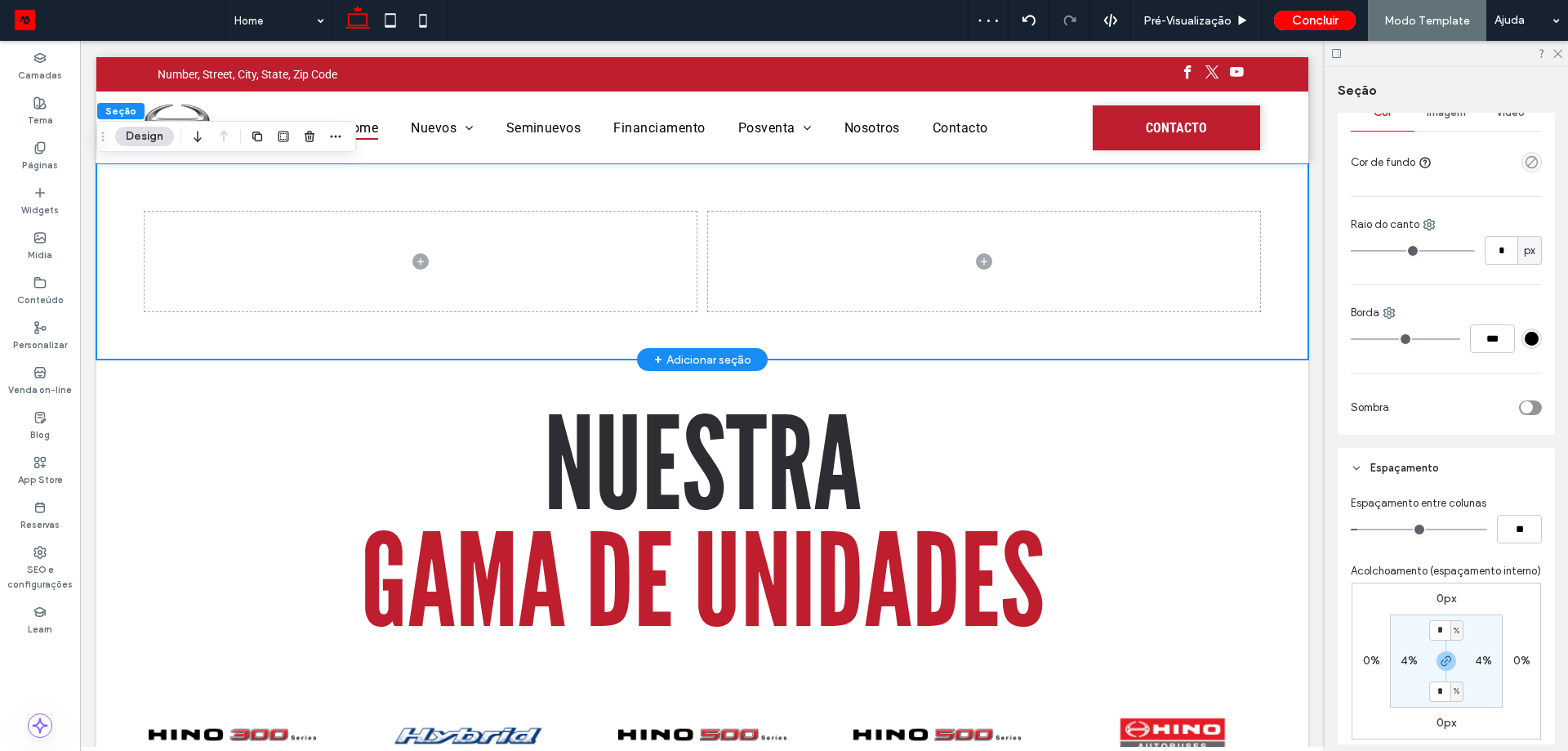
click at [495, 176] on div at bounding box center [702, 261] width 1212 height 196
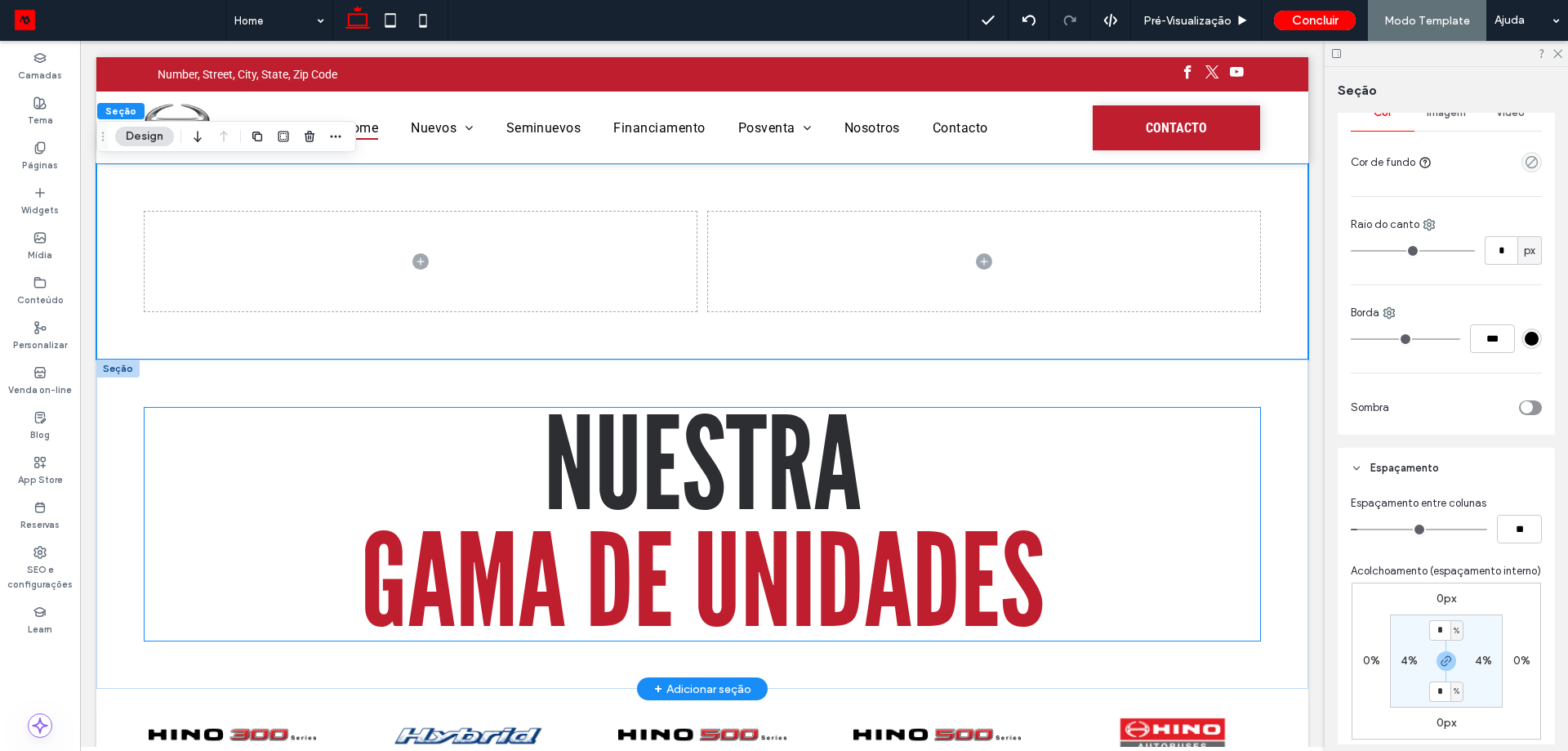
click at [680, 521] on span "GAMA DE UNIDADES" at bounding box center [703, 582] width 684 height 153
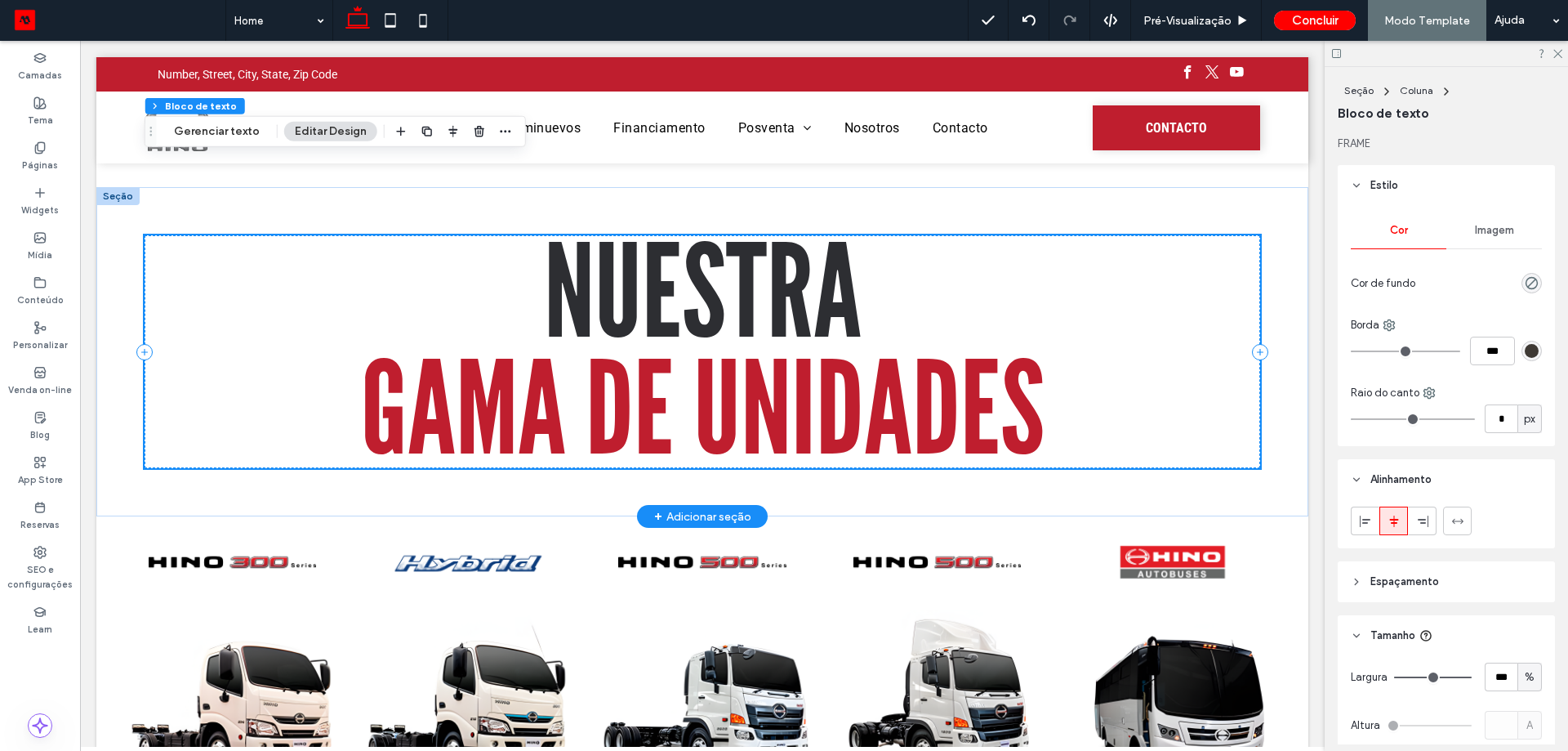
scroll to position [163, 0]
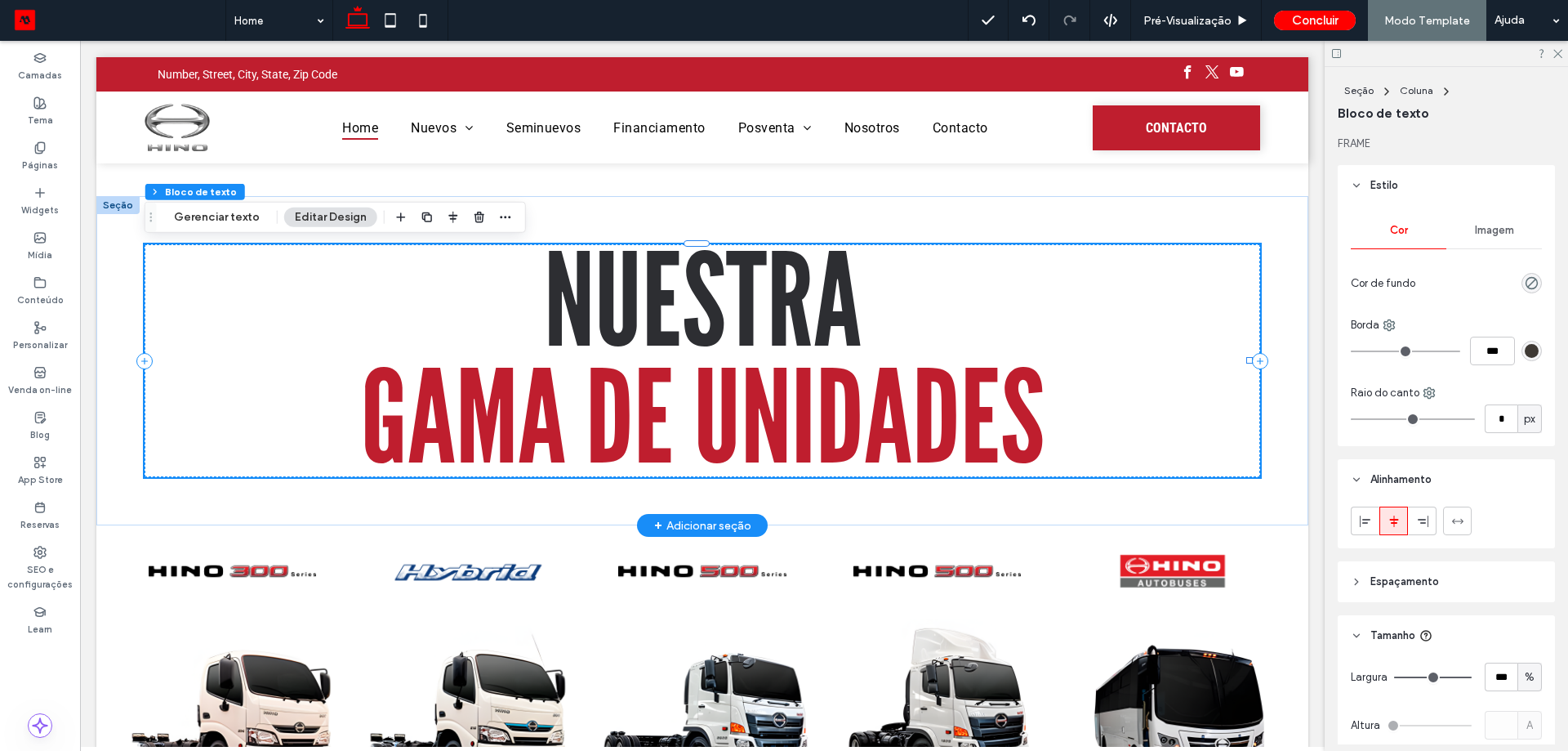
click at [455, 290] on h1 "NUESTRA" at bounding box center [702, 302] width 1115 height 116
type input "**********"
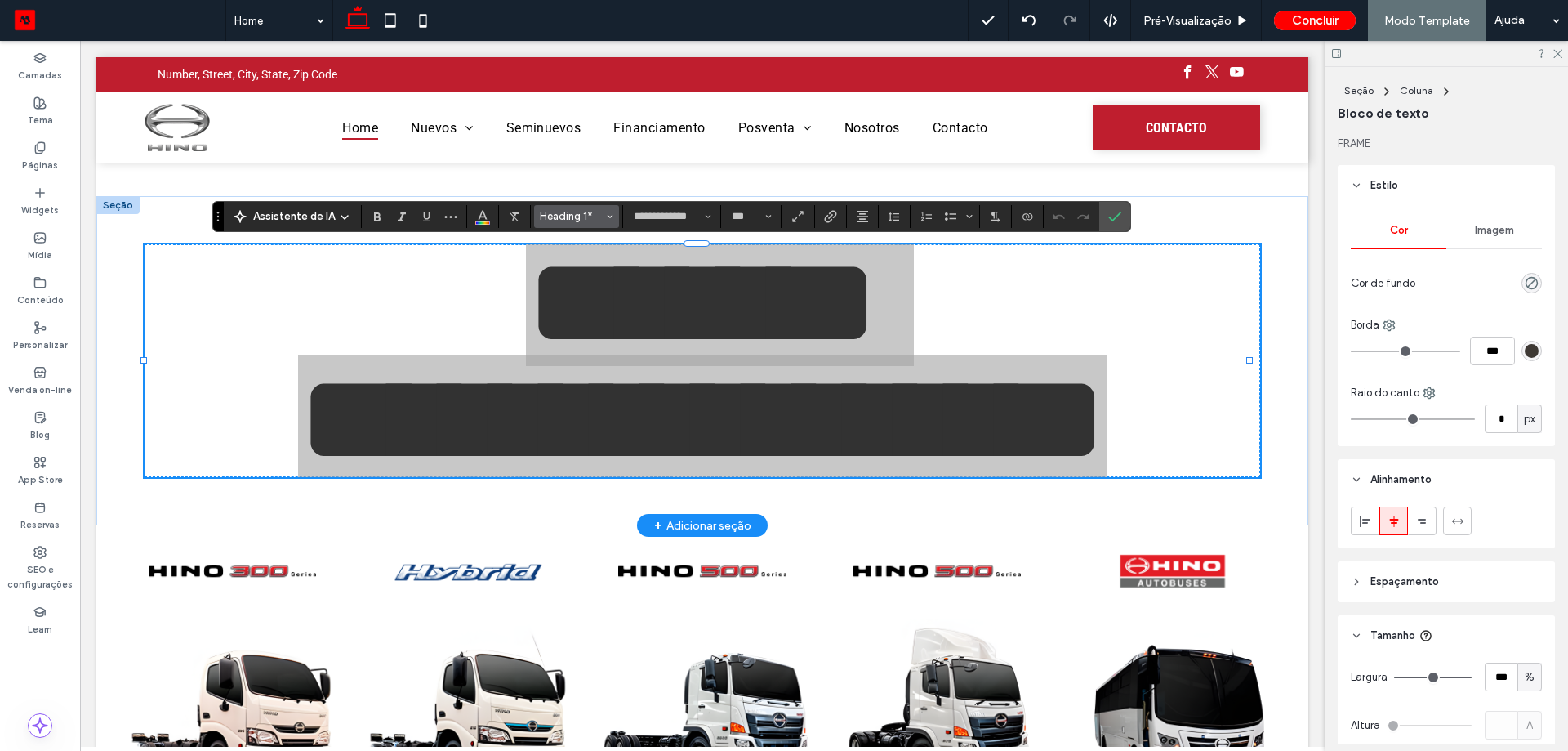
click at [561, 212] on span "Heading 1*" at bounding box center [572, 216] width 64 height 13
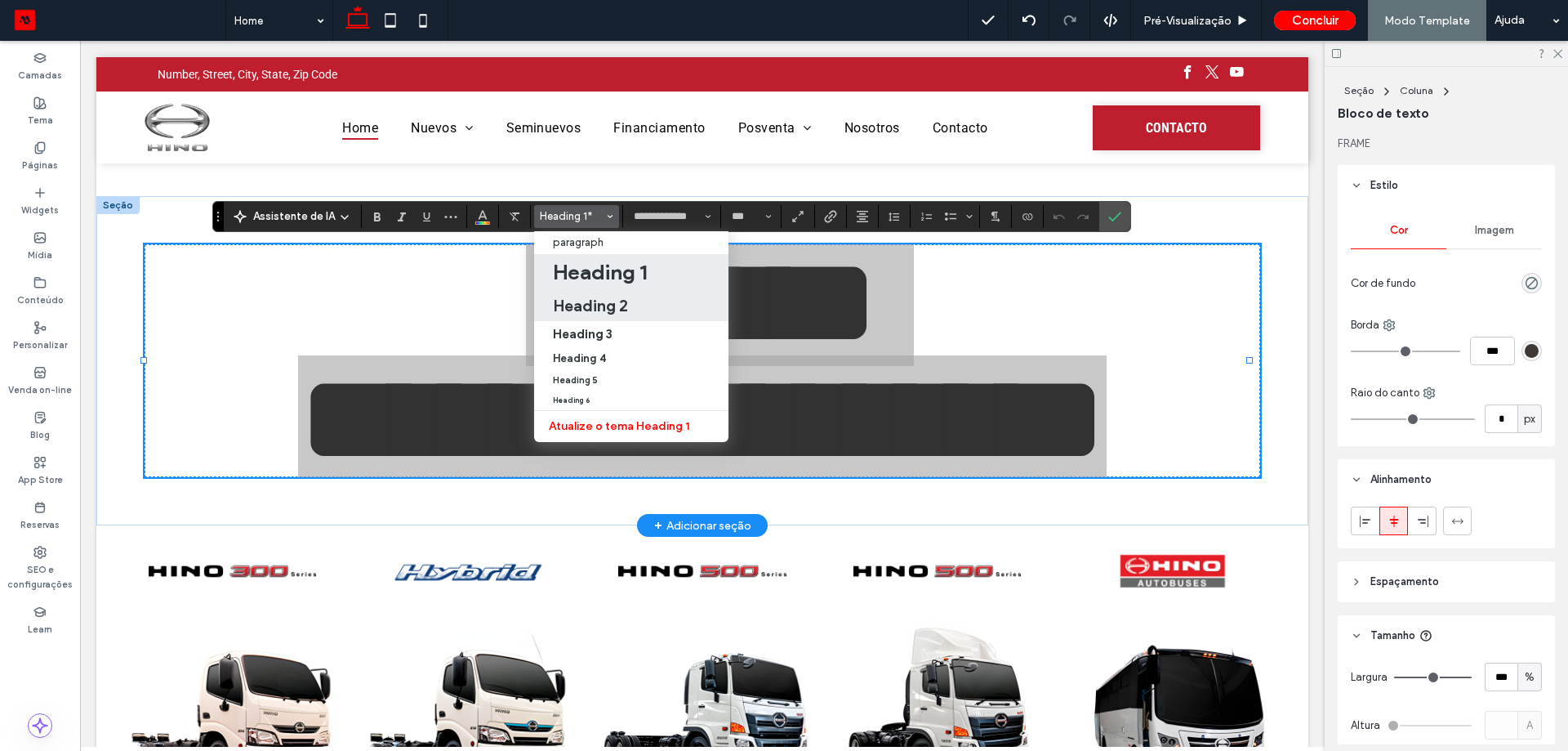
click at [614, 298] on h2 "Heading 2" at bounding box center [590, 305] width 75 height 19
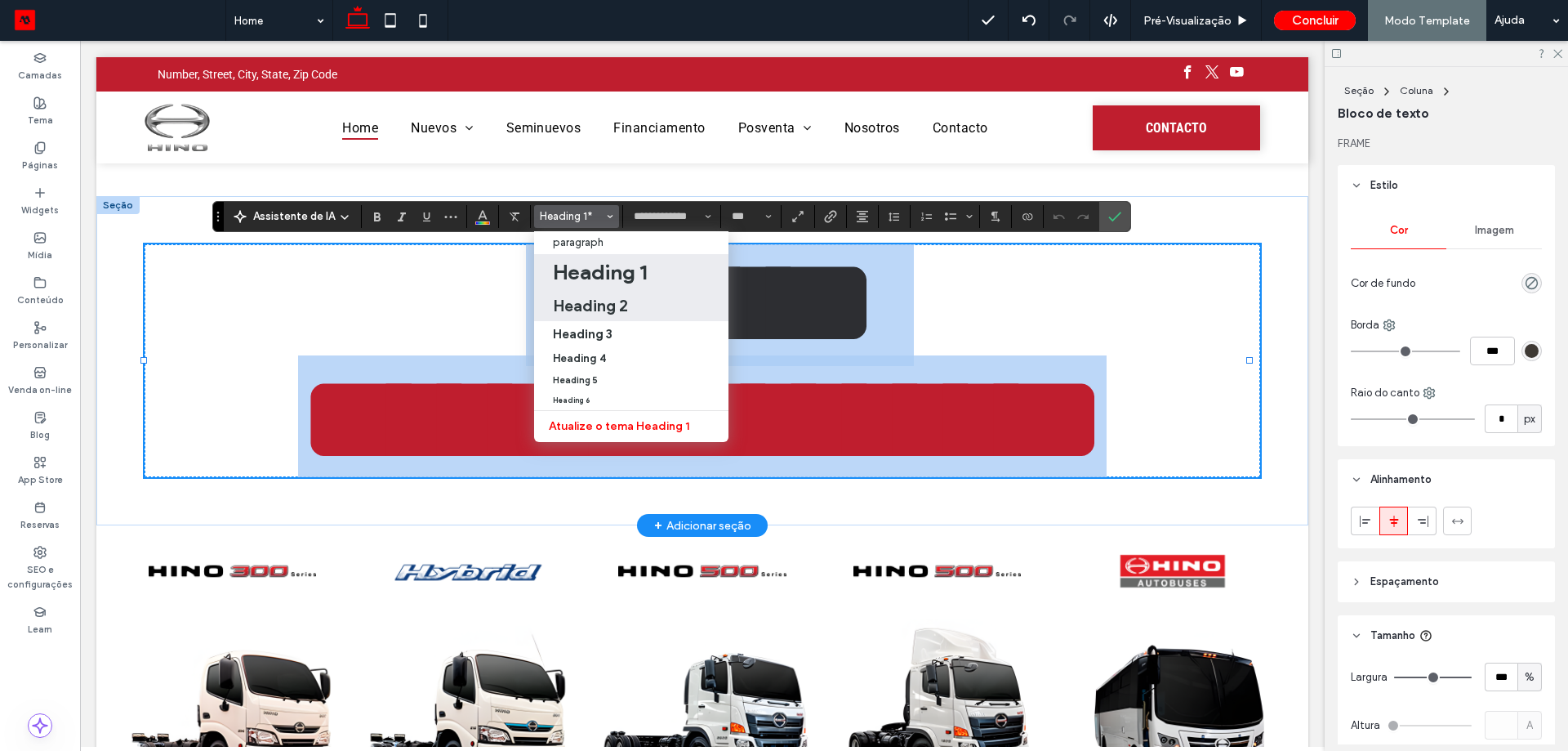
type input "**"
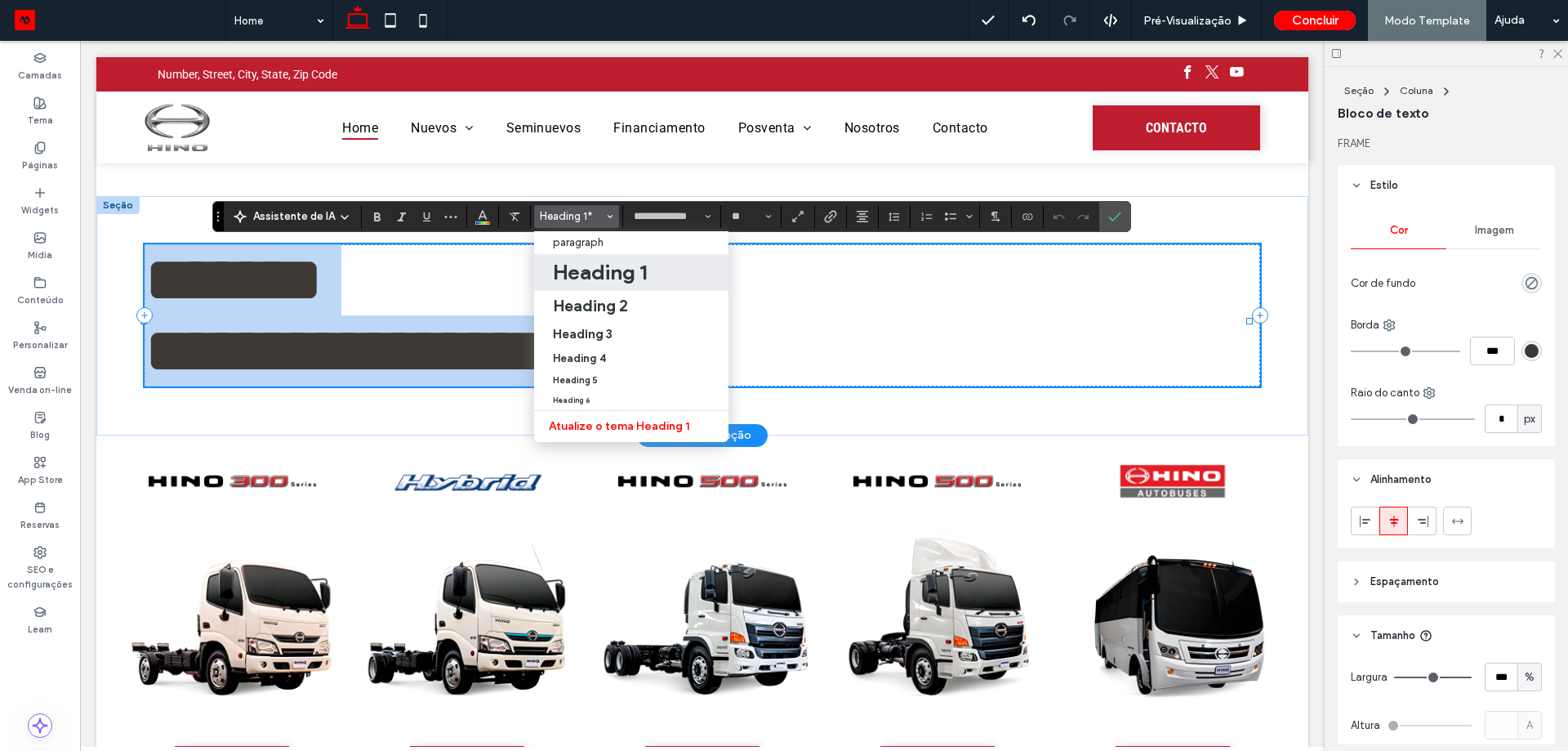
scroll to position [0, 0]
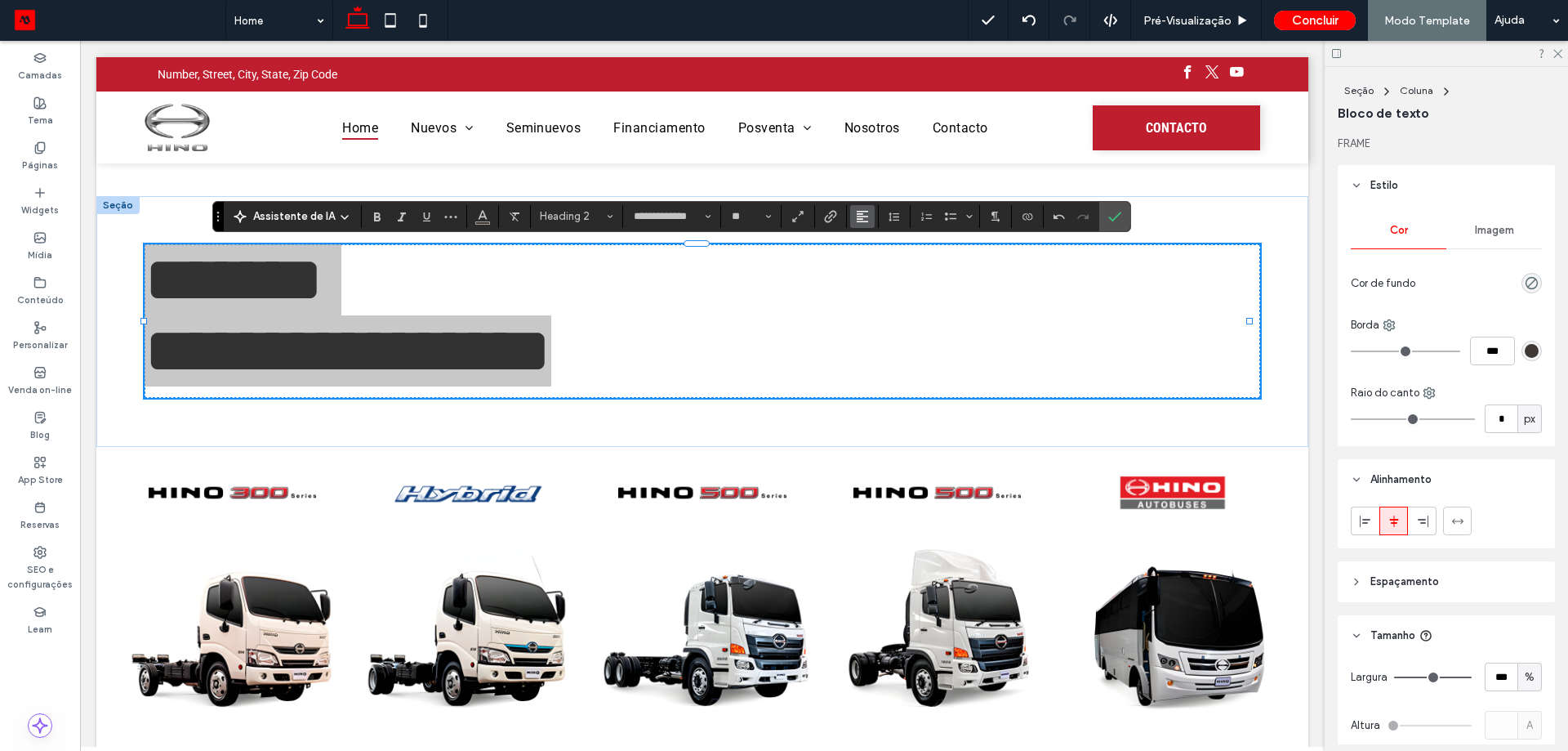
click at [867, 218] on icon "Alinhamento" at bounding box center [863, 217] width 13 height 13
click at [870, 268] on icon "ui.textEditor.alignment.center" at bounding box center [875, 267] width 13 height 13
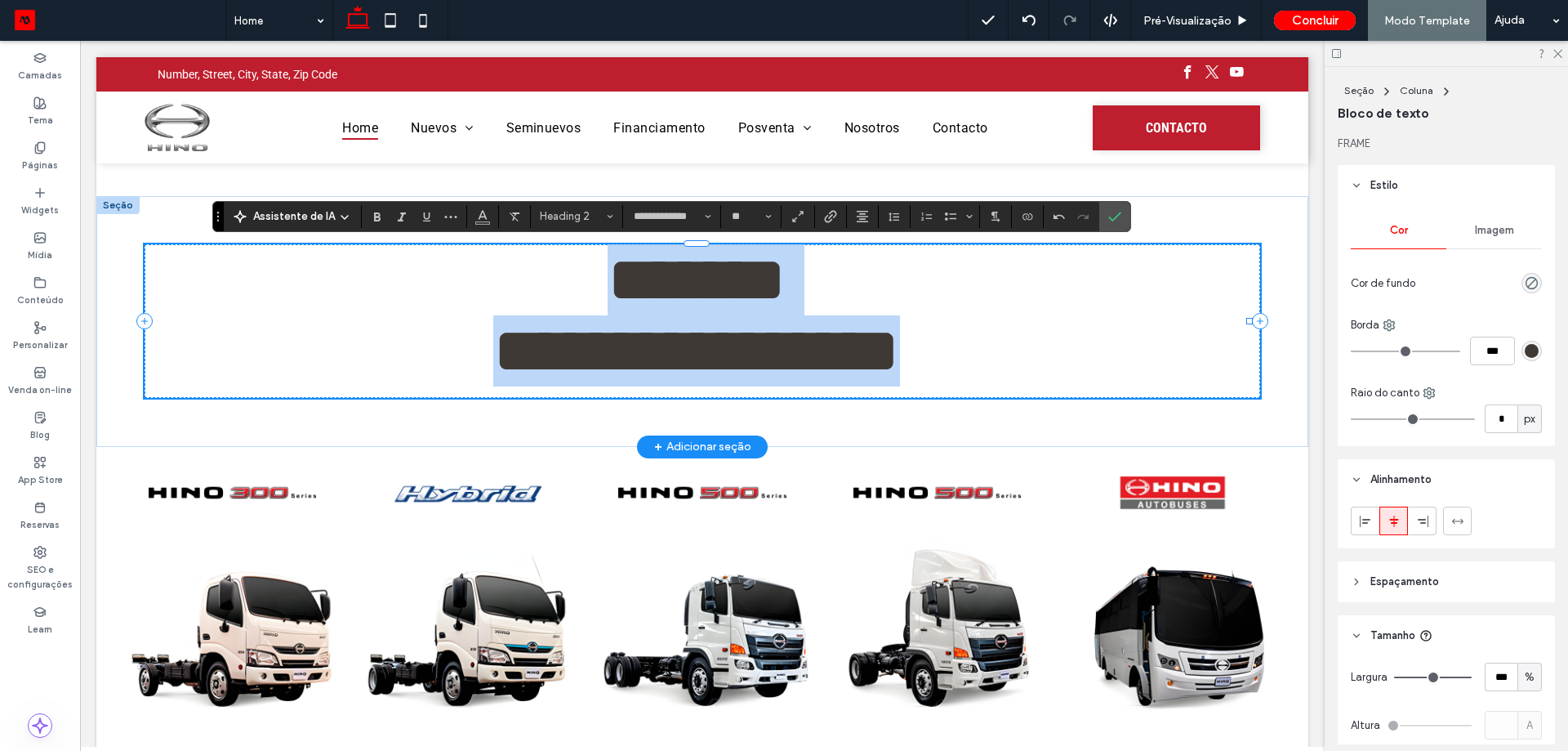
click at [808, 286] on h2 "*******" at bounding box center [696, 279] width 1104 height 71
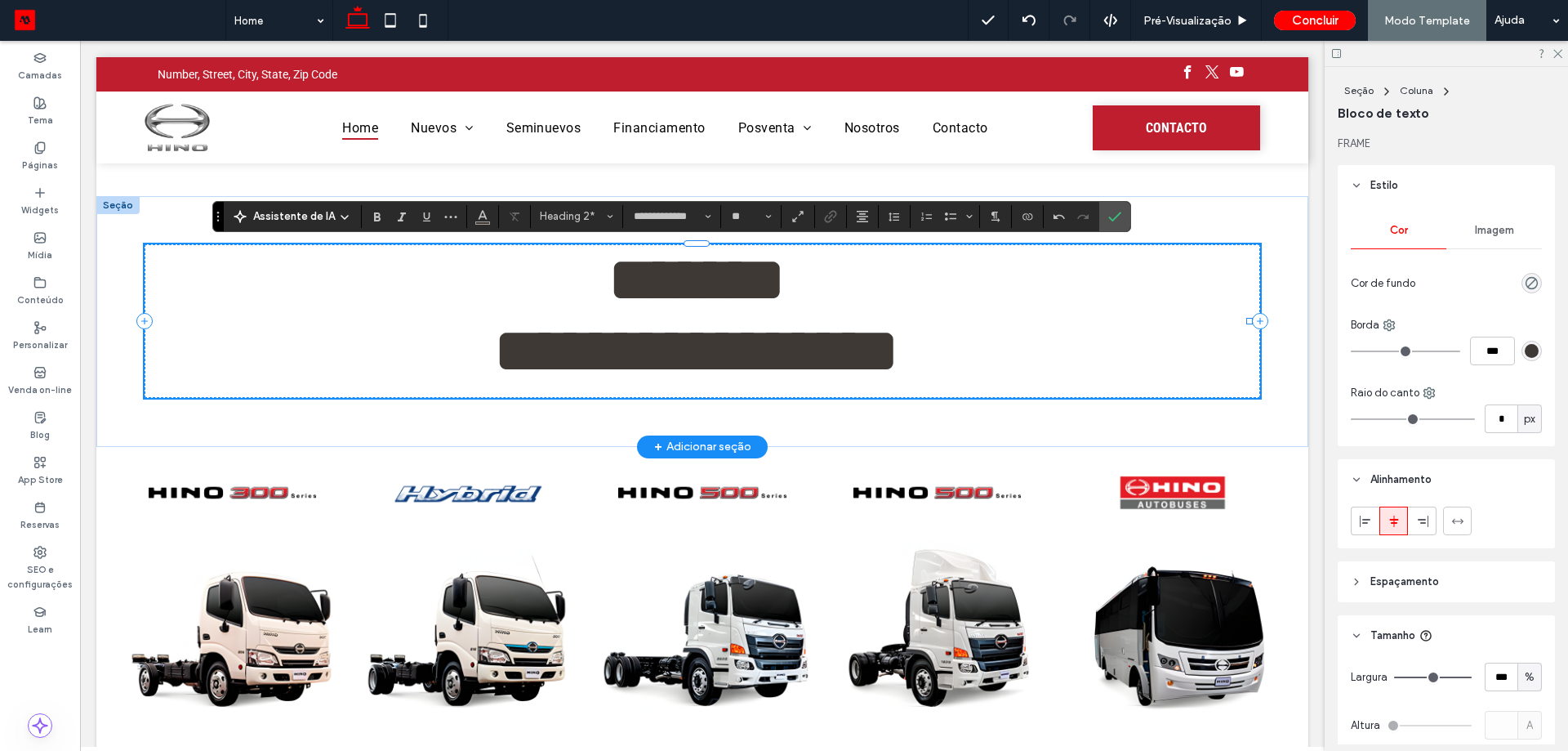
scroll to position [175, 0]
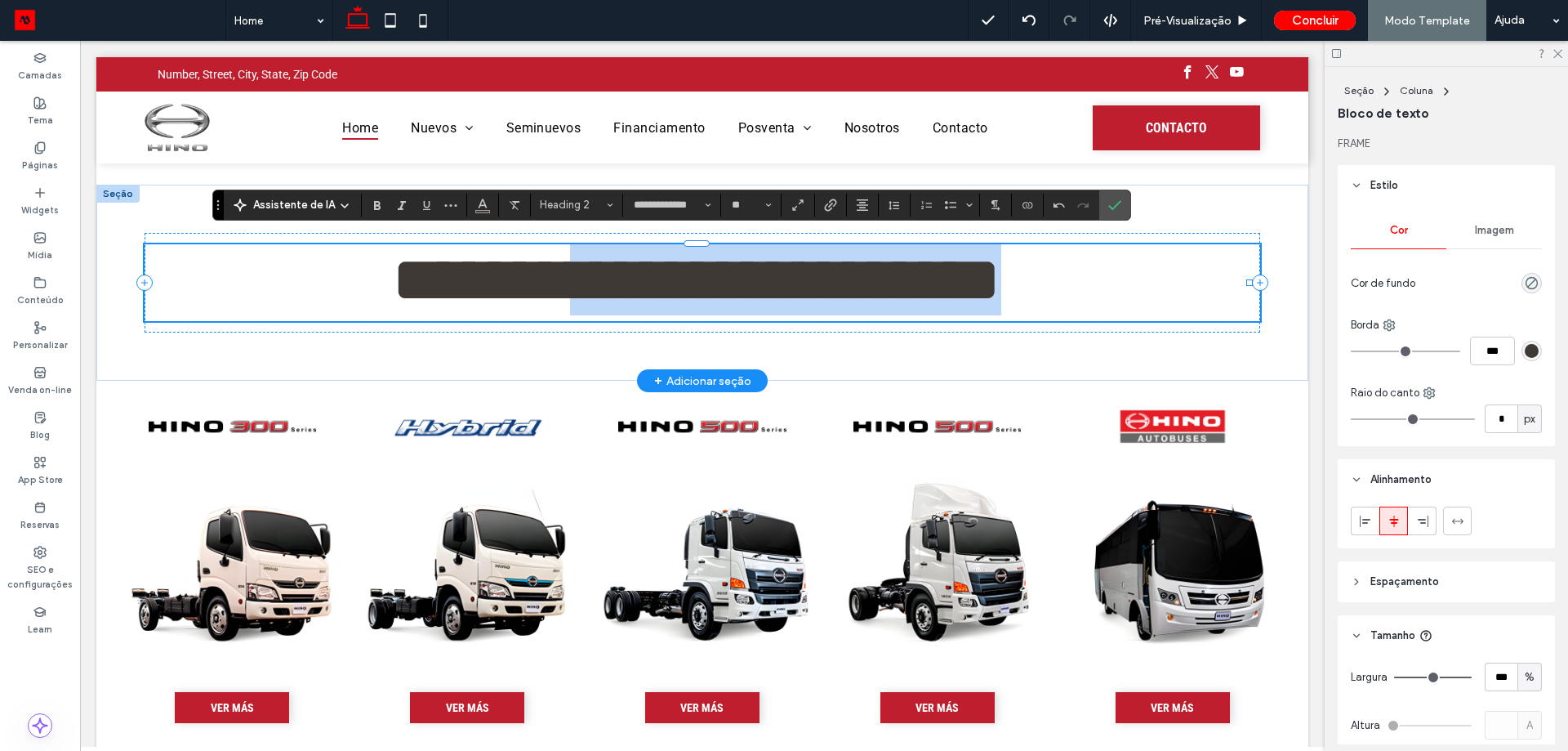
drag, startPoint x: 613, startPoint y: 277, endPoint x: 1127, endPoint y: 280, distance: 514.0
click at [1127, 280] on h2 "**********" at bounding box center [696, 279] width 1104 height 71
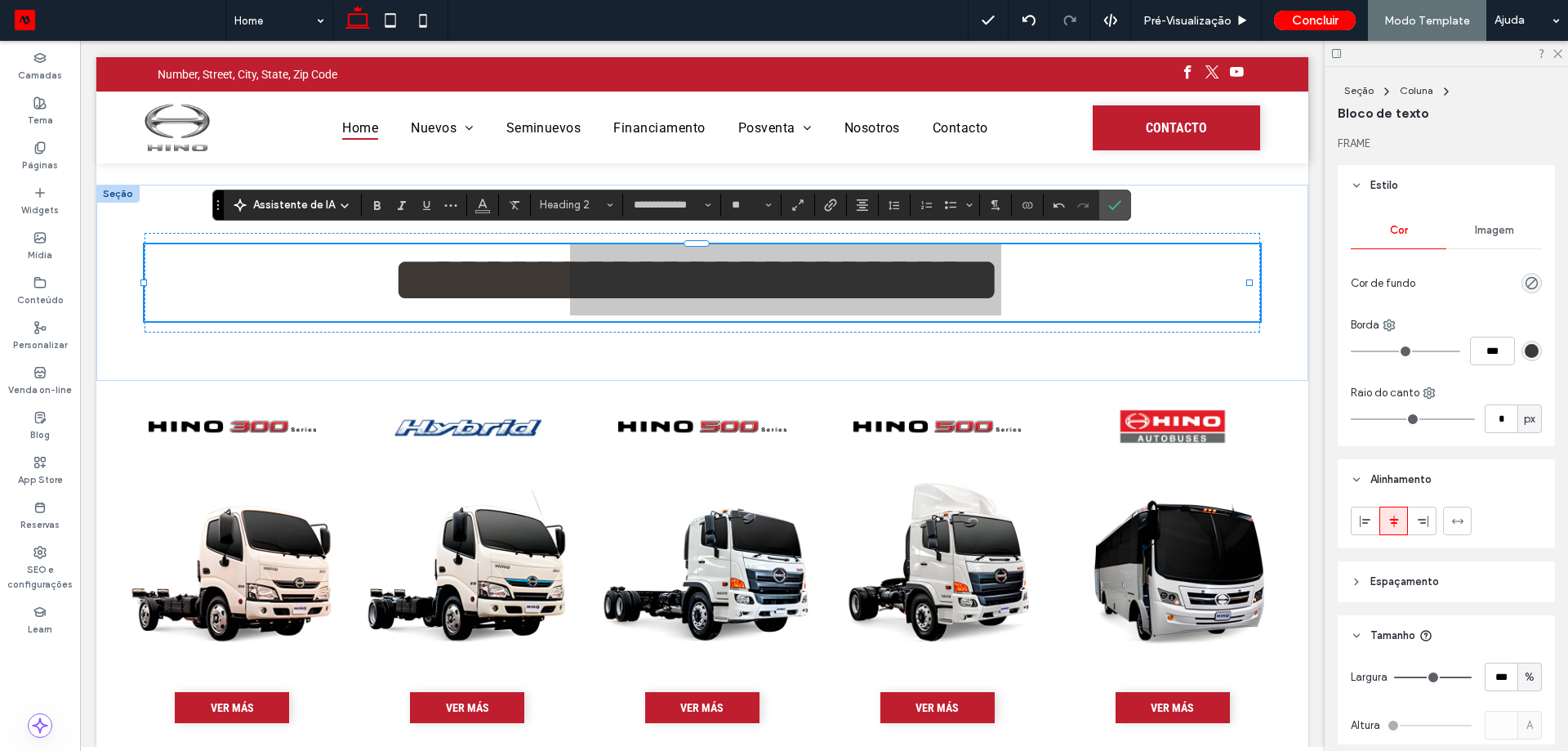
click at [499, 201] on section at bounding box center [515, 205] width 32 height 23
click at [486, 204] on icon "Cor" at bounding box center [483, 203] width 13 height 13
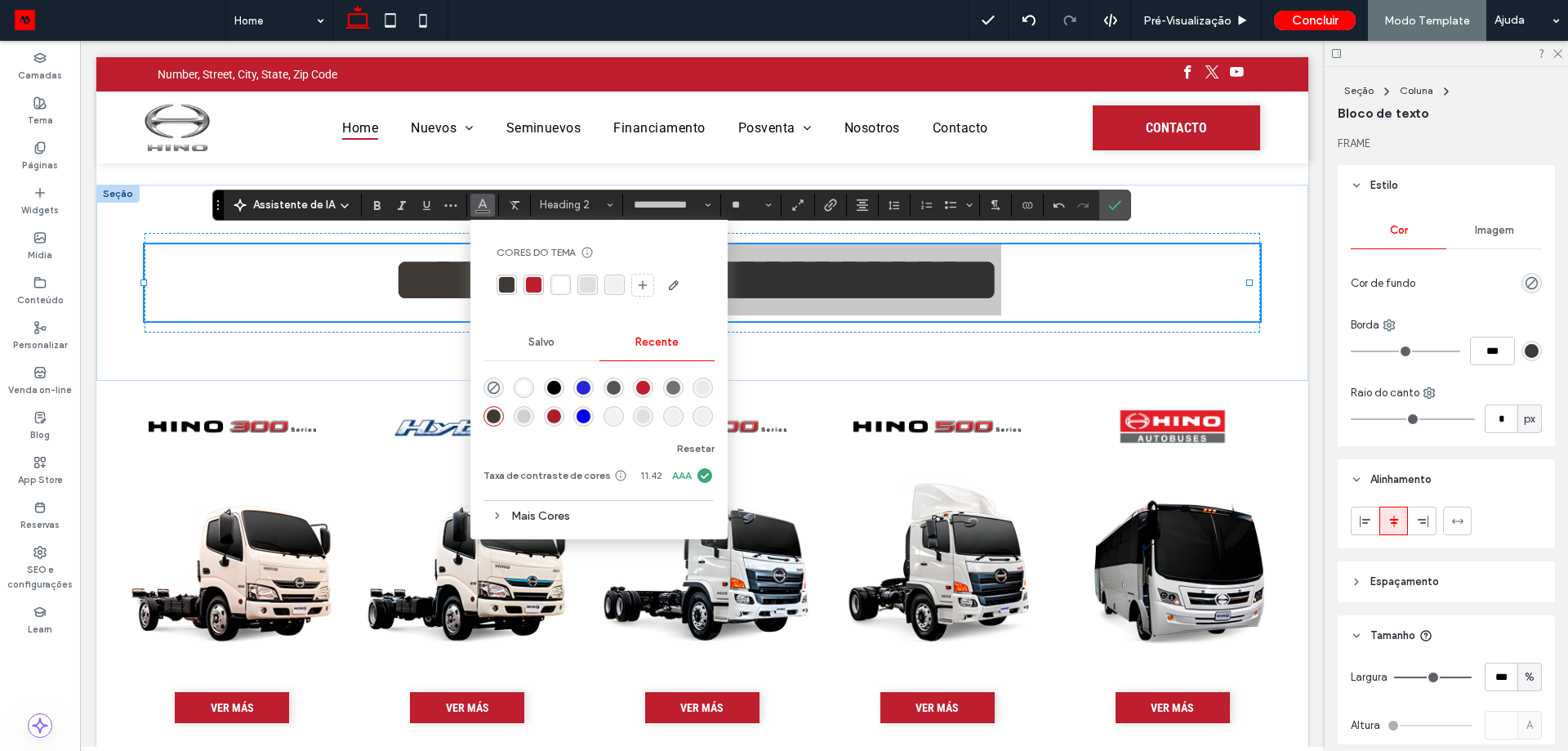
drag, startPoint x: 519, startPoint y: 281, endPoint x: 534, endPoint y: 278, distance: 15.3
click at [525, 280] on div at bounding box center [598, 284] width 205 height 26
drag, startPoint x: 534, startPoint y: 278, endPoint x: 628, endPoint y: 314, distance: 100.7
click at [533, 278] on div "rgba(191, 30, 46, 1)" at bounding box center [533, 284] width 16 height 16
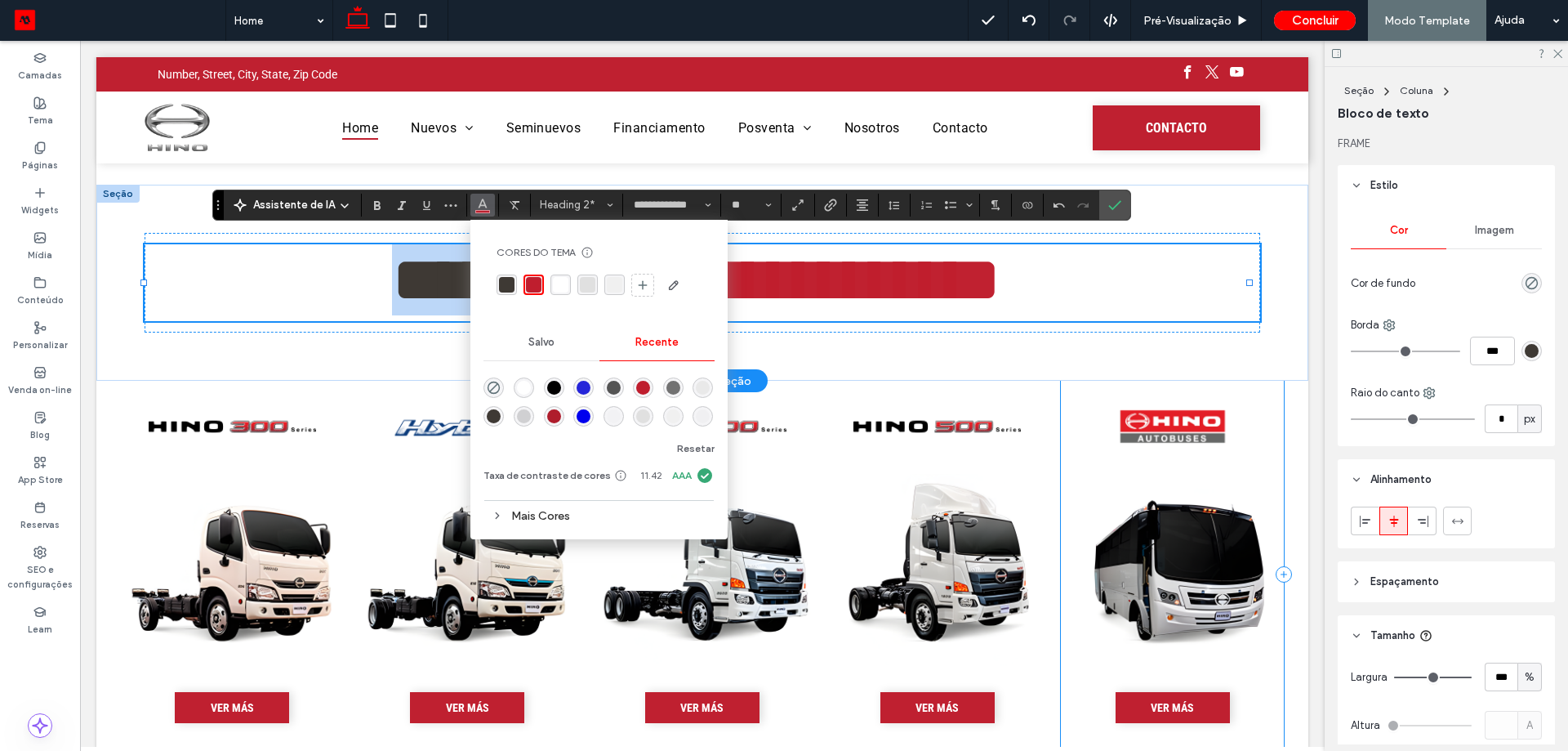
click at [1101, 365] on div "**********" at bounding box center [702, 283] width 1212 height 196
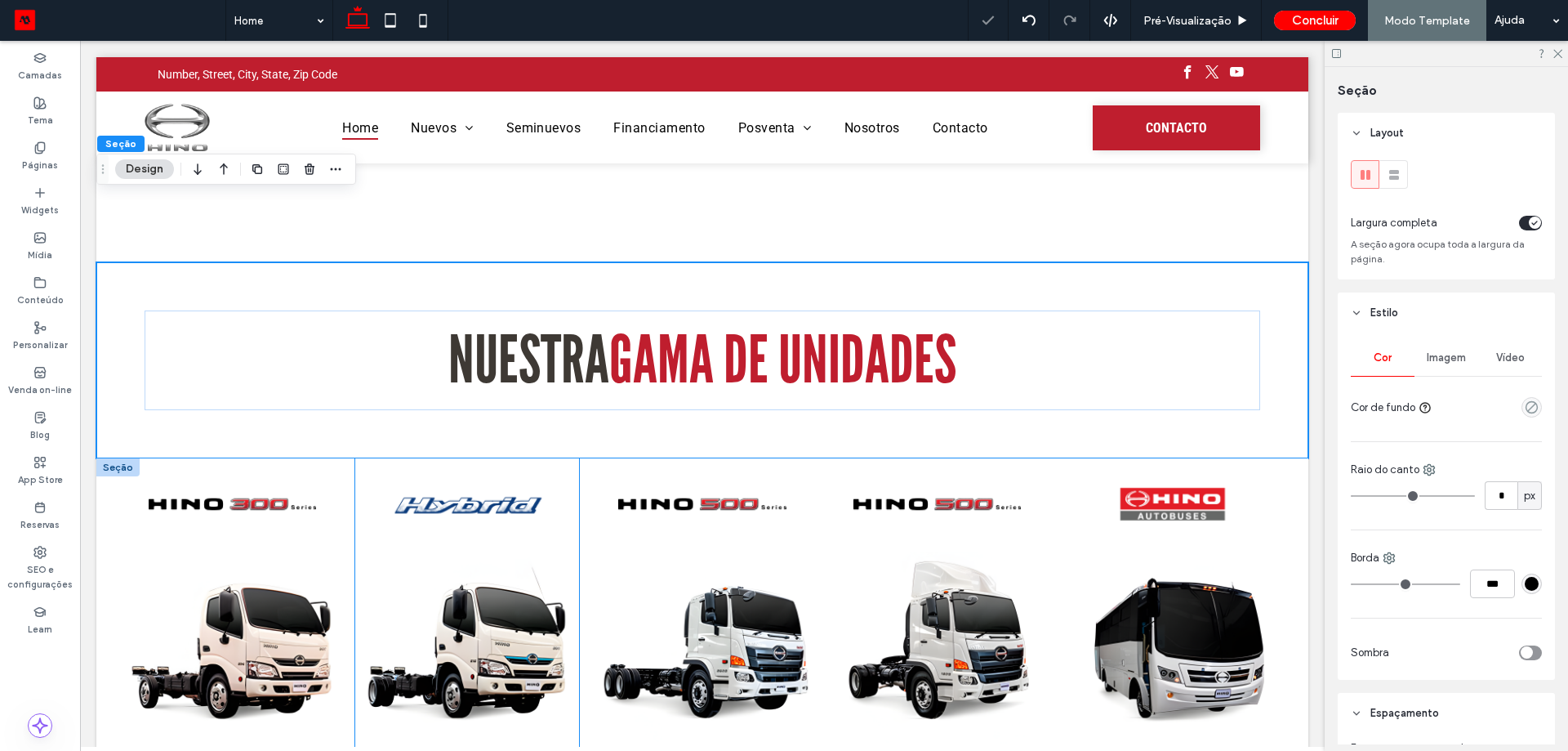
scroll to position [0, 0]
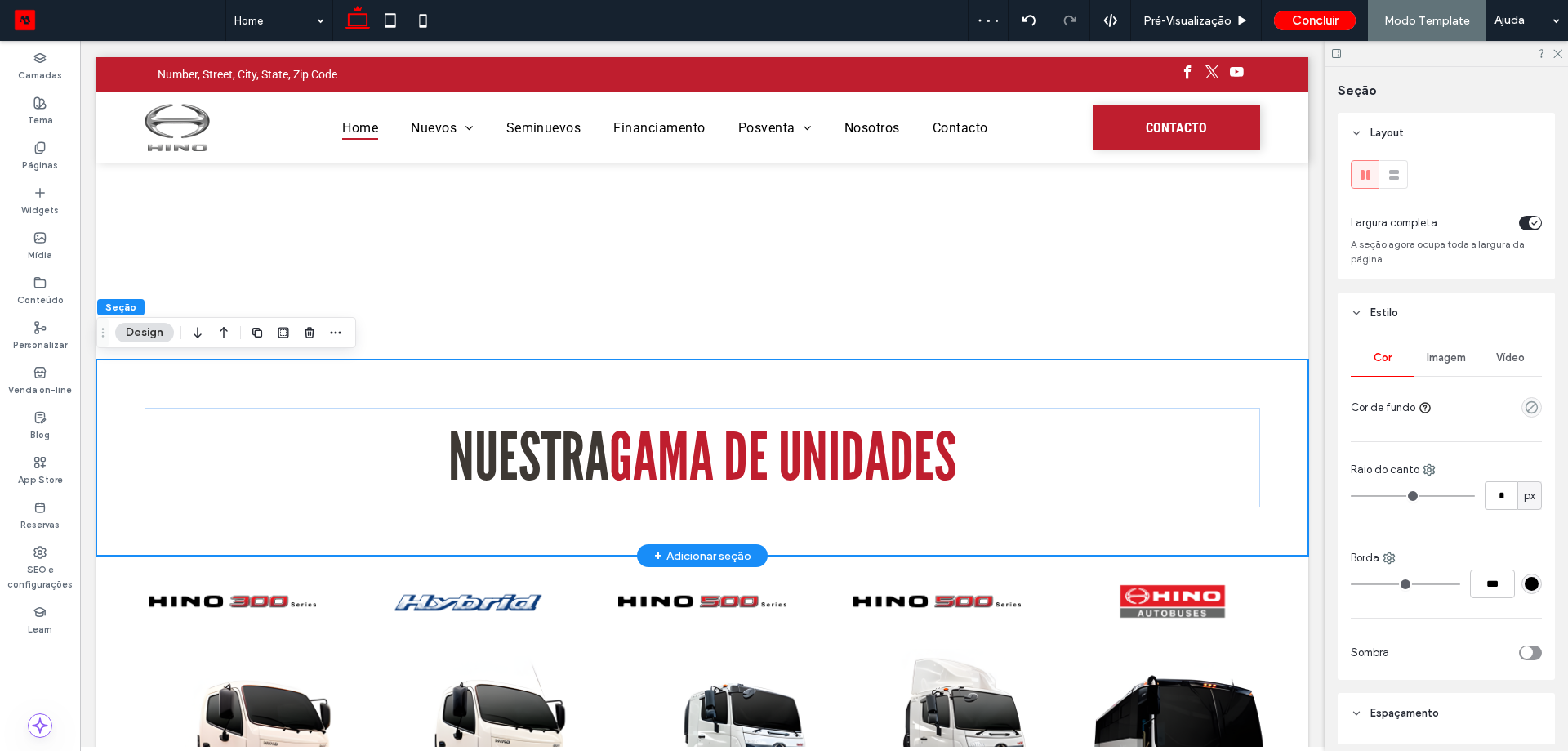
click at [669, 375] on div "NUESTRA GAMA DE UNIDADES" at bounding box center [702, 457] width 1212 height 196
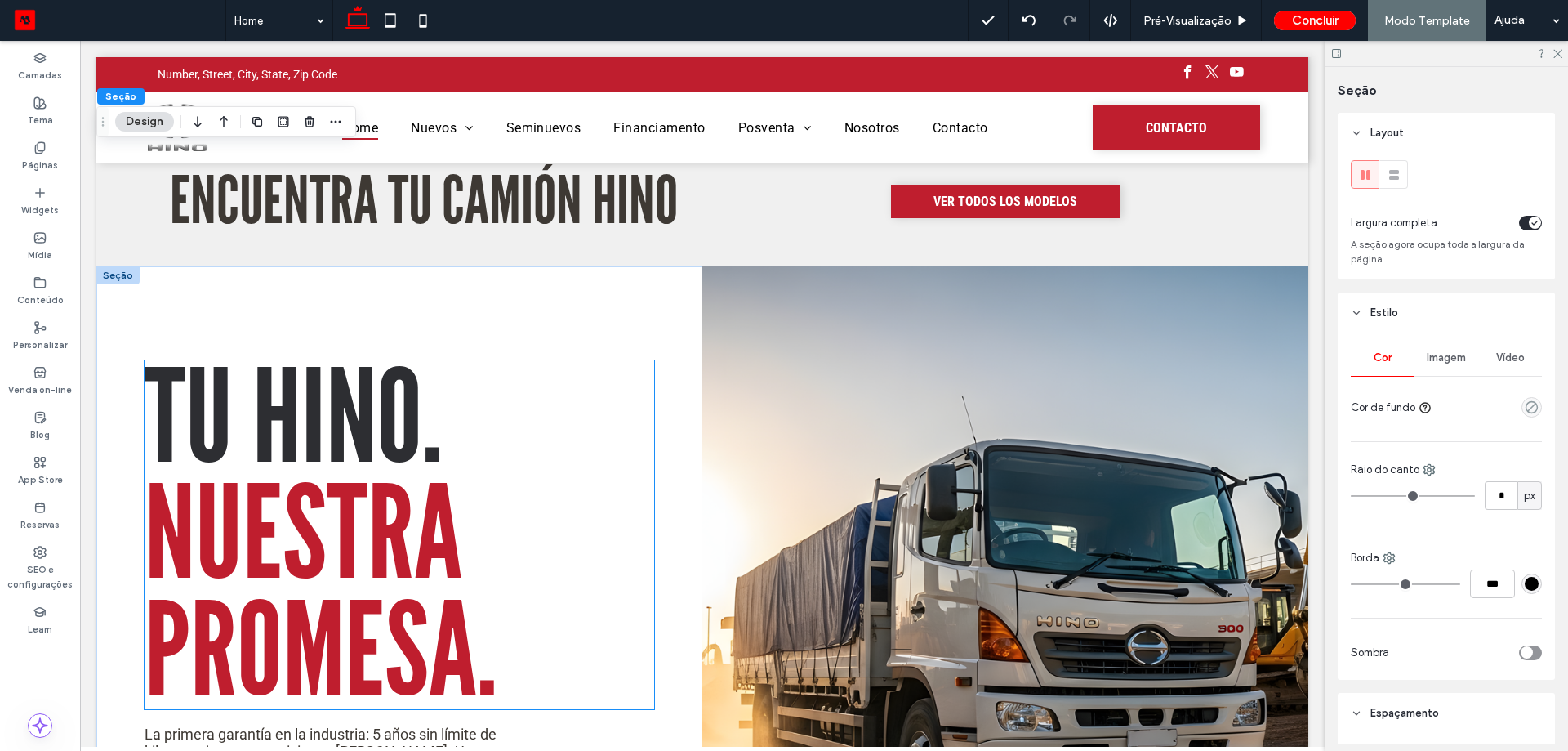
scroll to position [1307, 0]
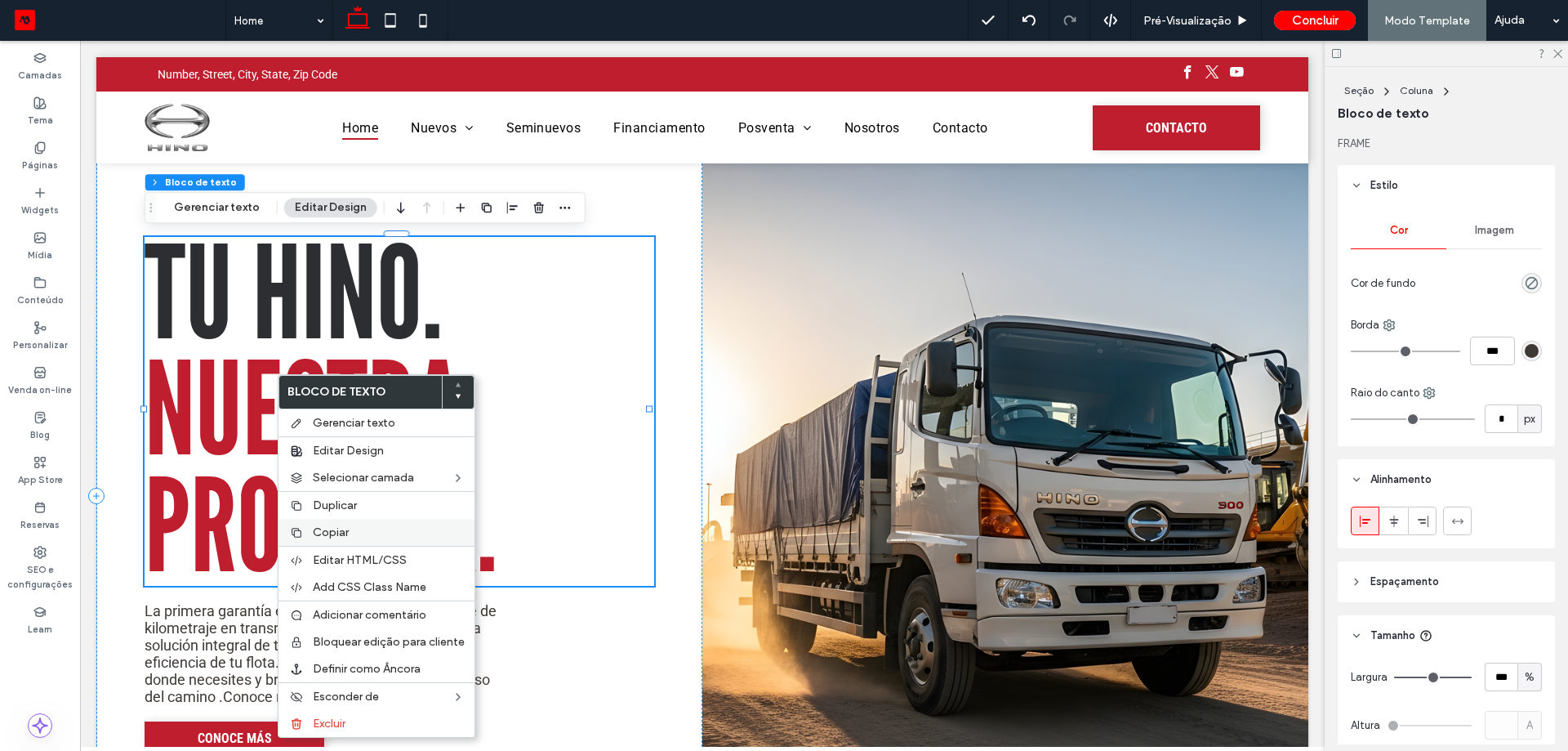
click at [359, 528] on label "Copiar" at bounding box center [389, 532] width 152 height 14
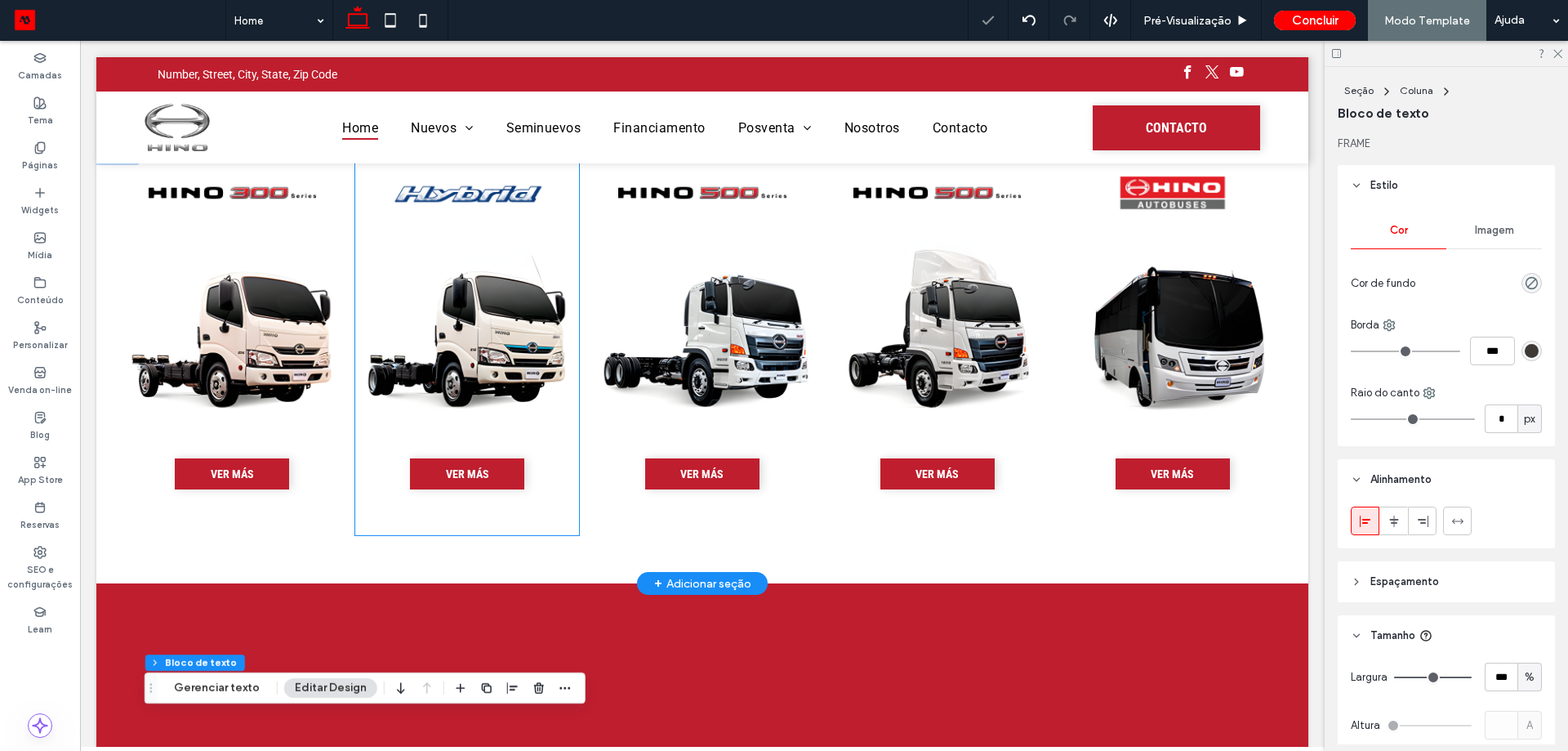
scroll to position [0, 0]
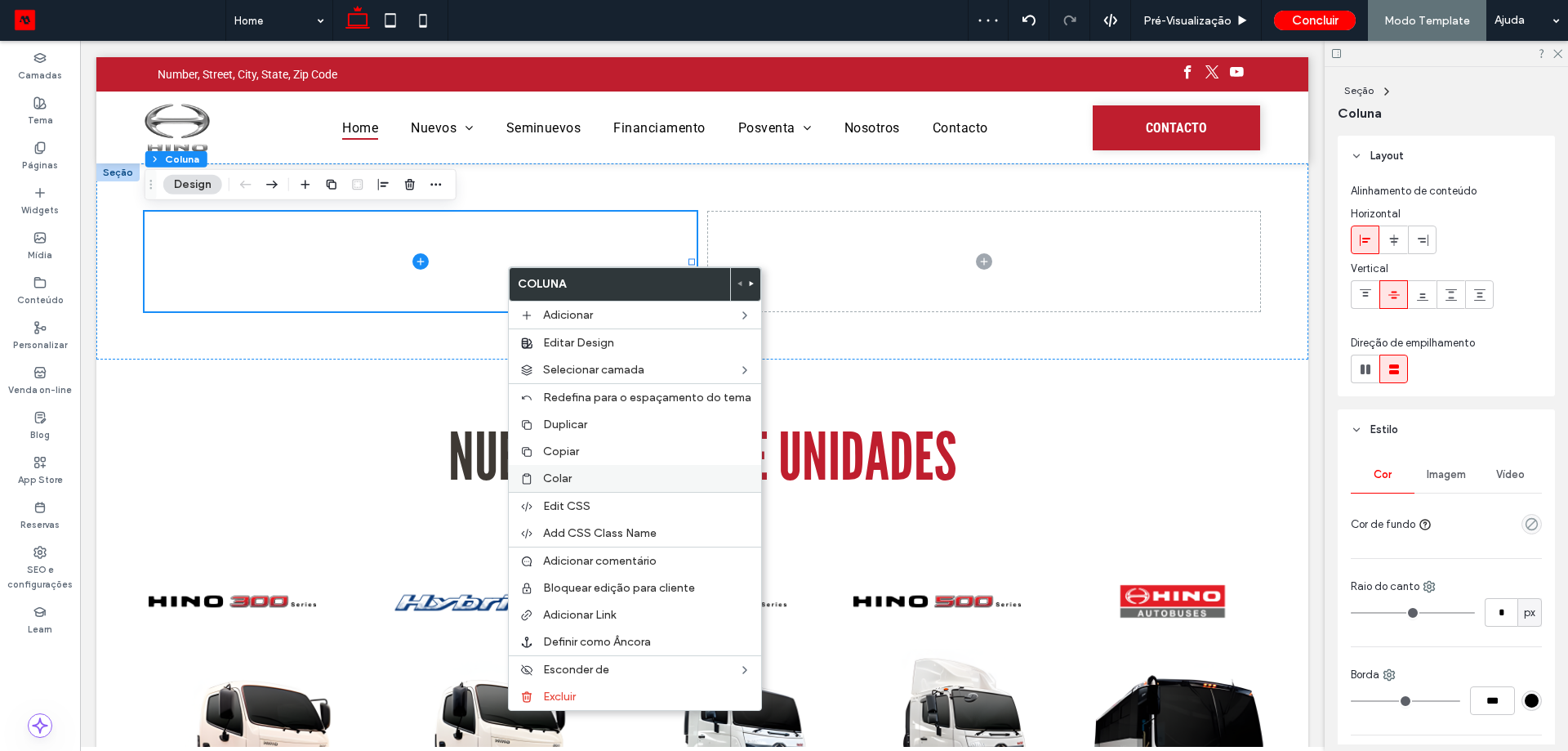
click at [594, 474] on label "Colar" at bounding box center [647, 478] width 208 height 14
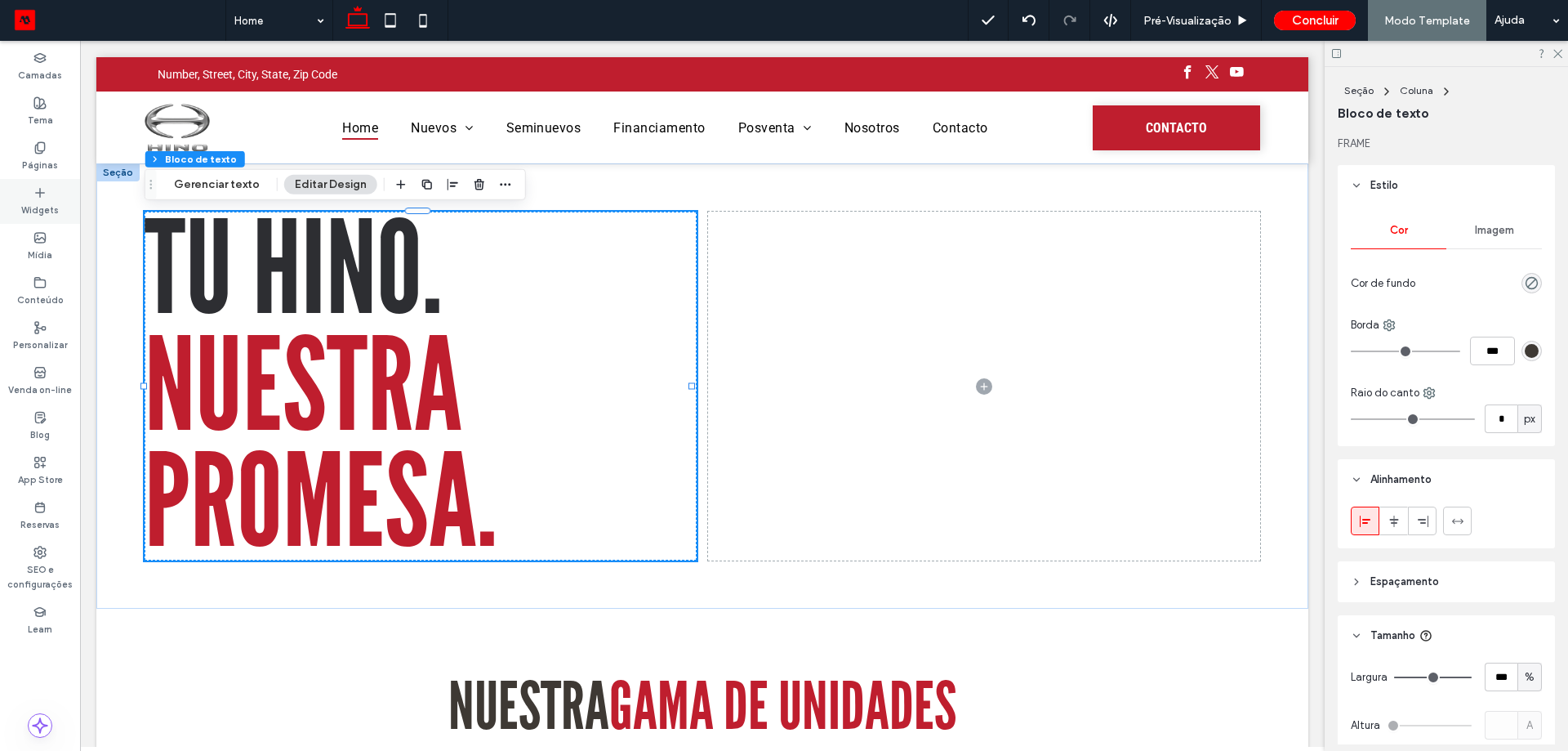
click at [49, 197] on div "Widgets" at bounding box center [40, 202] width 80 height 45
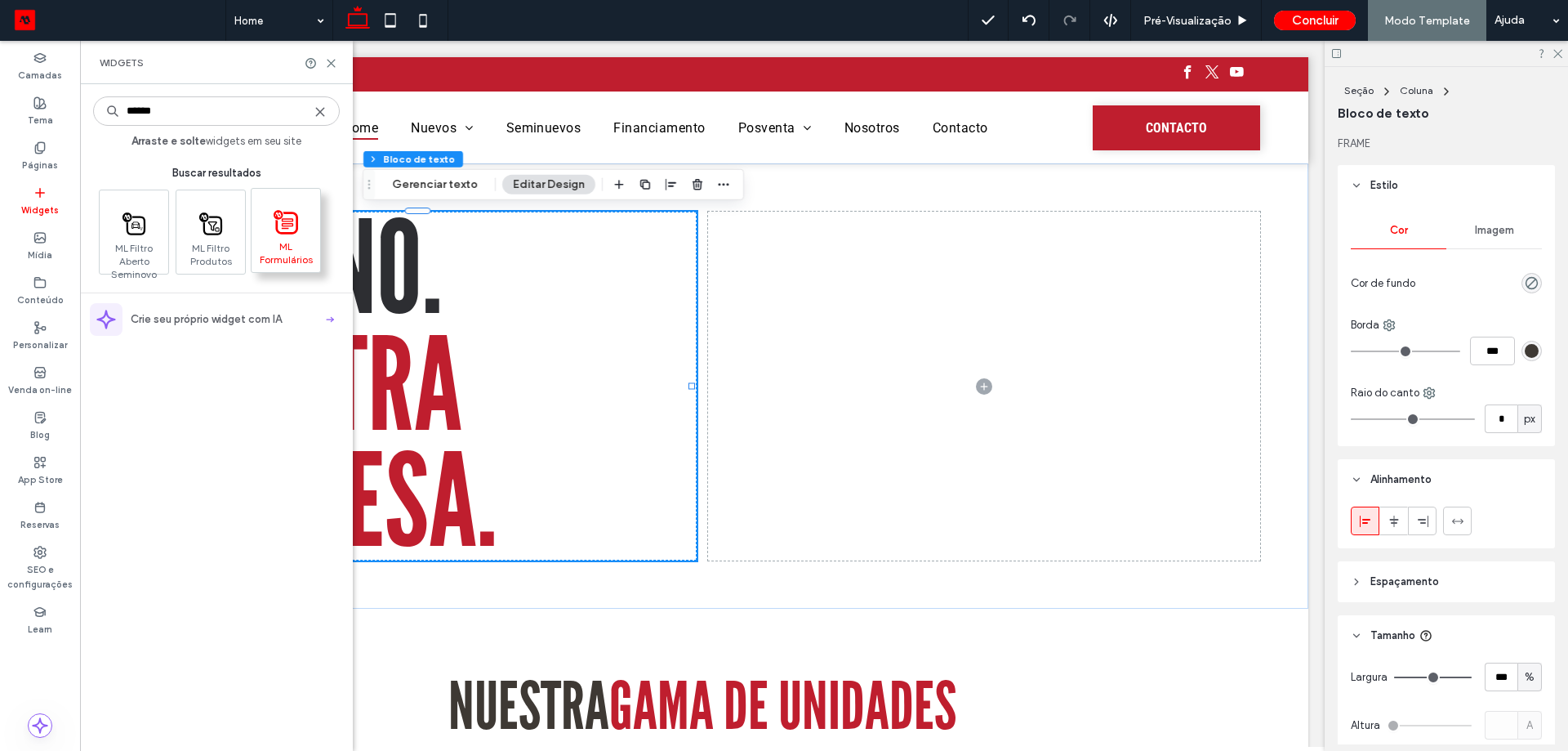
type input "******"
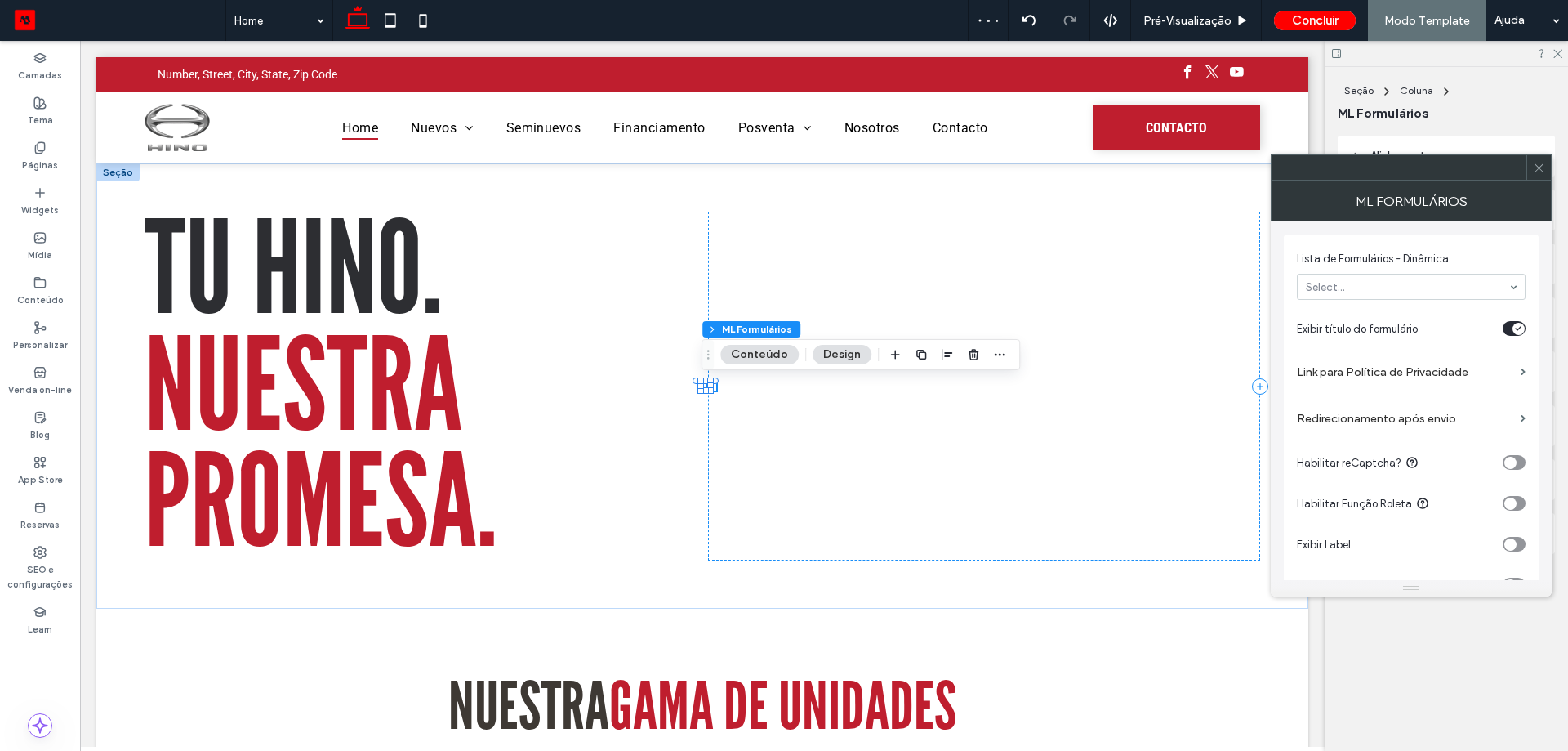
click at [1544, 163] on icon at bounding box center [1539, 167] width 13 height 13
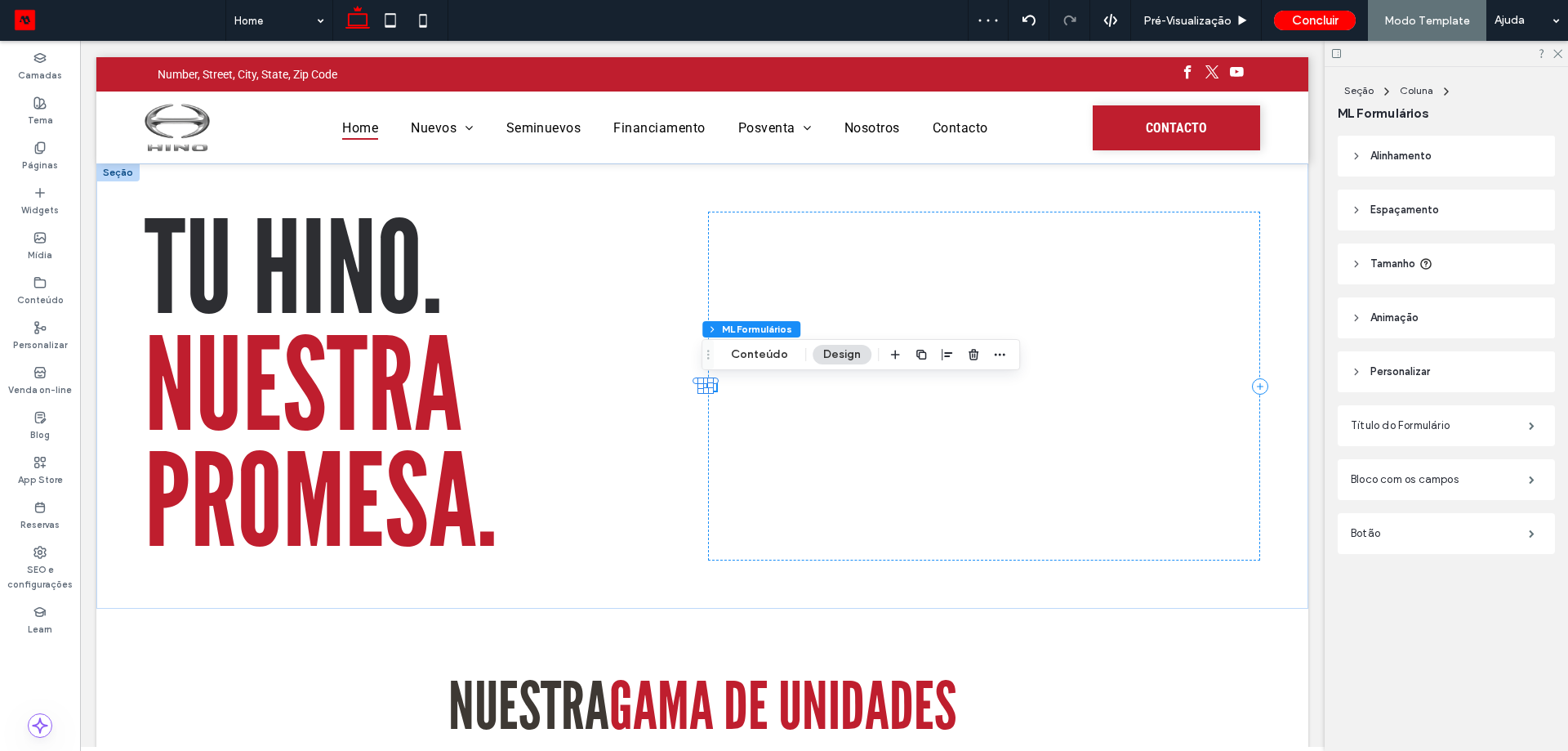
click at [1425, 263] on icon at bounding box center [1426, 264] width 13 height 13
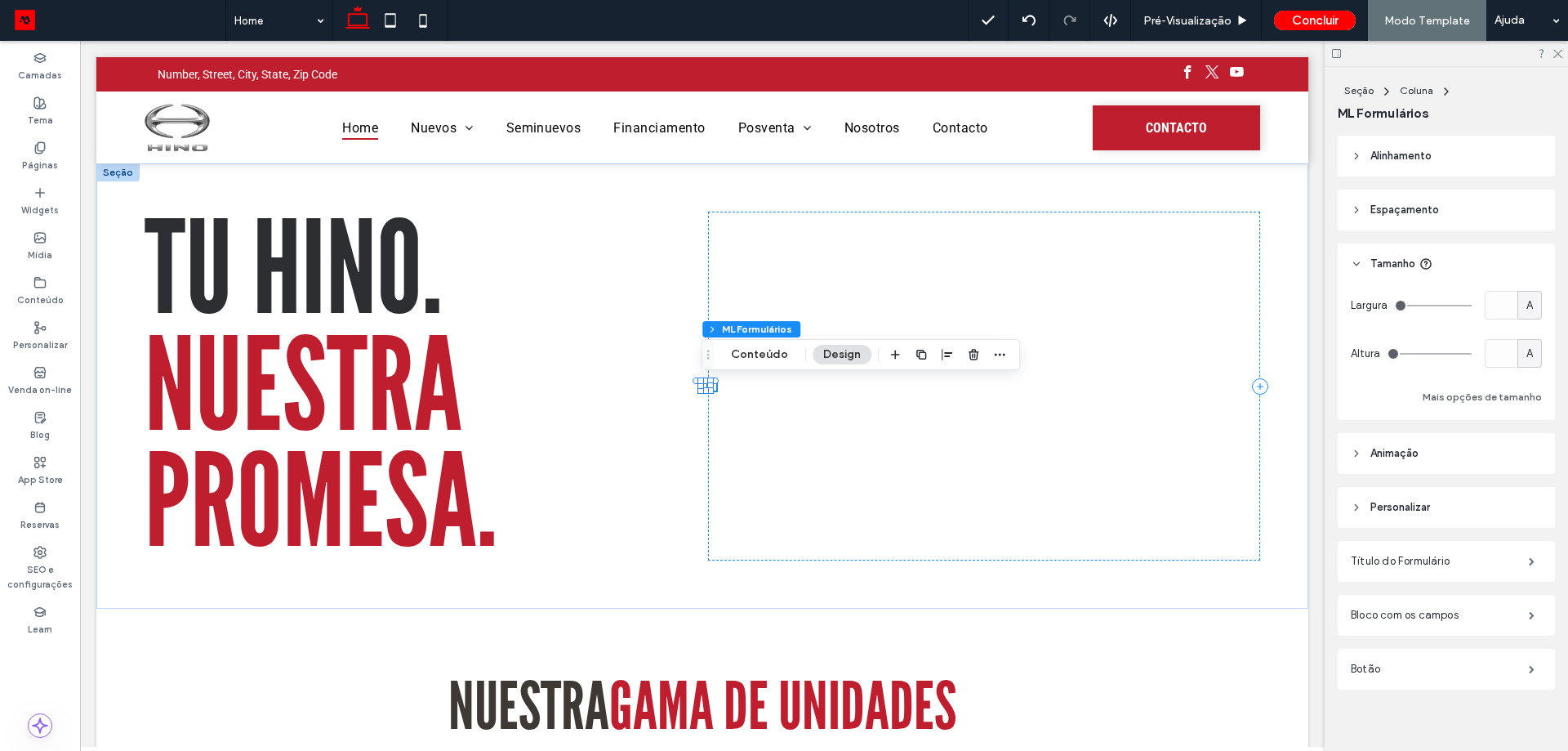
click at [1525, 302] on div "A" at bounding box center [1530, 306] width 17 height 17
click at [1527, 351] on div "%" at bounding box center [1520, 362] width 23 height 28
type input "*"
type input "***"
type input "**"
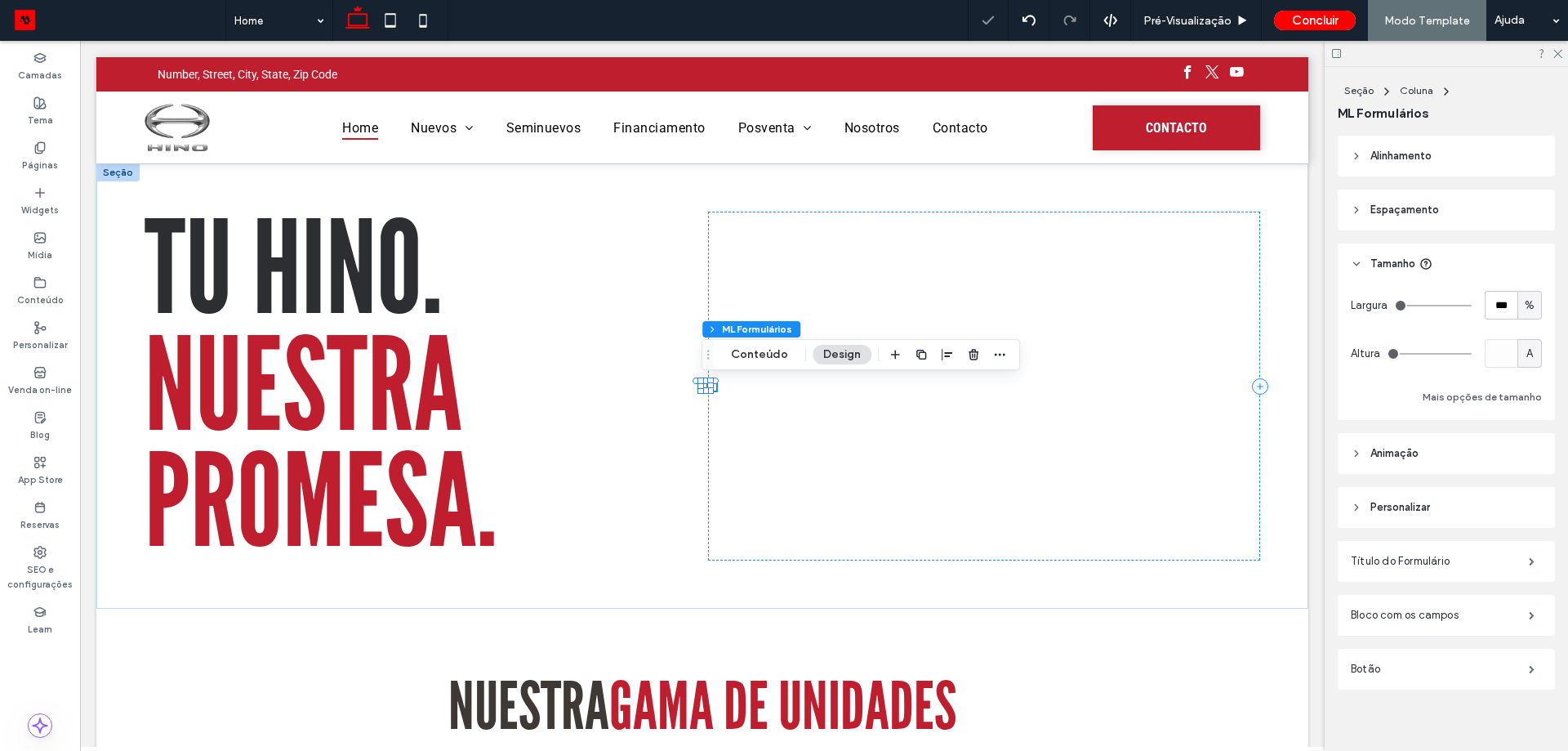
type input "**"
type input "***"
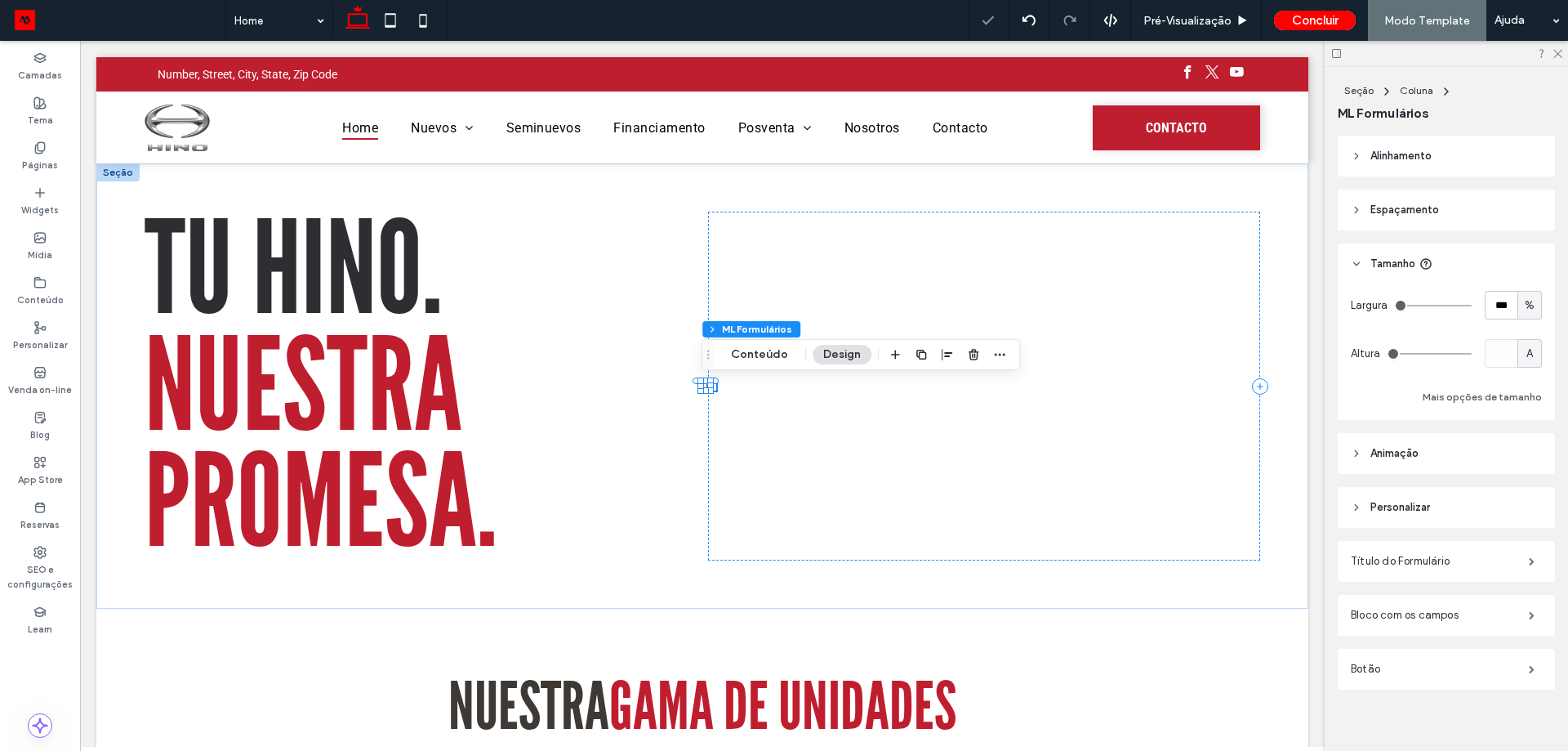
drag, startPoint x: 1440, startPoint y: 307, endPoint x: 1567, endPoint y: 306, distance: 127.0
type input "***"
click at [1472, 305] on input "range" at bounding box center [1433, 305] width 78 height 2
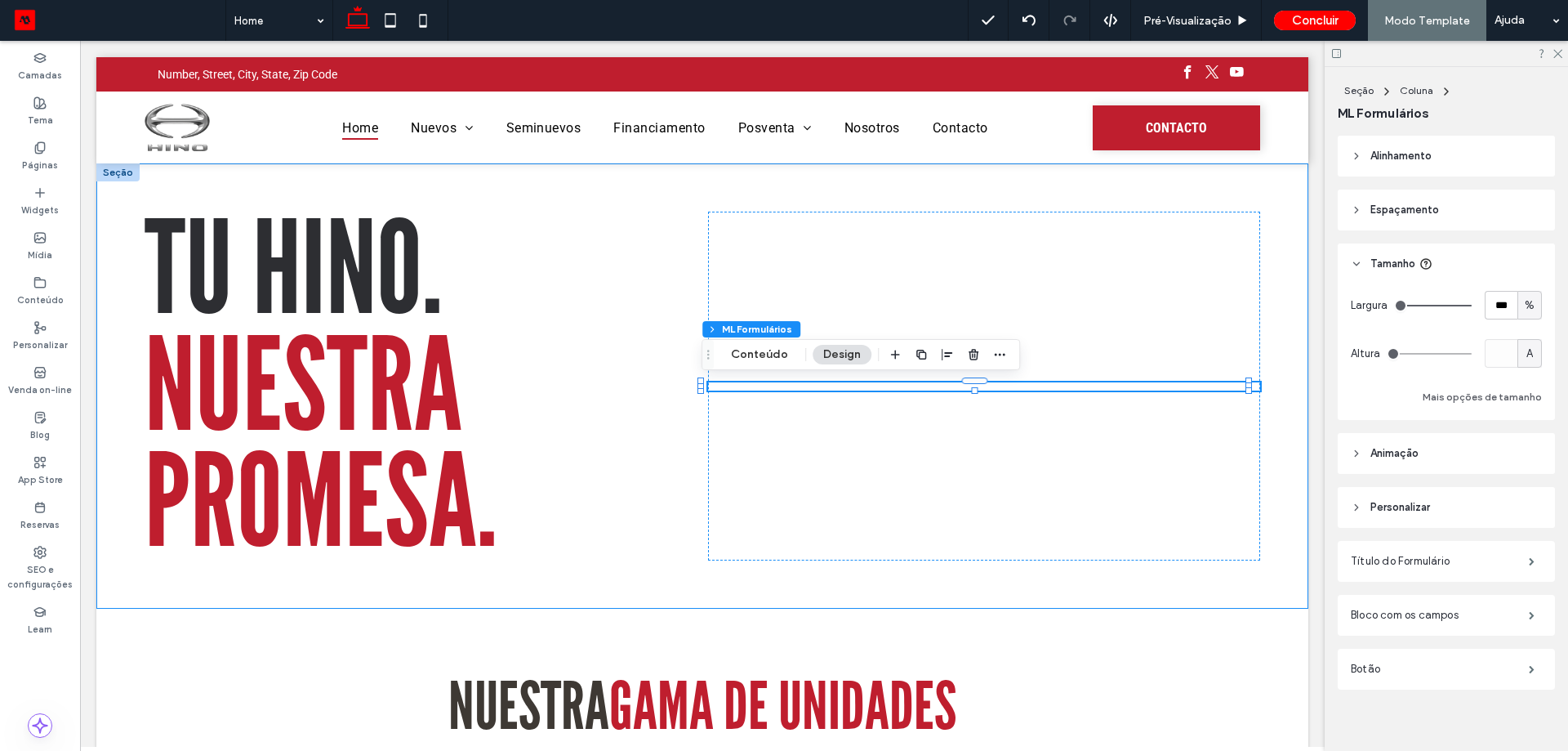
click at [1262, 225] on div "Tu Hino. NUESTRA PROMESA." at bounding box center [702, 386] width 1212 height 445
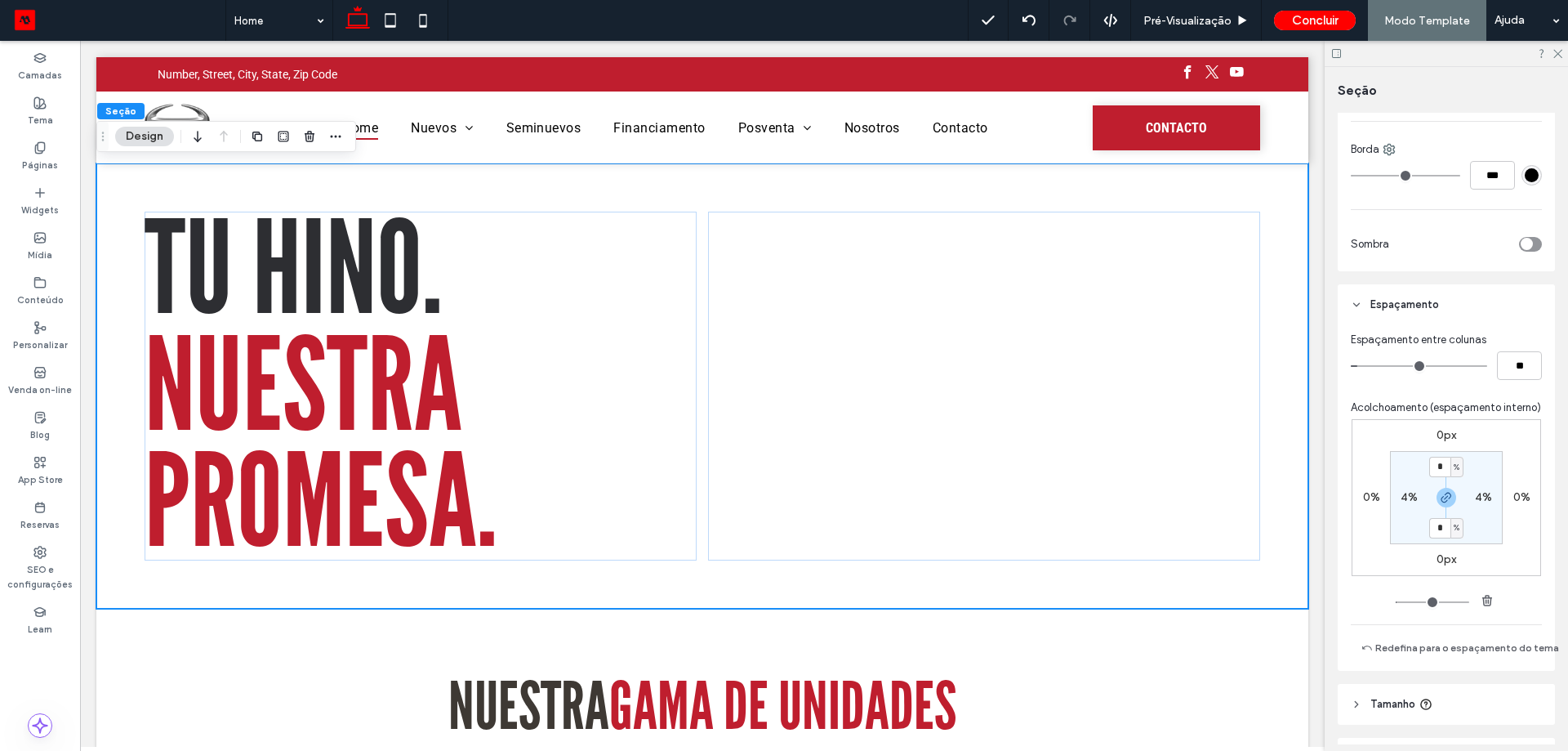
scroll to position [533, 0]
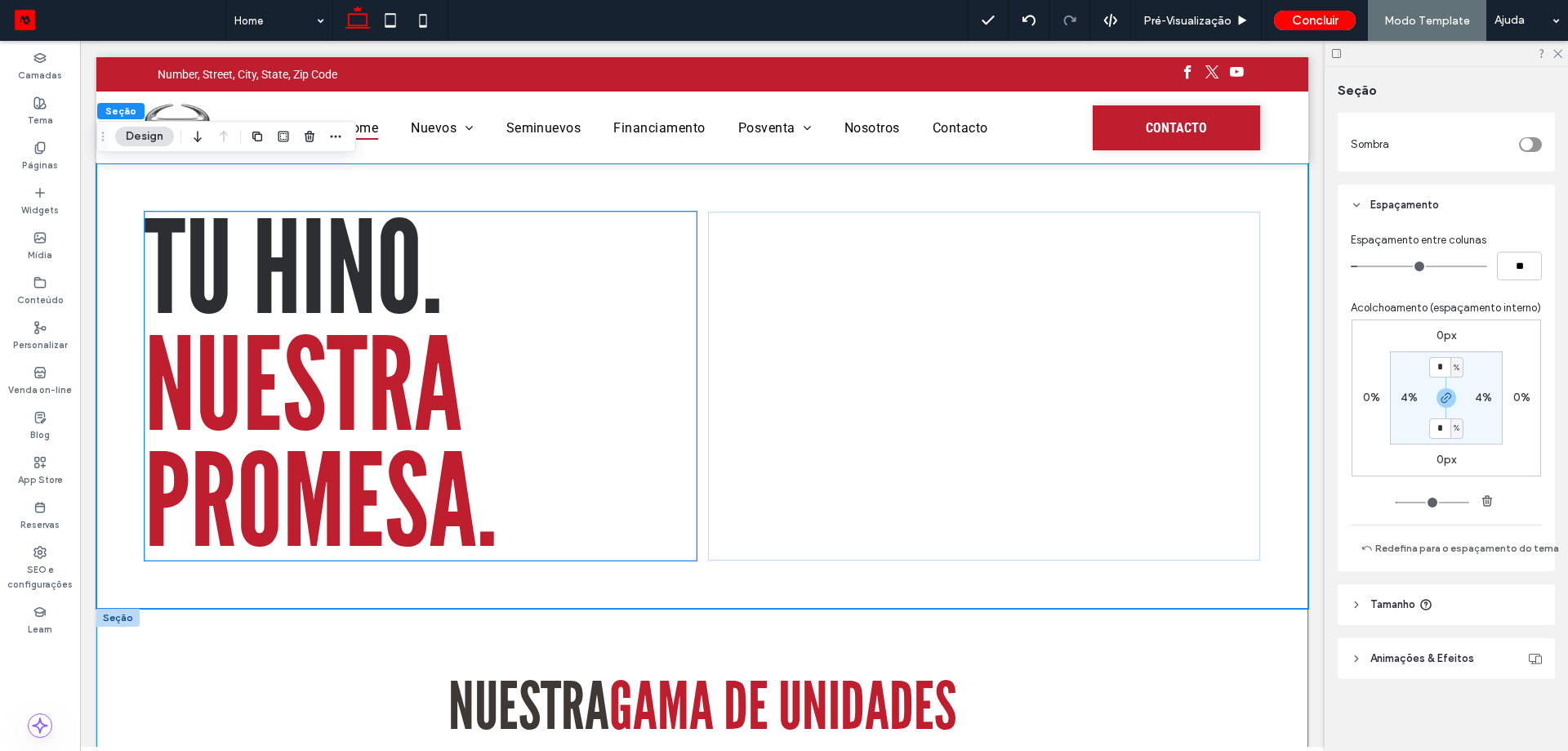
drag, startPoint x: 374, startPoint y: 420, endPoint x: 888, endPoint y: 682, distance: 576.9
